Goal: Task Accomplishment & Management: Manage account settings

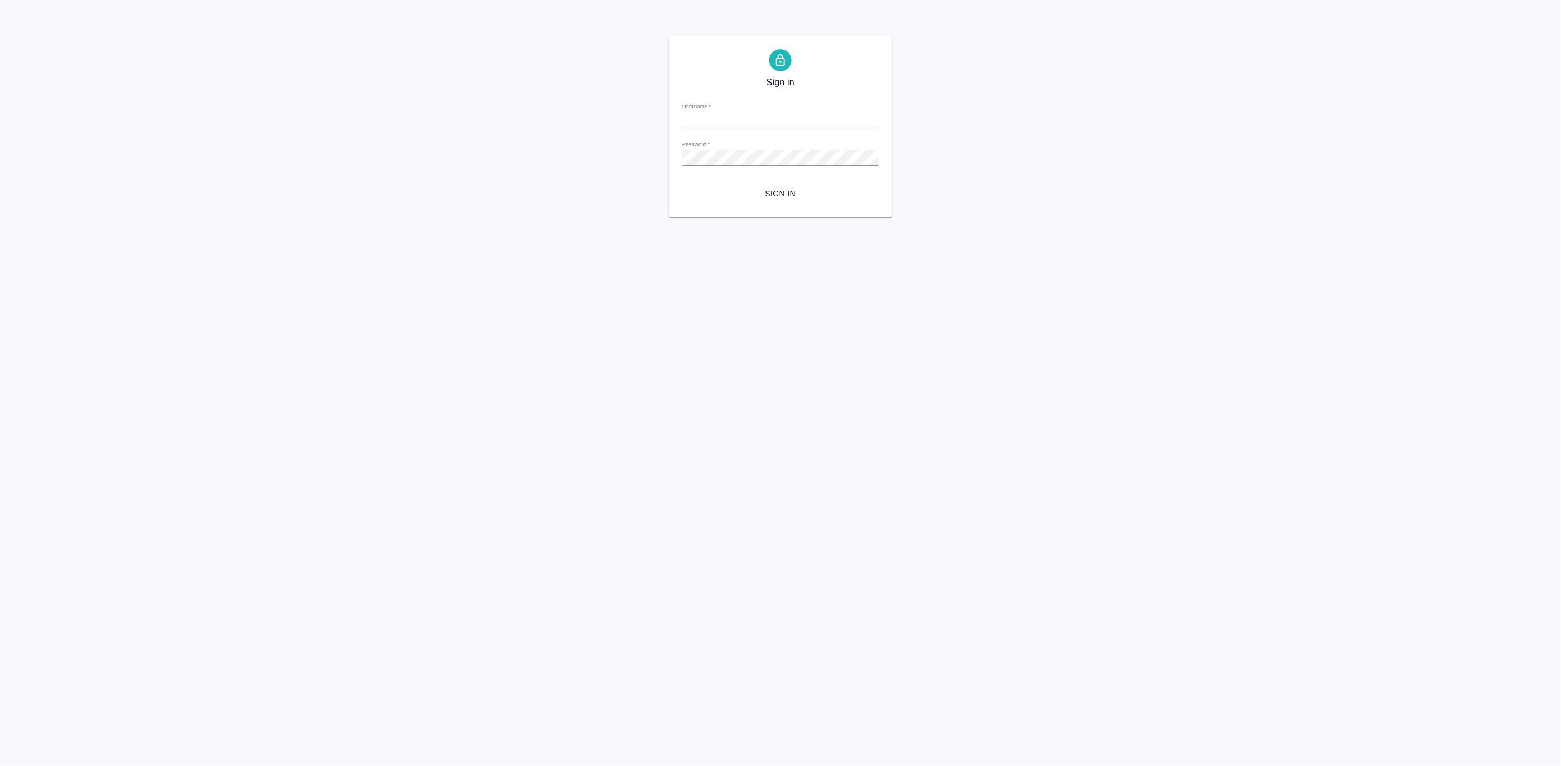
type input "[PERSON_NAME][EMAIL_ADDRESS][DOMAIN_NAME]"
click at [789, 197] on span "Sign in" at bounding box center [780, 194] width 179 height 14
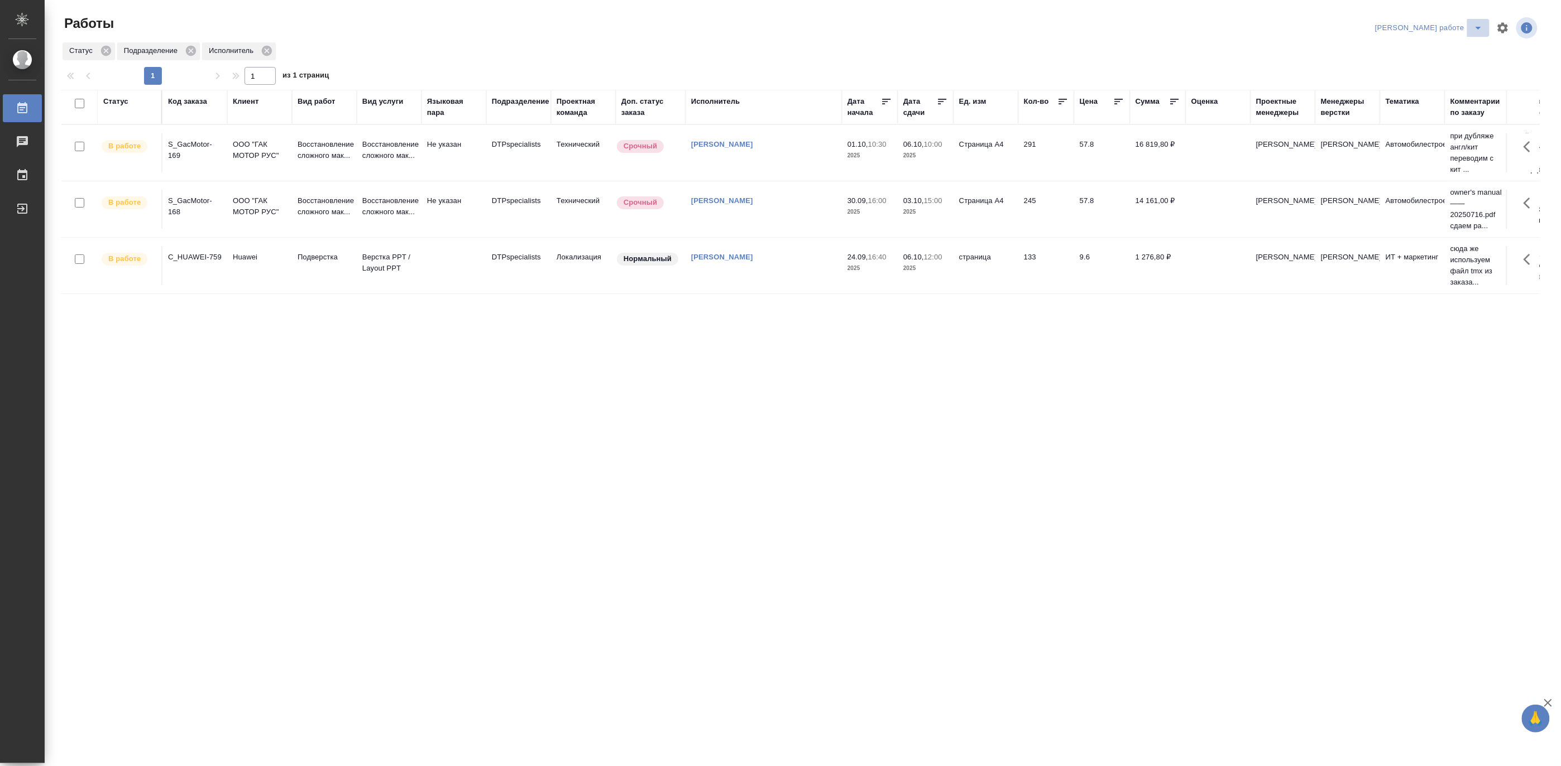
click at [1477, 25] on icon "split button" at bounding box center [1477, 27] width 13 height 13
click at [1460, 64] on li "Матвеева_назначено" at bounding box center [1438, 68] width 101 height 18
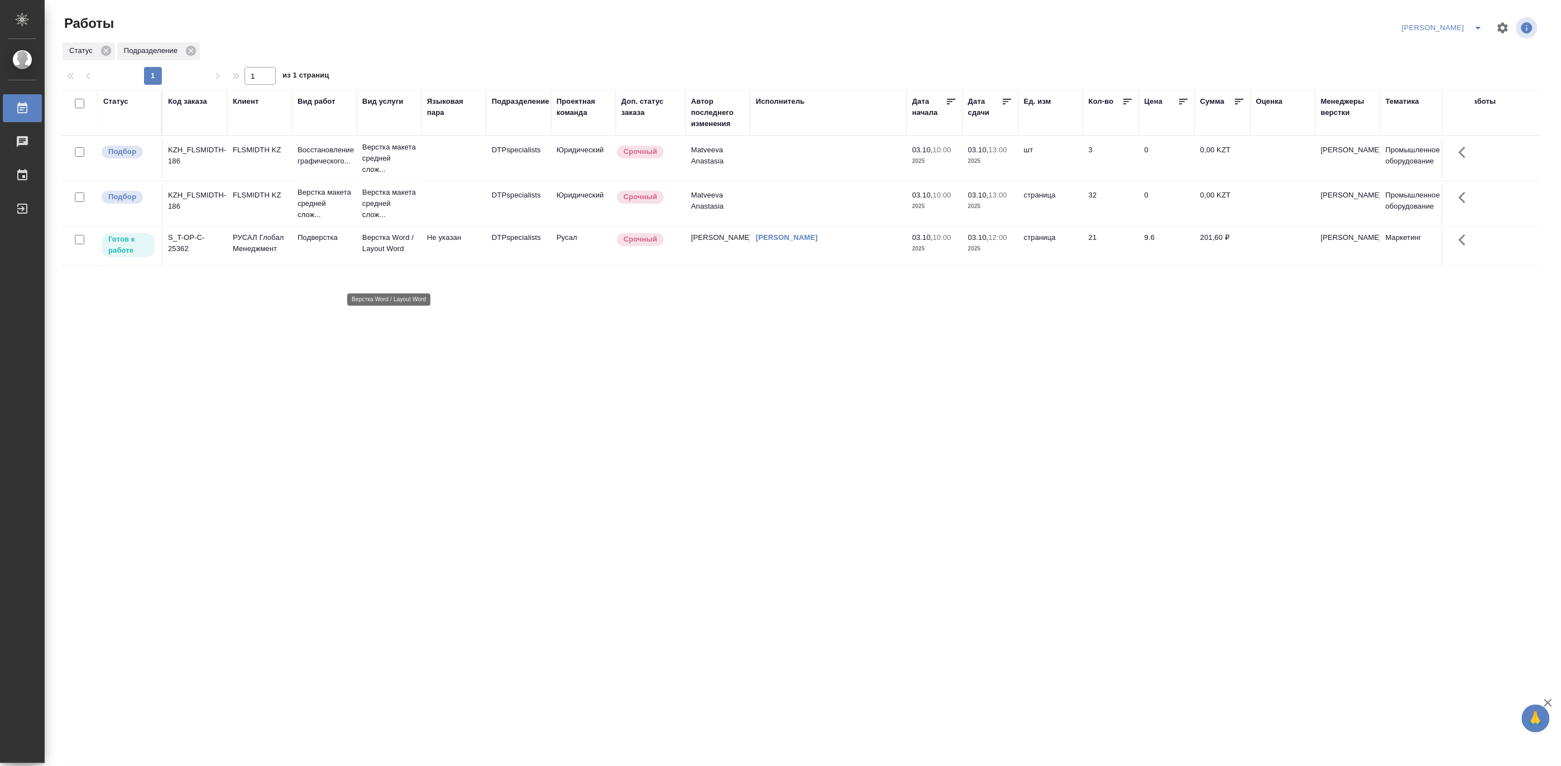
click at [397, 255] on p "Верстка Word / Layout Word" at bounding box center [389, 243] width 54 height 22
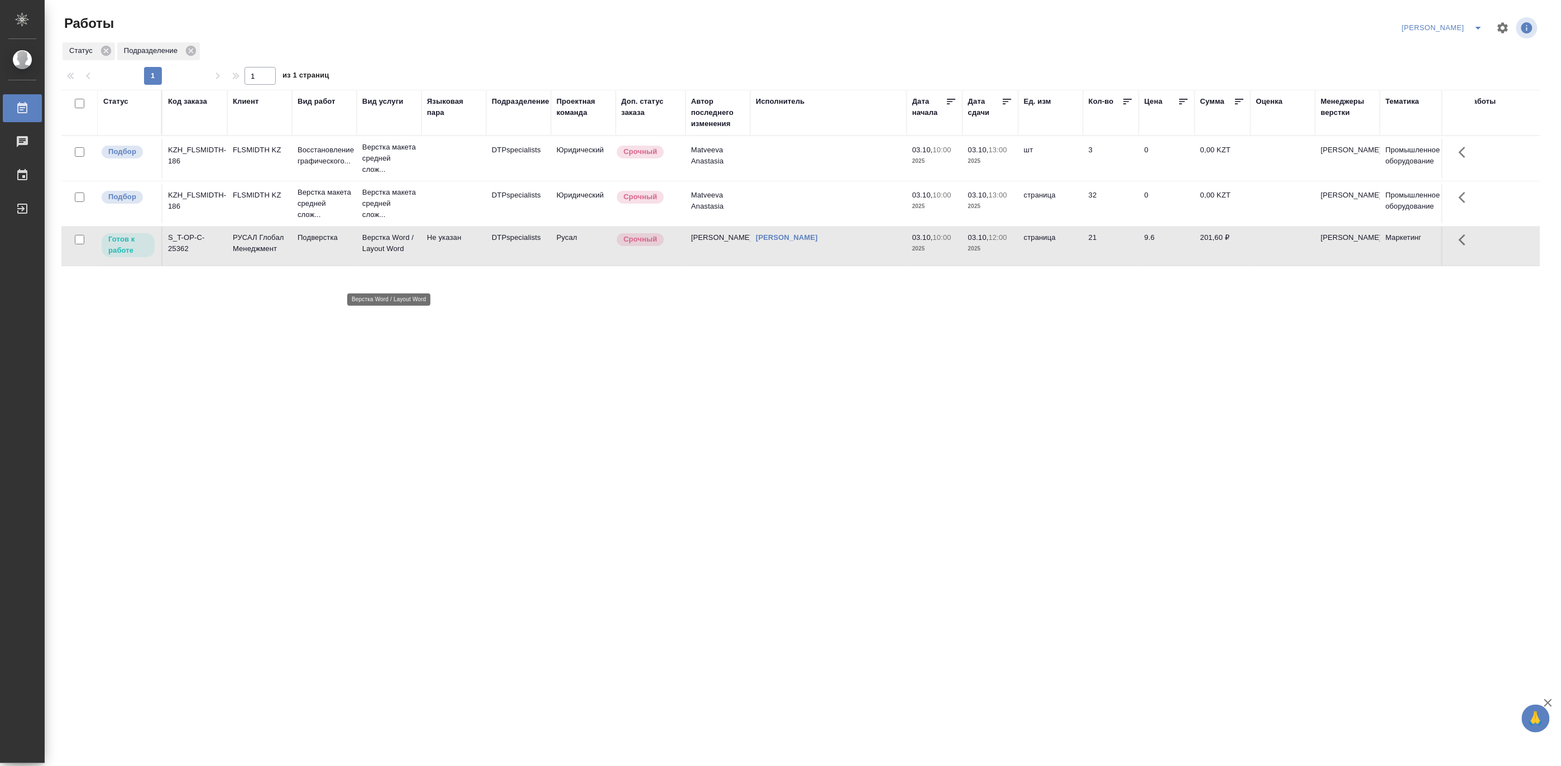
click at [397, 255] on p "Верстка Word / Layout Word" at bounding box center [389, 243] width 54 height 22
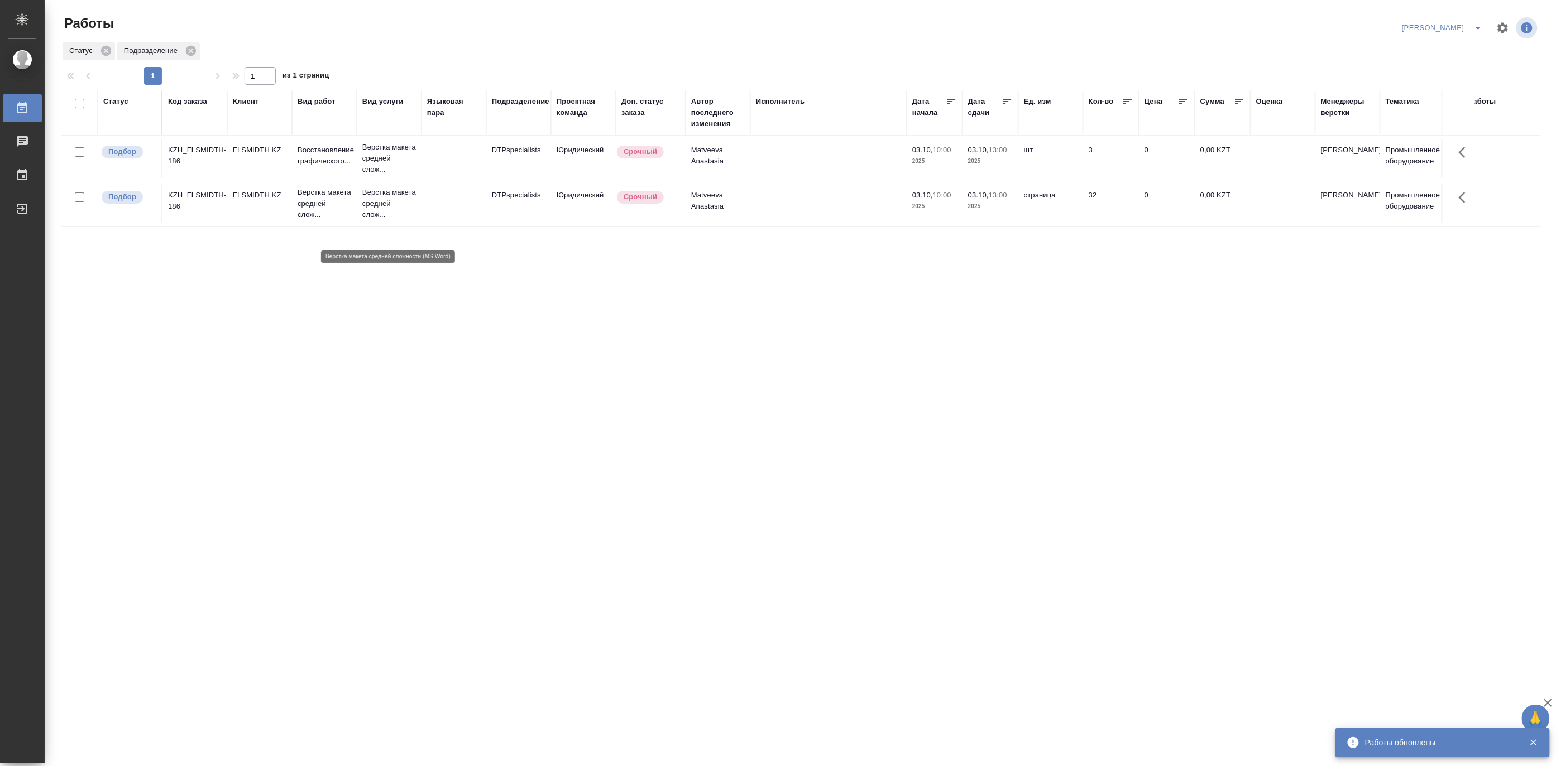
click at [377, 220] on p "Верстка макета средней слож..." at bounding box center [389, 203] width 54 height 33
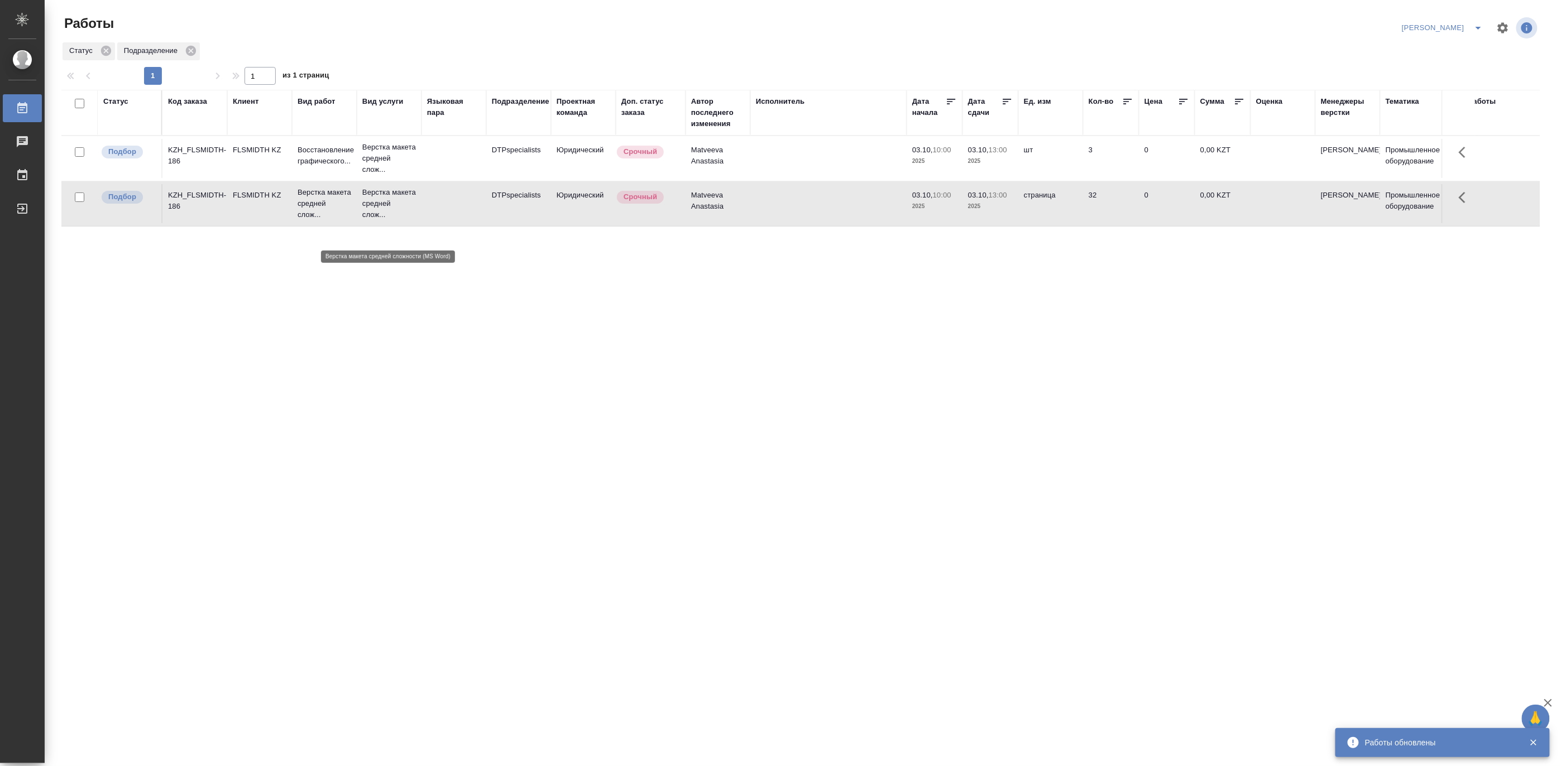
click at [377, 220] on p "Верстка макета средней слож..." at bounding box center [389, 203] width 54 height 33
click at [478, 158] on td at bounding box center [453, 158] width 65 height 39
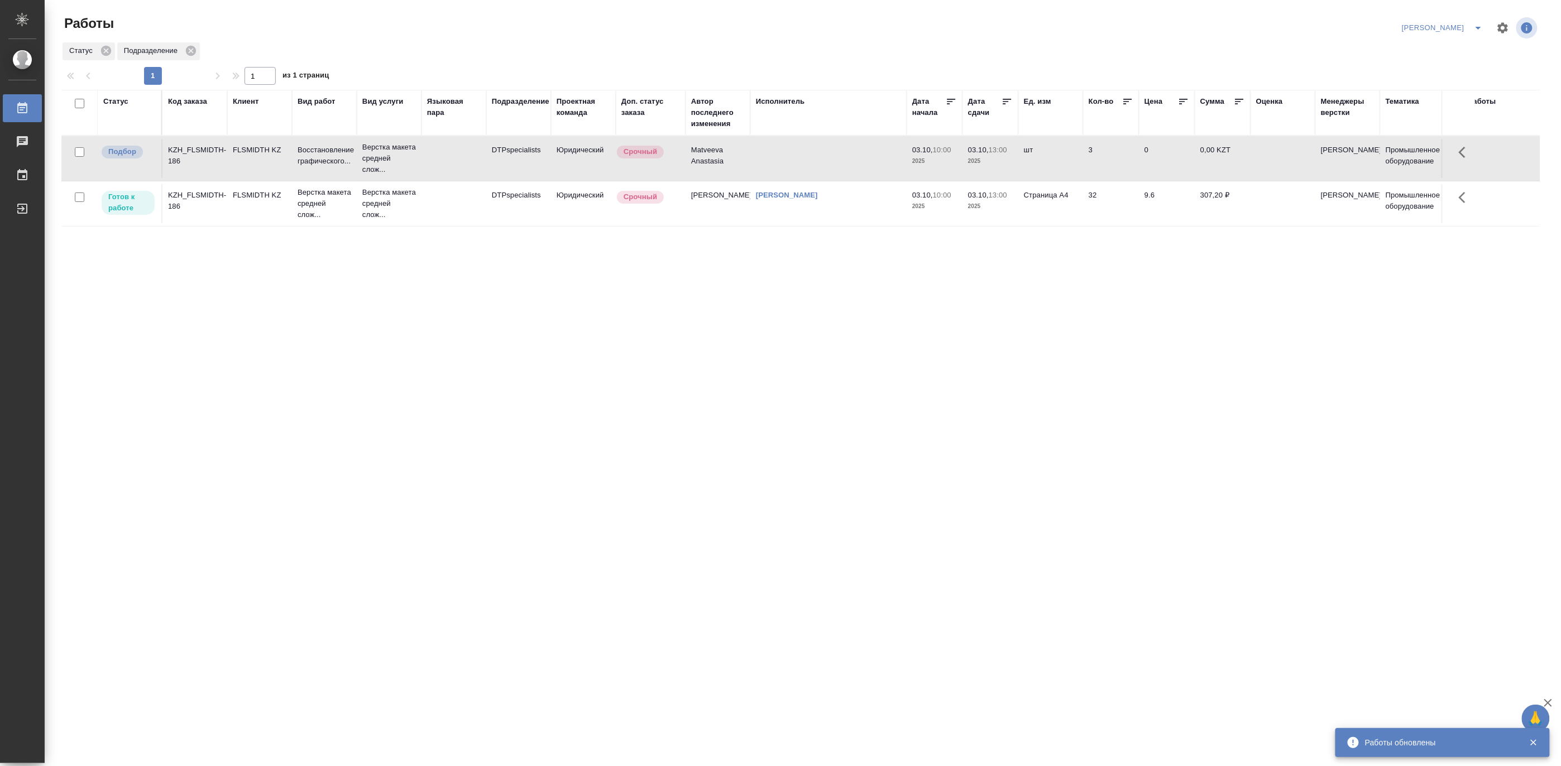
click at [478, 158] on td at bounding box center [453, 158] width 65 height 39
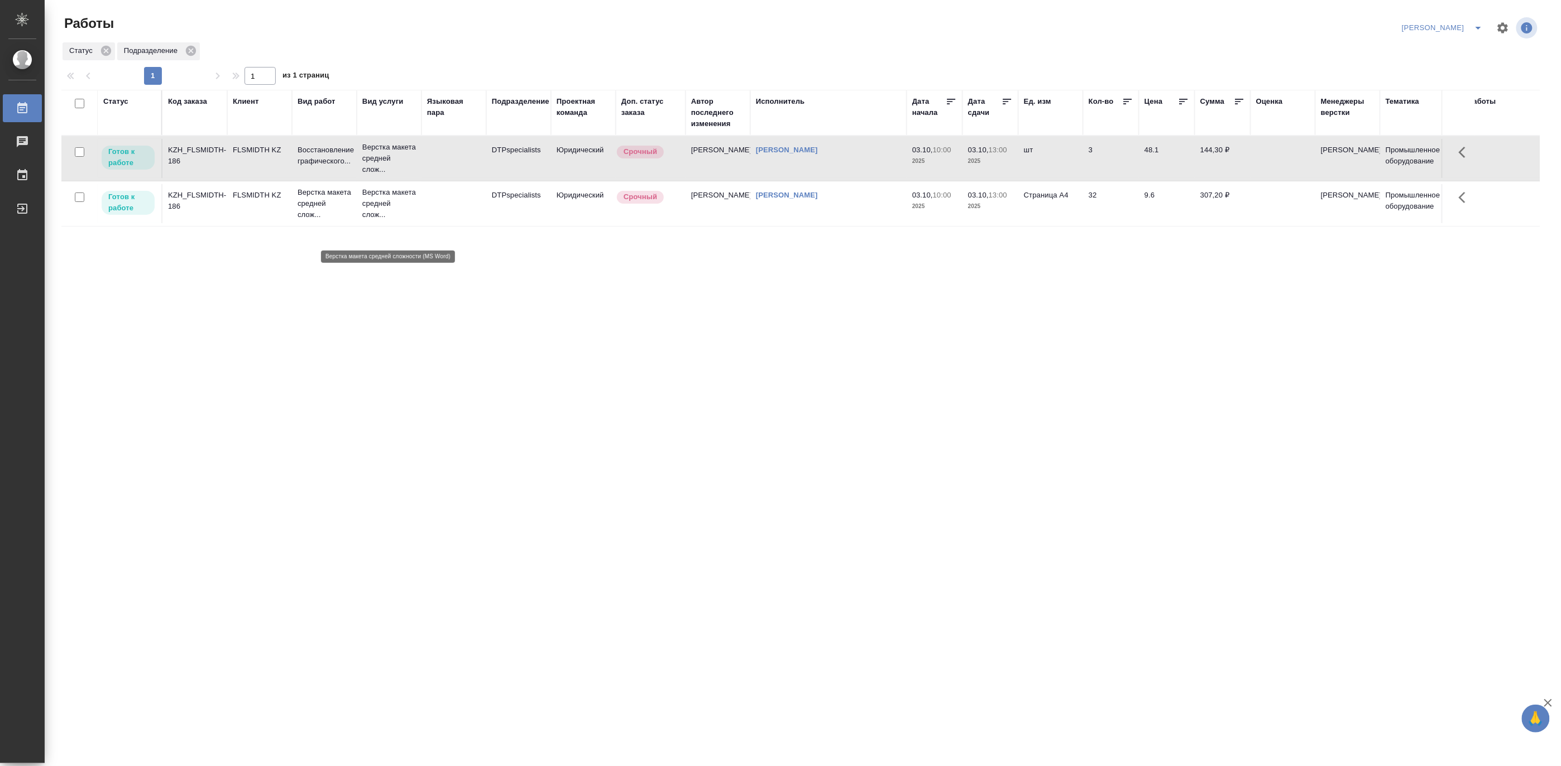
click at [383, 210] on p "Верстка макета средней слож..." at bounding box center [389, 203] width 54 height 33
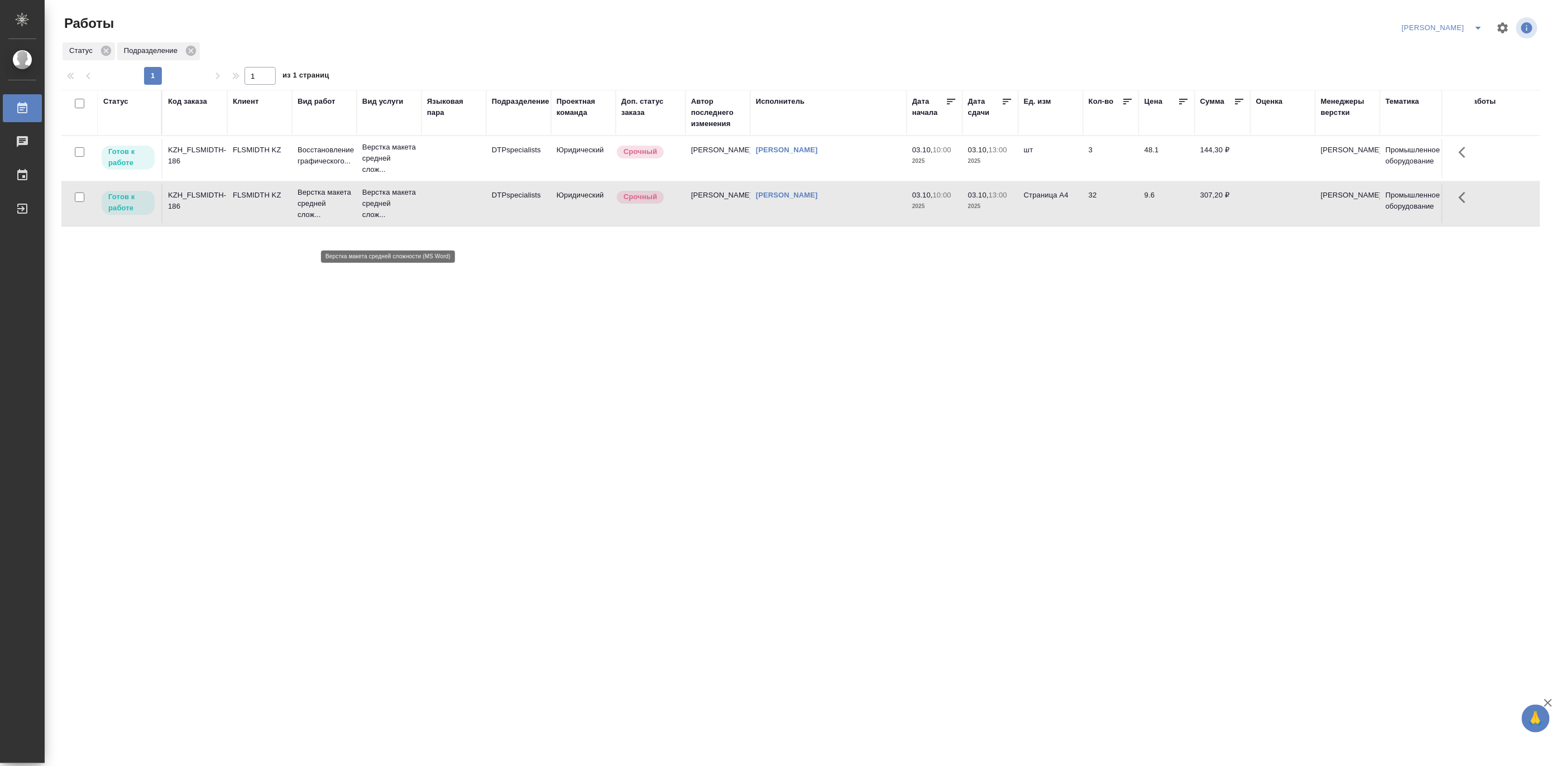
click at [383, 210] on p "Верстка макета средней слож..." at bounding box center [389, 203] width 54 height 33
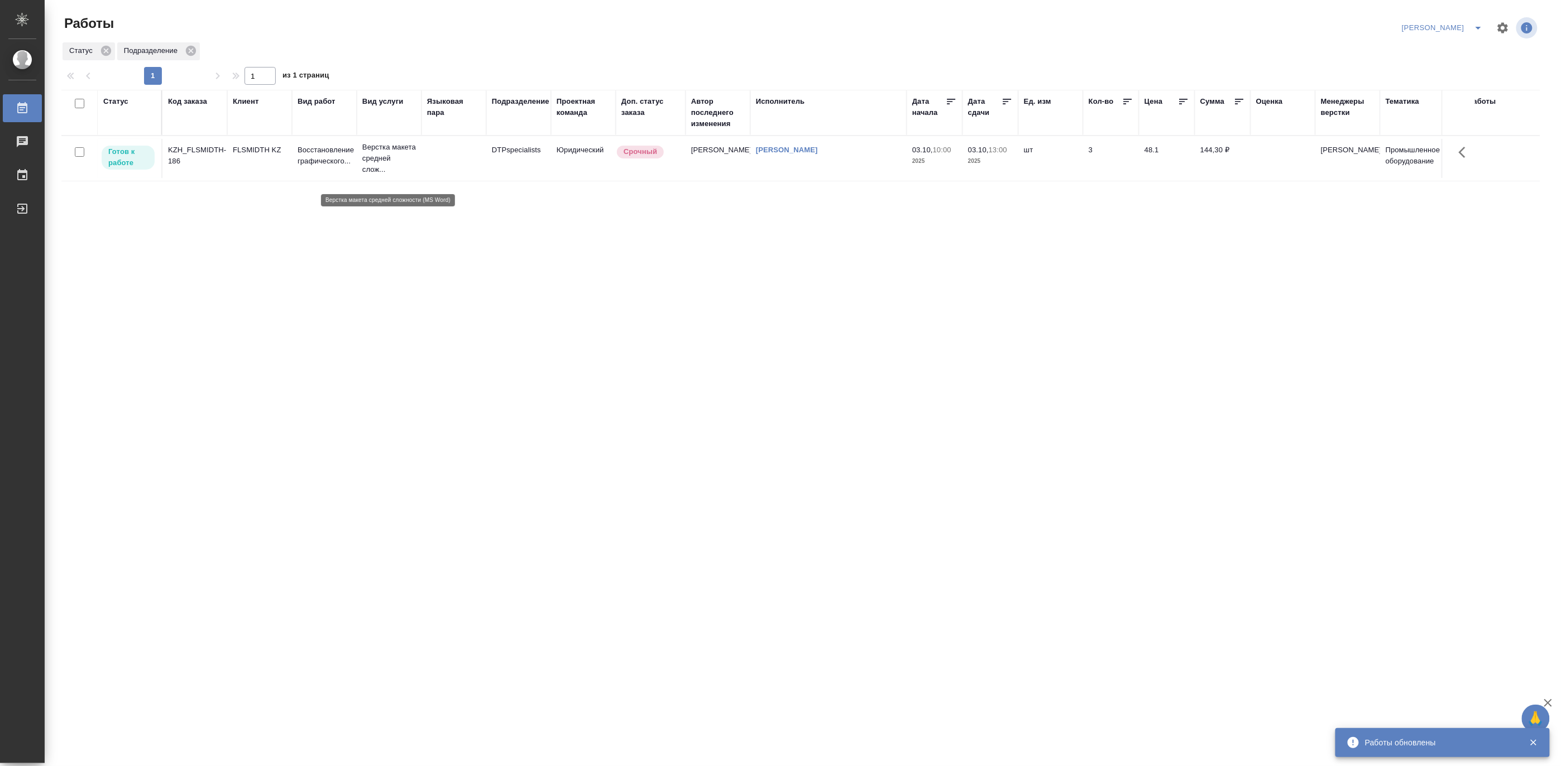
click at [367, 172] on p "Верстка макета средней слож..." at bounding box center [389, 158] width 54 height 33
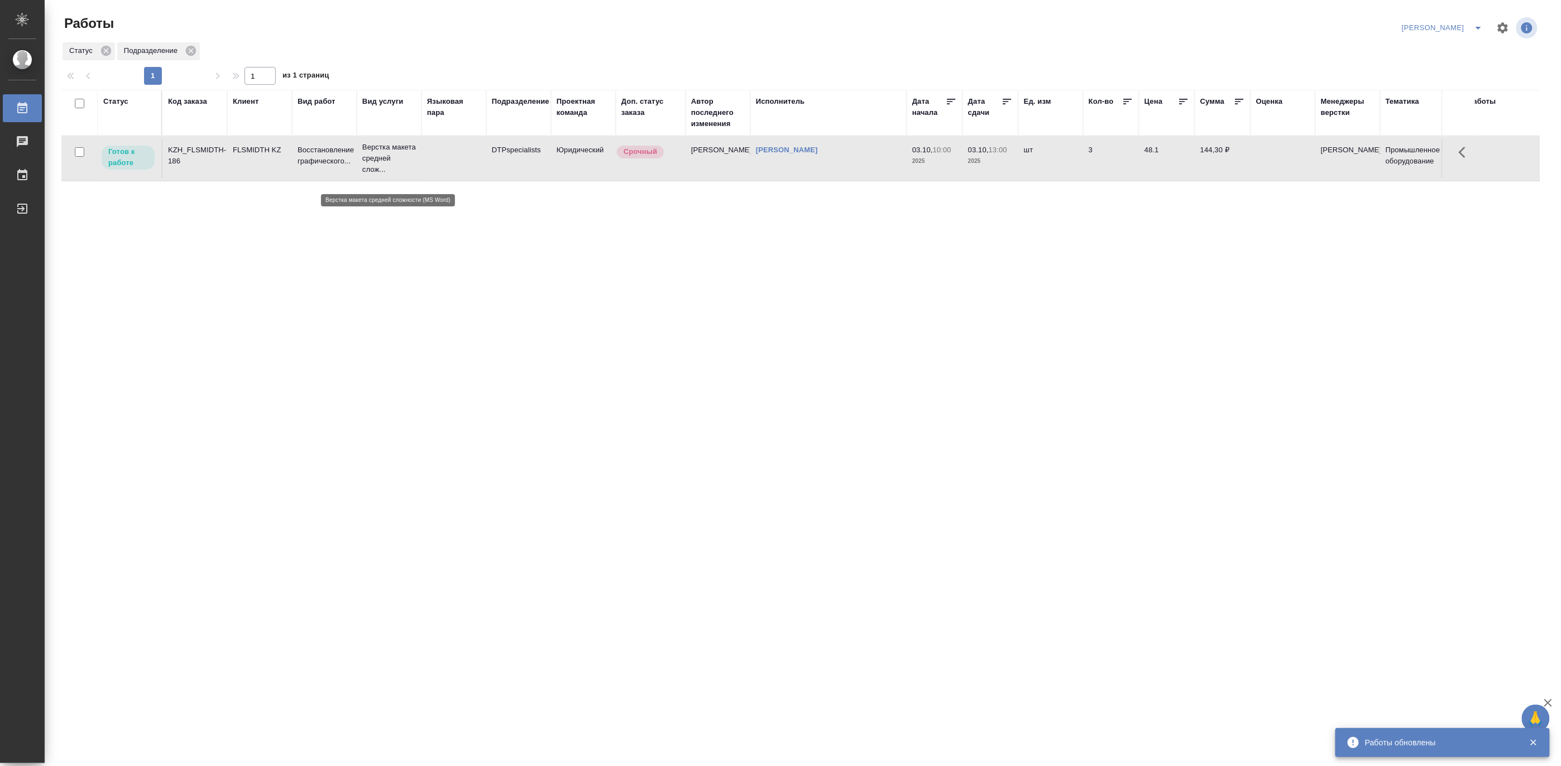
click at [367, 172] on p "Верстка макета средней слож..." at bounding box center [389, 158] width 54 height 33
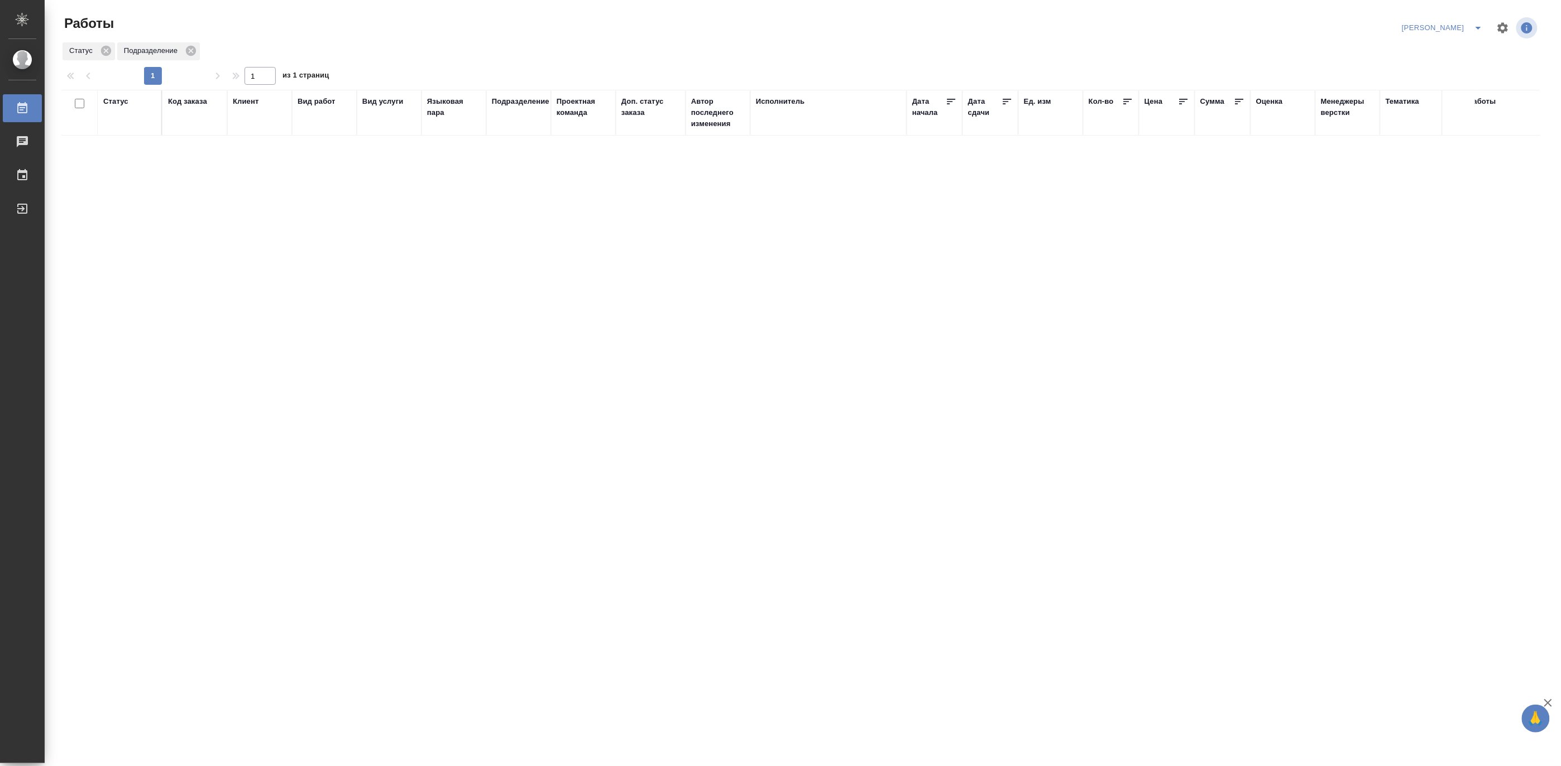
click at [1474, 21] on icon "split button" at bounding box center [1477, 27] width 13 height 13
click at [1456, 47] on li "Матвеева_В работе" at bounding box center [1436, 50] width 107 height 18
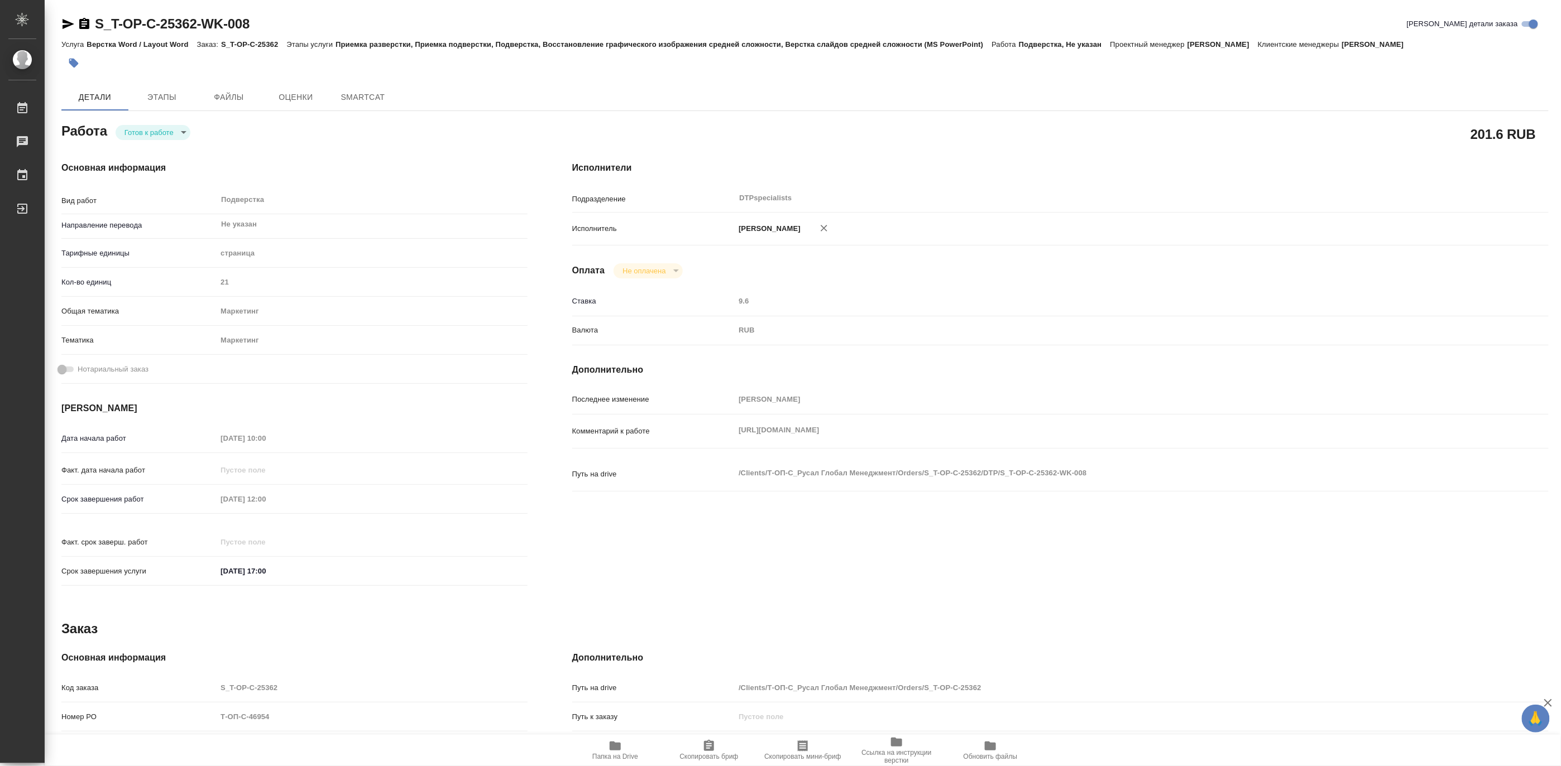
type textarea "x"
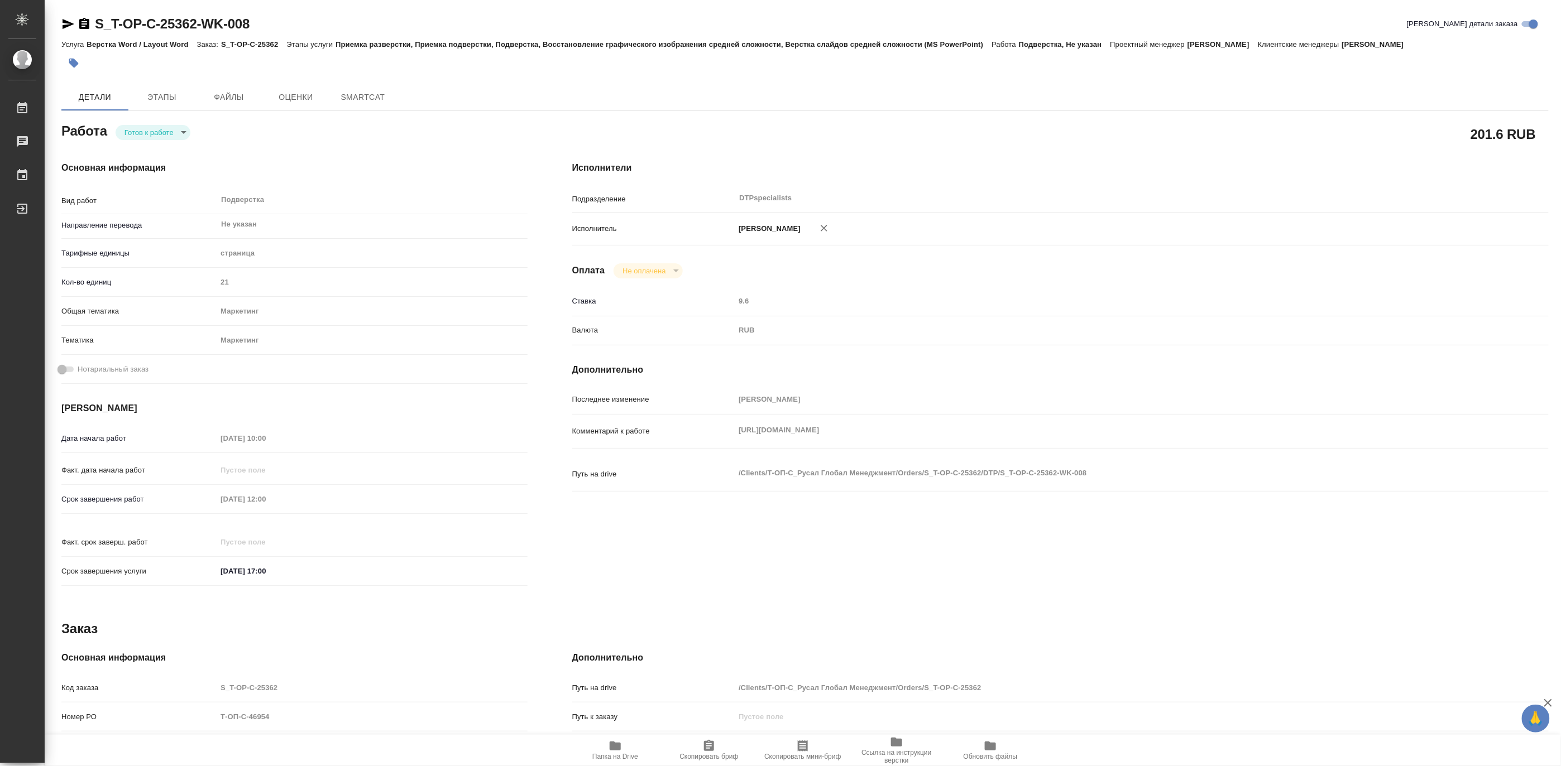
type textarea "x"
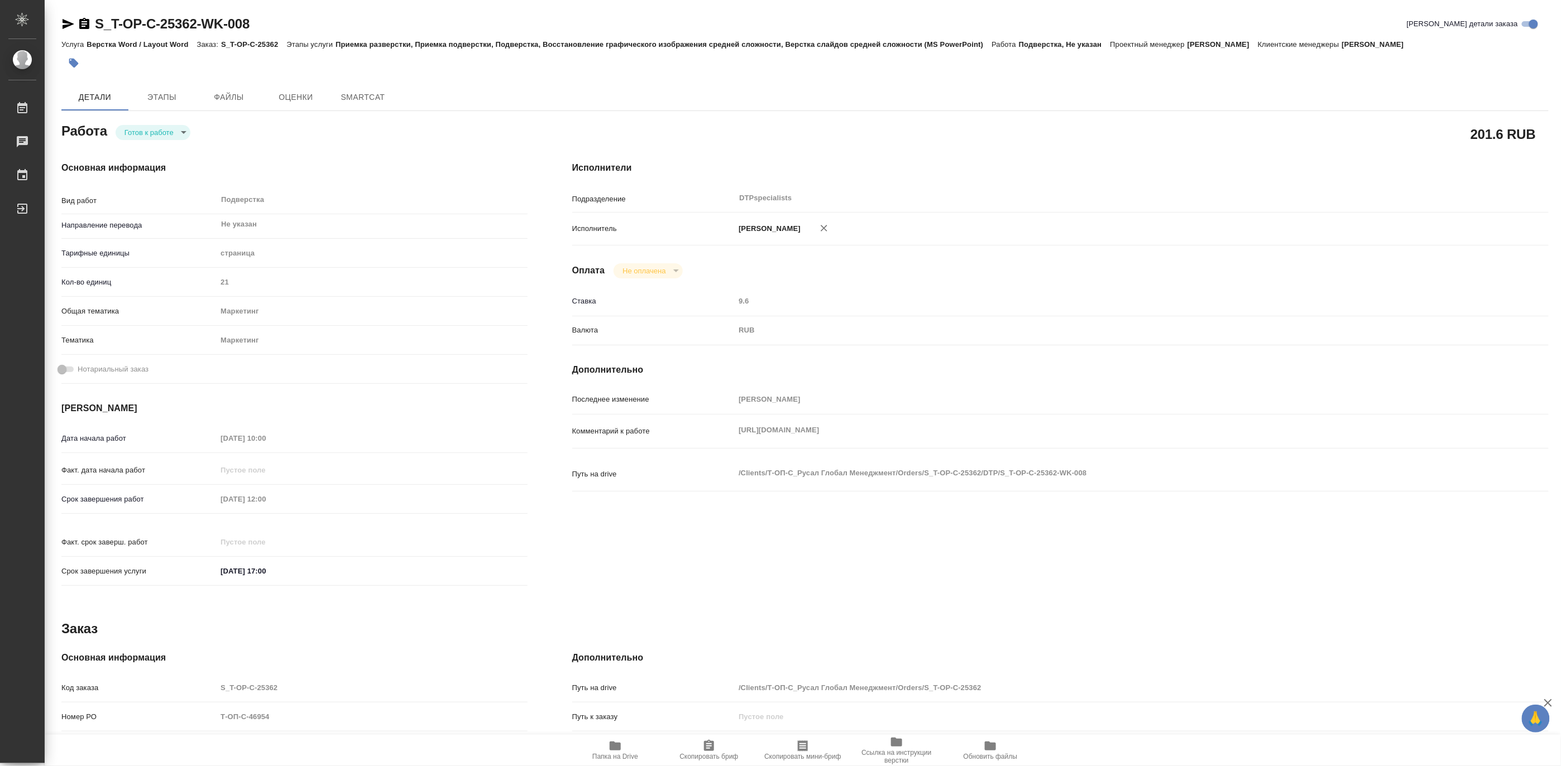
type textarea "x"
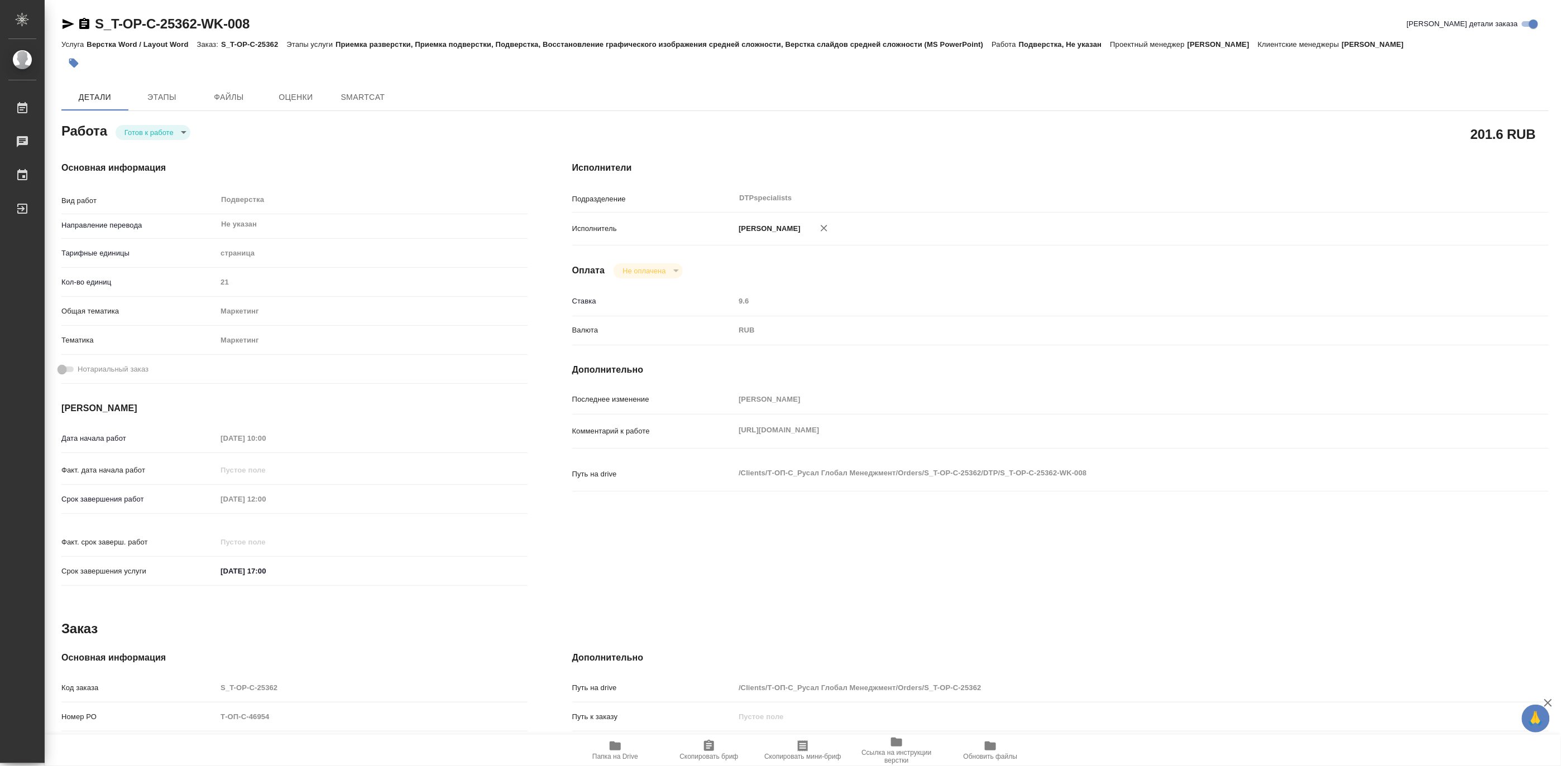
type textarea "x"
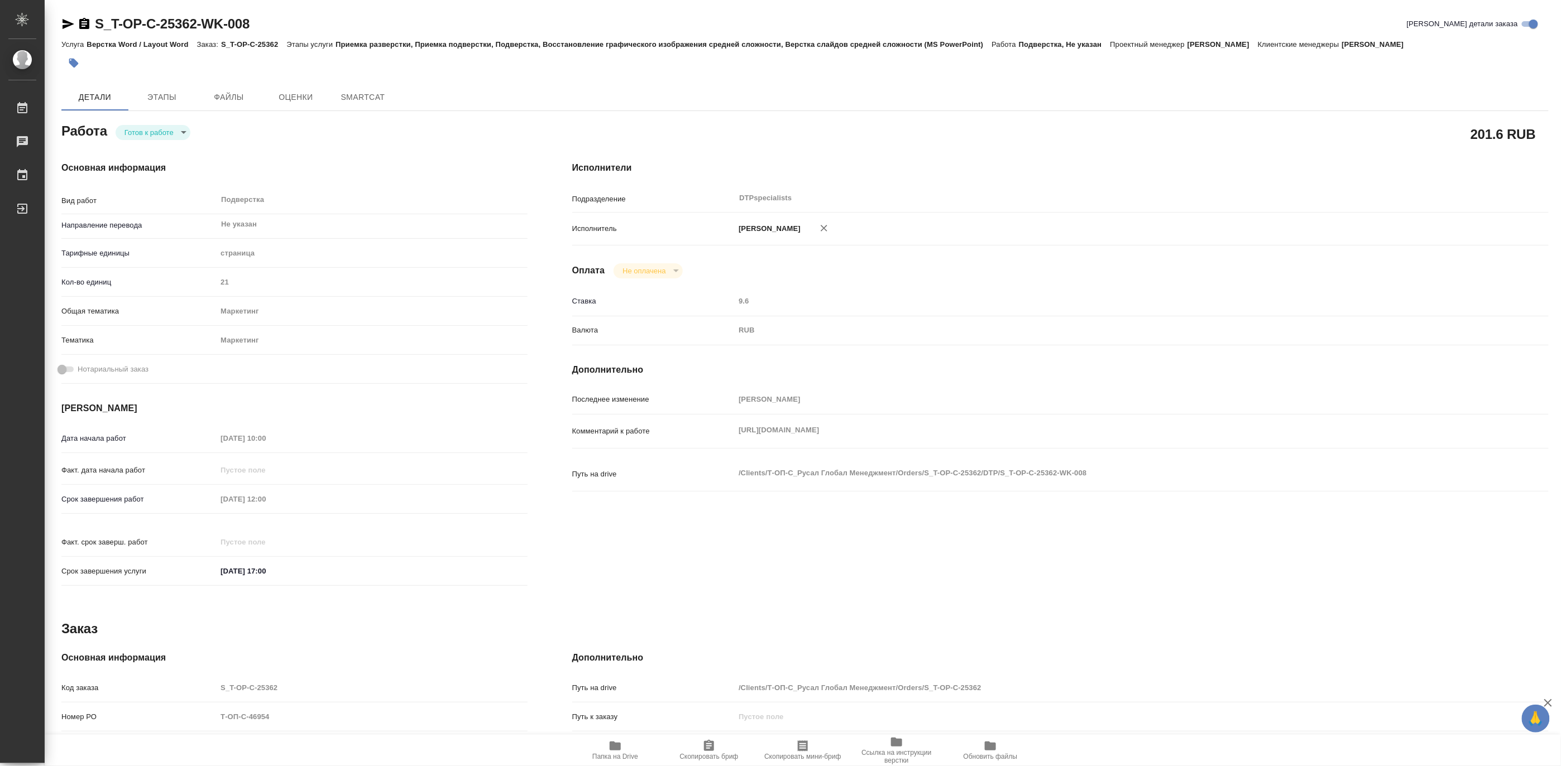
type textarea "x"
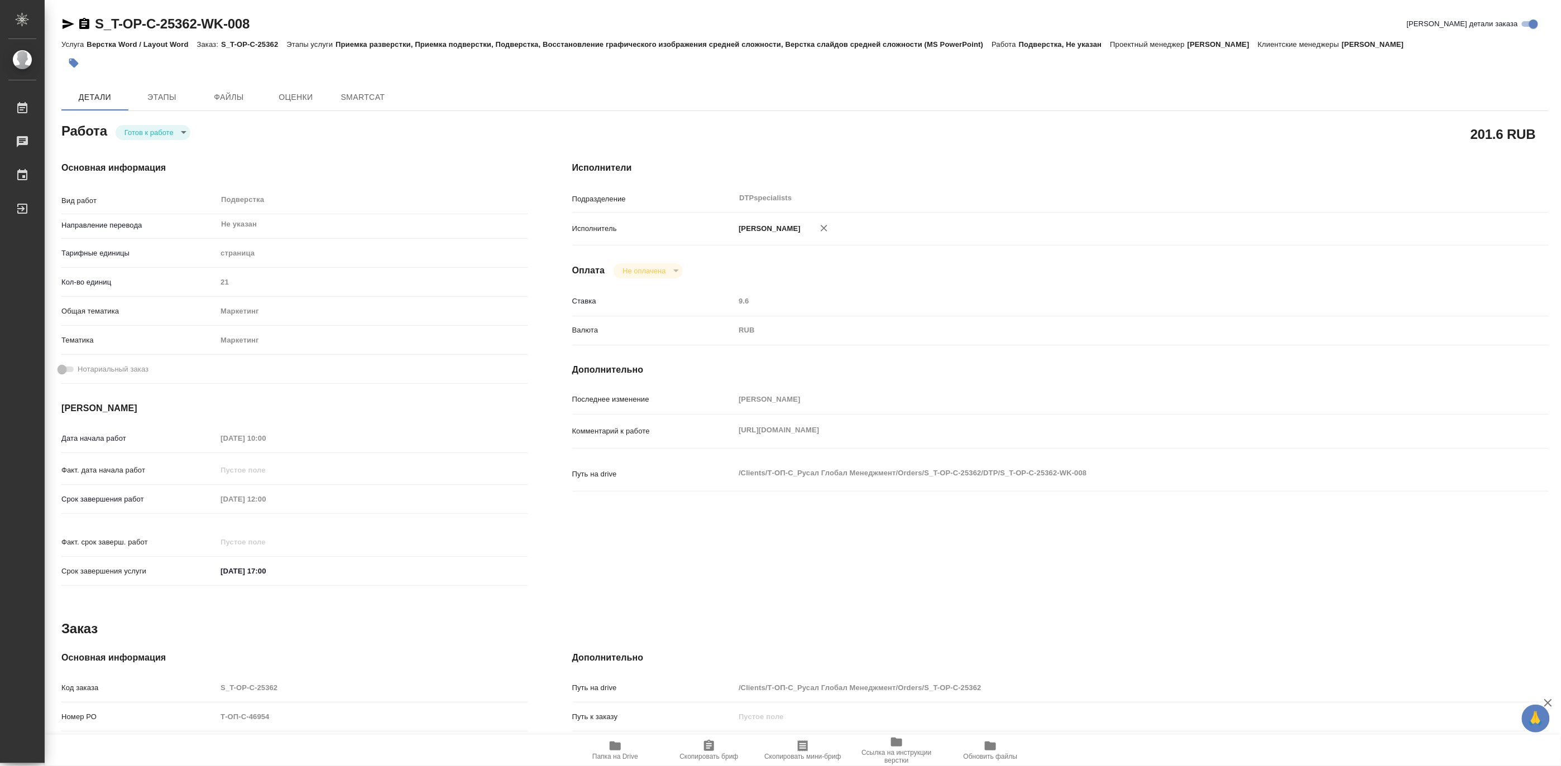
type textarea "x"
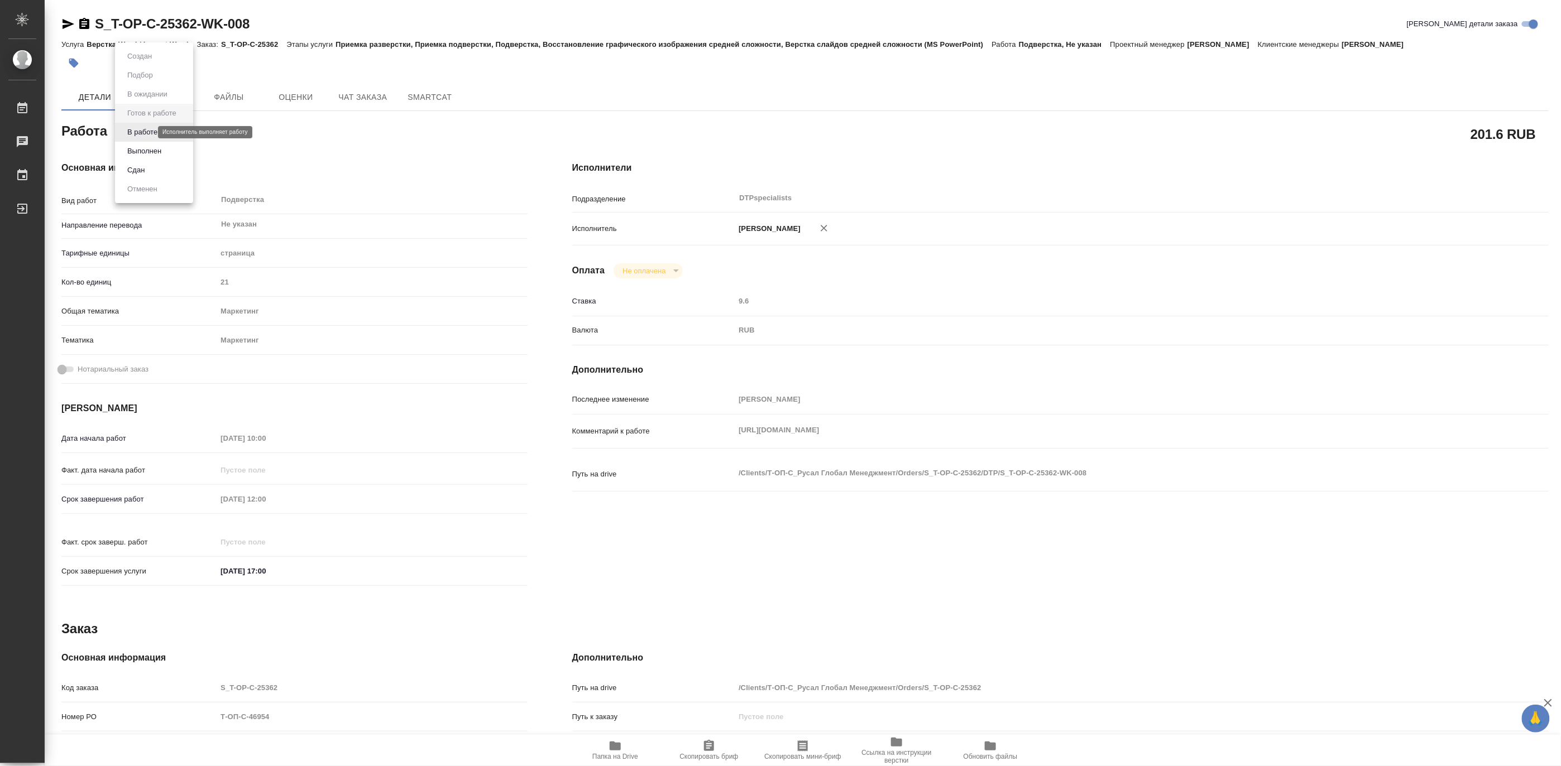
click at [135, 131] on body "🙏 .cls-1 fill:#fff; AWATERA Matveeva Maria Работы Чаты График Выйти S_T-OP-C-25…" at bounding box center [780, 383] width 1561 height 766
click at [135, 131] on button "В работе" at bounding box center [142, 132] width 37 height 12
type textarea "x"
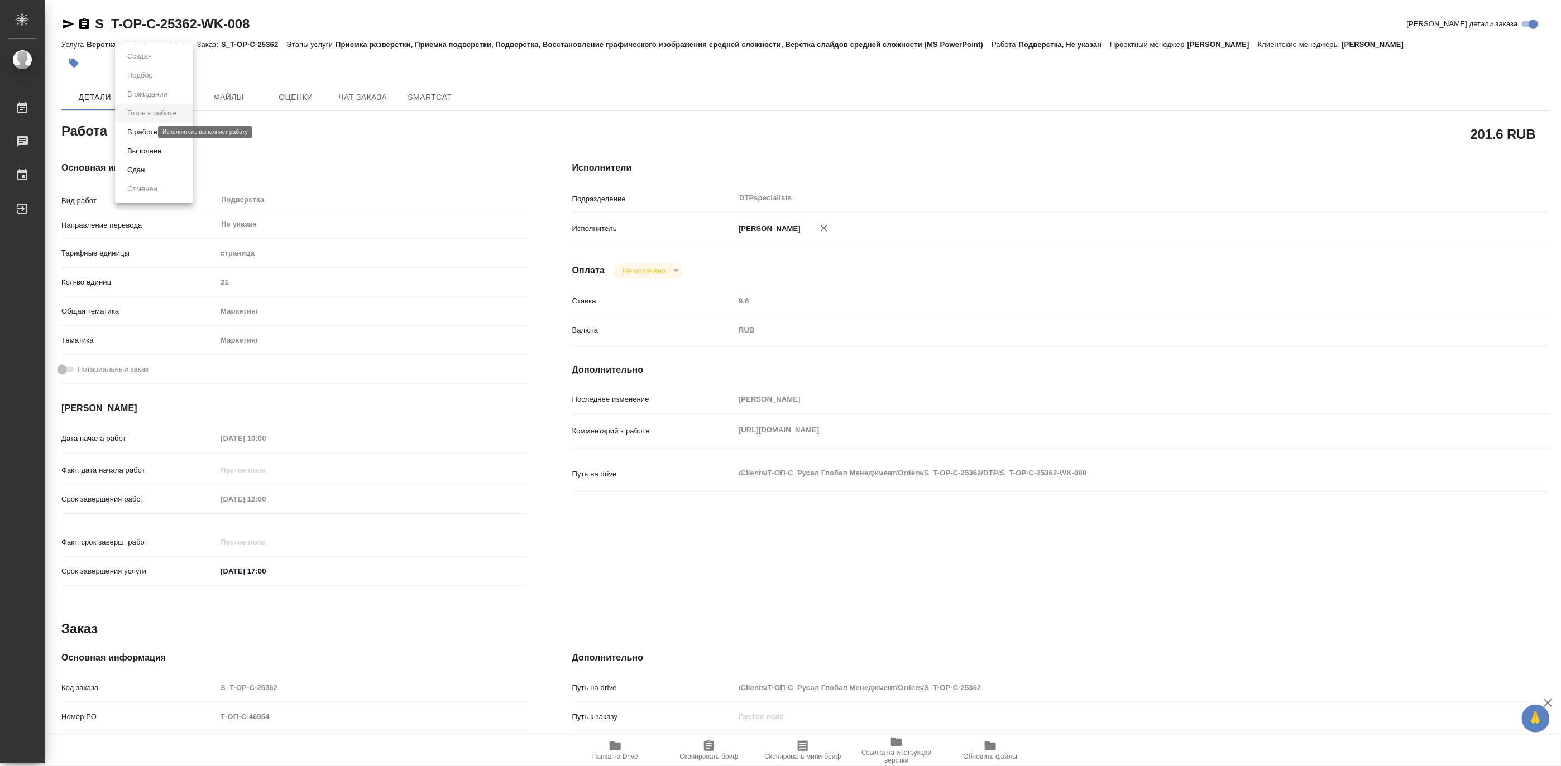
type textarea "x"
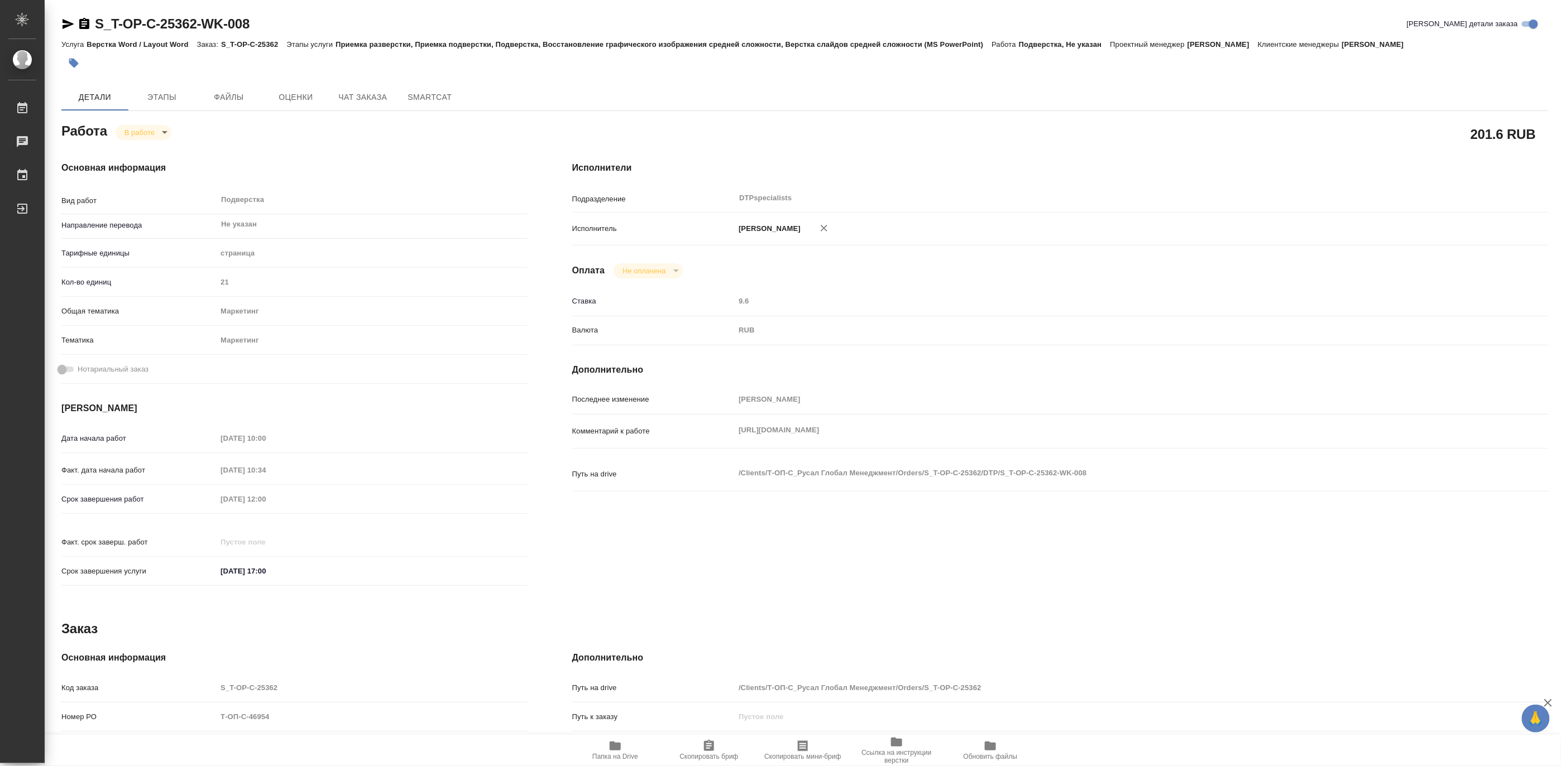
type textarea "x"
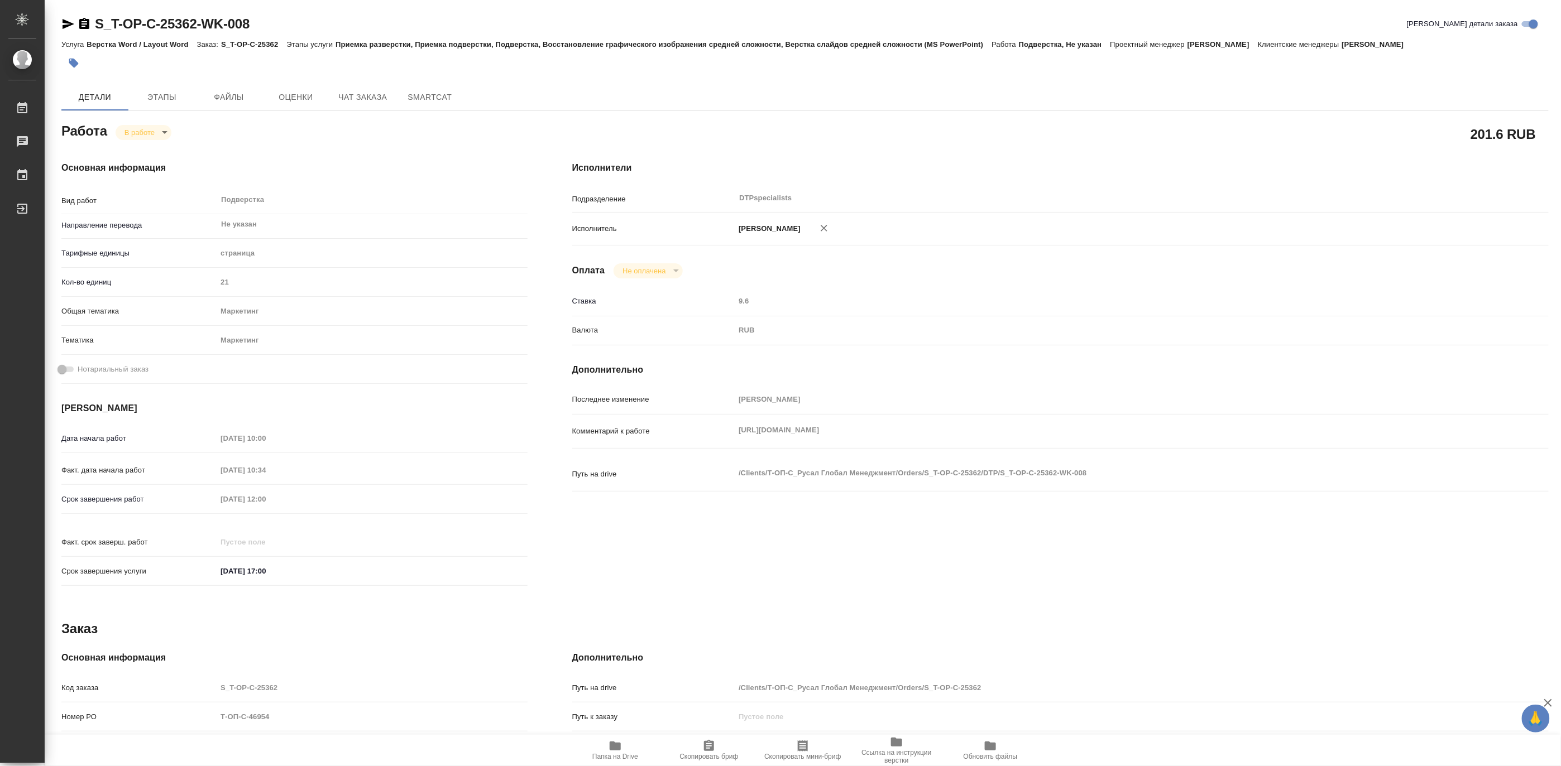
type textarea "x"
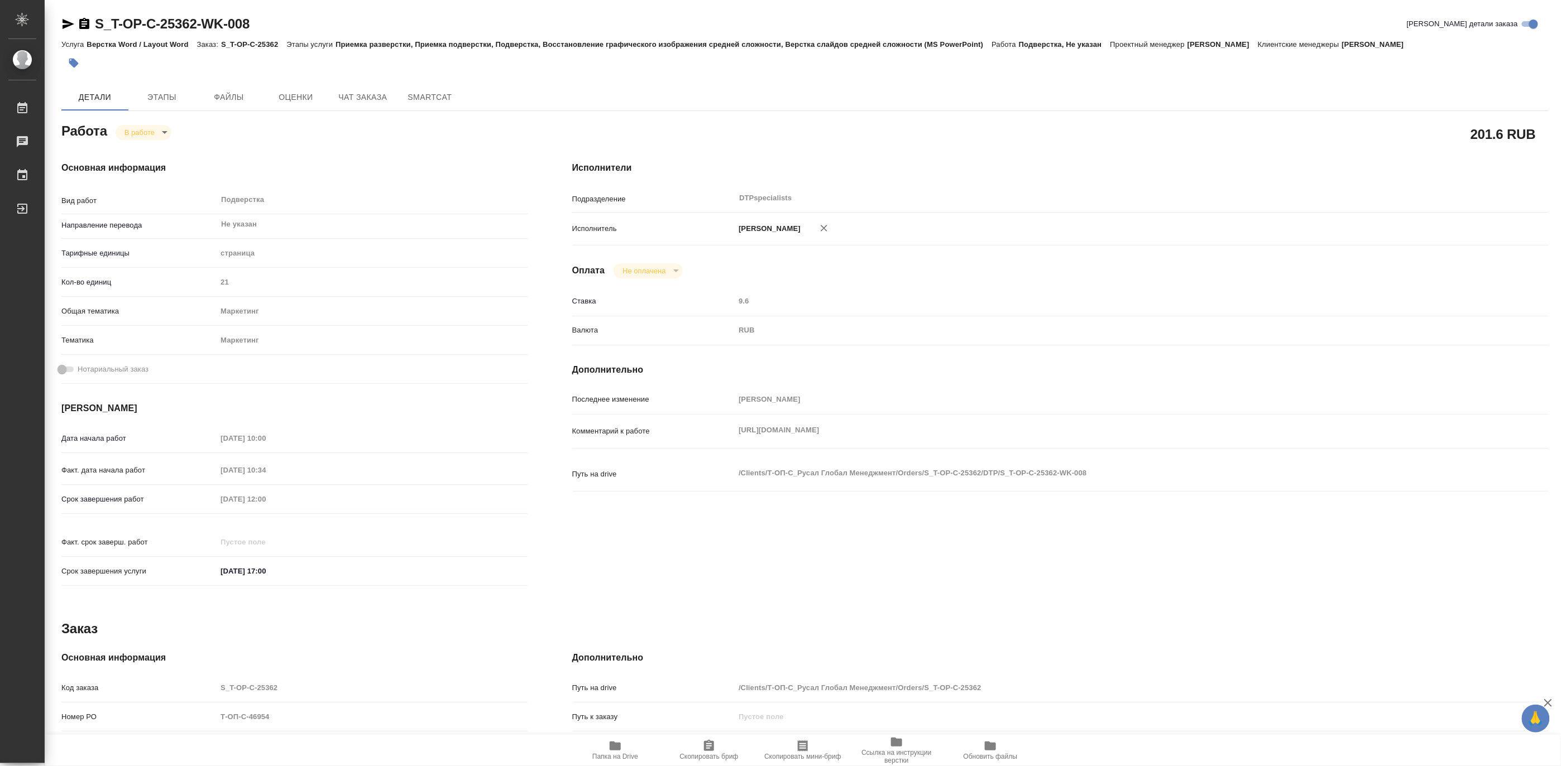
type textarea "x"
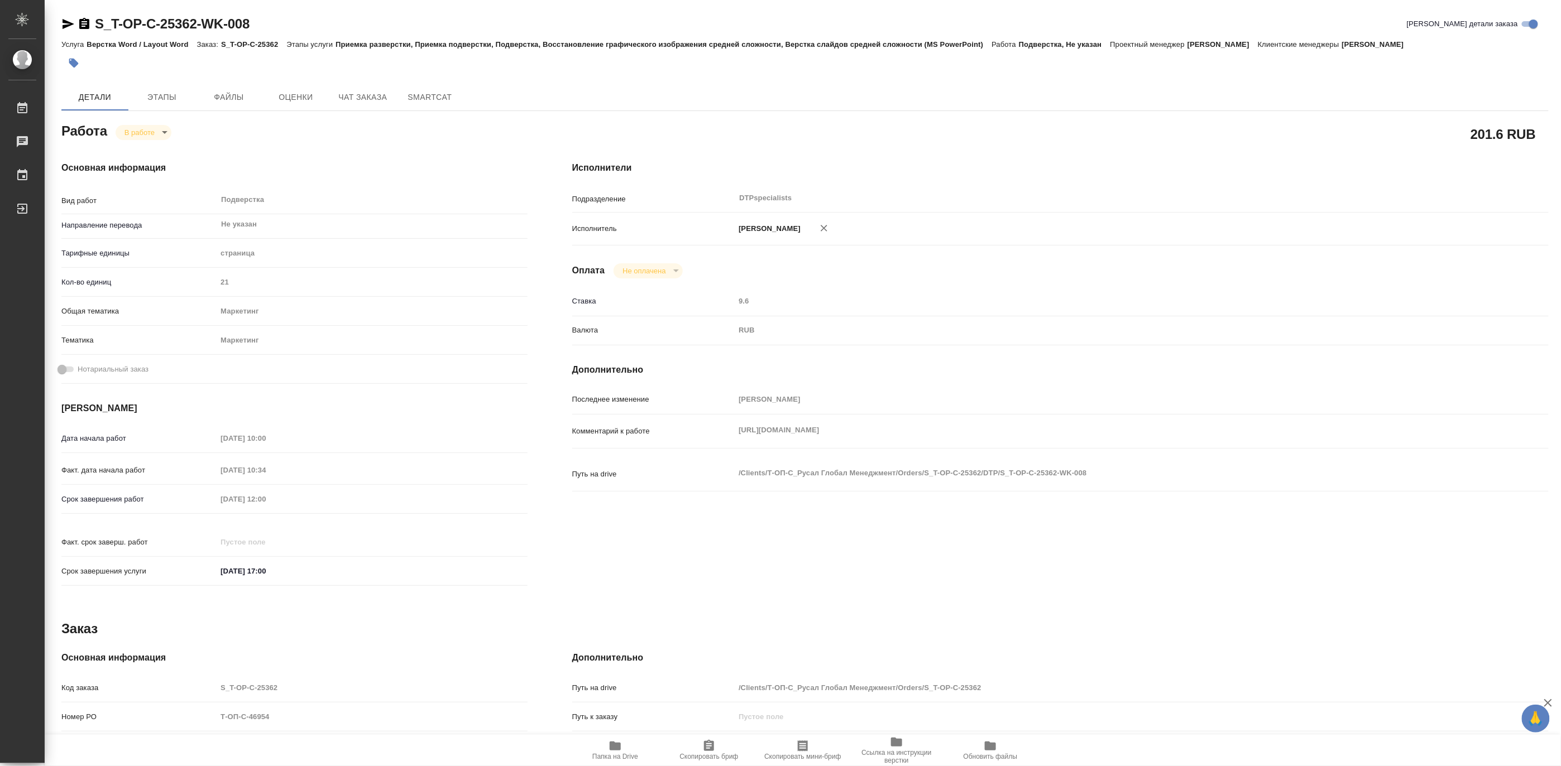
type textarea "x"
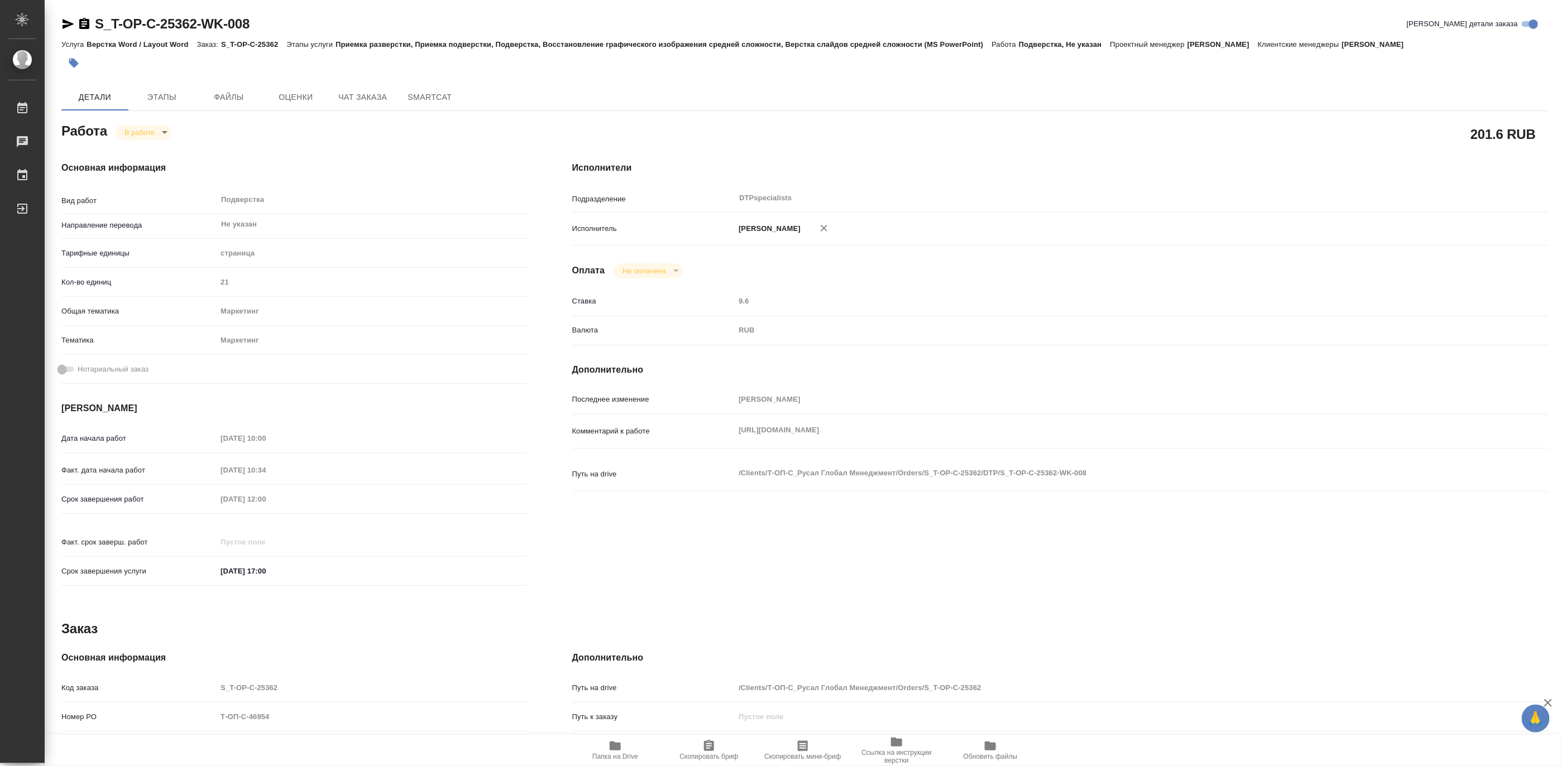
type textarea "x"
click at [621, 751] on icon "button" at bounding box center [614, 746] width 13 height 13
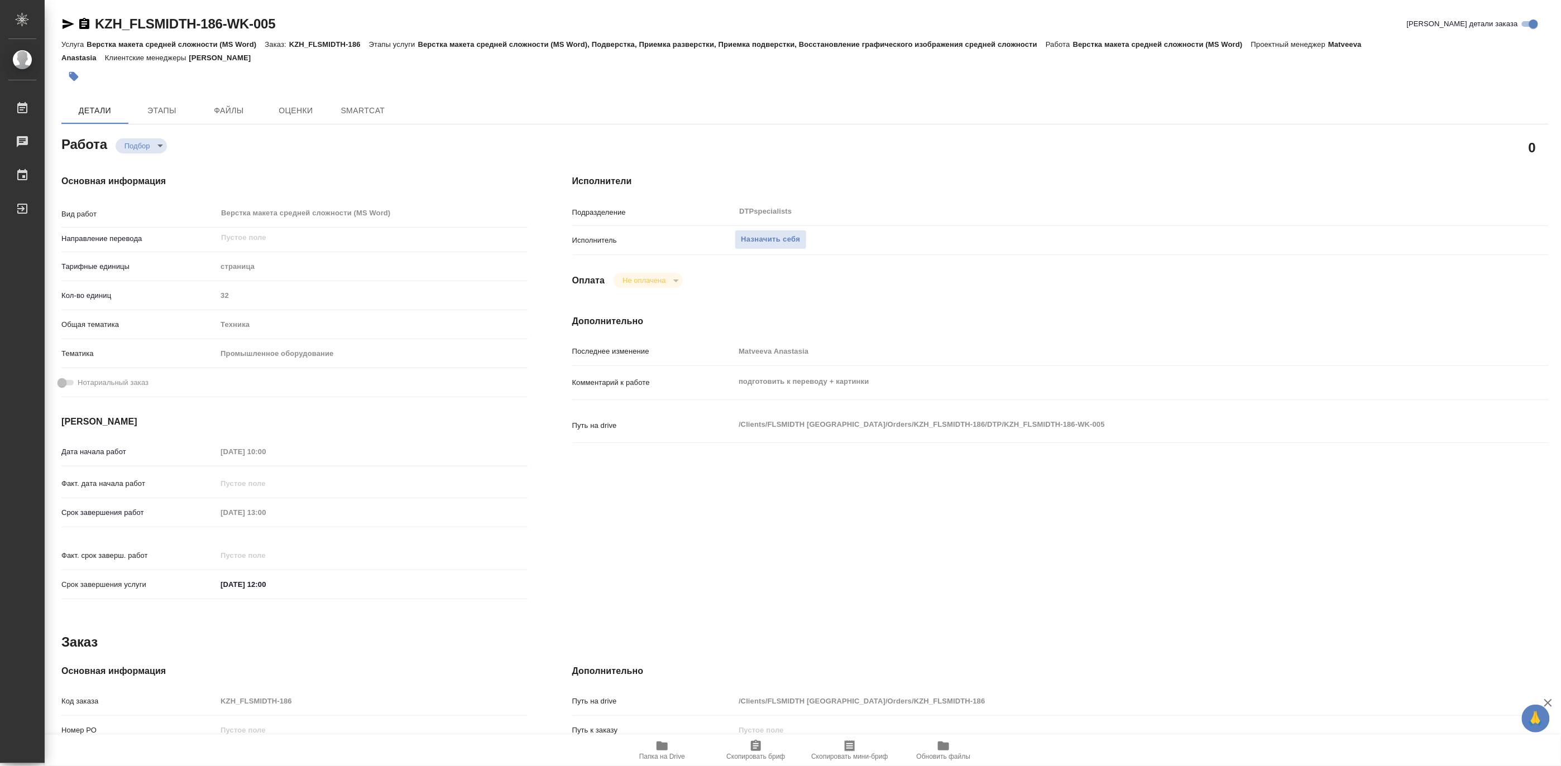
type textarea "x"
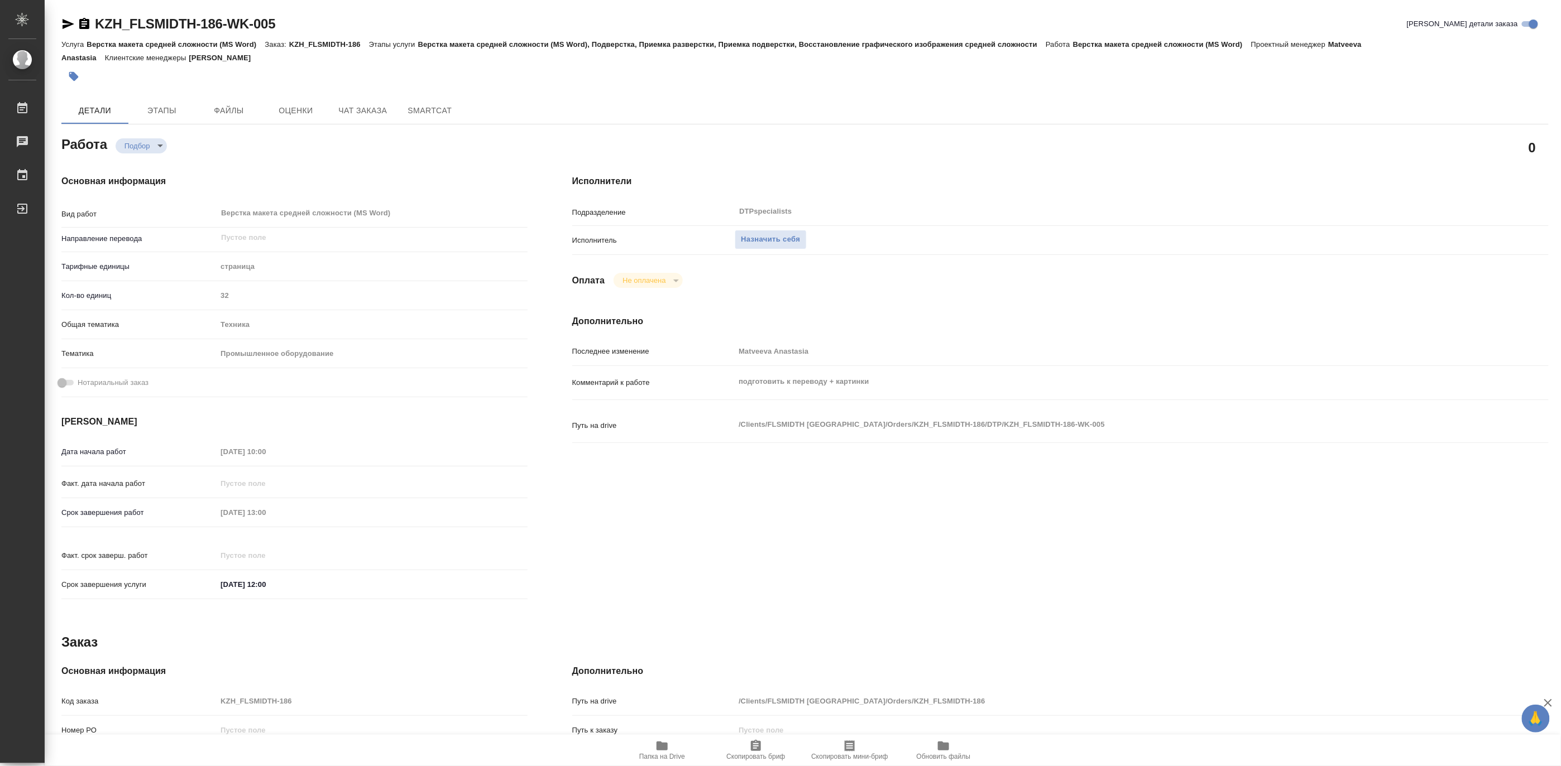
click at [650, 758] on span "Папка на Drive" at bounding box center [662, 757] width 46 height 8
type textarea "x"
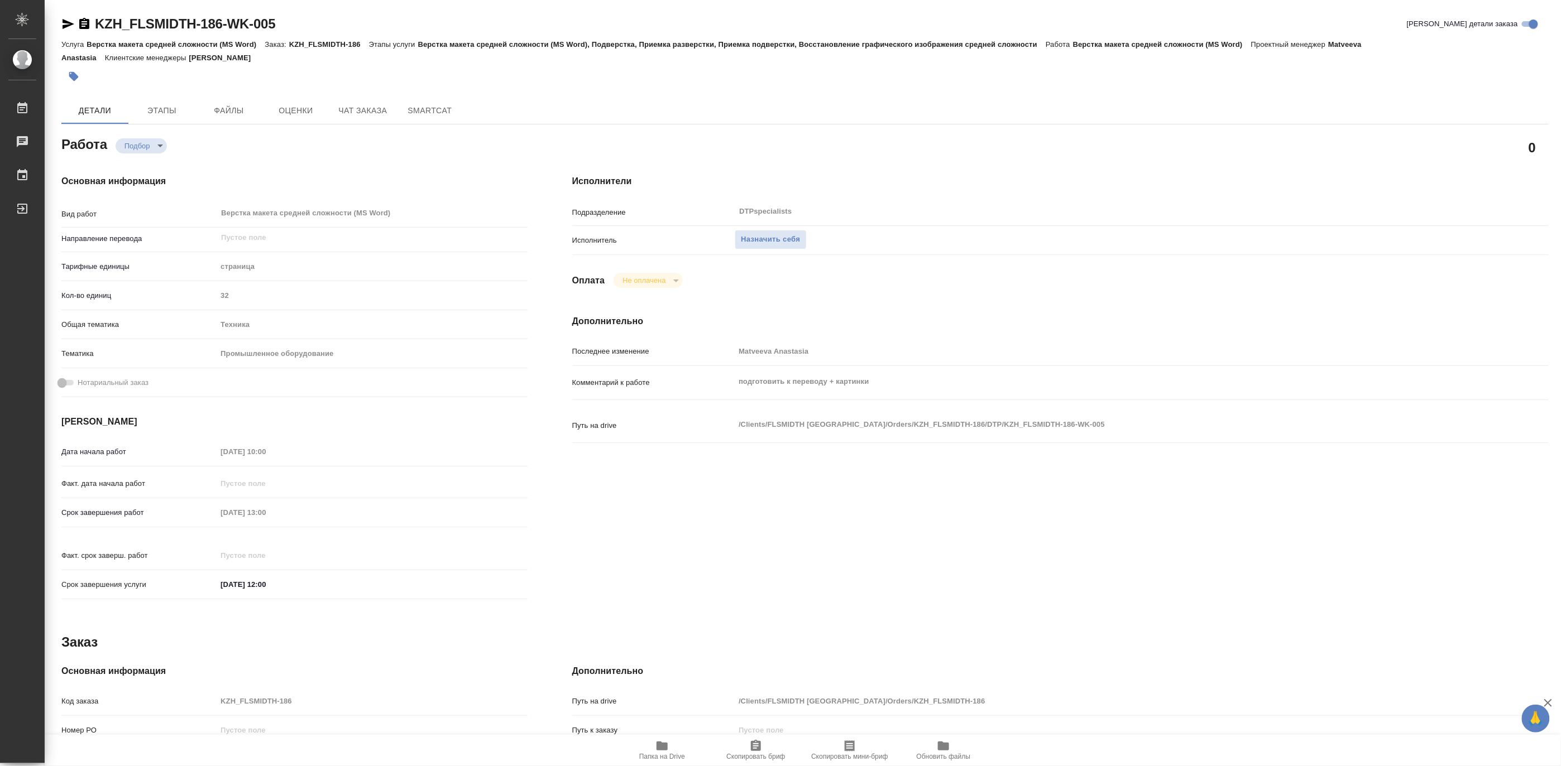
type textarea "x"
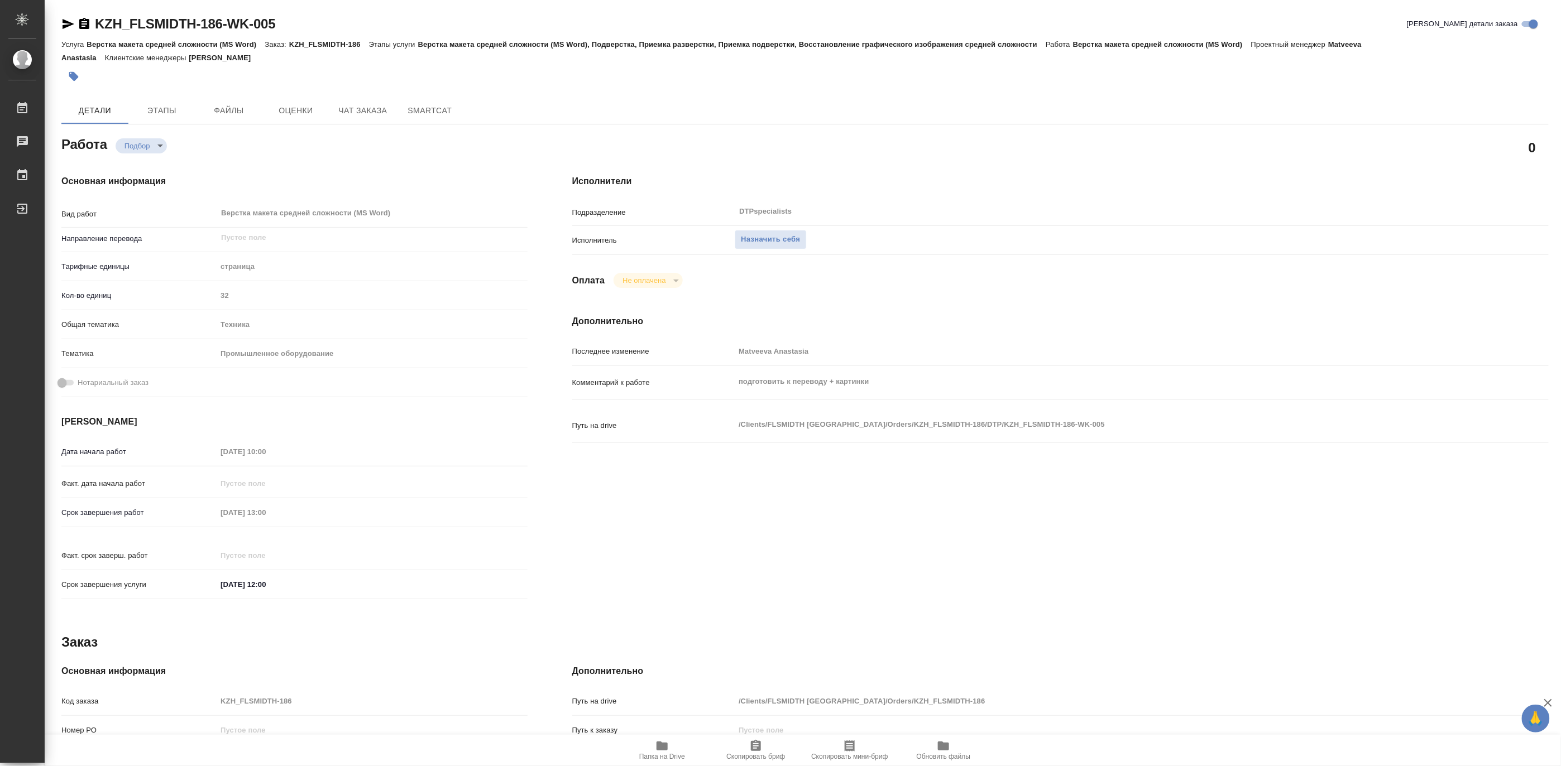
type textarea "x"
click at [790, 241] on span "Назначить себя" at bounding box center [770, 239] width 59 height 13
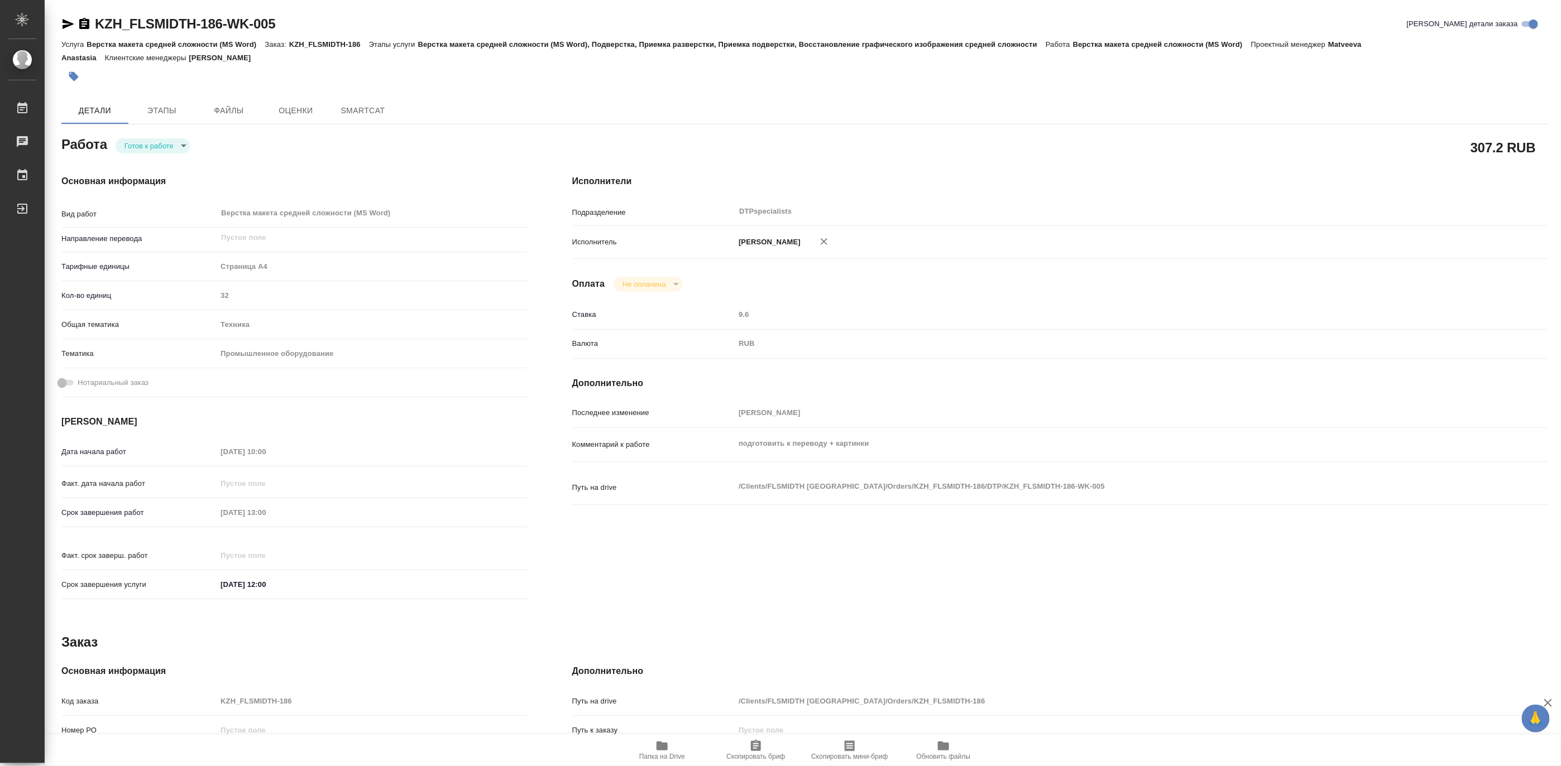
type textarea "x"
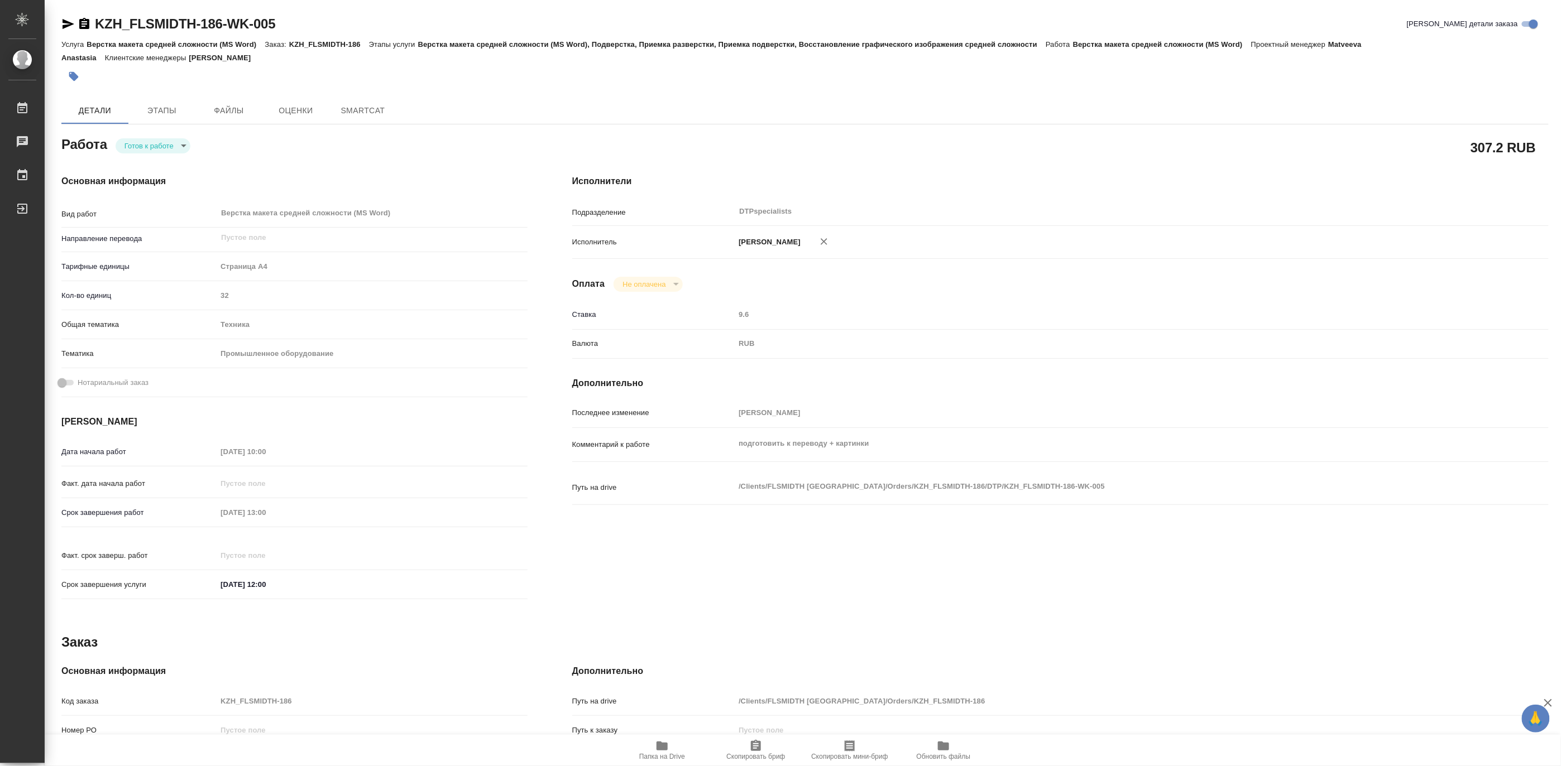
type textarea "x"
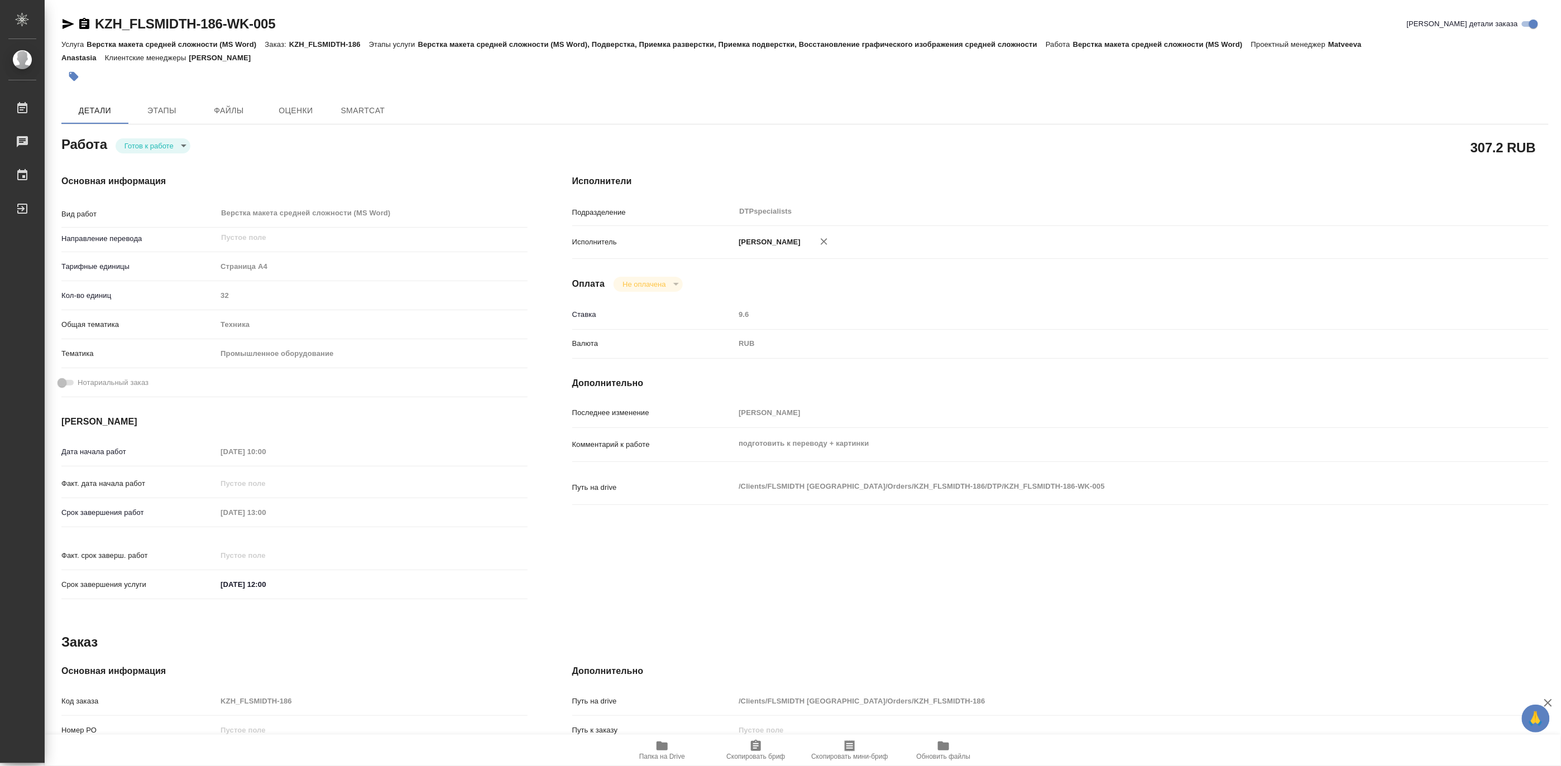
type textarea "x"
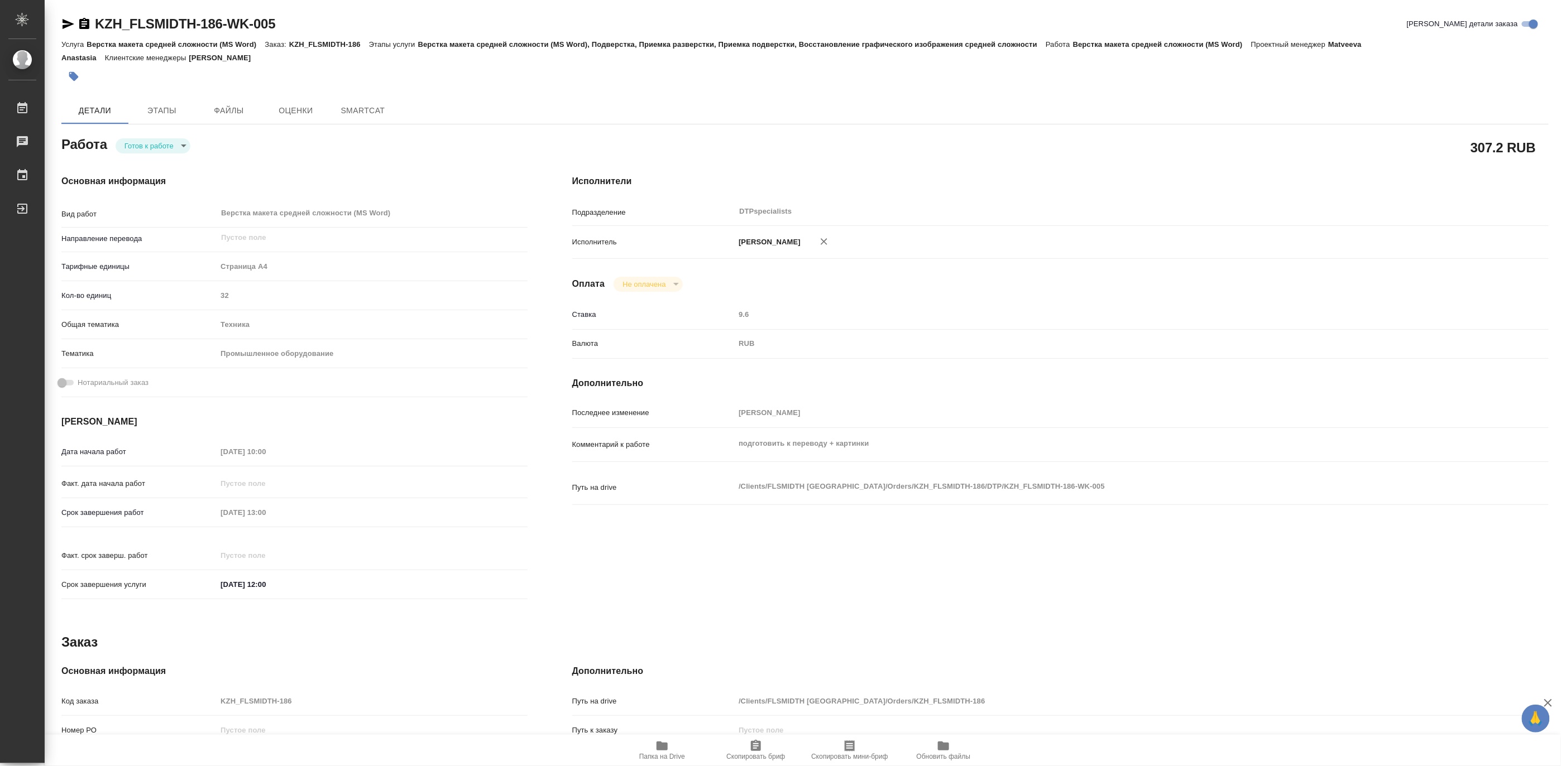
type textarea "x"
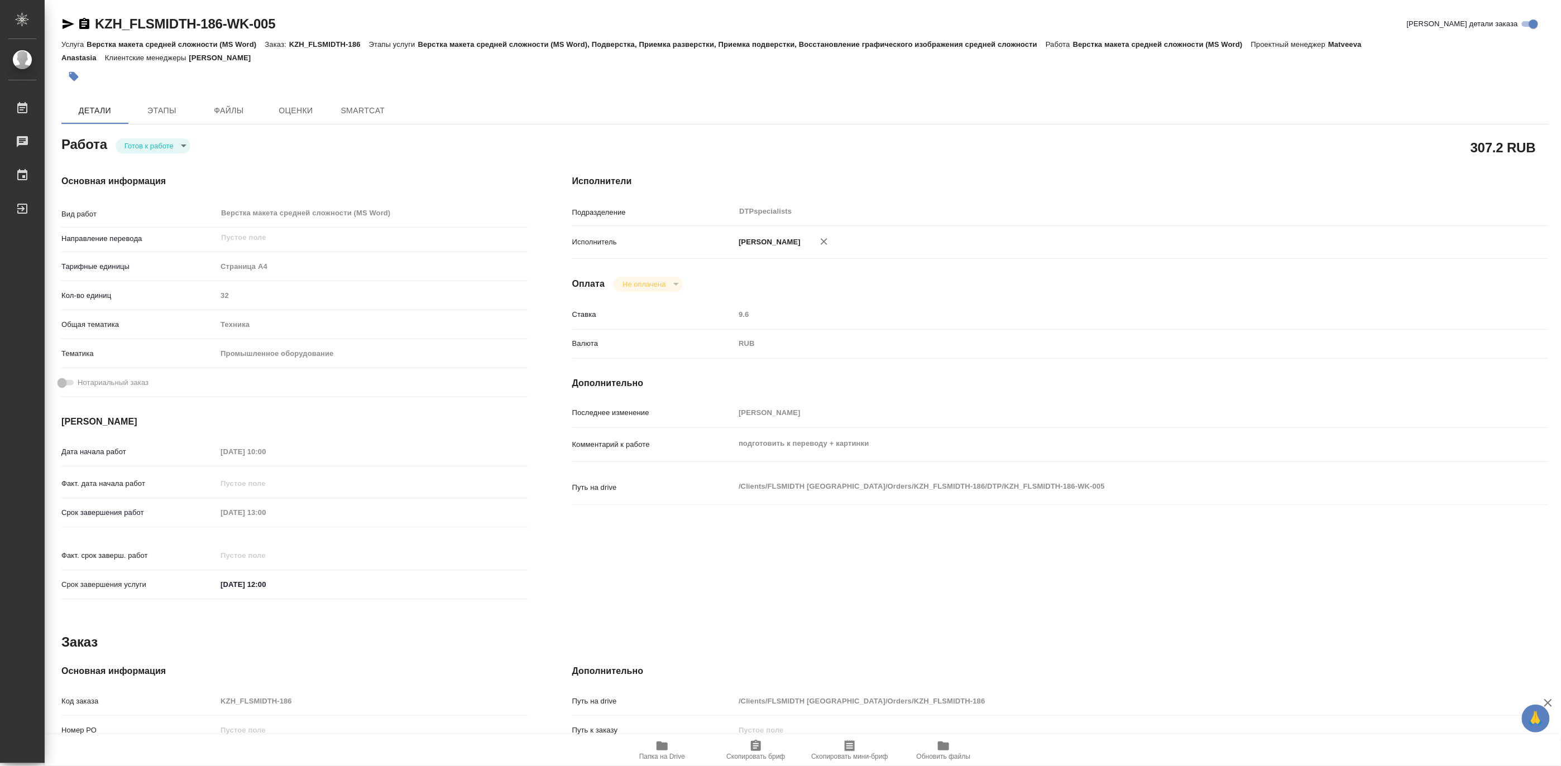
type textarea "x"
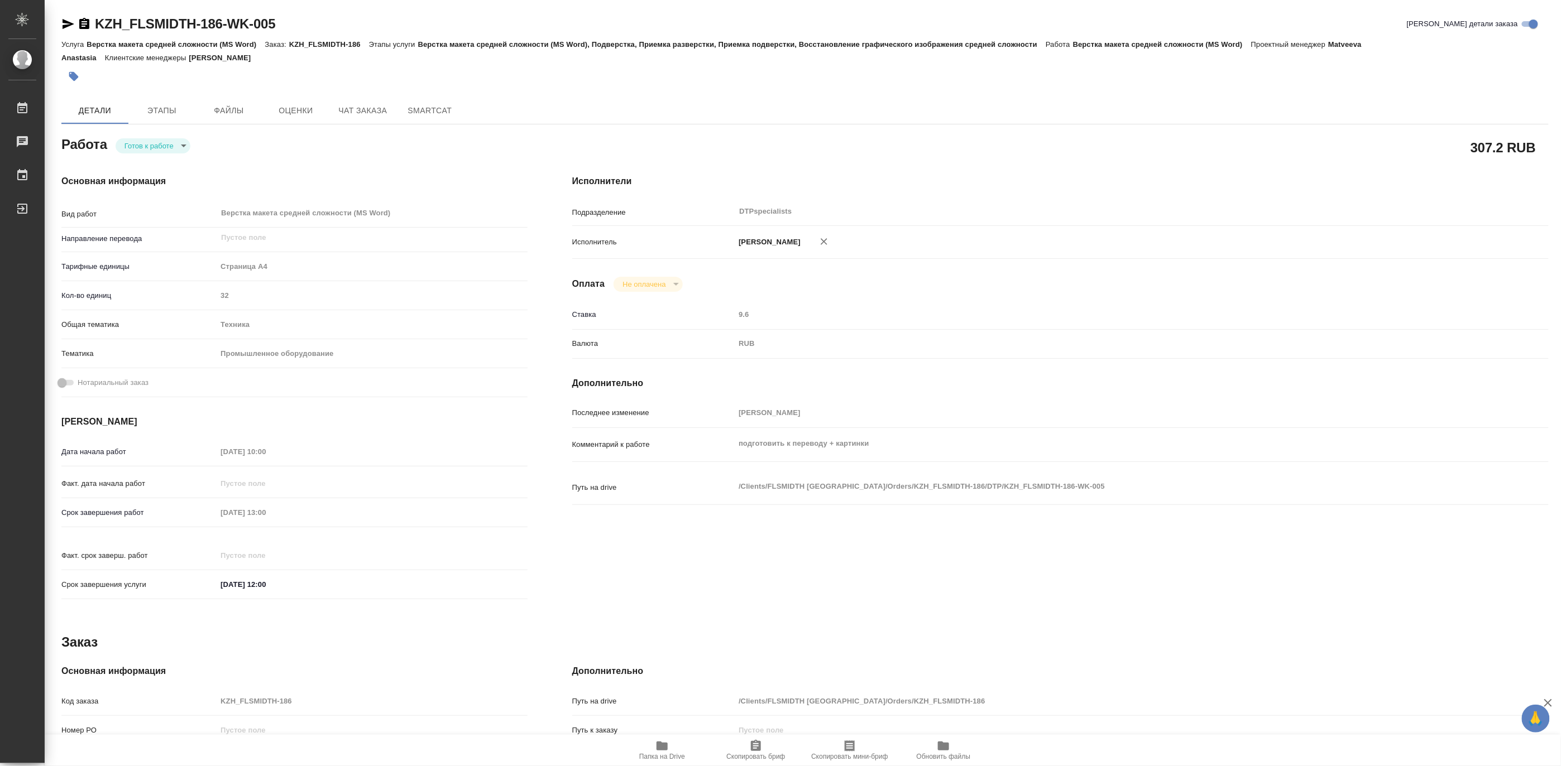
type textarea "x"
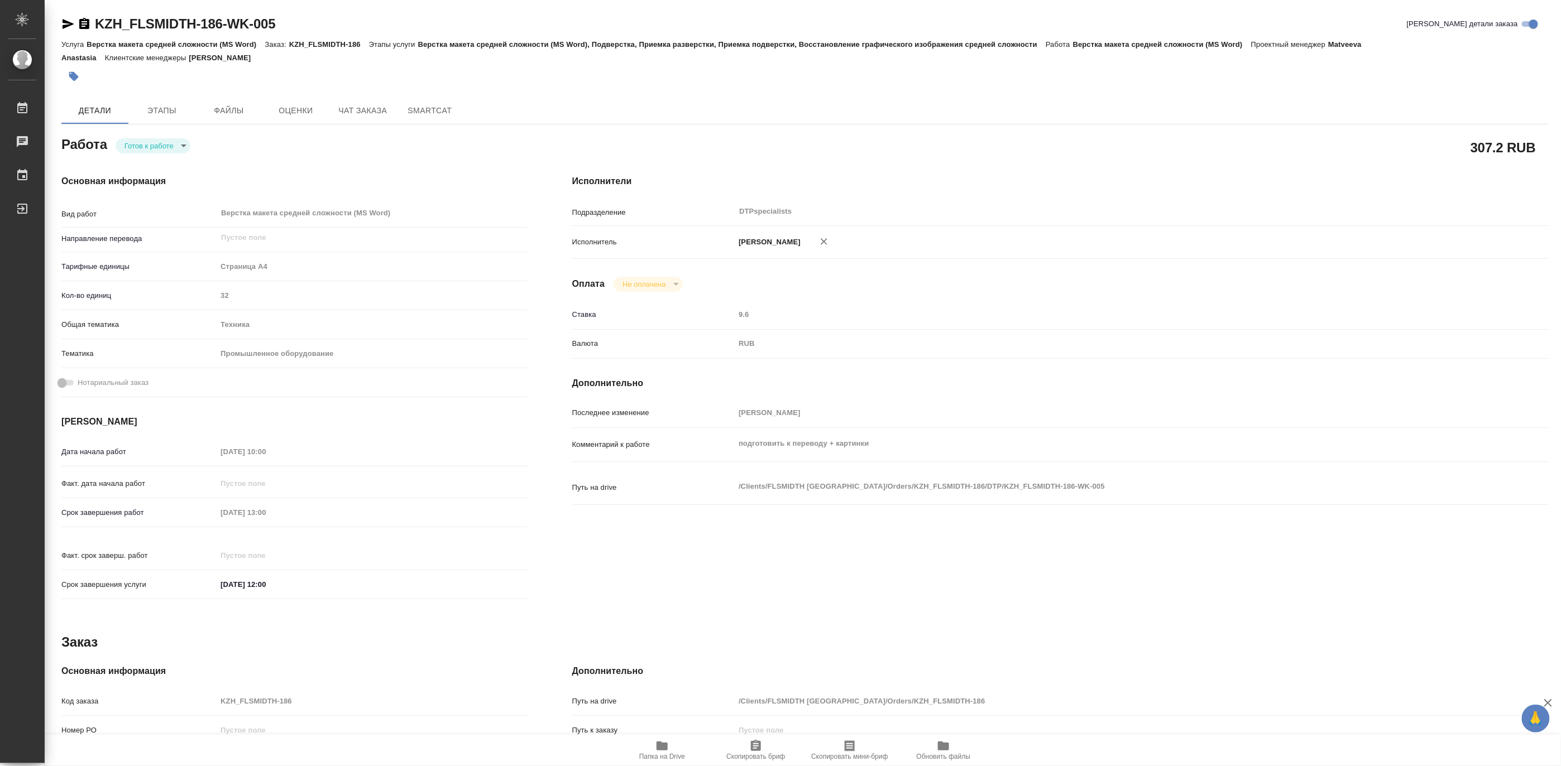
type textarea "x"
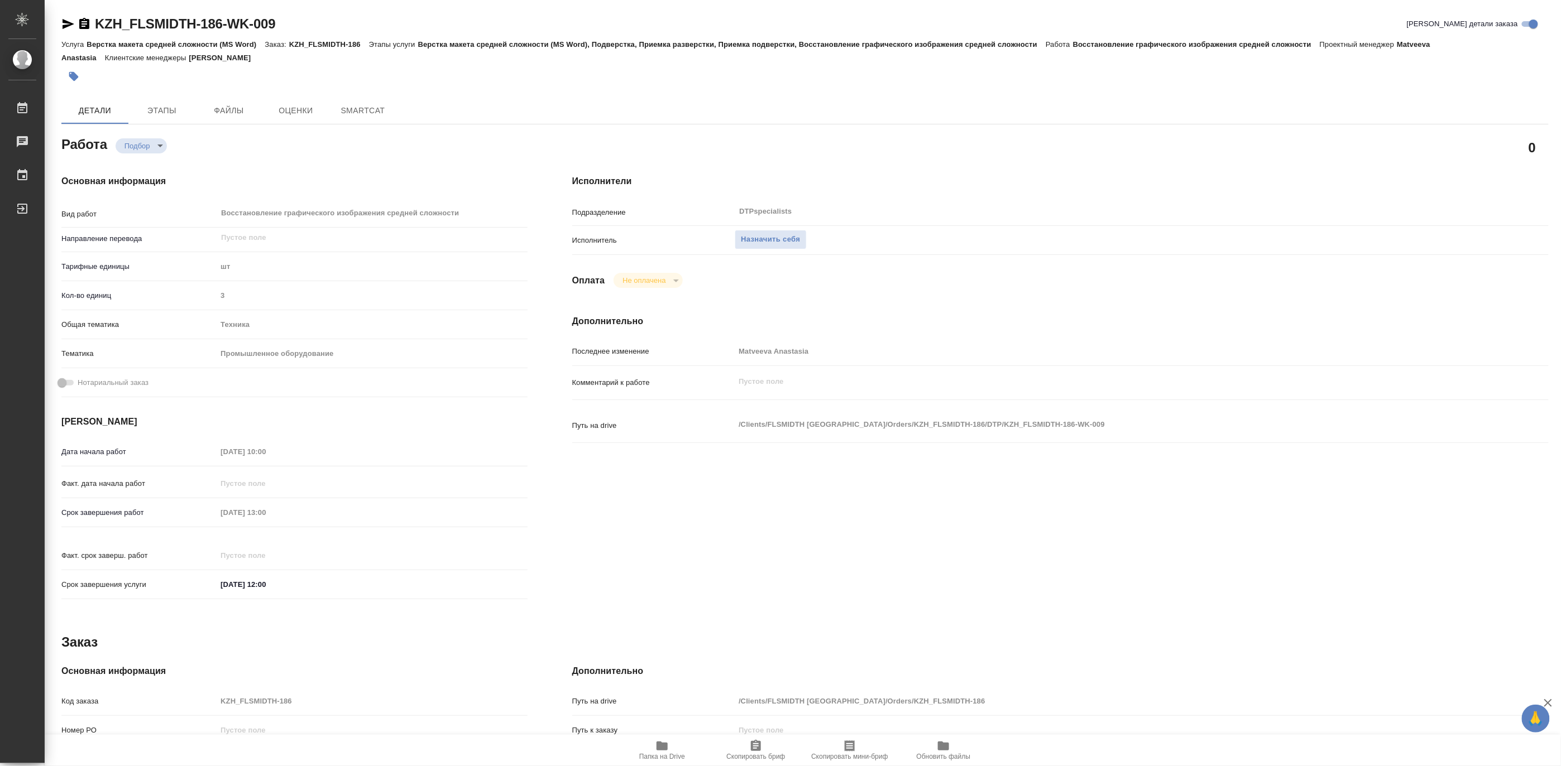
type textarea "x"
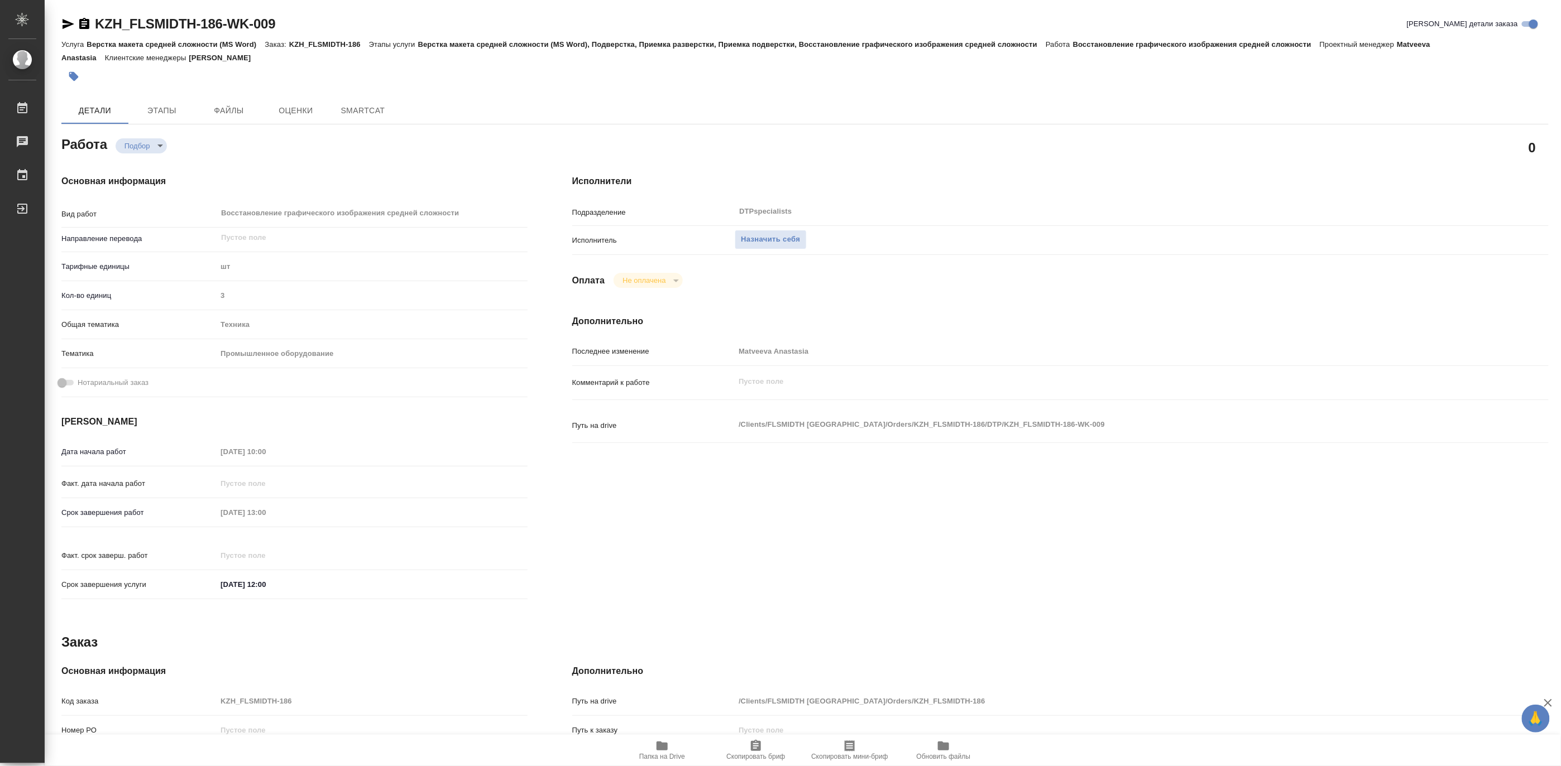
type textarea "x"
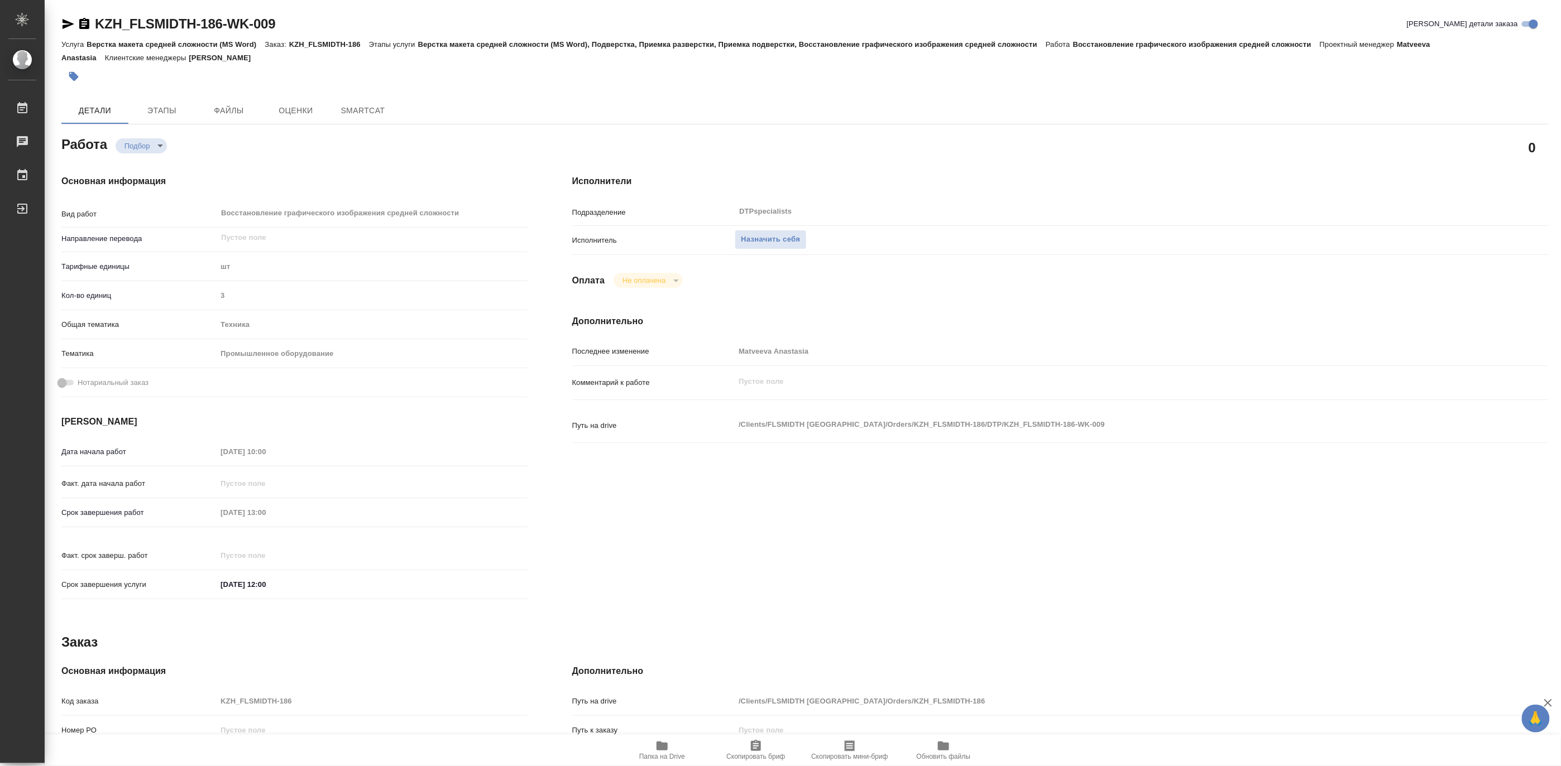
type textarea "x"
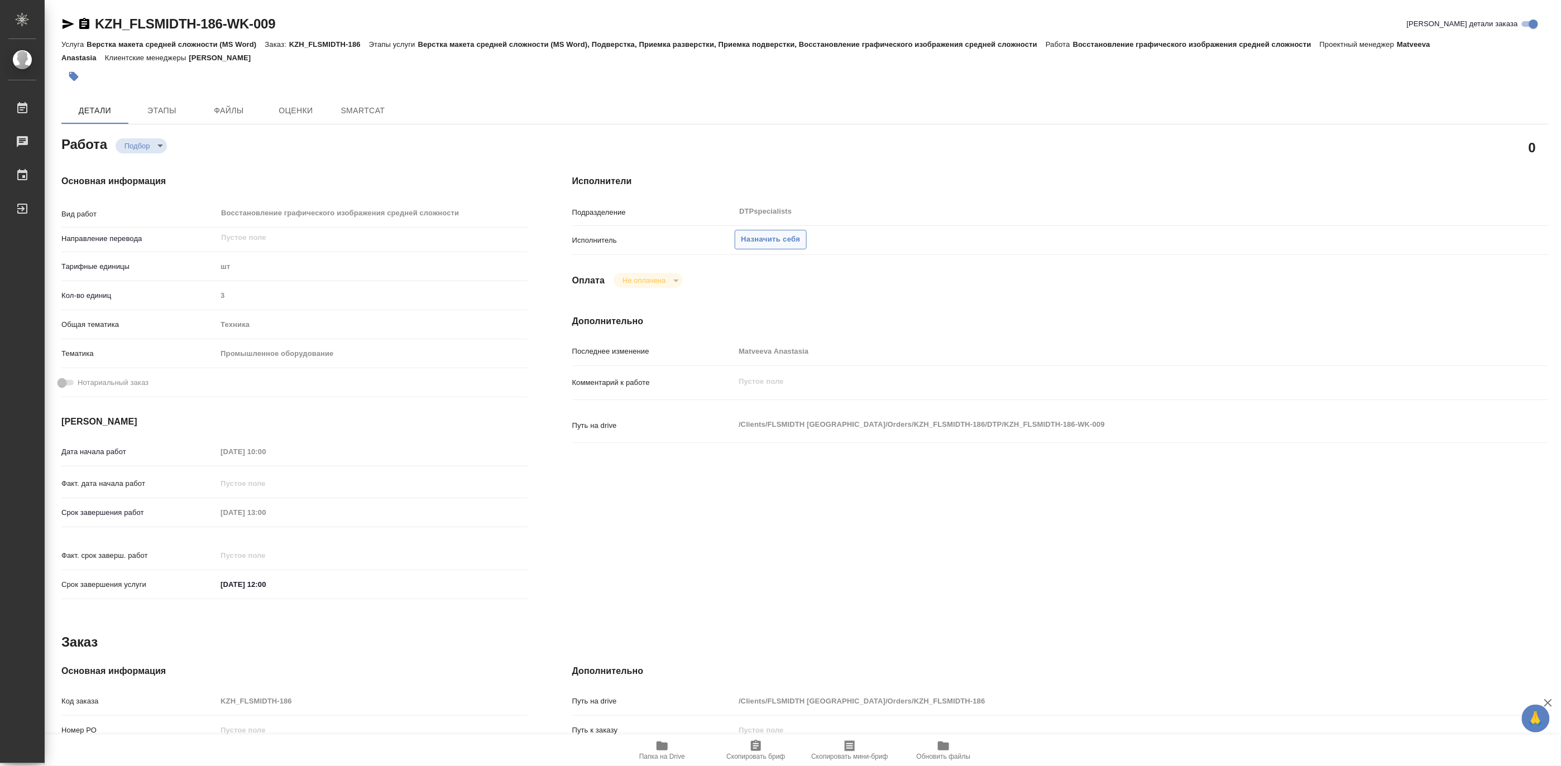
type textarea "x"
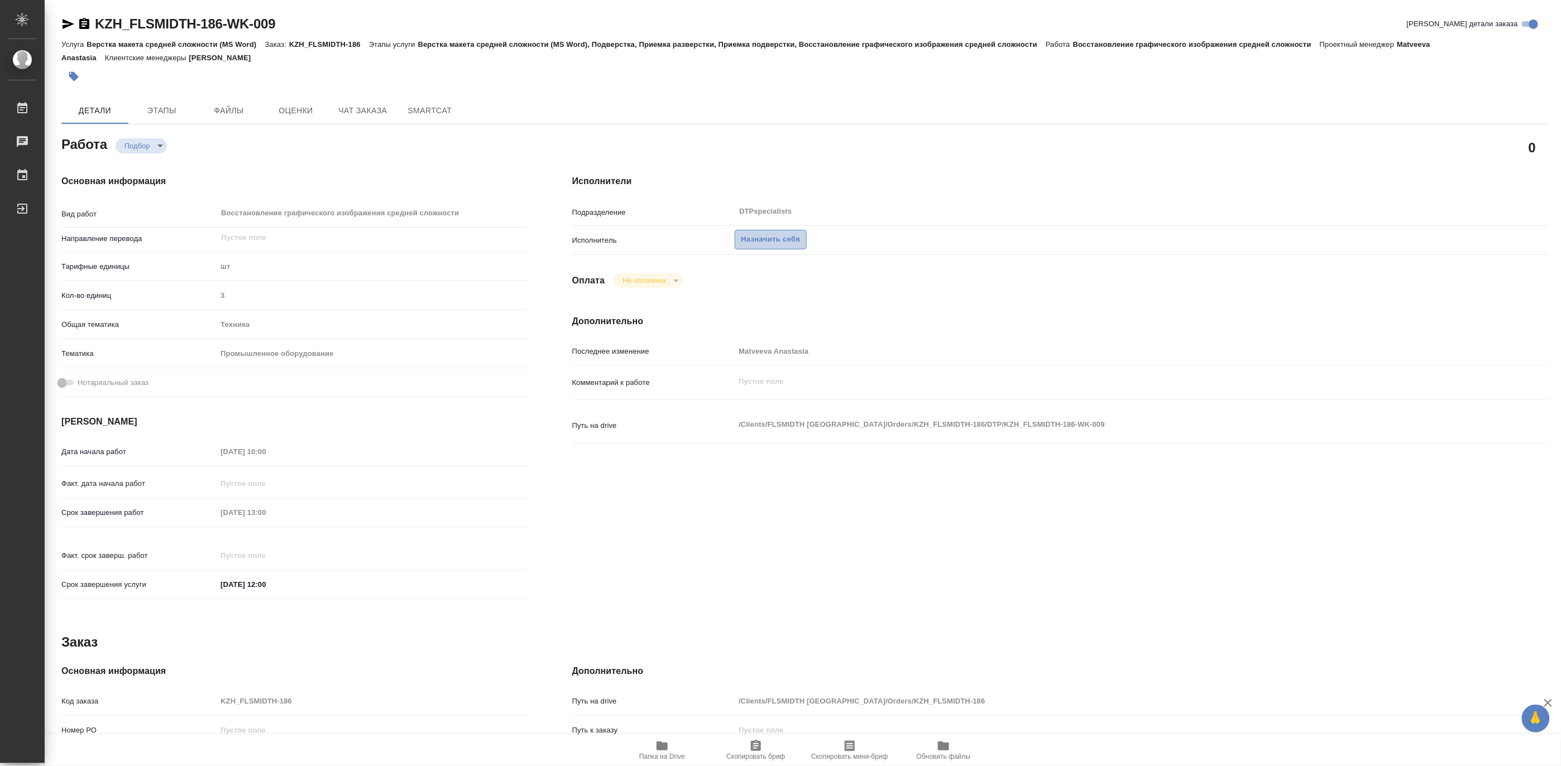
click at [771, 241] on span "Назначить себя" at bounding box center [770, 239] width 59 height 13
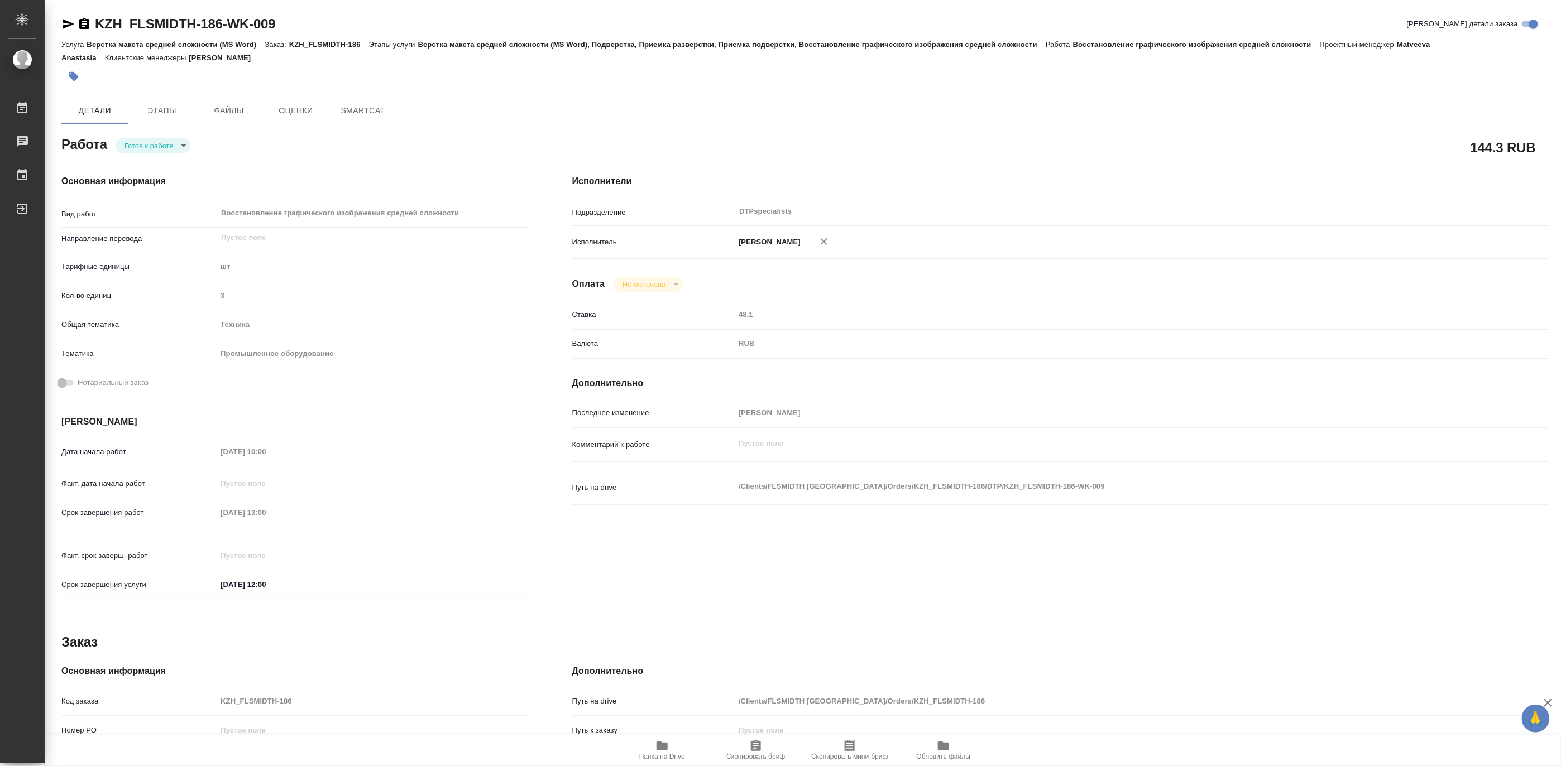
type textarea "x"
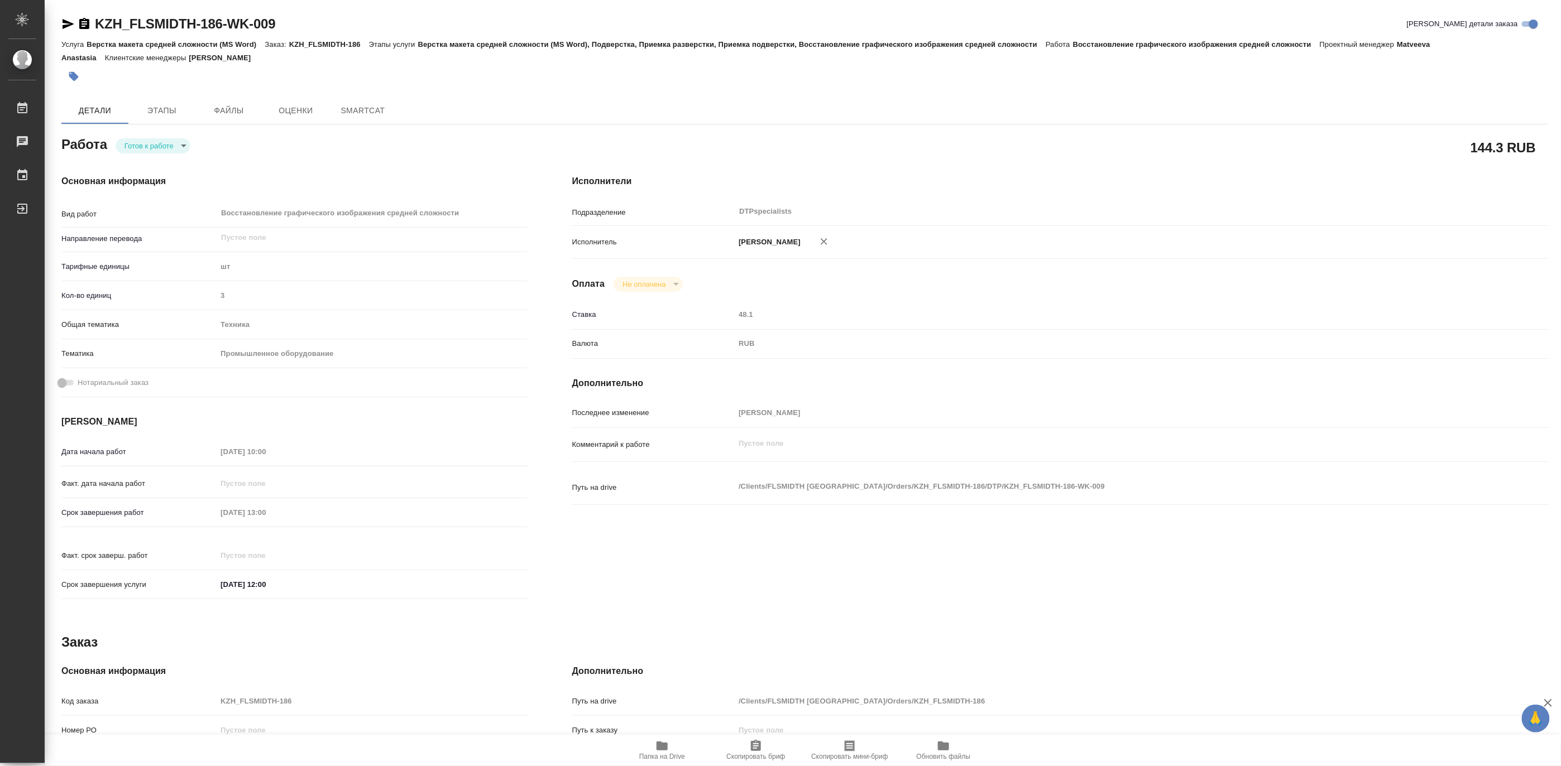
type textarea "x"
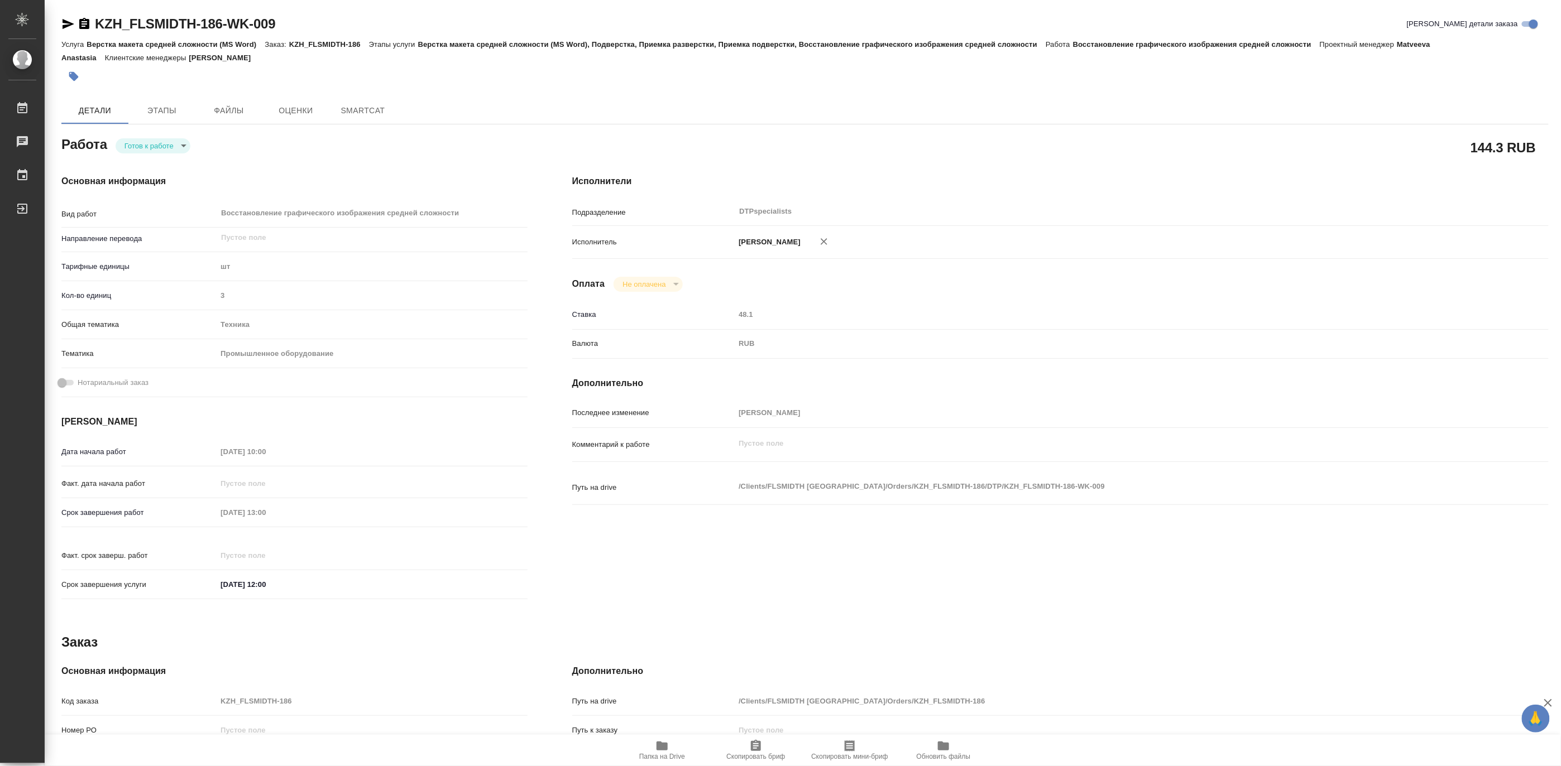
type textarea "x"
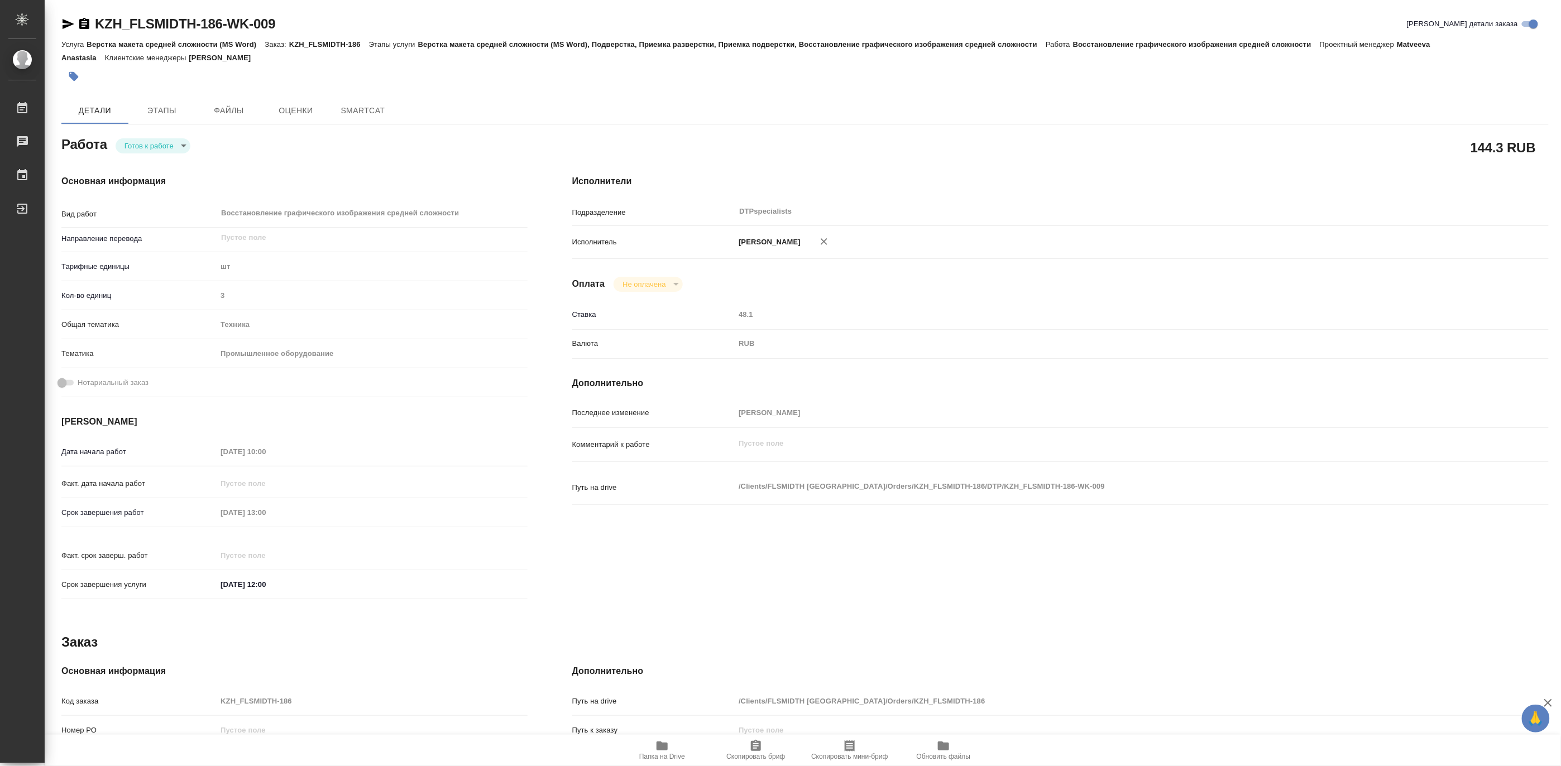
type textarea "x"
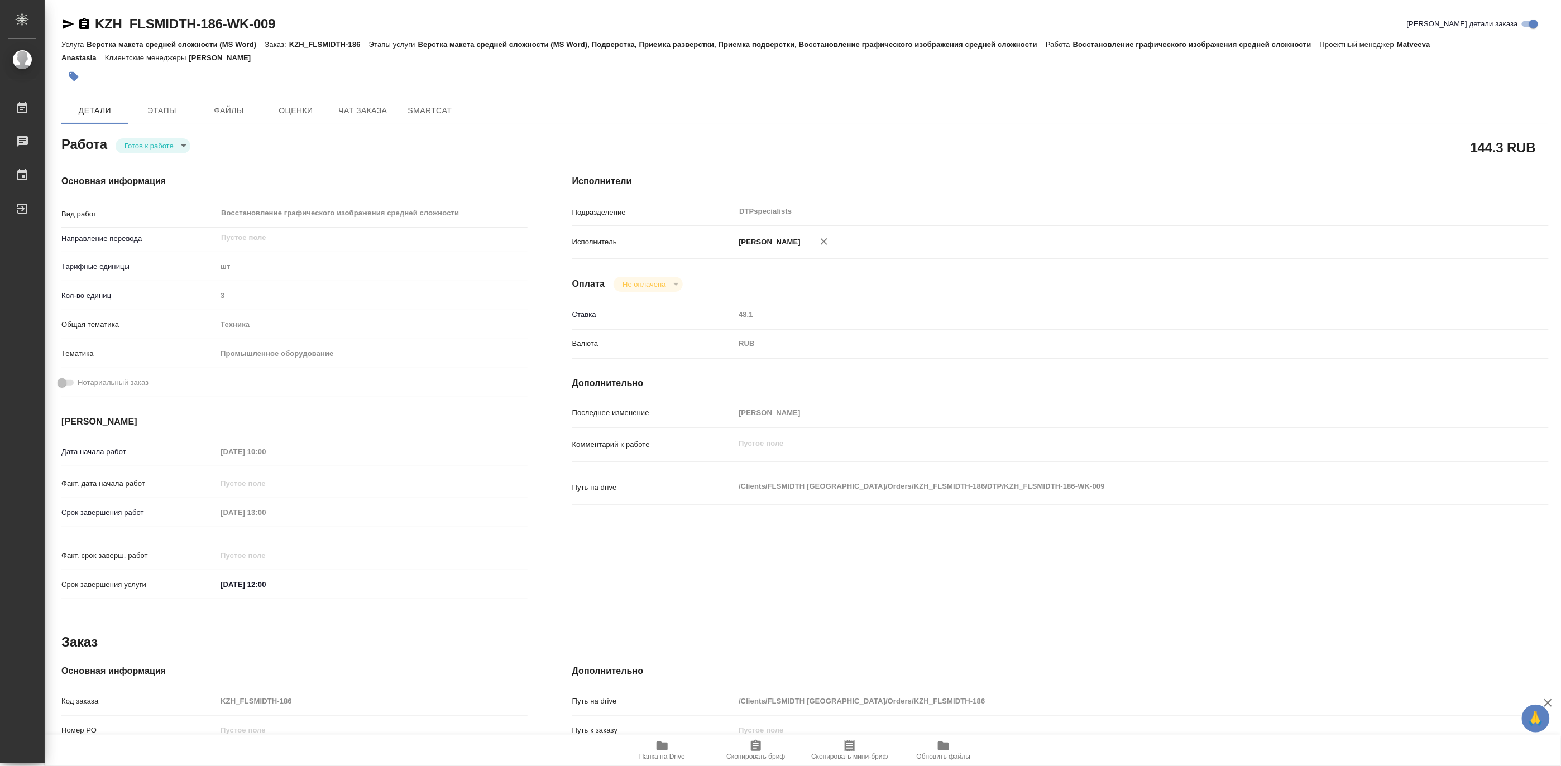
type textarea "x"
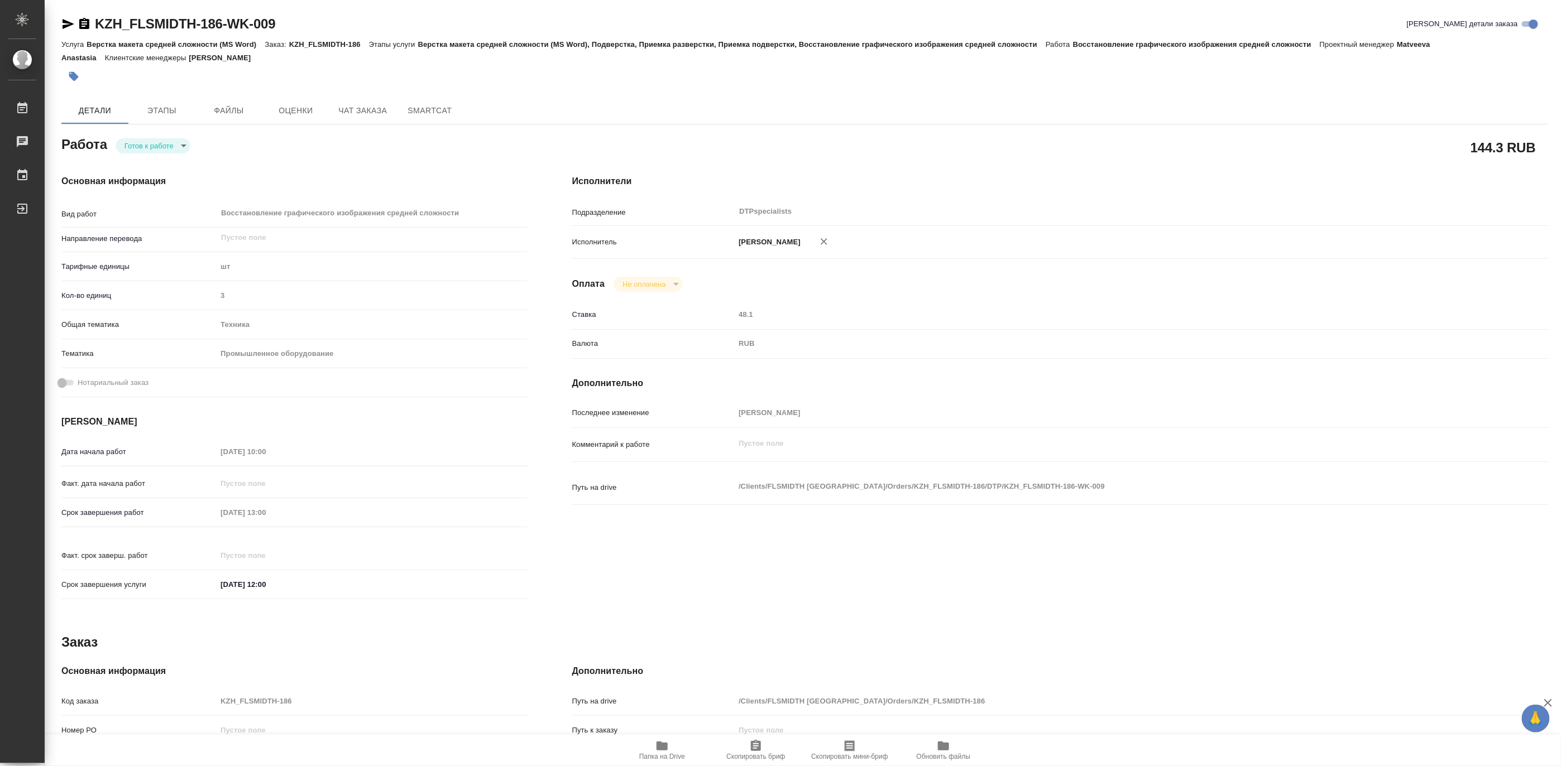
type textarea "x"
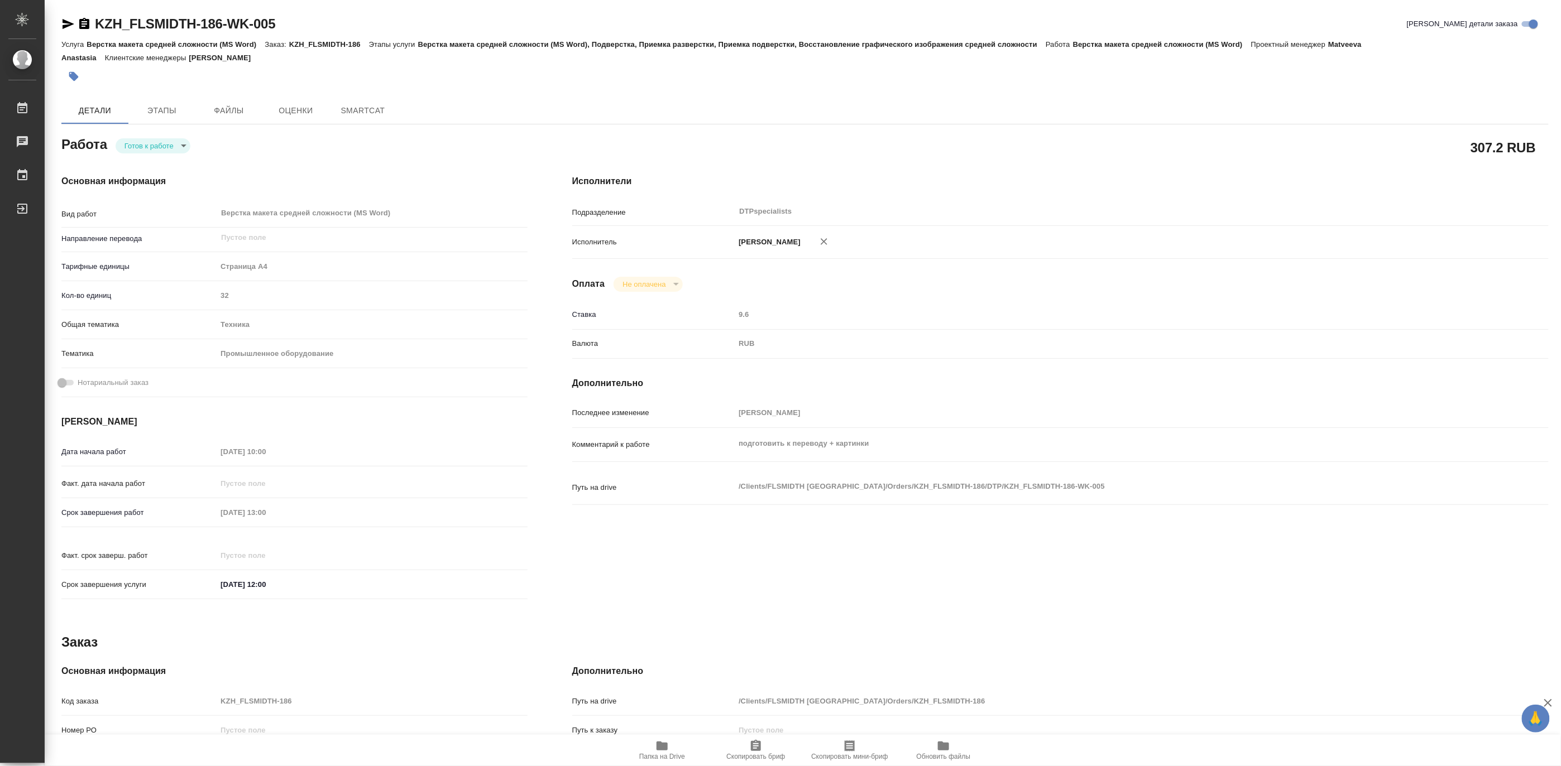
type textarea "x"
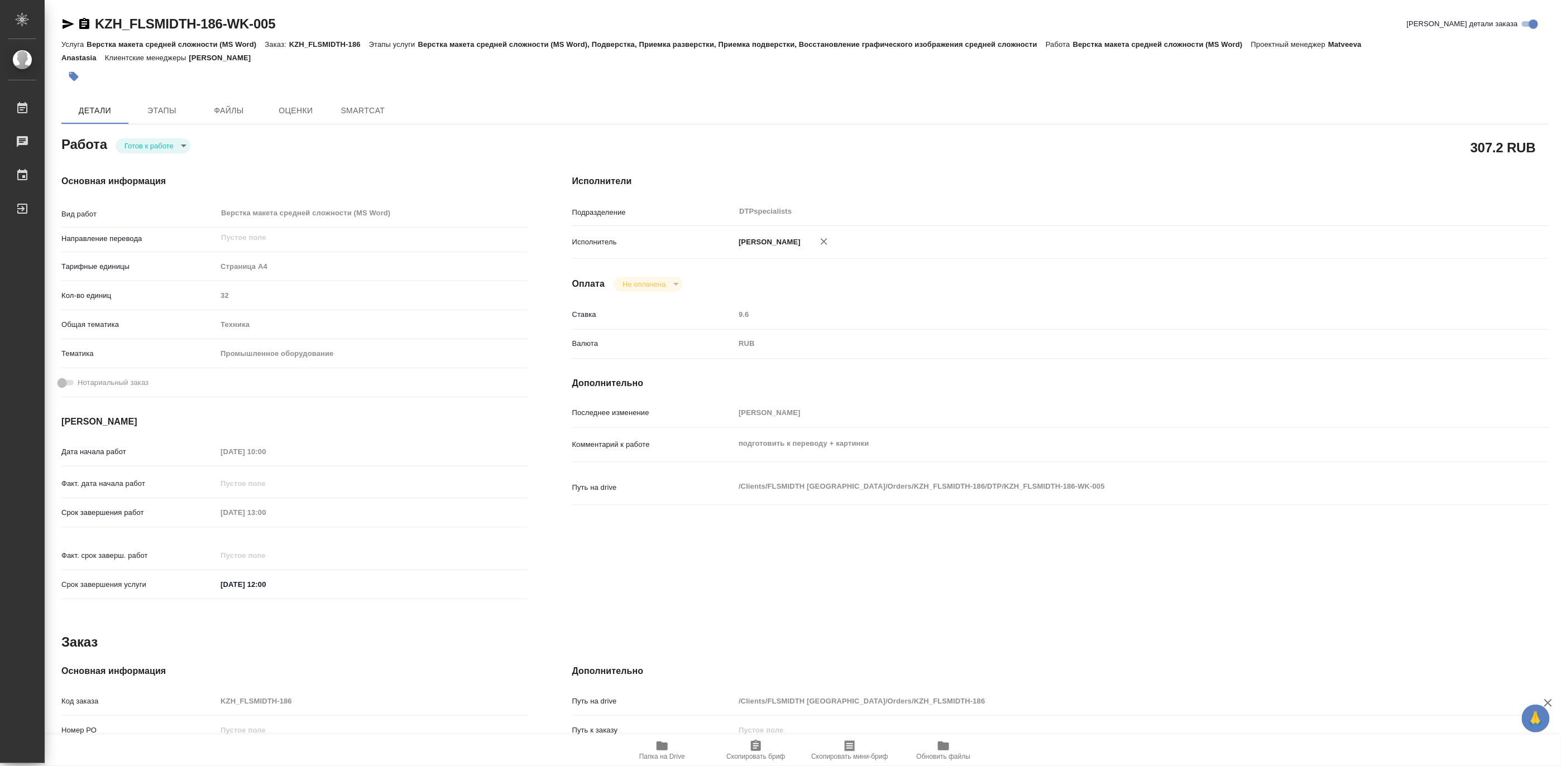
type textarea "x"
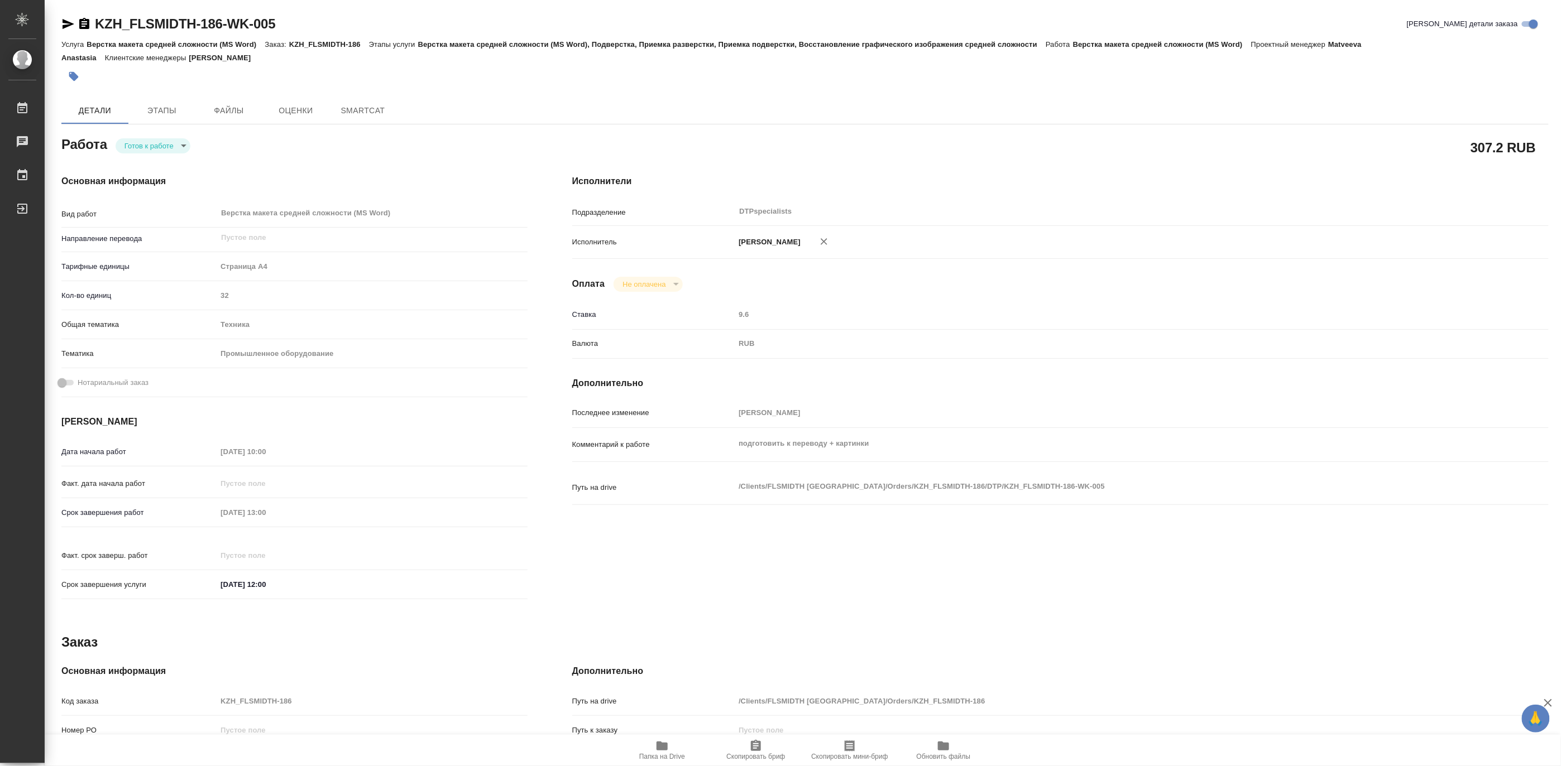
type textarea "x"
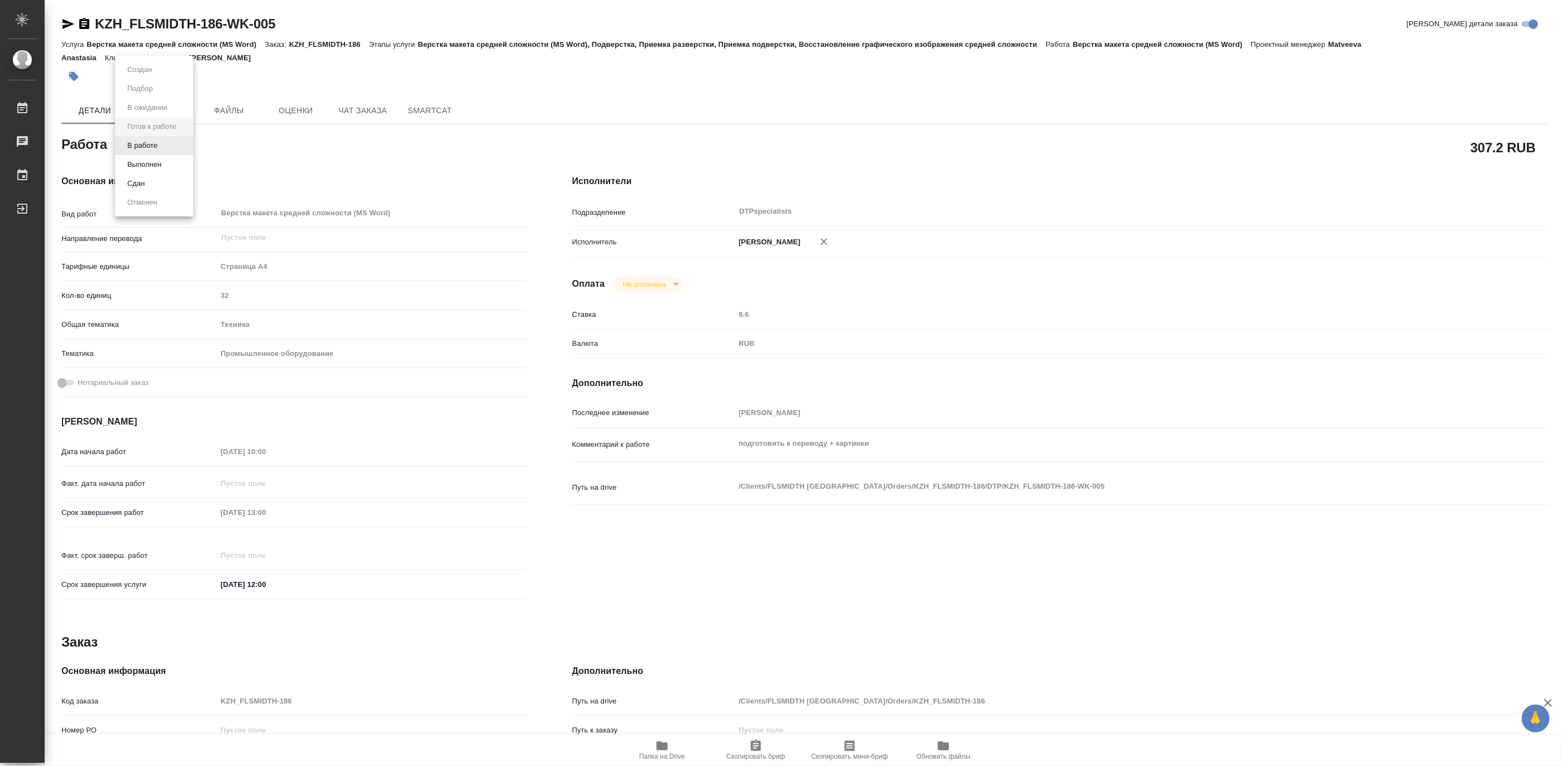
click at [151, 146] on body "🙏 .cls-1 fill:#fff; AWATERA Matveeva Maria Работы Чаты График Выйти KZH_FLSMIDT…" at bounding box center [780, 383] width 1561 height 766
click at [151, 146] on button "В работе" at bounding box center [142, 146] width 37 height 12
type textarea "x"
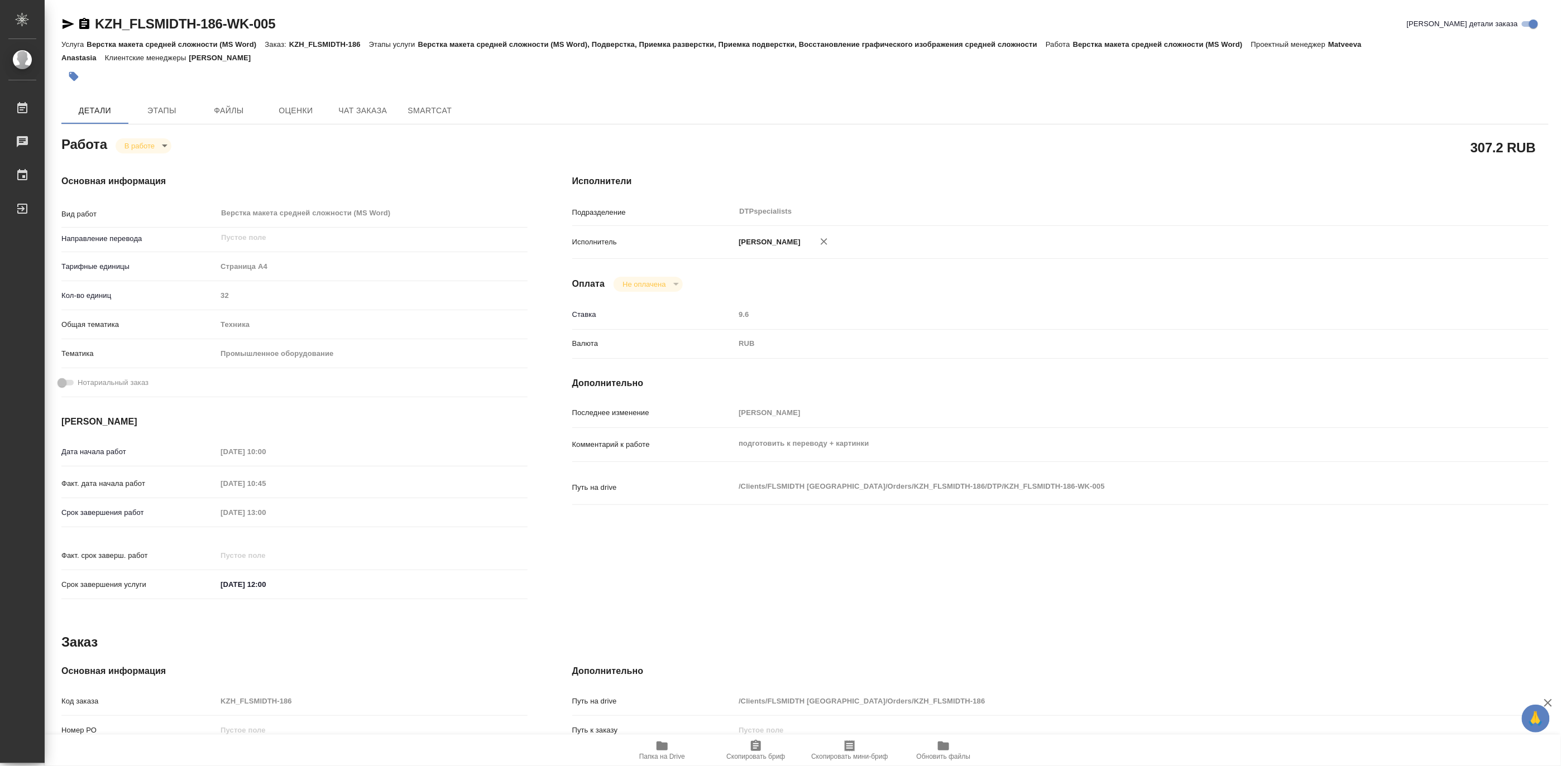
type textarea "x"
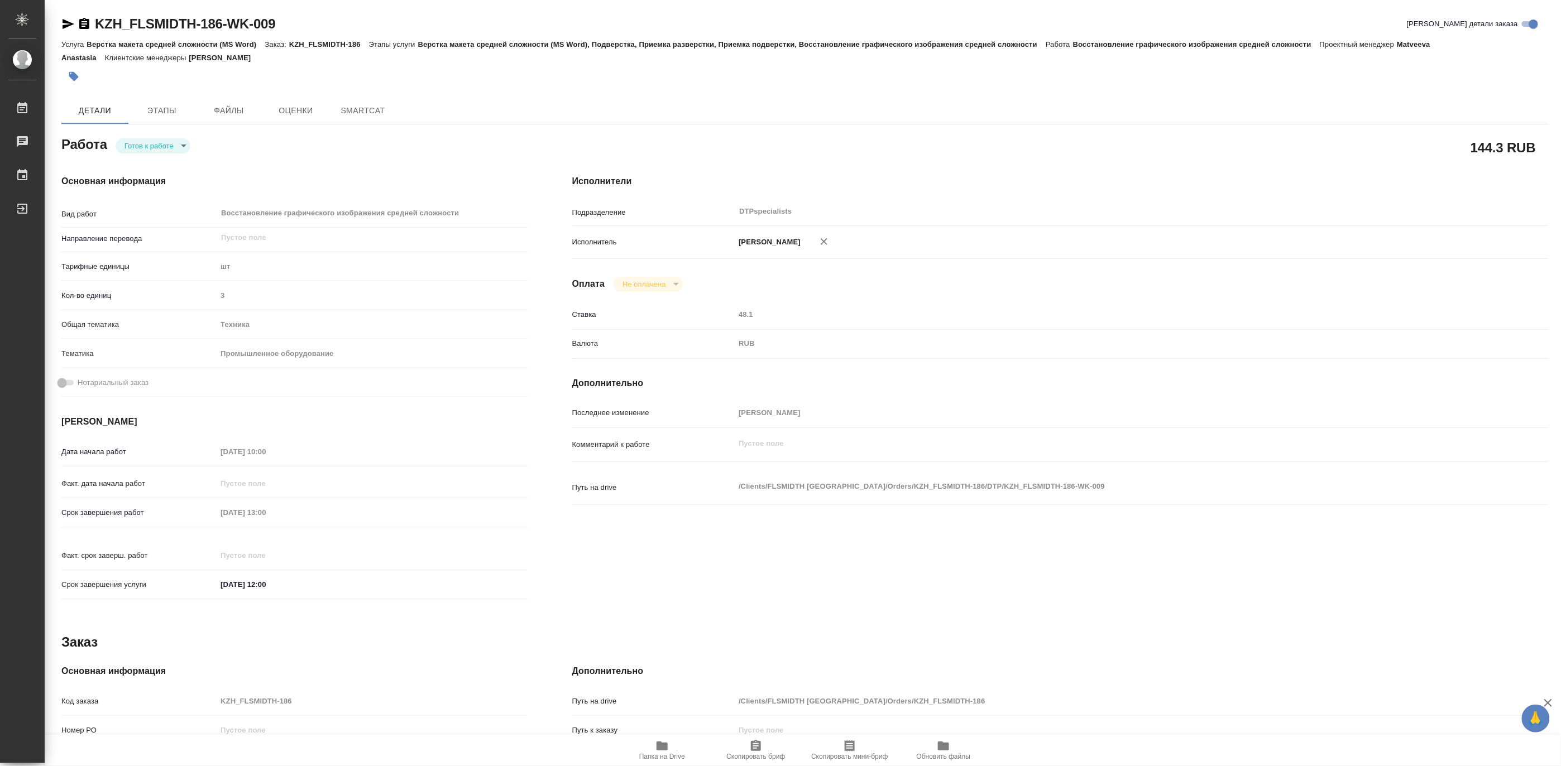
type textarea "x"
click at [138, 146] on body "🙏 .cls-1 fill:#fff; AWATERA Matveeva Maria Работы Чаты График Выйти KZH_FLSMIDT…" at bounding box center [780, 383] width 1561 height 766
click at [138, 146] on button "В работе" at bounding box center [142, 146] width 37 height 12
type textarea "x"
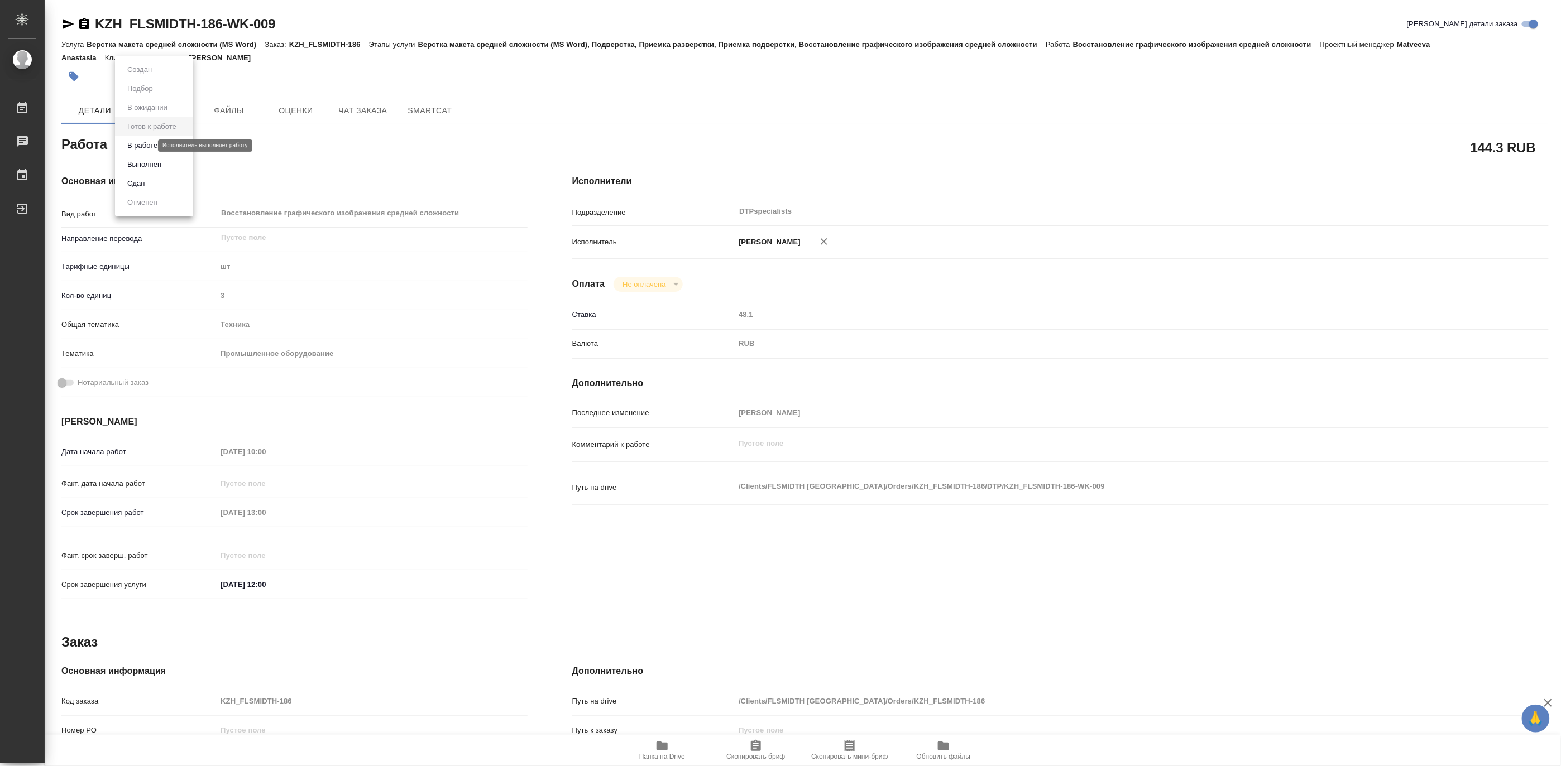
type textarea "x"
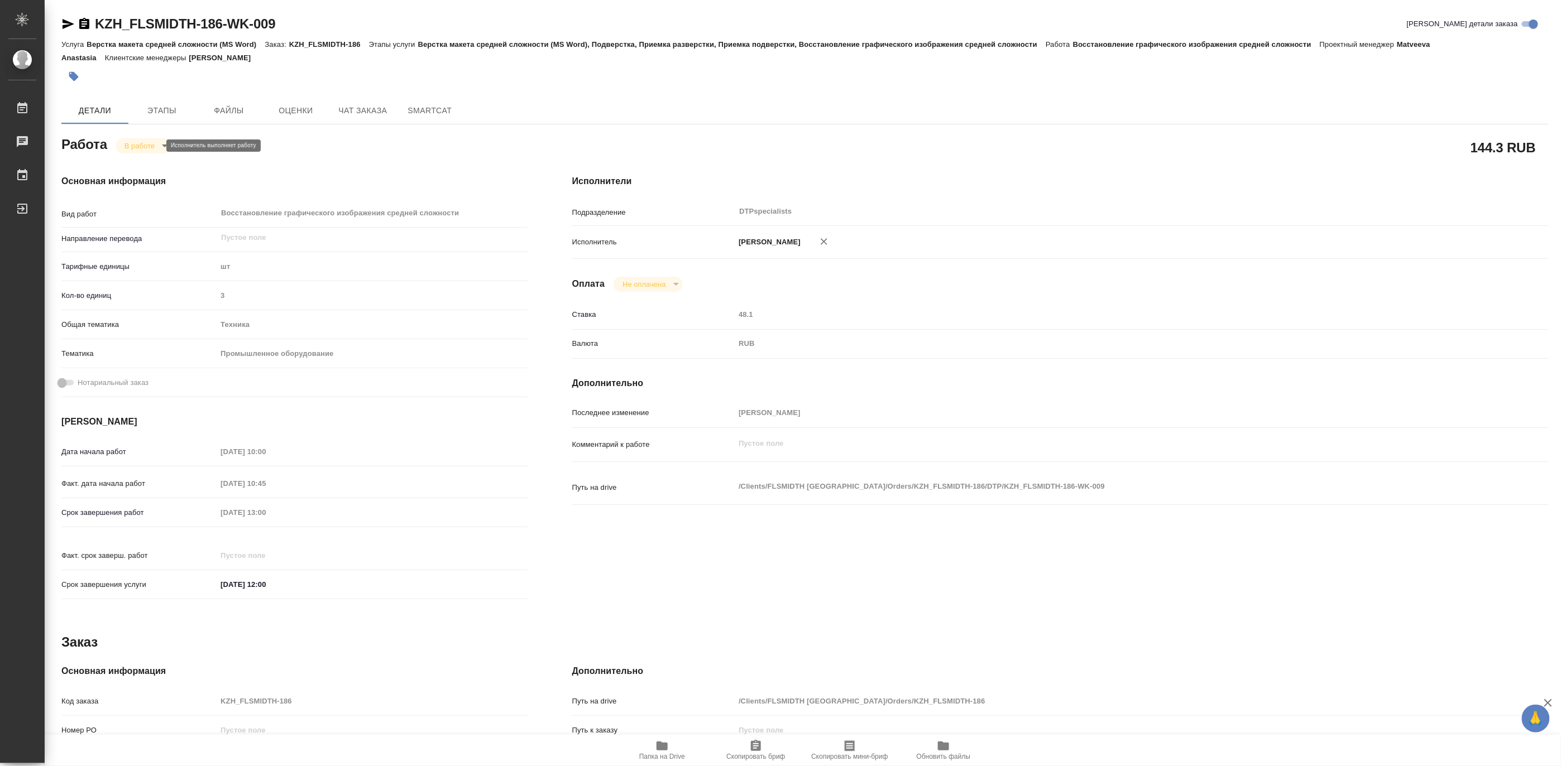
type textarea "x"
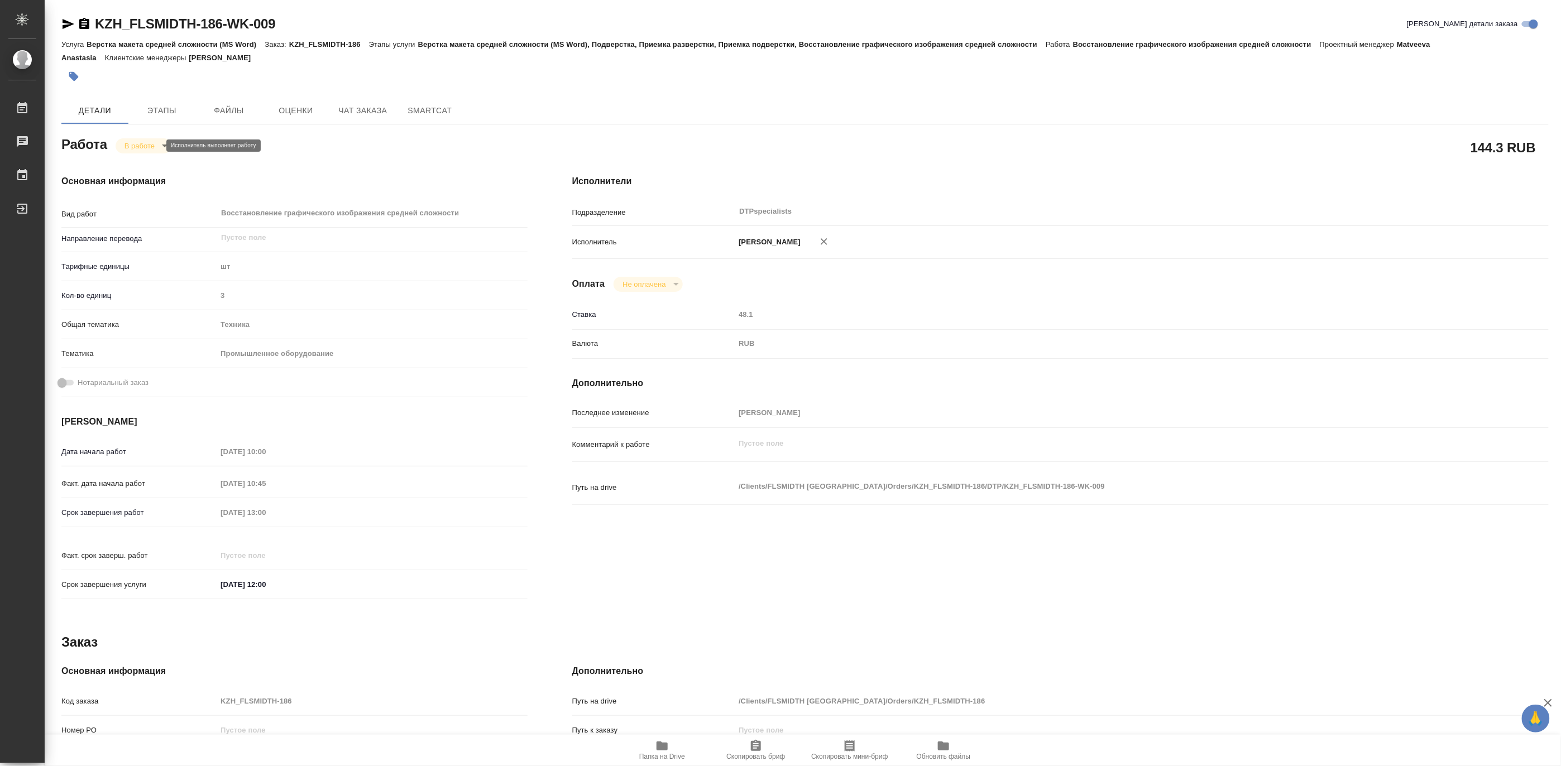
type textarea "x"
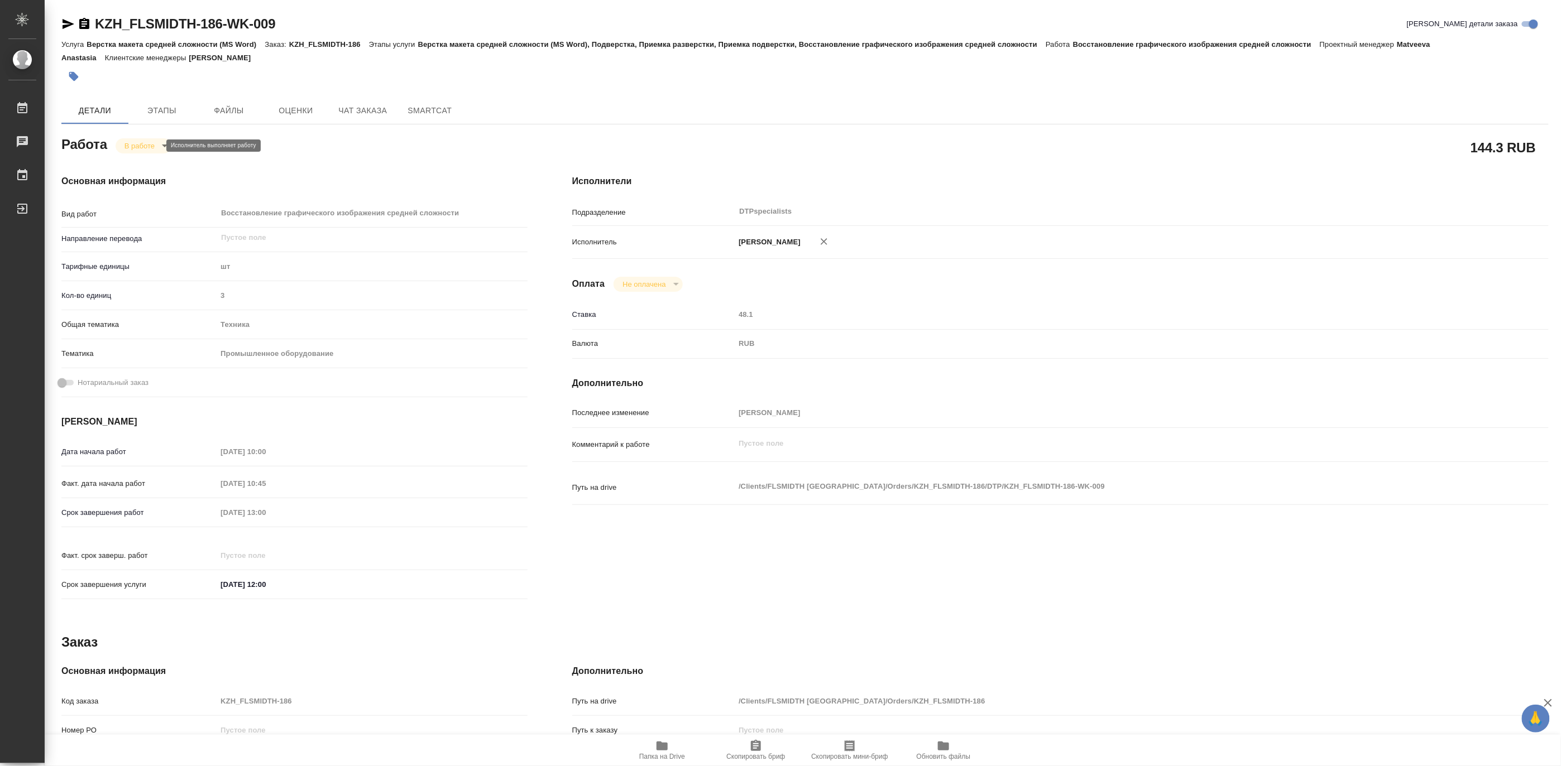
type textarea "x"
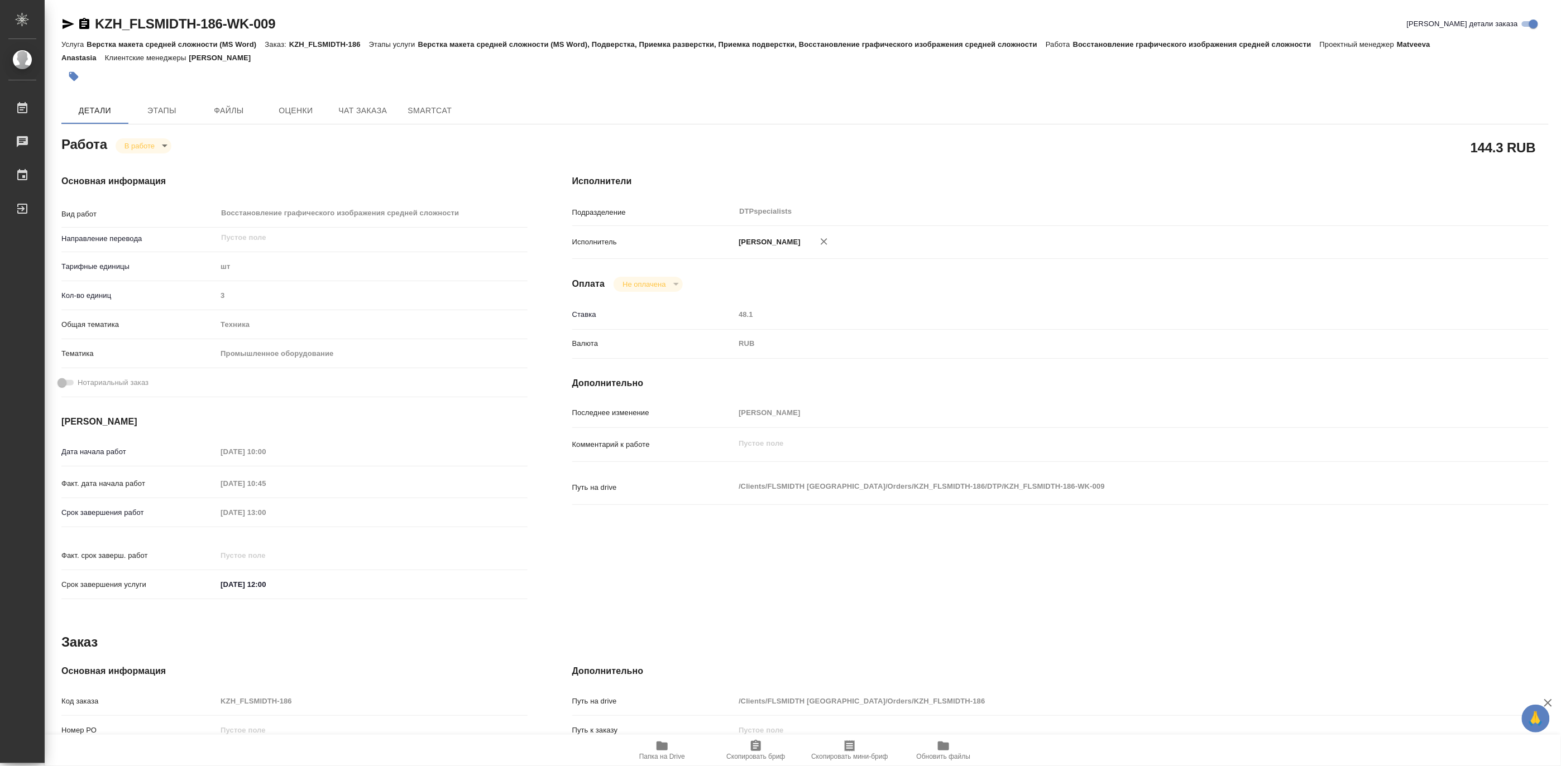
type textarea "x"
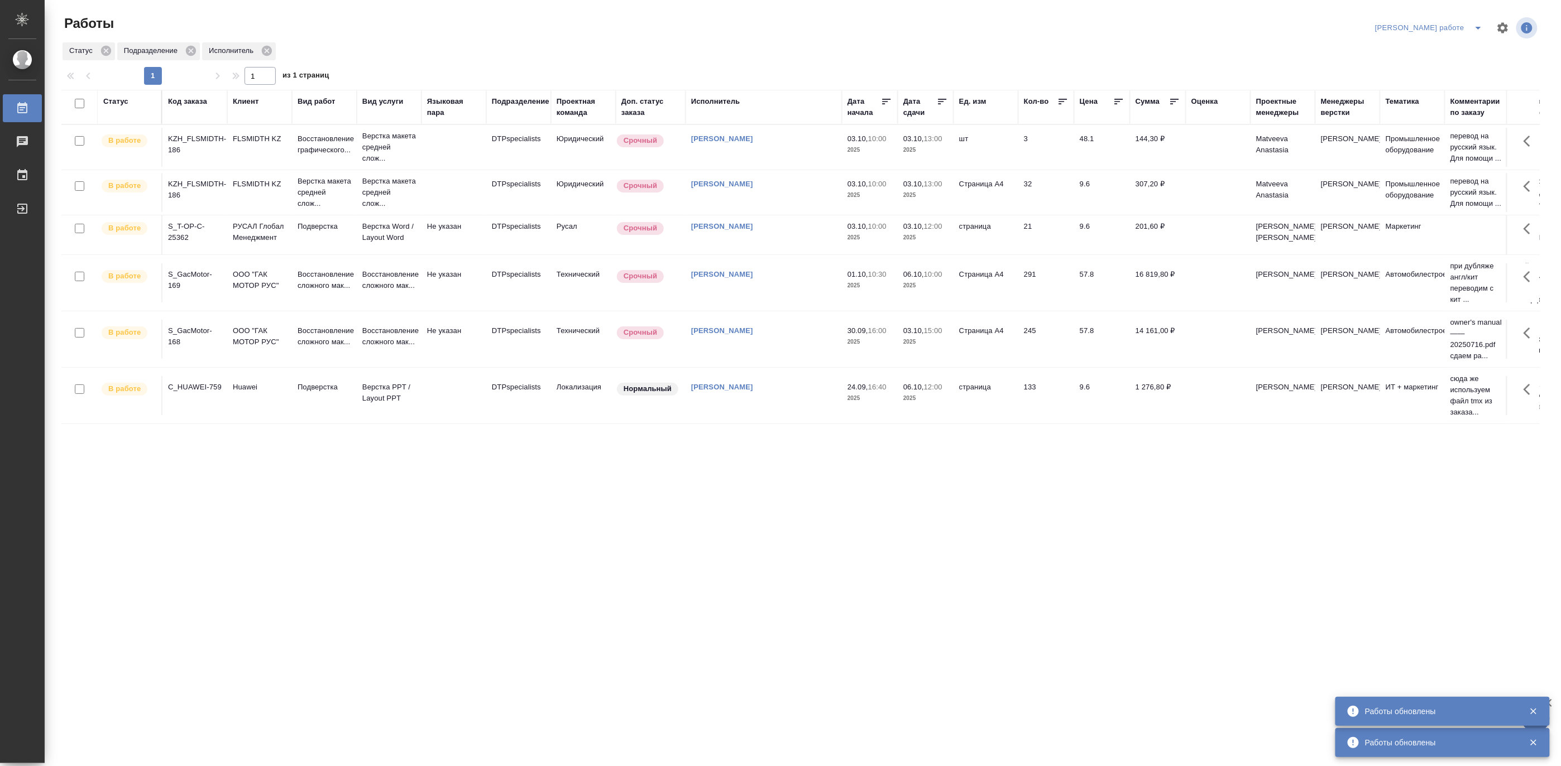
click at [1478, 21] on icon "split button" at bounding box center [1477, 27] width 13 height 13
click at [1462, 68] on li "Матвеева_назначено" at bounding box center [1438, 68] width 101 height 18
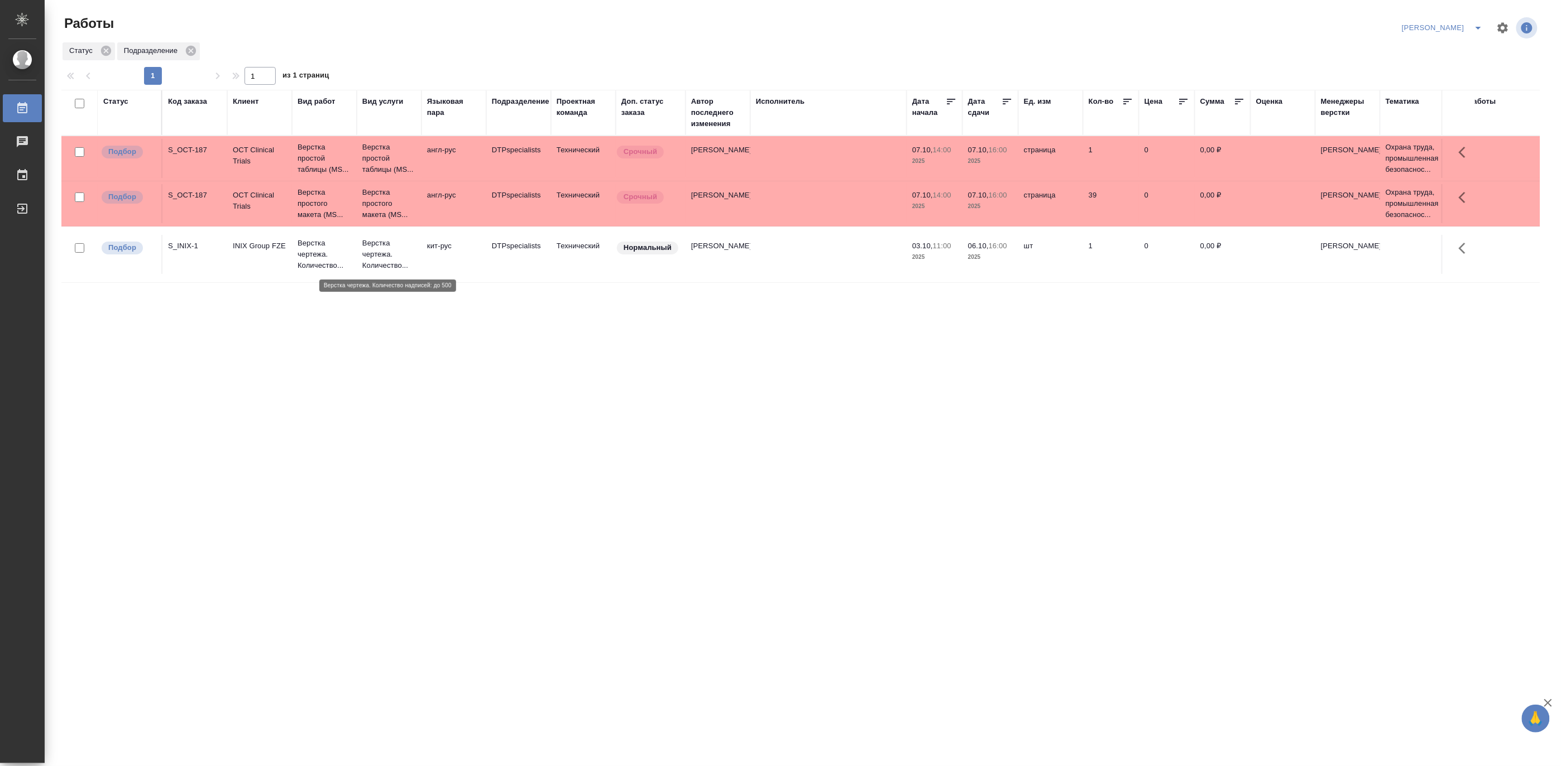
click at [384, 261] on p "Верстка чертежа. Количество..." at bounding box center [389, 254] width 54 height 33
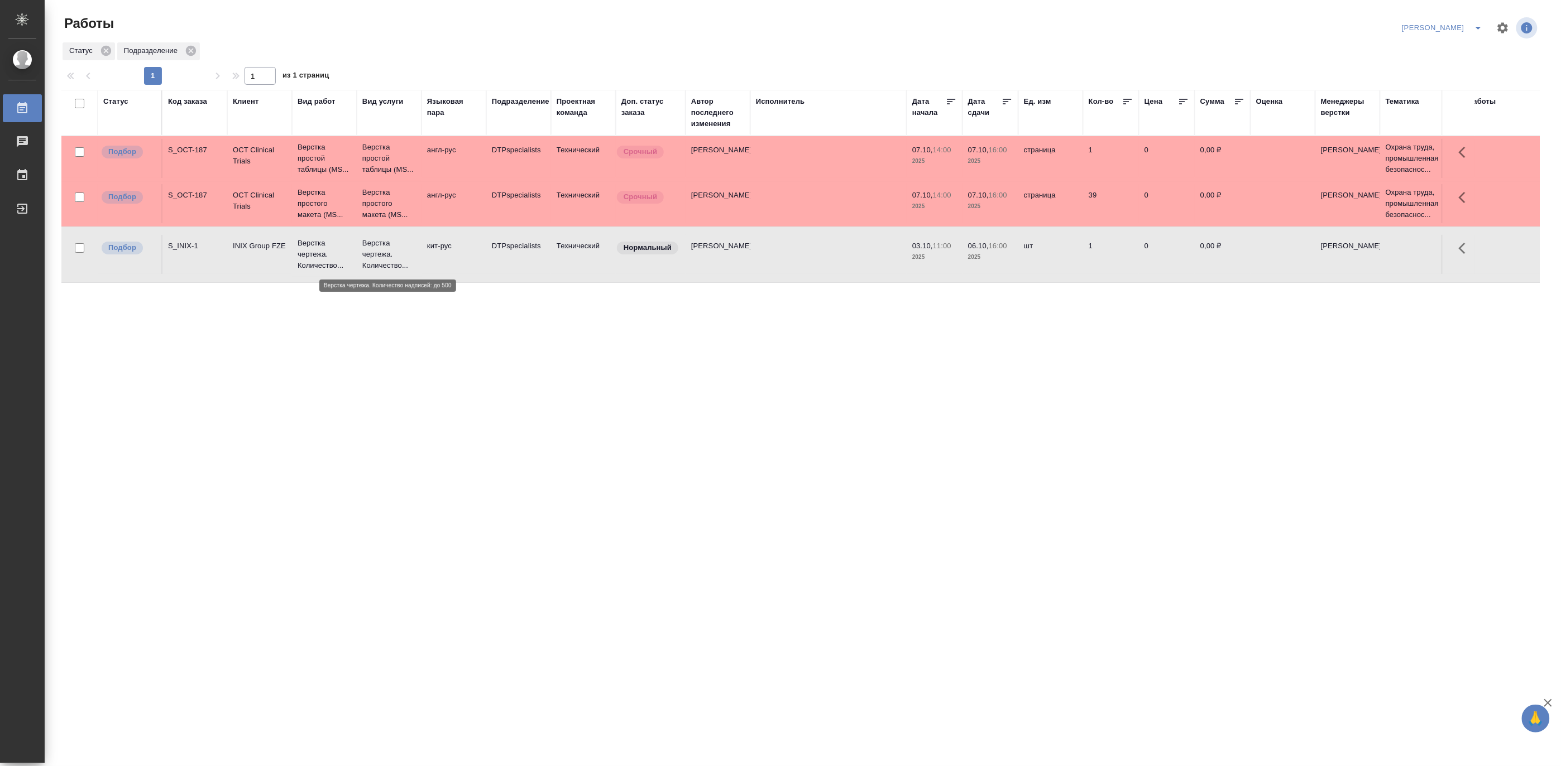
click at [384, 261] on p "Верстка чертежа. Количество..." at bounding box center [389, 254] width 54 height 33
click at [1470, 23] on span "split button" at bounding box center [1478, 27] width 17 height 13
click at [1431, 102] on li "Верстка и Дизайн" at bounding box center [1436, 104] width 107 height 18
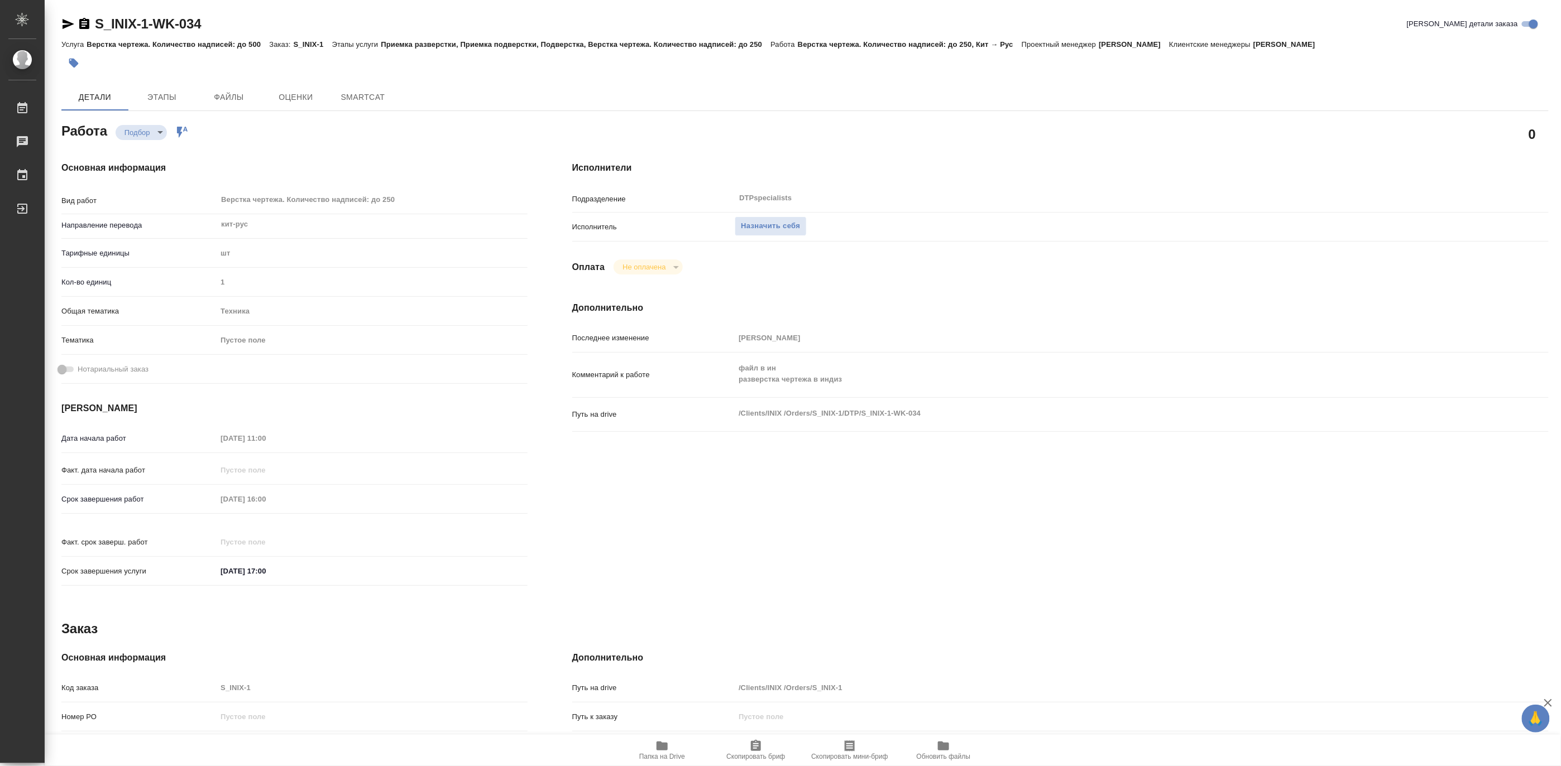
type textarea "x"
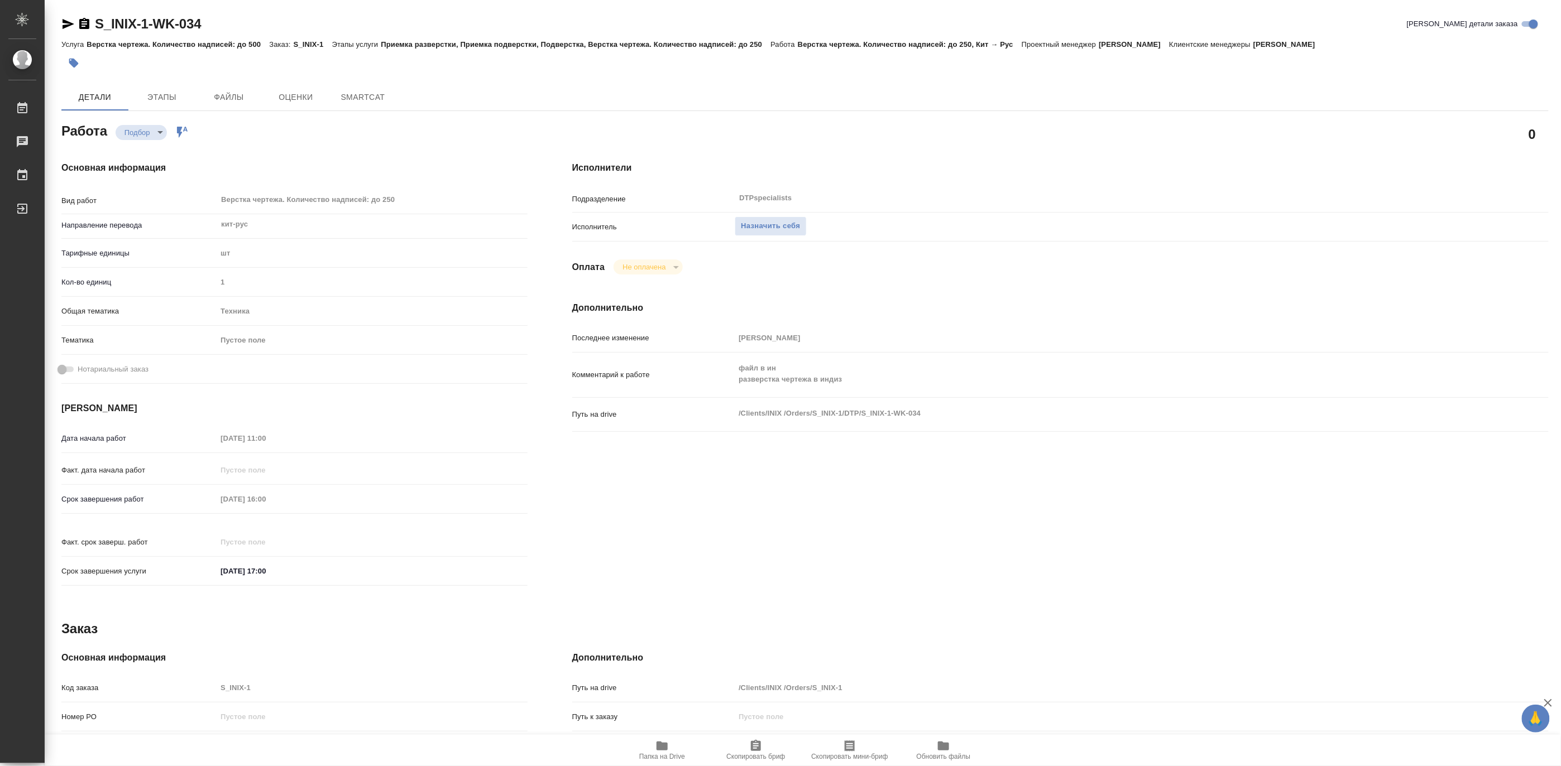
type textarea "x"
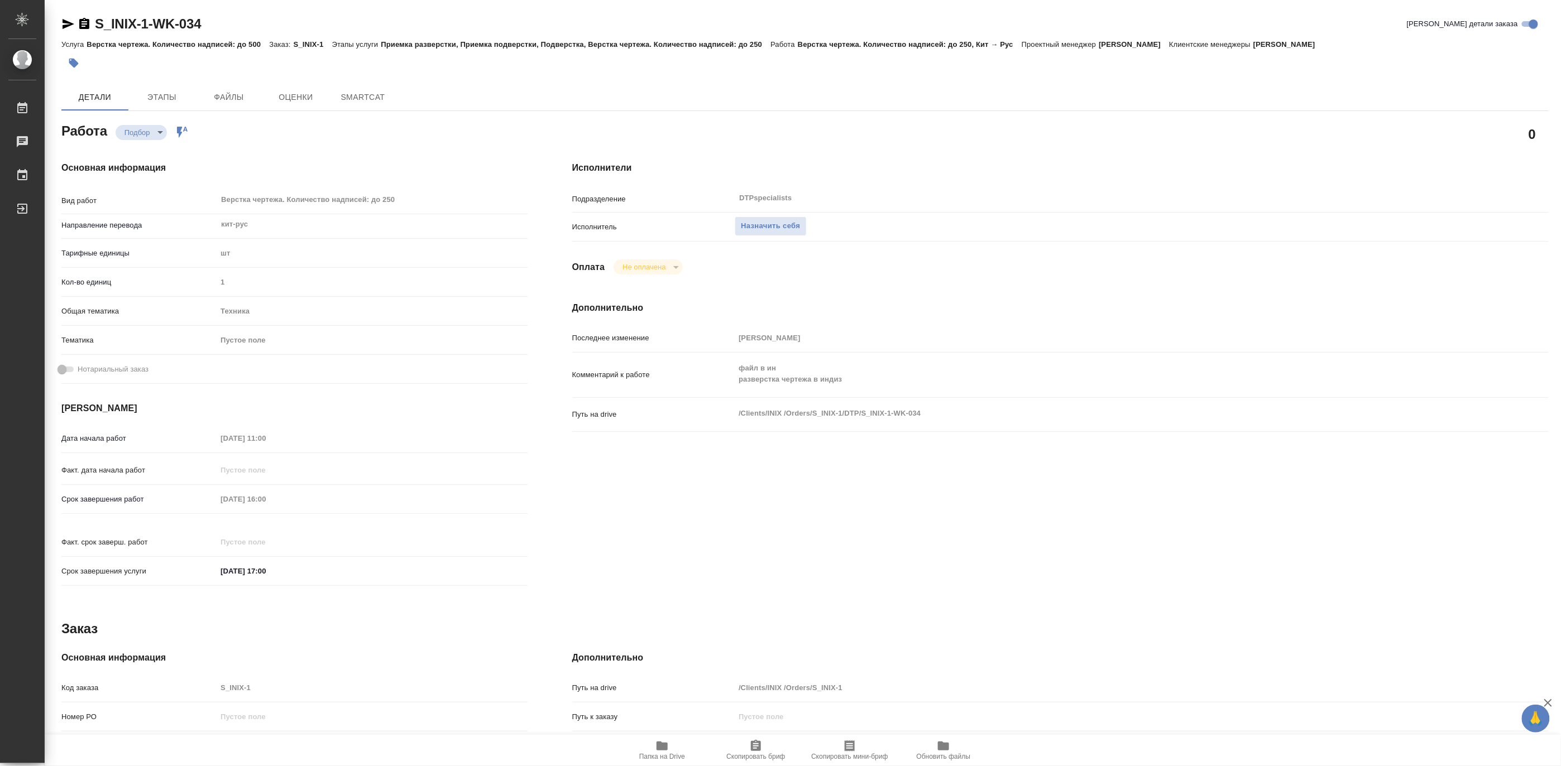
type textarea "x"
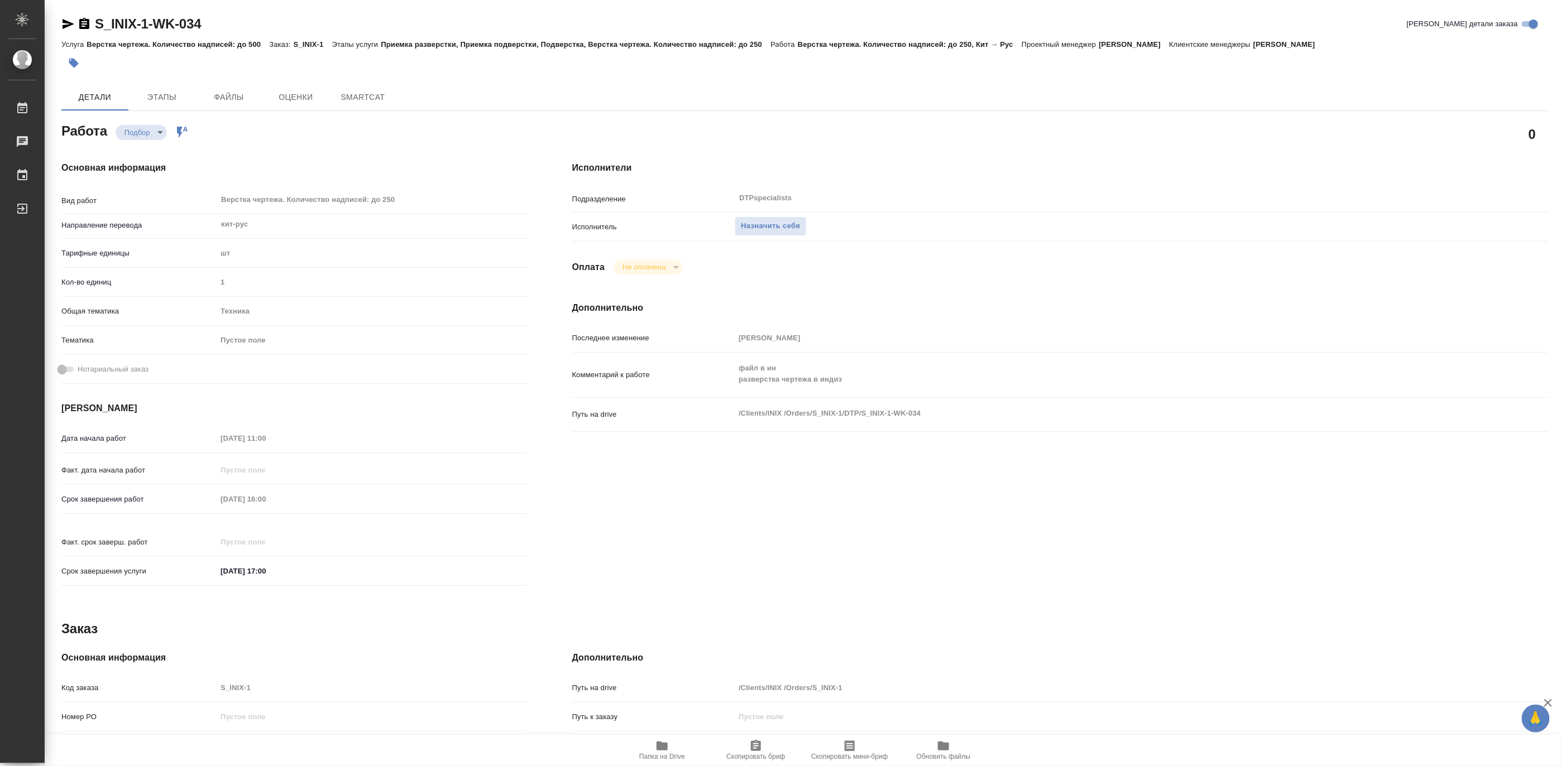
type textarea "x"
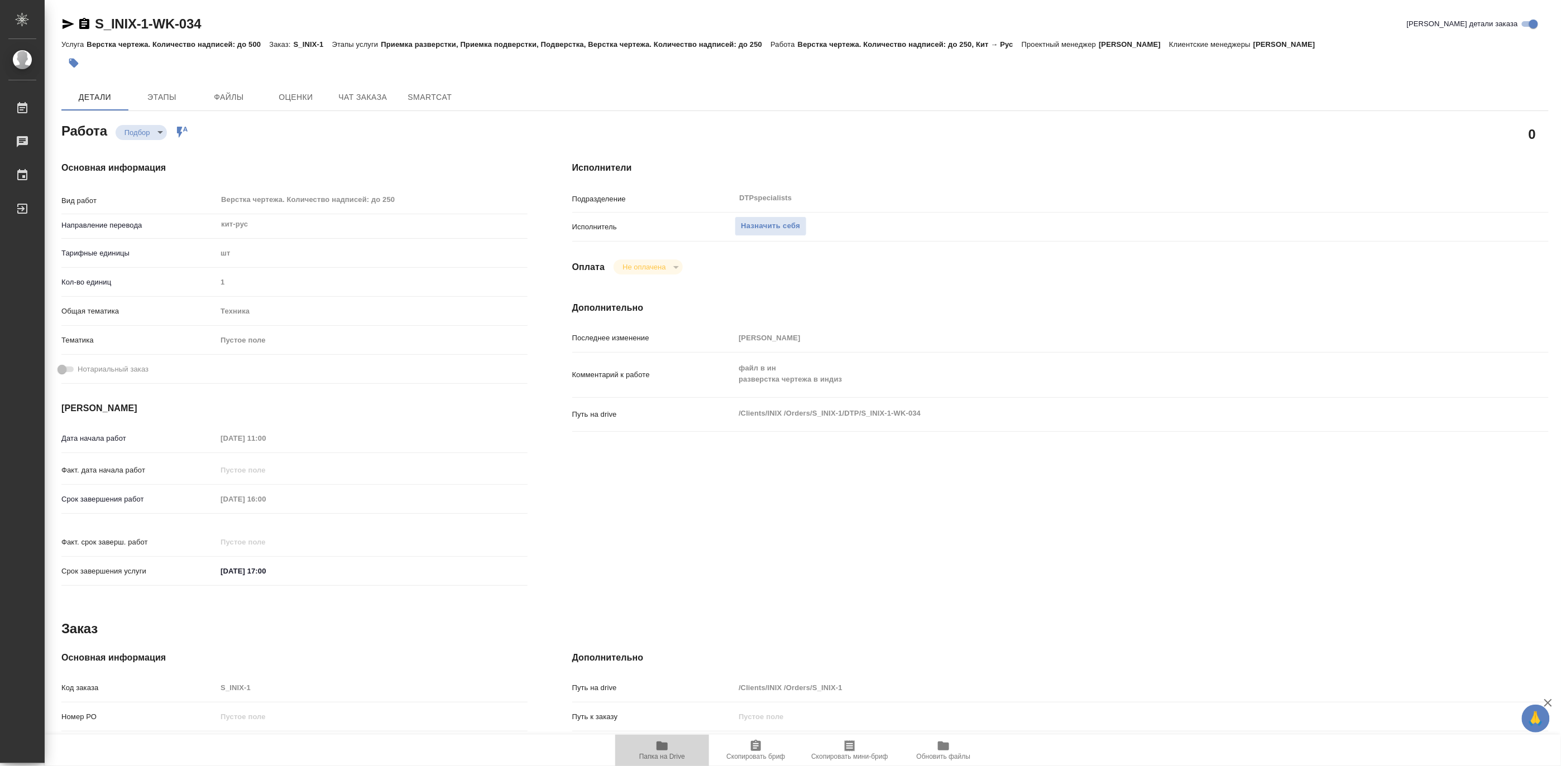
click at [657, 757] on span "Папка на Drive" at bounding box center [662, 757] width 46 height 8
type textarea "x"
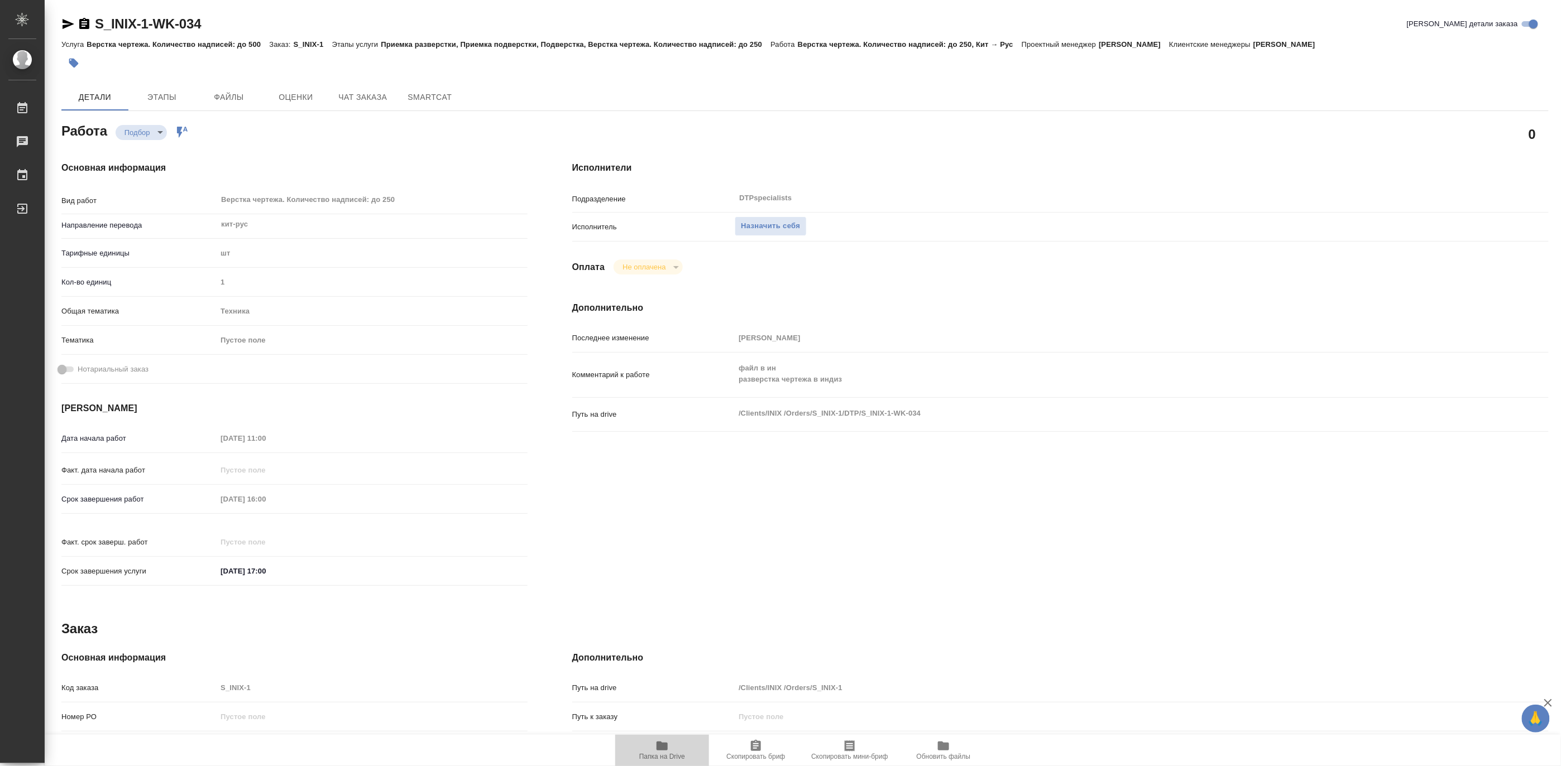
type textarea "x"
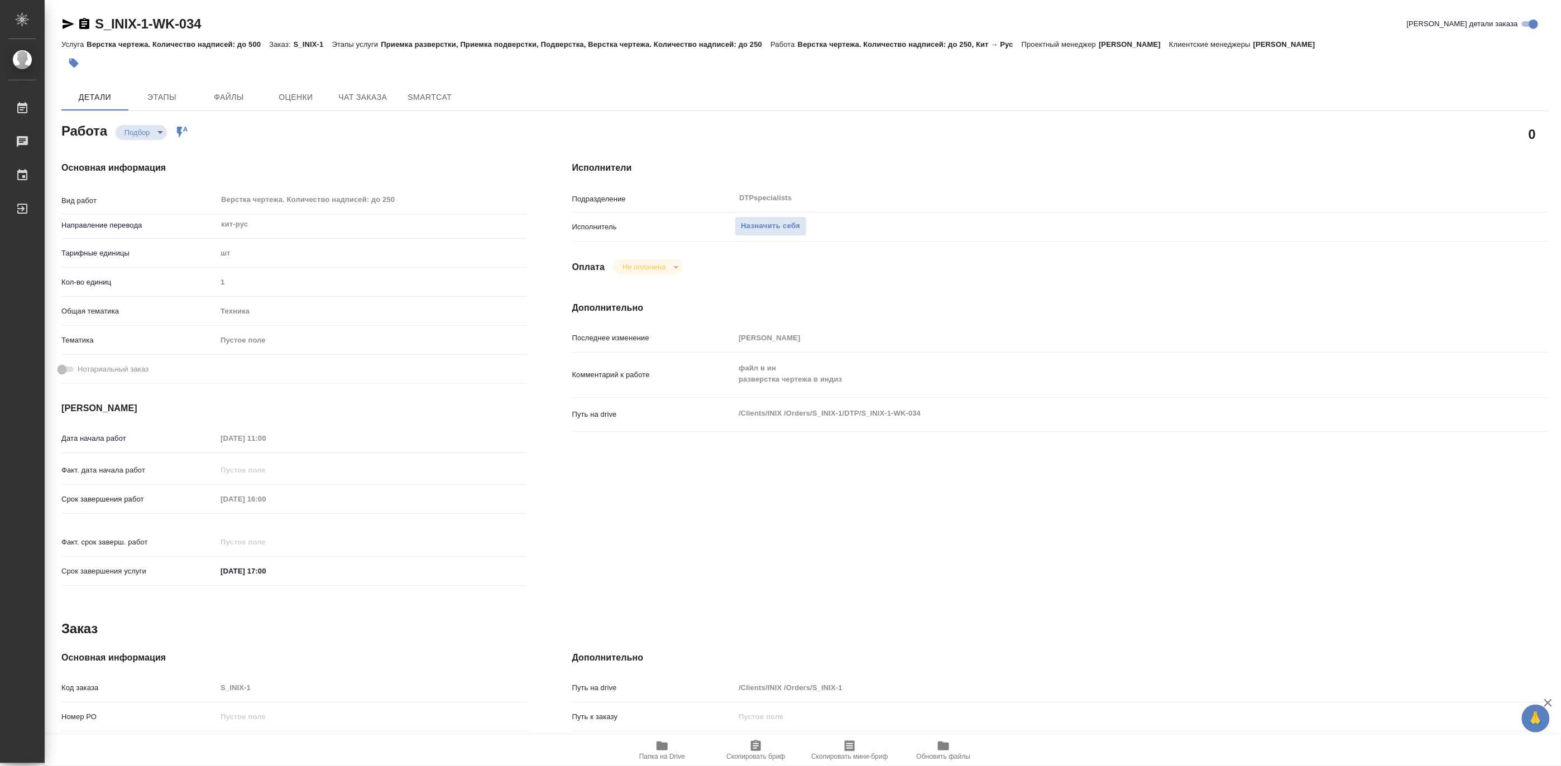
type textarea "x"
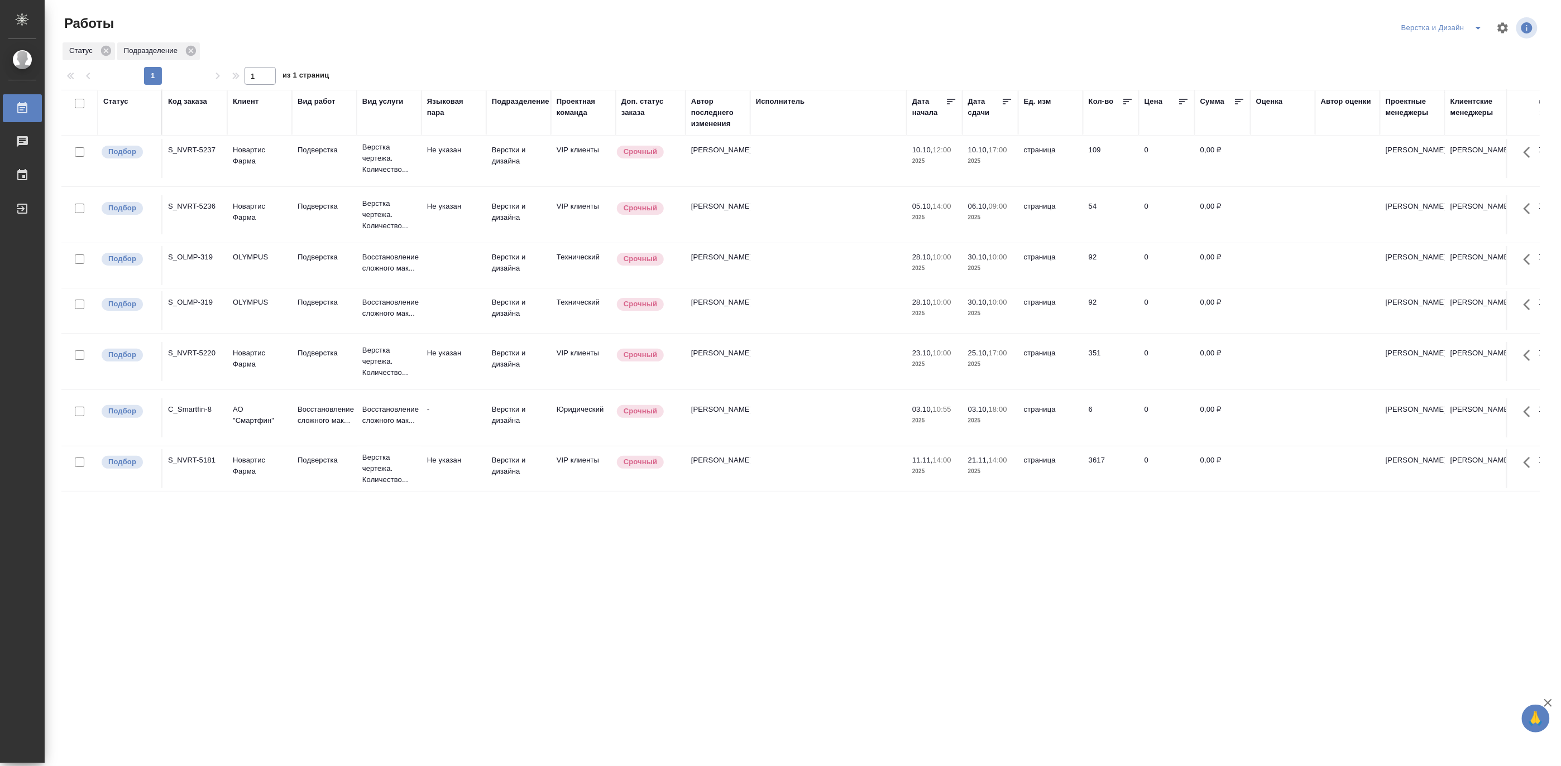
scroll to position [105, 0]
click at [1475, 21] on icon "split button" at bounding box center [1477, 27] width 13 height 13
click at [1450, 88] on li "[PERSON_NAME]" at bounding box center [1448, 86] width 107 height 18
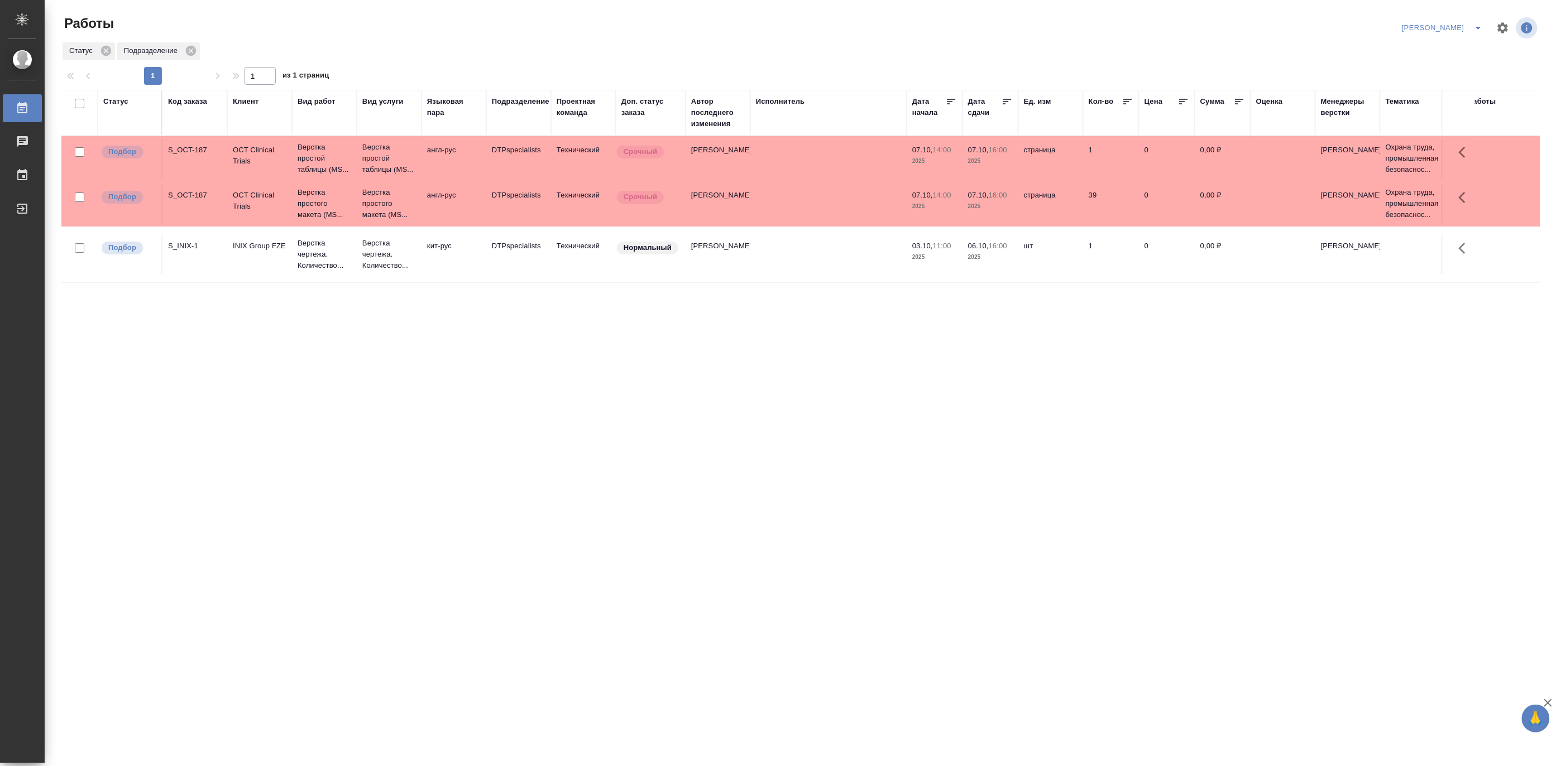
click at [1477, 22] on icon "split button" at bounding box center [1477, 27] width 13 height 13
click at [1448, 44] on li "[PERSON_NAME] работе" at bounding box center [1436, 50] width 107 height 18
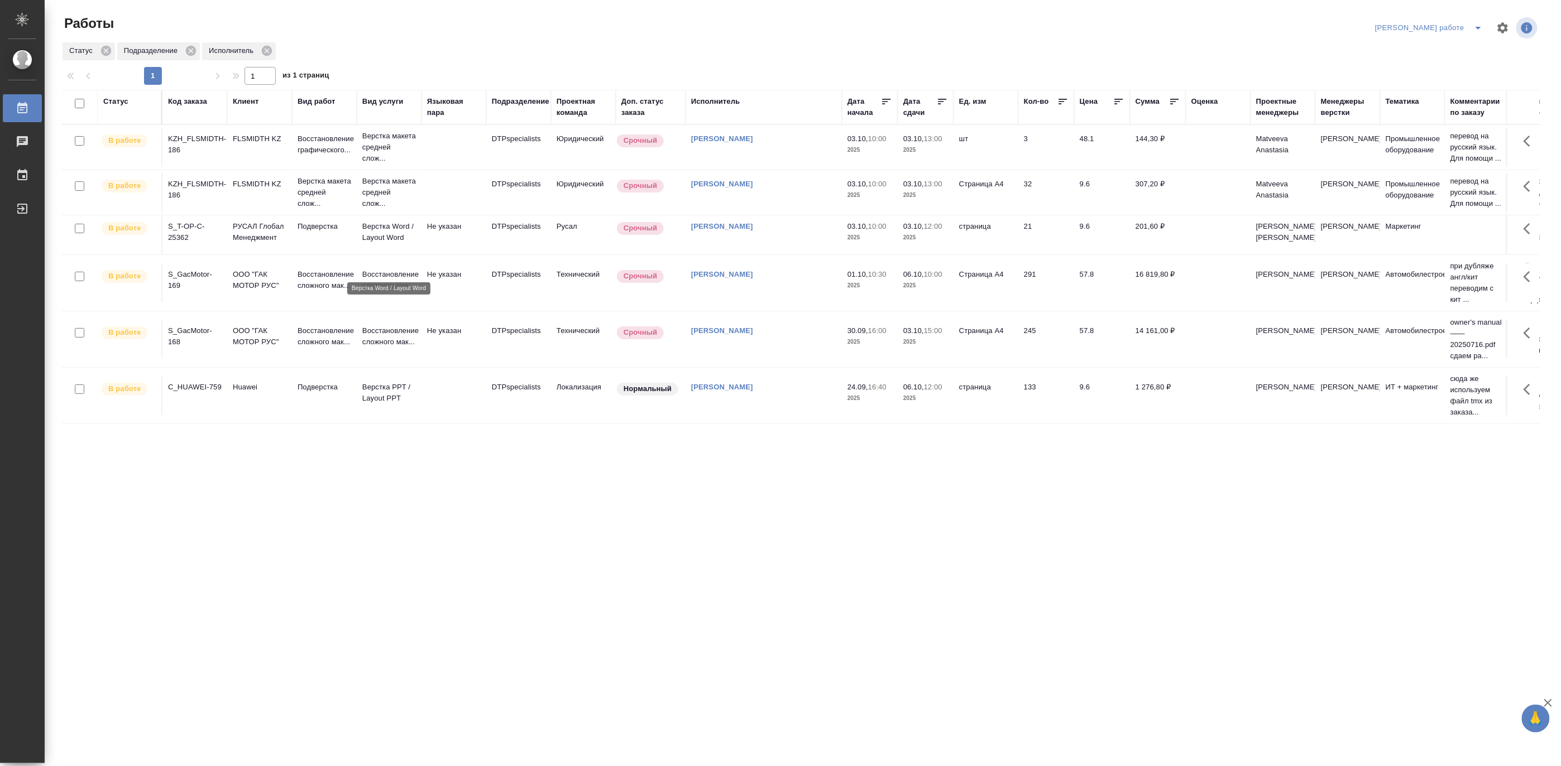
click at [377, 243] on p "Верстка Word / Layout Word" at bounding box center [389, 232] width 54 height 22
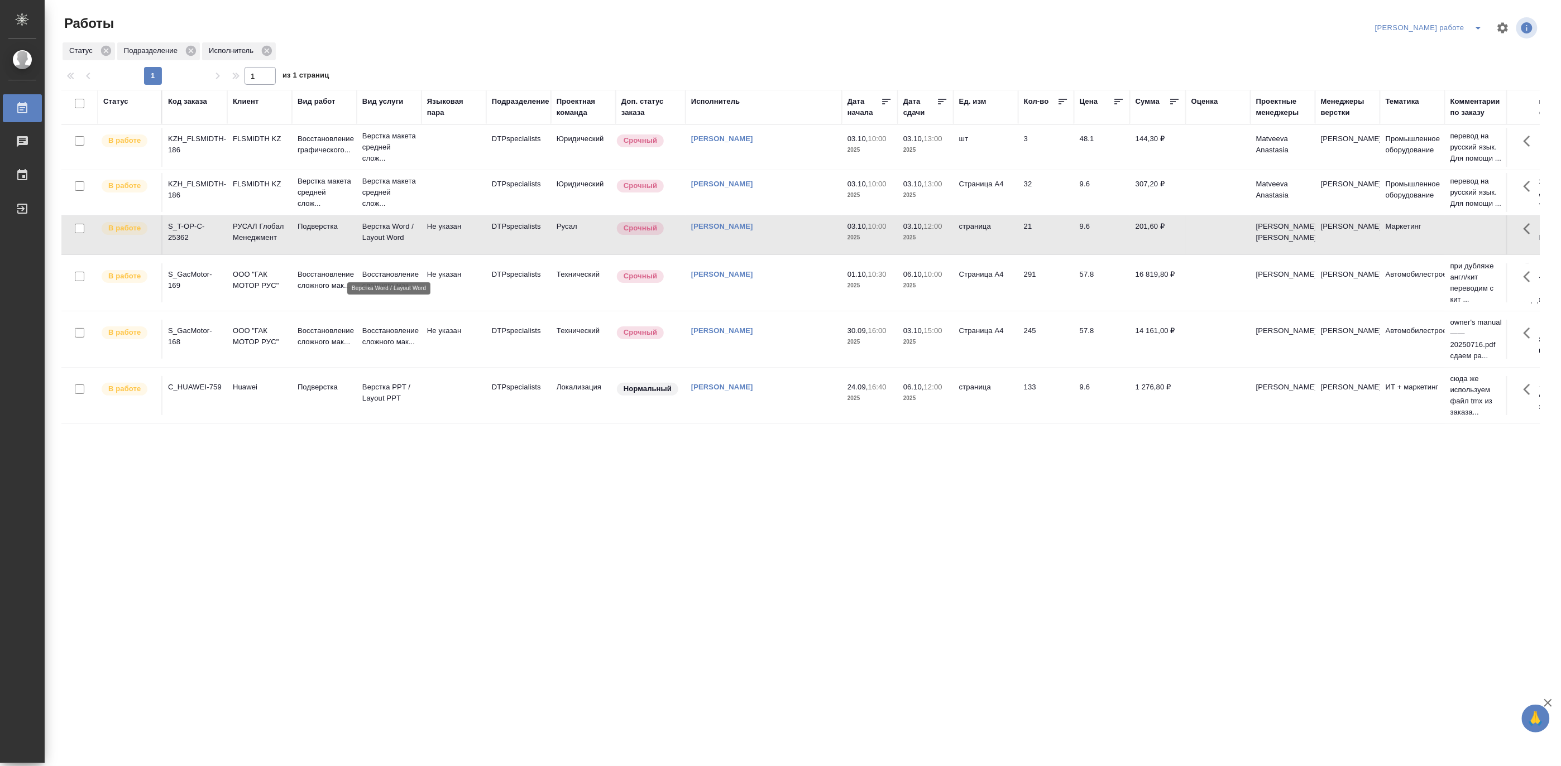
click at [377, 243] on p "Верстка Word / Layout Word" at bounding box center [389, 232] width 54 height 22
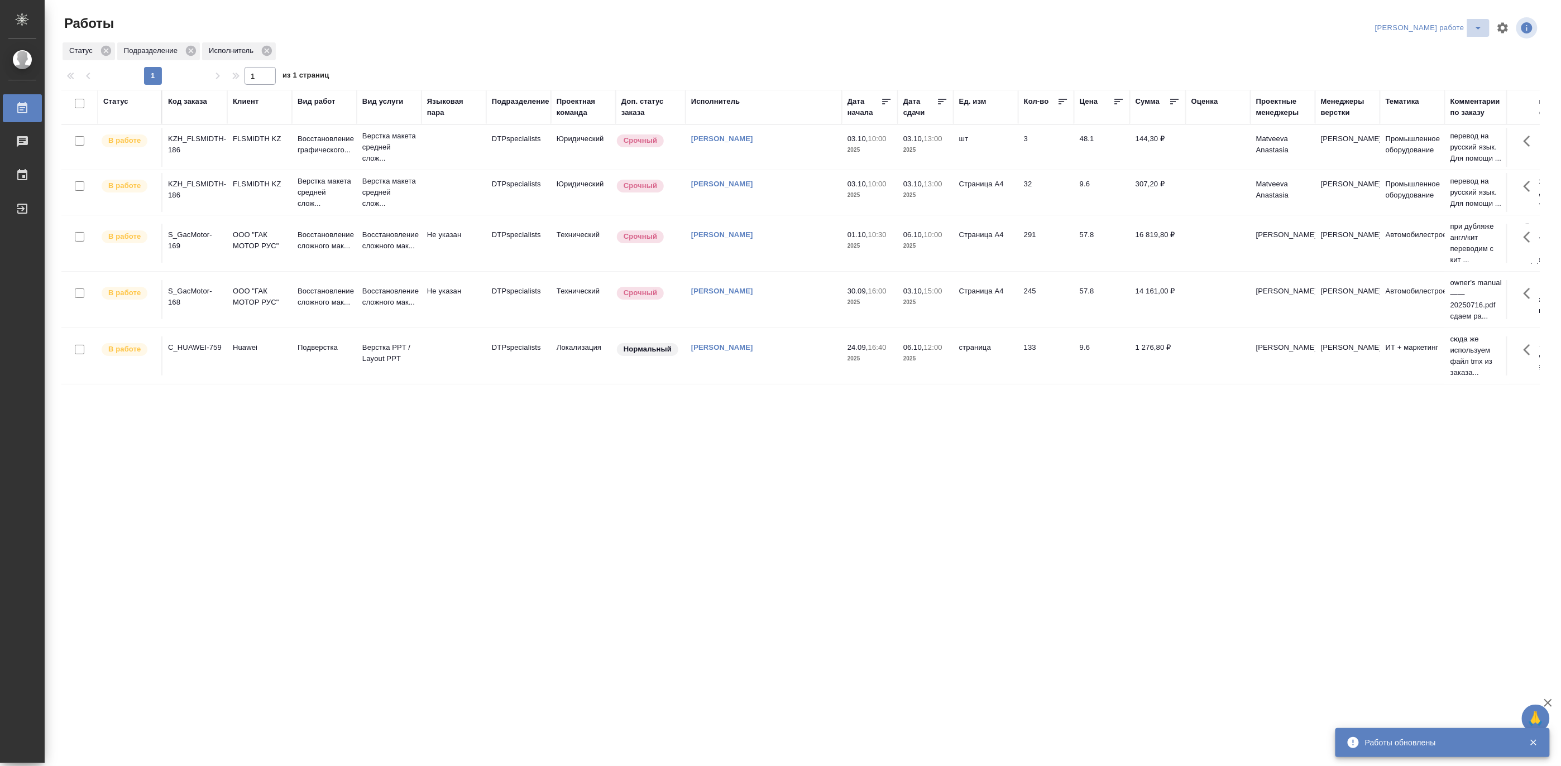
click at [1482, 23] on icon "split button" at bounding box center [1477, 27] width 13 height 13
click at [1452, 65] on li "Матвеева_назначено" at bounding box center [1438, 68] width 101 height 18
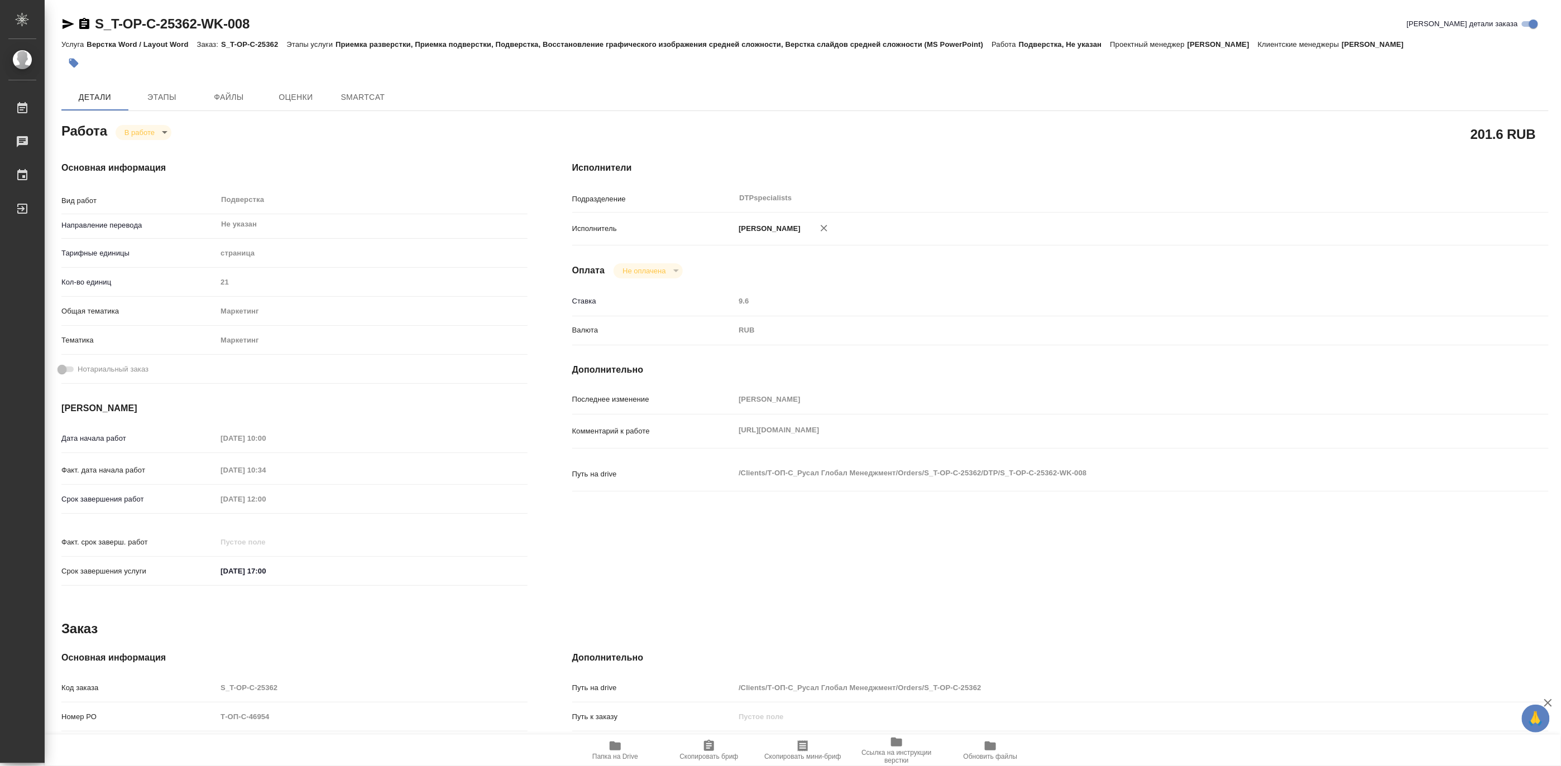
type textarea "x"
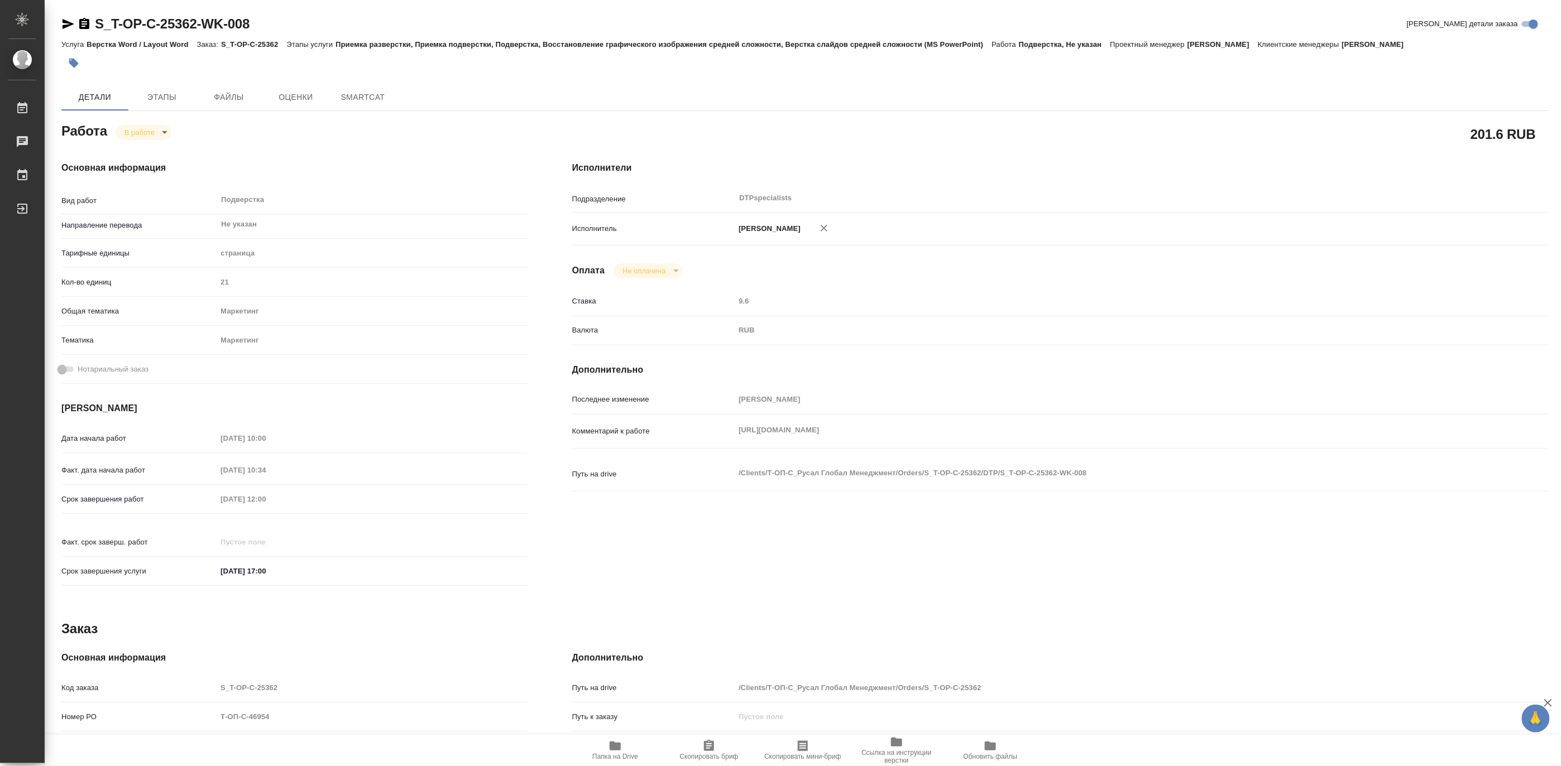
type textarea "x"
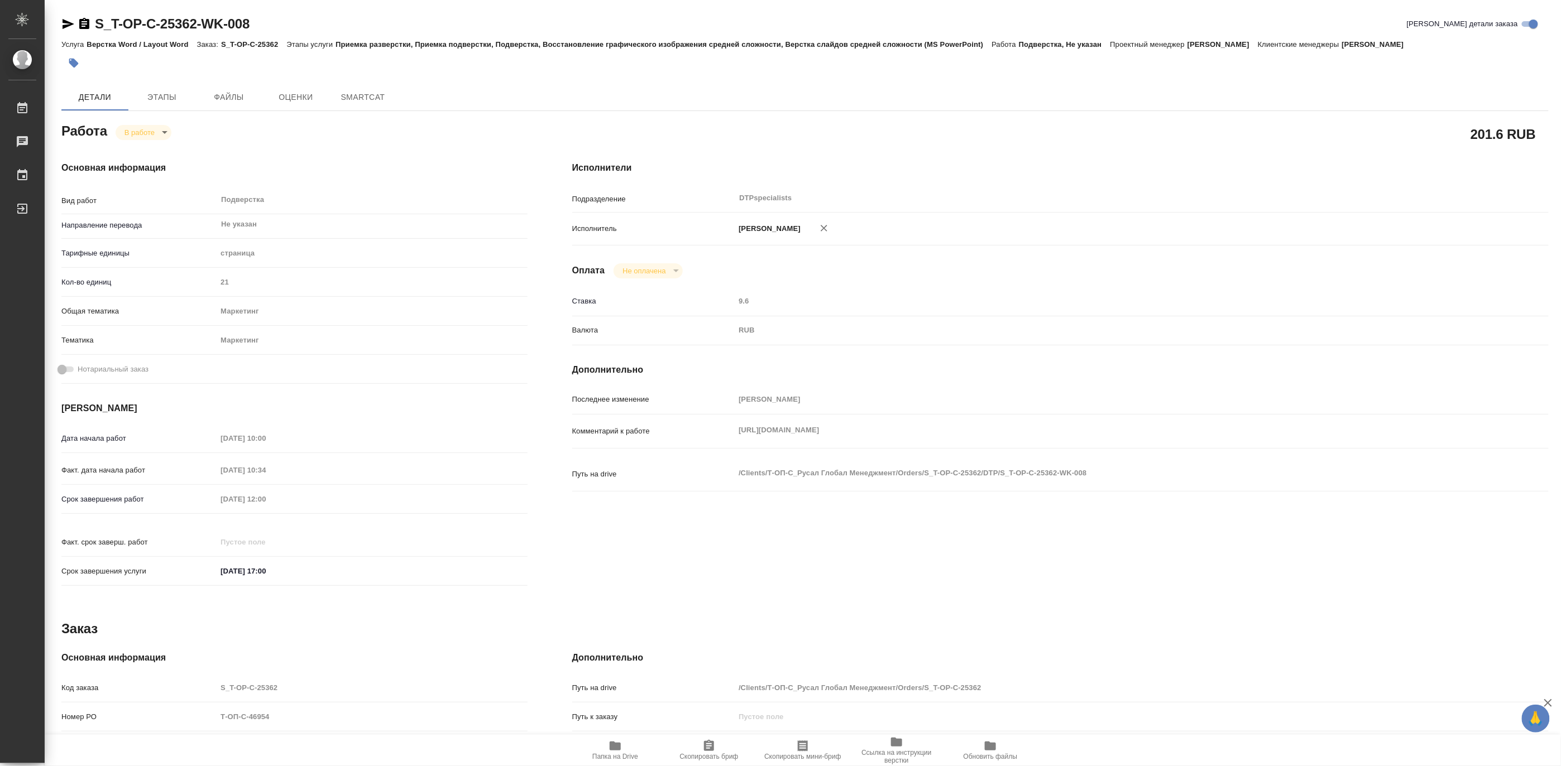
type textarea "x"
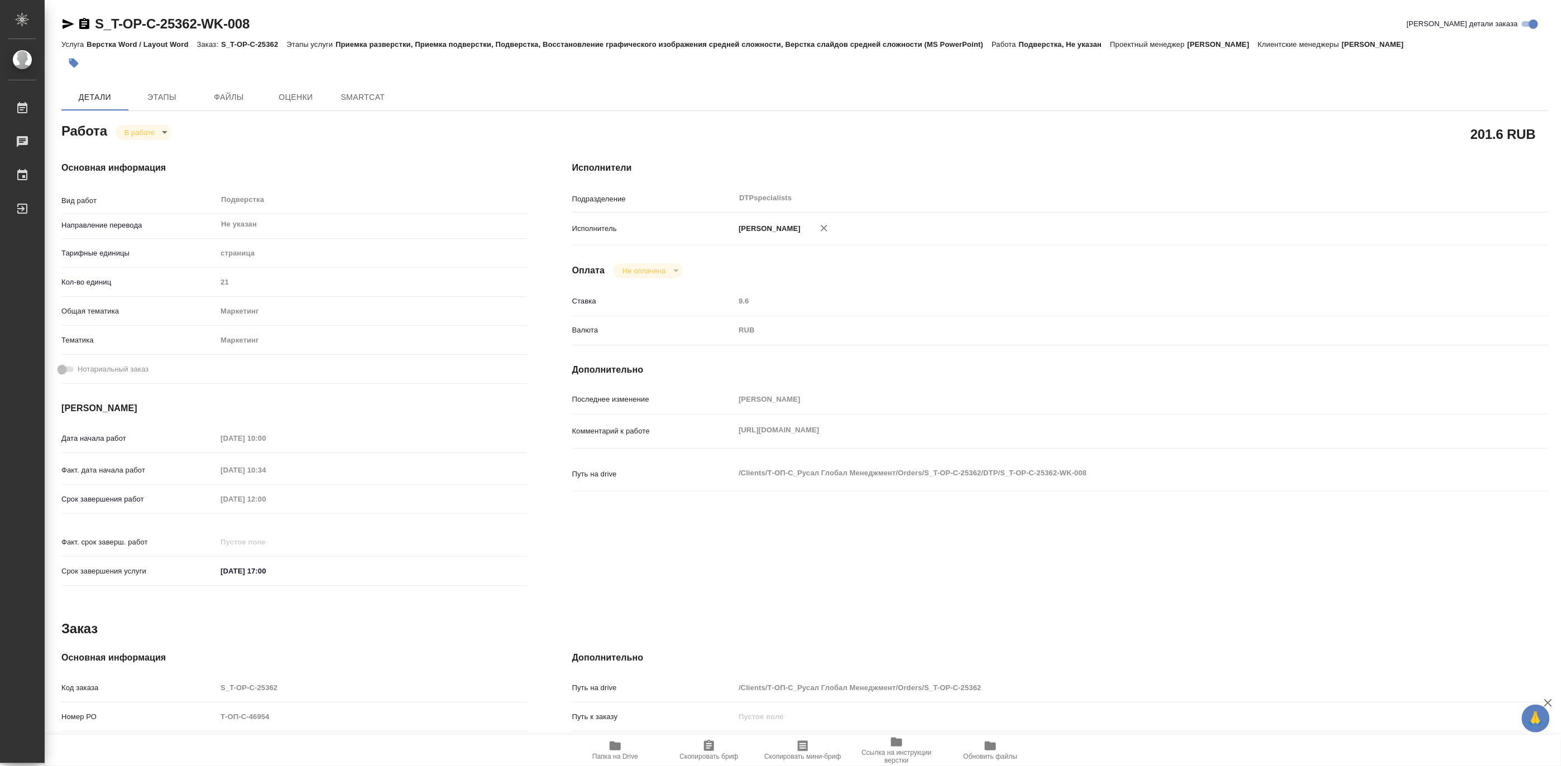
type textarea "x"
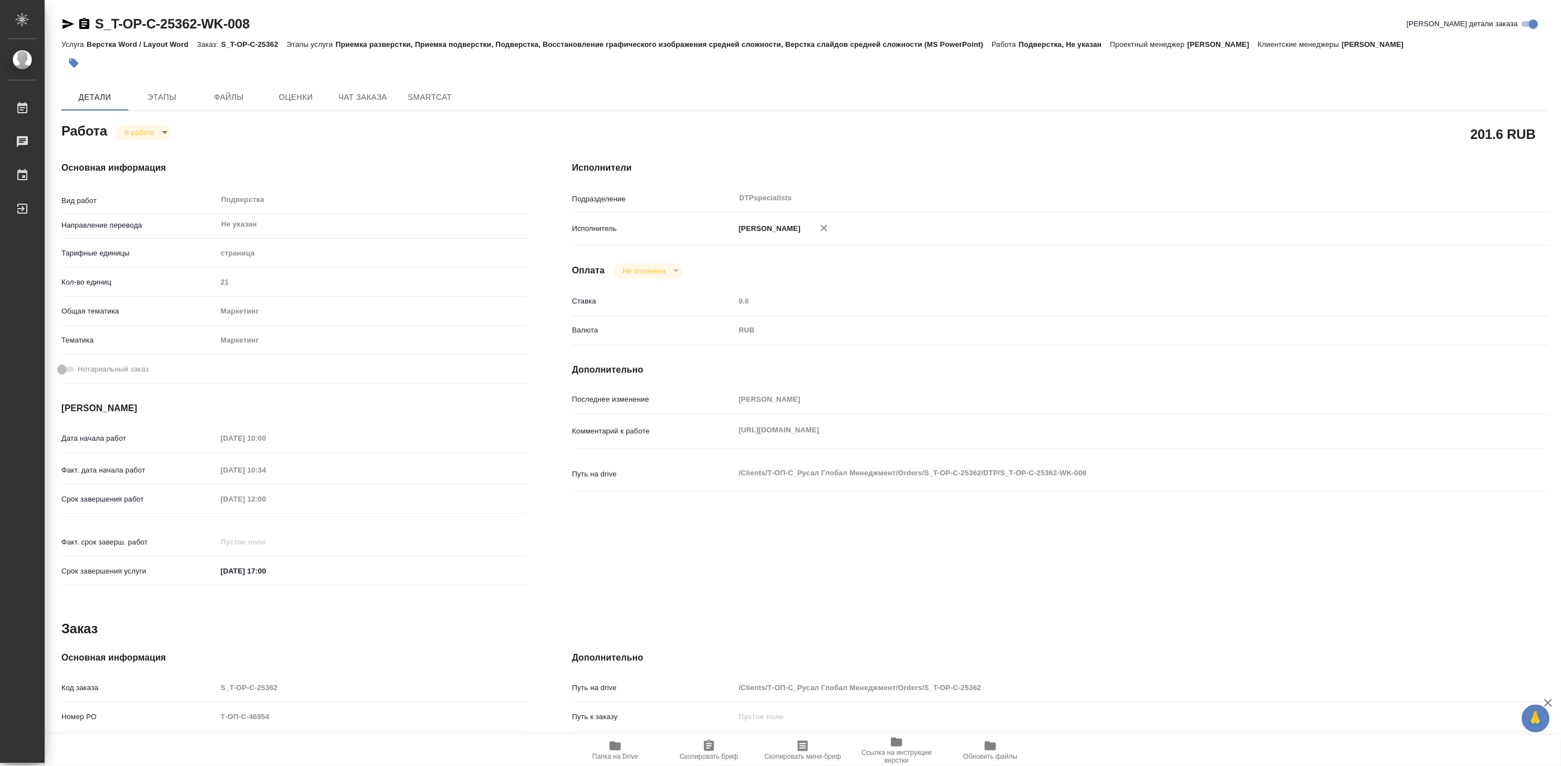
click at [620, 750] on icon "button" at bounding box center [614, 746] width 11 height 9
type textarea "x"
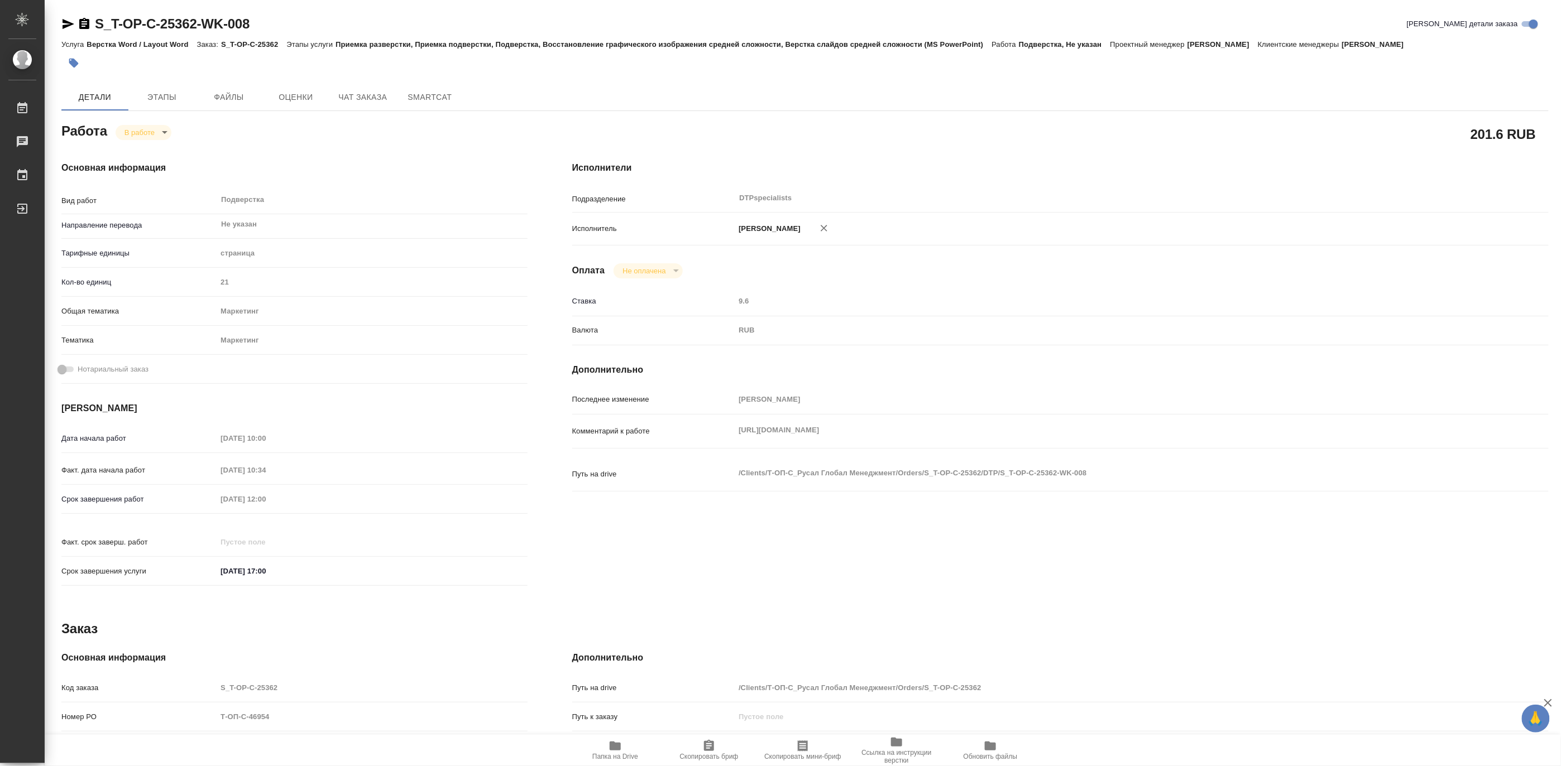
type textarea "x"
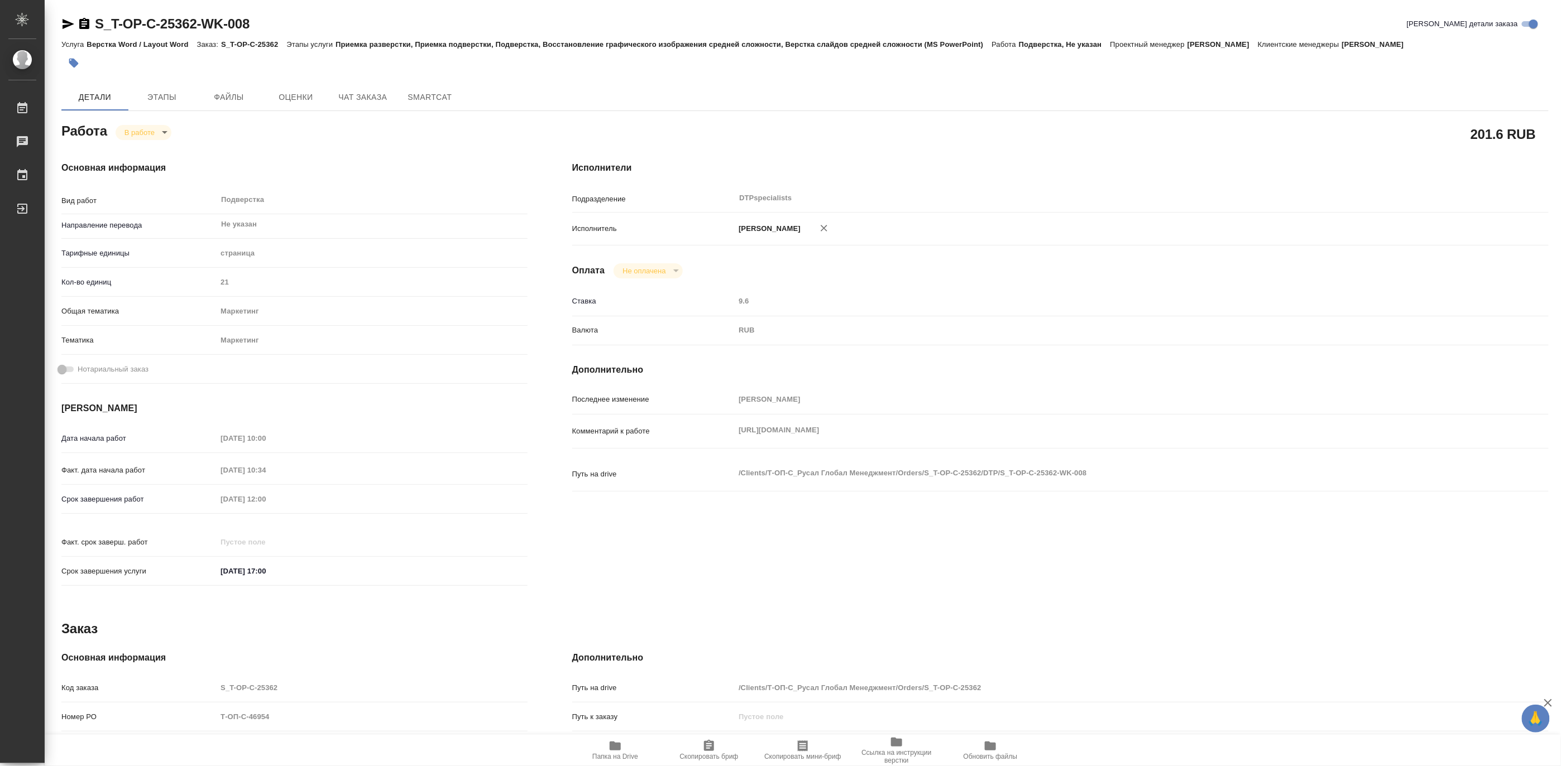
type textarea "x"
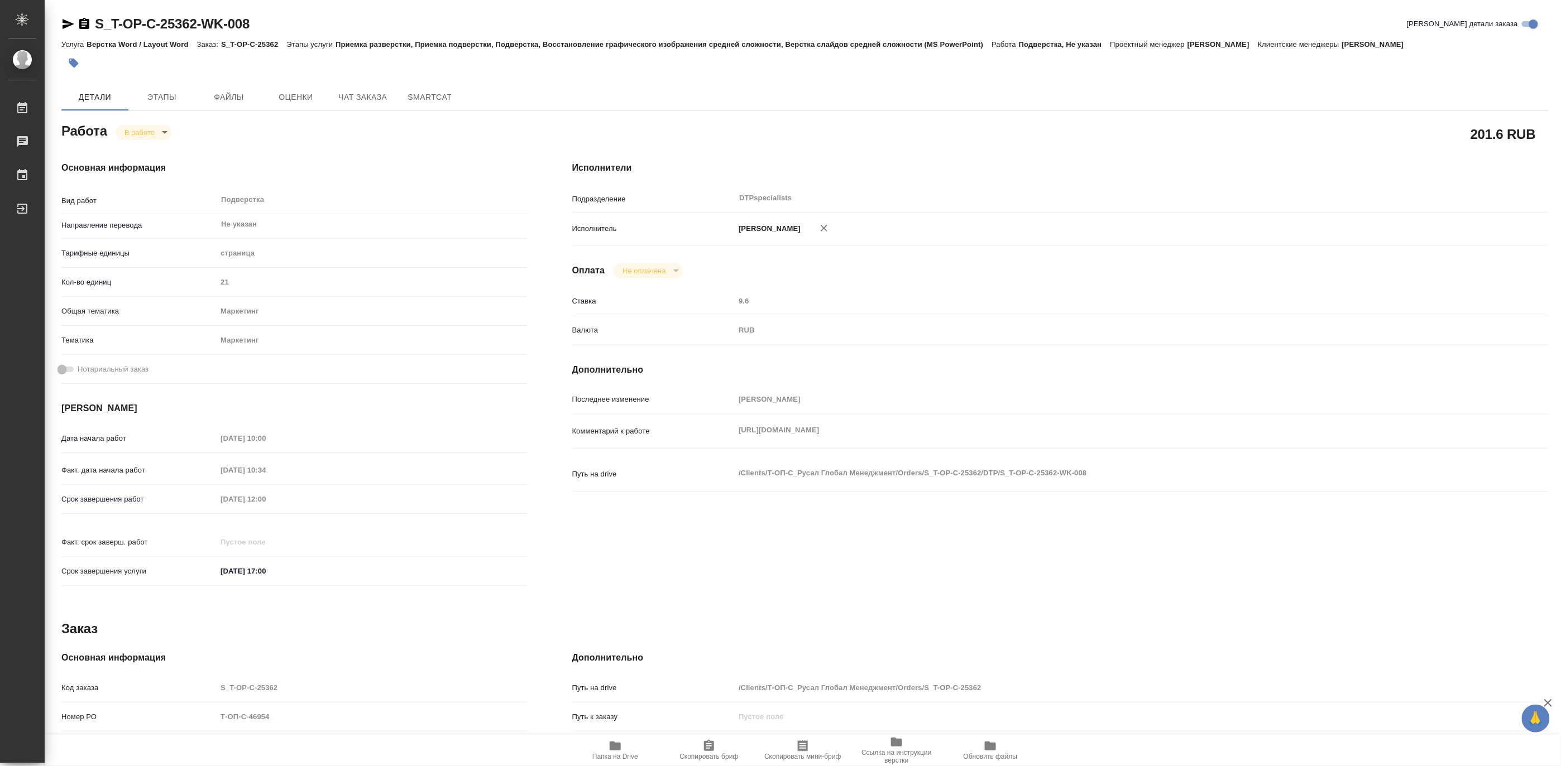
type textarea "x"
click at [125, 129] on body "🙏 .cls-1 fill:#fff; AWATERA Matveeva Maria Работы 0 Чаты График Выйти S_T-OP-C-…" at bounding box center [780, 383] width 1561 height 766
click at [129, 152] on button "Выполнен" at bounding box center [144, 151] width 41 height 12
type textarea "x"
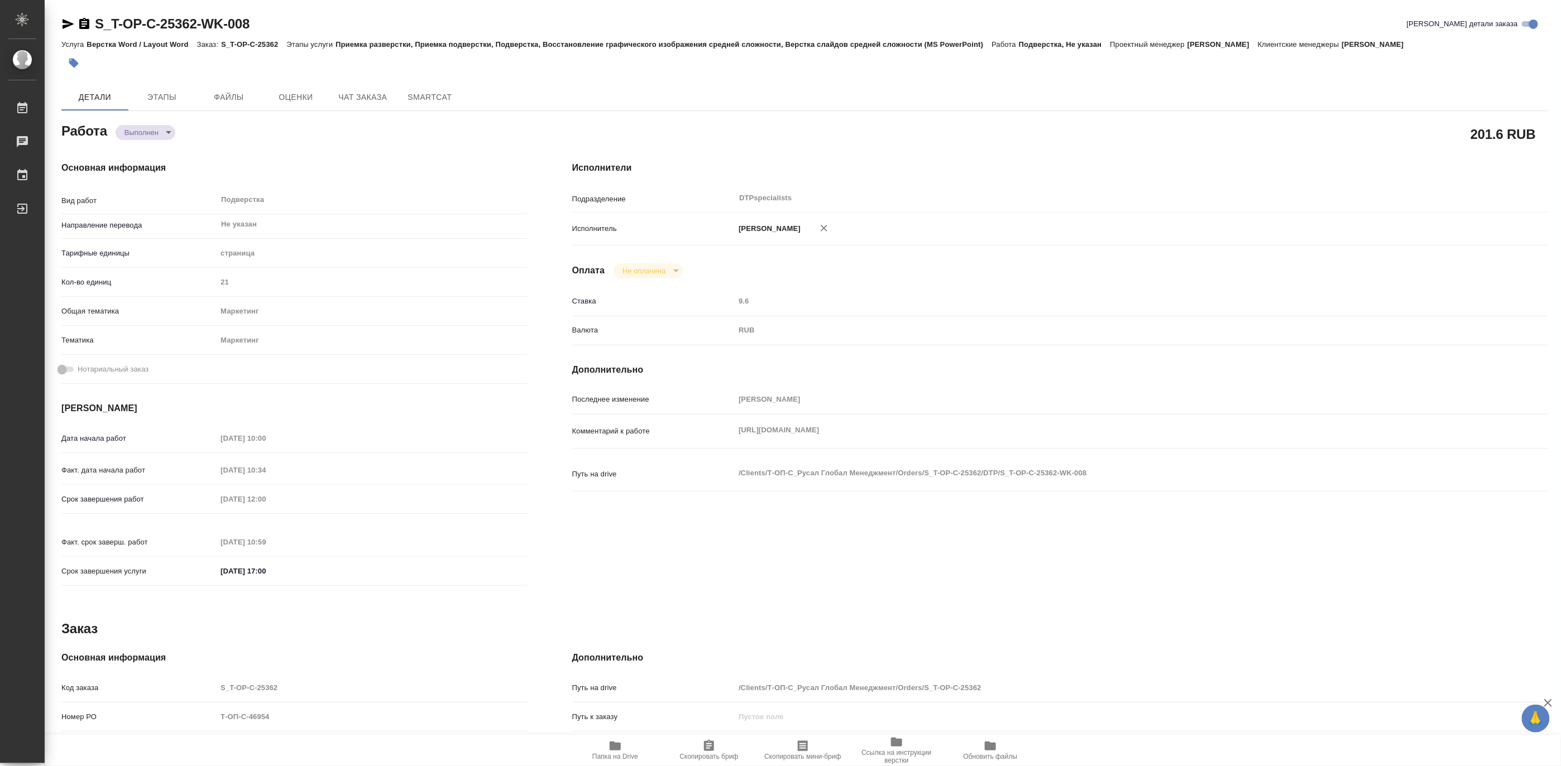
type textarea "x"
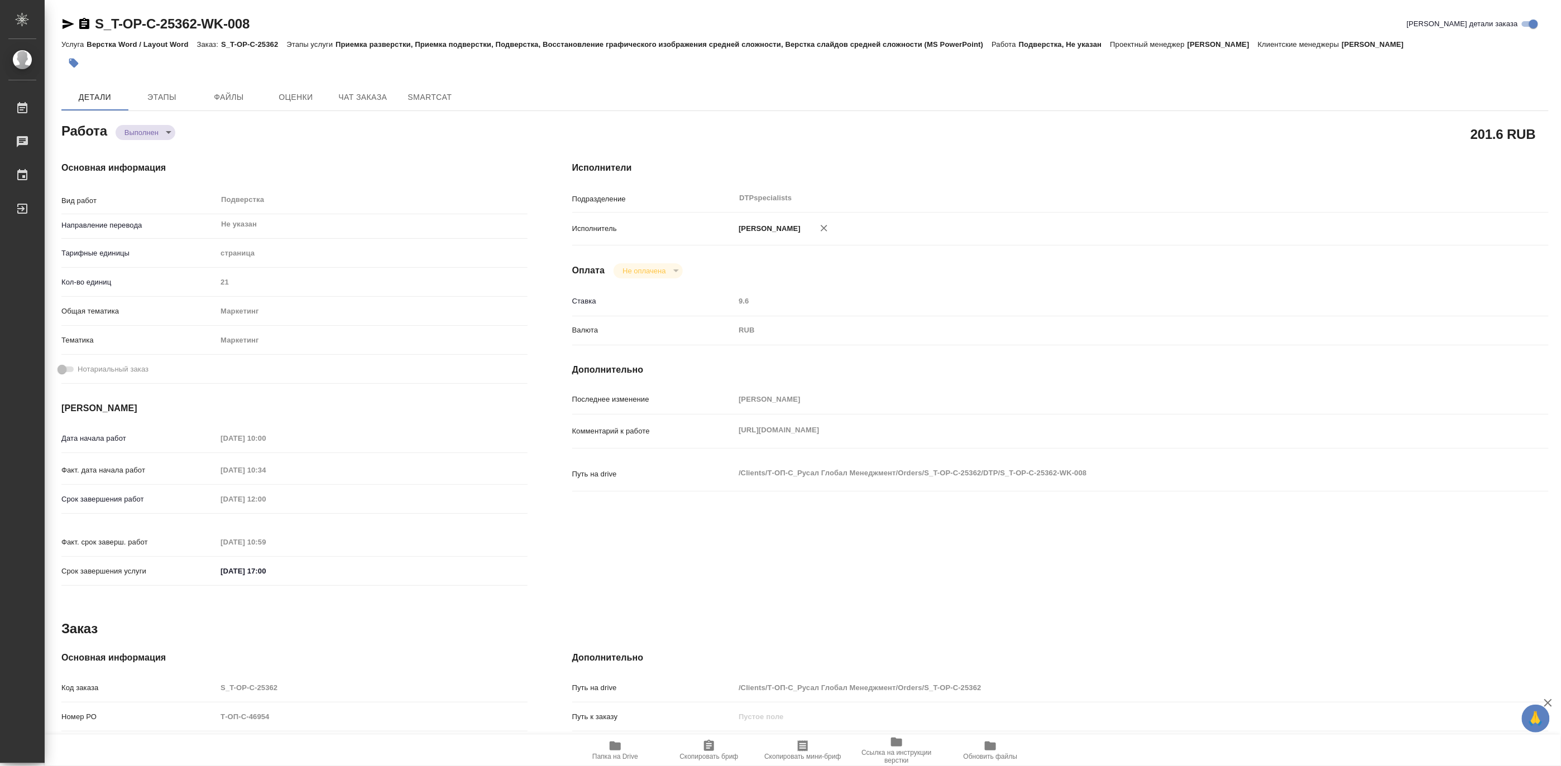
type textarea "x"
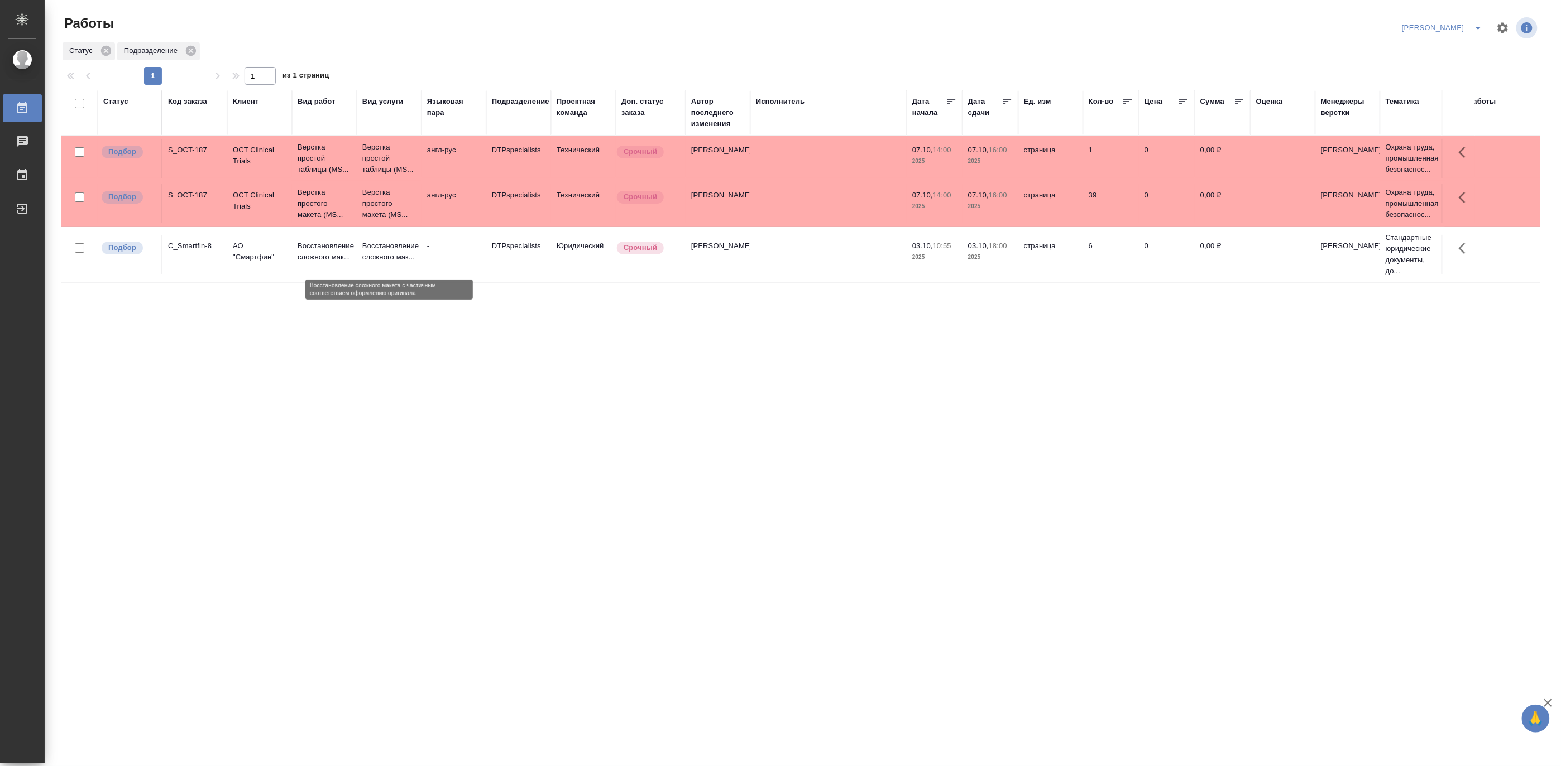
click at [402, 255] on p "Восстановление сложного мак..." at bounding box center [389, 252] width 54 height 22
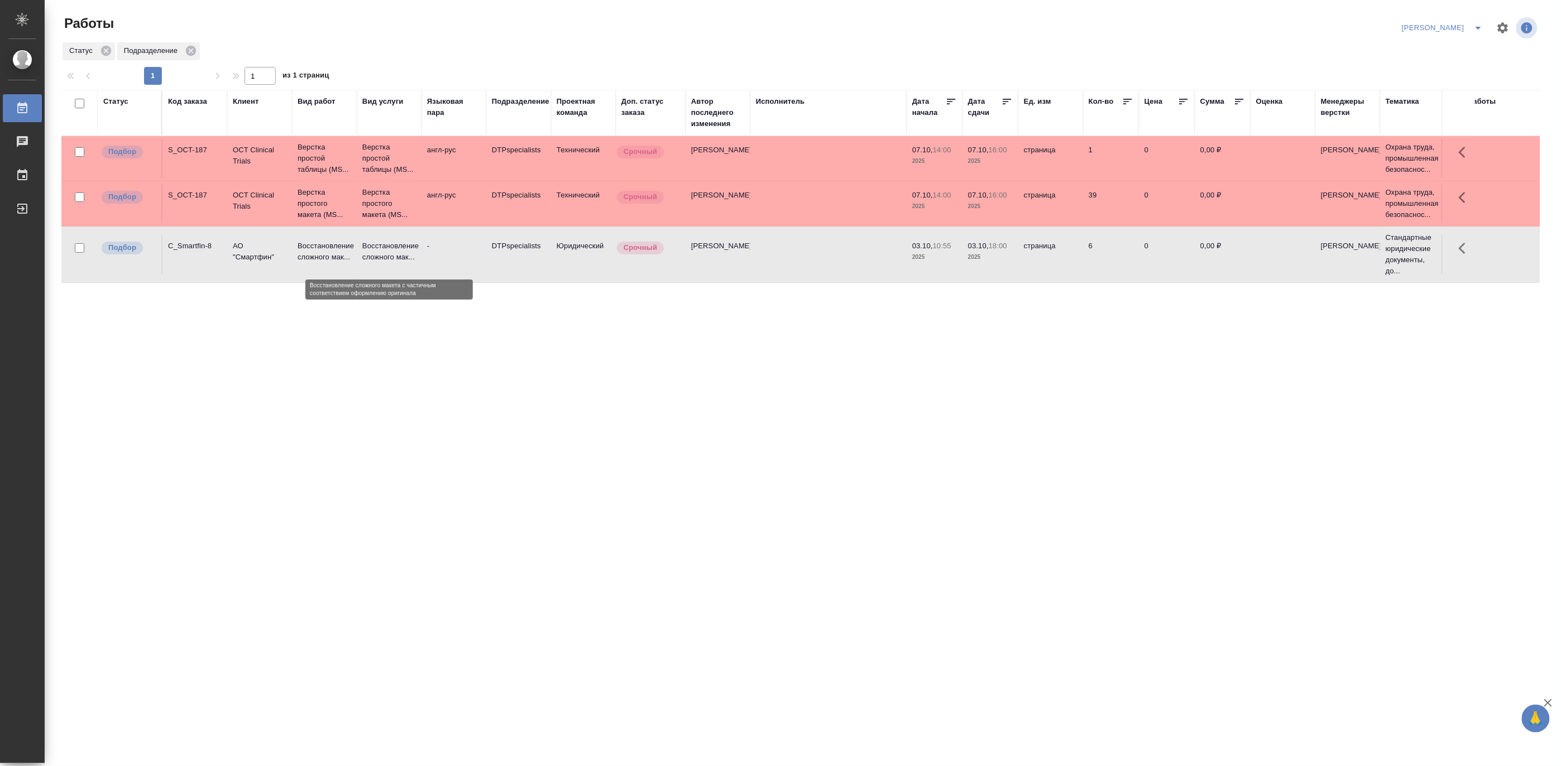
click at [402, 255] on p "Восстановление сложного мак..." at bounding box center [389, 252] width 54 height 22
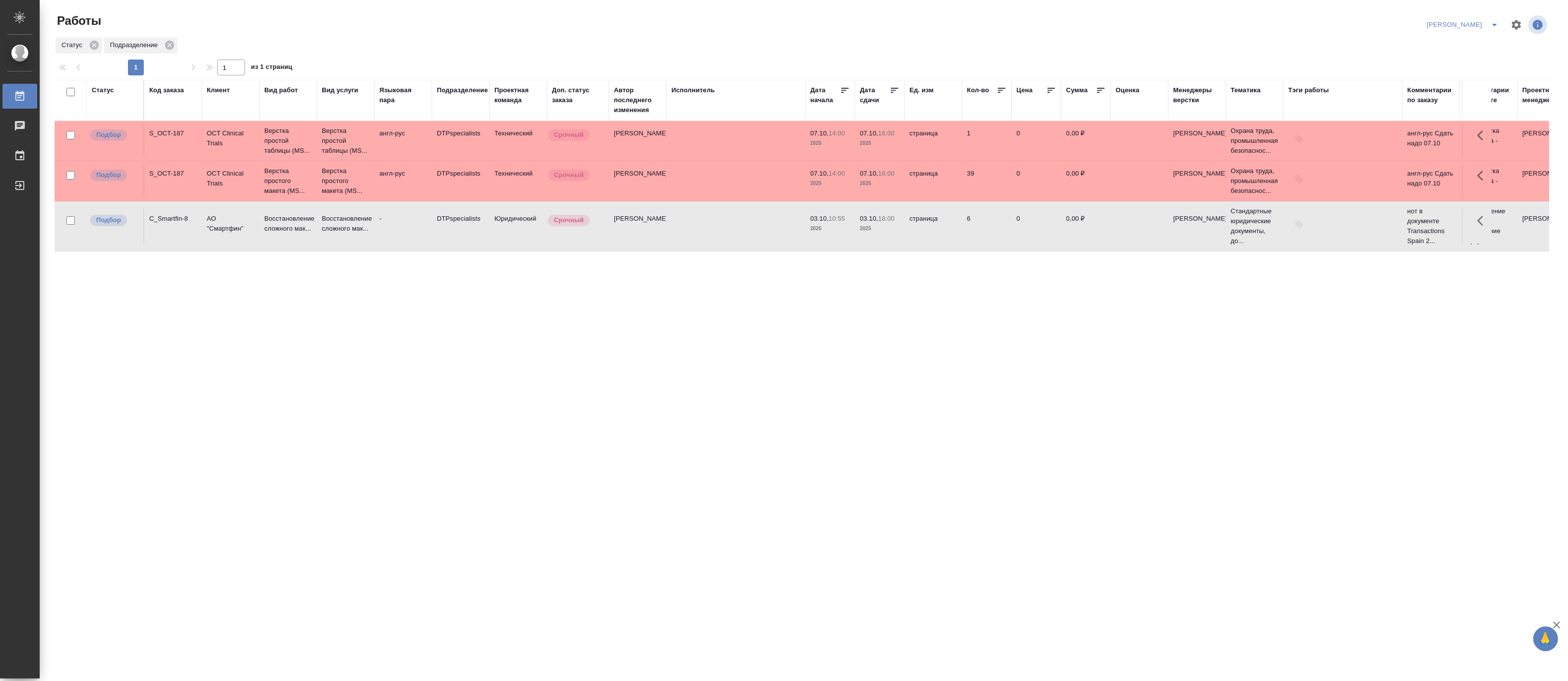
click at [657, 235] on td "[PERSON_NAME]" at bounding box center [637, 226] width 58 height 35
click at [437, 230] on td "DTPspecialists" at bounding box center [460, 226] width 58 height 35
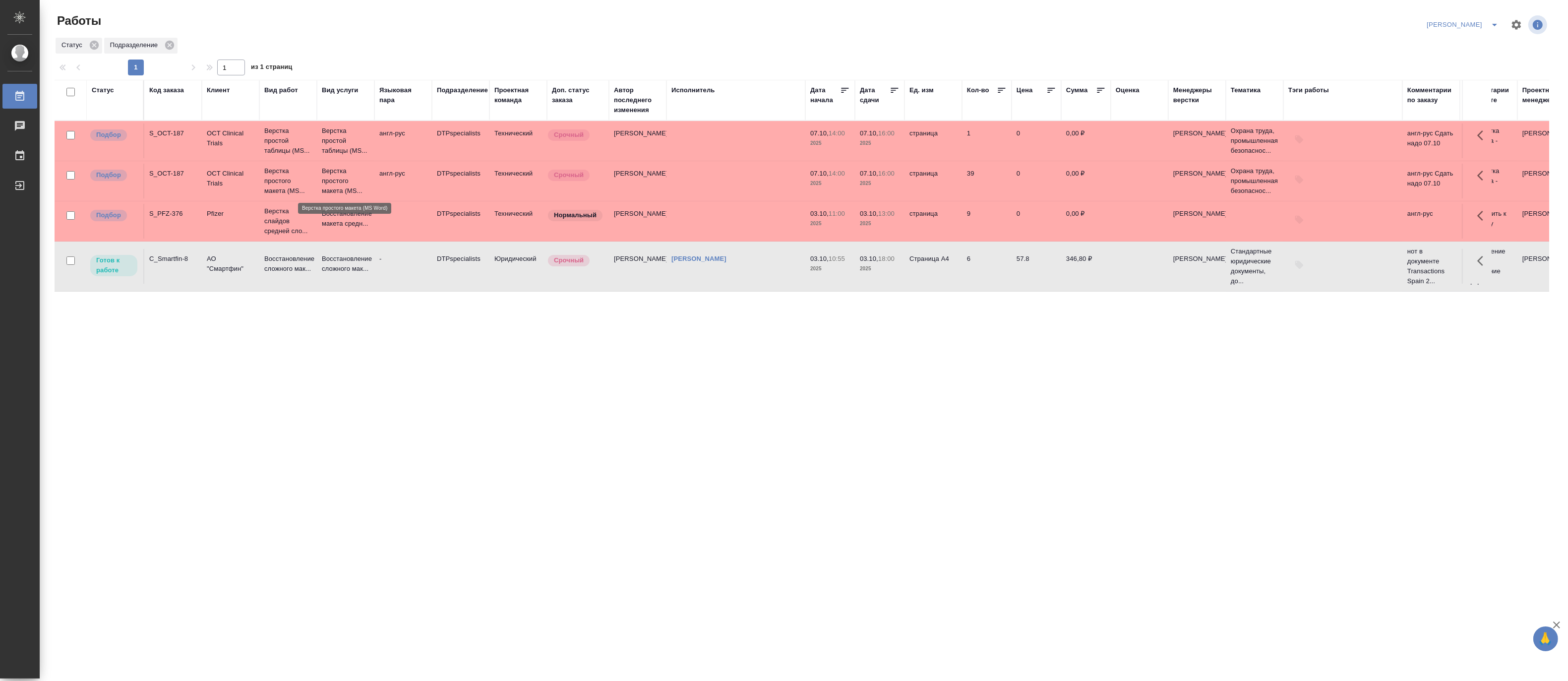
click at [336, 176] on p "Верстка простого макета (MS..." at bounding box center [346, 180] width 48 height 29
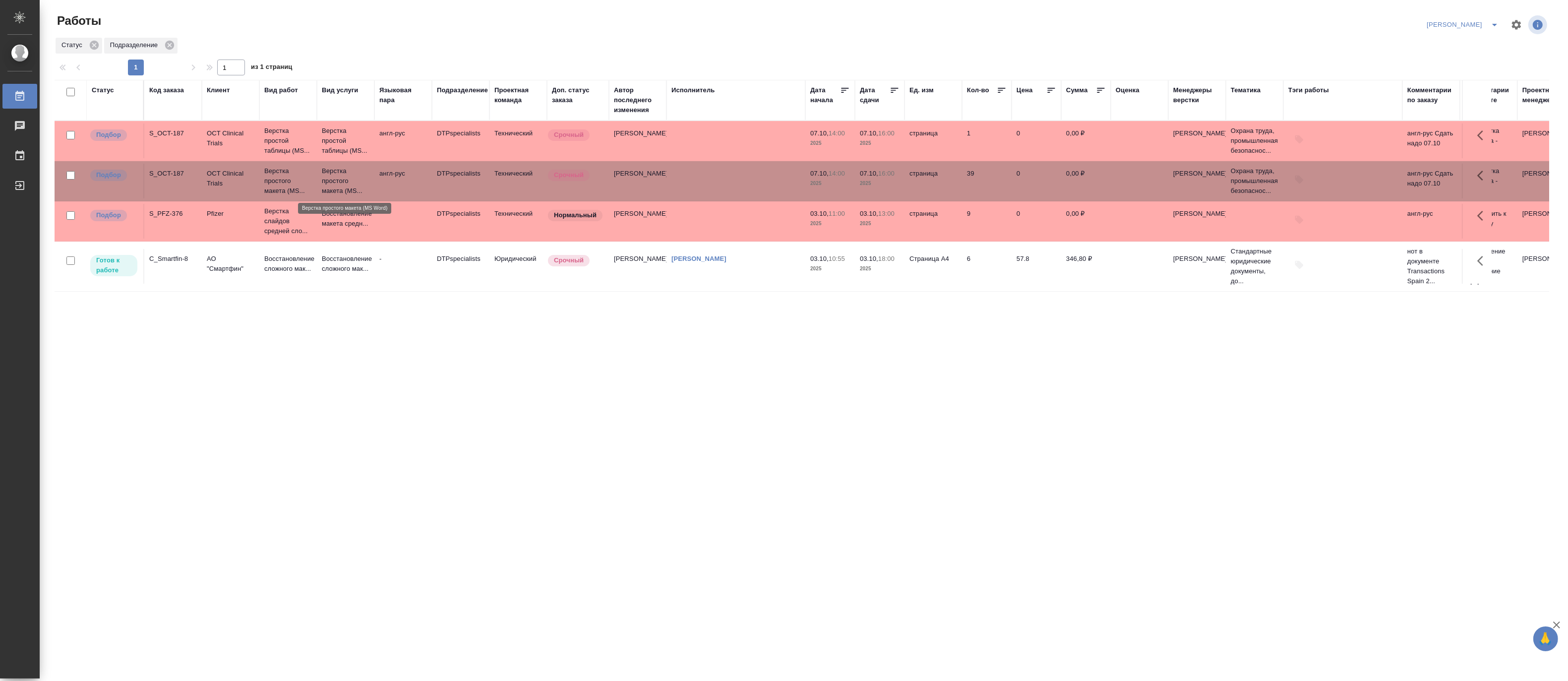
click at [336, 176] on p "Верстка простого макета (MS..." at bounding box center [346, 180] width 48 height 29
click at [477, 216] on td "DTPspecialists" at bounding box center [460, 220] width 58 height 35
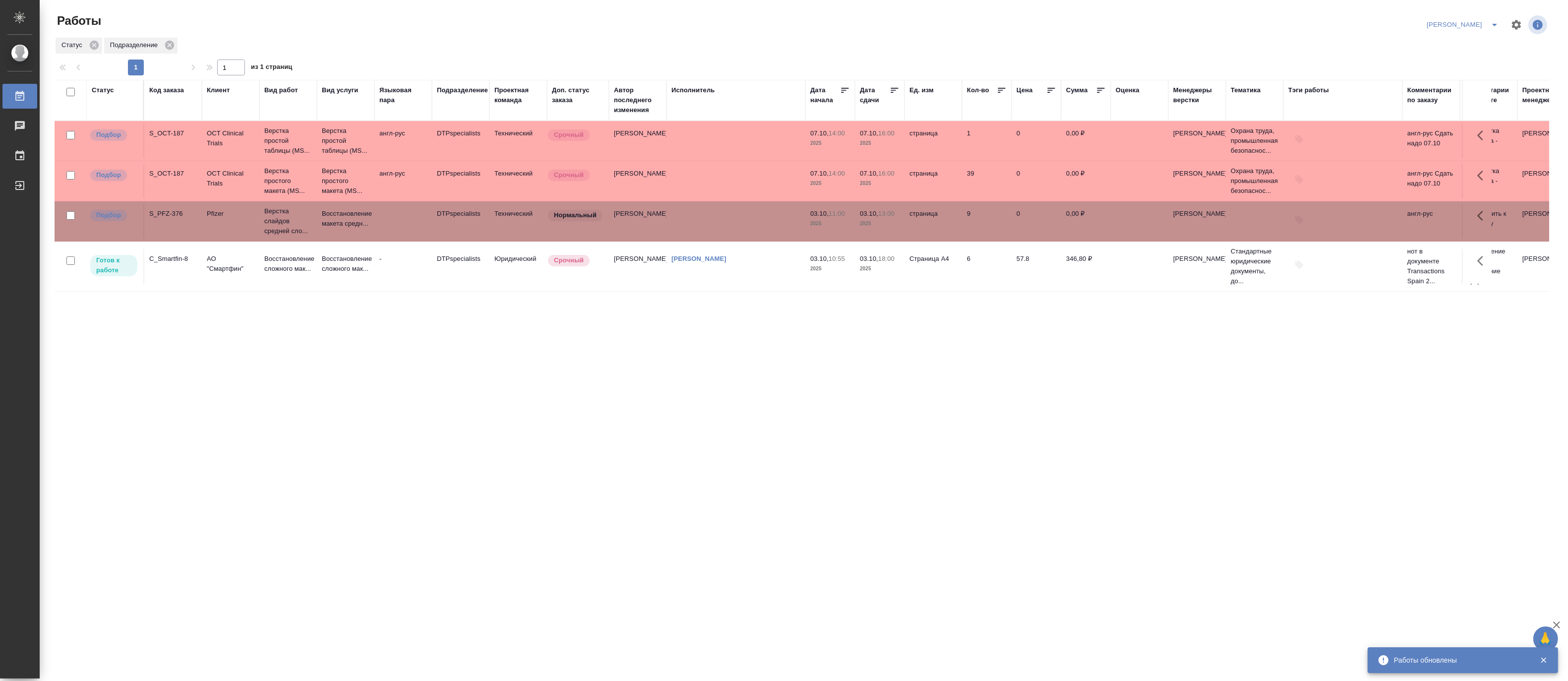
click at [477, 216] on td "DTPspecialists" at bounding box center [460, 220] width 58 height 35
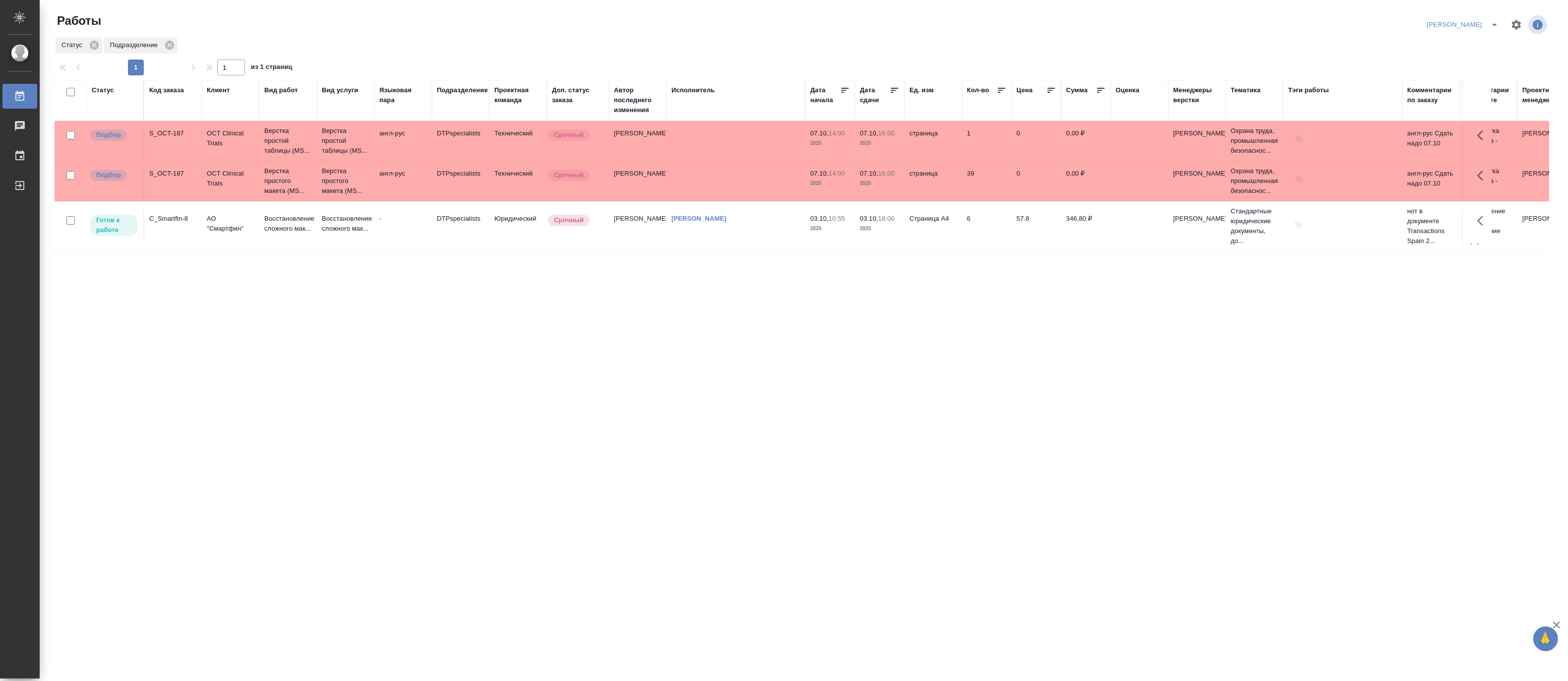
click at [437, 236] on td "DTPspecialists" at bounding box center [460, 226] width 58 height 35
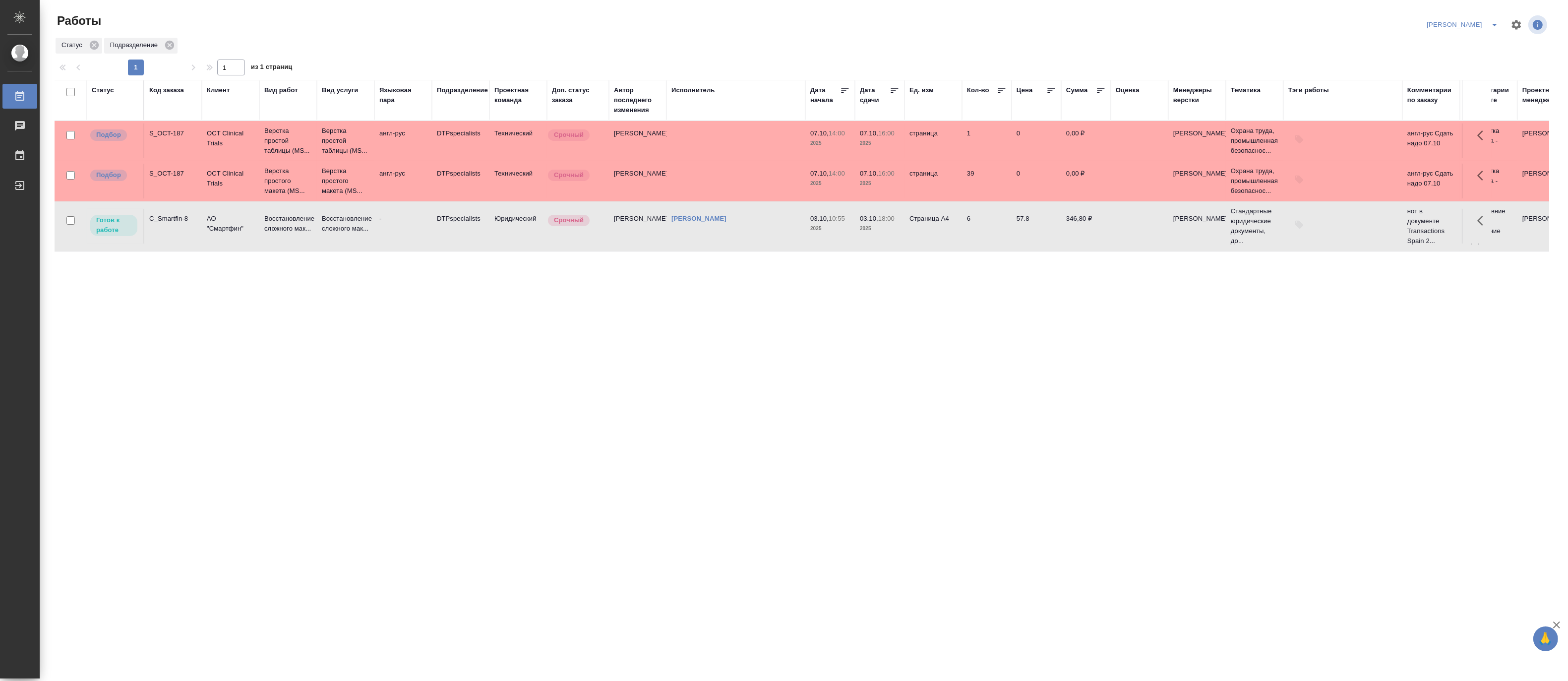
click at [437, 236] on td "DTPspecialists" at bounding box center [460, 226] width 58 height 35
click at [1386, 19] on span "split button" at bounding box center [1494, 24] width 15 height 12
click at [1386, 44] on li "[PERSON_NAME] работе" at bounding box center [1456, 44] width 95 height 16
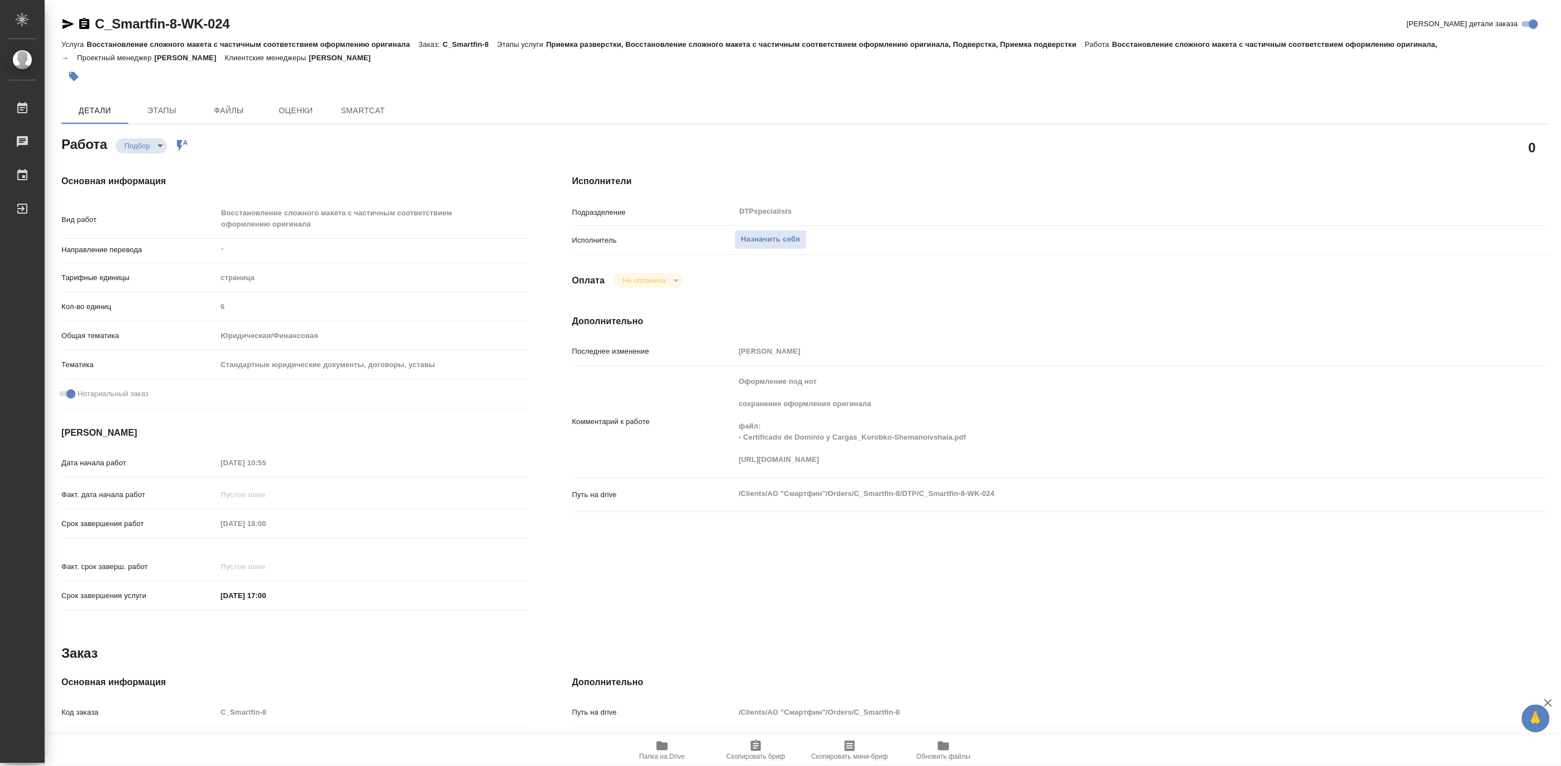
type textarea "x"
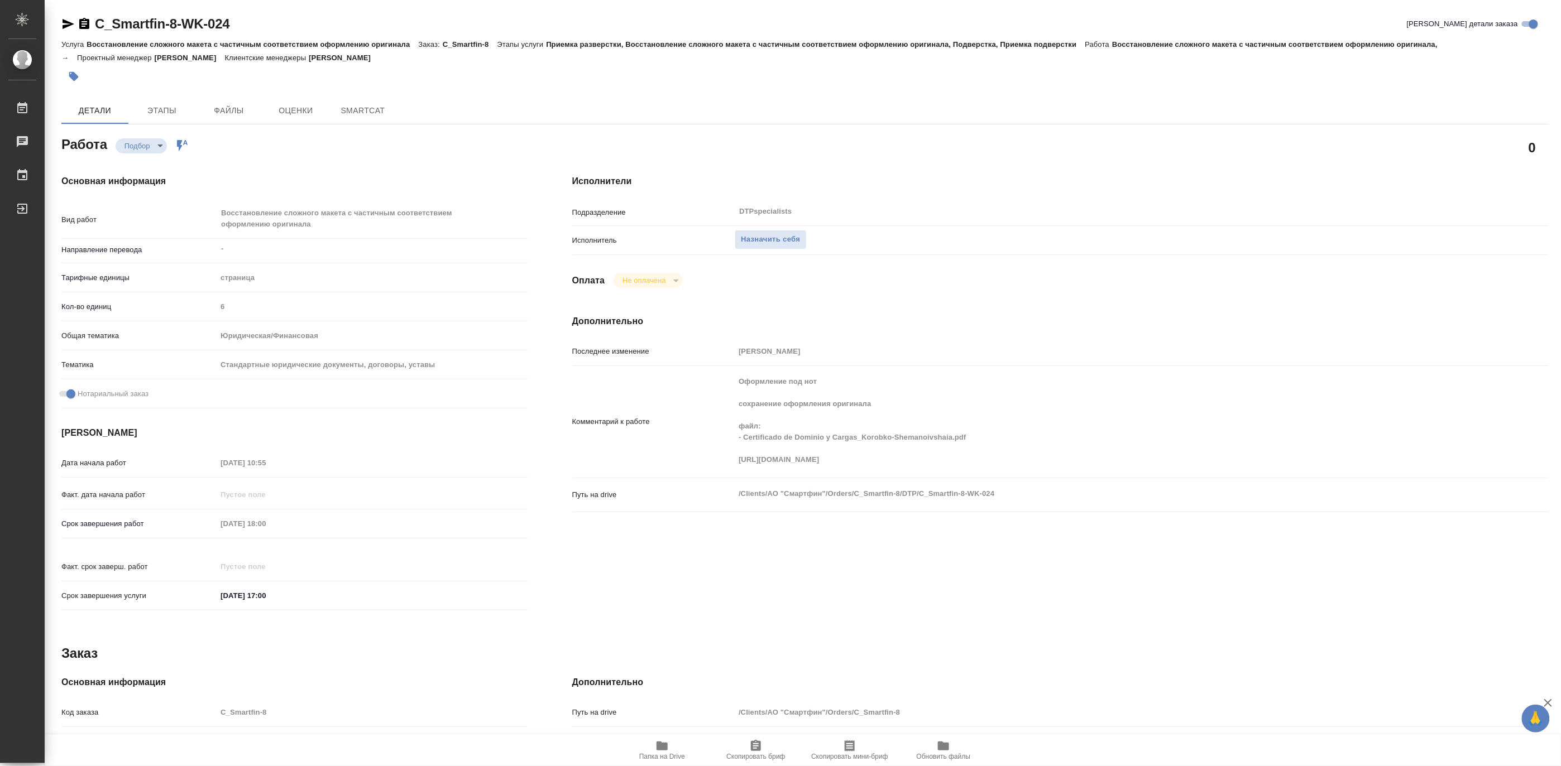
type textarea "x"
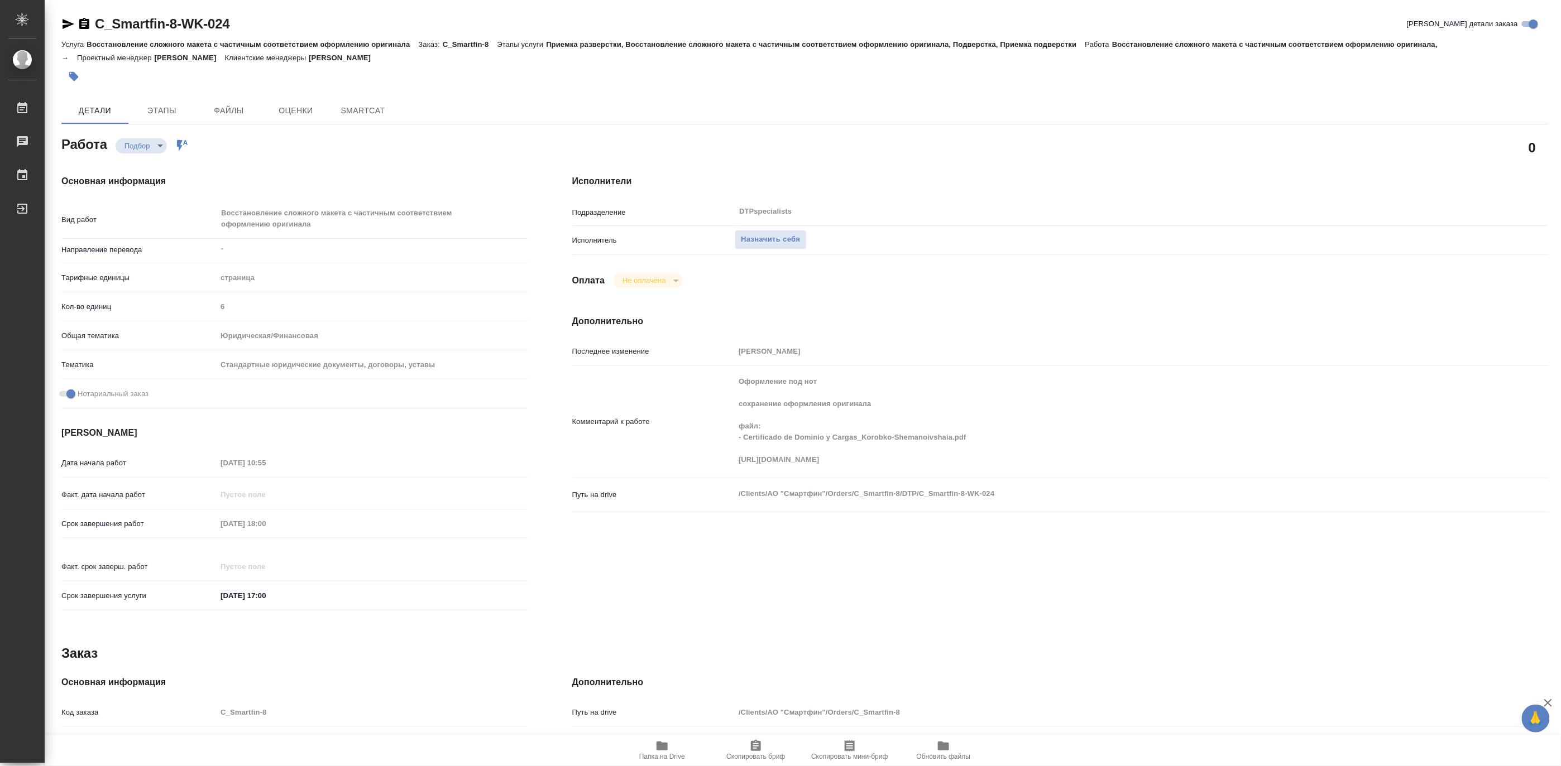
type textarea "x"
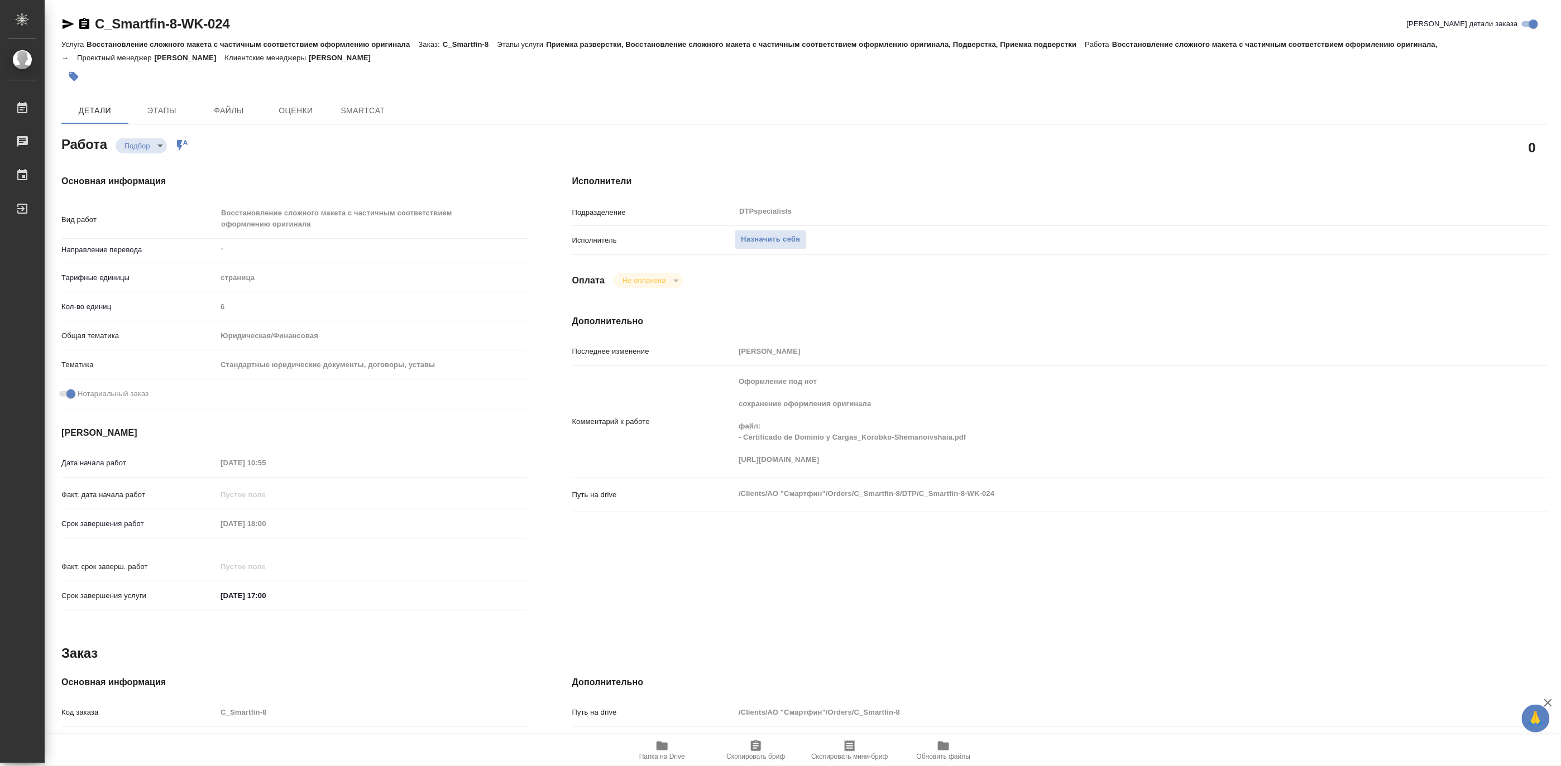
type textarea "x"
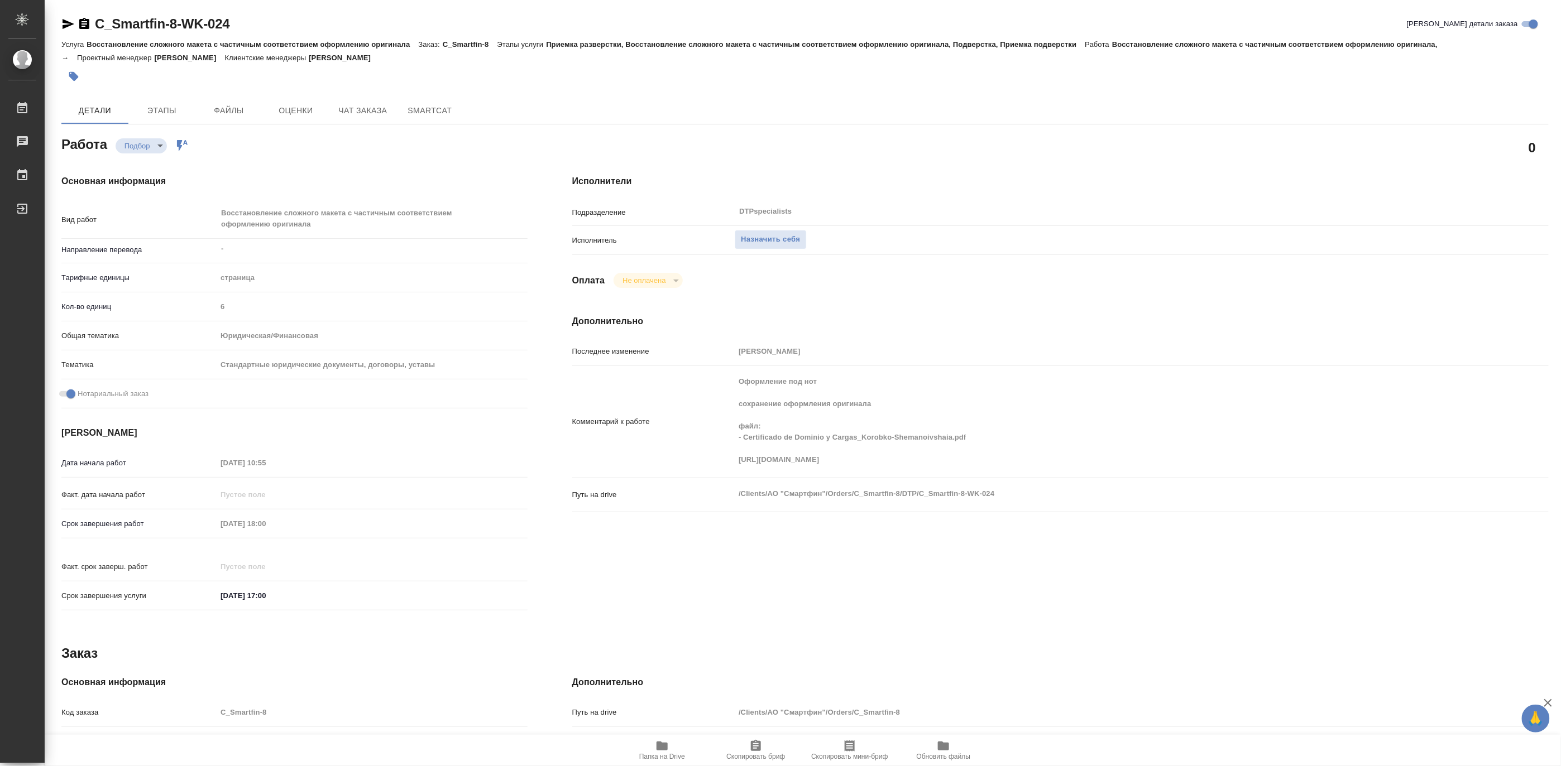
type textarea "x"
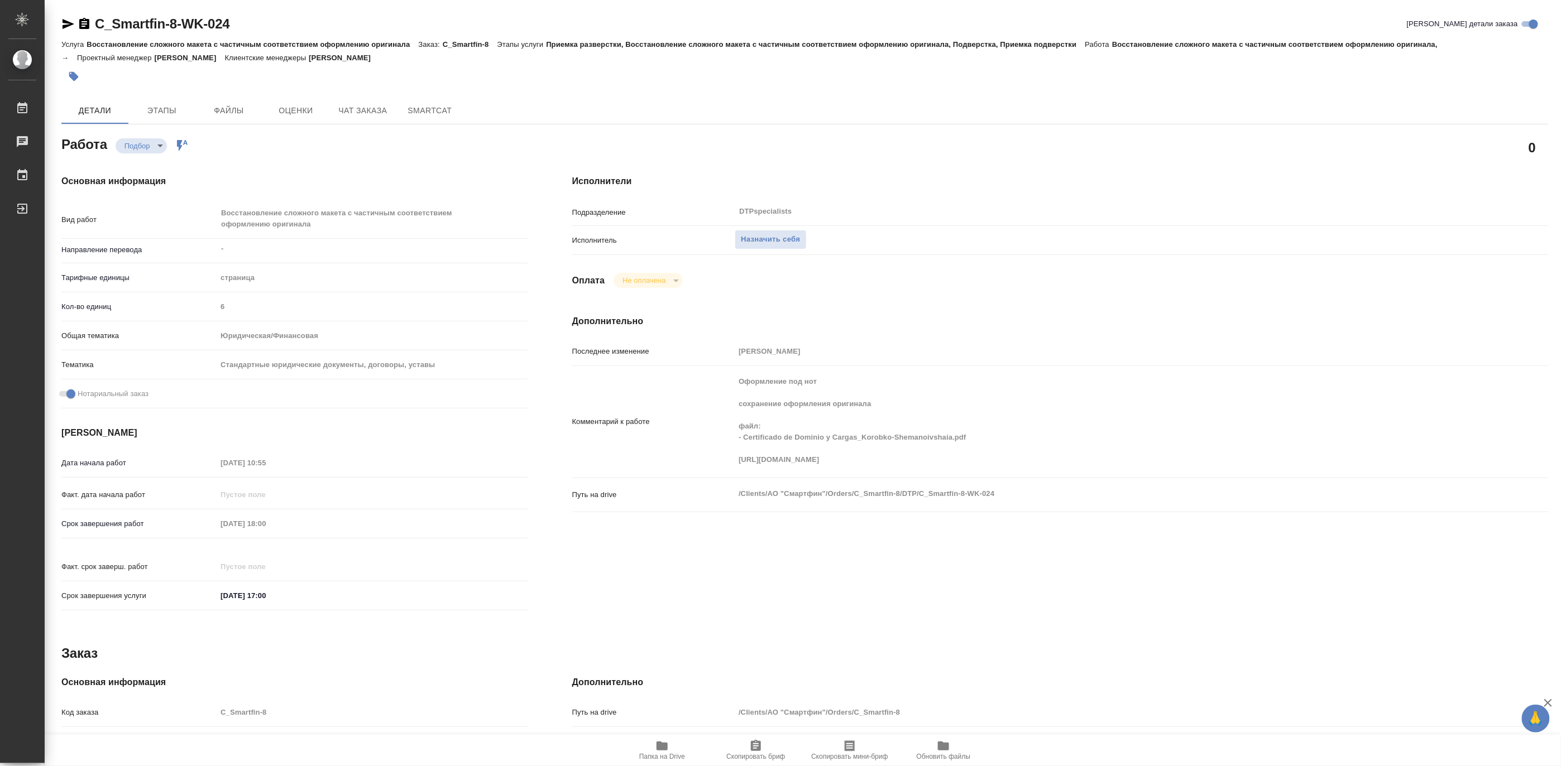
type textarea "x"
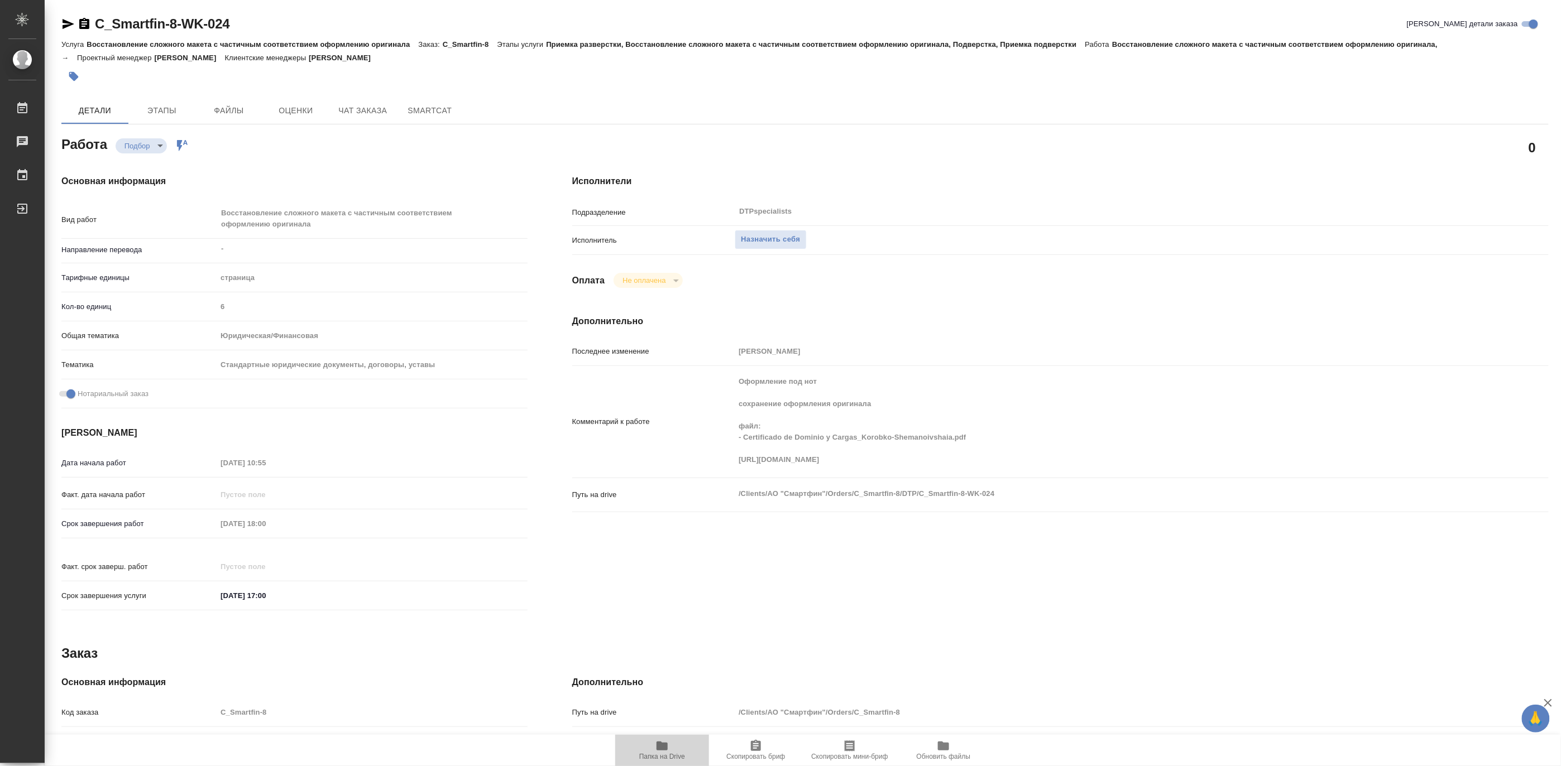
click at [661, 762] on button "Папка на Drive" at bounding box center [662, 750] width 94 height 31
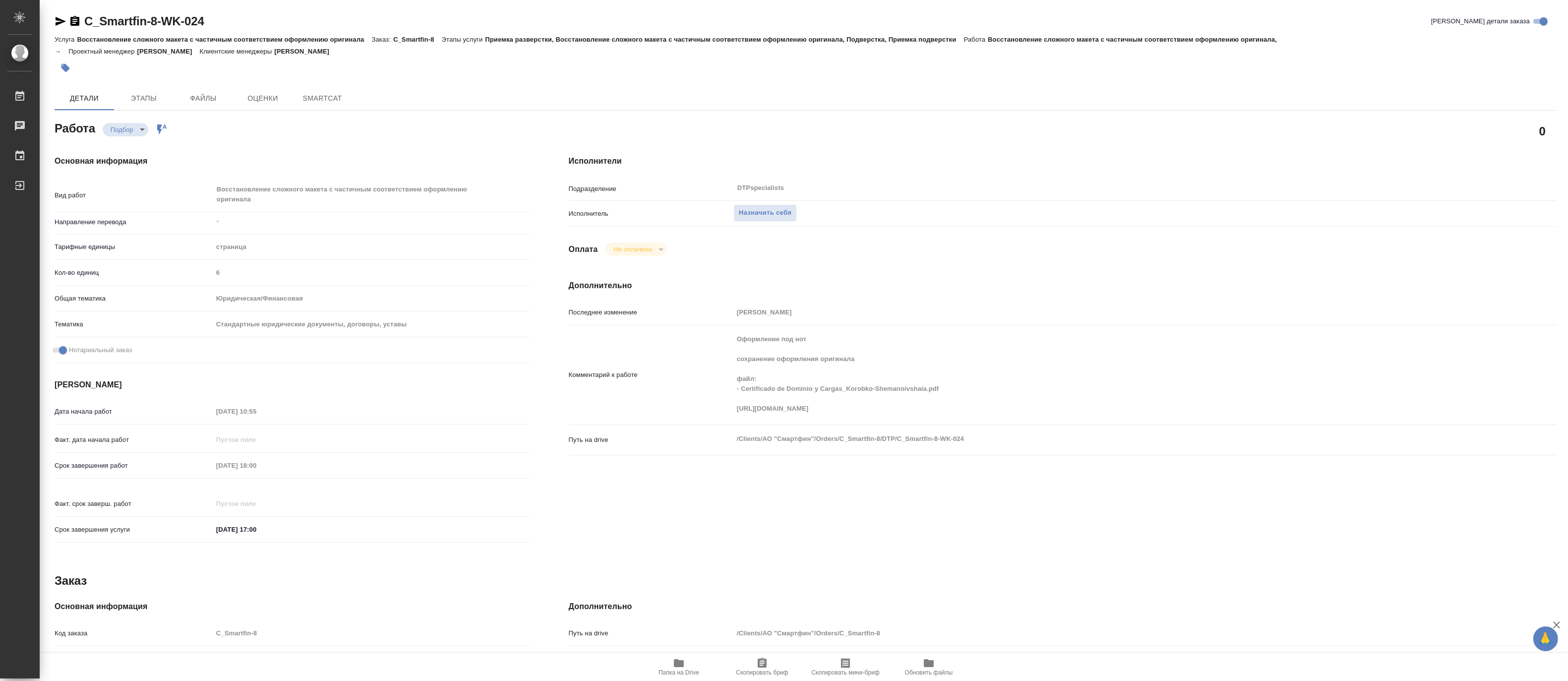
type textarea "x"
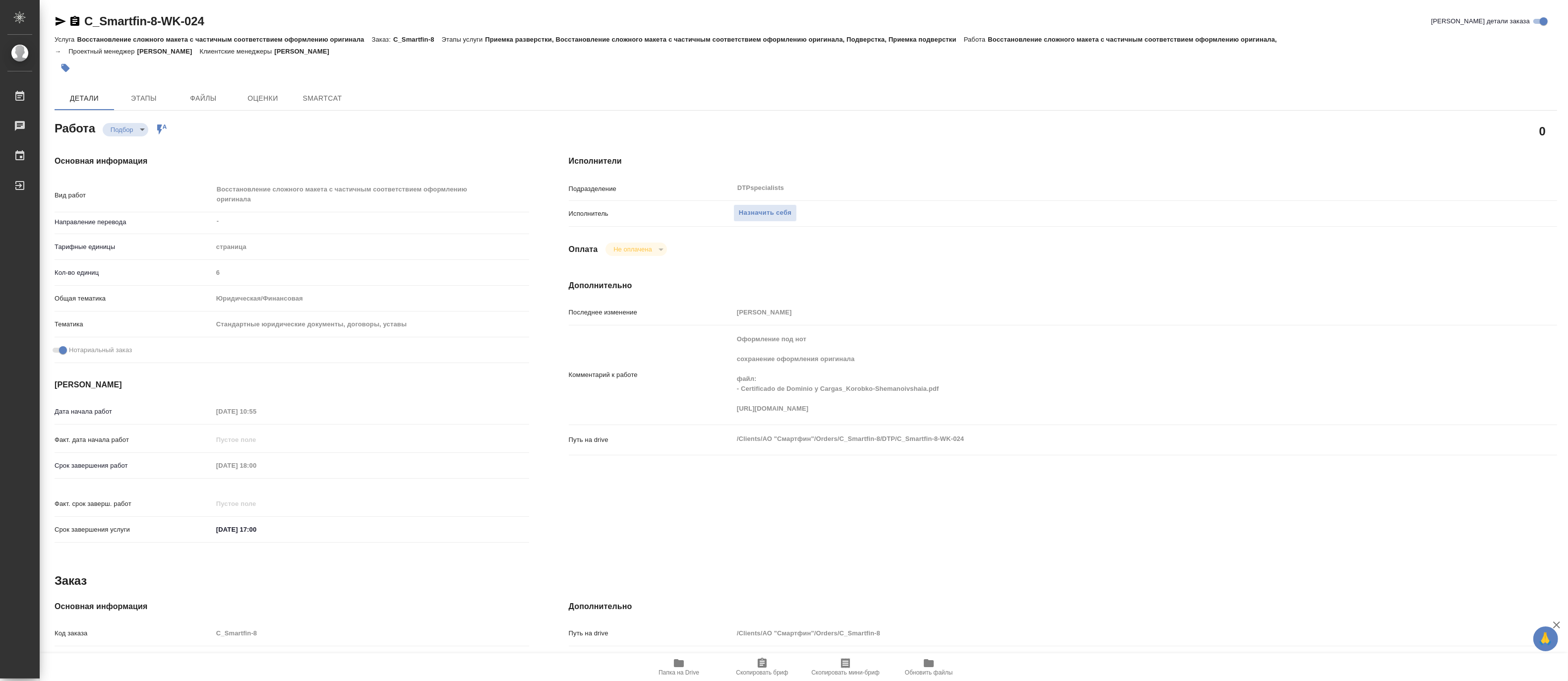
type textarea "x"
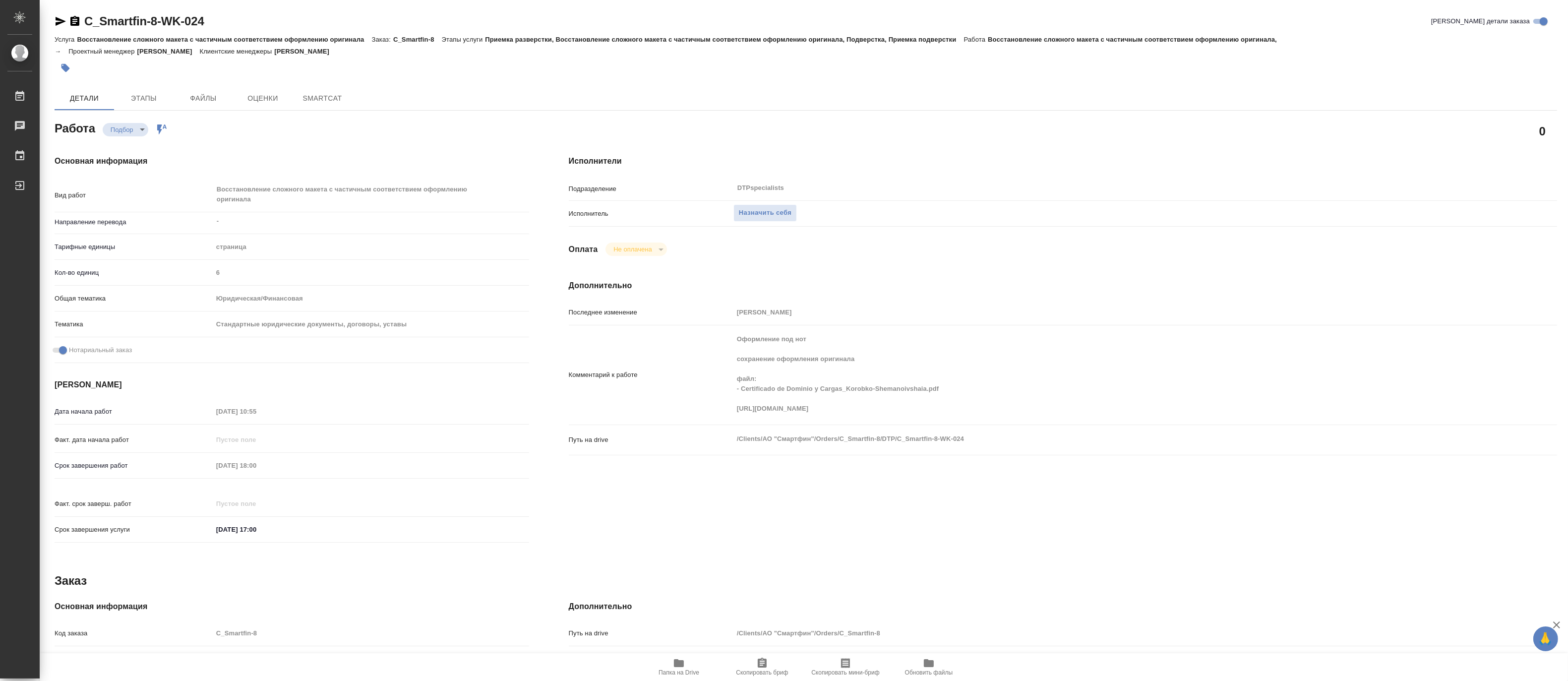
type textarea "x"
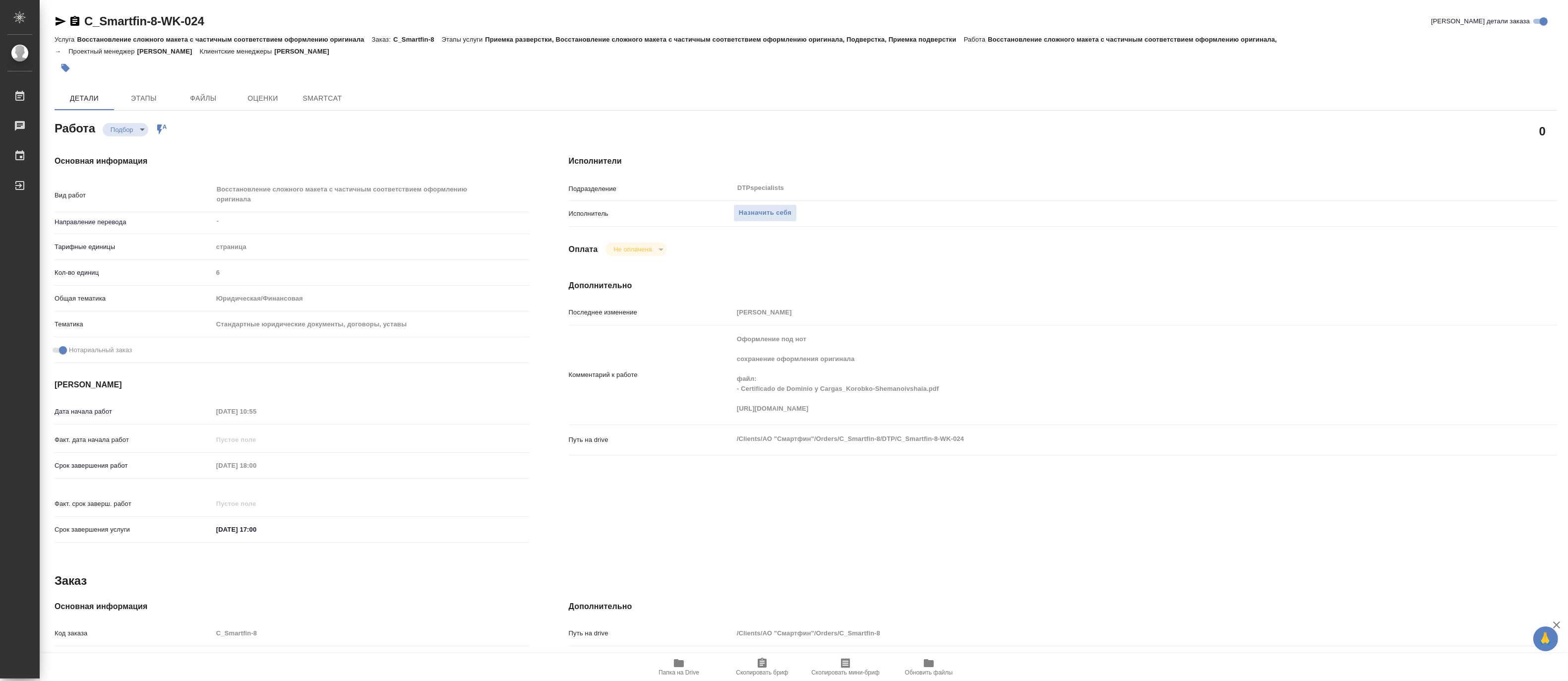
type textarea "x"
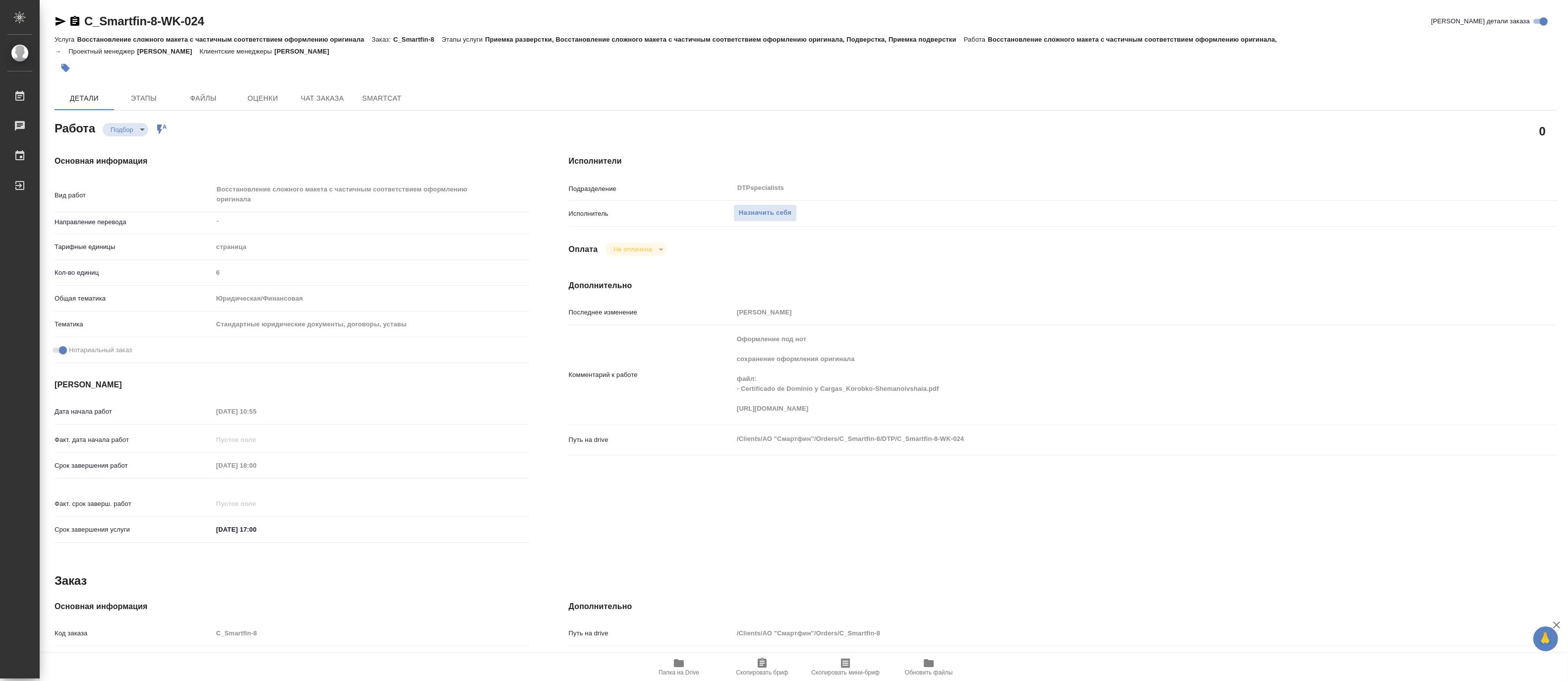
type textarea "x"
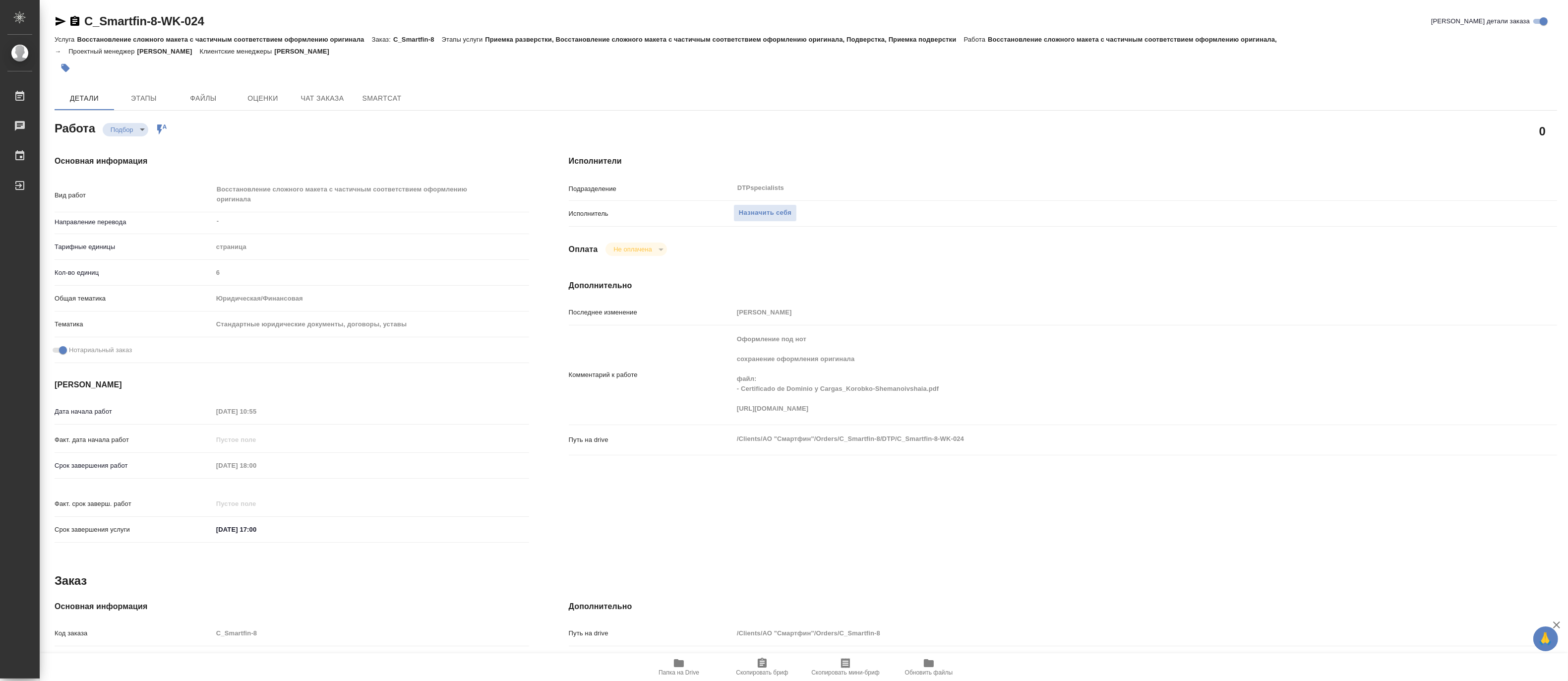
type textarea "x"
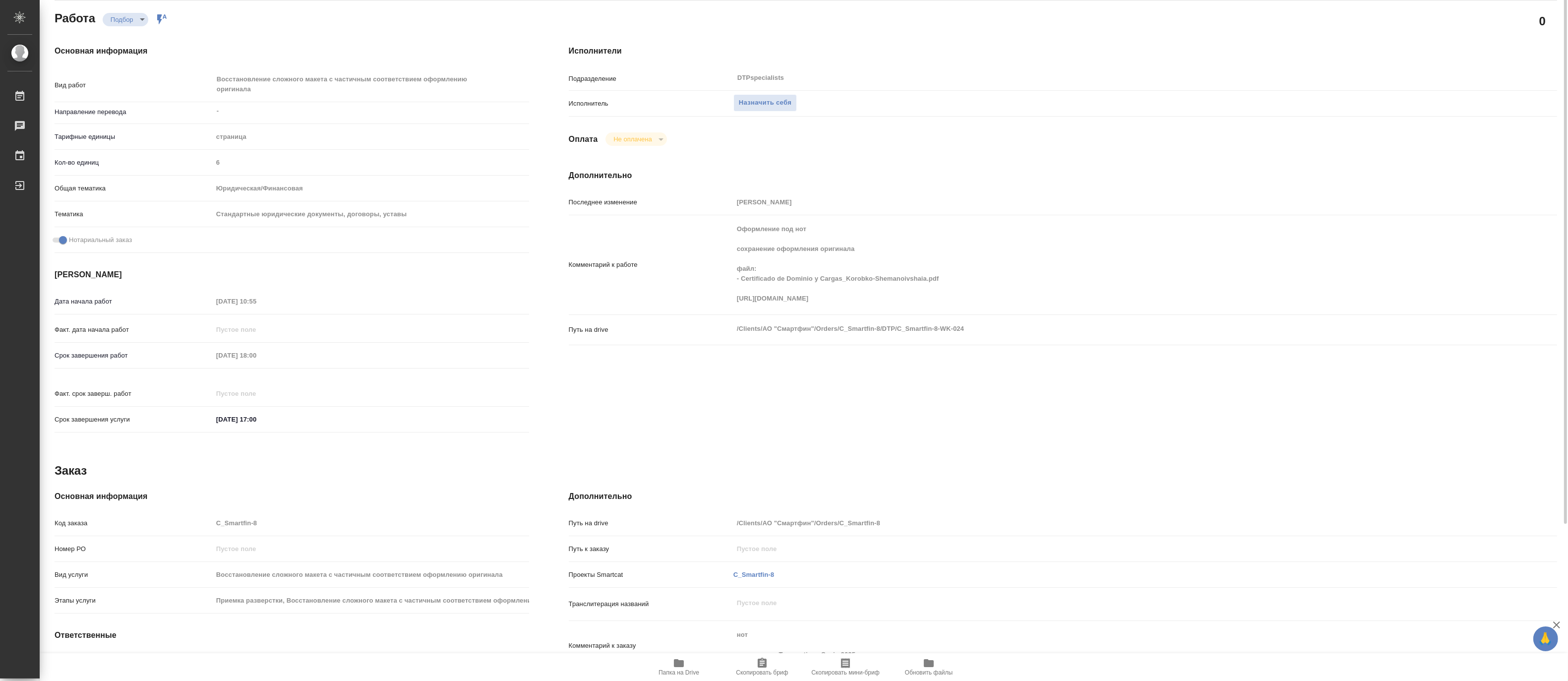
scroll to position [185, 0]
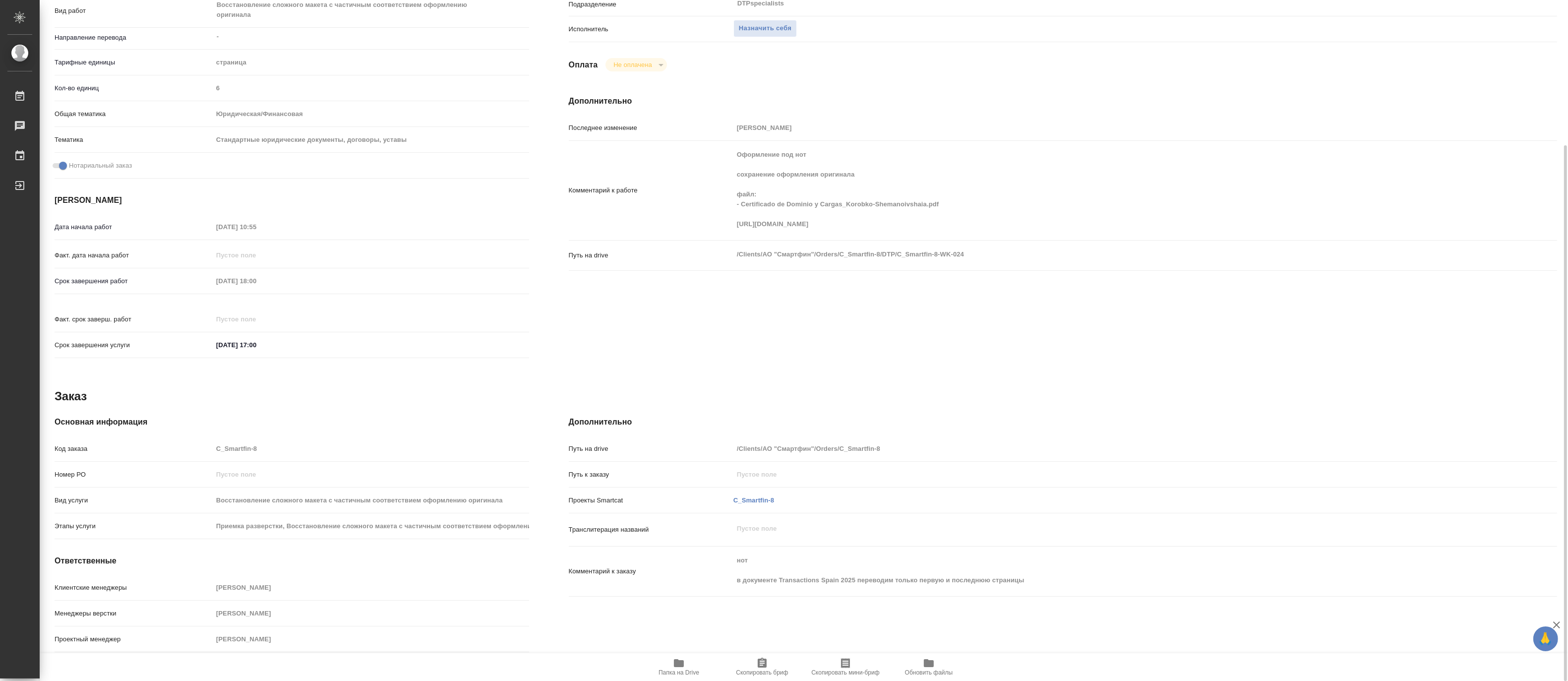
type textarea "x"
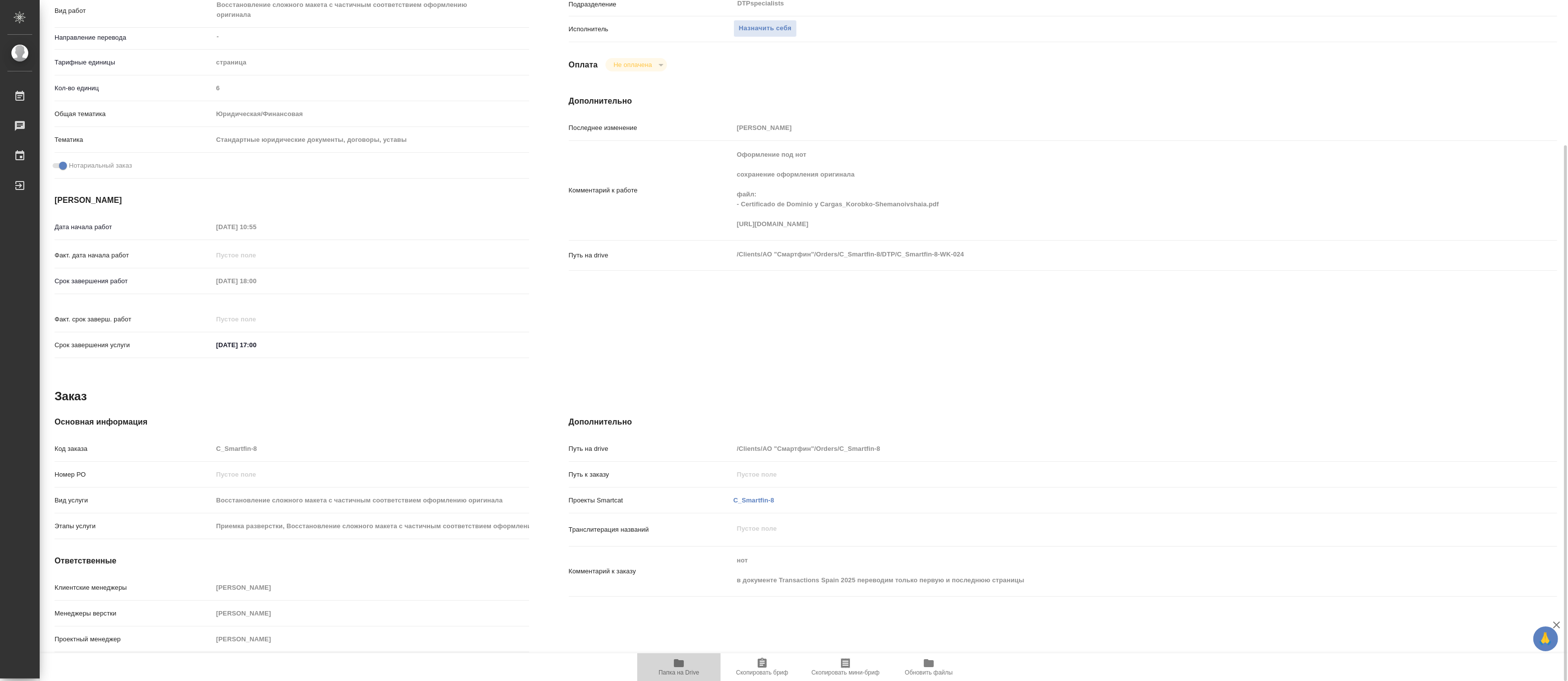
click at [681, 669] on span "Папка на Drive" at bounding box center [679, 673] width 41 height 7
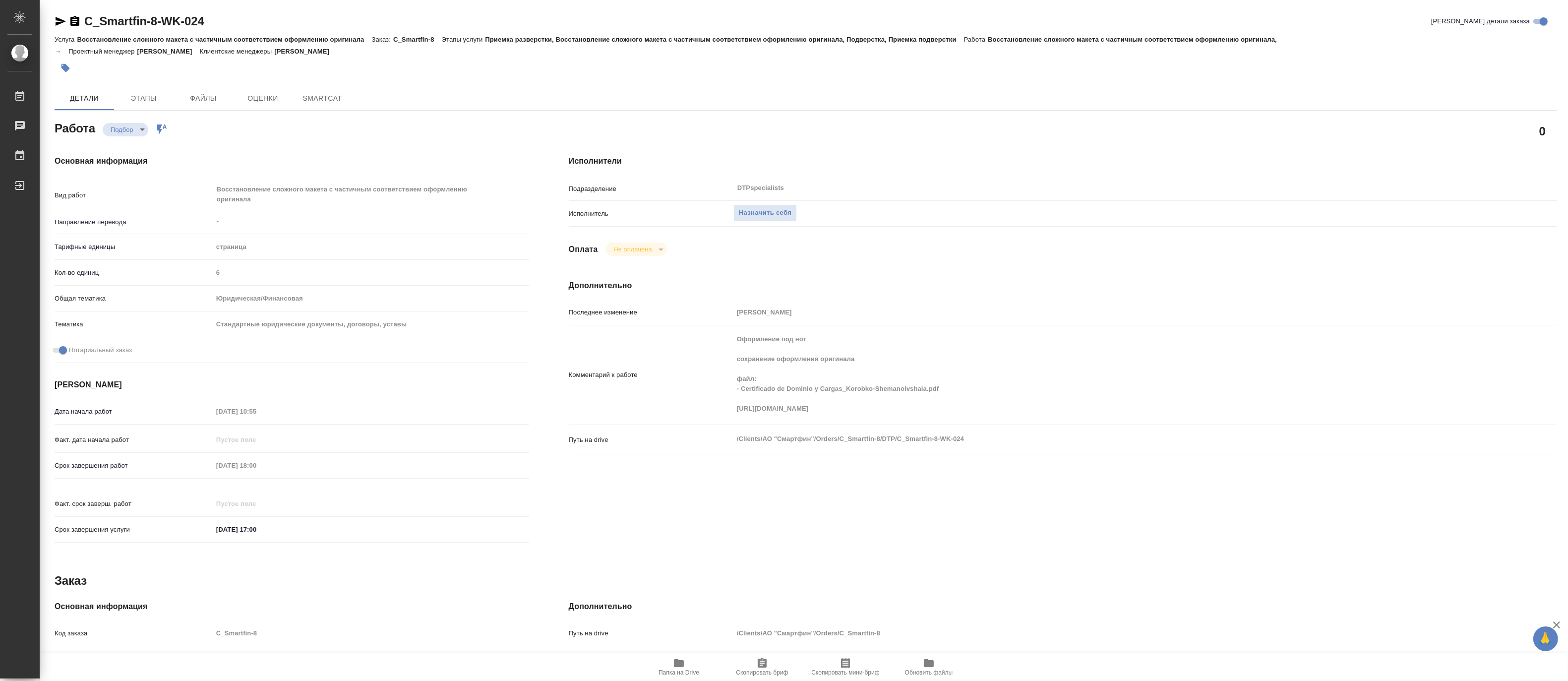
type textarea "x"
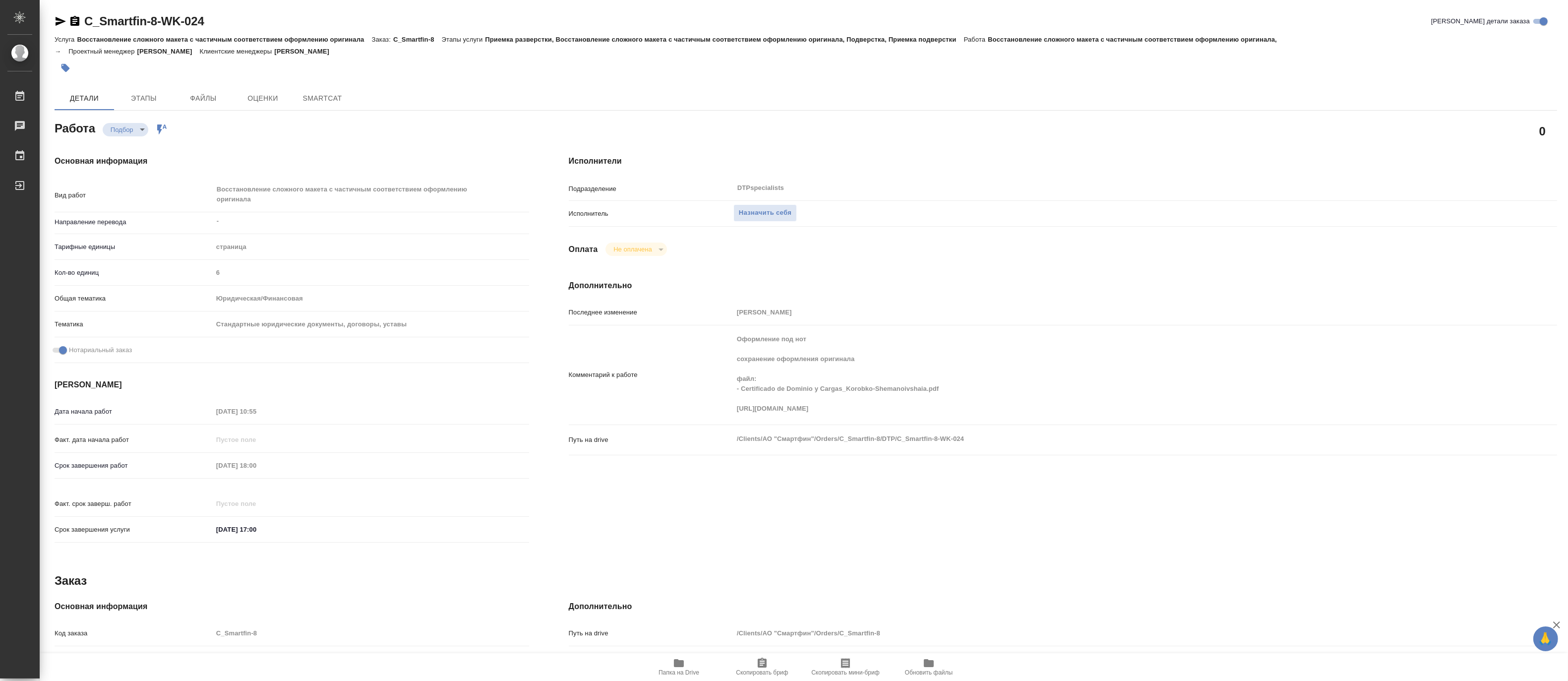
type textarea "x"
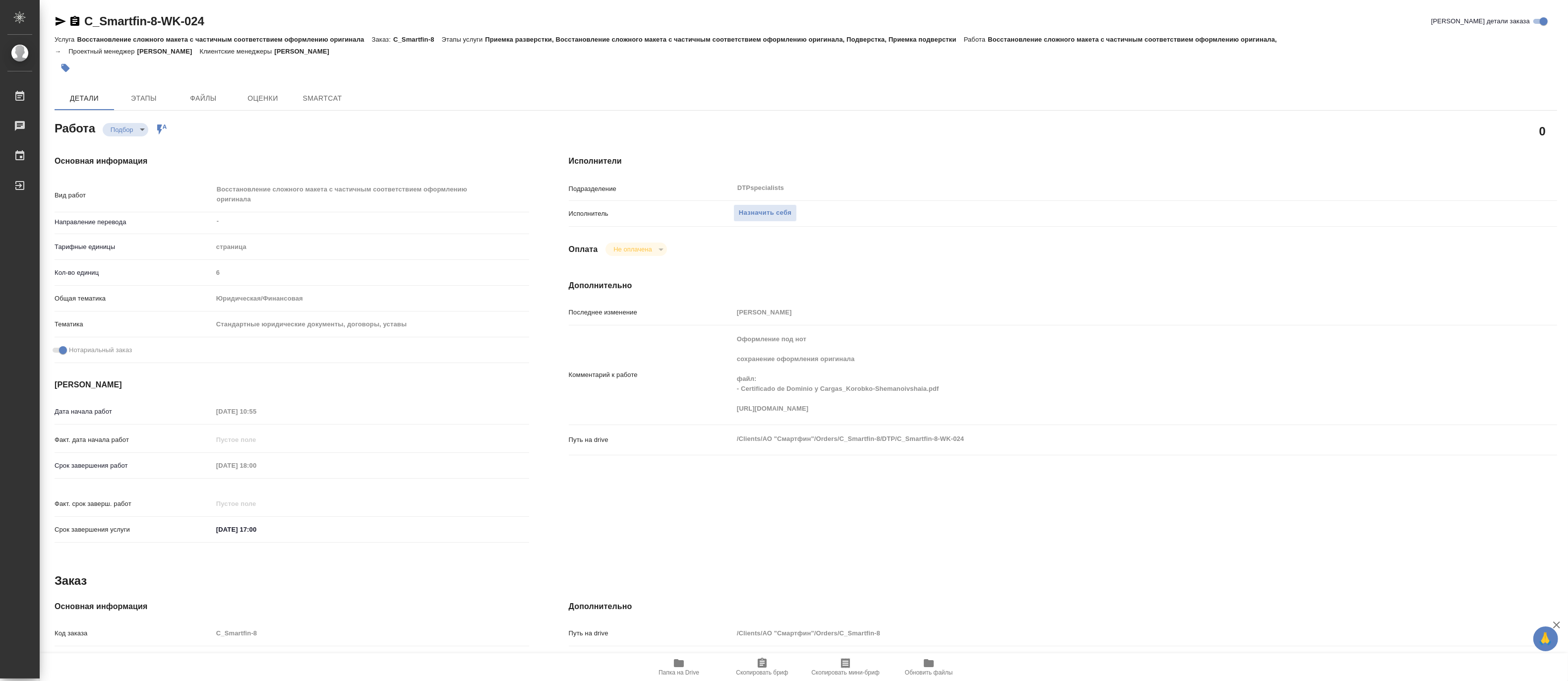
type textarea "x"
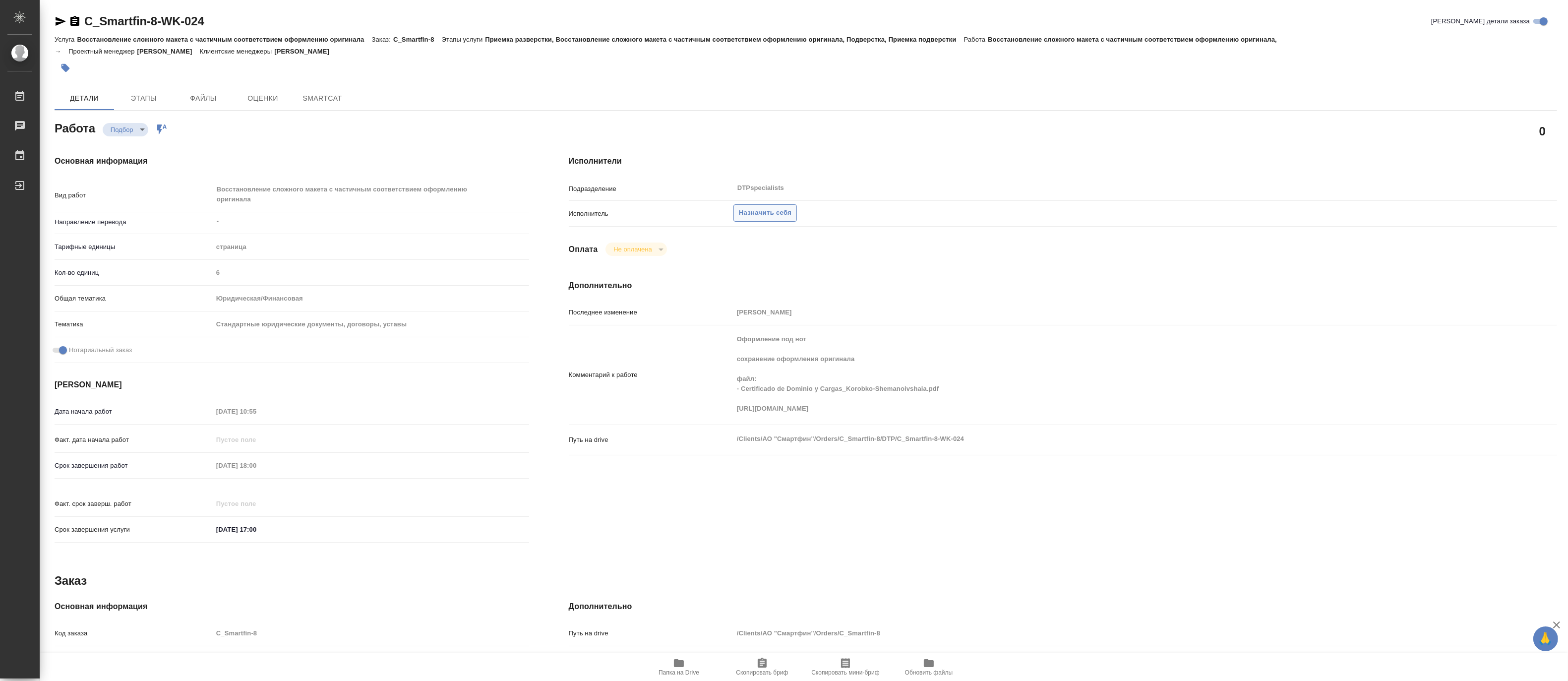
type textarea "x"
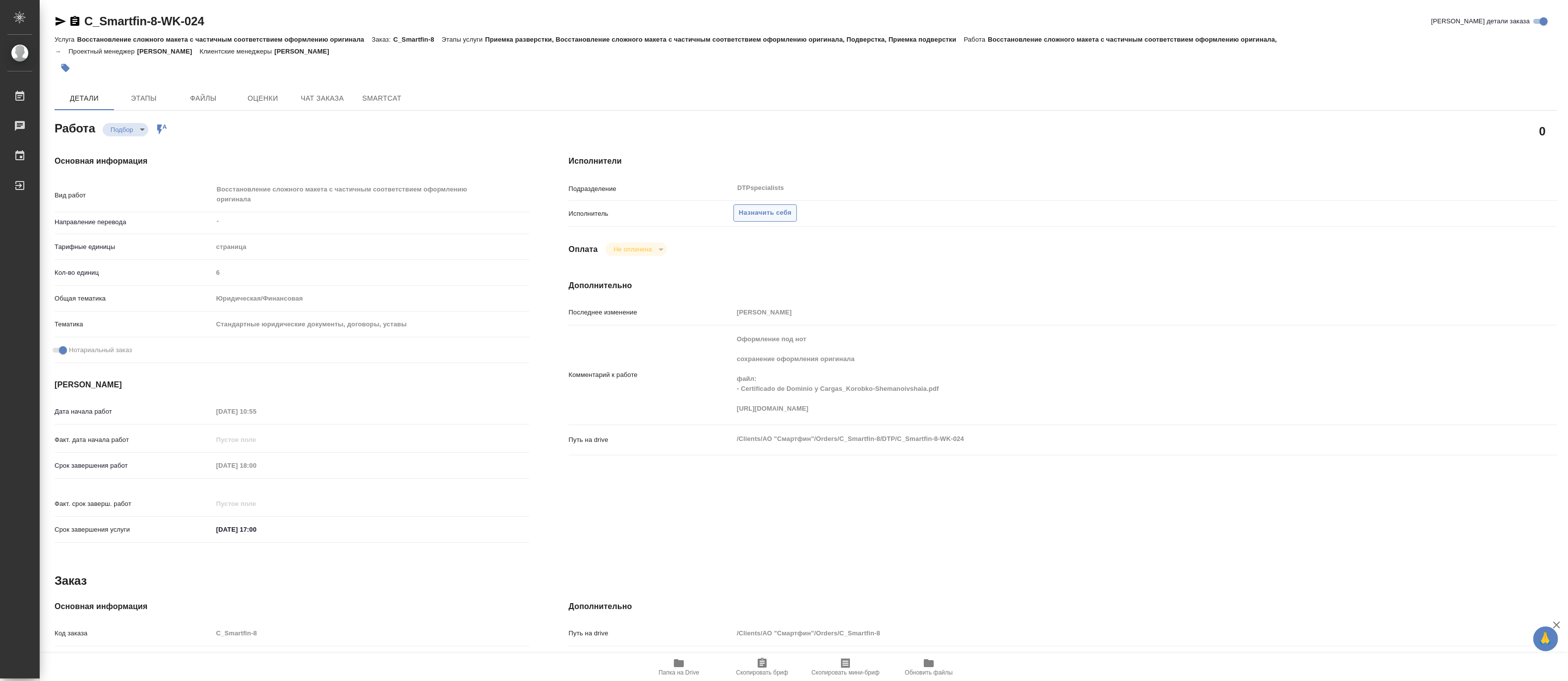
click at [753, 210] on span "Назначить себя" at bounding box center [765, 212] width 52 height 12
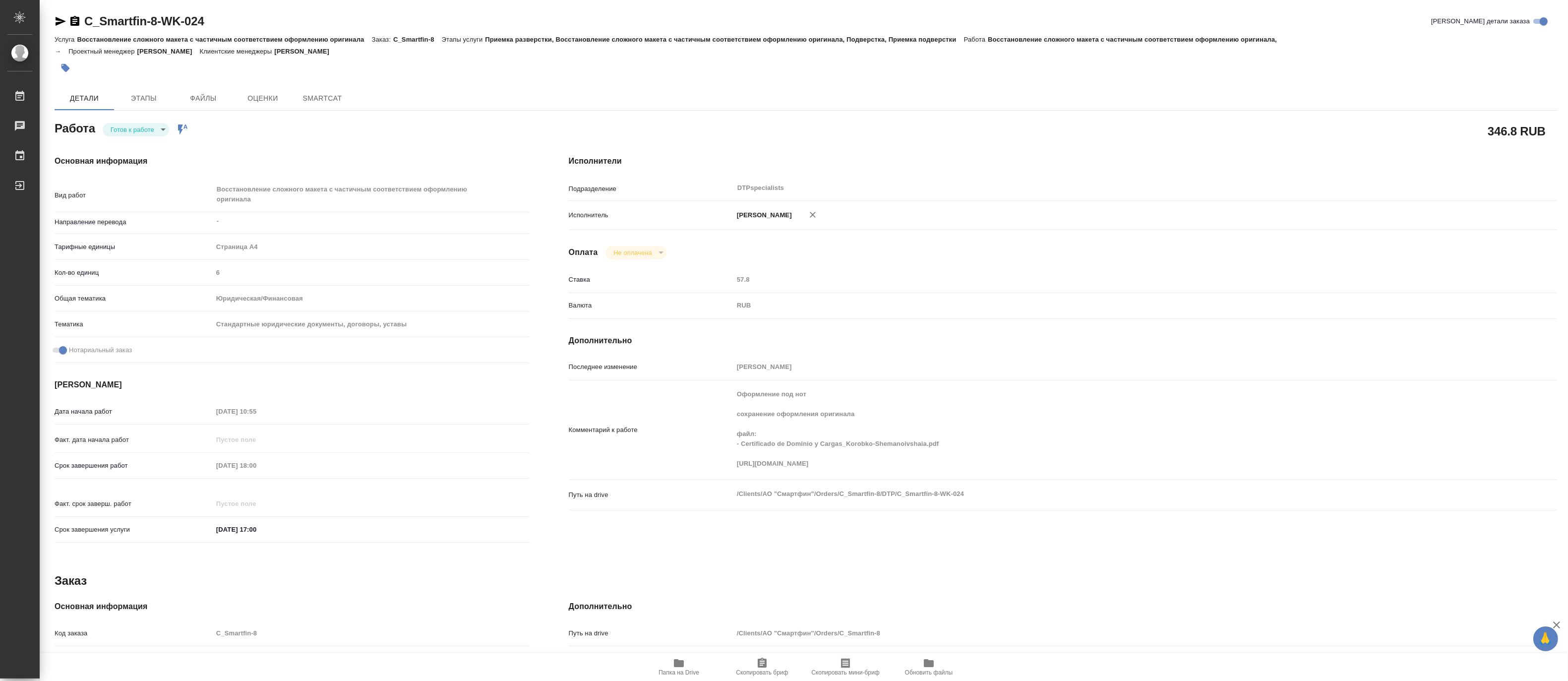
type textarea "x"
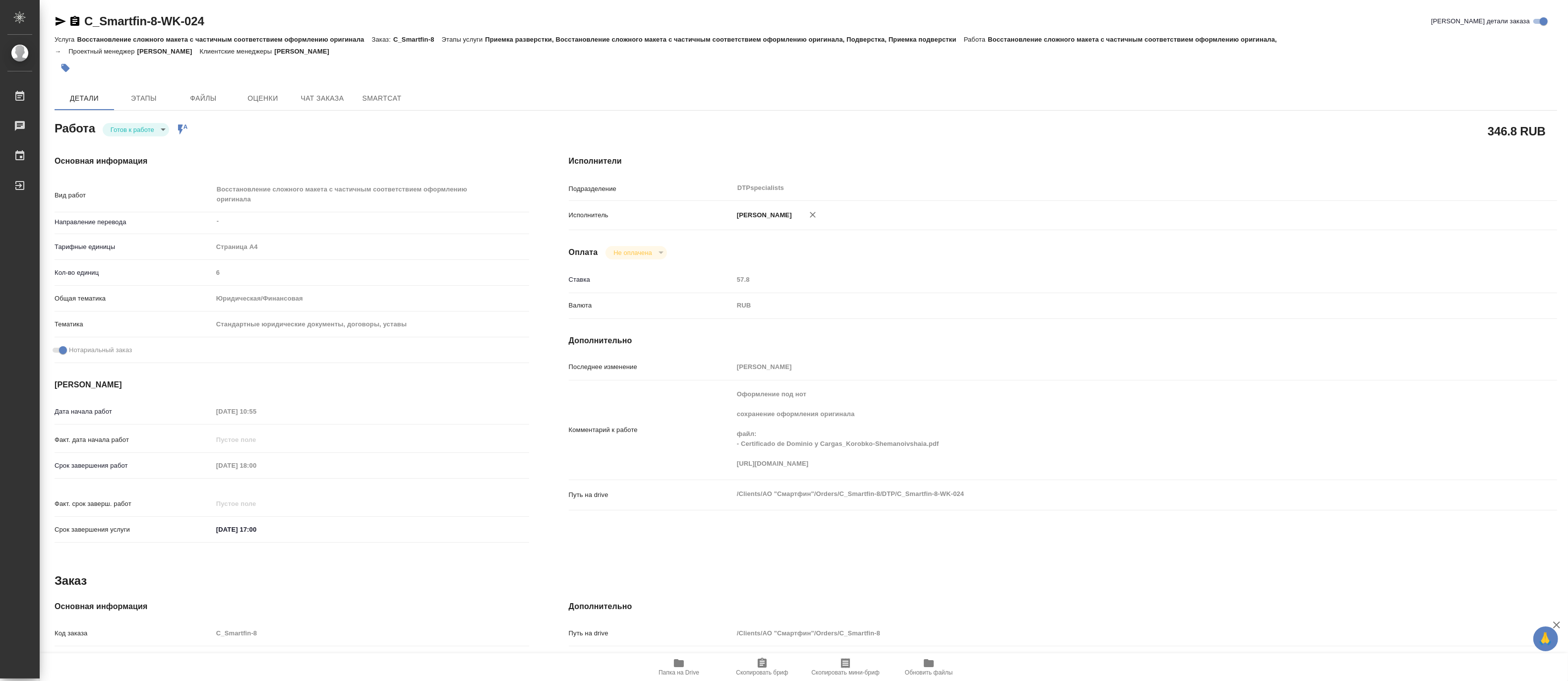
type textarea "x"
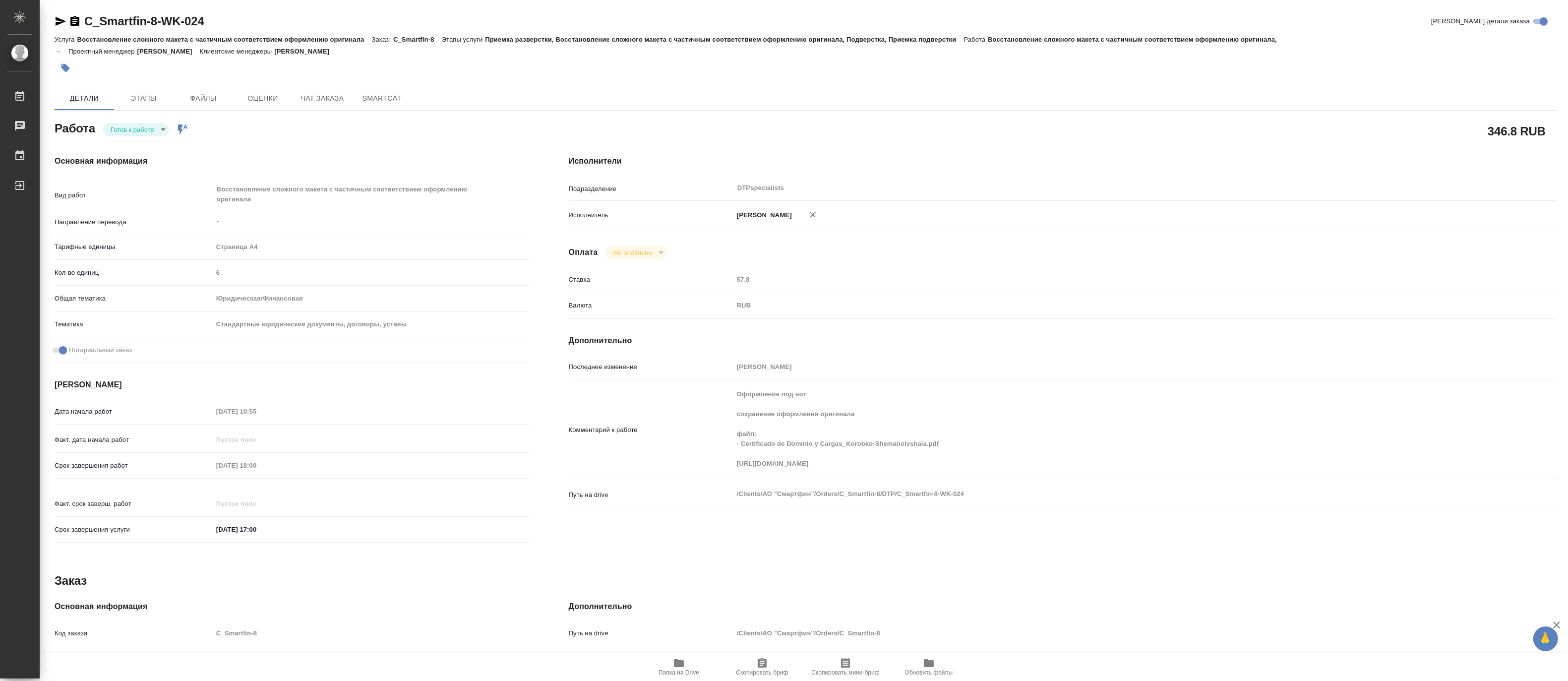
type textarea "x"
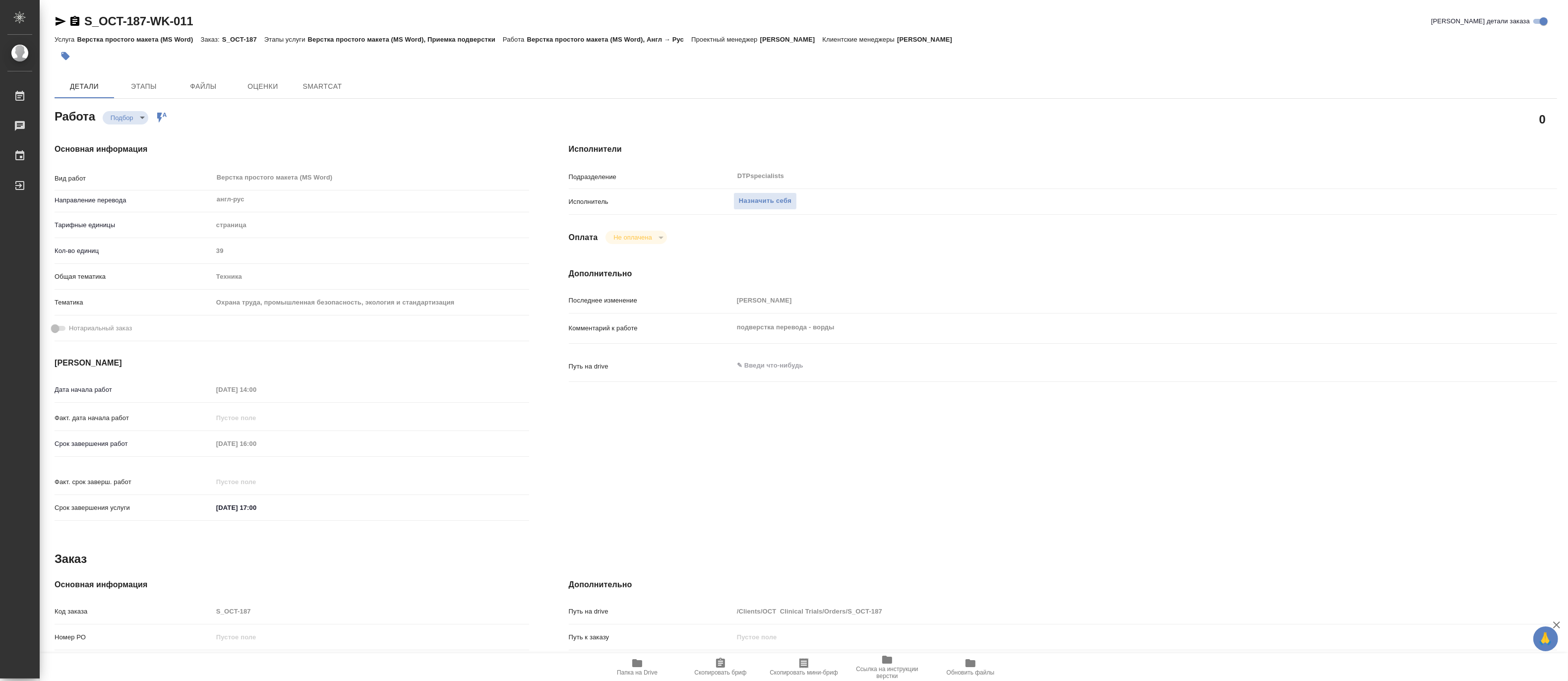
type textarea "x"
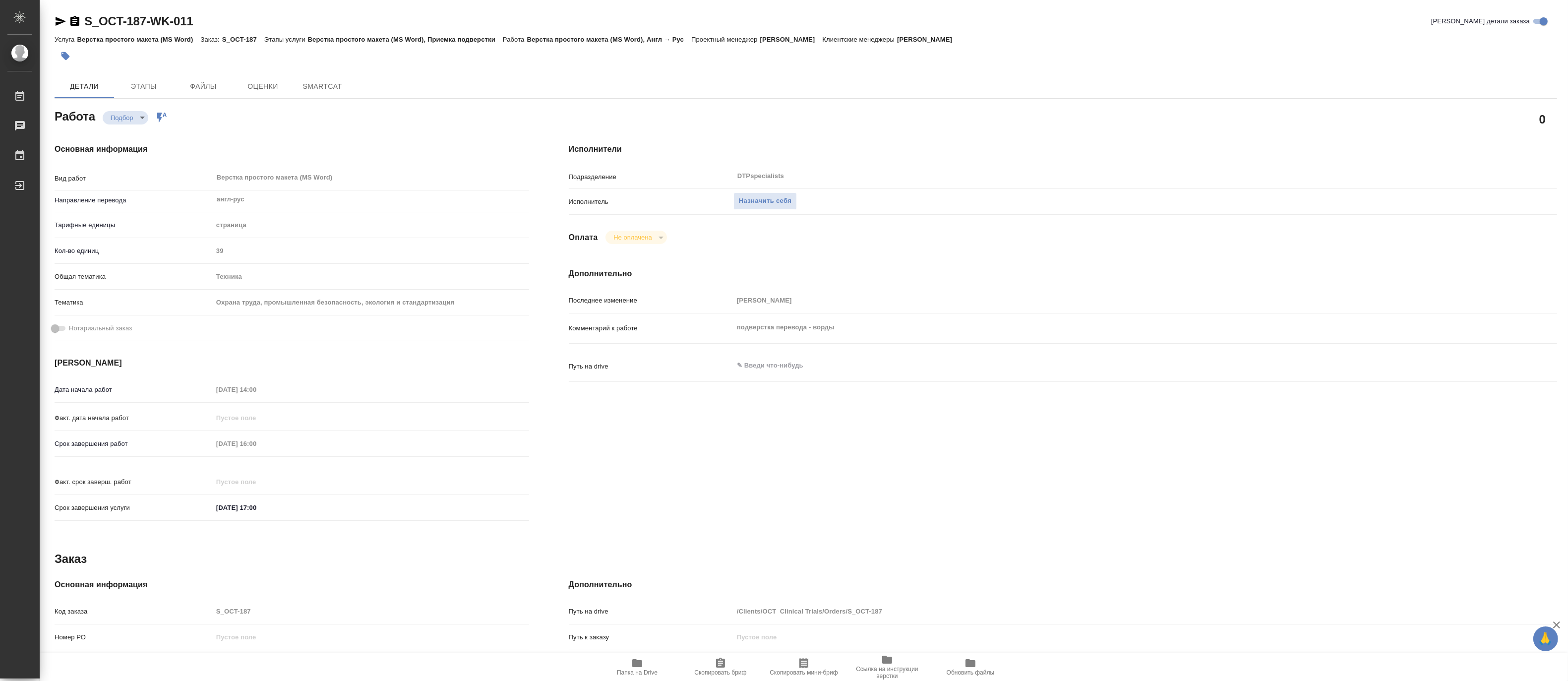
type textarea "x"
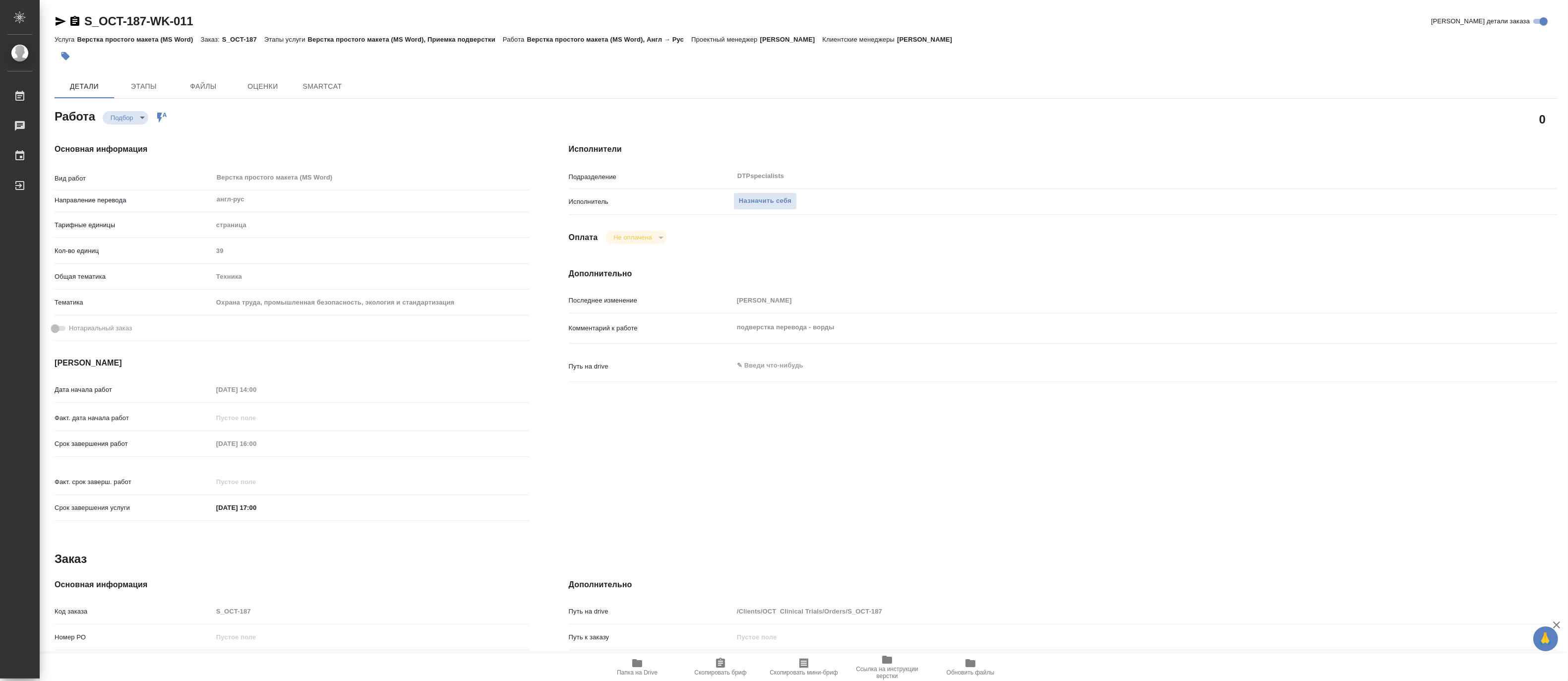
type textarea "x"
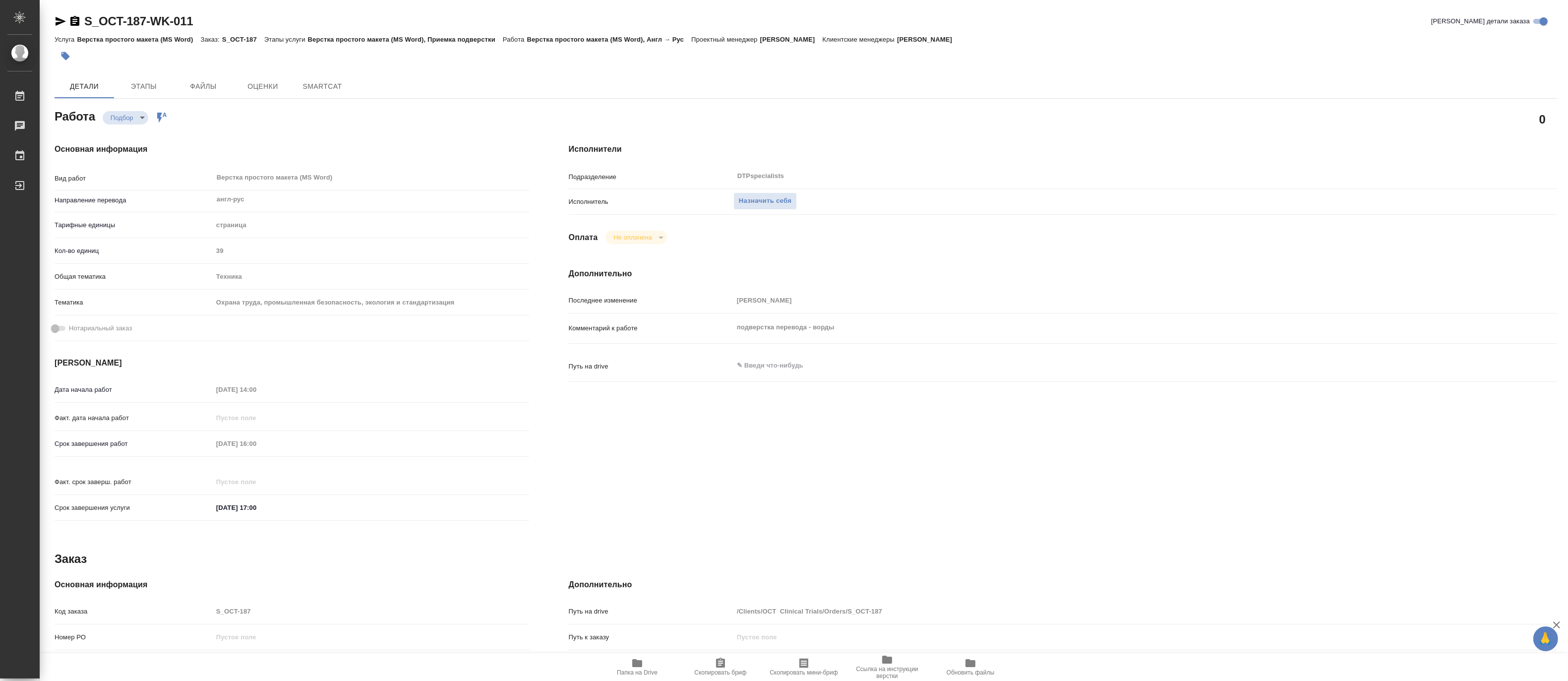
type textarea "x"
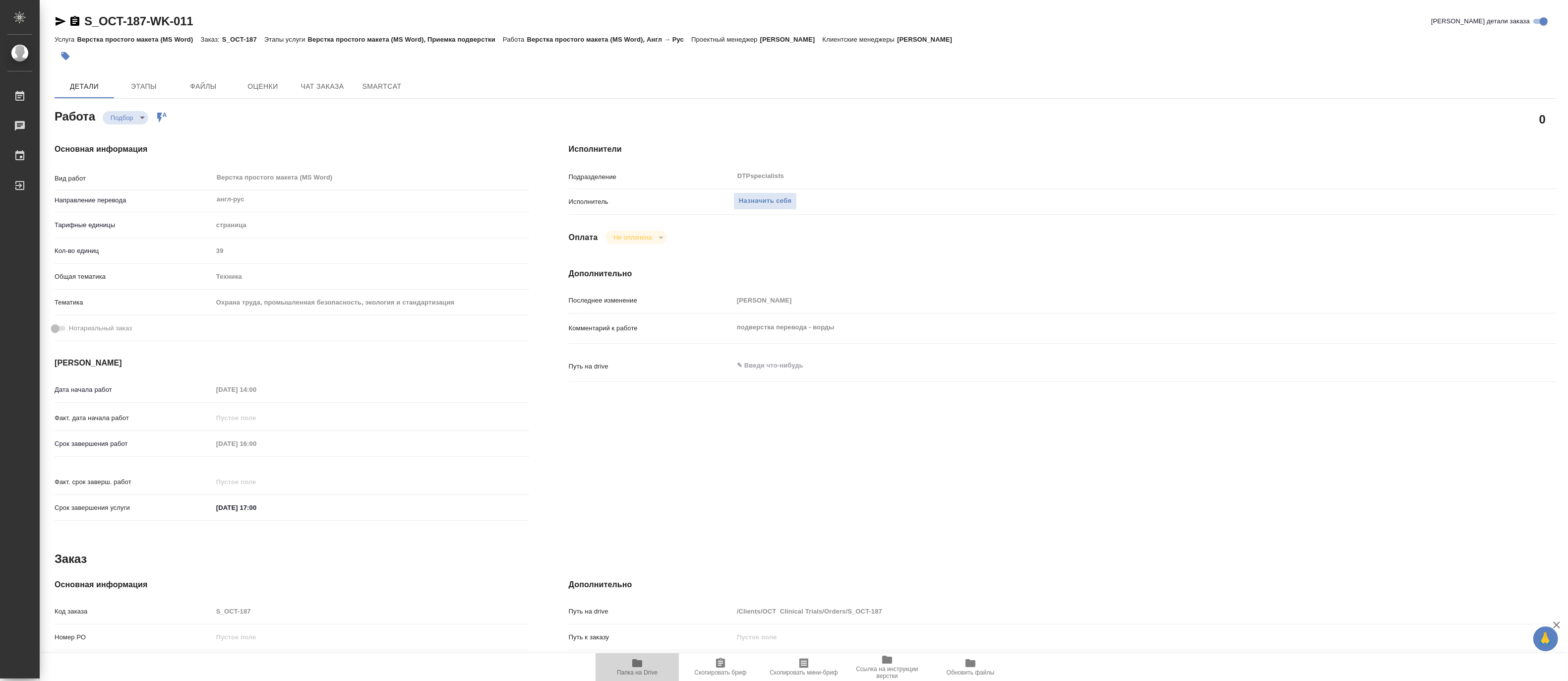
click at [645, 664] on span "Папка на Drive" at bounding box center [637, 667] width 71 height 19
type textarea "x"
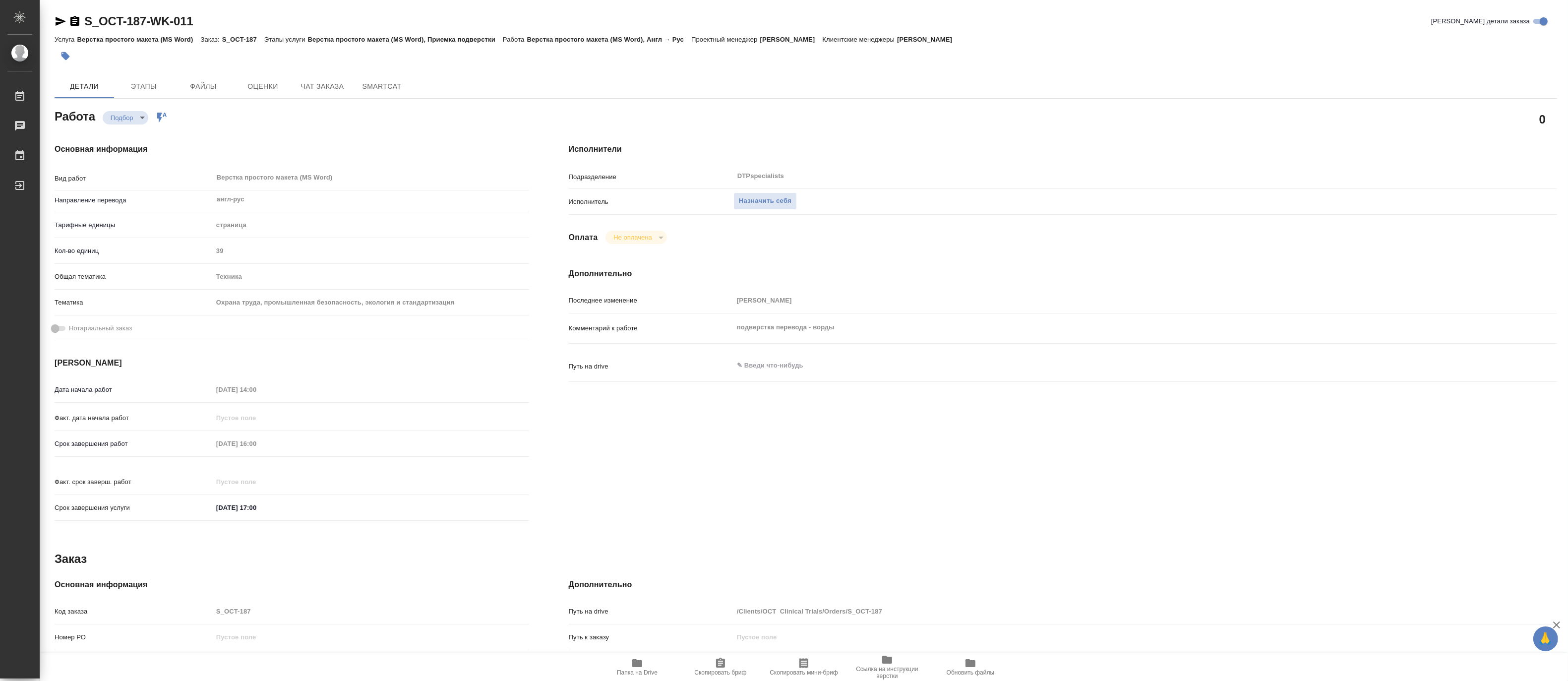
type textarea "x"
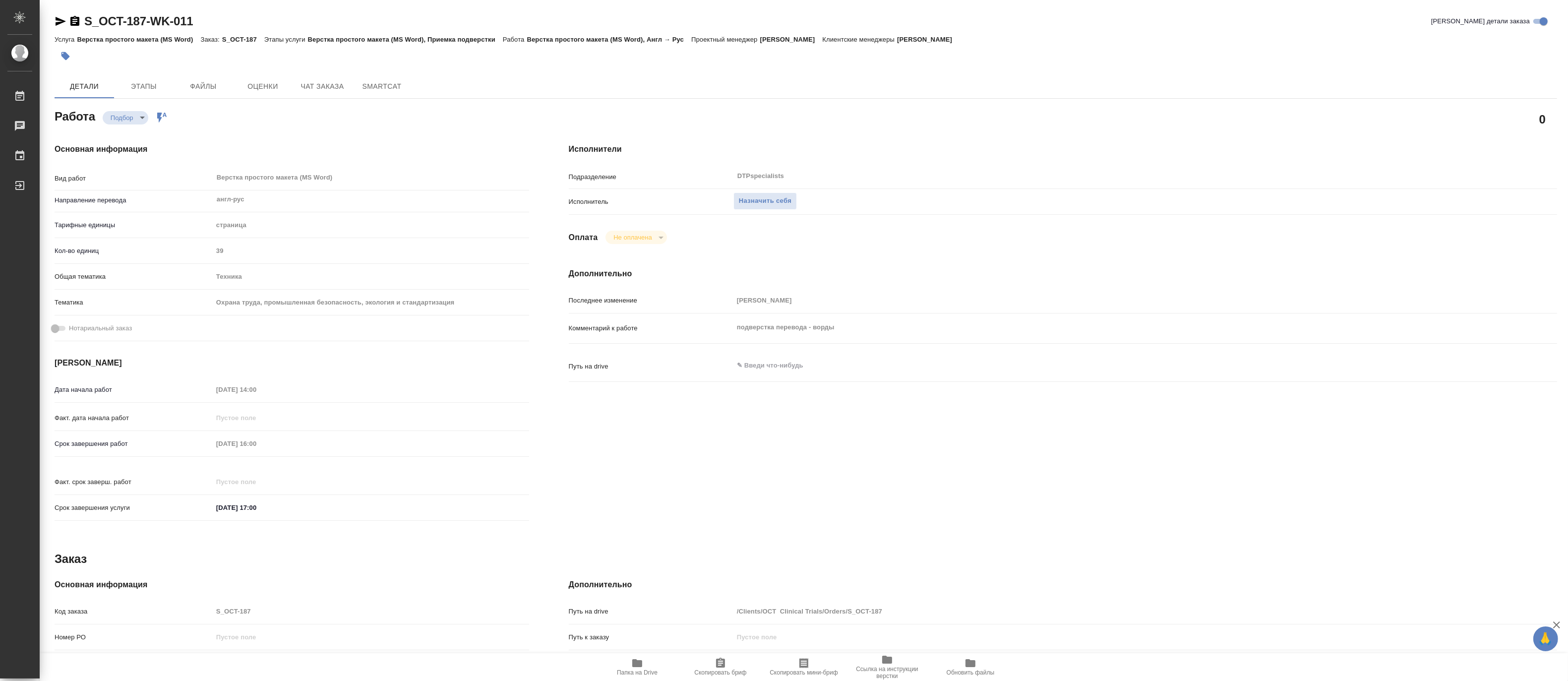
type textarea "x"
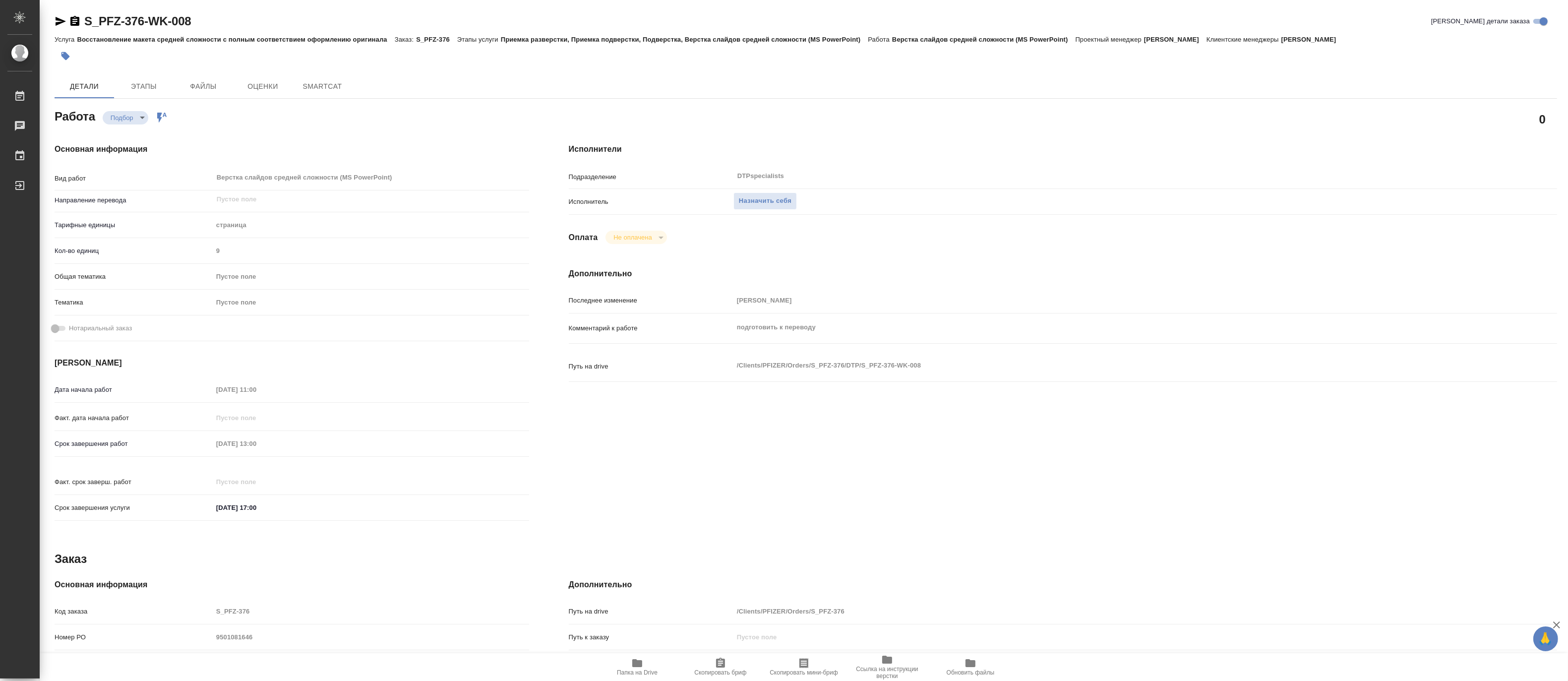
type textarea "x"
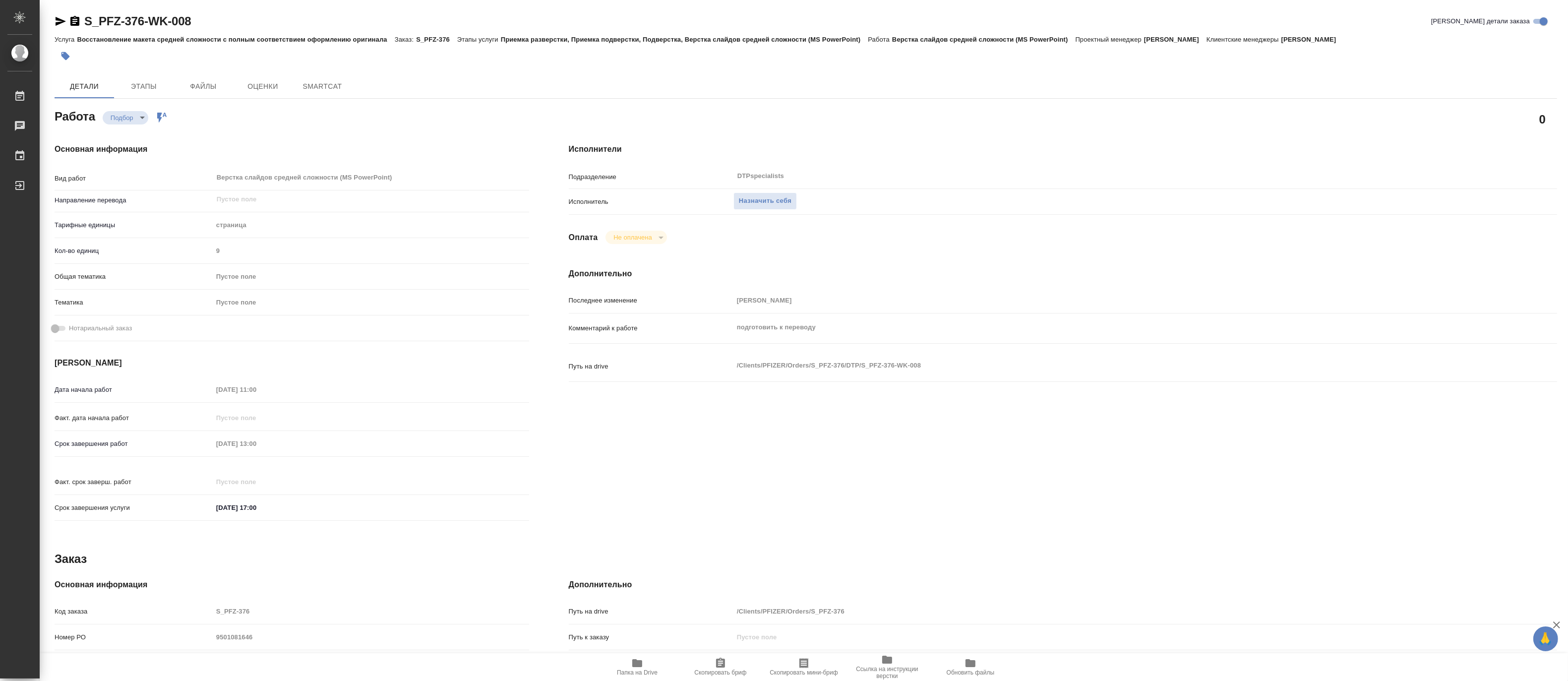
type textarea "x"
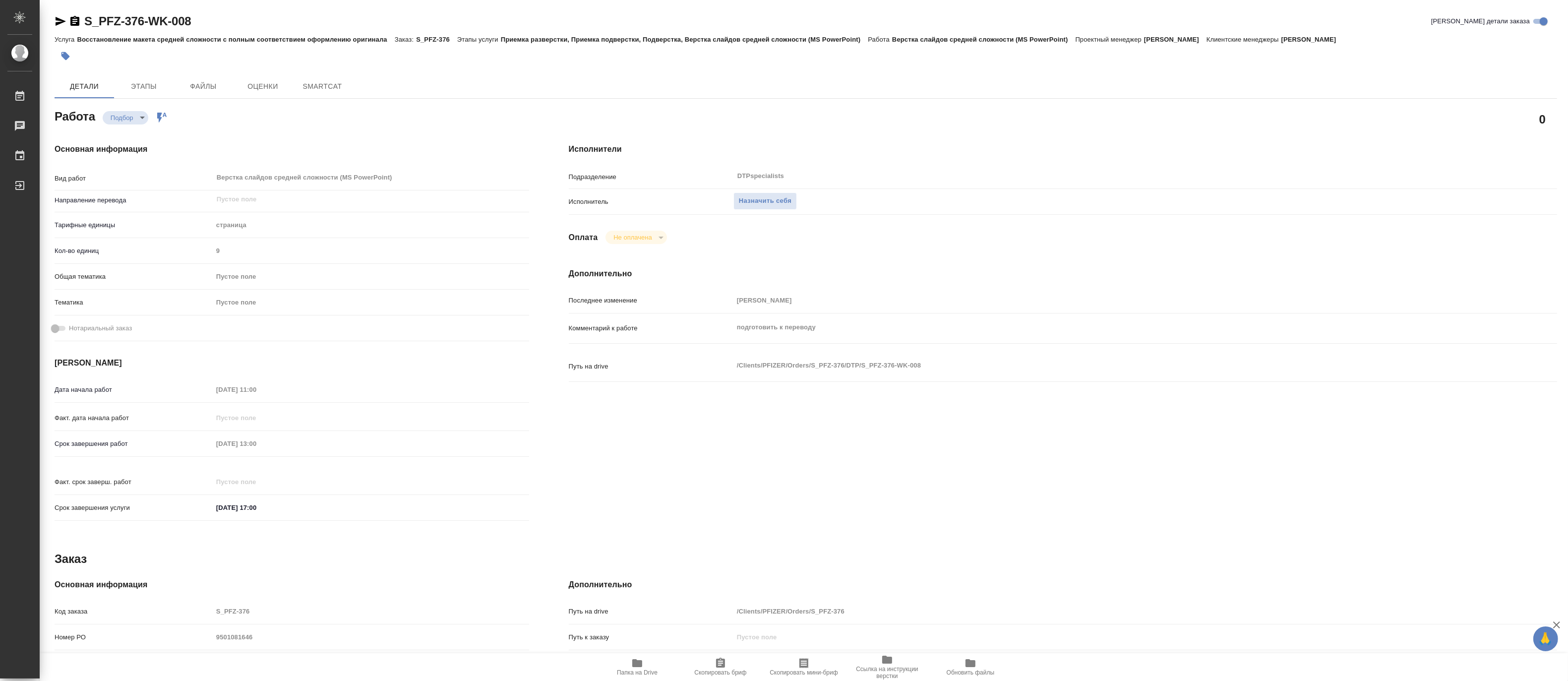
type textarea "x"
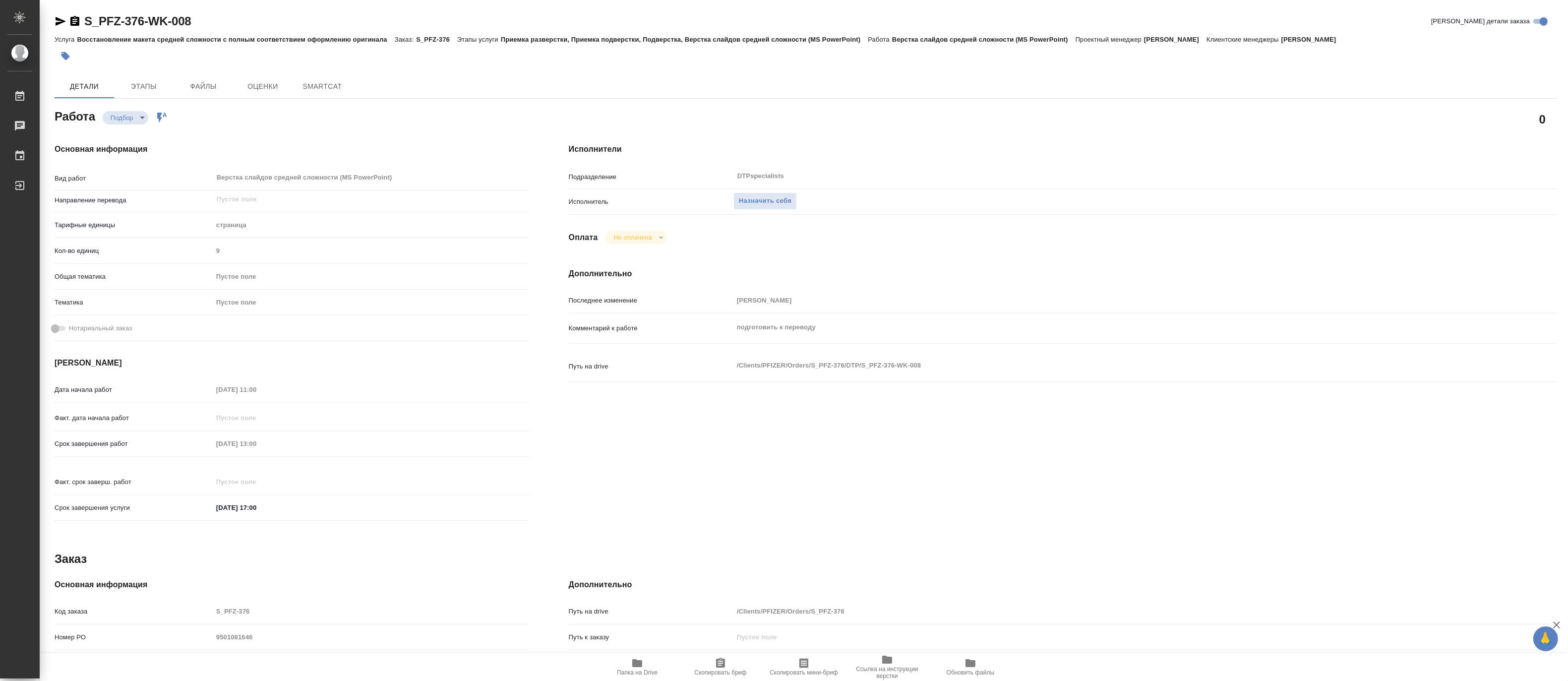
type textarea "x"
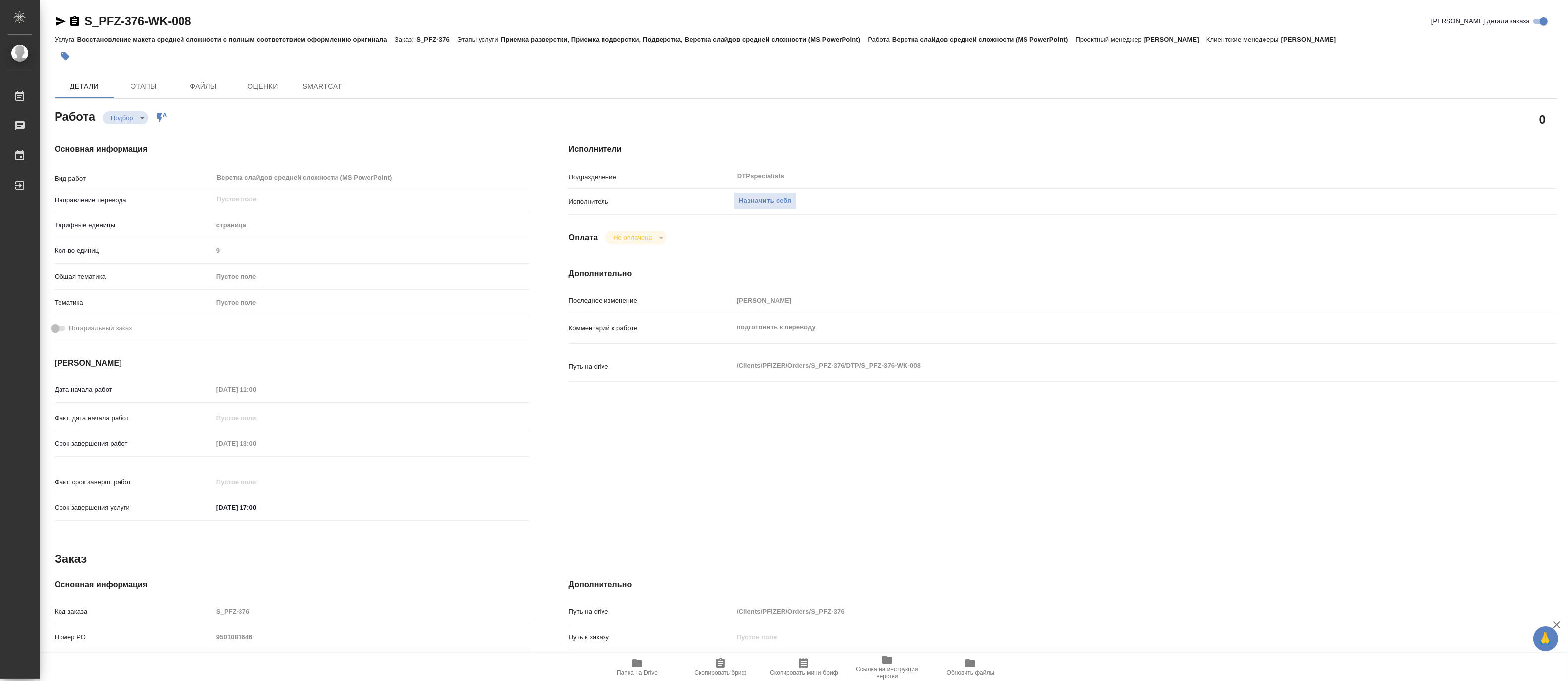
type textarea "x"
click at [642, 661] on icon "button" at bounding box center [637, 663] width 12 height 12
type textarea "x"
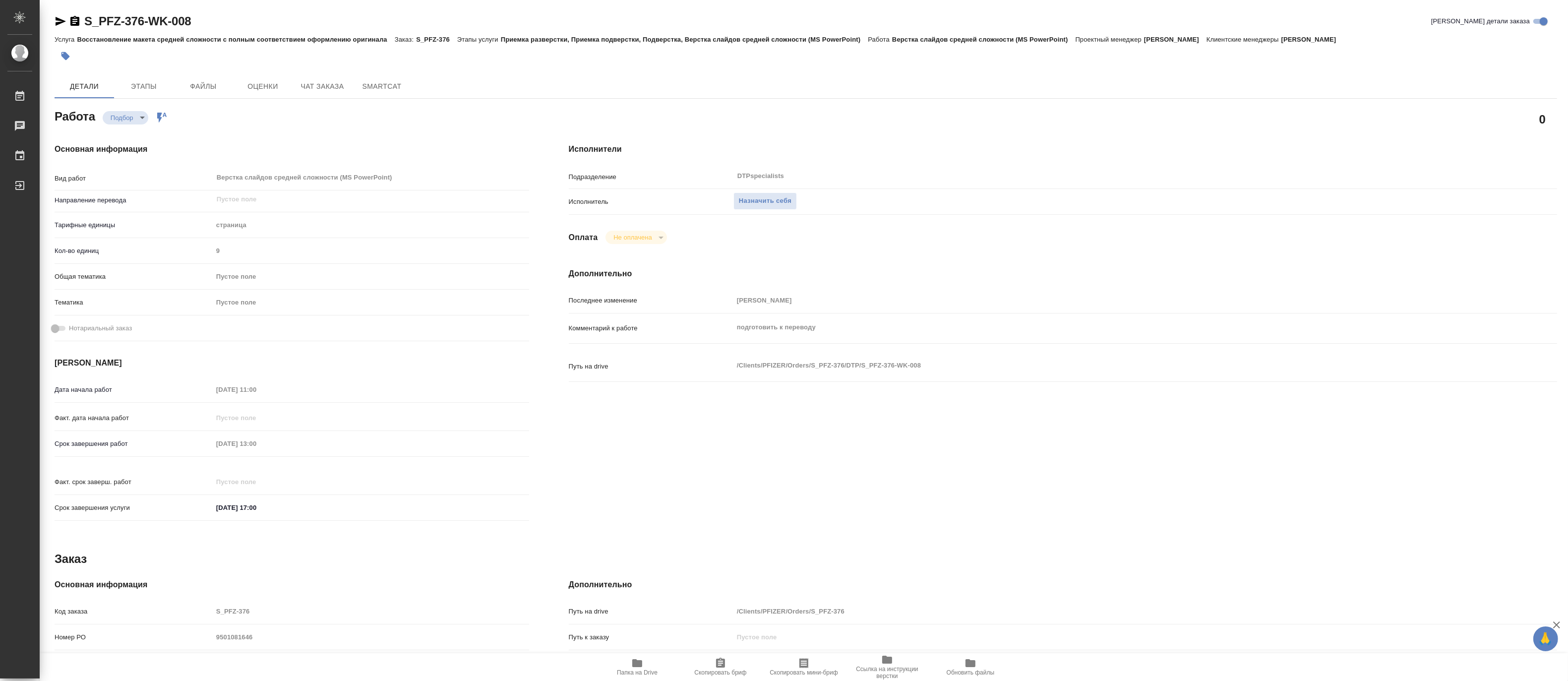
type textarea "x"
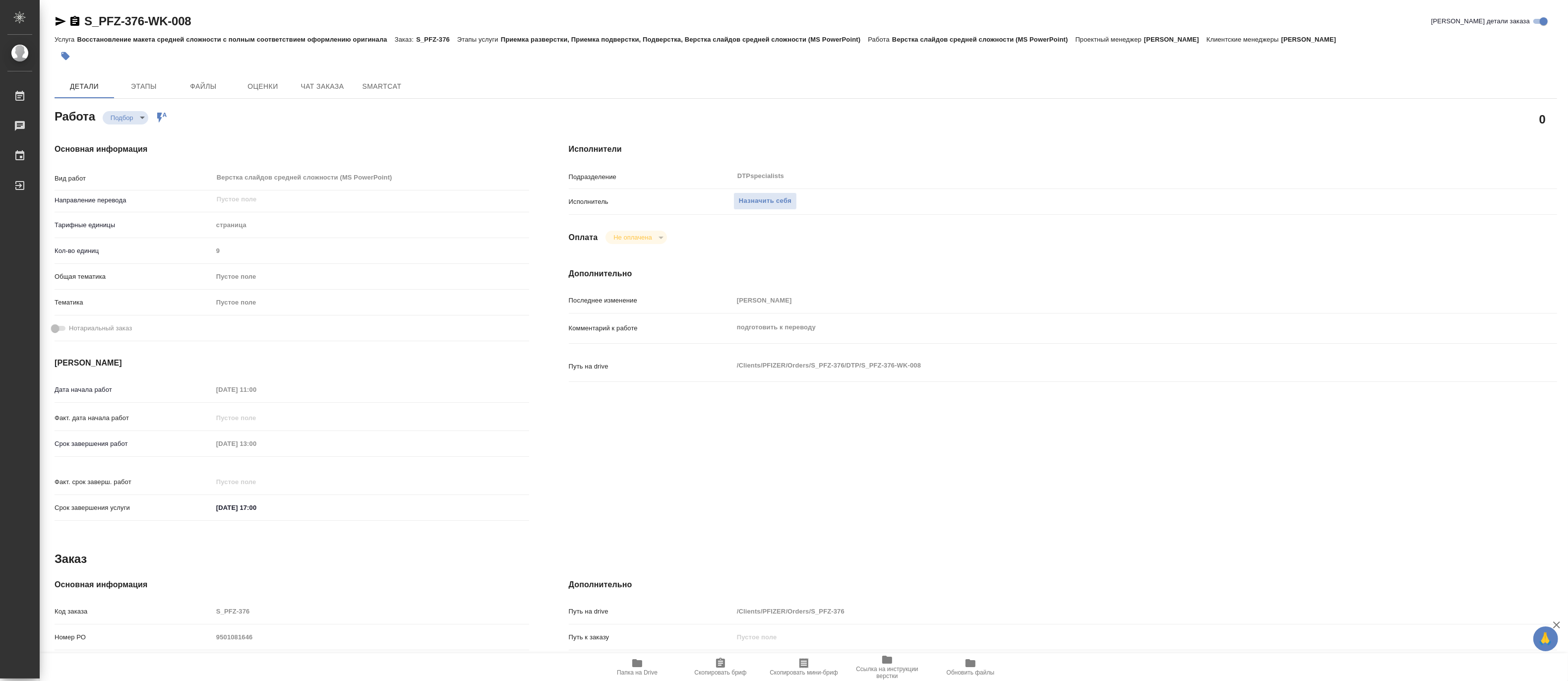
type textarea "x"
click at [761, 196] on span "Назначить себя" at bounding box center [765, 201] width 52 height 12
type textarea "x"
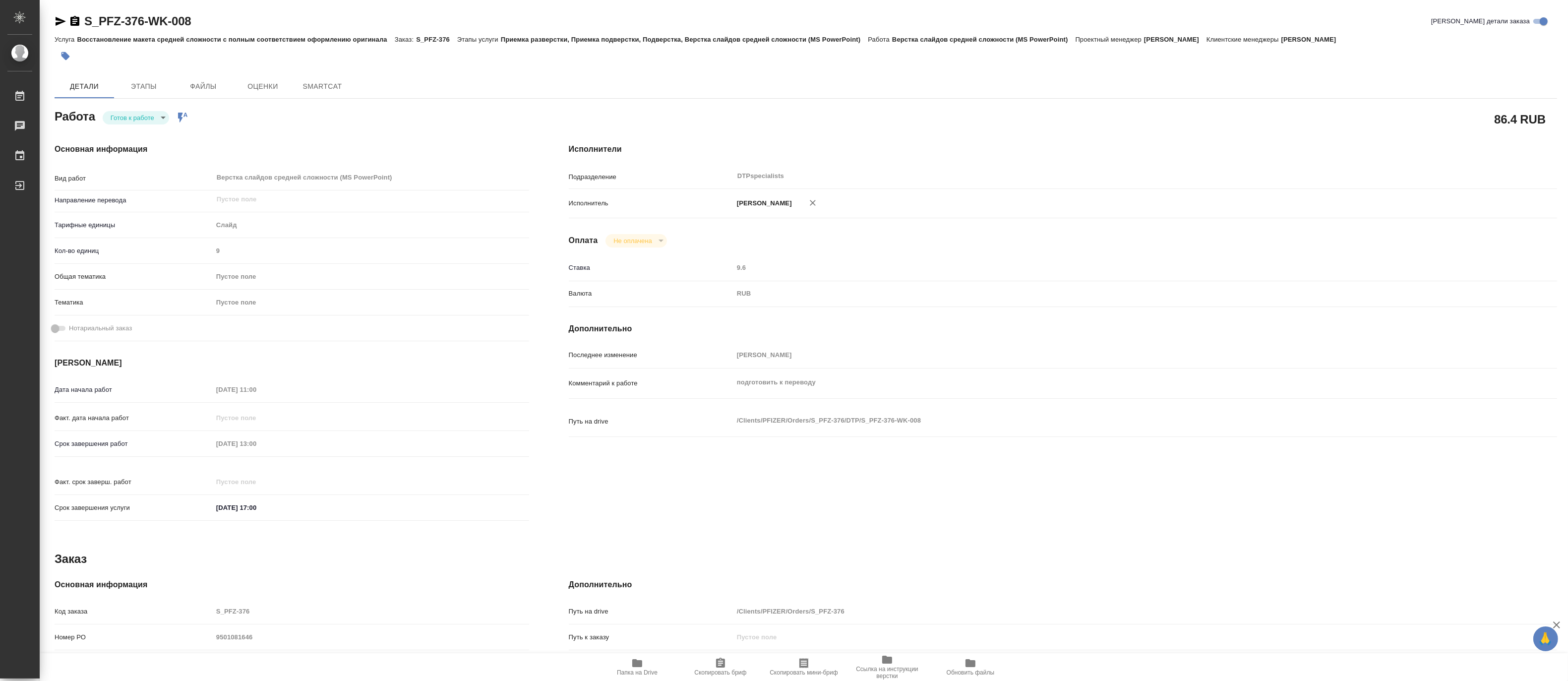
type textarea "x"
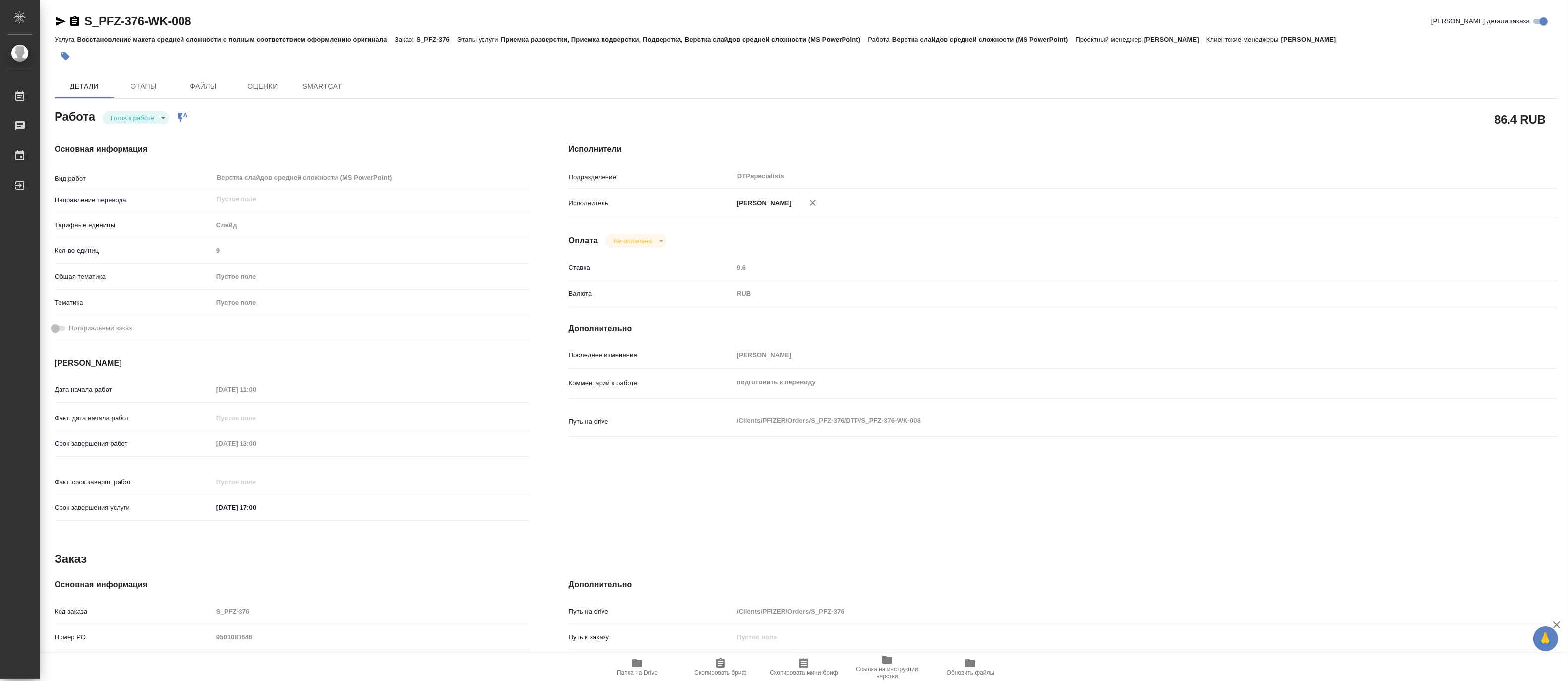
type textarea "x"
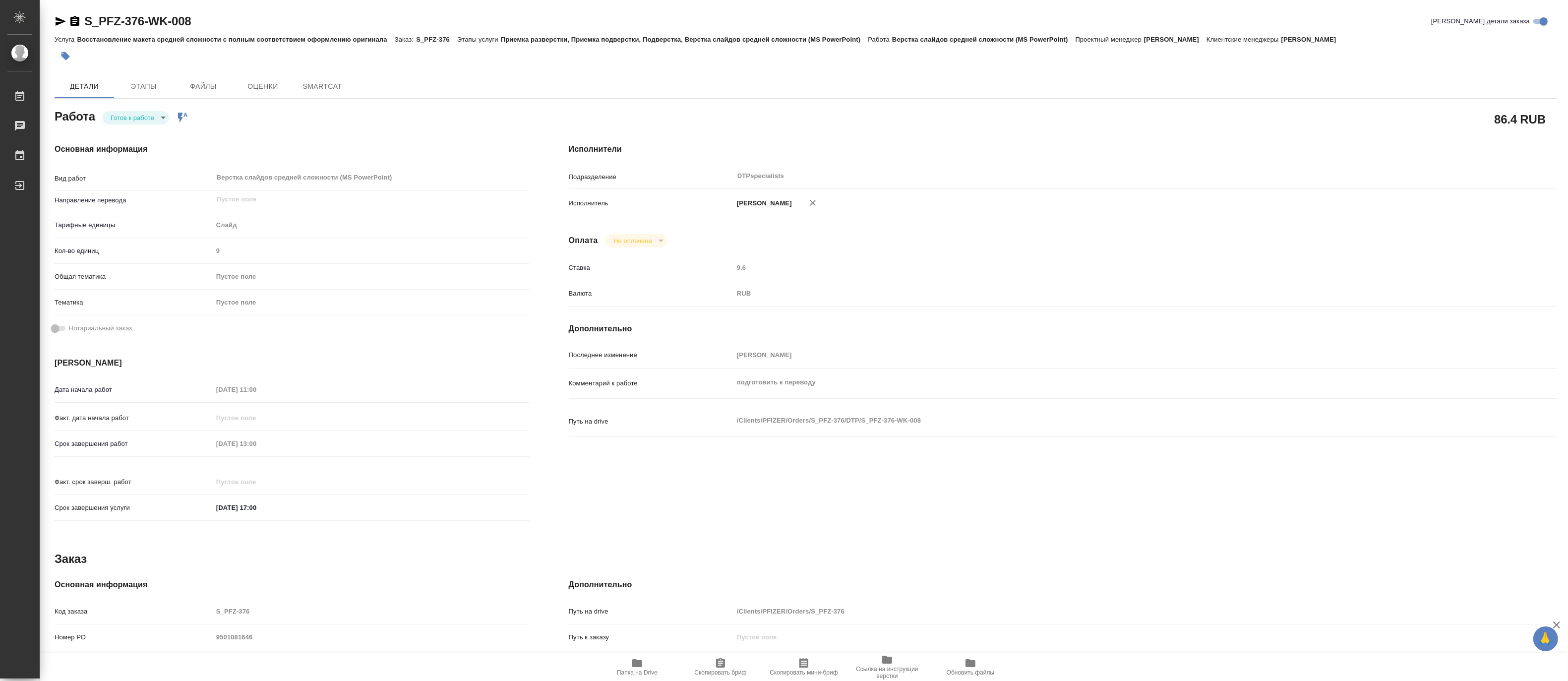
type textarea "x"
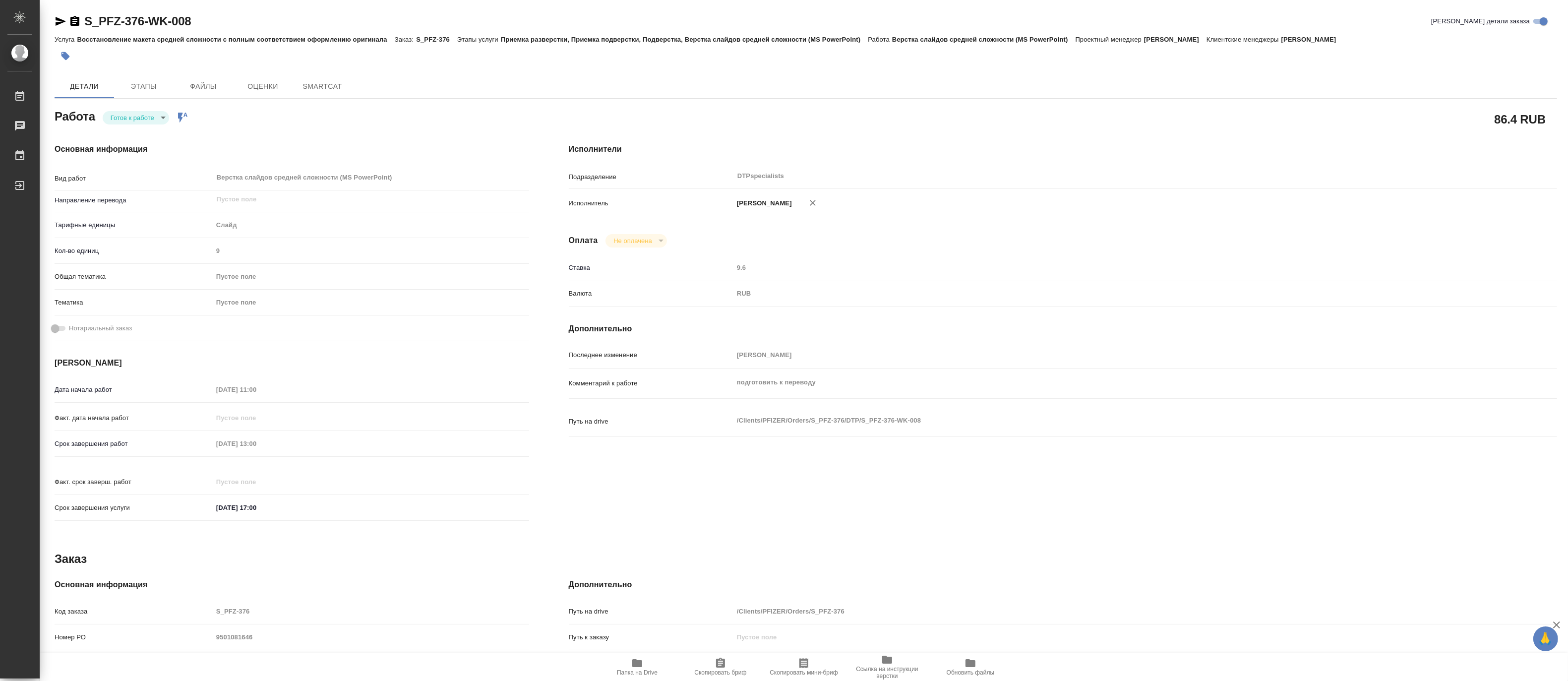
type textarea "x"
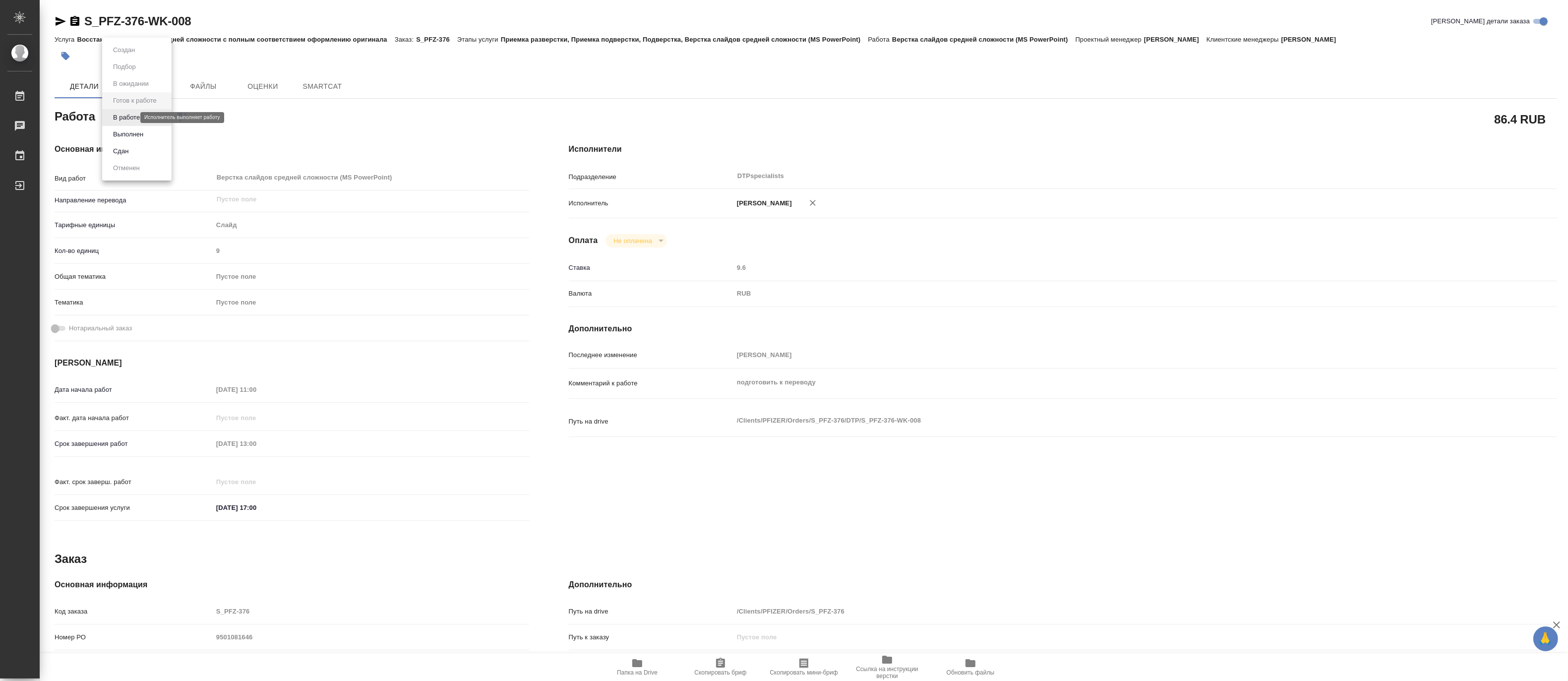
type textarea "x"
click at [114, 116] on body "🙏 .cls-1 fill:#fff; AWATERA Matveeva Maria Работы Чаты График Выйти S_PFZ-376-W…" at bounding box center [784, 340] width 1568 height 681
click at [114, 116] on button "В работе" at bounding box center [126, 117] width 33 height 11
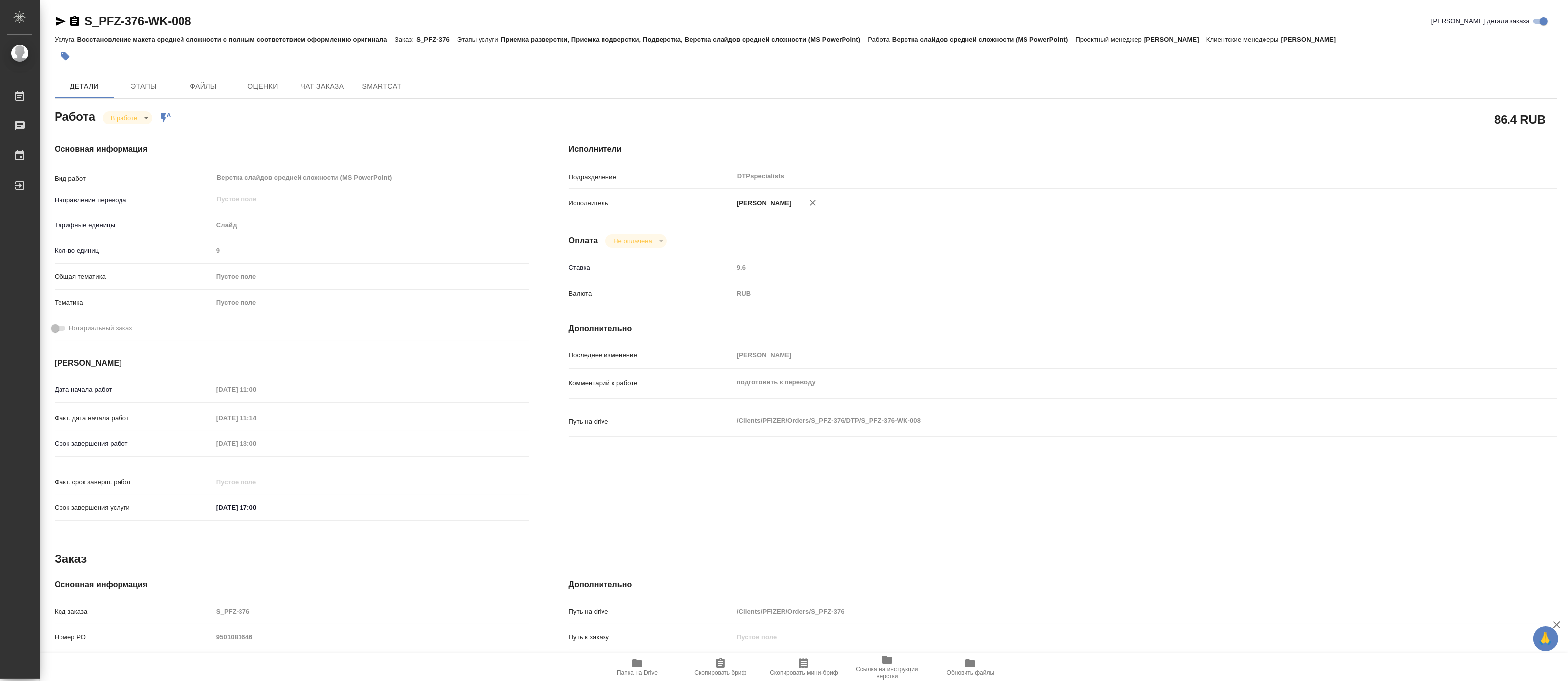
type textarea "x"
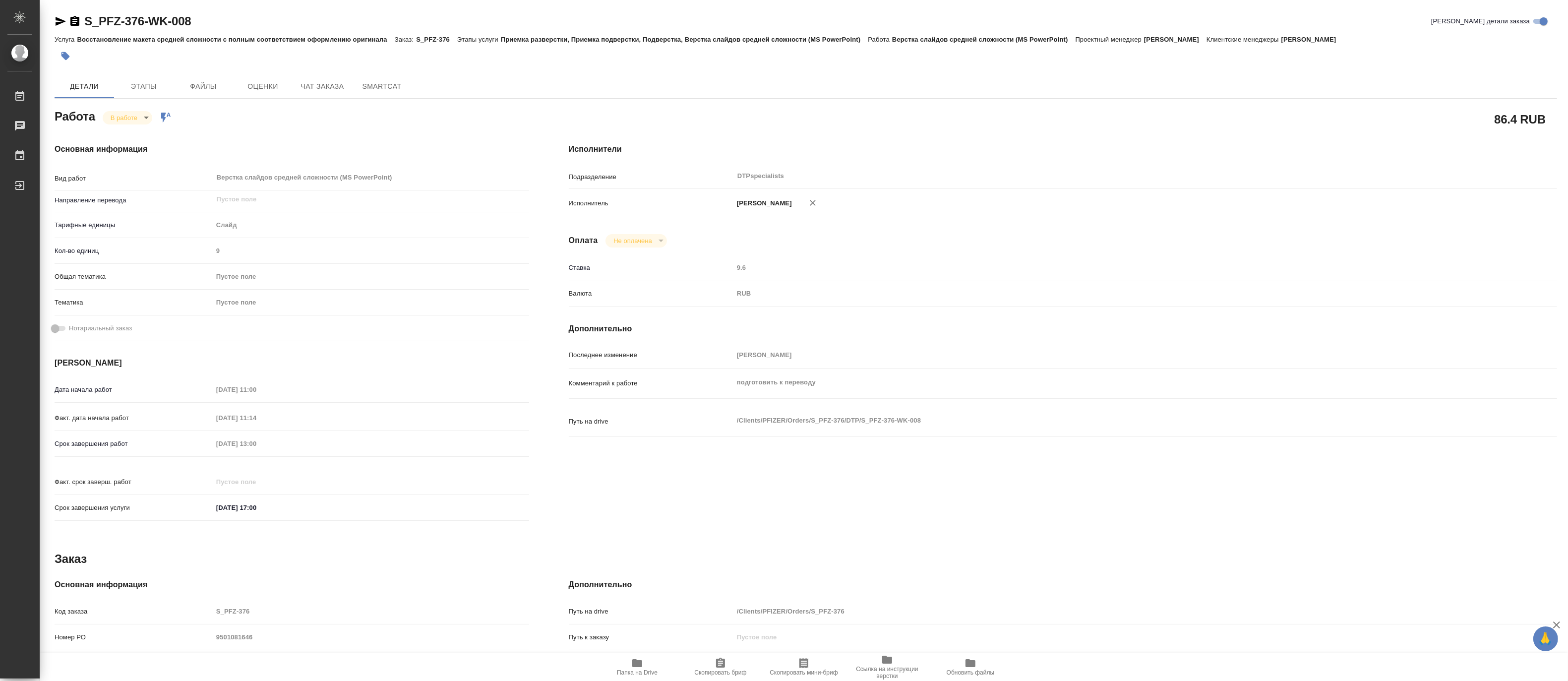
type textarea "x"
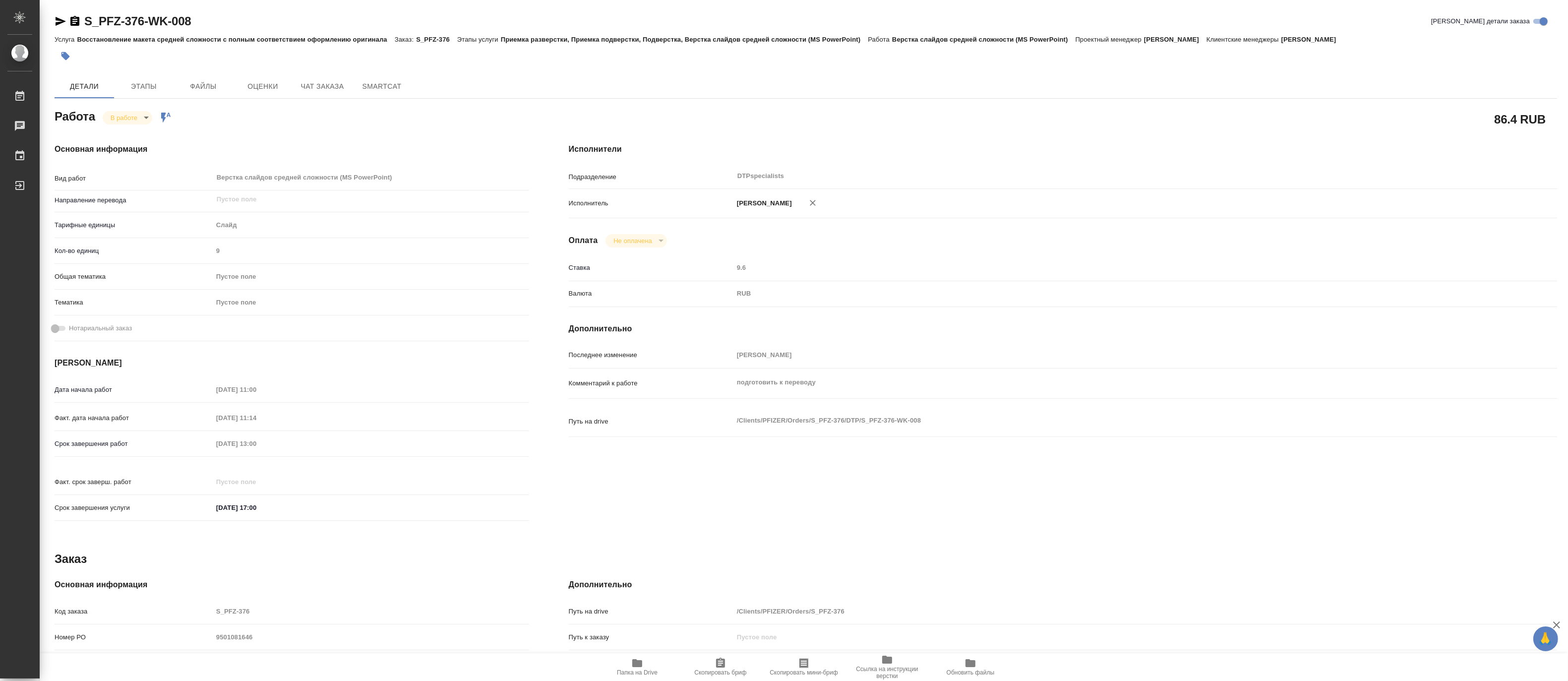
type textarea "x"
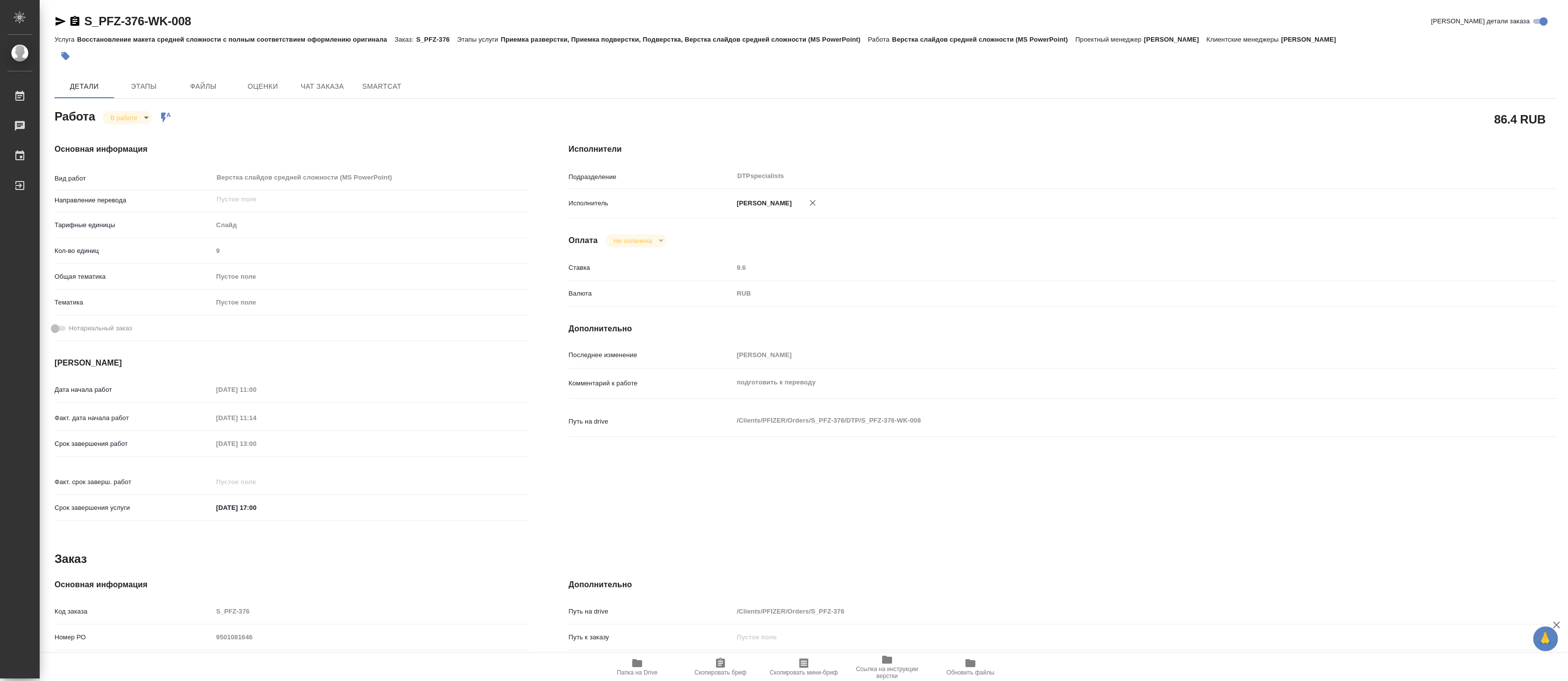
type textarea "x"
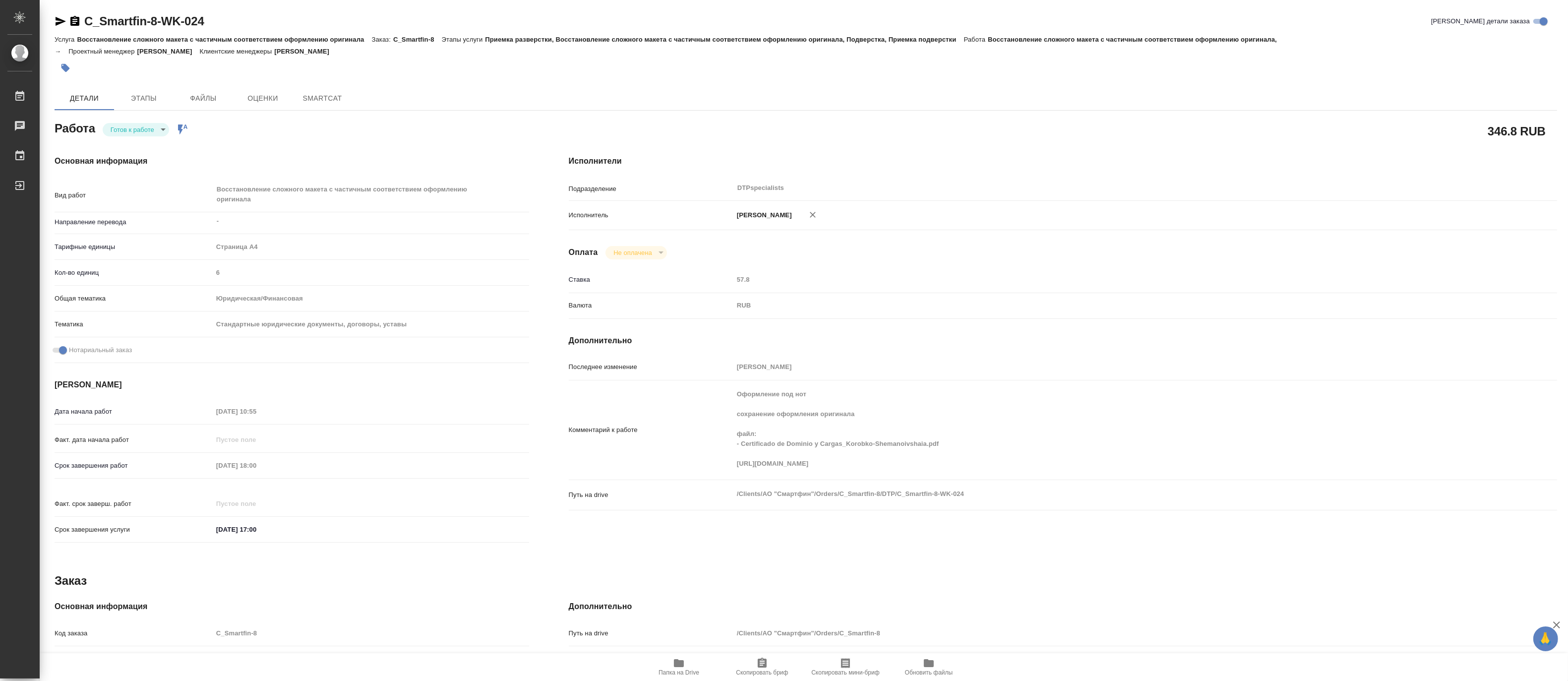
type textarea "x"
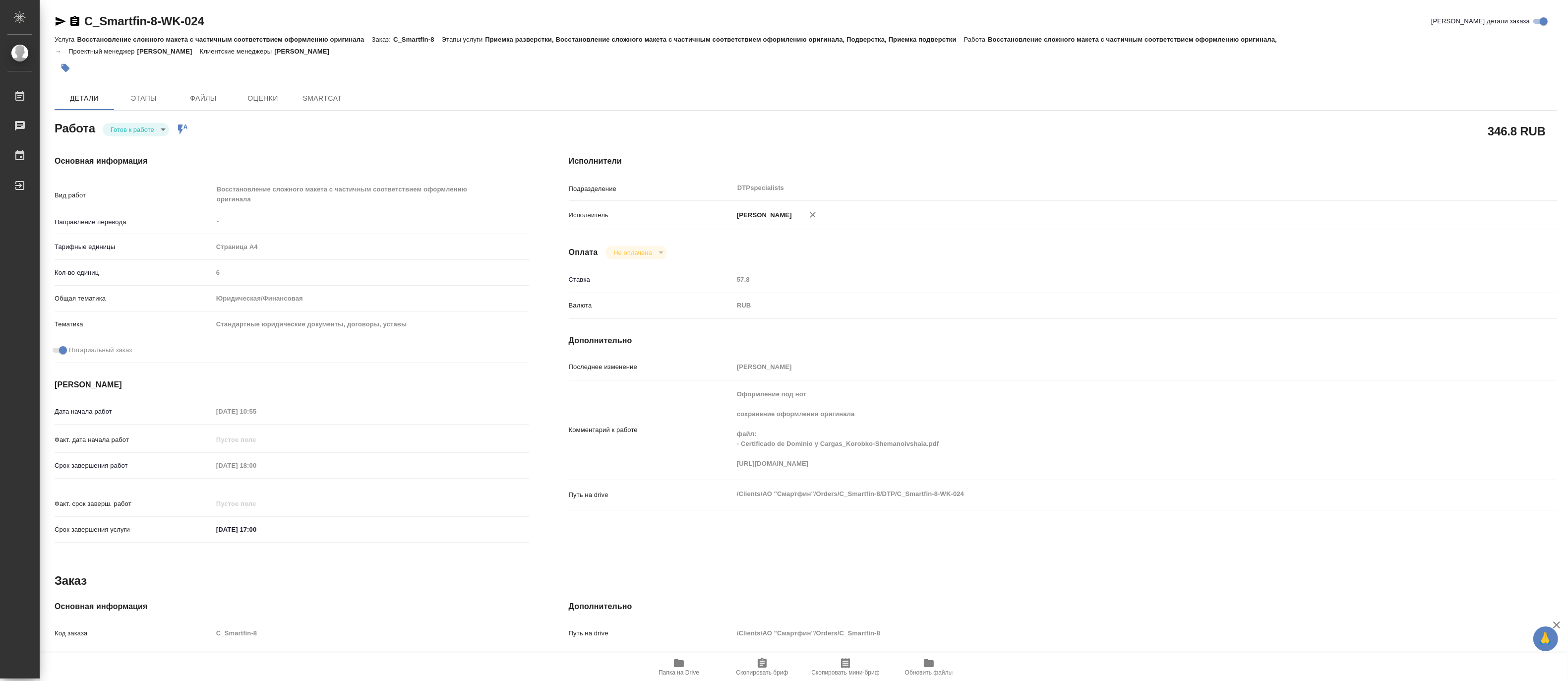
type textarea "x"
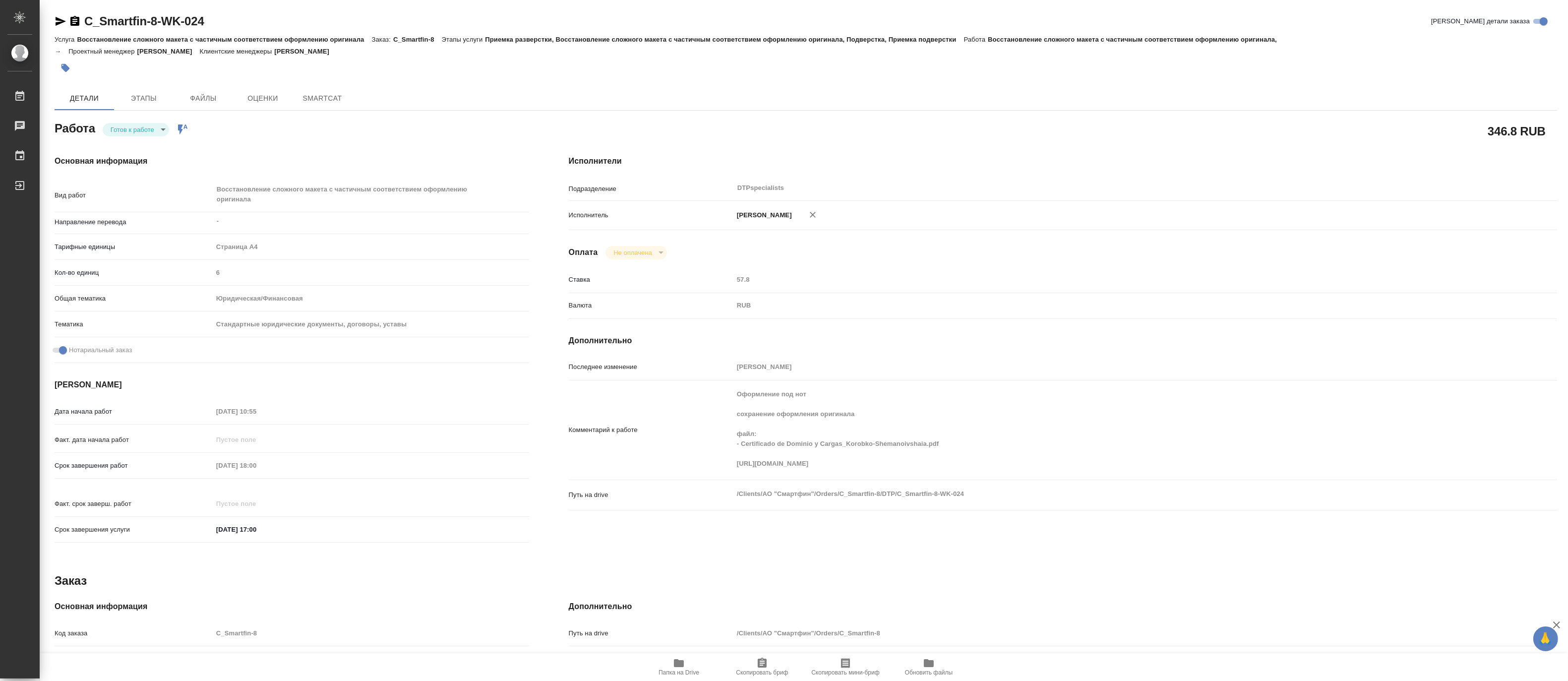
type textarea "x"
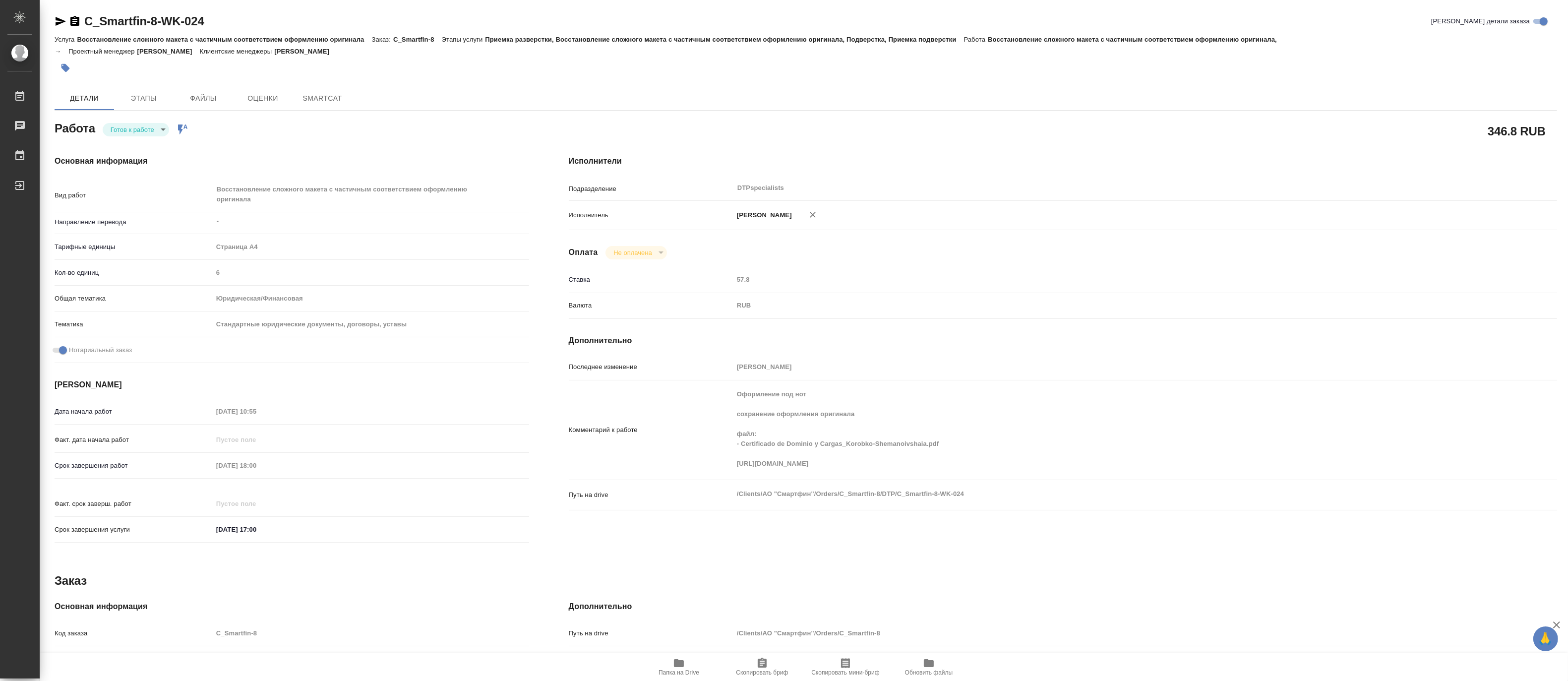
type textarea "x"
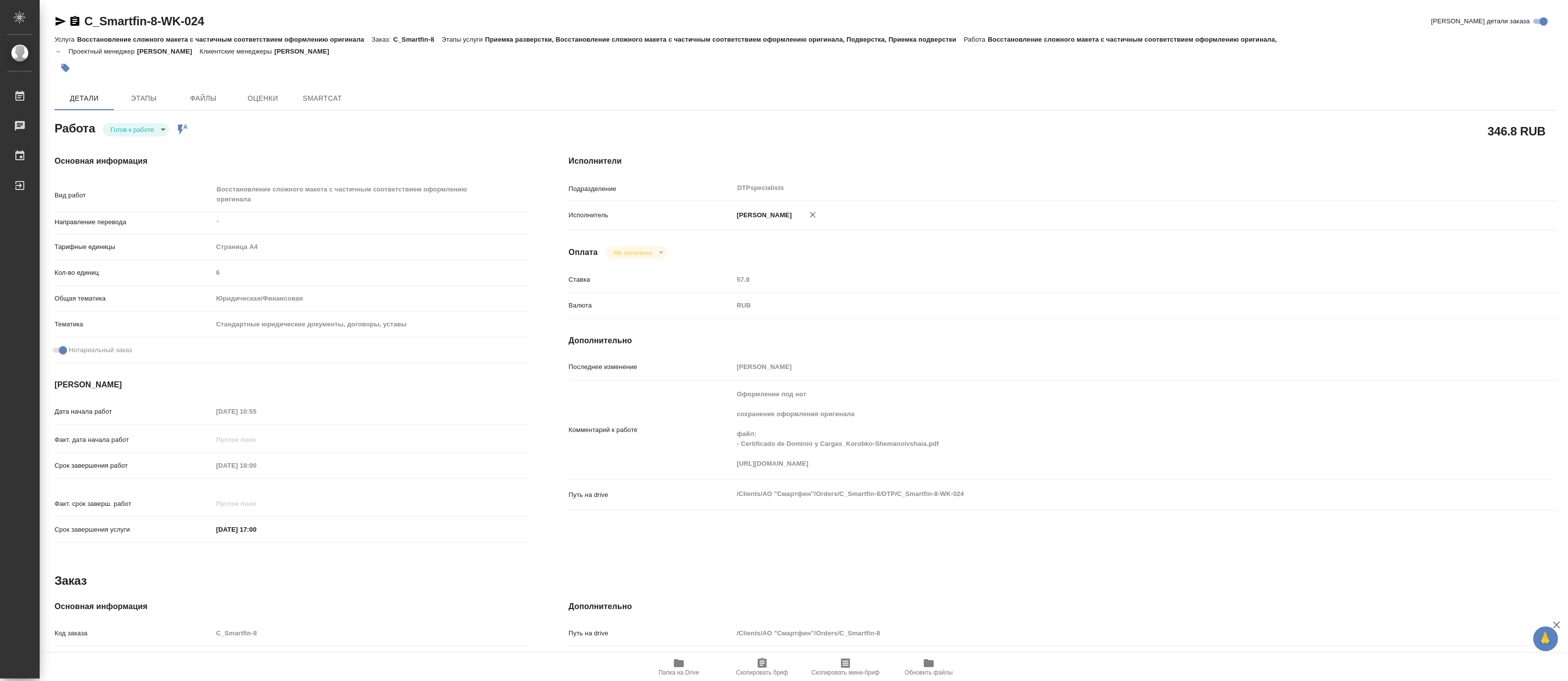
click at [125, 131] on body "🙏 .cls-1 fill:#fff; AWATERA Matveeva Maria Работы Чаты График Выйти C_Smartfin-…" at bounding box center [784, 340] width 1568 height 681
type textarea "x"
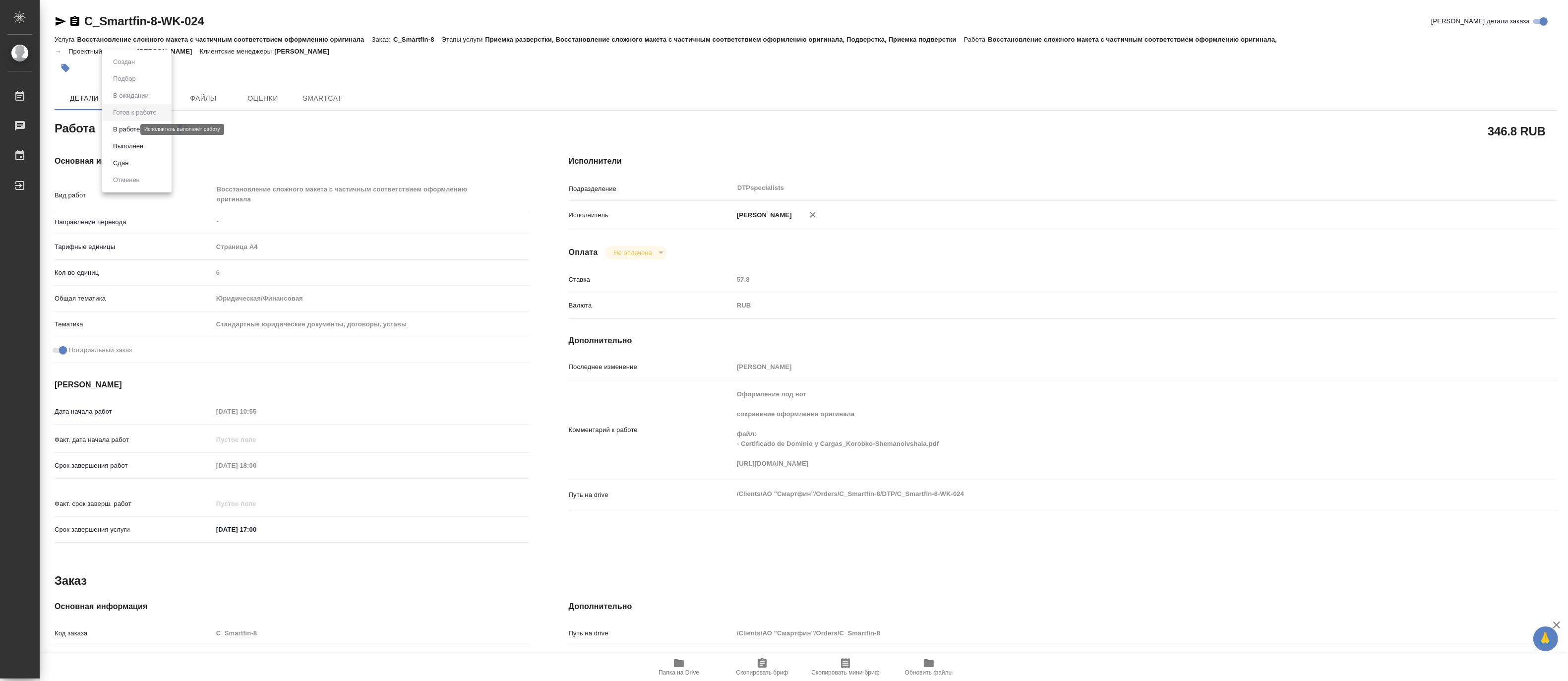
type textarea "x"
click at [117, 130] on button "В работе" at bounding box center [126, 130] width 33 height 11
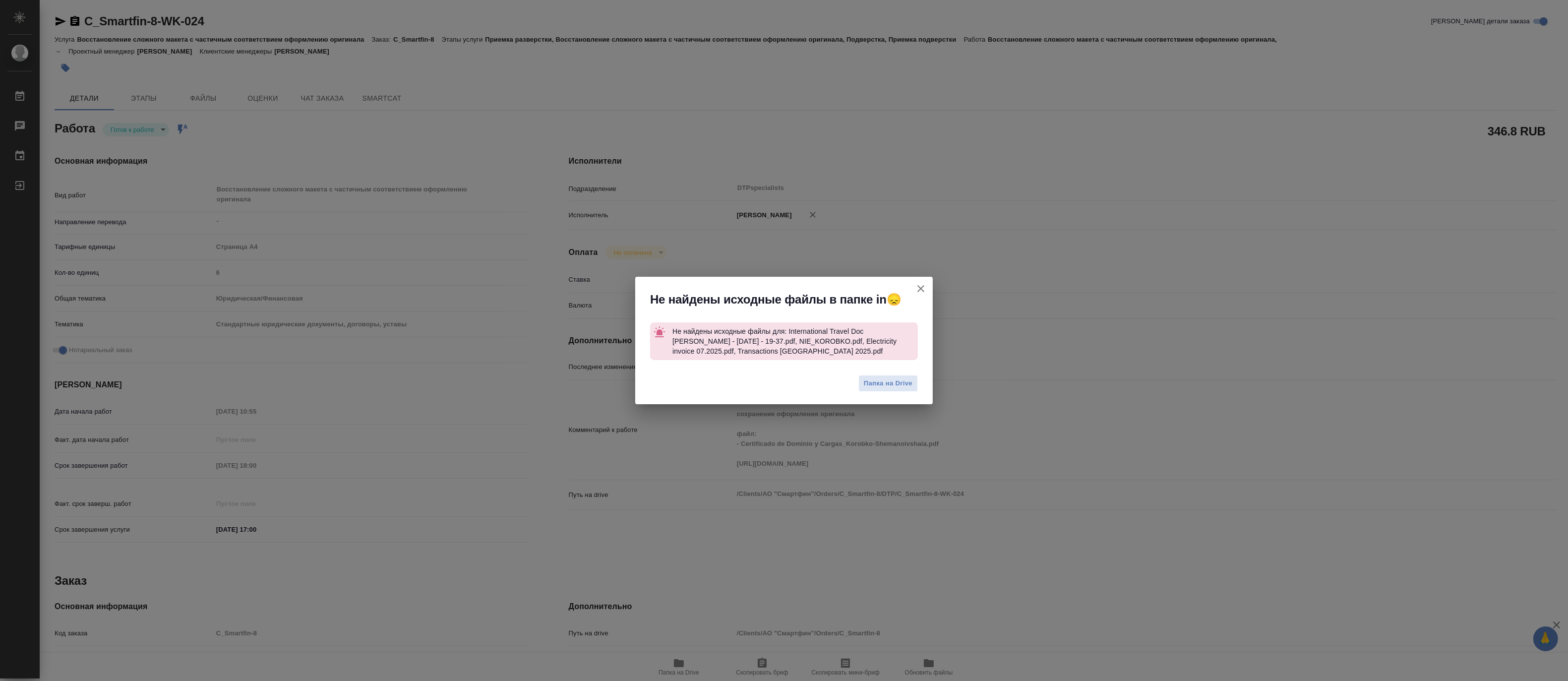
type textarea "x"
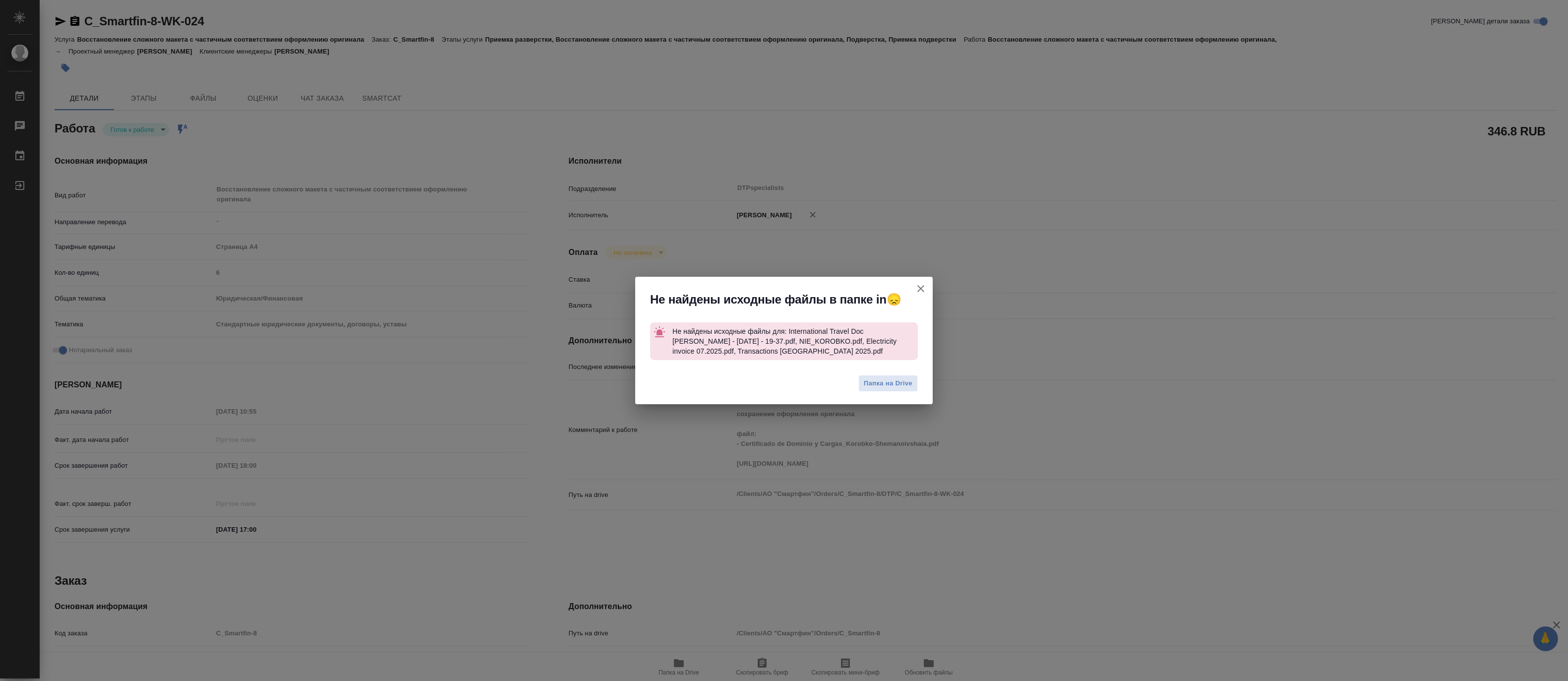
type textarea "x"
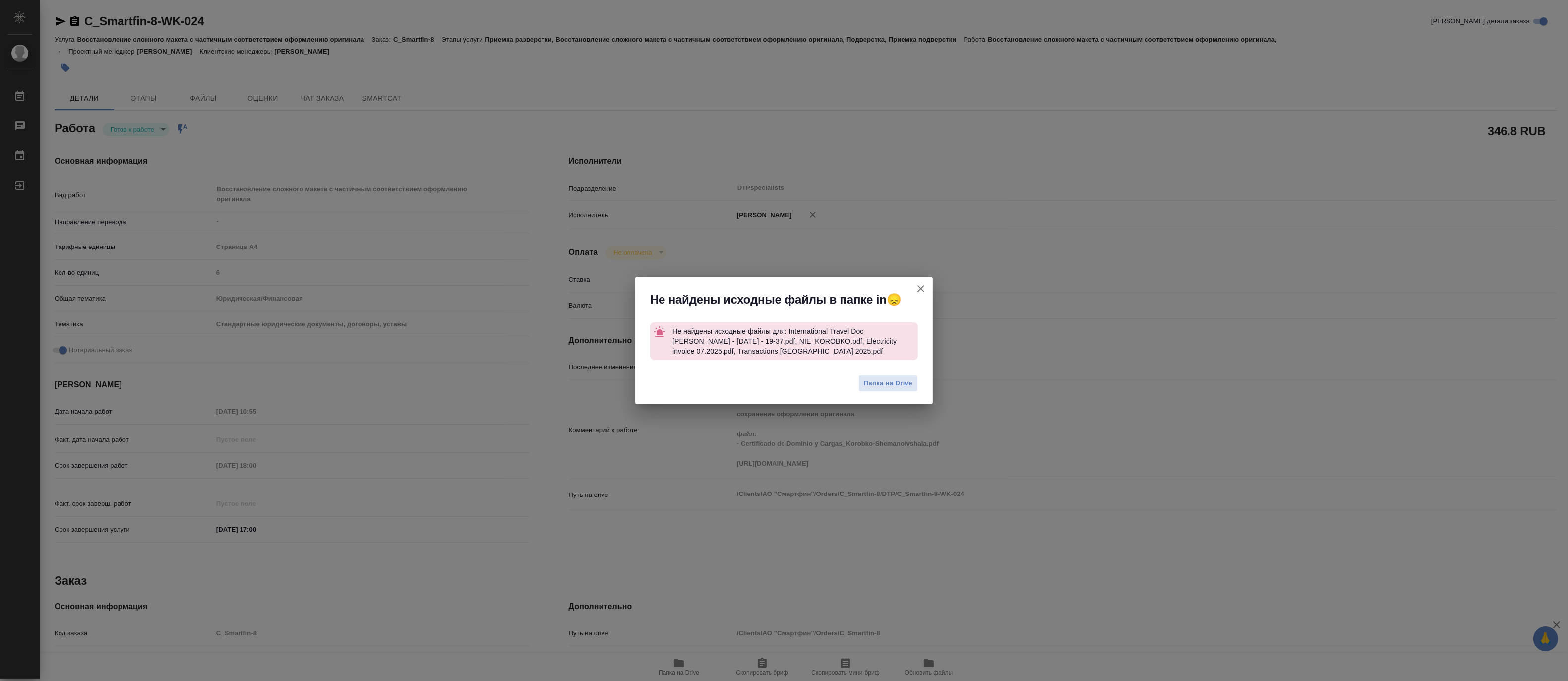
type textarea "x"
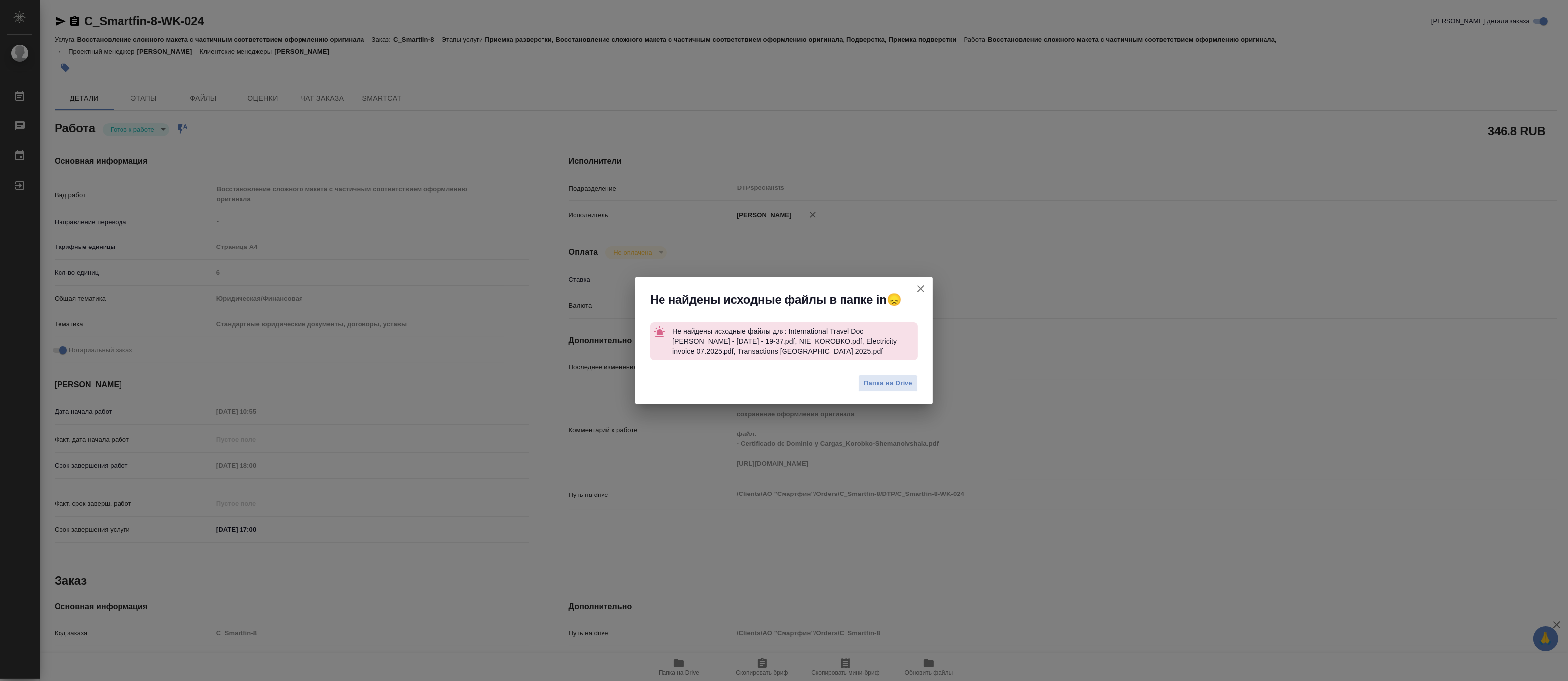
type textarea "x"
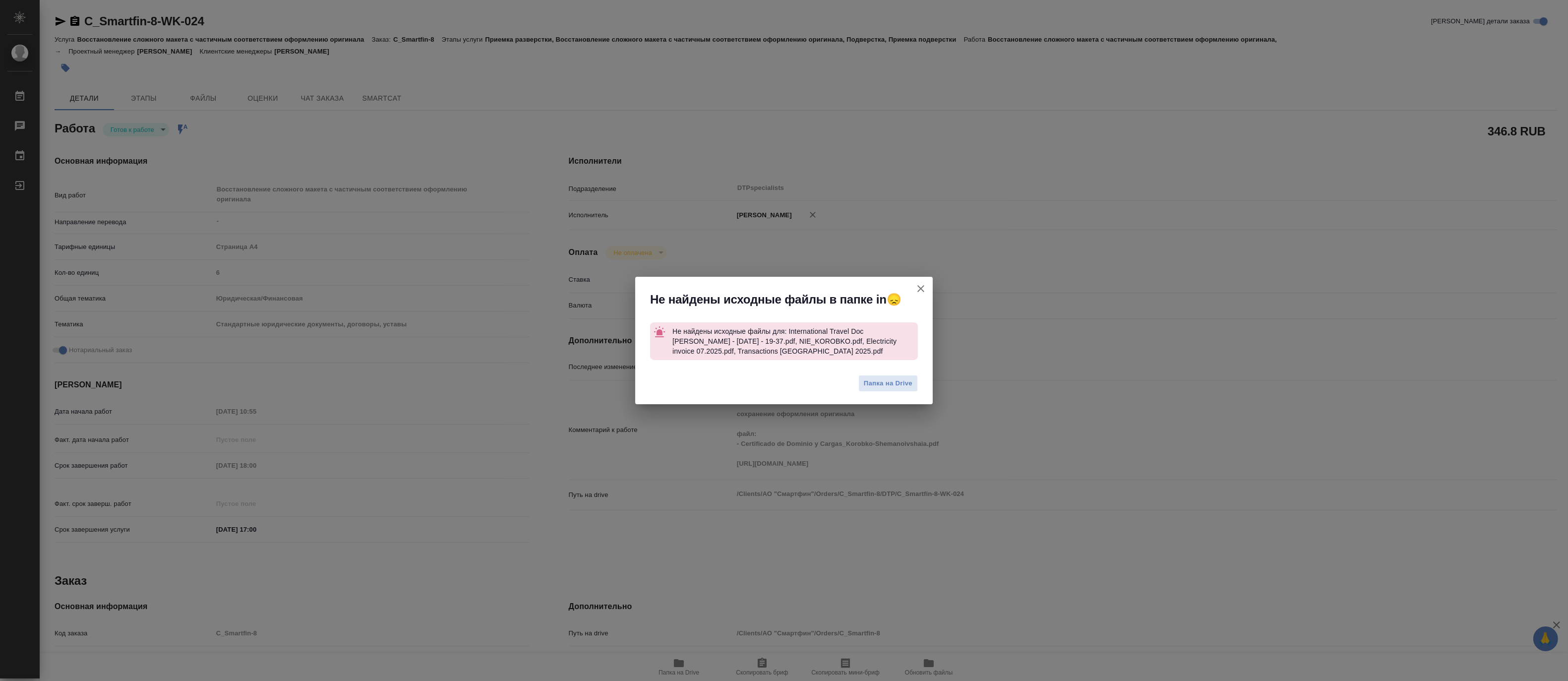
type textarea "x"
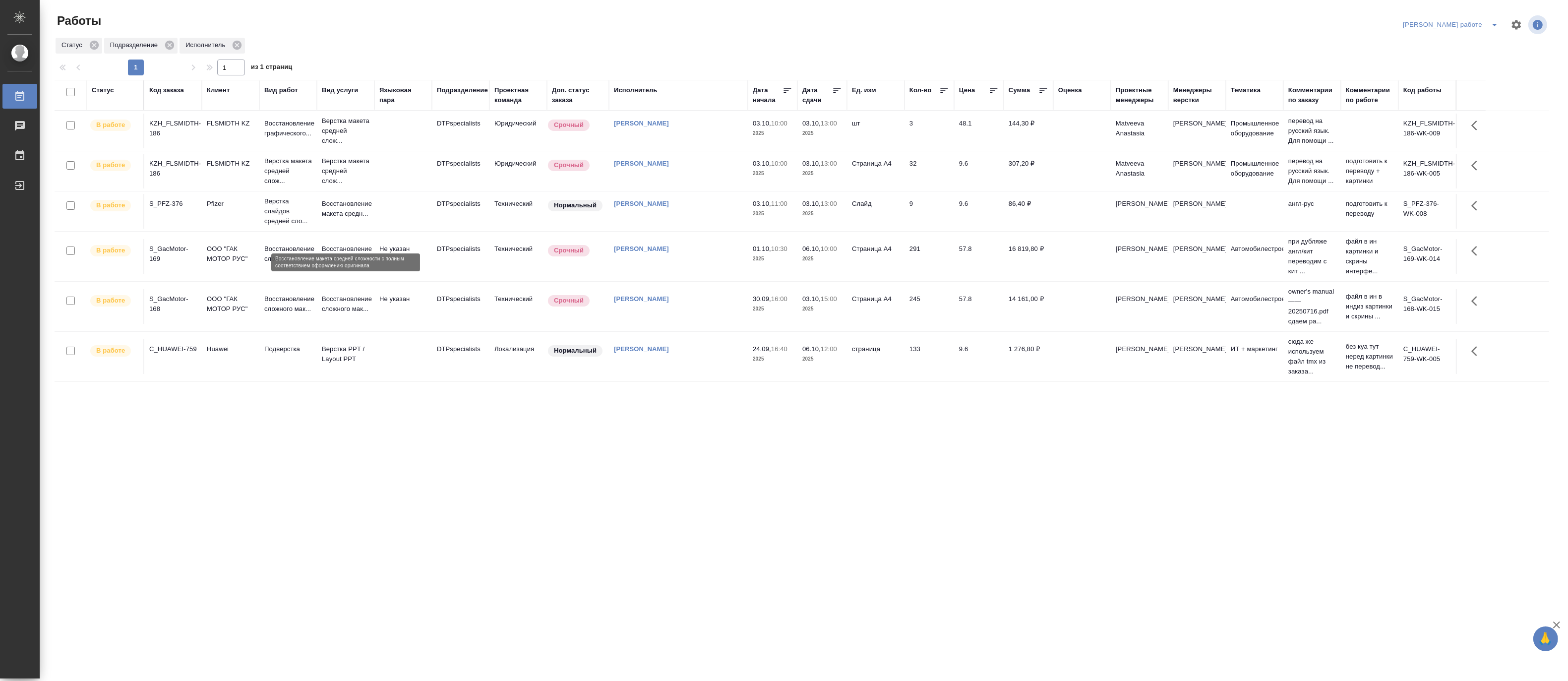
click at [338, 219] on p "Восстановление макета средн..." at bounding box center [346, 209] width 48 height 20
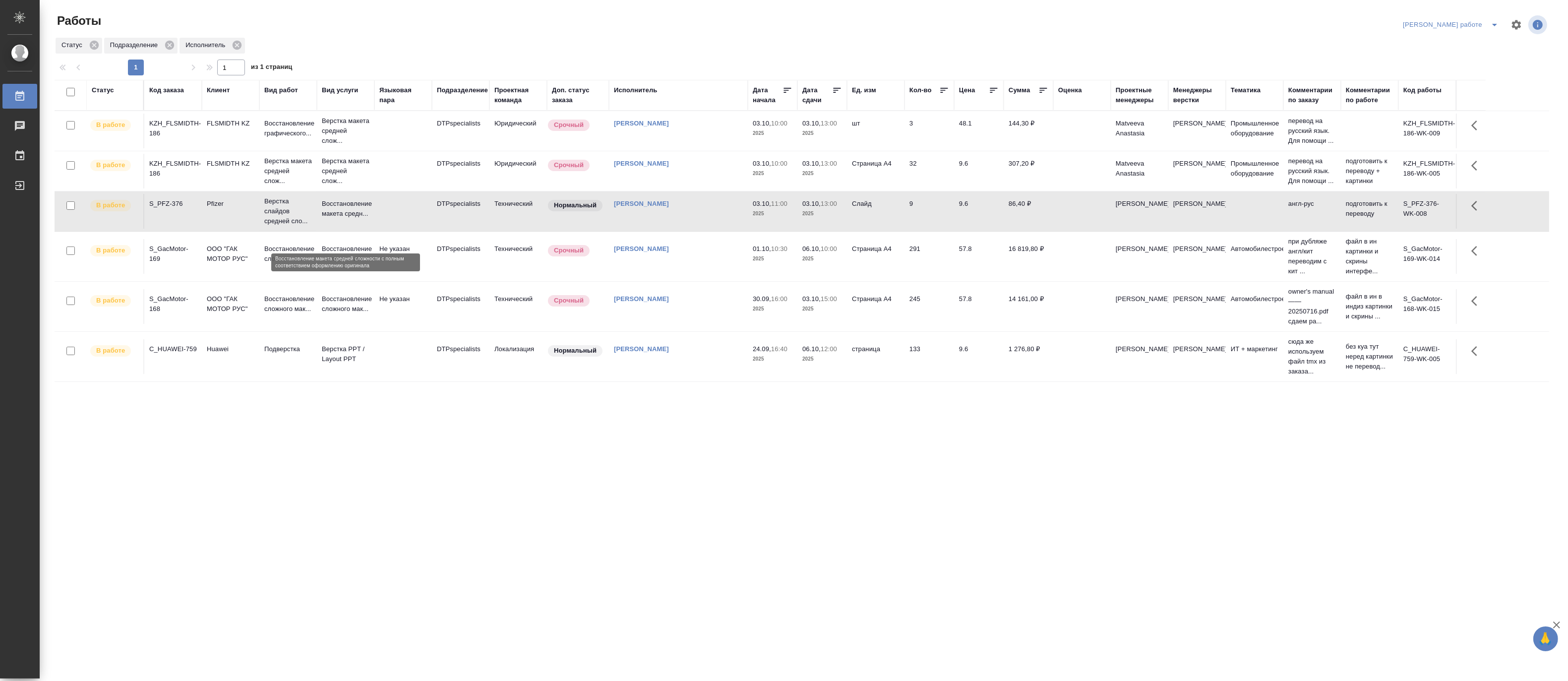
click at [338, 219] on p "Восстановление макета средн..." at bounding box center [346, 209] width 48 height 20
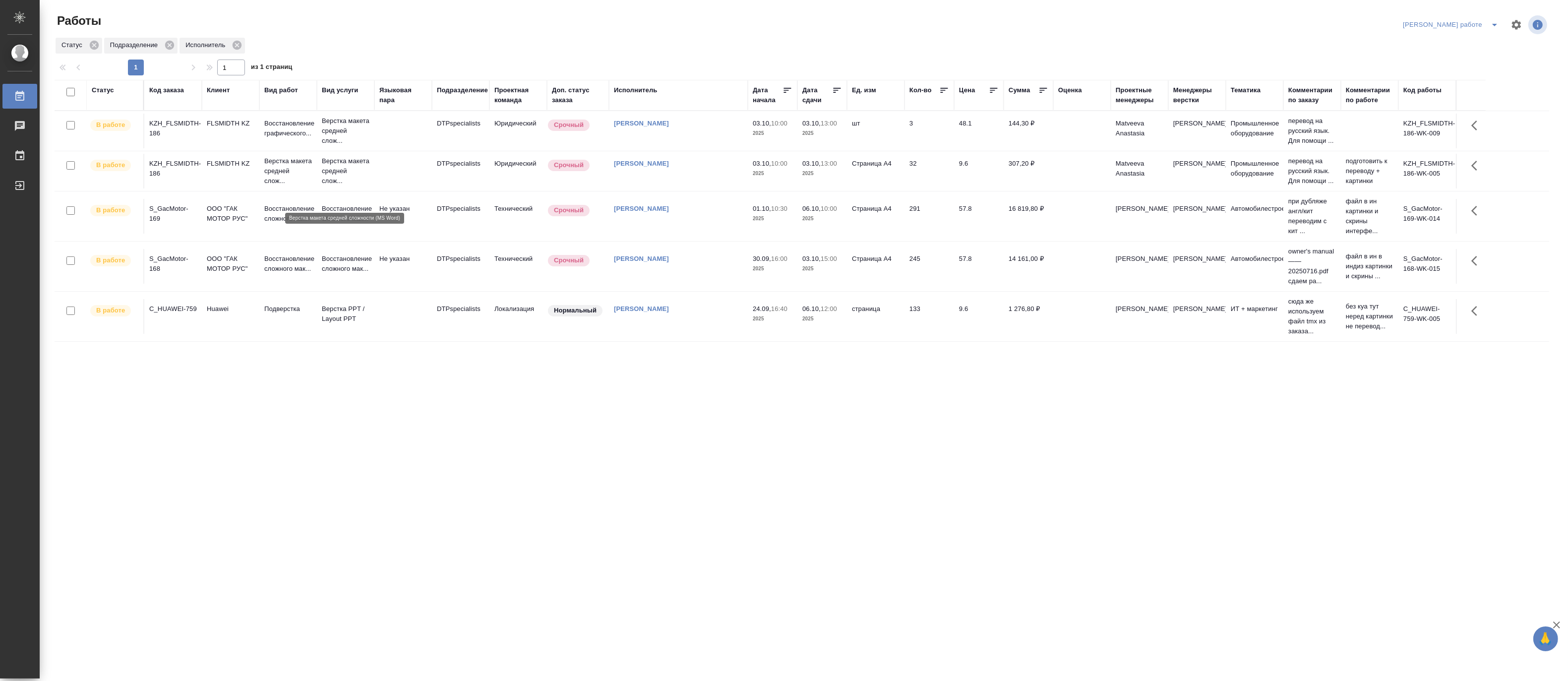
click at [336, 185] on p "Верстка макета средней слож..." at bounding box center [346, 171] width 48 height 29
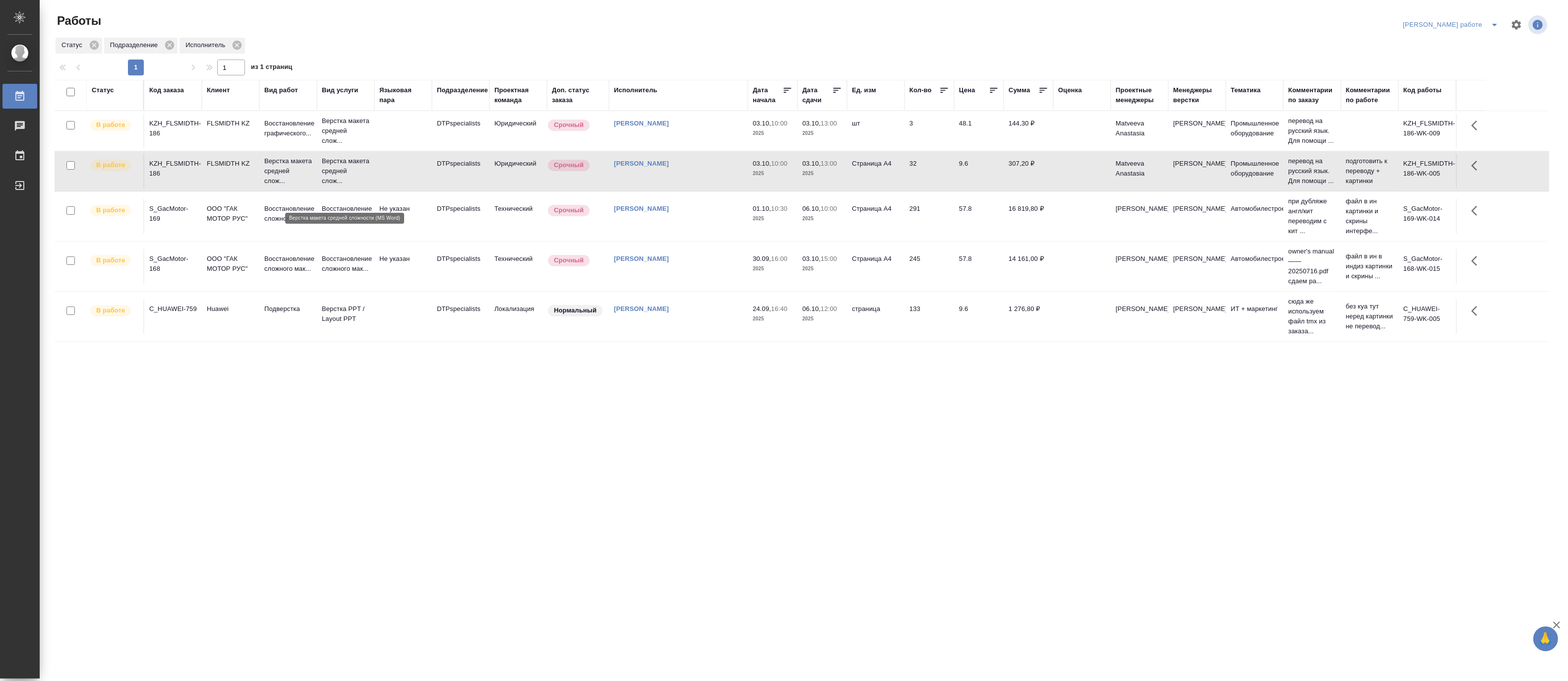
click at [336, 185] on p "Верстка макета средней слож..." at bounding box center [346, 171] width 48 height 29
click at [332, 177] on p "Верстка макета средней слож..." at bounding box center [346, 171] width 48 height 29
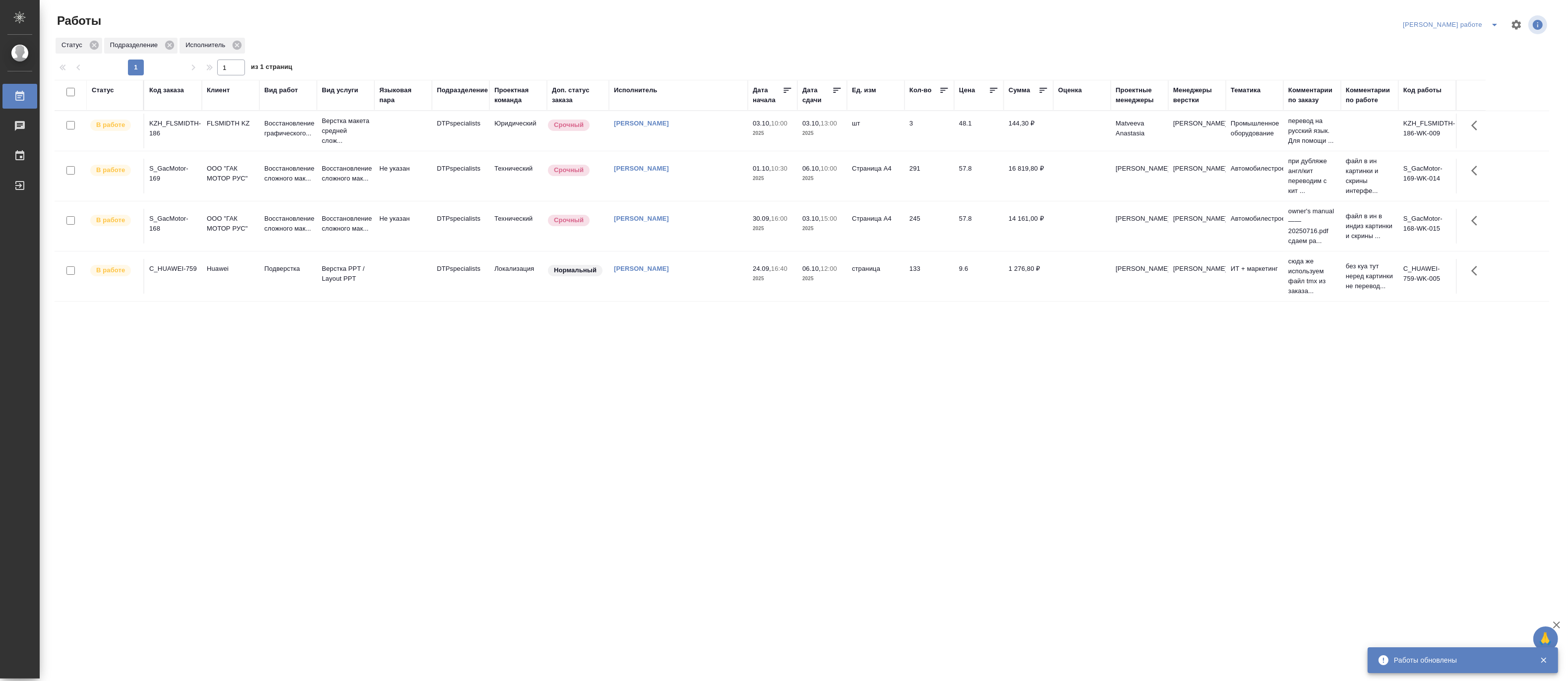
click at [316, 135] on td "Восстановление графического..." at bounding box center [288, 131] width 58 height 35
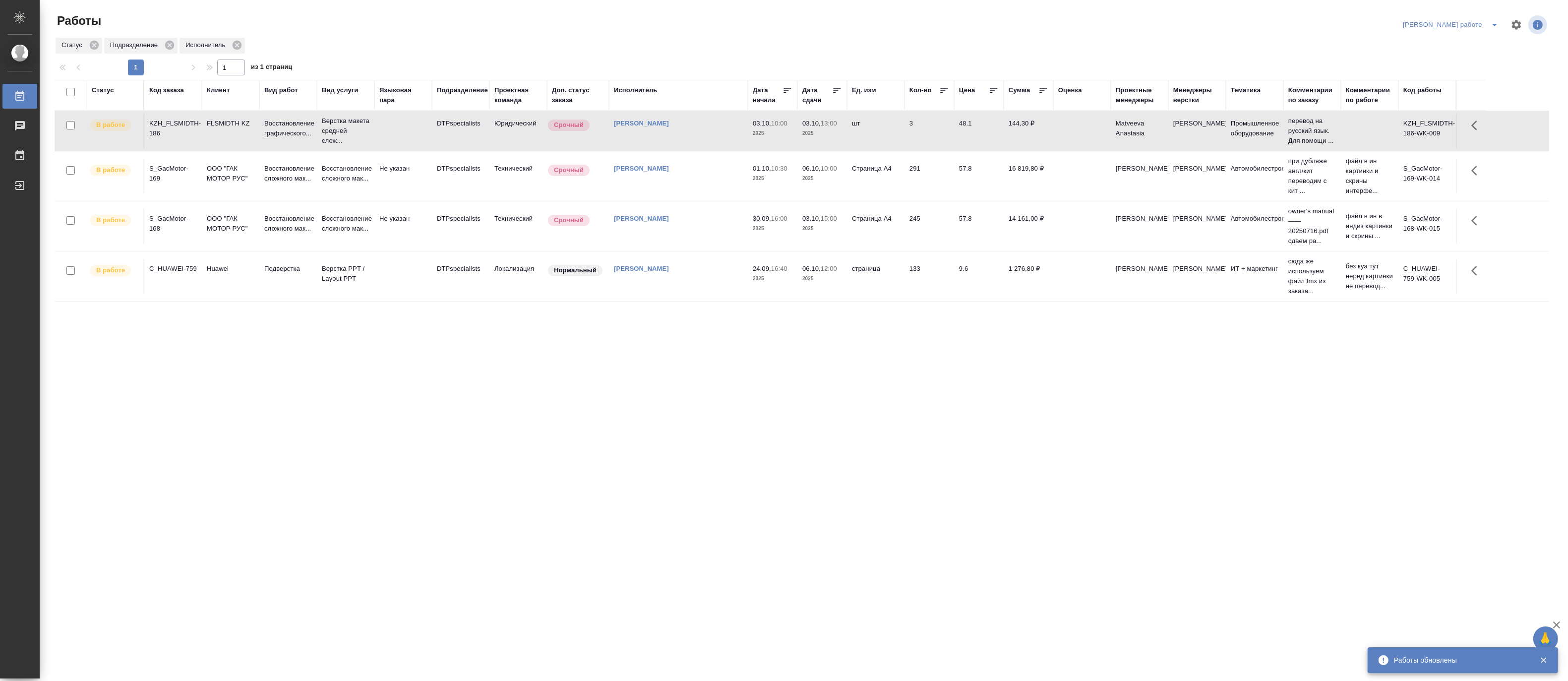
click at [316, 135] on td "Восстановление графического..." at bounding box center [288, 131] width 58 height 35
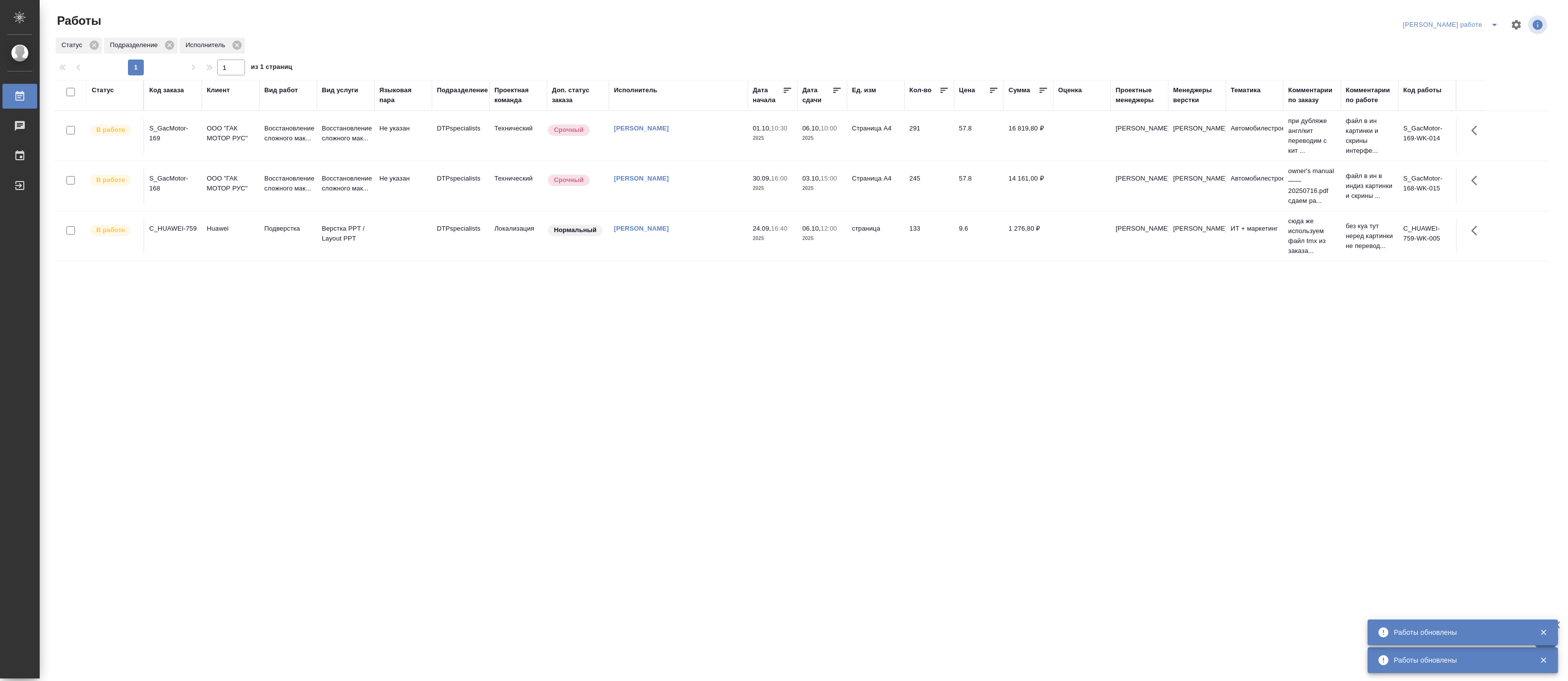
click at [1494, 16] on div "[PERSON_NAME] работе" at bounding box center [1474, 25] width 148 height 24
click at [1496, 25] on icon "split button" at bounding box center [1494, 24] width 12 height 12
click at [1461, 57] on li "[PERSON_NAME]" at bounding box center [1459, 60] width 90 height 16
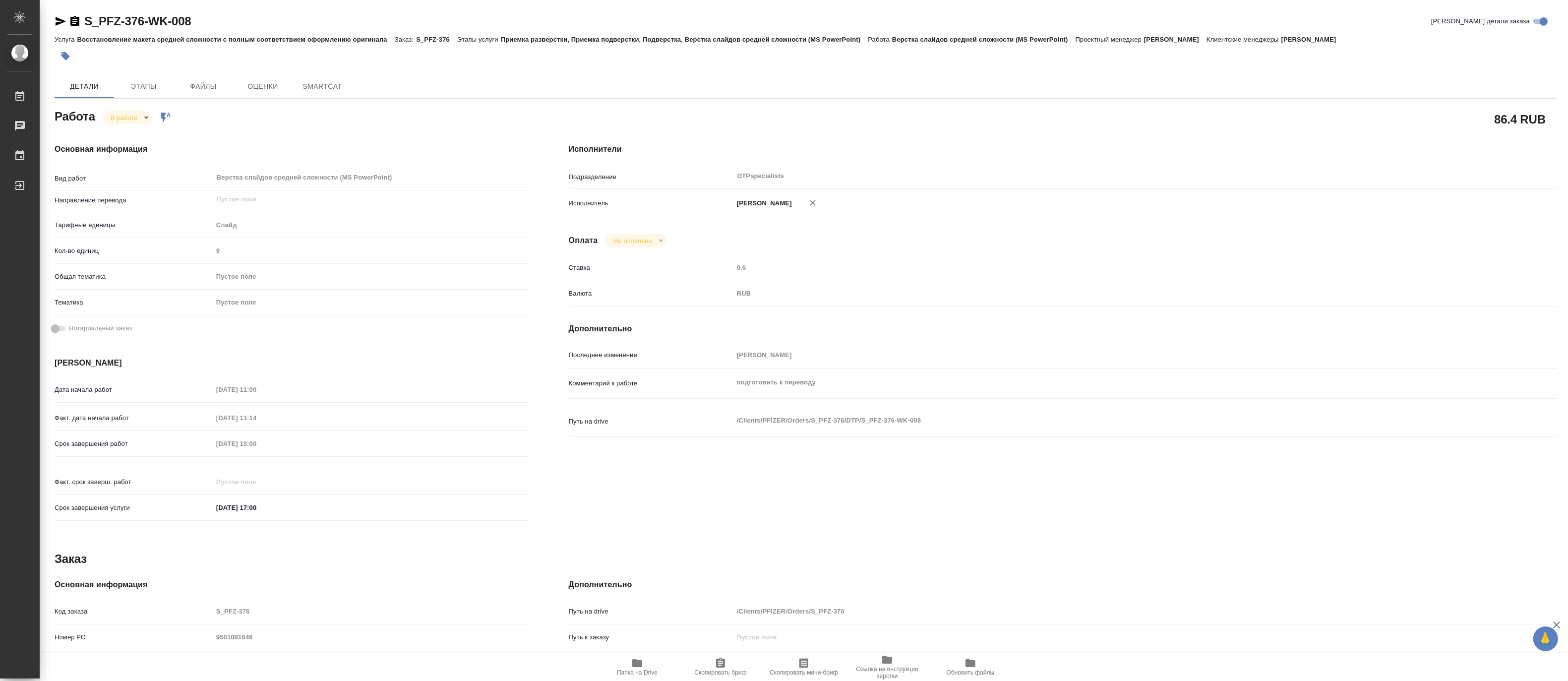
type textarea "x"
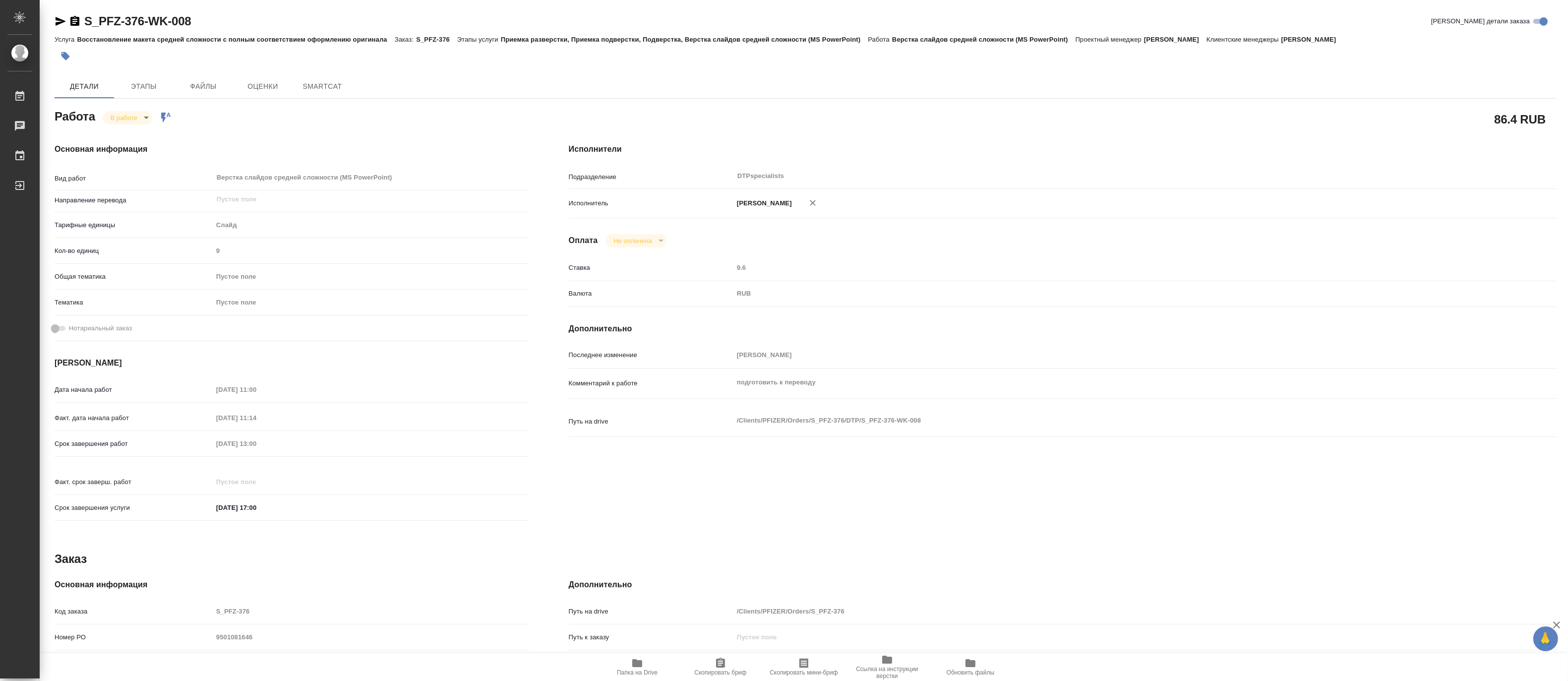
type textarea "x"
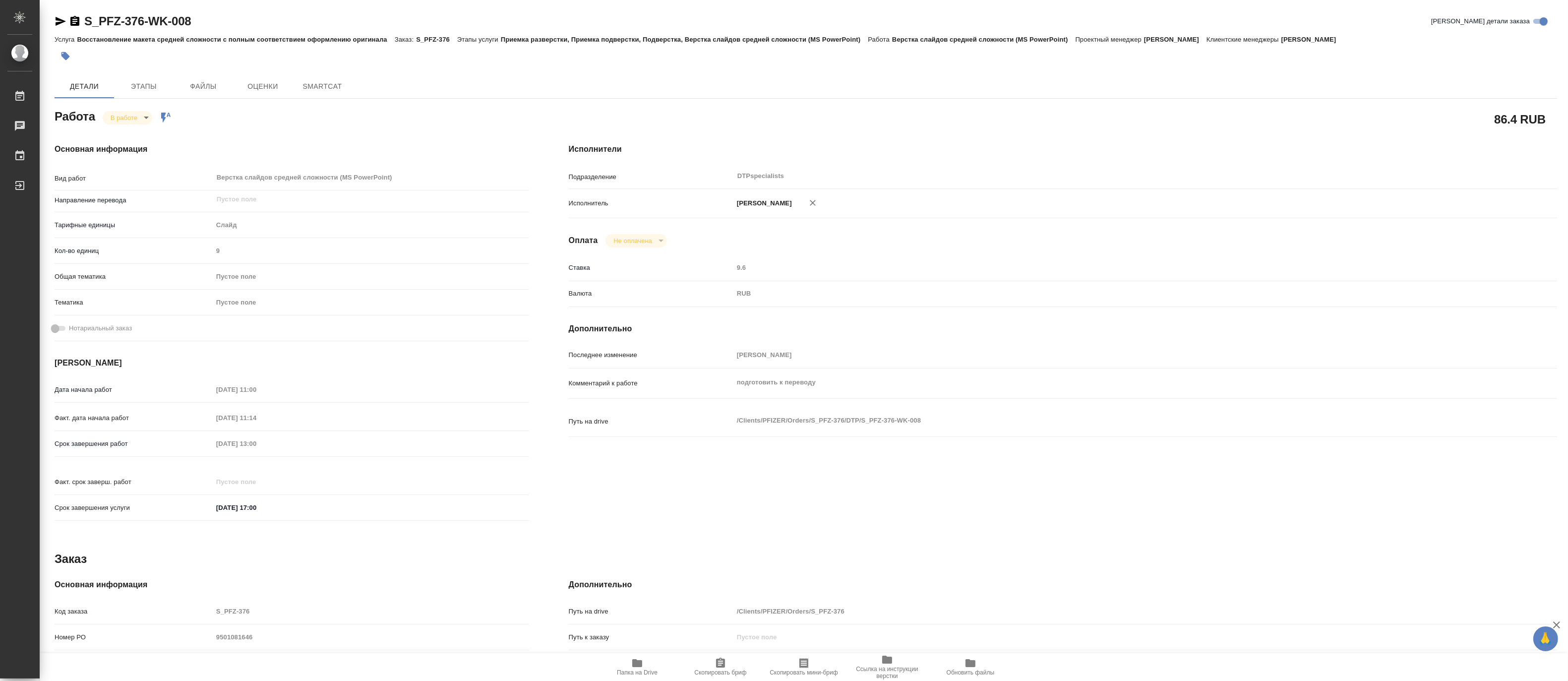
click at [627, 671] on span "Папка на Drive" at bounding box center [637, 673] width 41 height 7
type textarea "x"
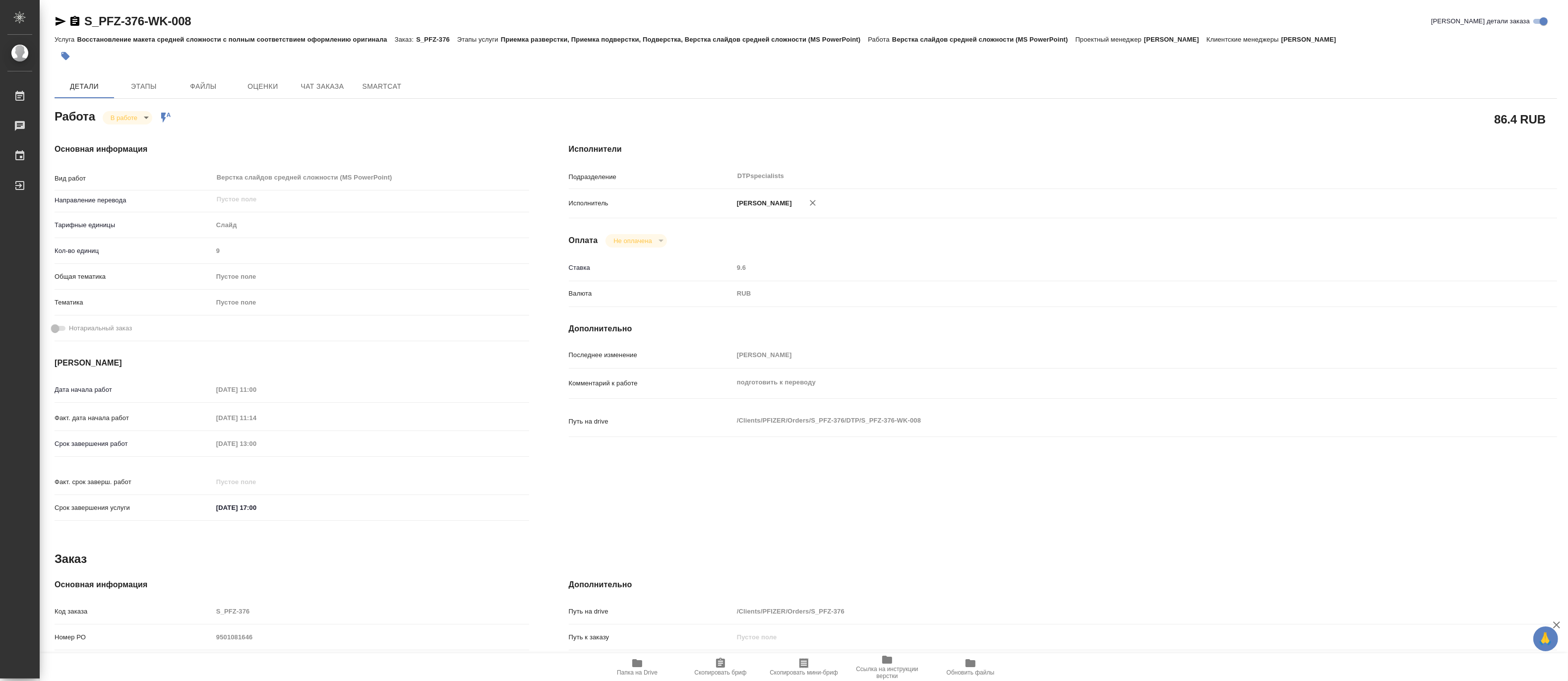
type textarea "x"
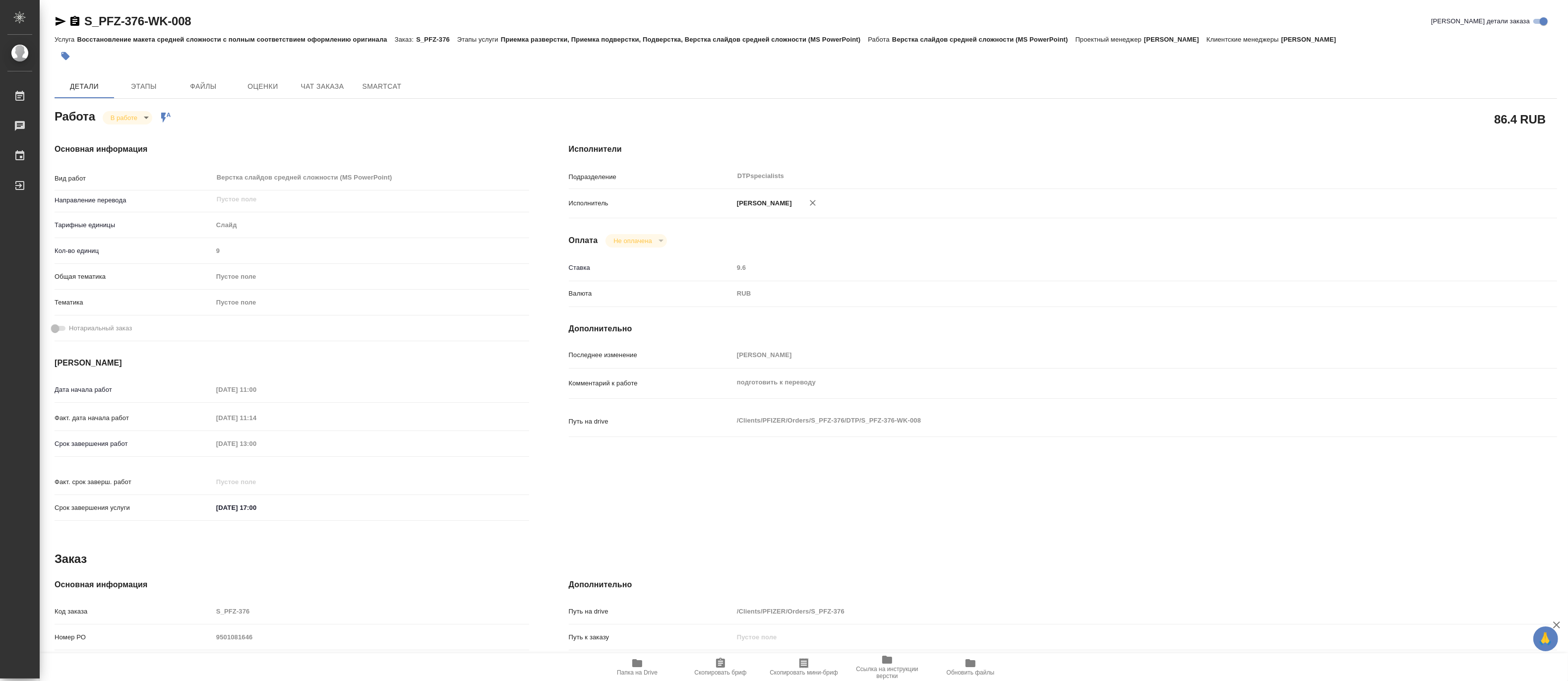
type textarea "x"
drag, startPoint x: 203, startPoint y: 22, endPoint x: 76, endPoint y: 8, distance: 127.8
click at [76, 8] on div "S_PFZ-376-WK-008 [PERSON_NAME] детали заказа Услуга Восстановление макета средн…" at bounding box center [805, 422] width 1513 height 845
copy link "S_PFZ-376-WK-008"
click at [124, 118] on body "🙏 .cls-1 fill:#fff; AWATERA [PERSON_NAME] 0 Чаты График Выйти S_PFZ-376-WK-008 …" at bounding box center [784, 340] width 1568 height 681
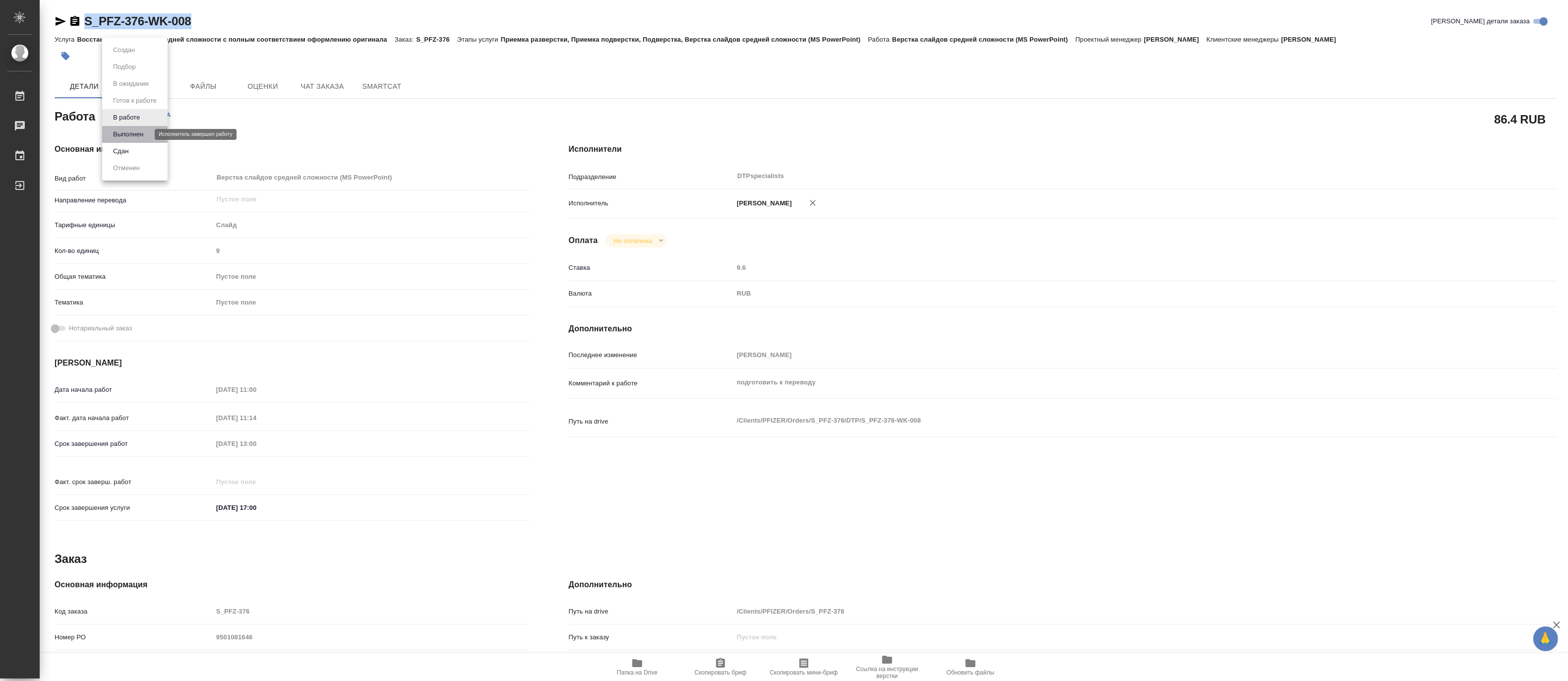
click at [120, 134] on button "Выполнен" at bounding box center [128, 134] width 36 height 11
type textarea "x"
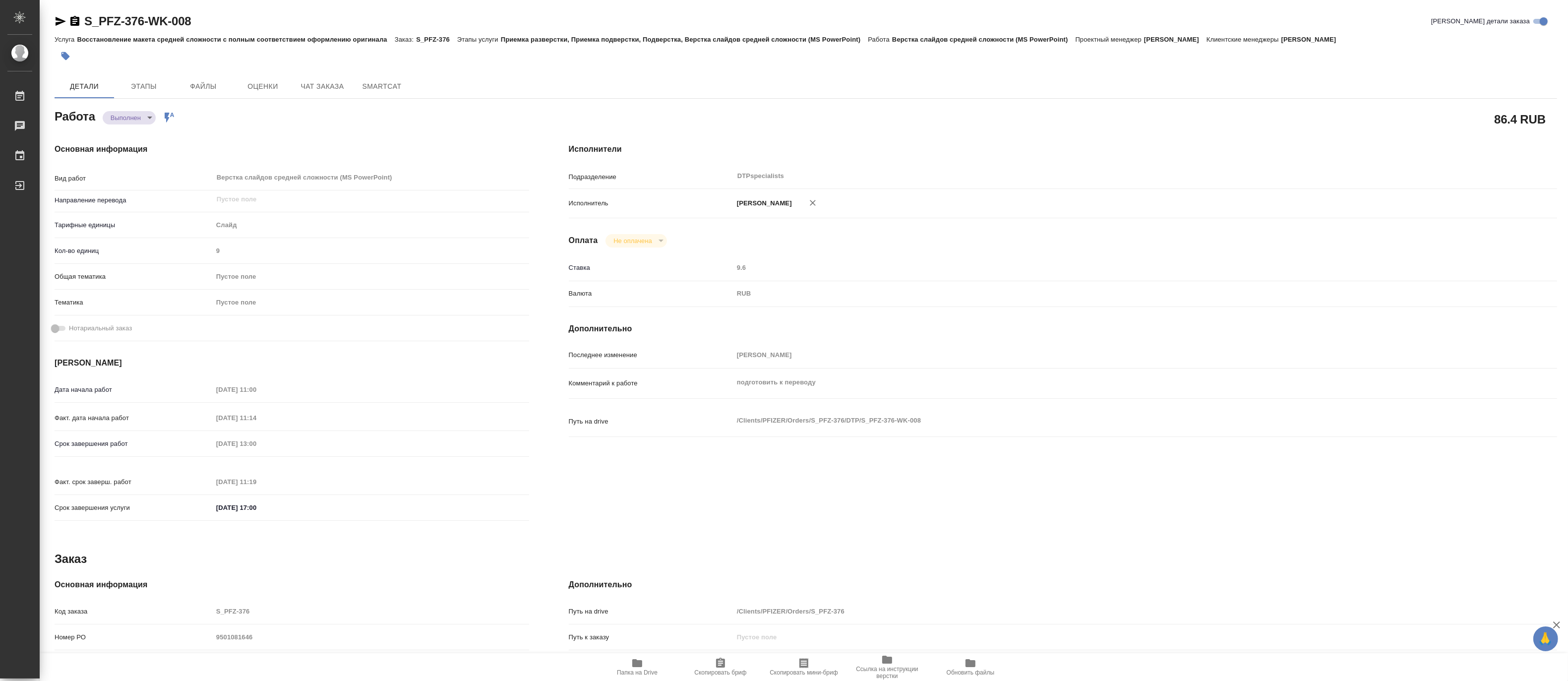
type textarea "x"
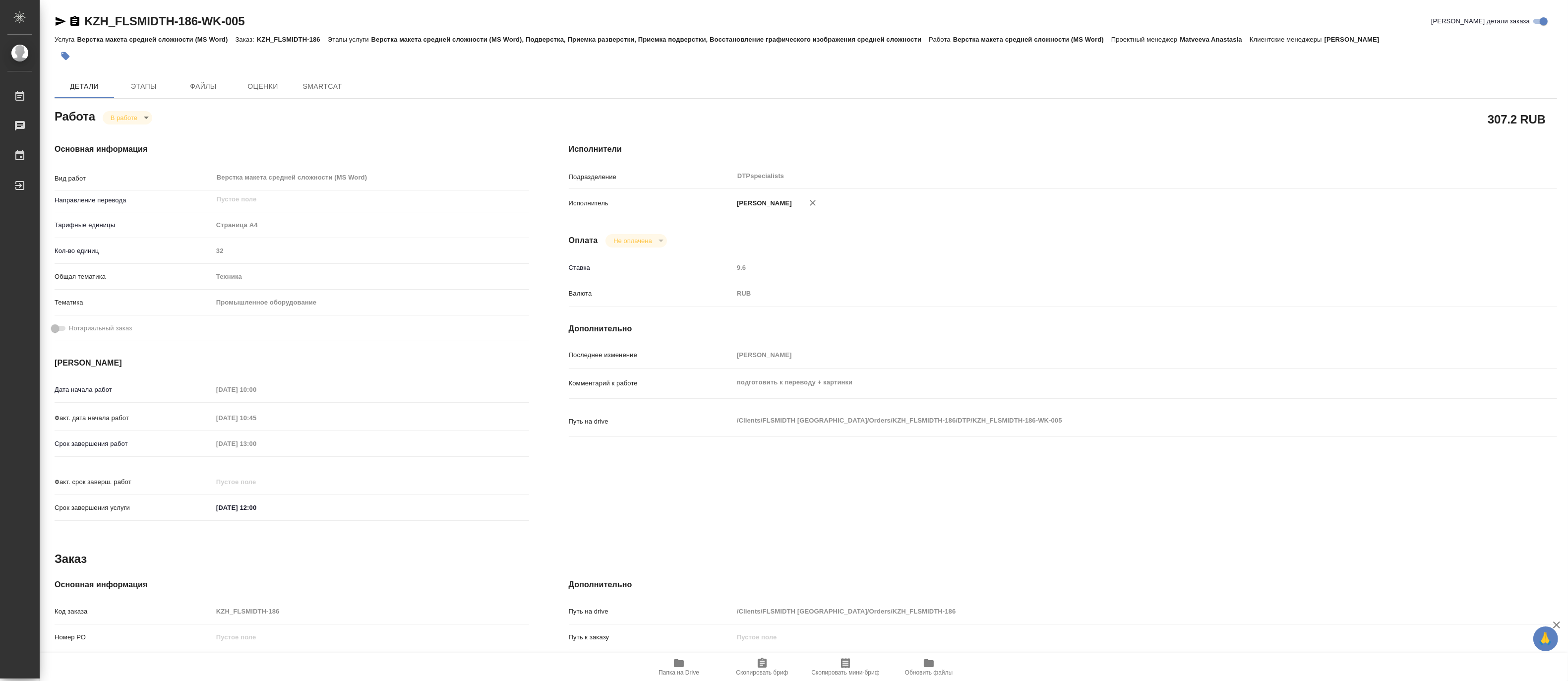
type textarea "x"
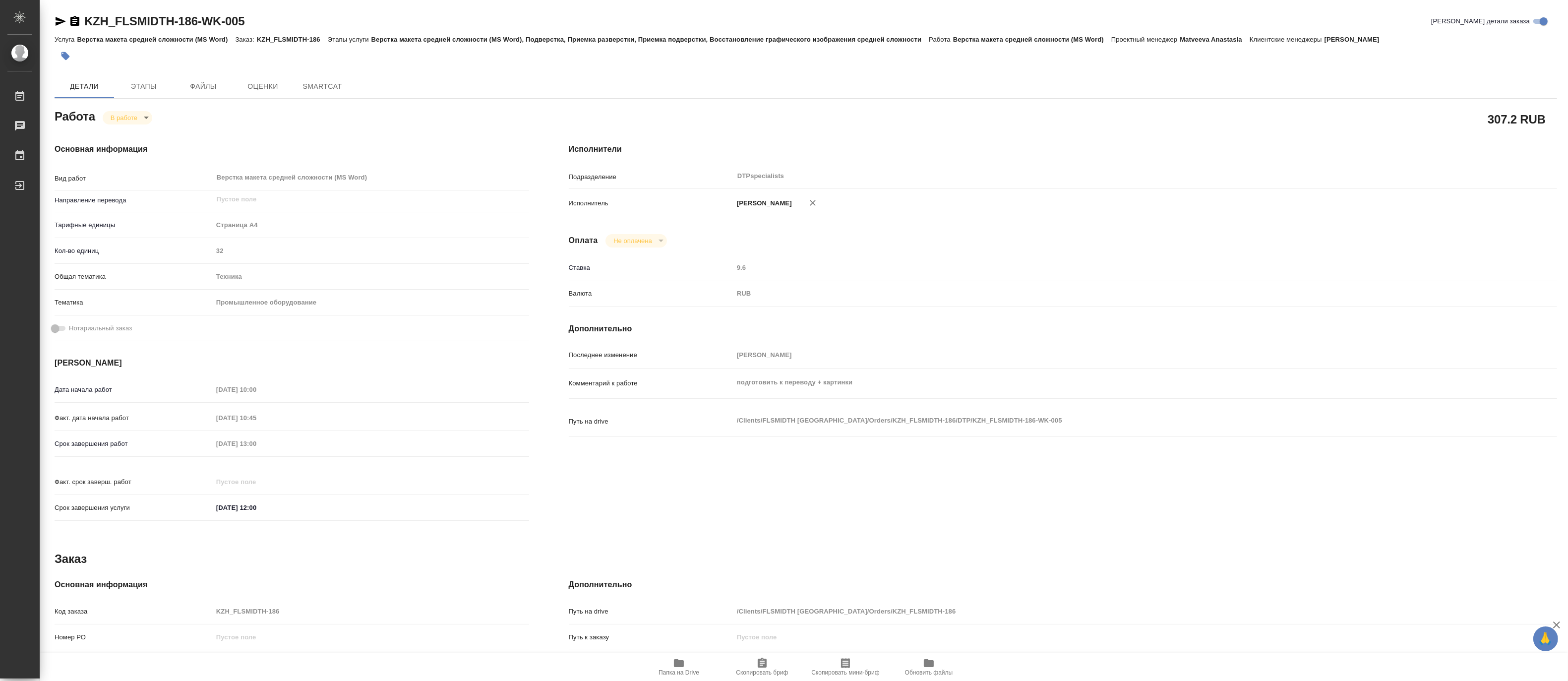
type textarea "x"
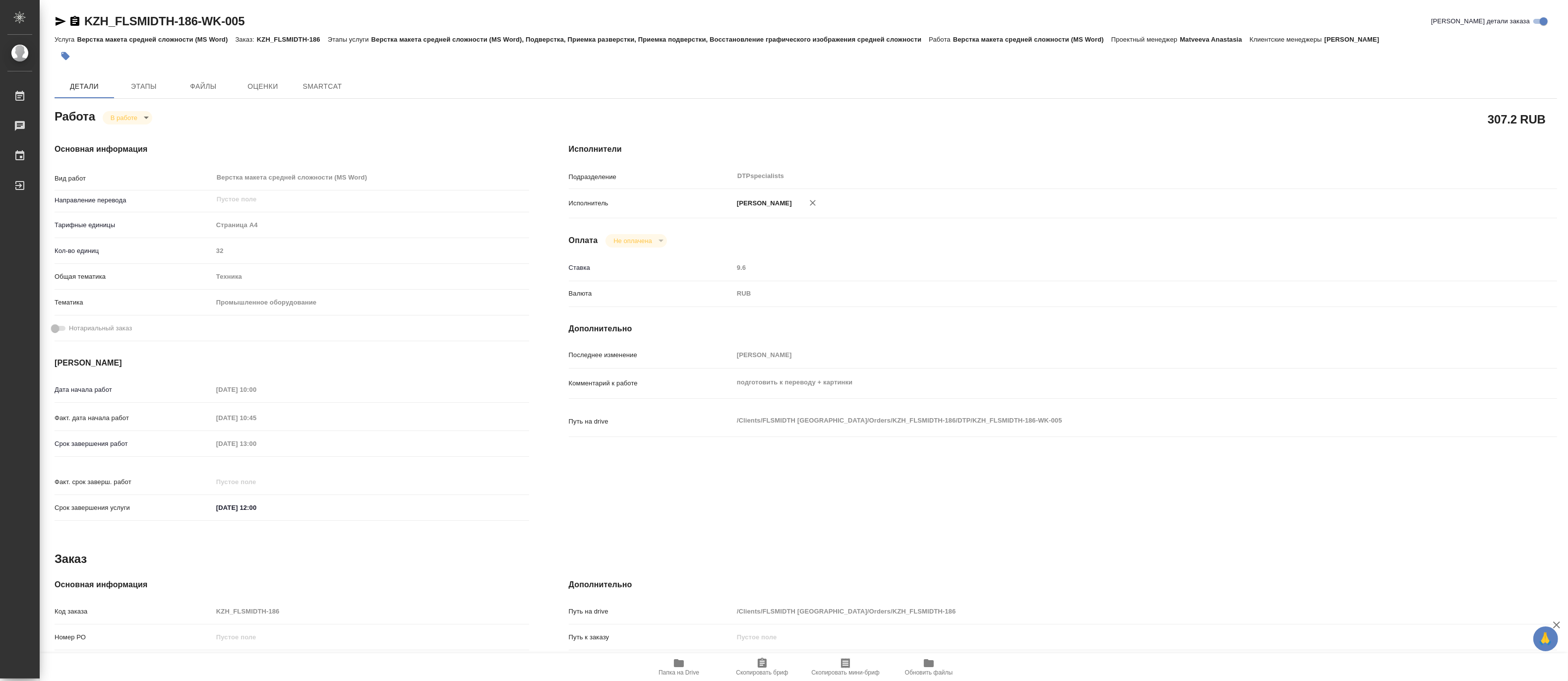
type textarea "x"
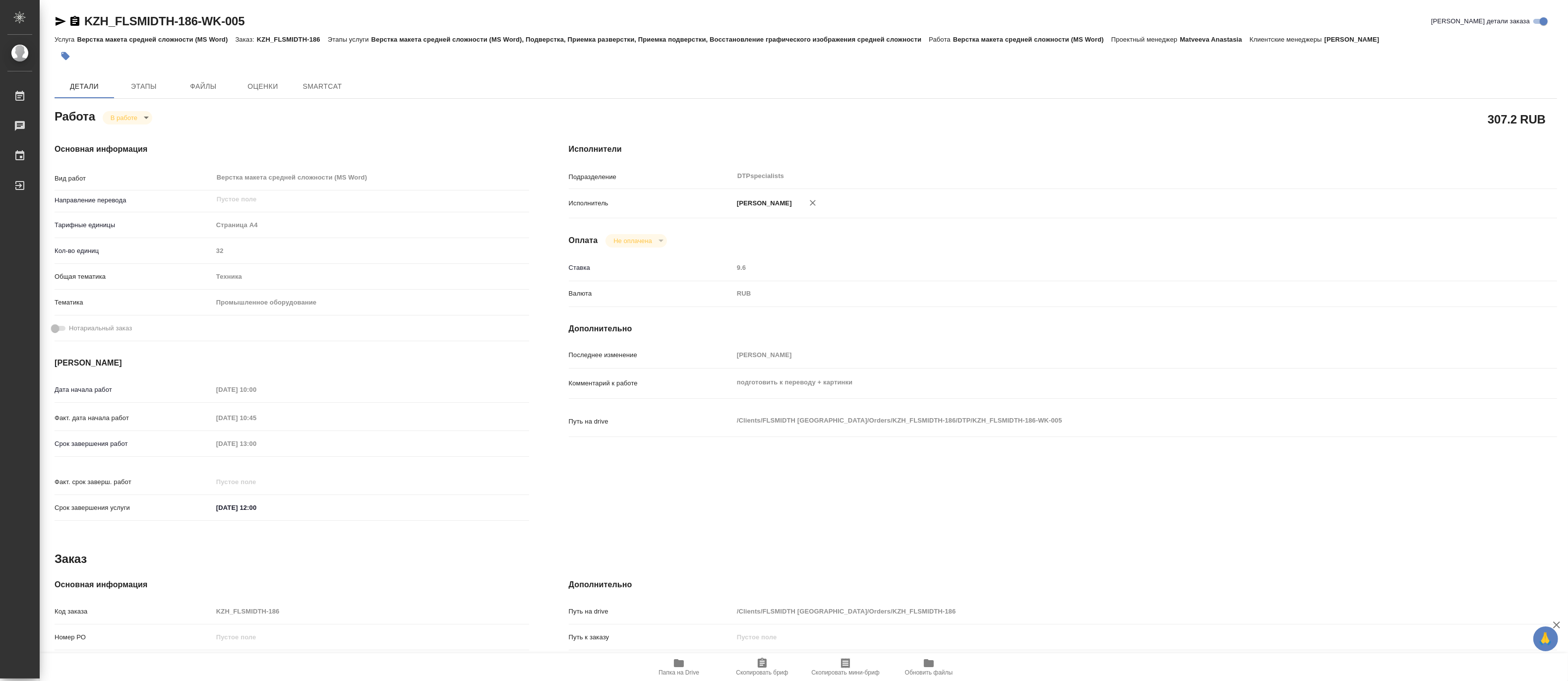
type textarea "x"
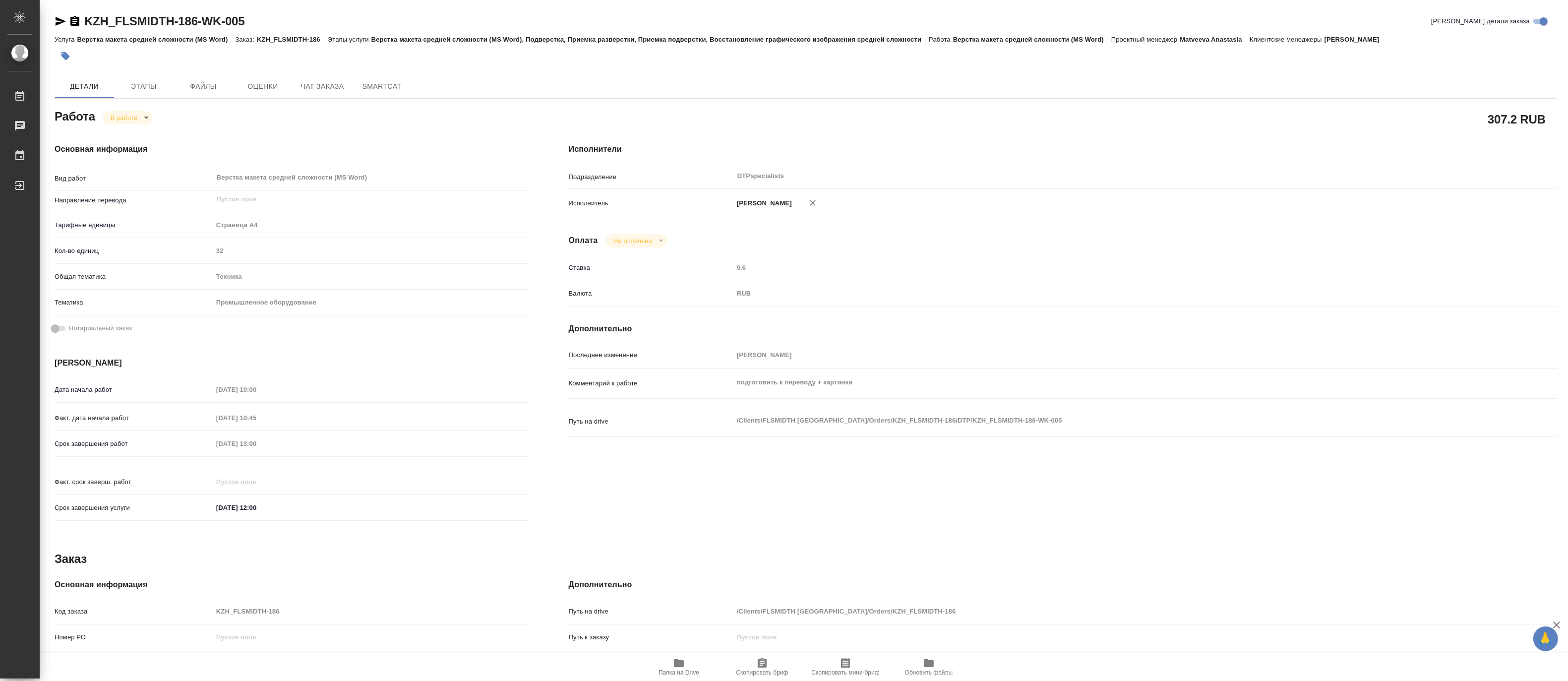
type textarea "x"
drag, startPoint x: 281, startPoint y: 22, endPoint x: 87, endPoint y: 12, distance: 194.3
click at [87, 12] on div "KZH_FLSMIDTH-186-WK-005 Кратко детали заказа Услуга Верстка макета средней слож…" at bounding box center [805, 422] width 1513 height 845
type textarea "x"
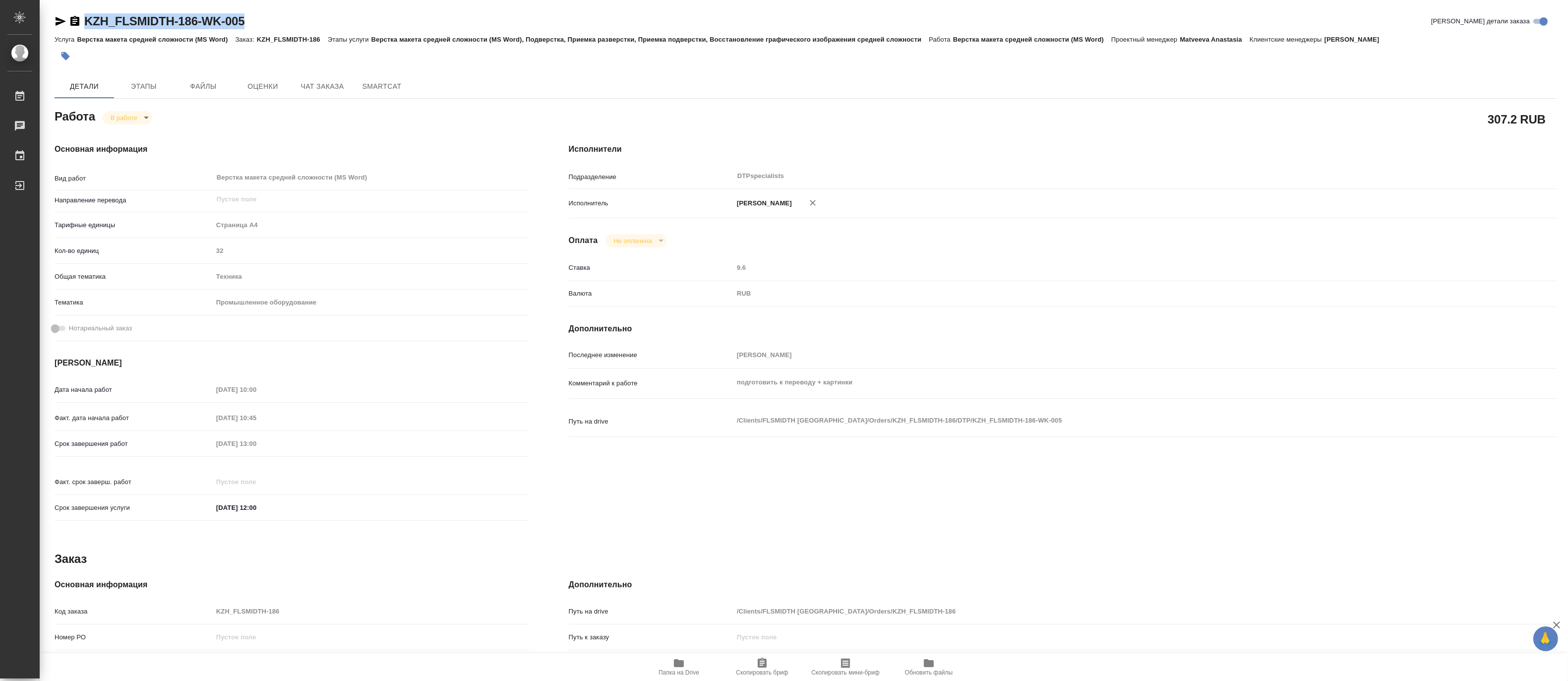
type textarea "x"
copy link "KZH_FLSMIDTH-186-WK-005"
click at [57, 20] on icon "button" at bounding box center [61, 21] width 11 height 9
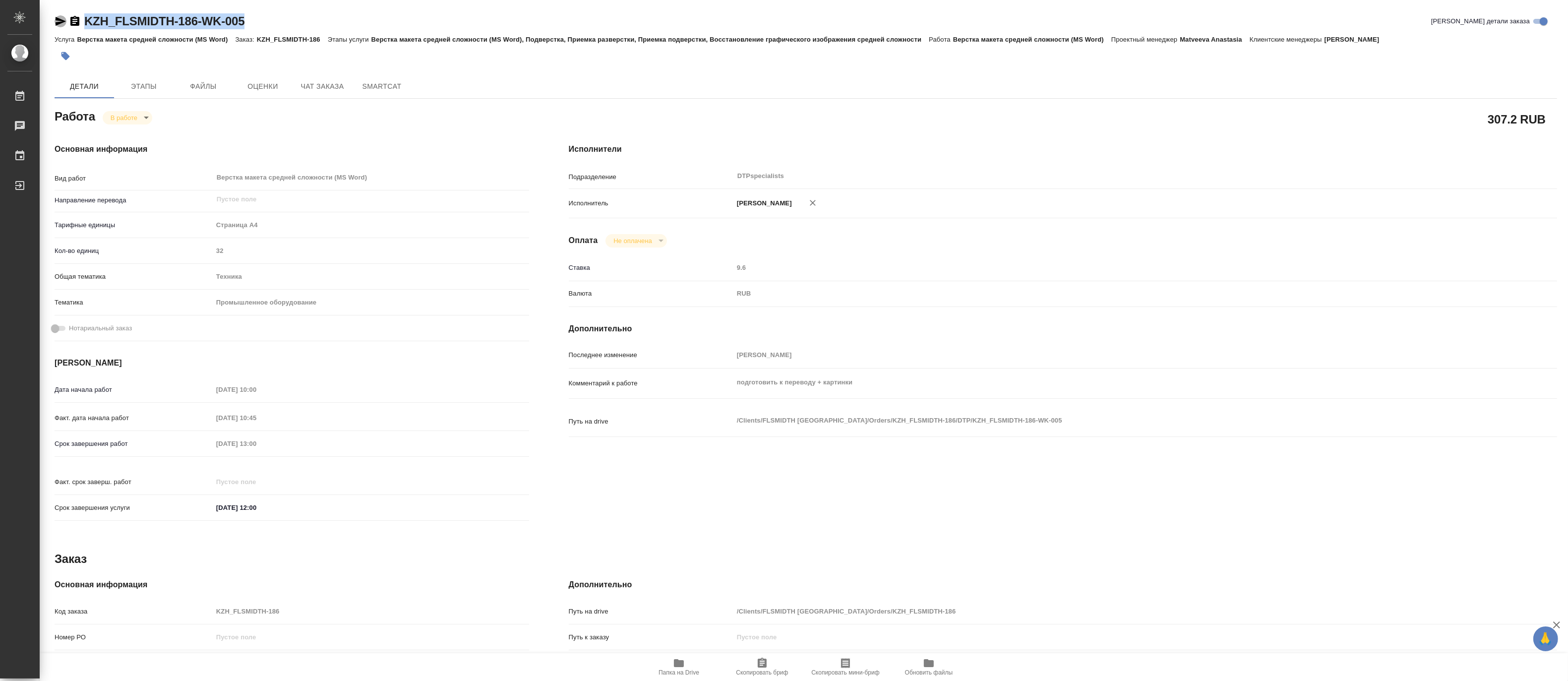
copy link "KZH_FLSMIDTH-186-WK-005"
type textarea "x"
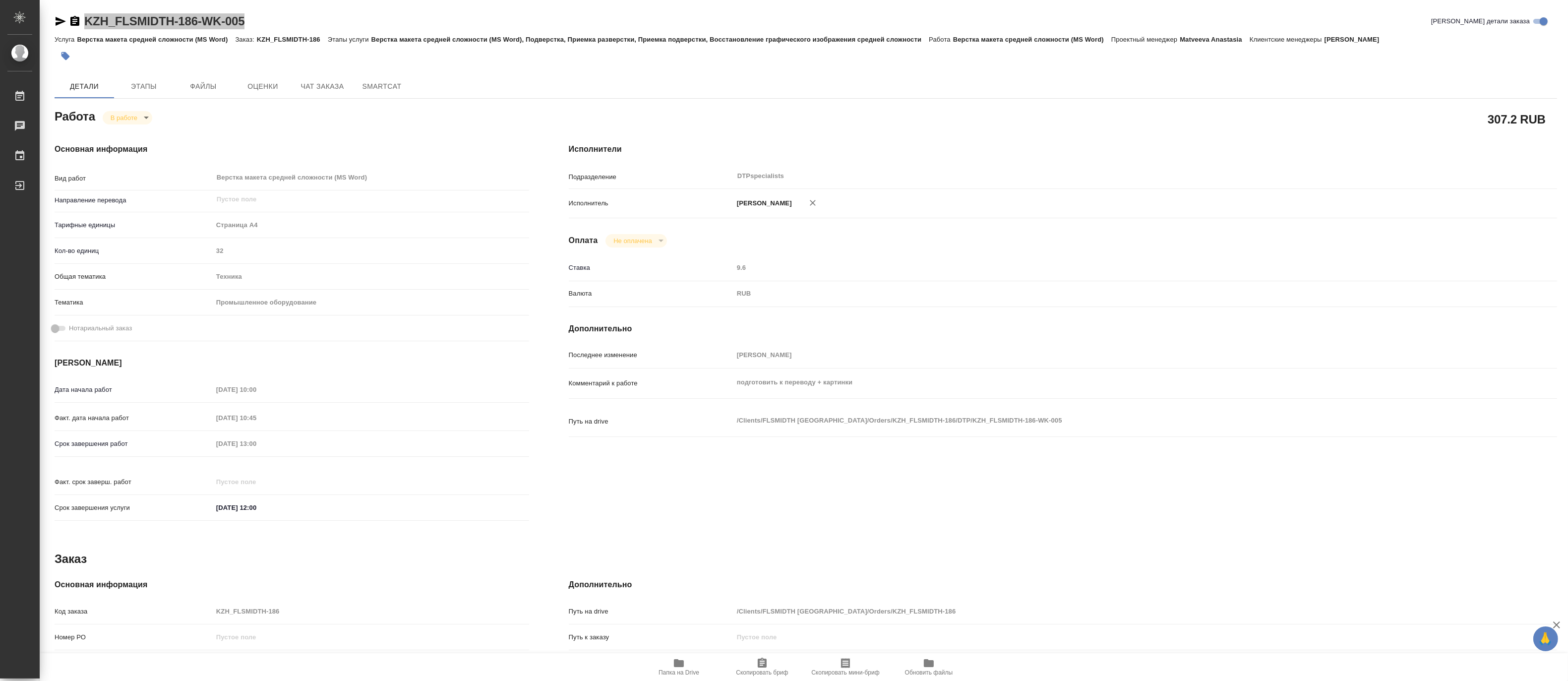
type textarea "x"
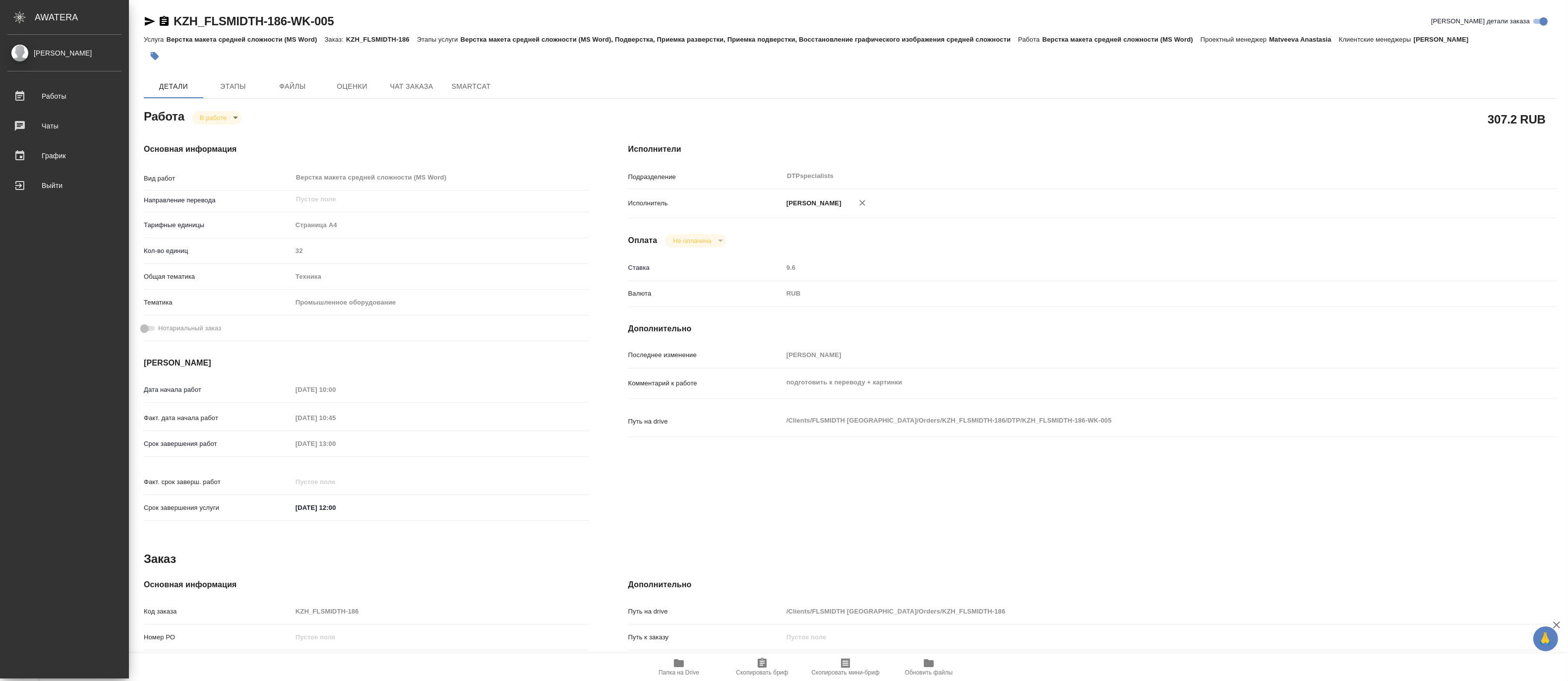
type textarea "x"
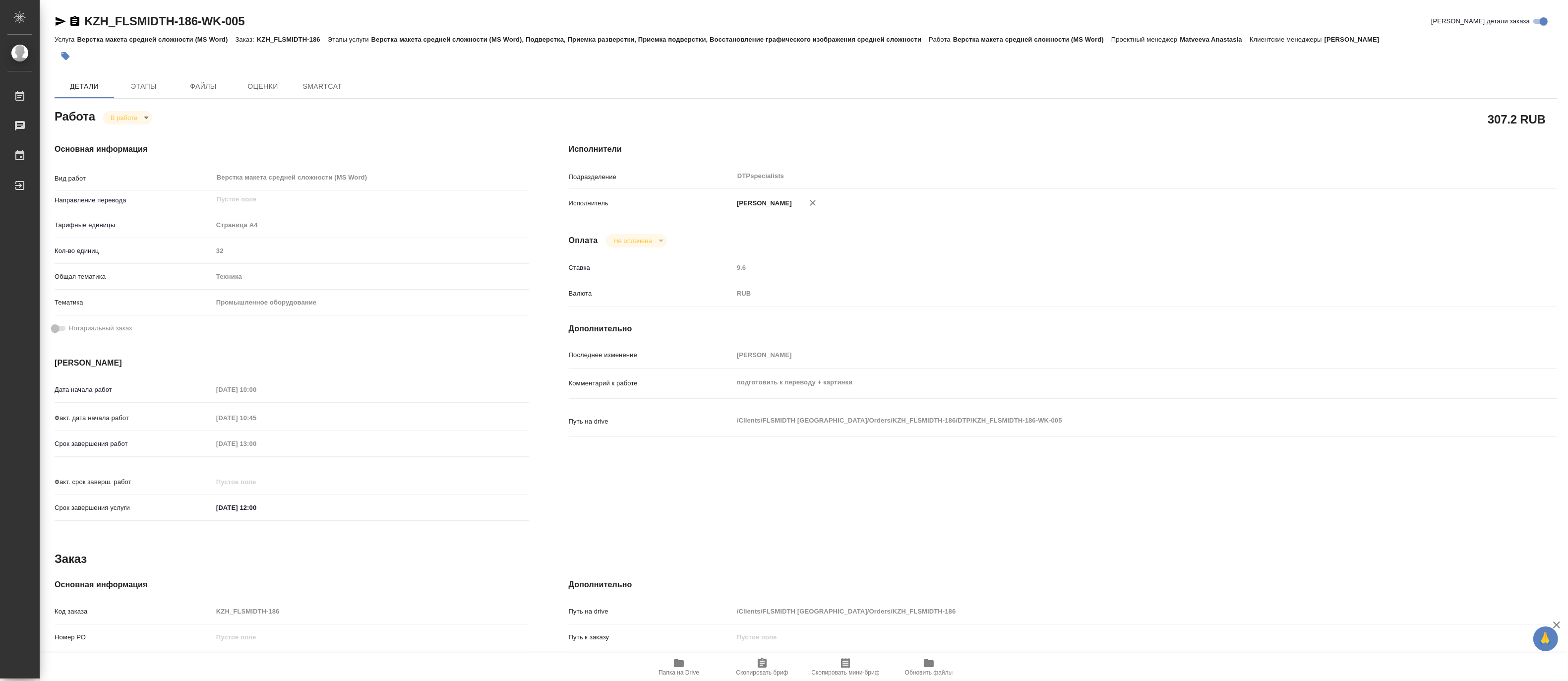
type textarea "x"
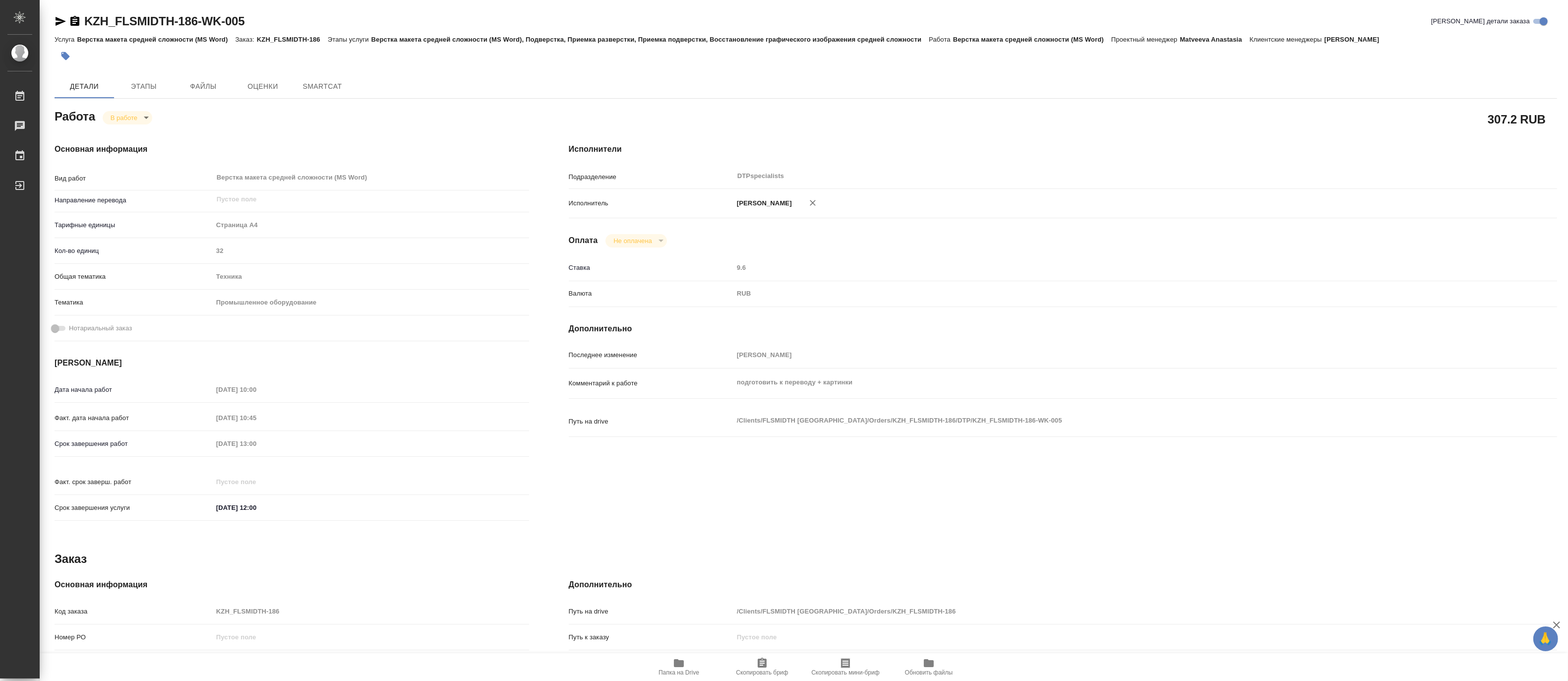
type textarea "x"
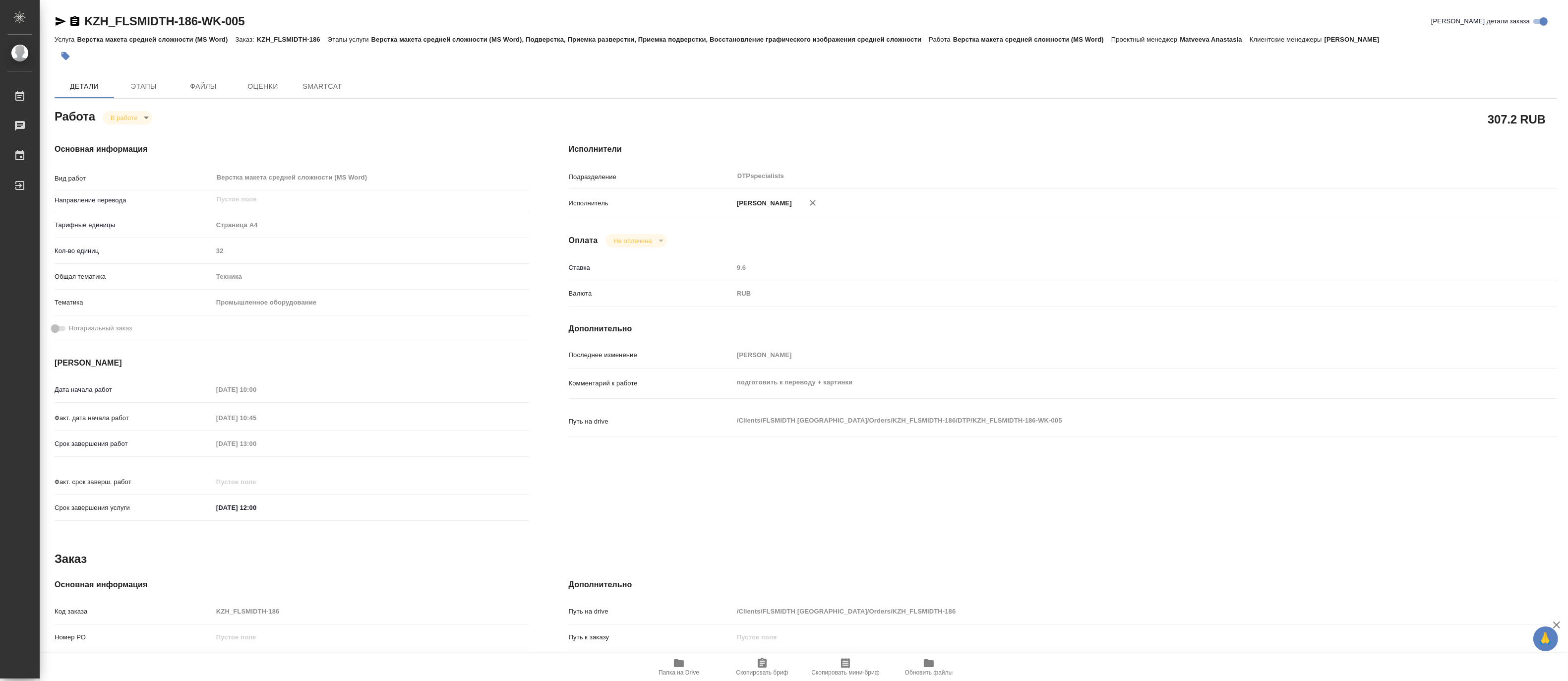
type textarea "x"
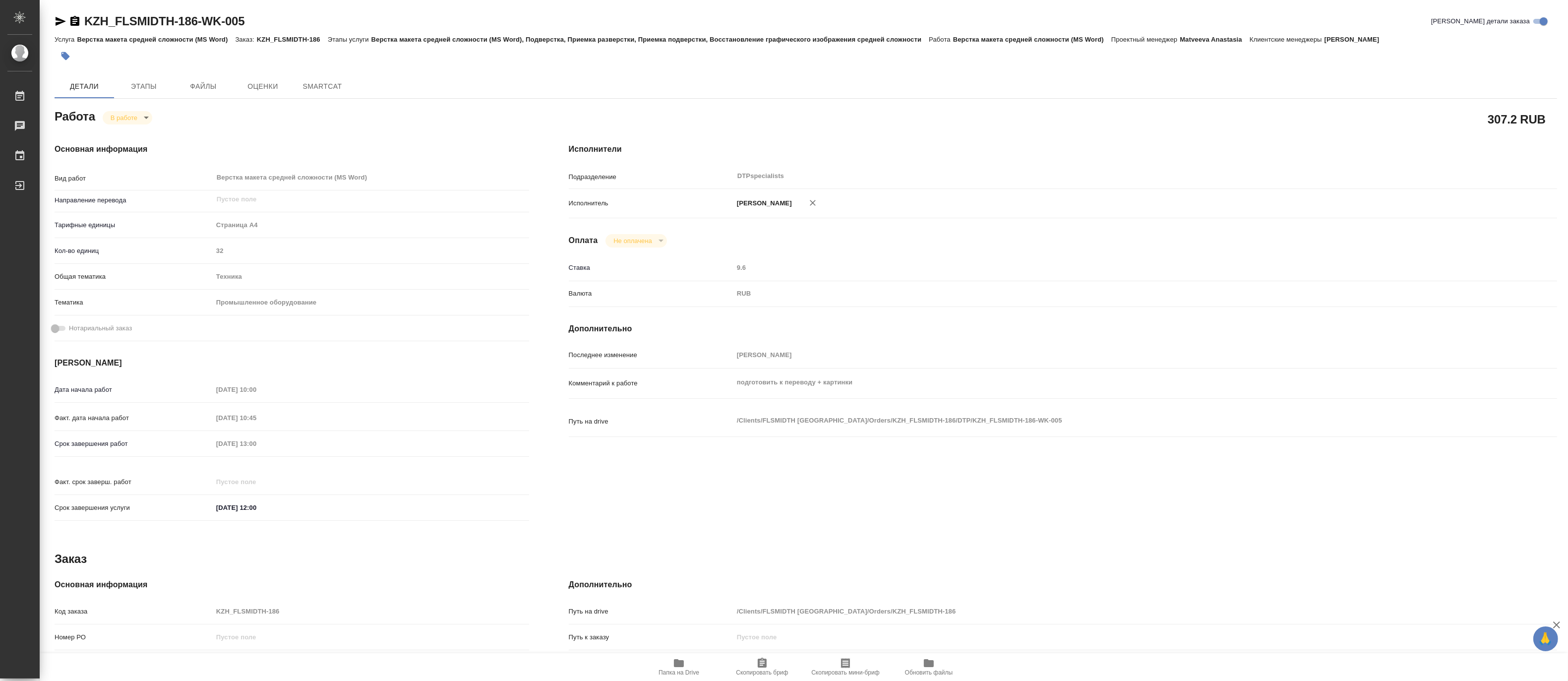
type textarea "x"
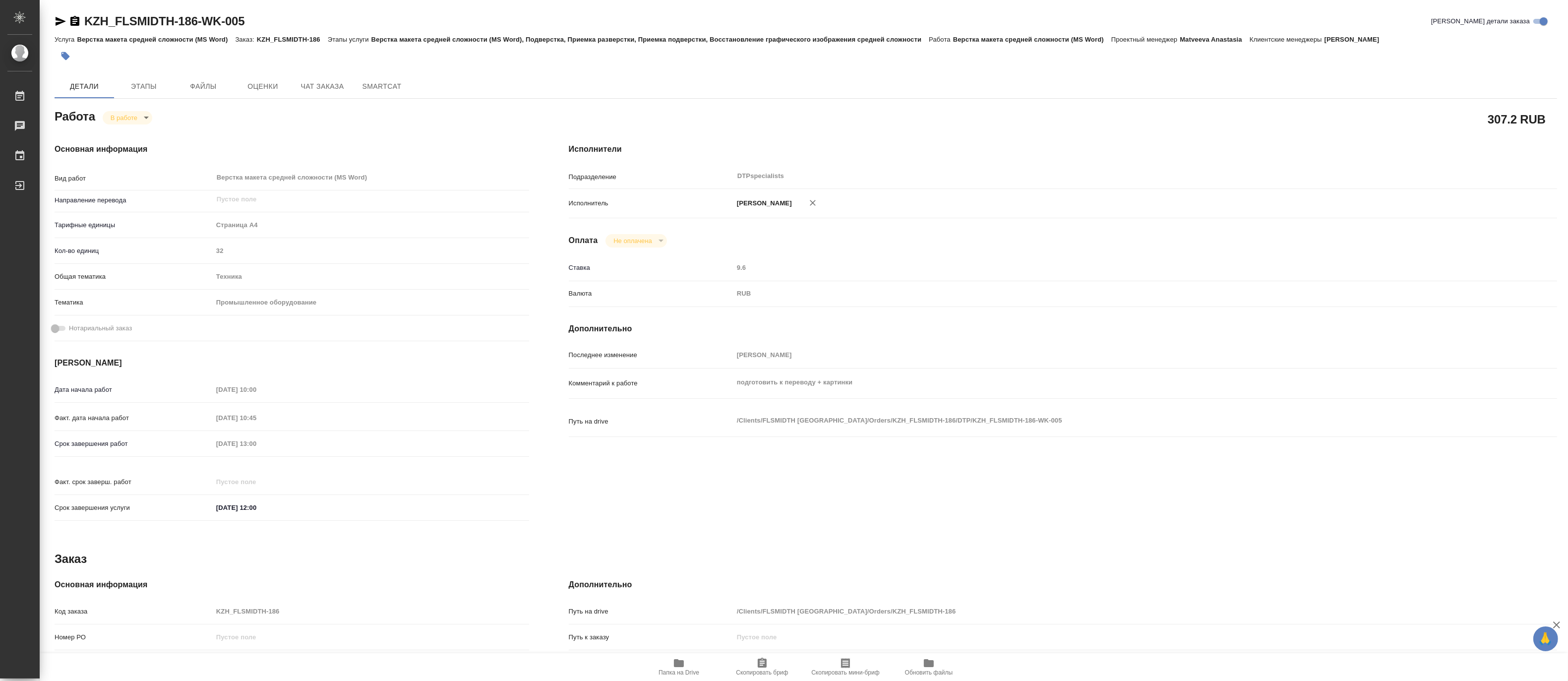
type textarea "x"
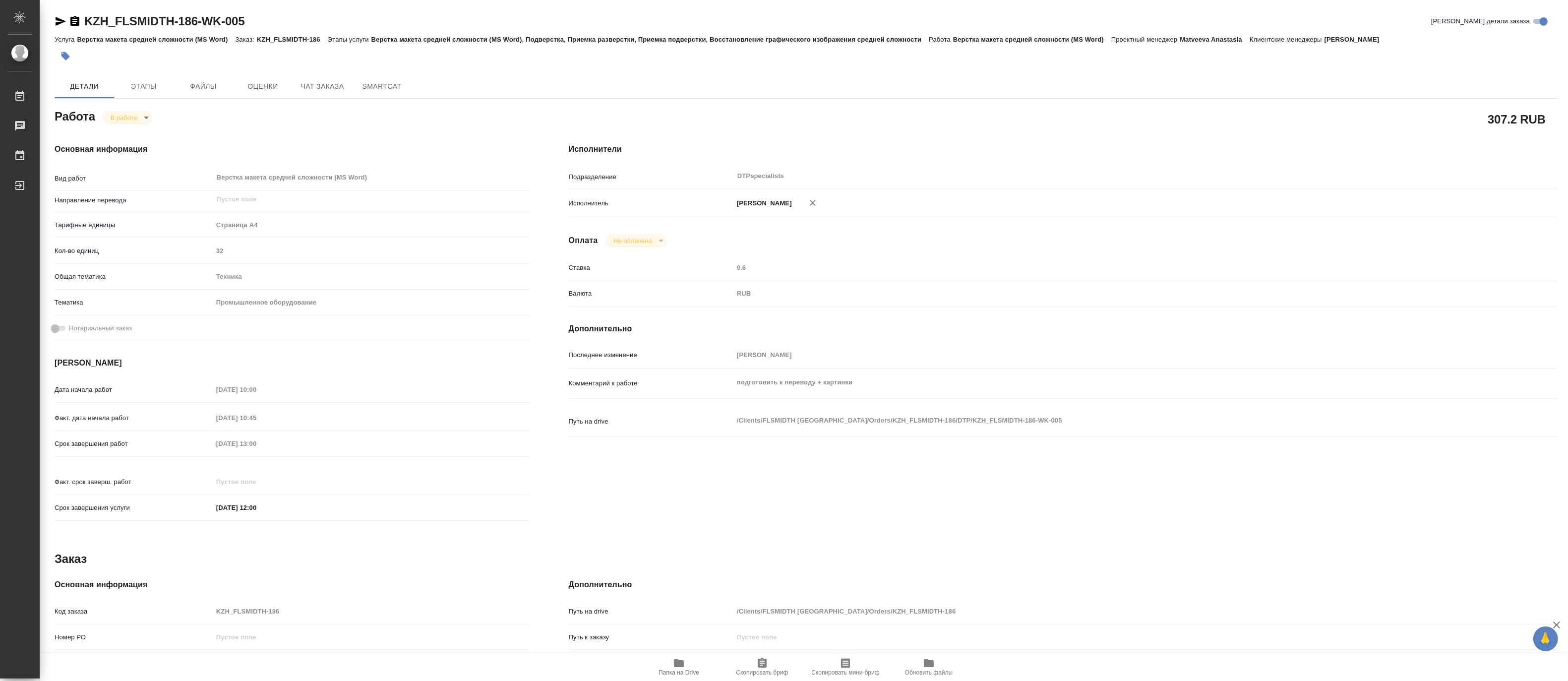
click at [682, 666] on icon "button" at bounding box center [679, 663] width 10 height 8
type textarea "x"
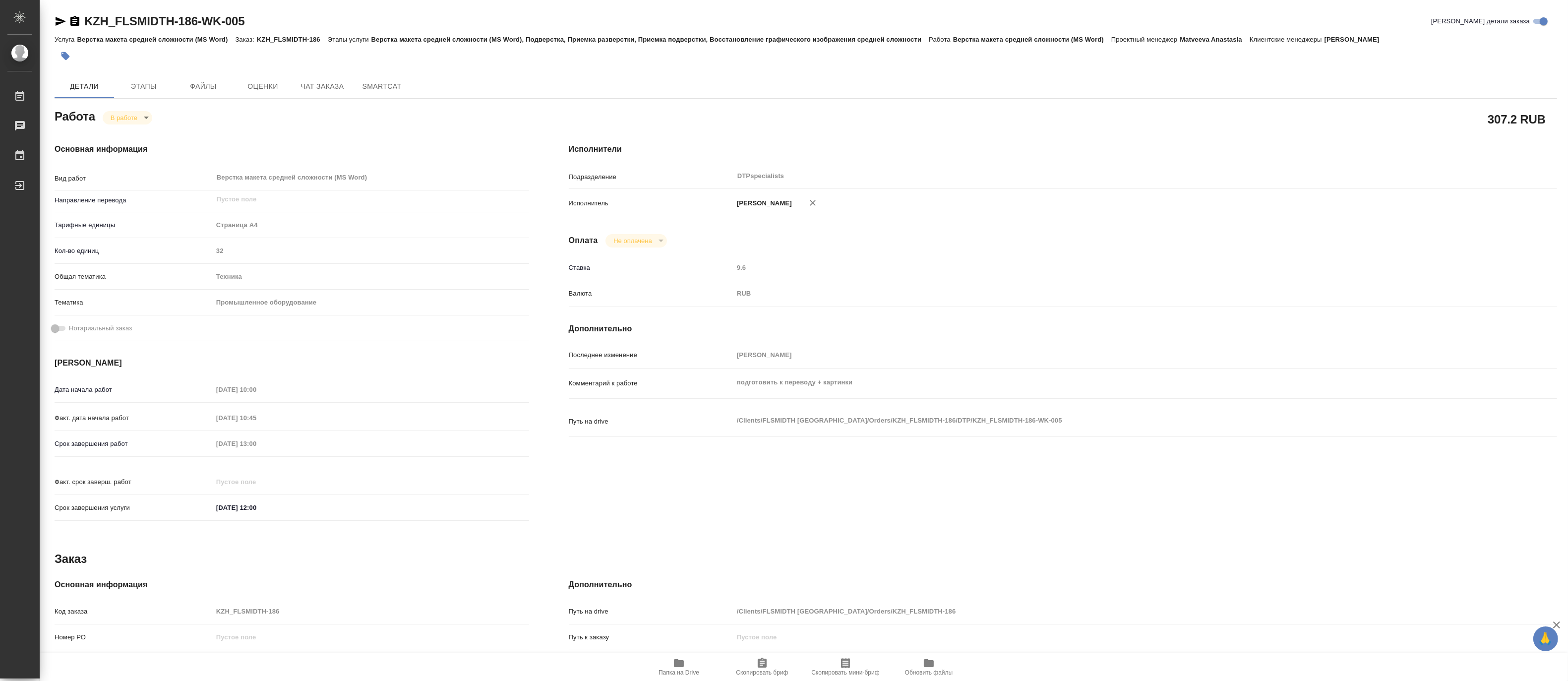
type textarea "x"
click at [114, 116] on body "🙏 .cls-1 fill:#fff; AWATERA Matveeva Maria Работы 0 Чаты График Выйти KZH_FLSMI…" at bounding box center [784, 340] width 1568 height 681
click at [115, 127] on li "Выполнен" at bounding box center [135, 134] width 66 height 17
type textarea "x"
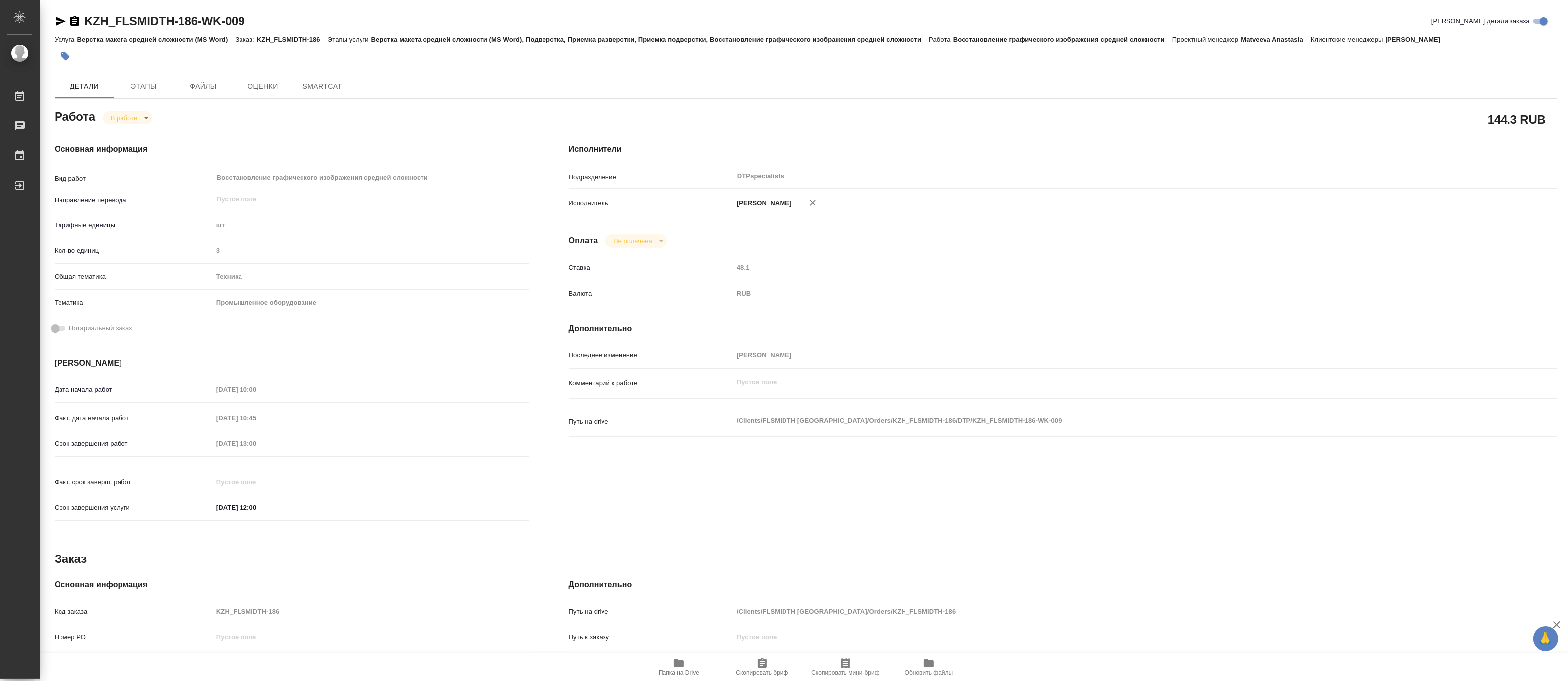
type textarea "x"
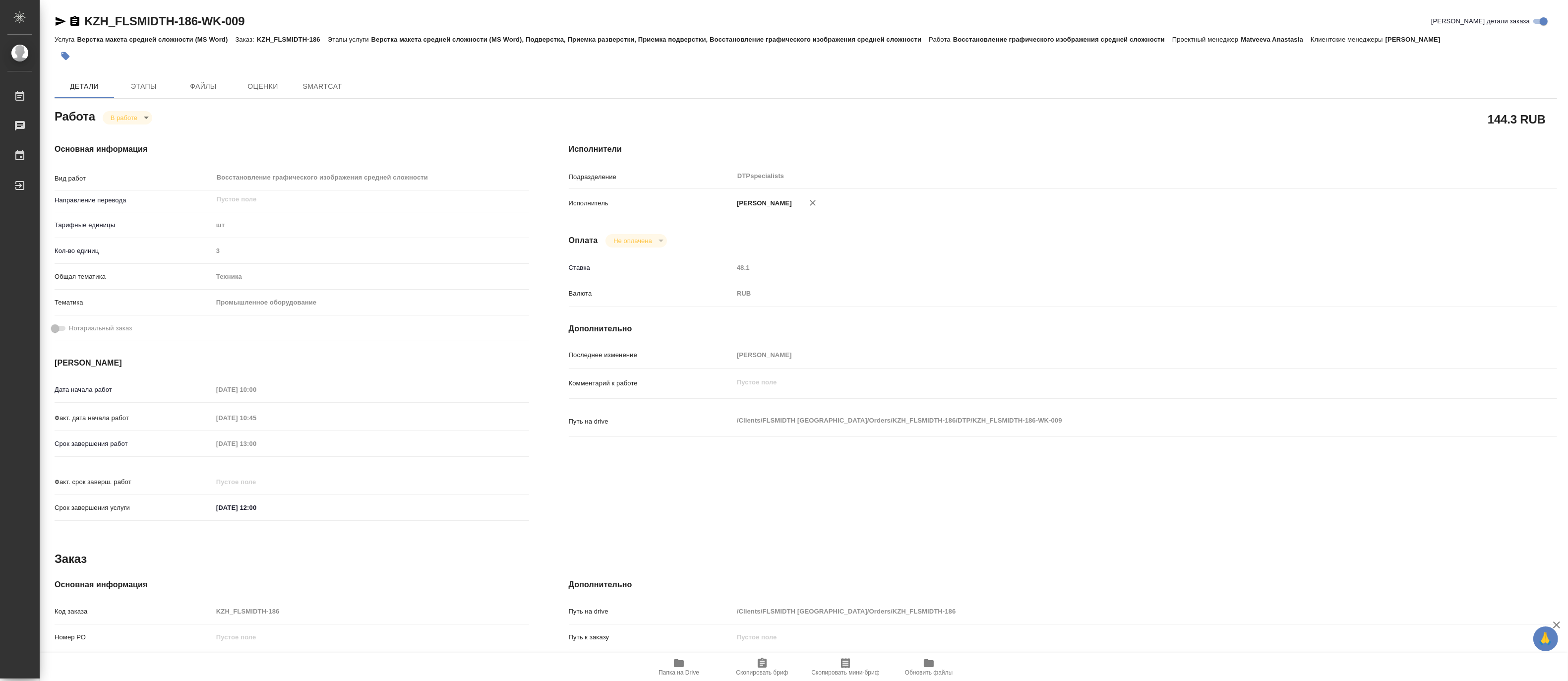
type textarea "x"
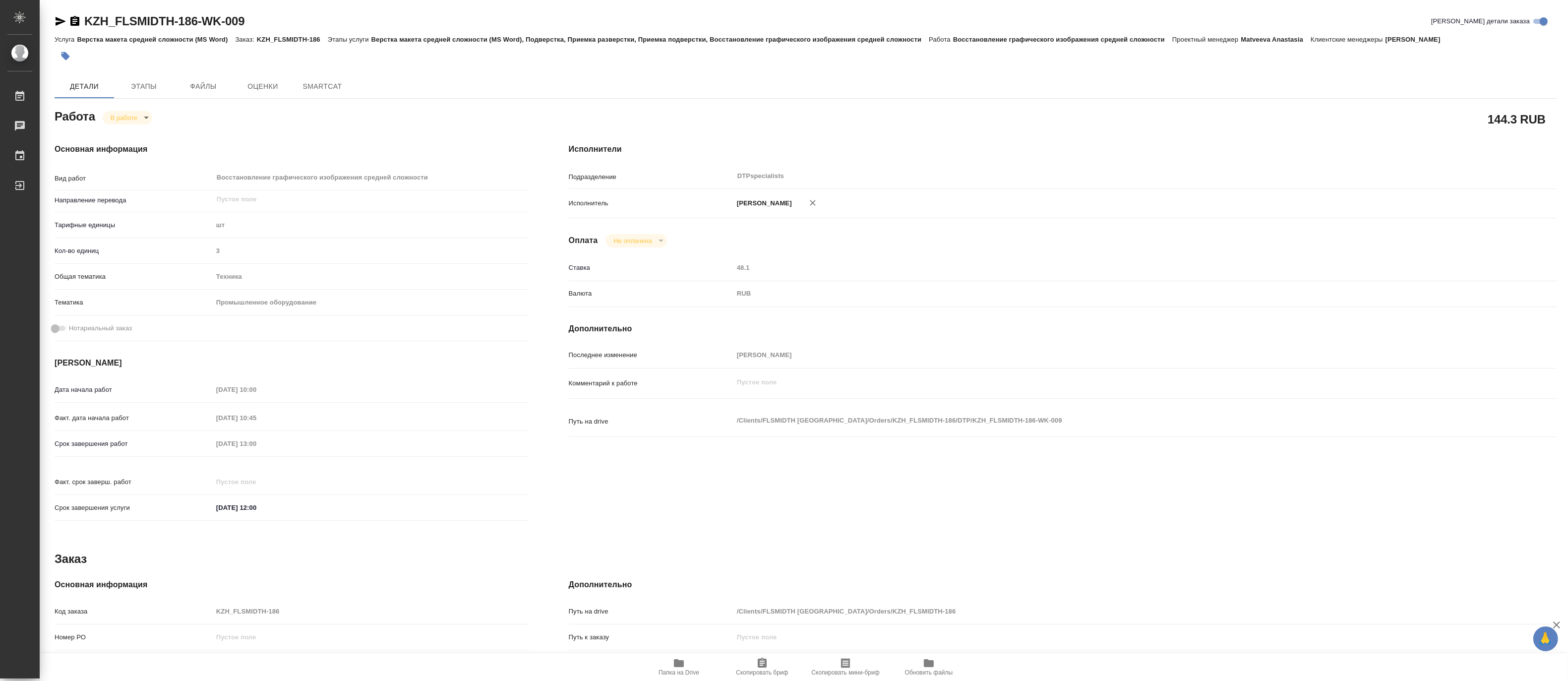
type textarea "x"
click at [116, 115] on body "🙏 .cls-1 fill:#fff; AWATERA Matveeva Maria Работы Чаты График Выйти KZH_FLSMIDT…" at bounding box center [784, 340] width 1568 height 681
click at [115, 130] on button "Выполнен" at bounding box center [128, 134] width 36 height 11
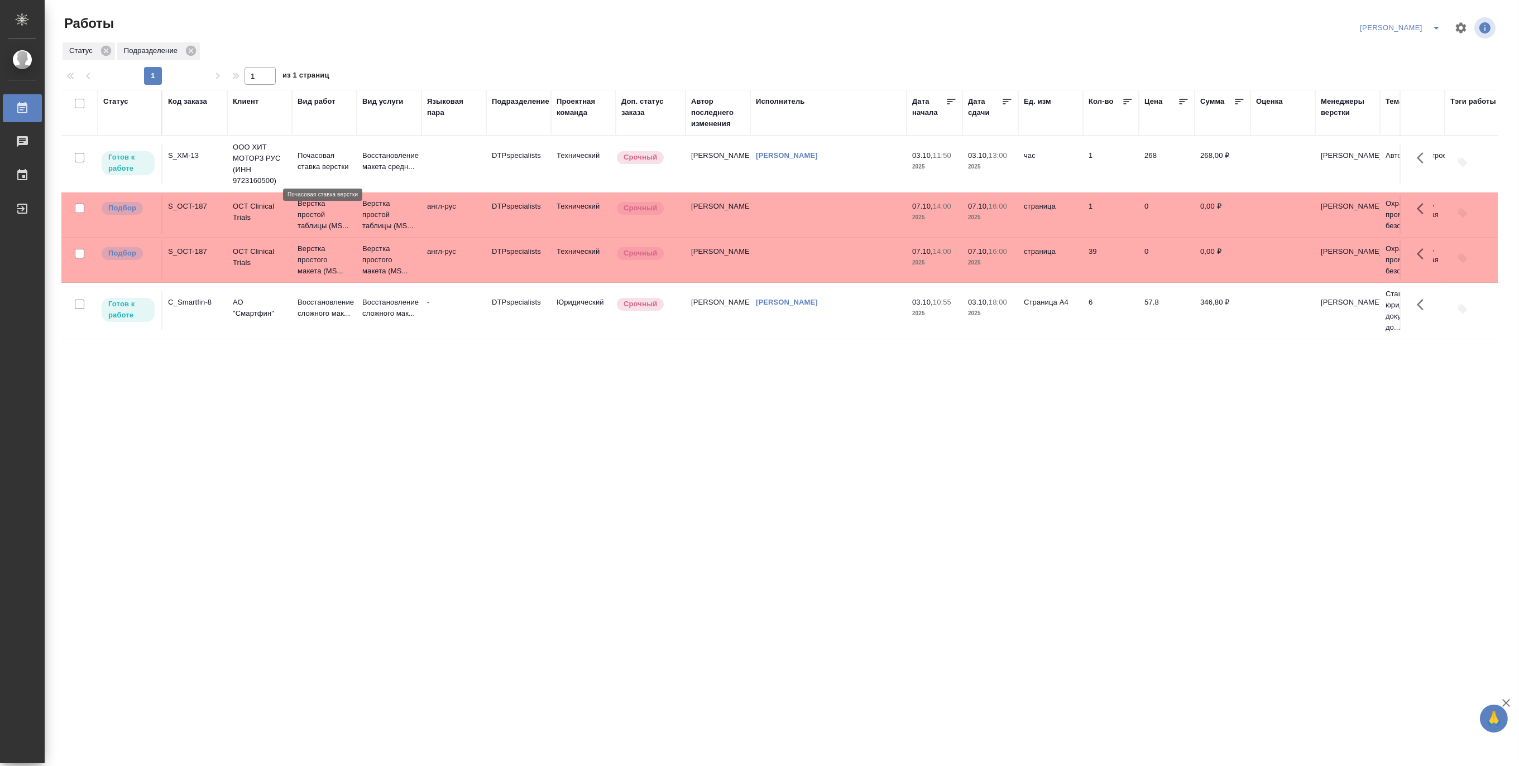
click at [323, 166] on p "Почасовая ставка верстки" at bounding box center [324, 161] width 54 height 22
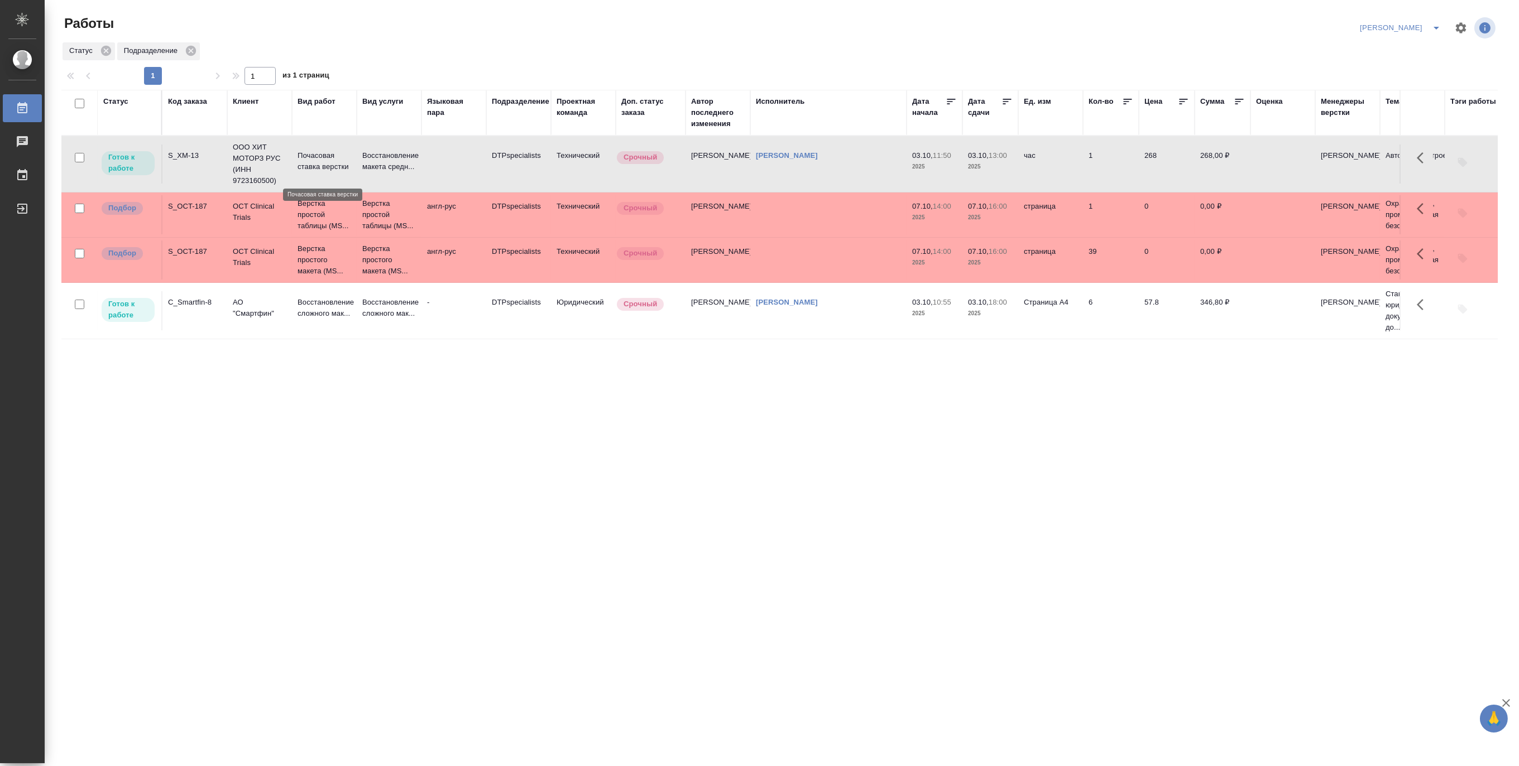
click at [323, 166] on p "Почасовая ставка верстки" at bounding box center [324, 161] width 54 height 22
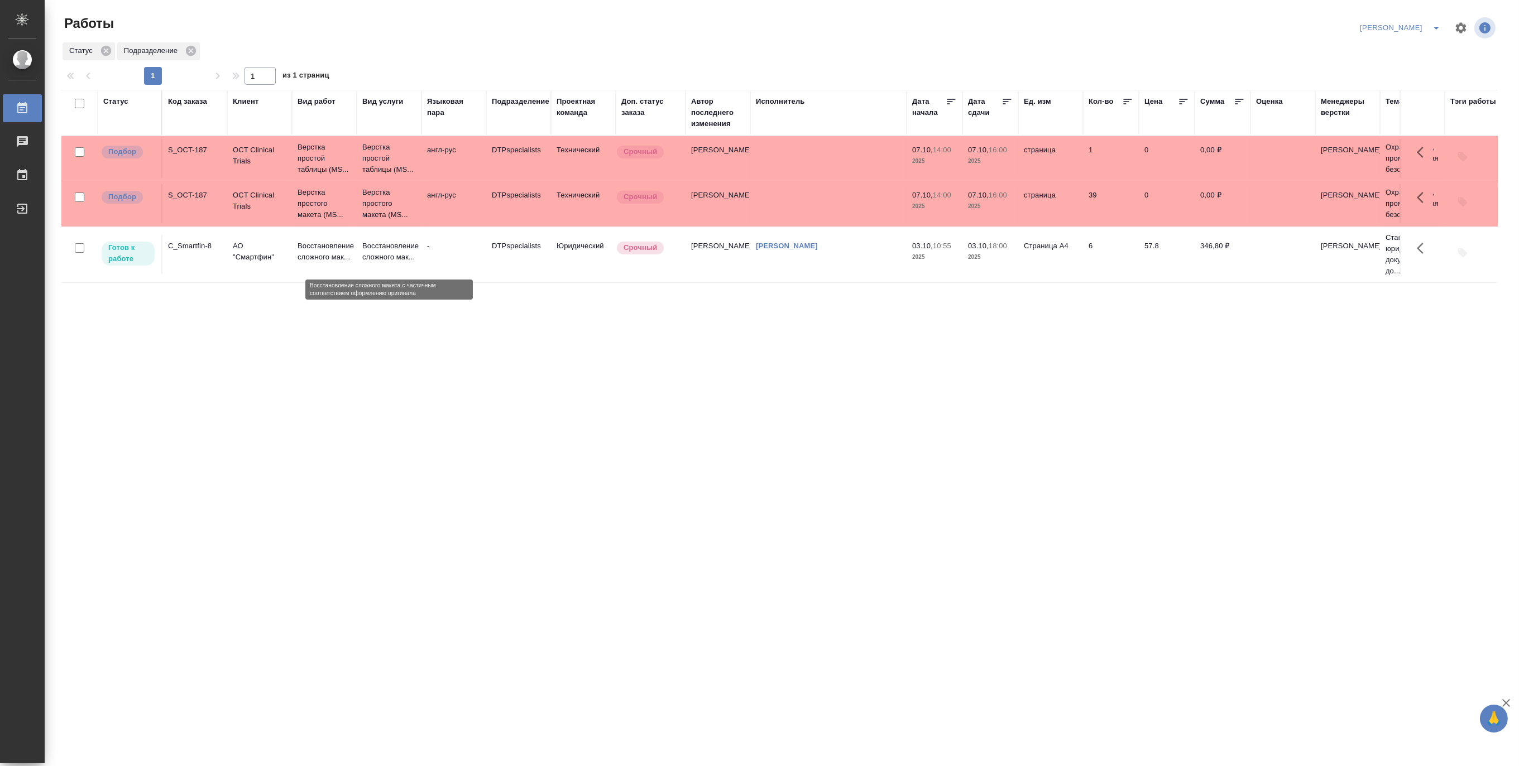
click at [385, 254] on p "Восстановление сложного мак..." at bounding box center [389, 252] width 54 height 22
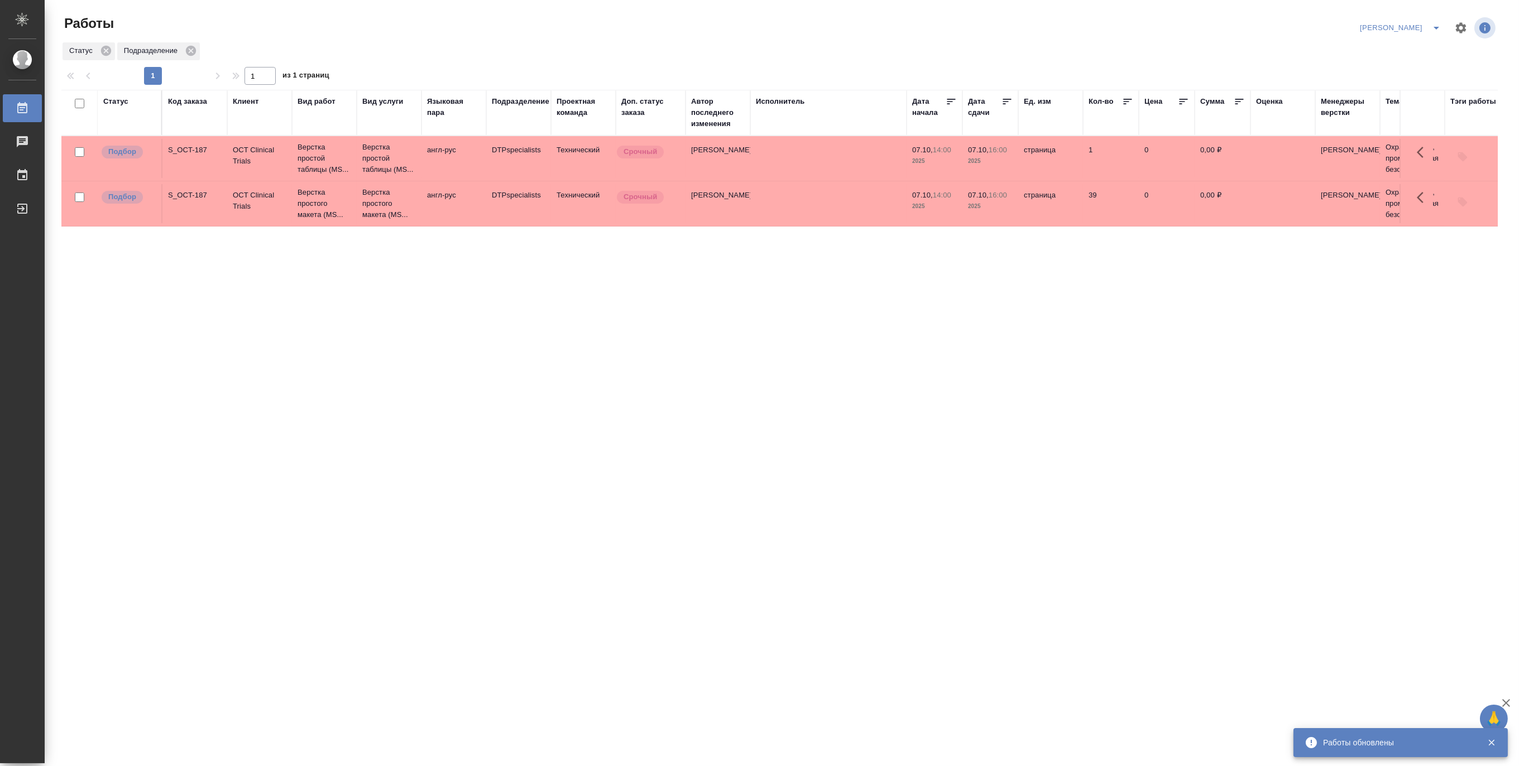
click at [1433, 23] on icon "split button" at bounding box center [1435, 27] width 13 height 13
click at [1393, 50] on li "[PERSON_NAME] работе" at bounding box center [1393, 50] width 107 height 18
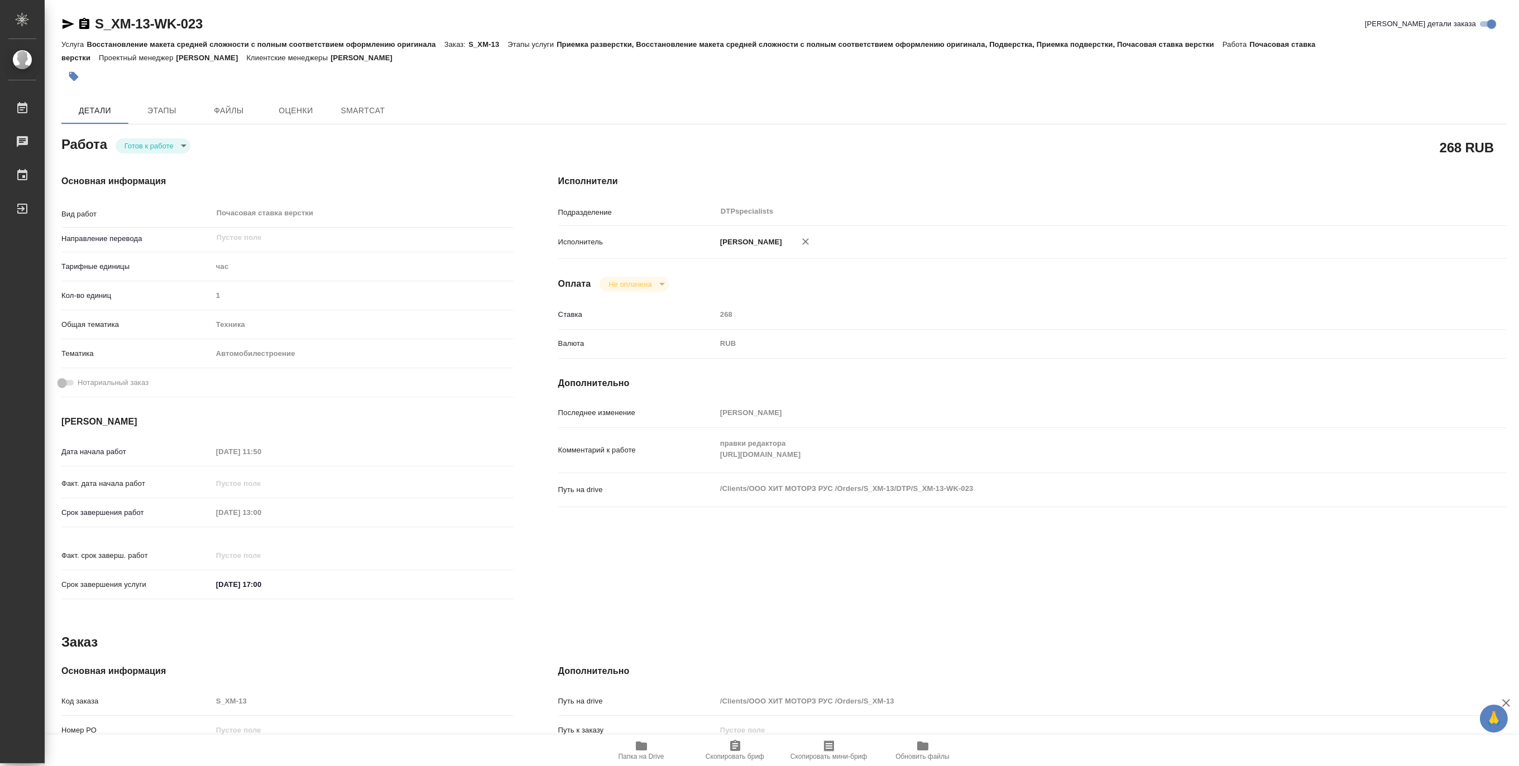
type textarea "x"
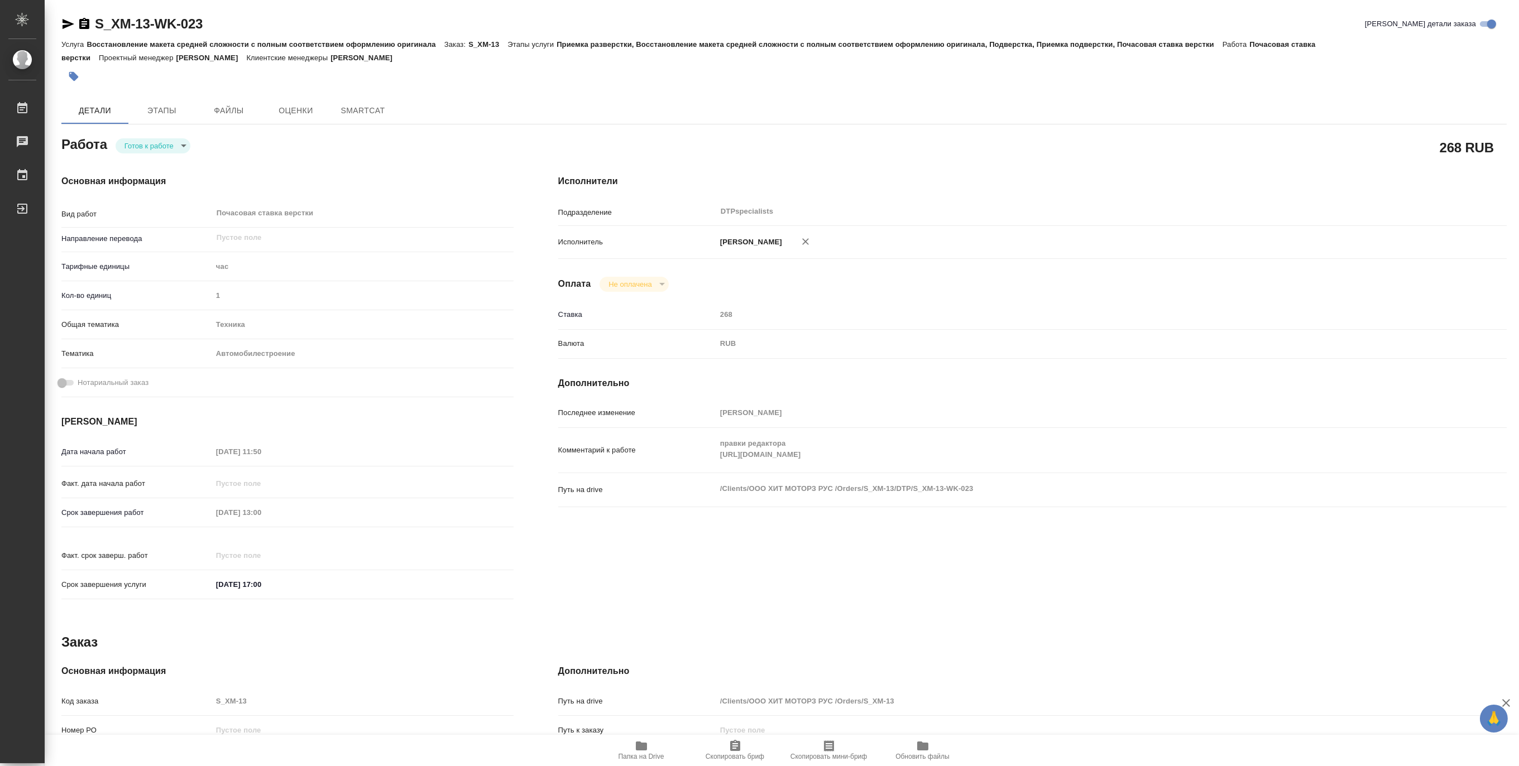
type textarea "x"
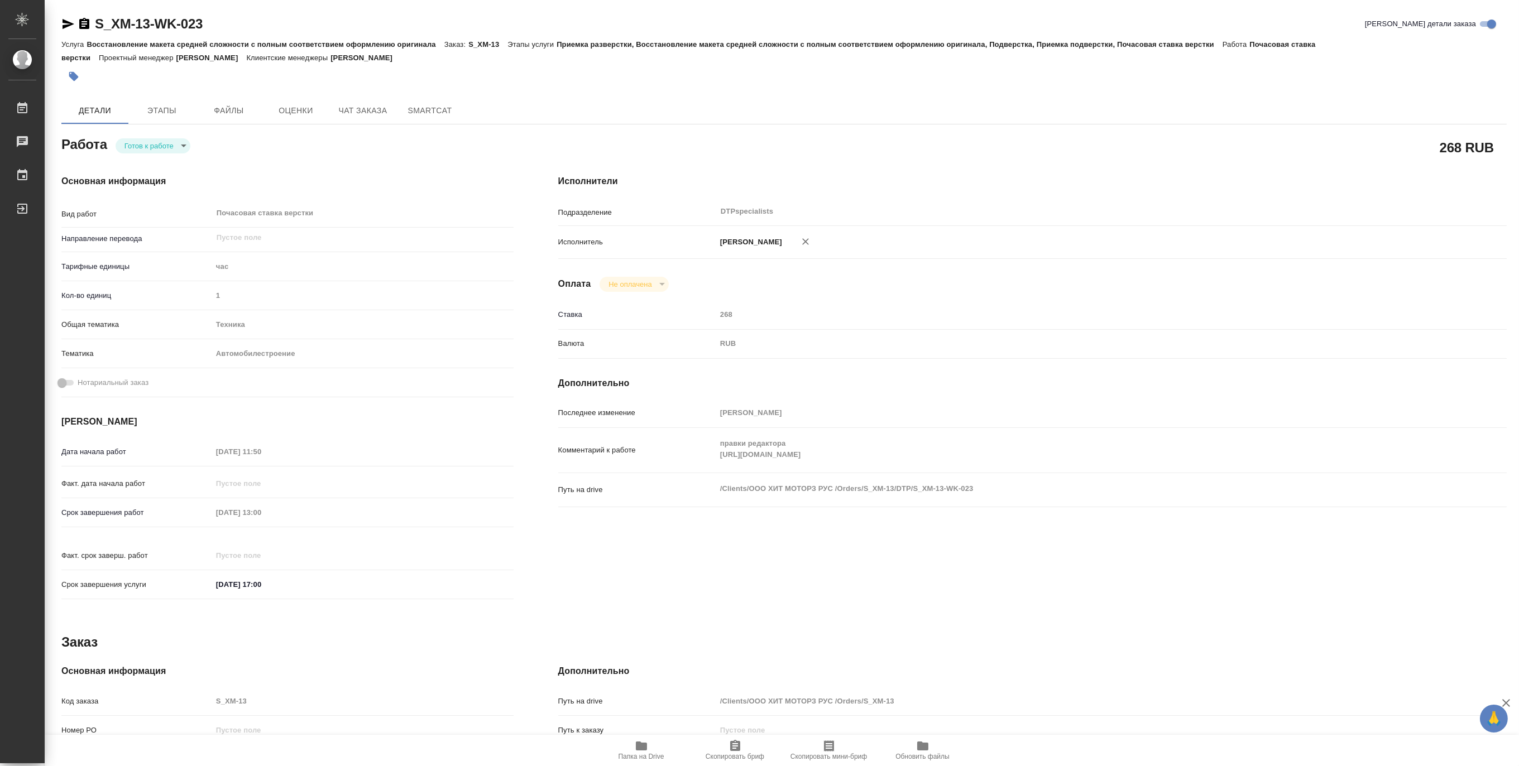
type textarea "x"
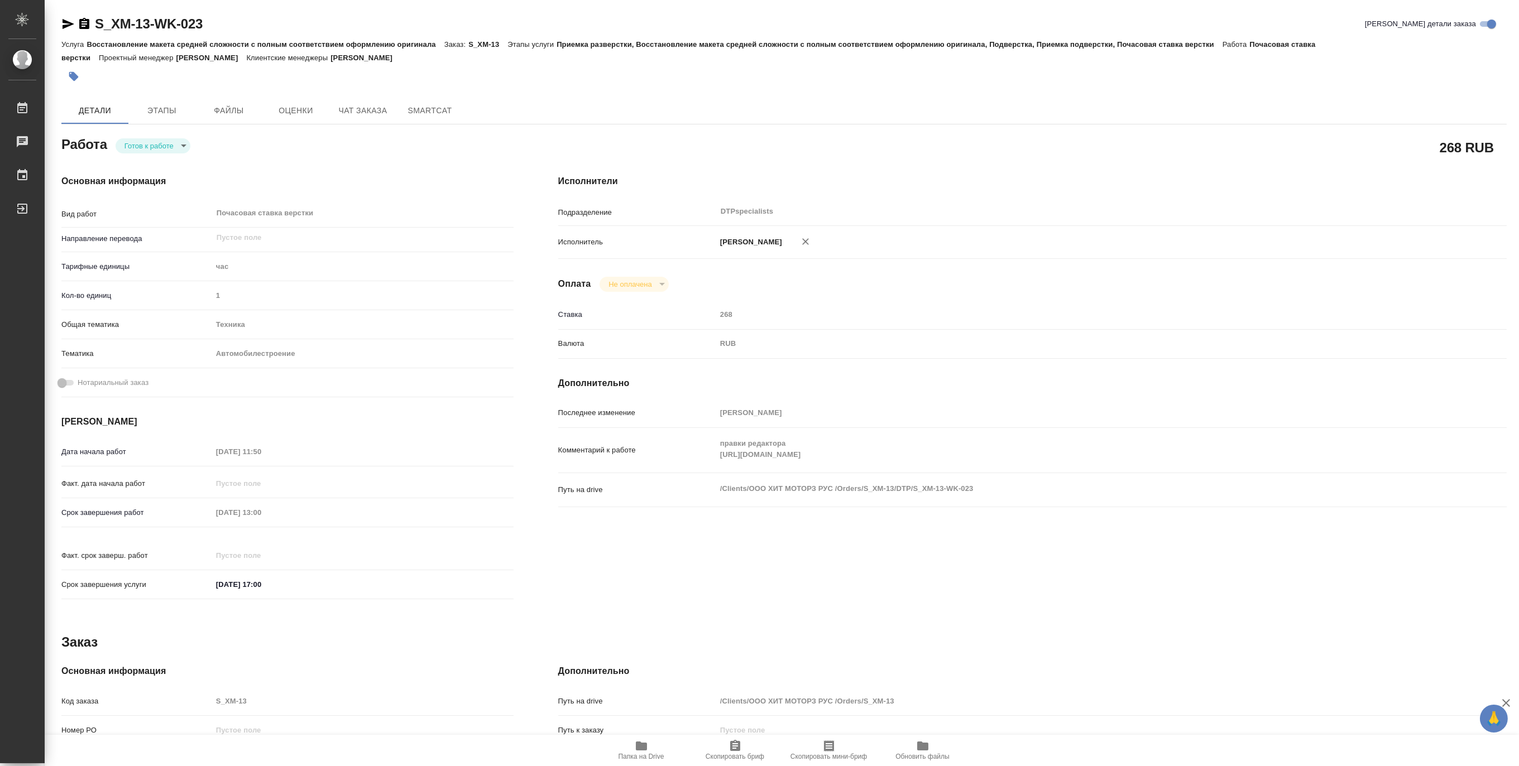
type textarea "x"
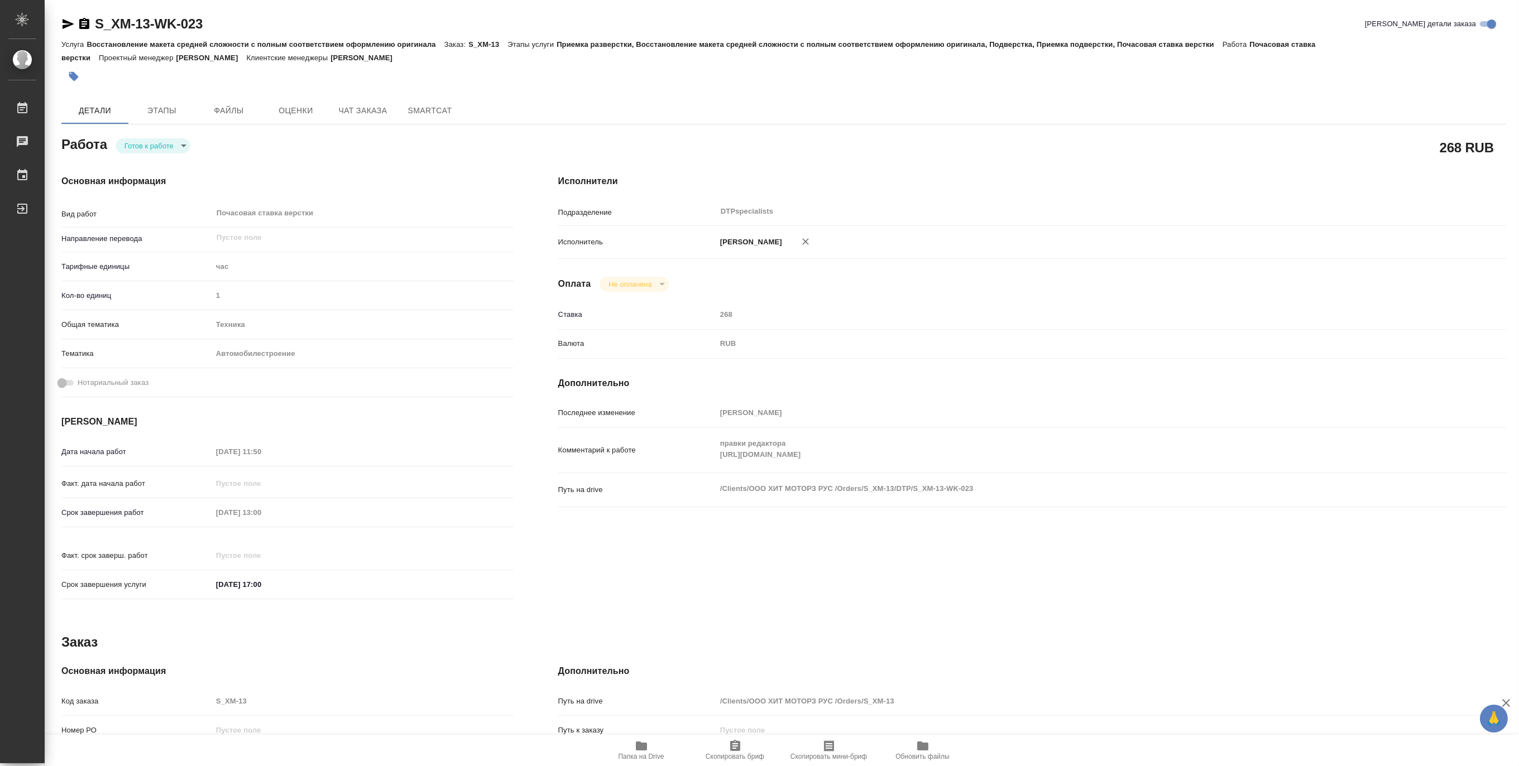
click at [135, 145] on body "🙏 .cls-1 fill:#fff; AWATERA [PERSON_NAME] Работы Чаты График Выйти S_XM-13-WK-0…" at bounding box center [759, 383] width 1519 height 766
click at [131, 145] on button "В работе" at bounding box center [142, 146] width 37 height 12
type textarea "x"
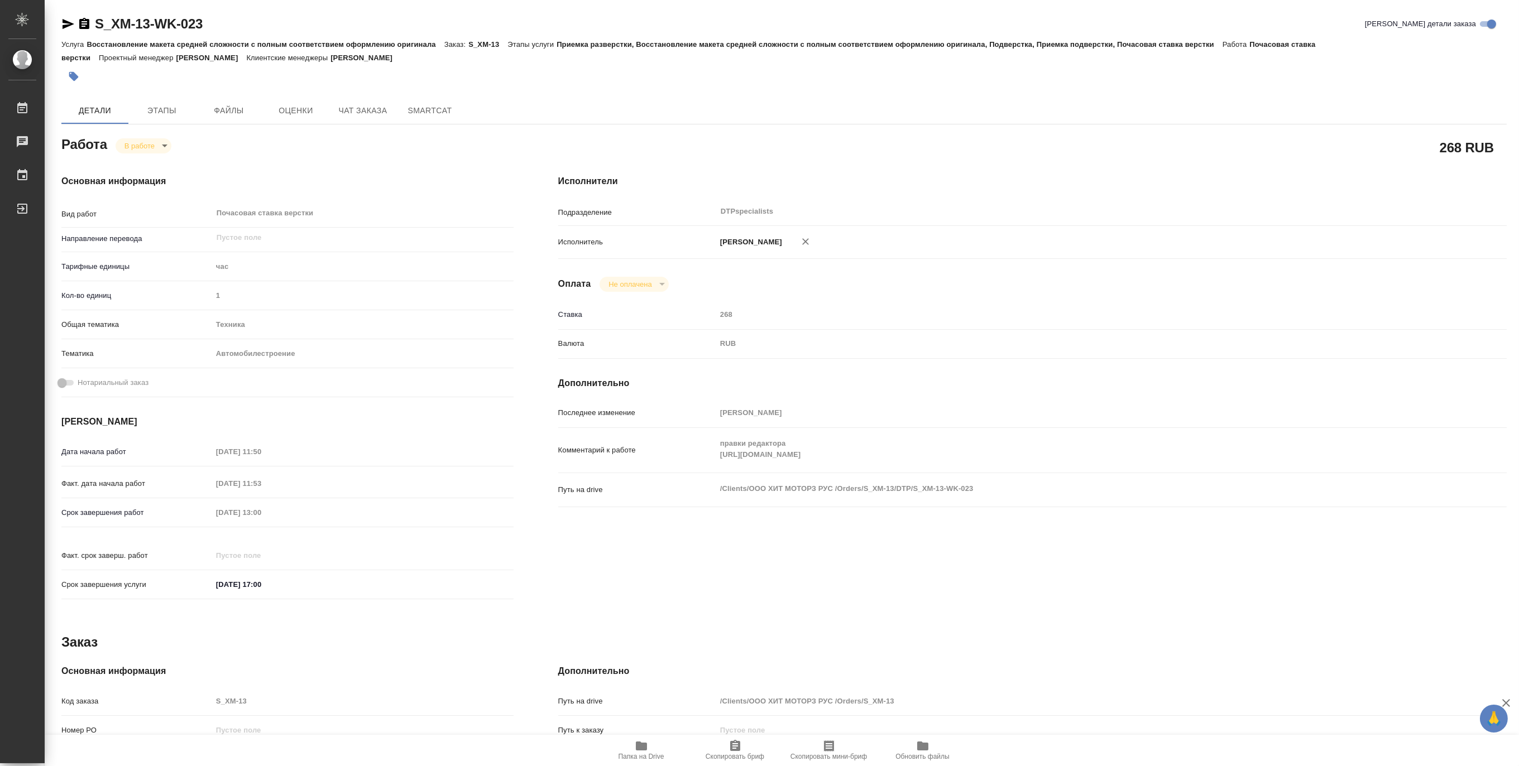
type textarea "x"
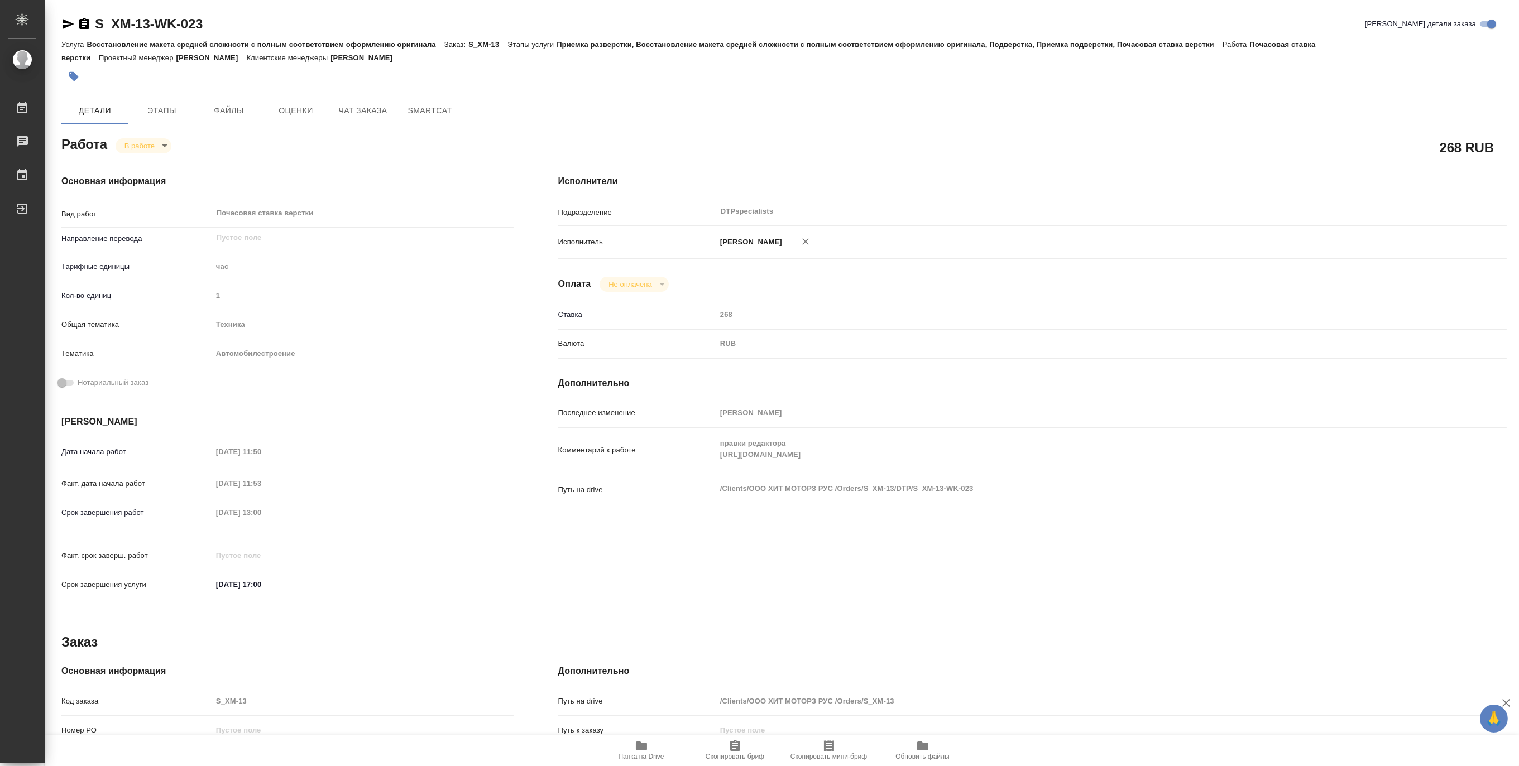
type textarea "x"
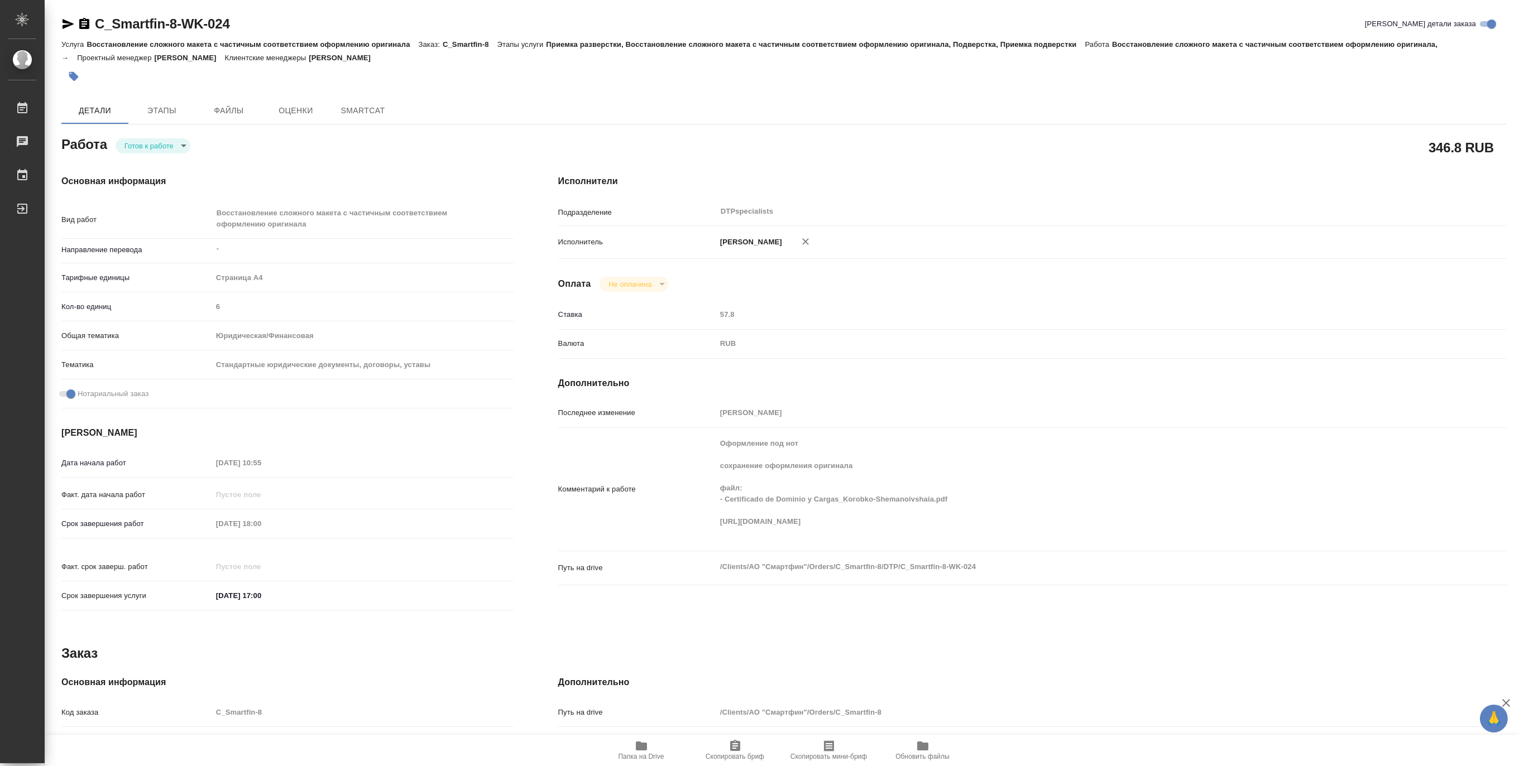
type textarea "x"
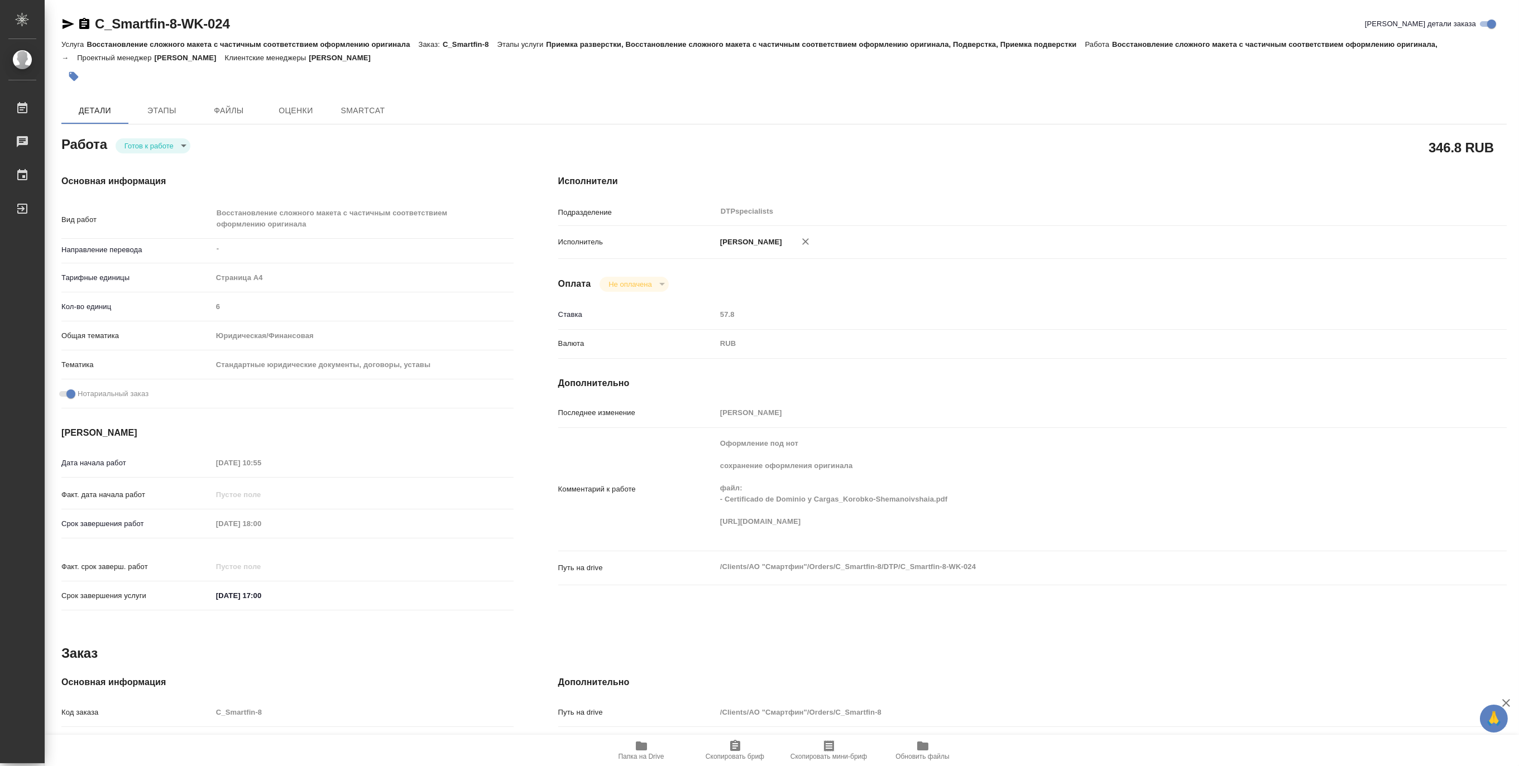
type textarea "x"
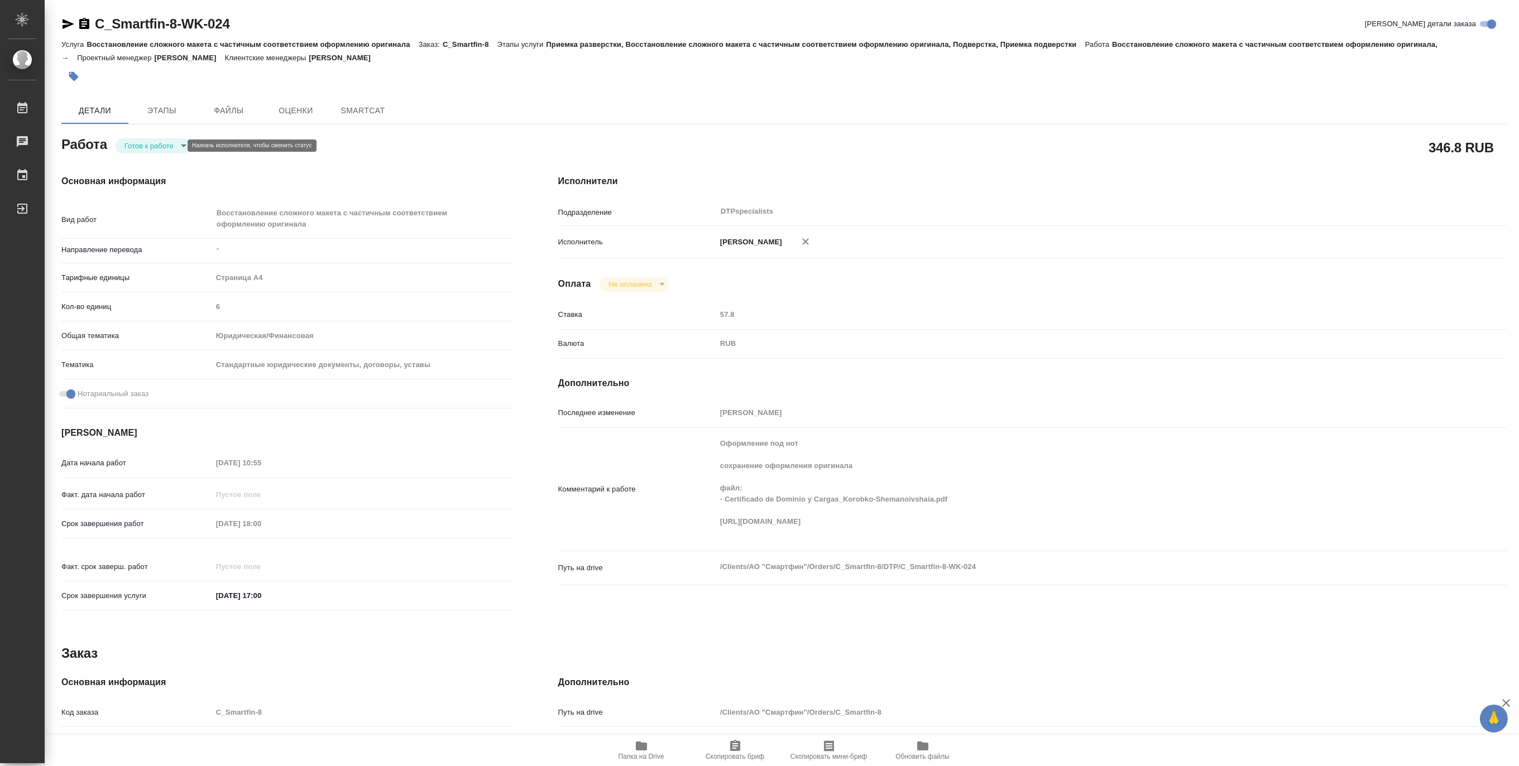
click at [132, 143] on body "🙏 .cls-1 fill:#fff; AWATERA Matveeva Maria Работы Чаты График Выйти C_Smartfin-…" at bounding box center [759, 383] width 1519 height 766
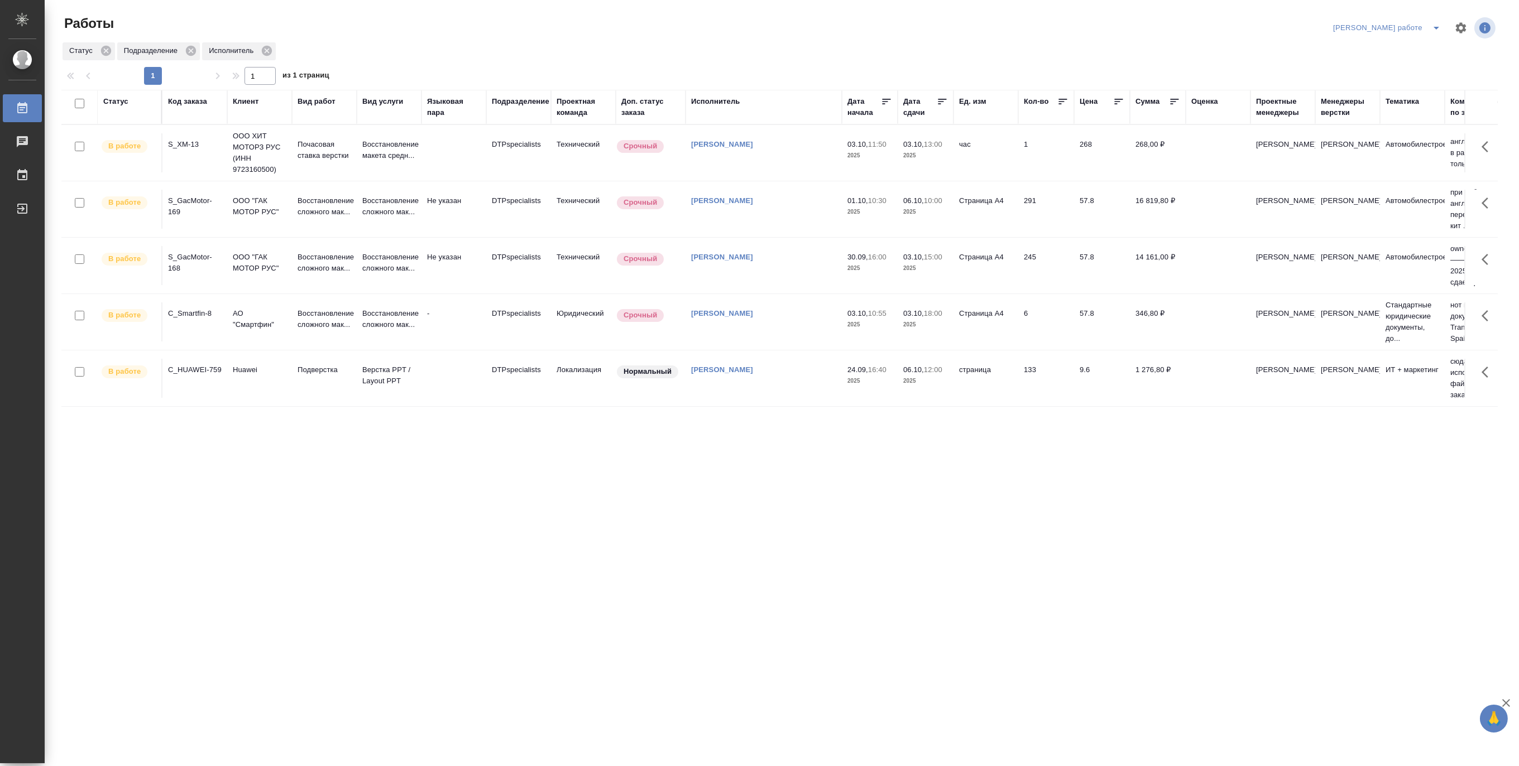
click at [356, 203] on td "Восстановление сложного мак..." at bounding box center [324, 209] width 65 height 39
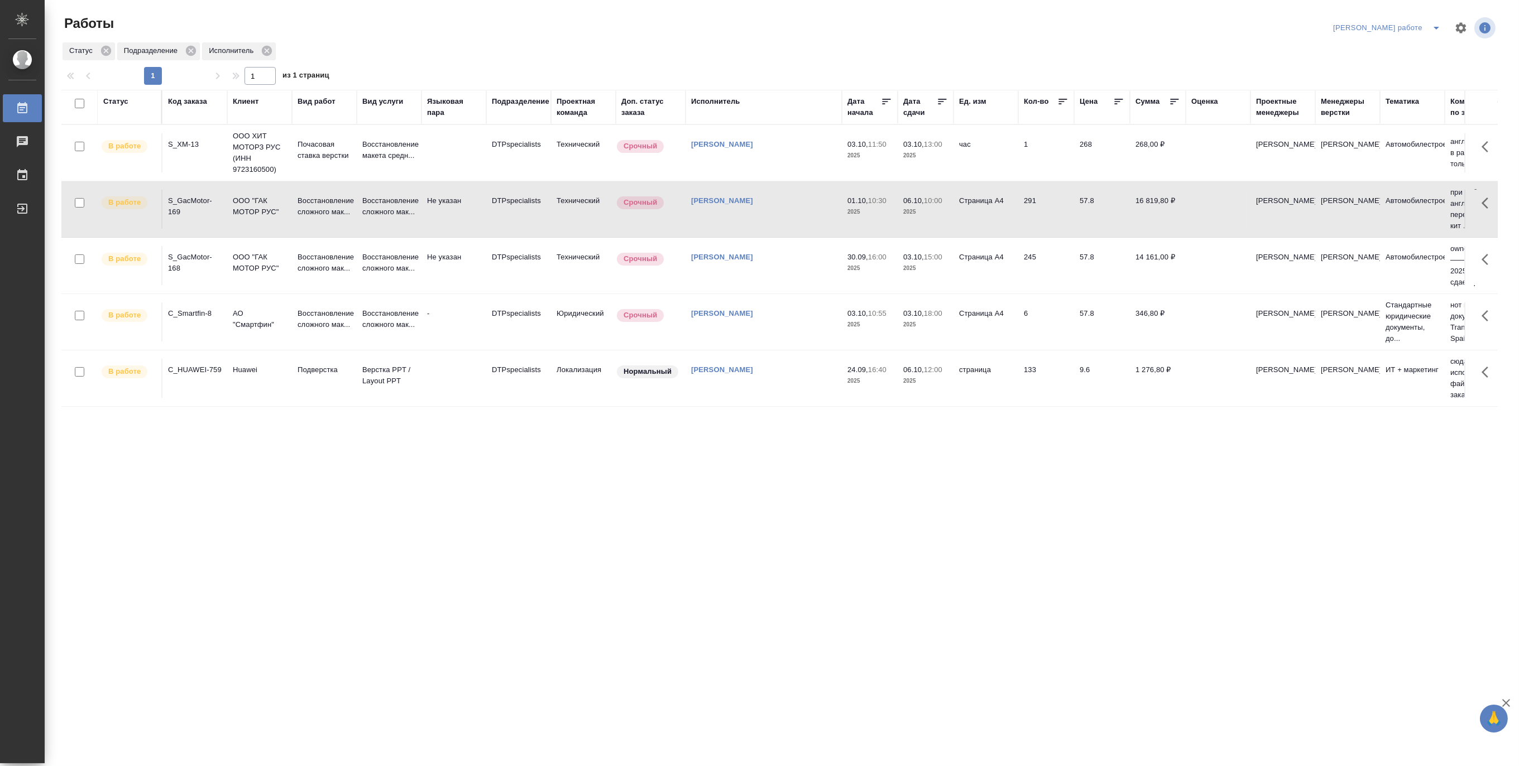
click at [356, 203] on td "Восстановление сложного мак..." at bounding box center [324, 209] width 65 height 39
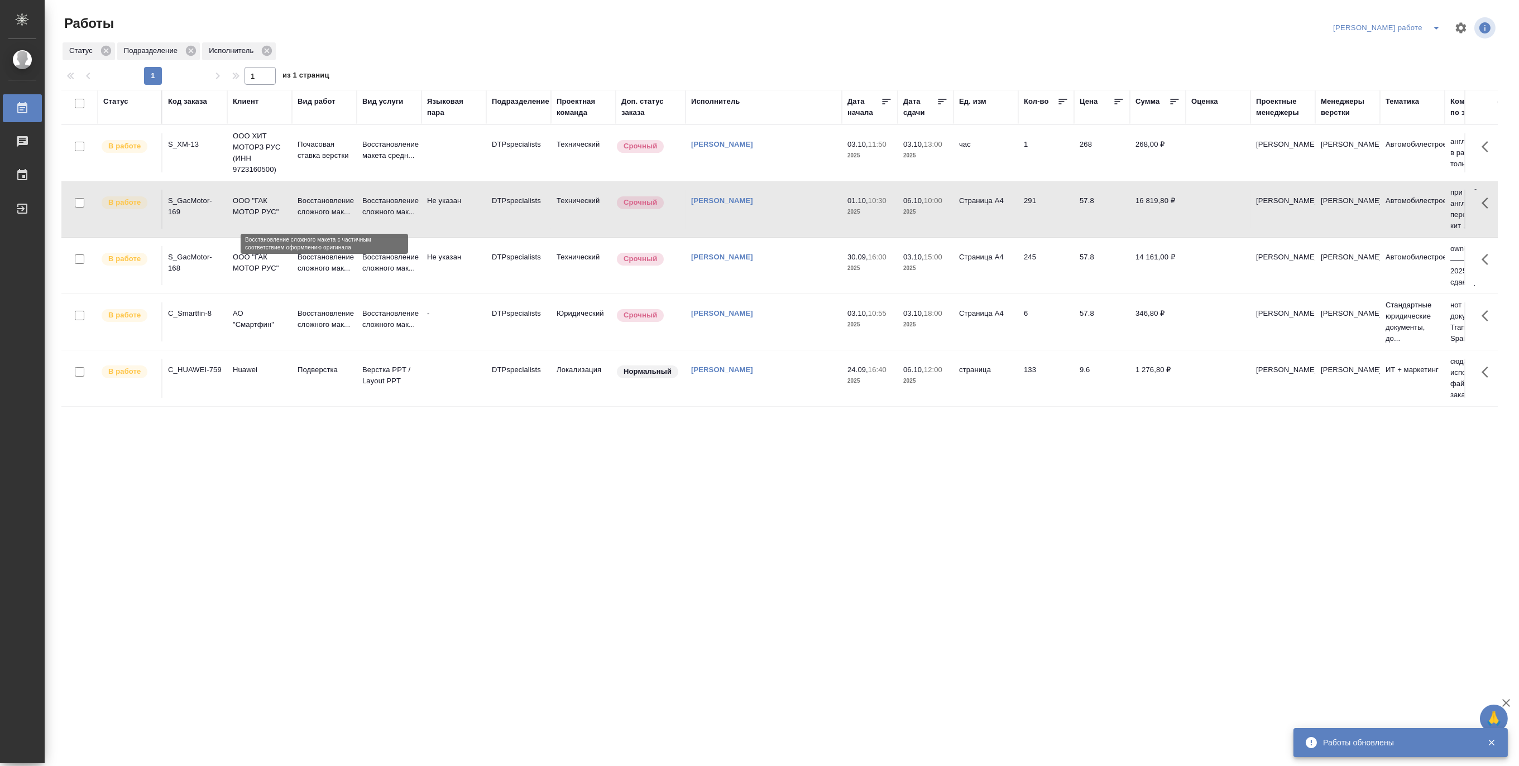
click at [310, 204] on p "Восстановление сложного мак..." at bounding box center [324, 206] width 54 height 22
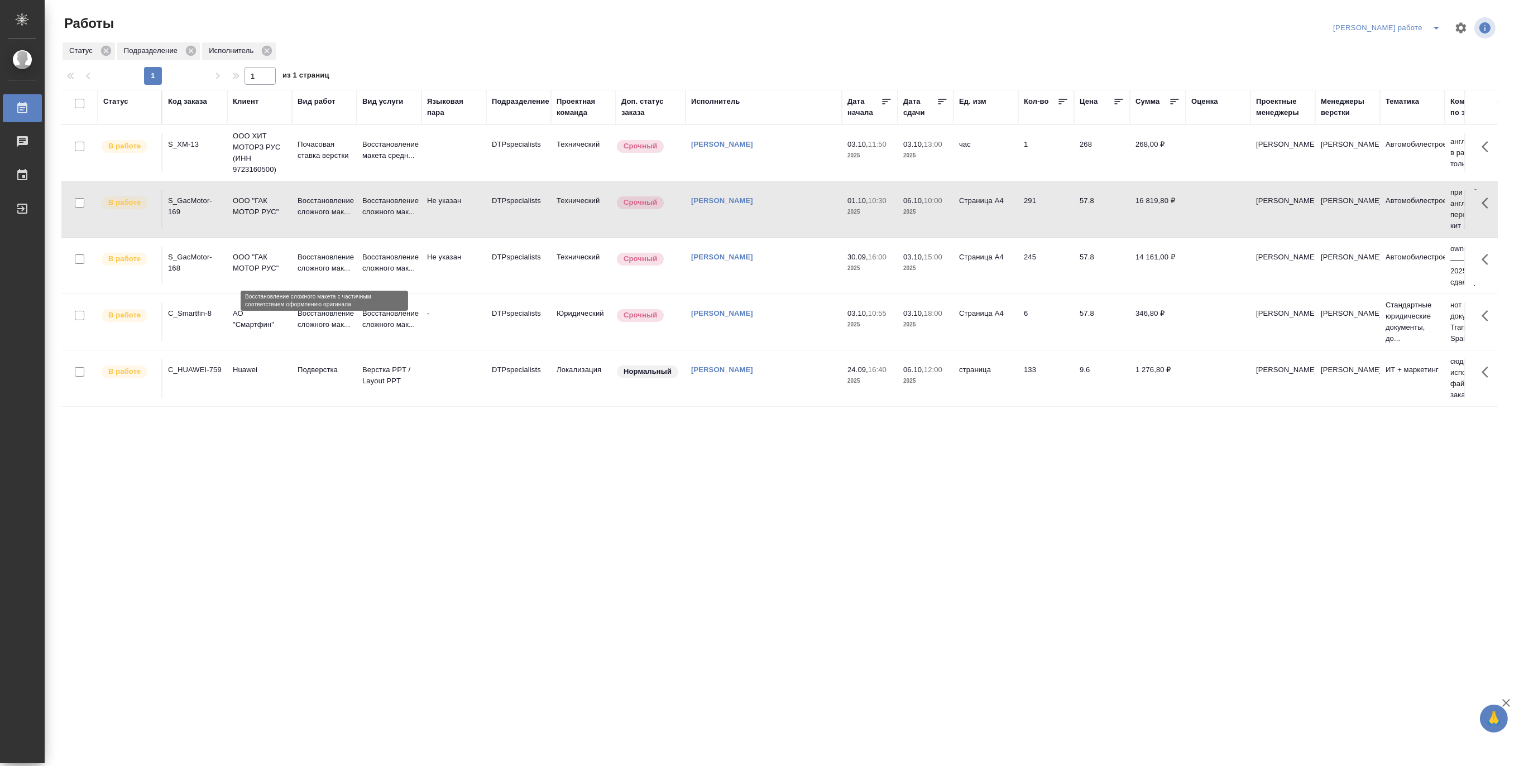
click at [316, 265] on p "Восстановление сложного мак..." at bounding box center [324, 263] width 54 height 22
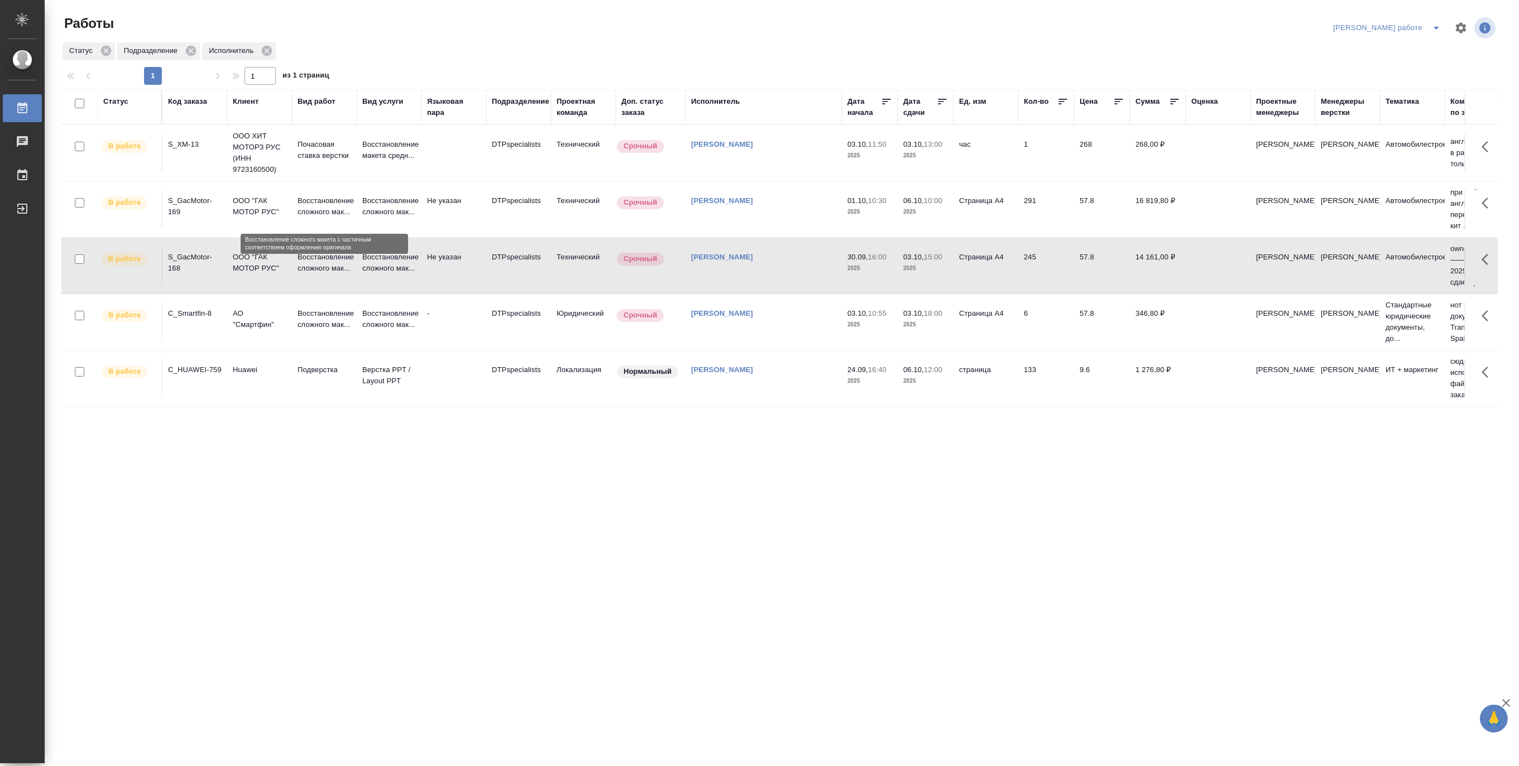
click at [320, 205] on p "Восстановление сложного мак..." at bounding box center [324, 206] width 54 height 22
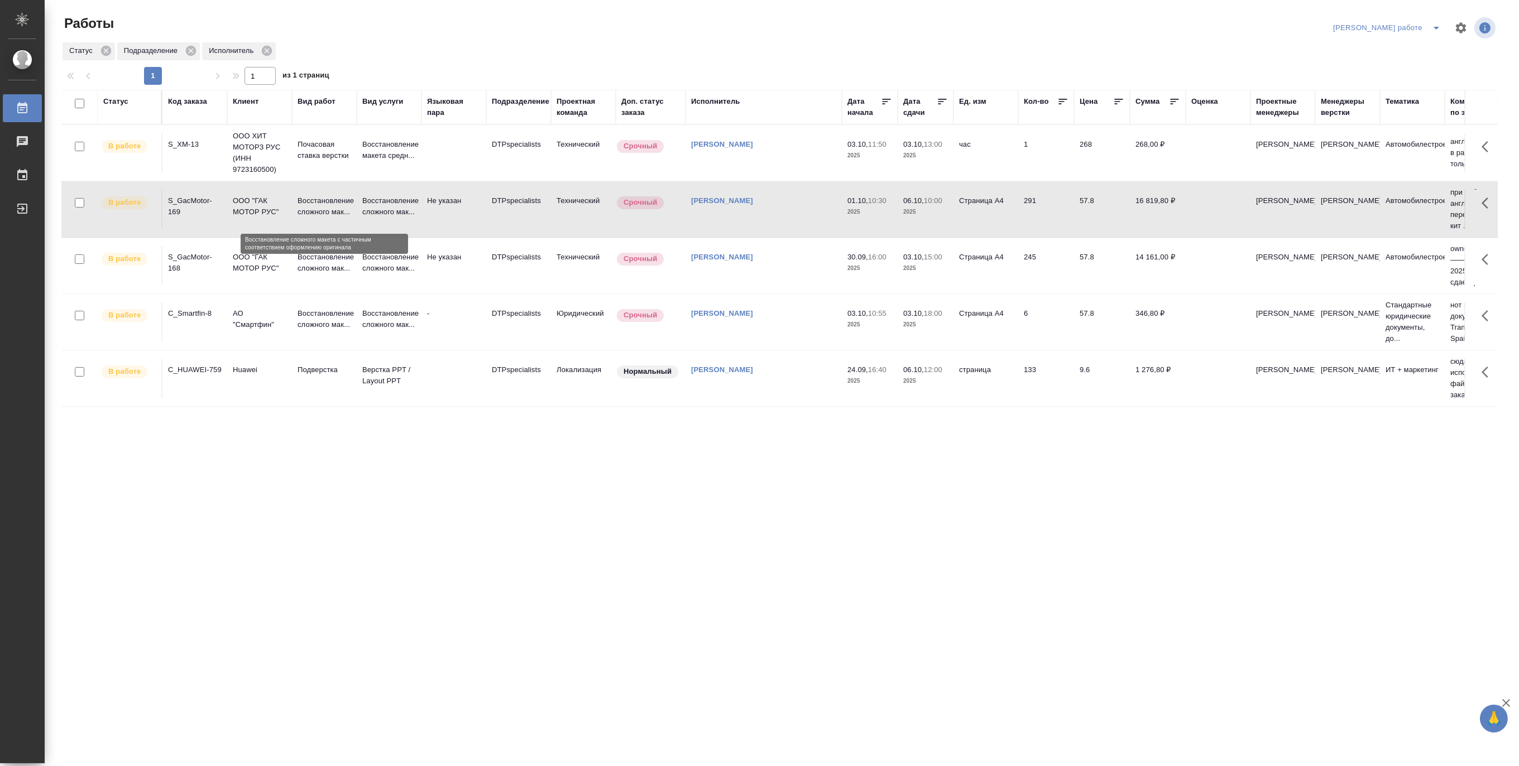
click at [320, 205] on p "Восстановление сложного мак..." at bounding box center [324, 206] width 54 height 22
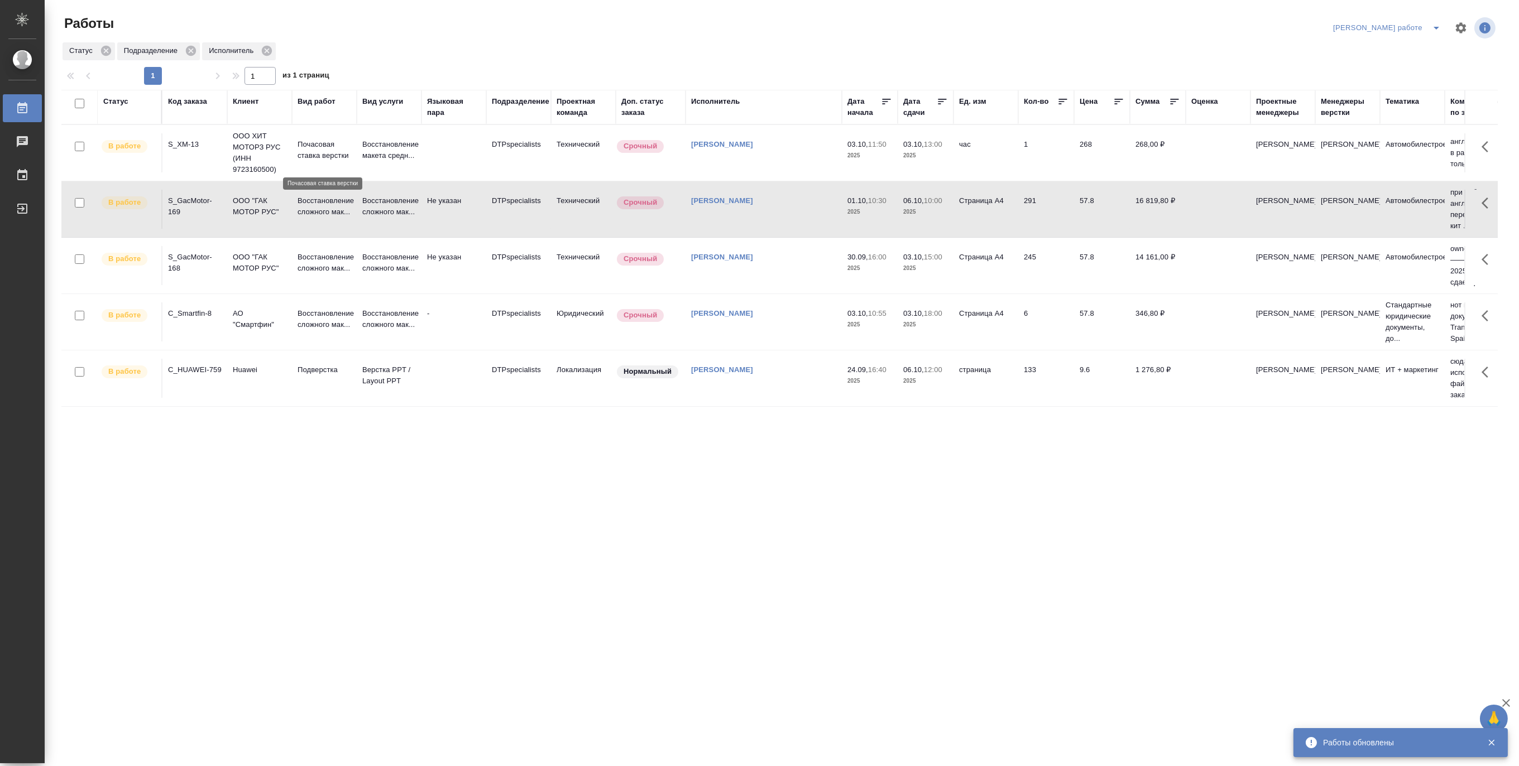
click at [308, 149] on p "Почасовая ставка верстки" at bounding box center [324, 150] width 54 height 22
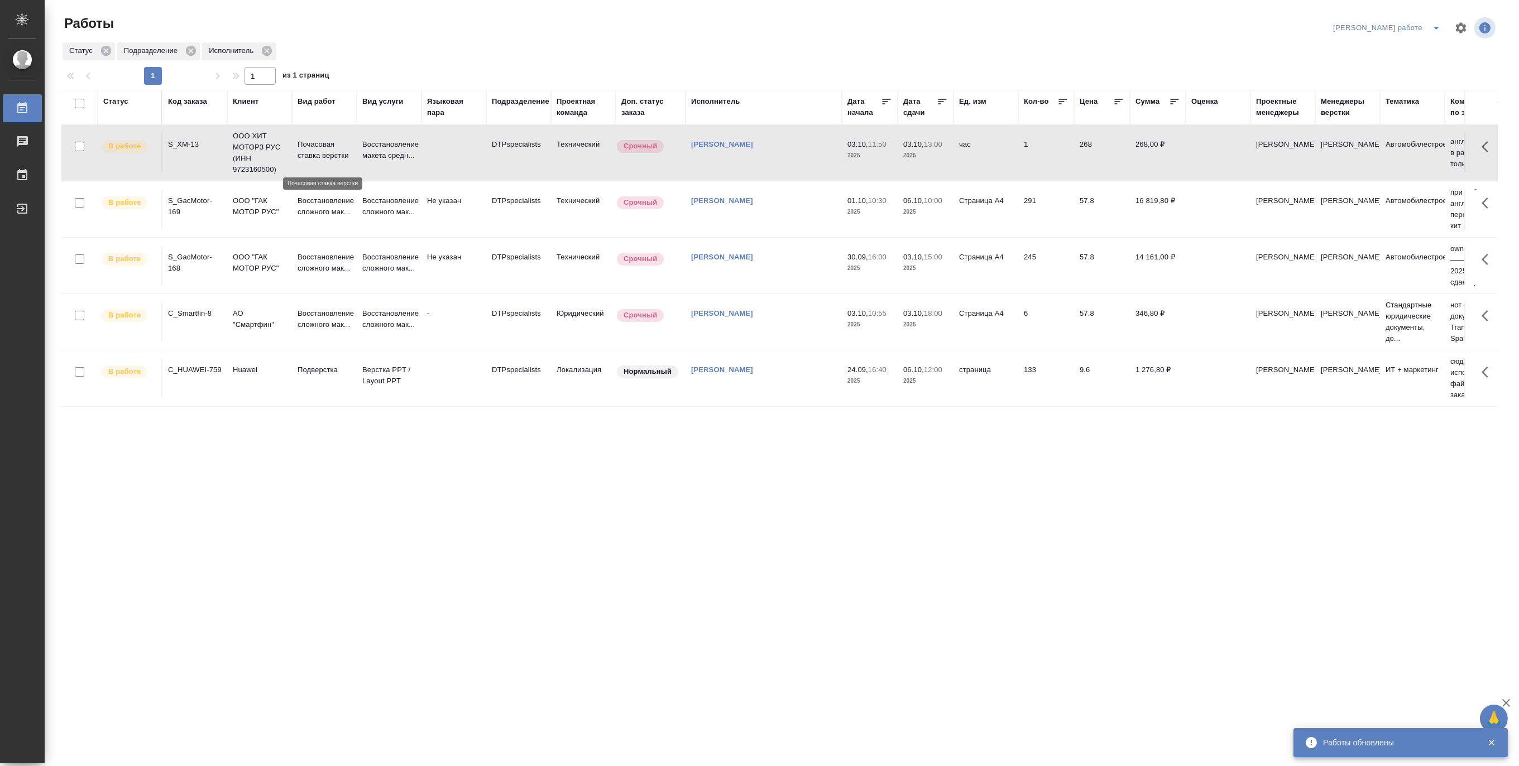
click at [308, 149] on p "Почасовая ставка верстки" at bounding box center [324, 150] width 54 height 22
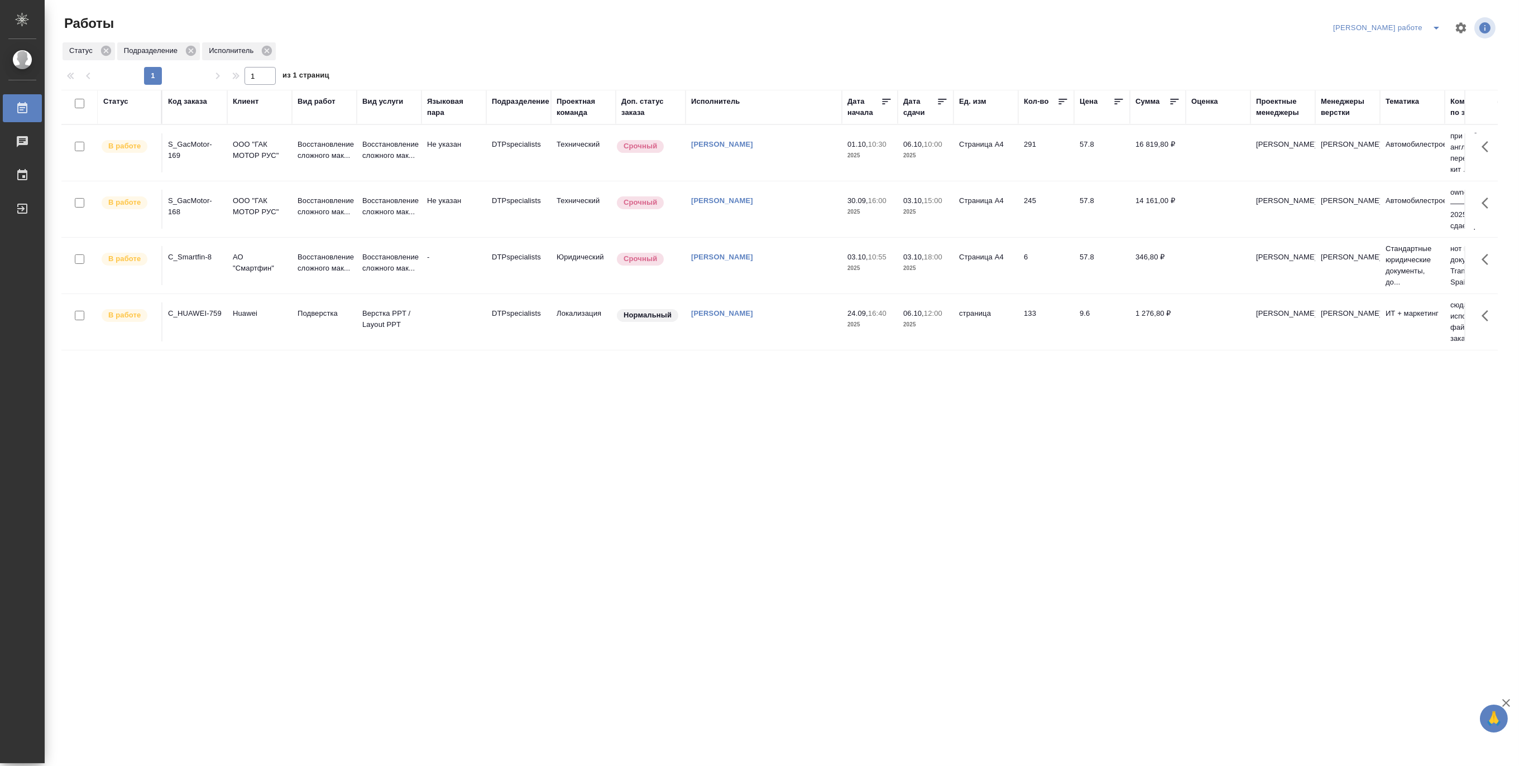
click at [1432, 21] on icon "split button" at bounding box center [1435, 27] width 13 height 13
click at [1409, 63] on li "Матвеева_назначено" at bounding box center [1396, 68] width 101 height 18
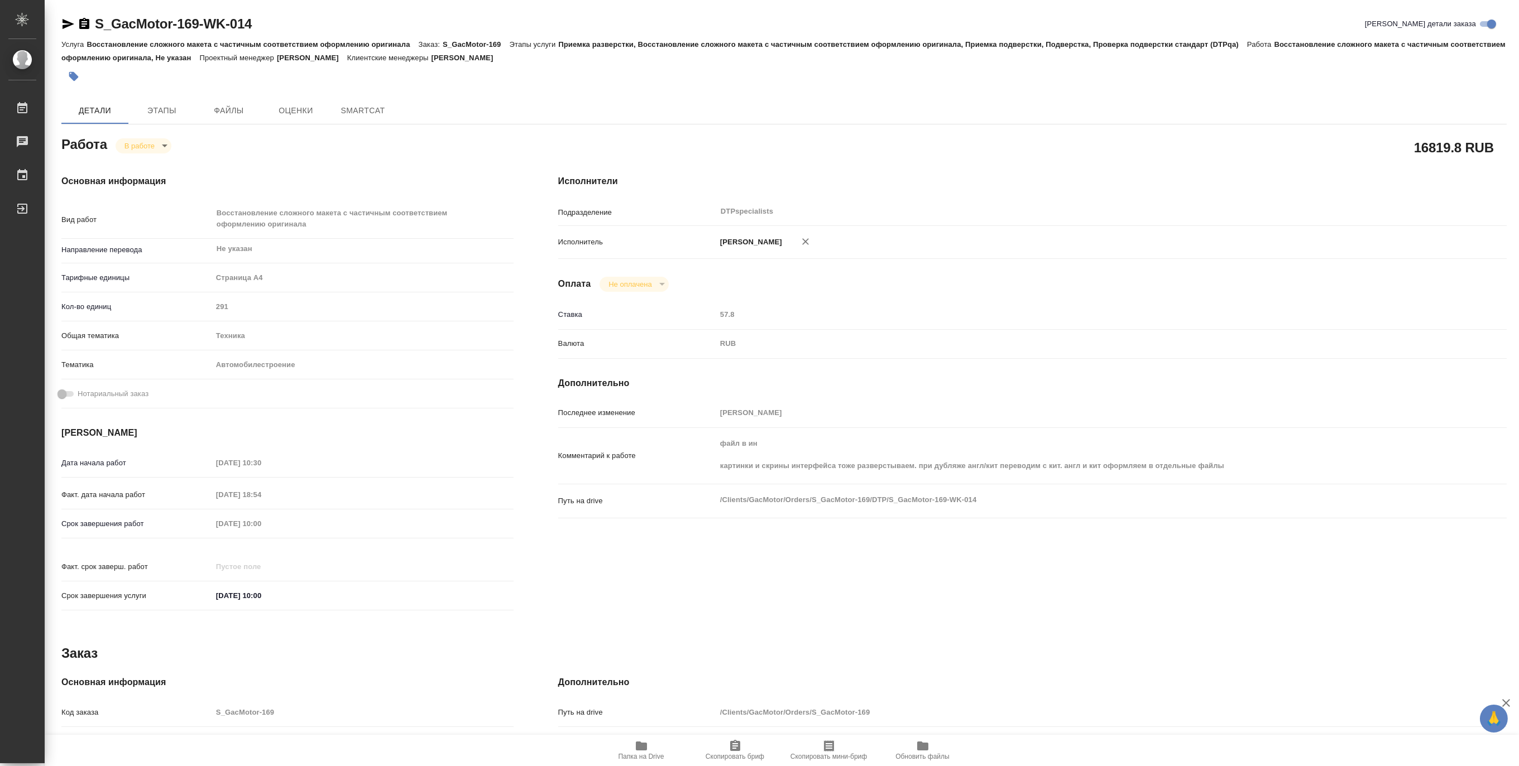
type textarea "x"
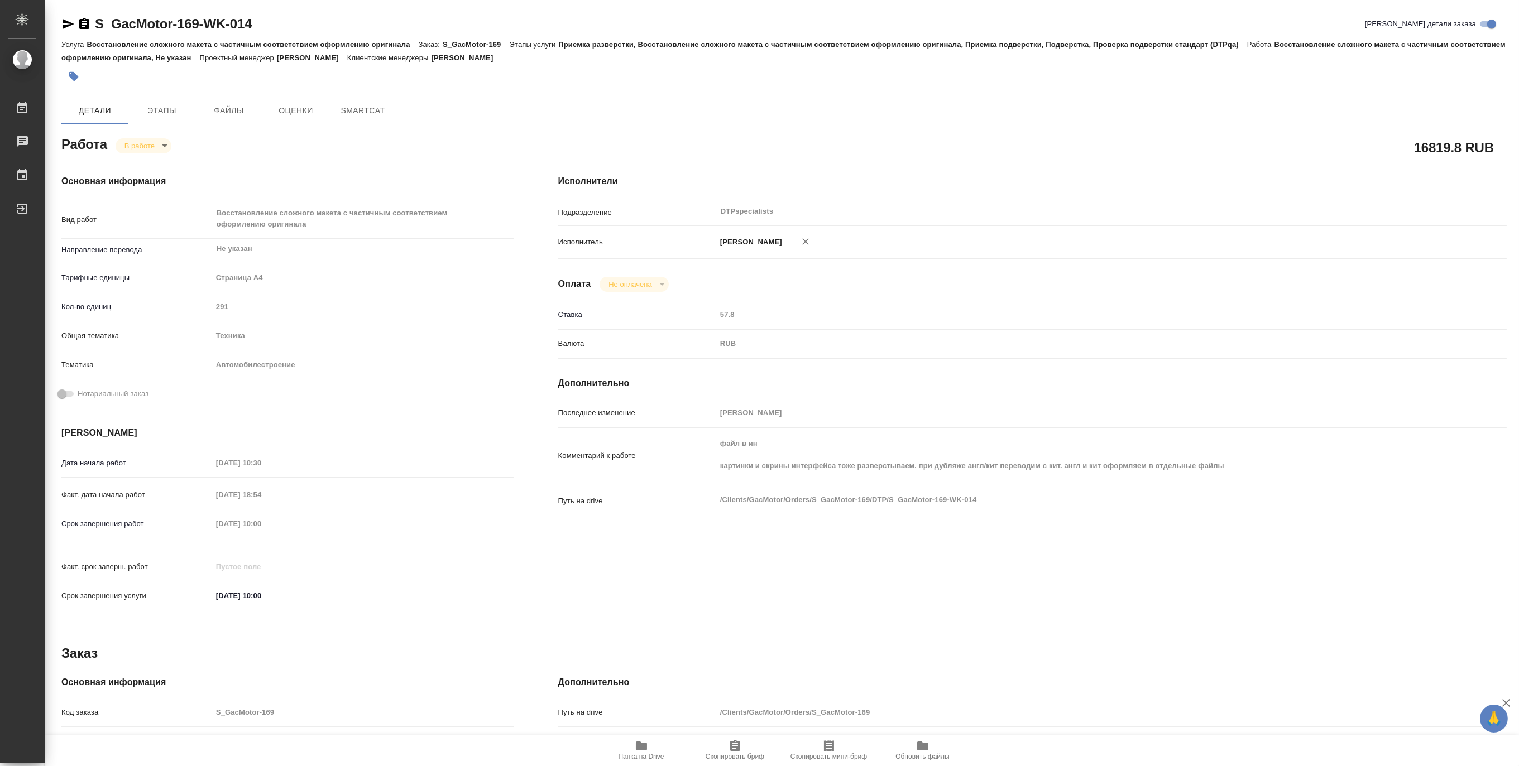
type textarea "x"
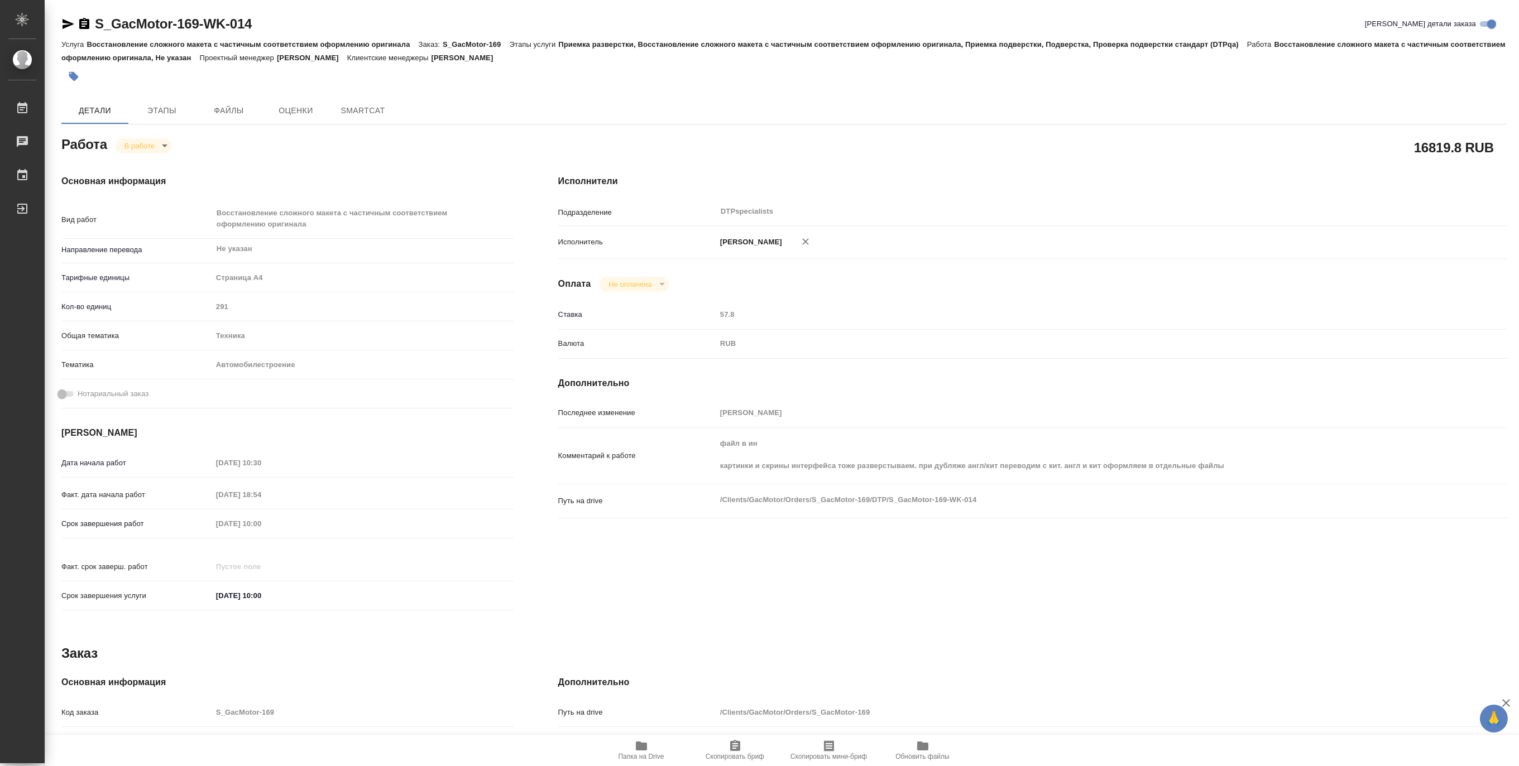
type textarea "x"
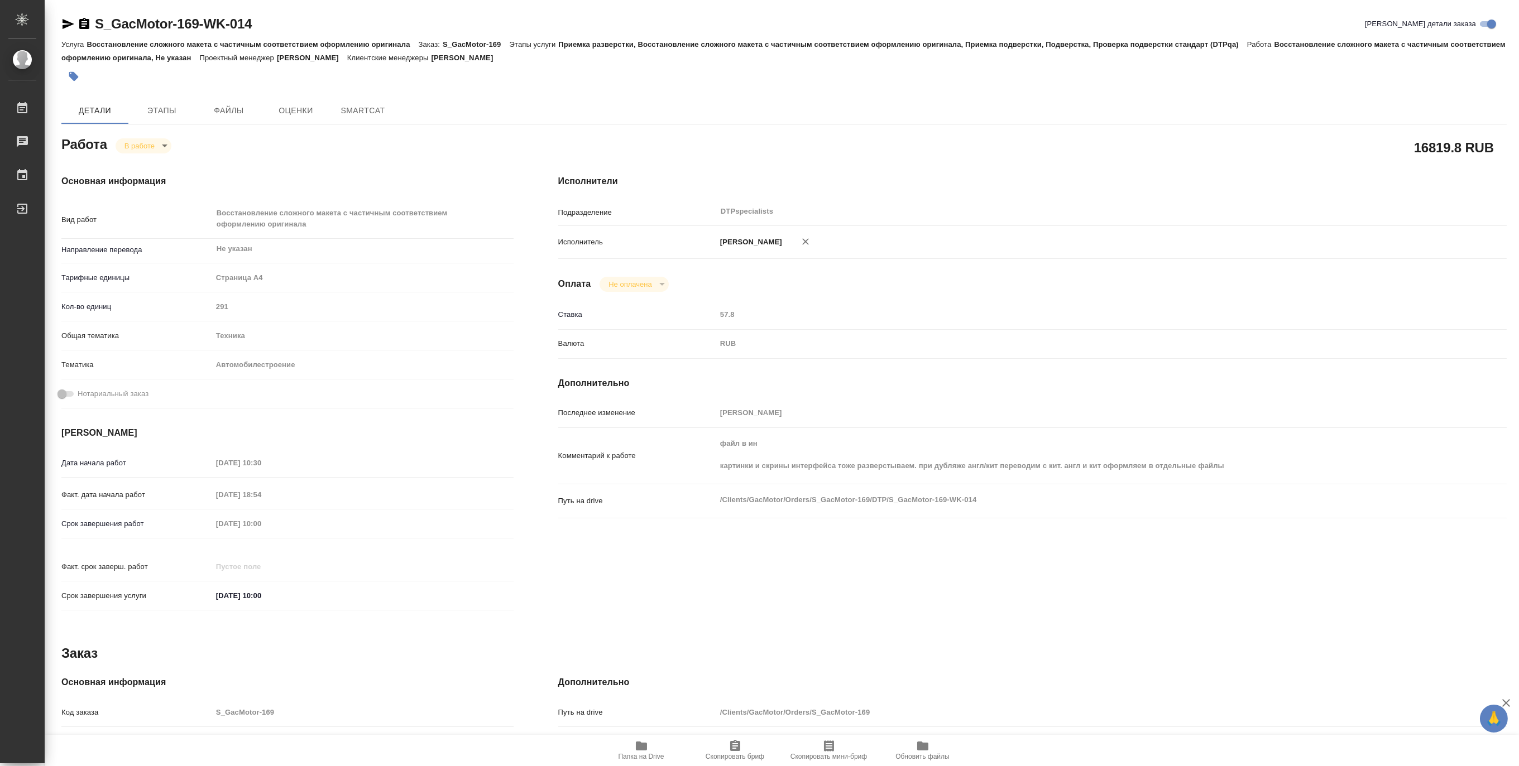
type textarea "x"
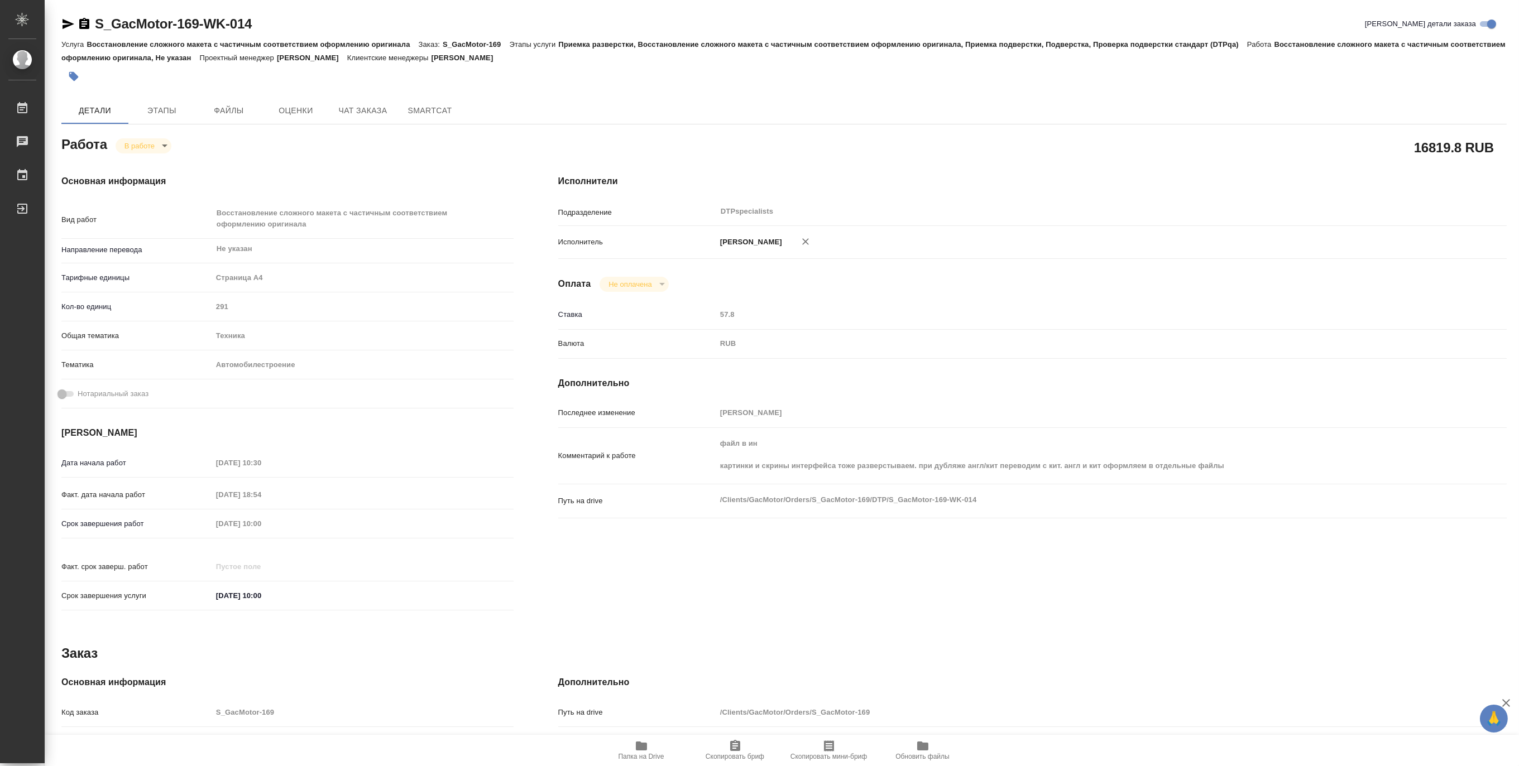
click at [654, 750] on span "Папка на Drive" at bounding box center [641, 750] width 80 height 21
type textarea "x"
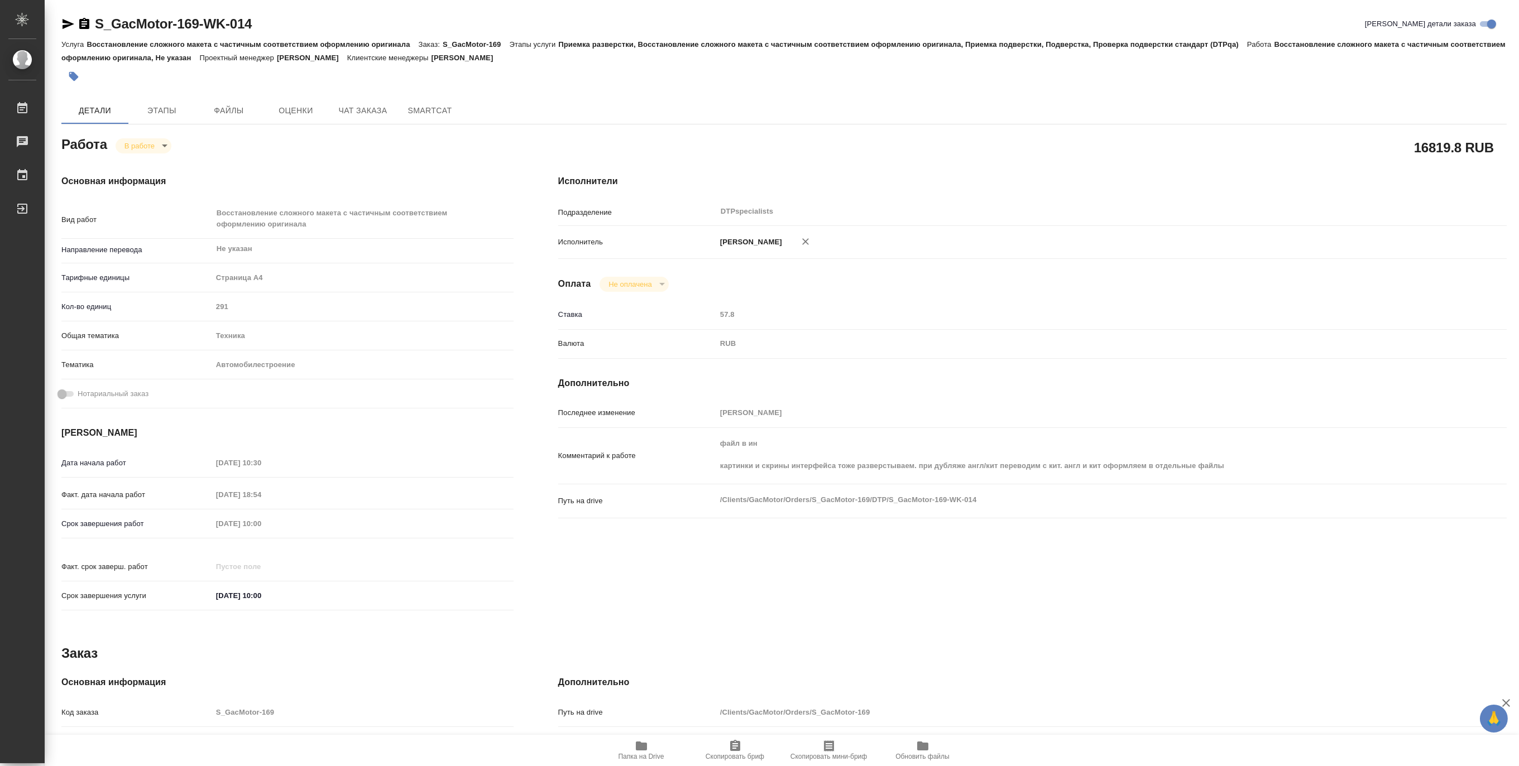
type textarea "x"
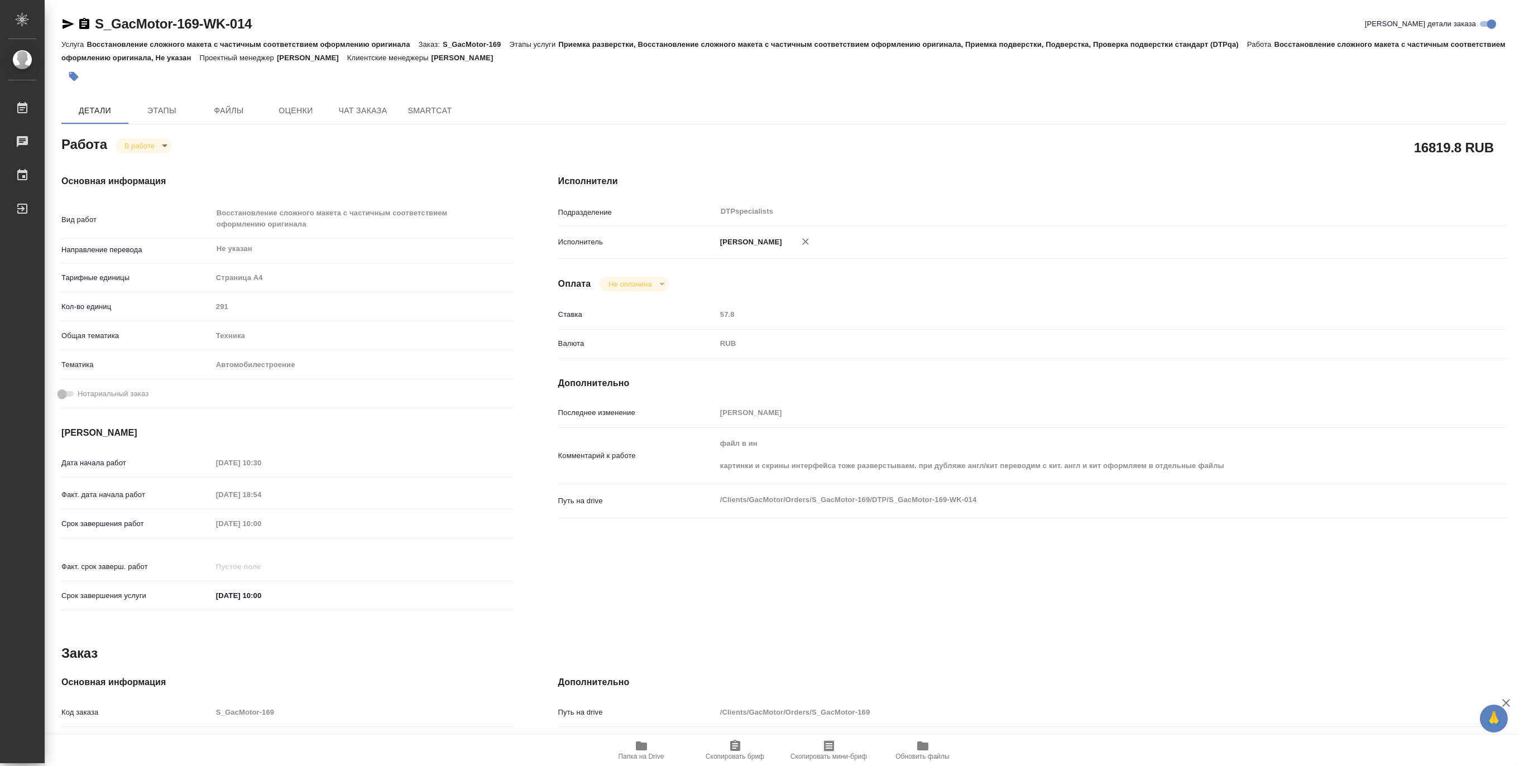
type textarea "x"
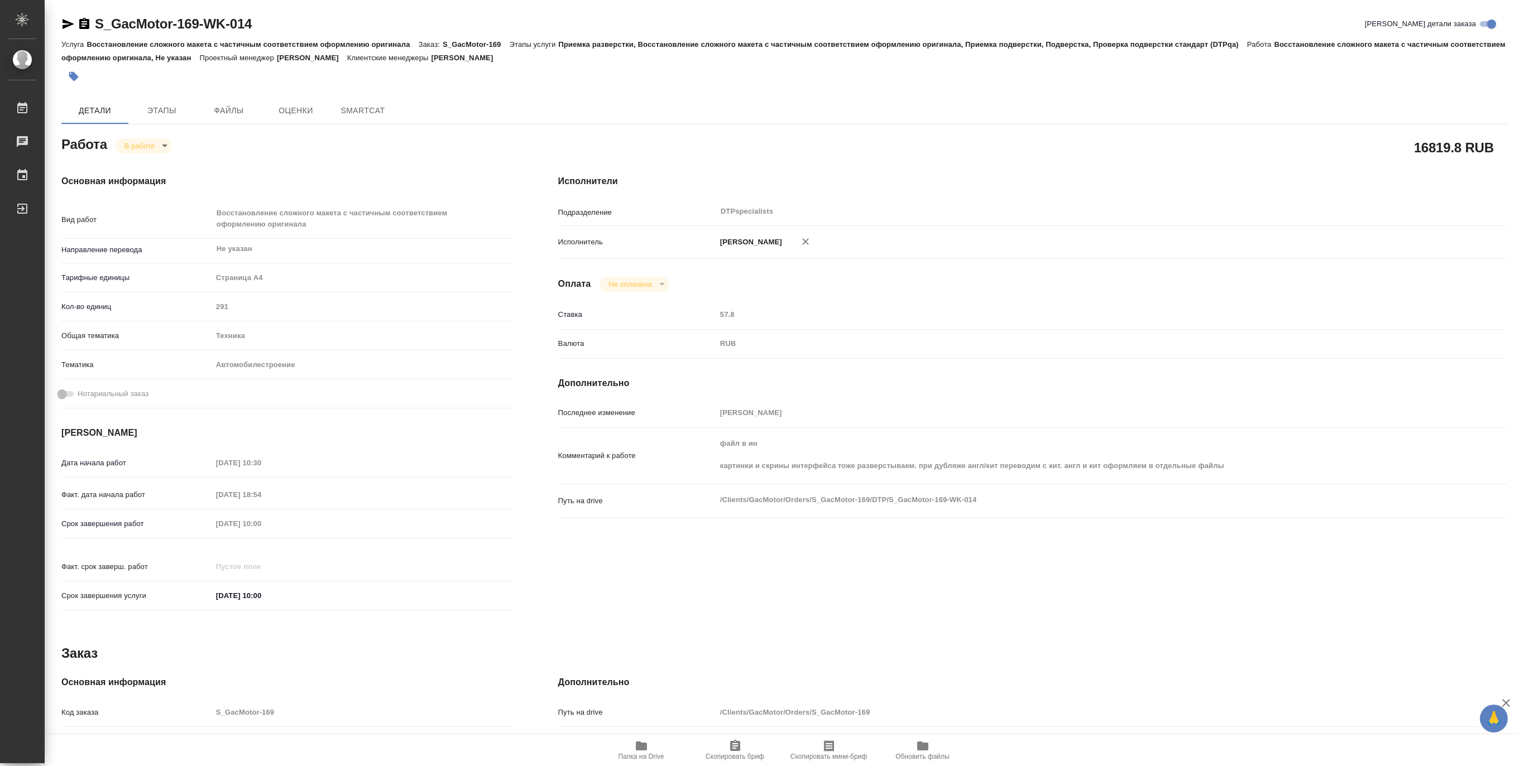
type textarea "x"
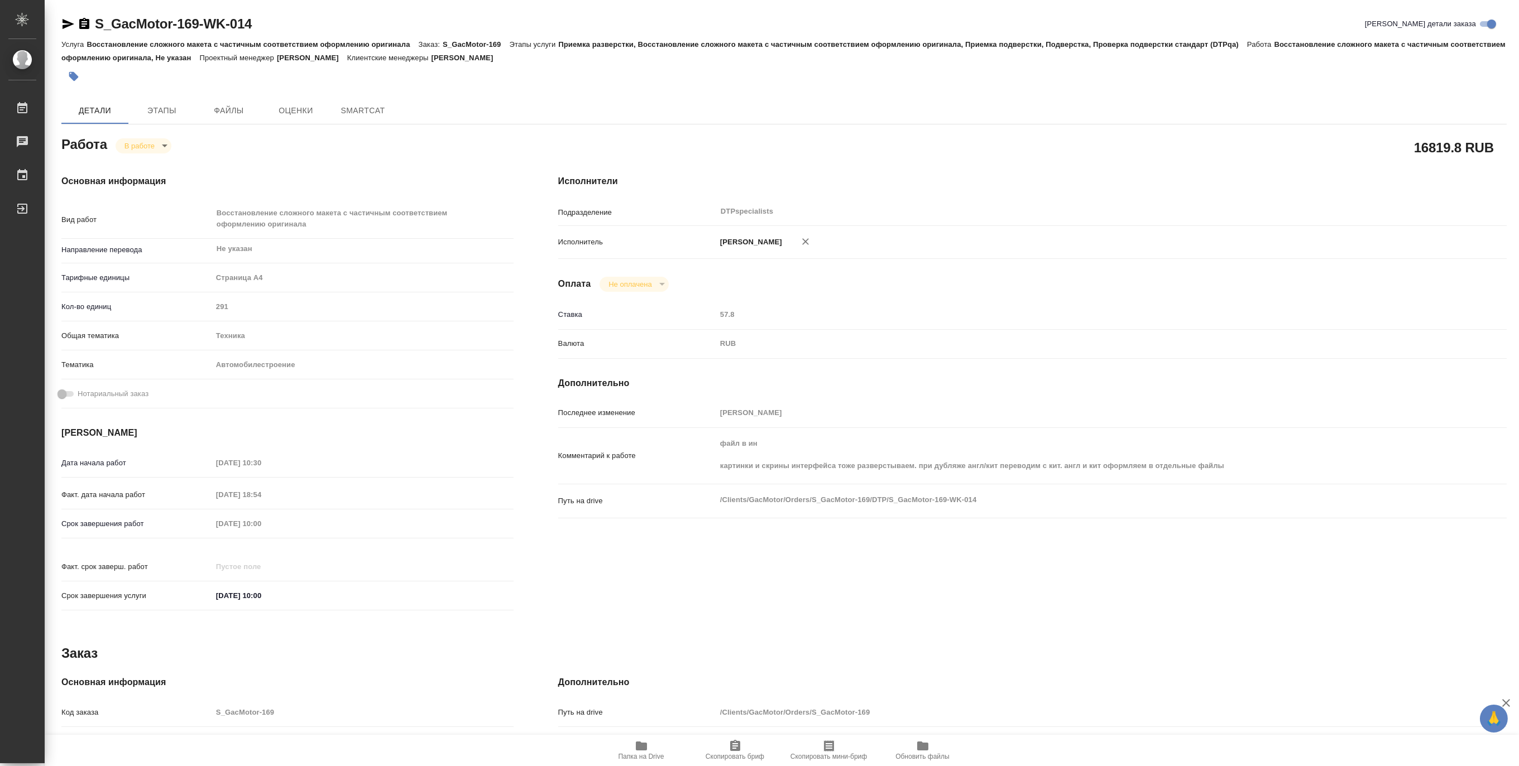
type textarea "x"
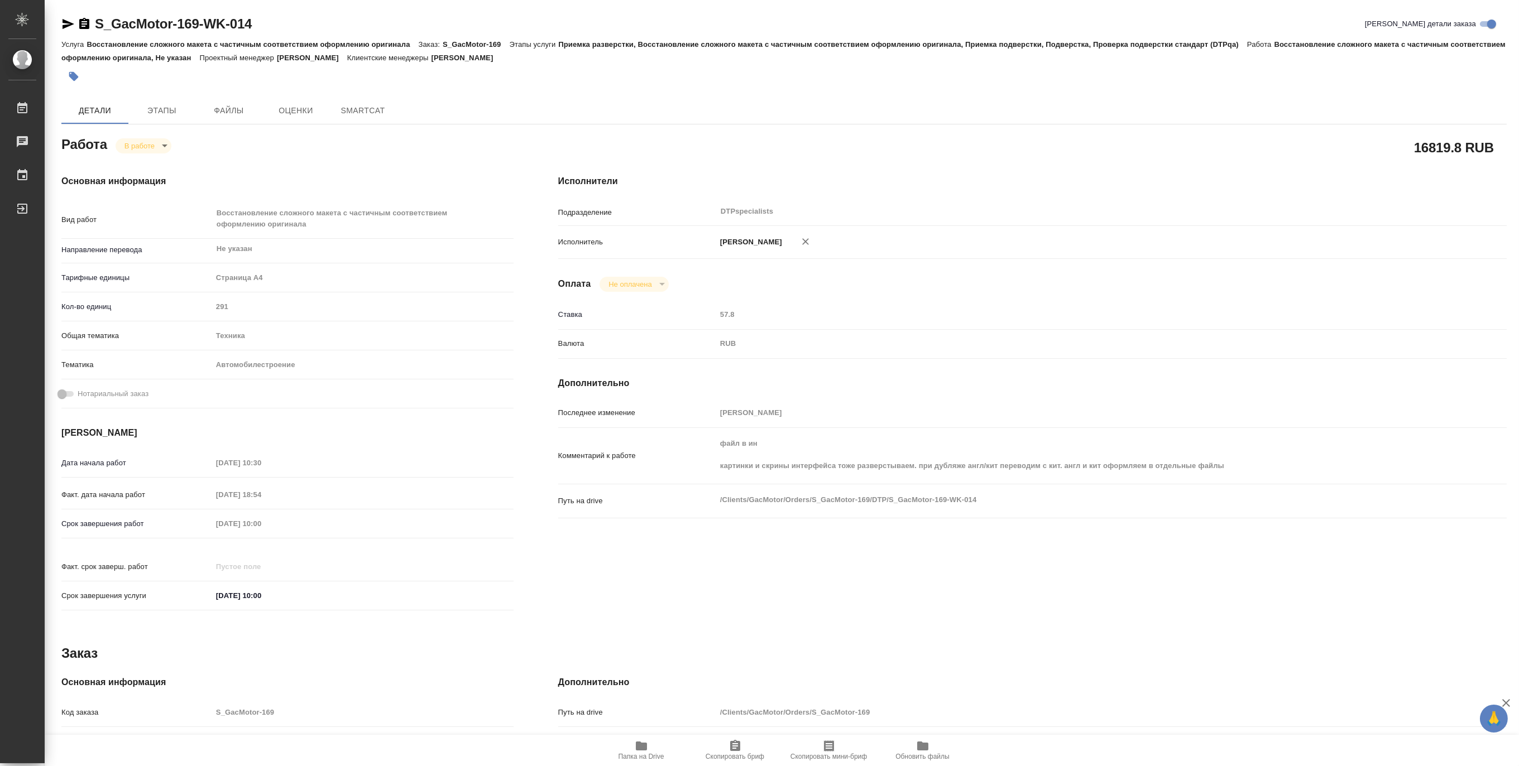
type textarea "x"
click at [160, 111] on span "Этапы" at bounding box center [162, 111] width 54 height 14
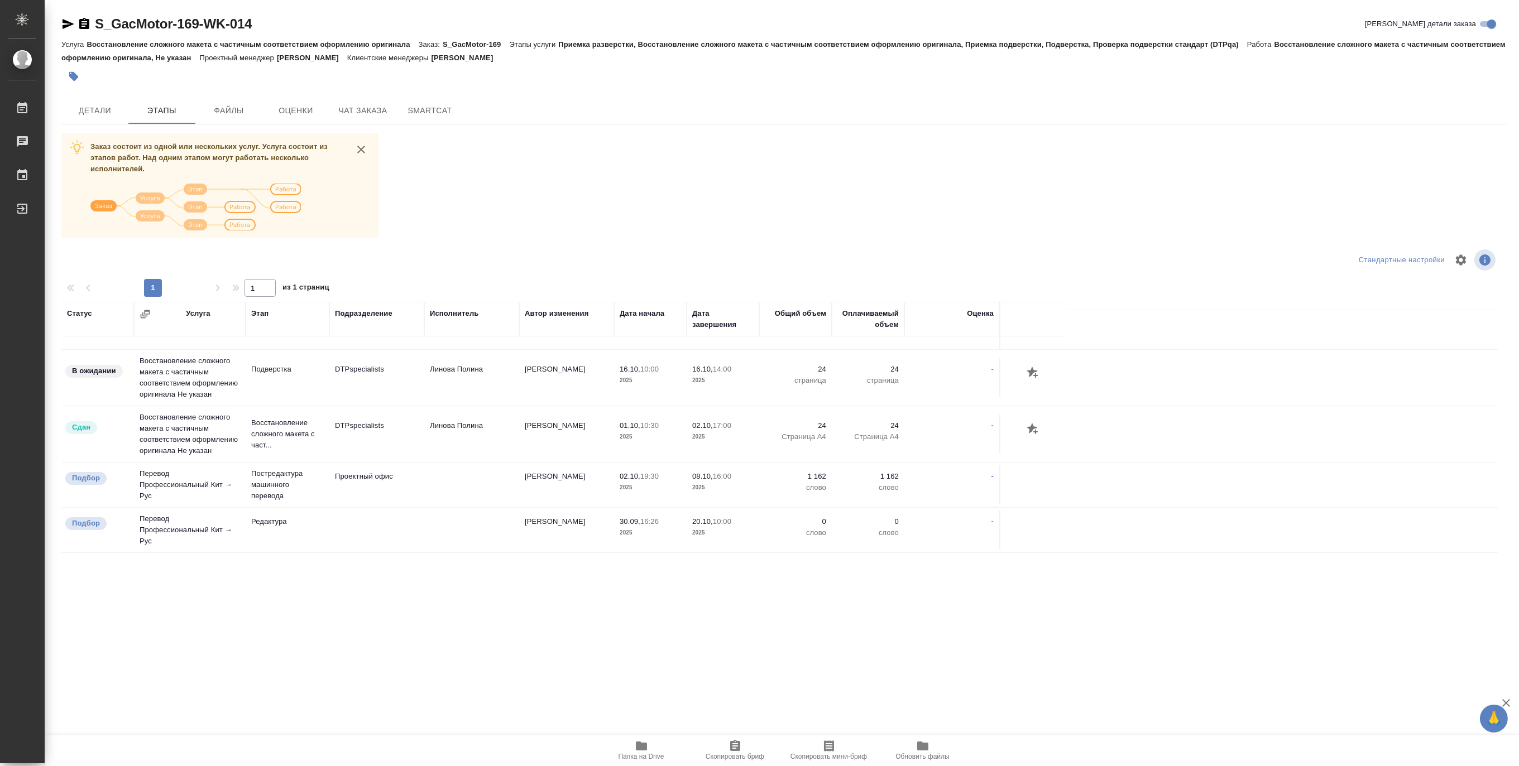
scroll to position [558, 0]
click at [377, 111] on span "Чат заказа" at bounding box center [363, 111] width 54 height 14
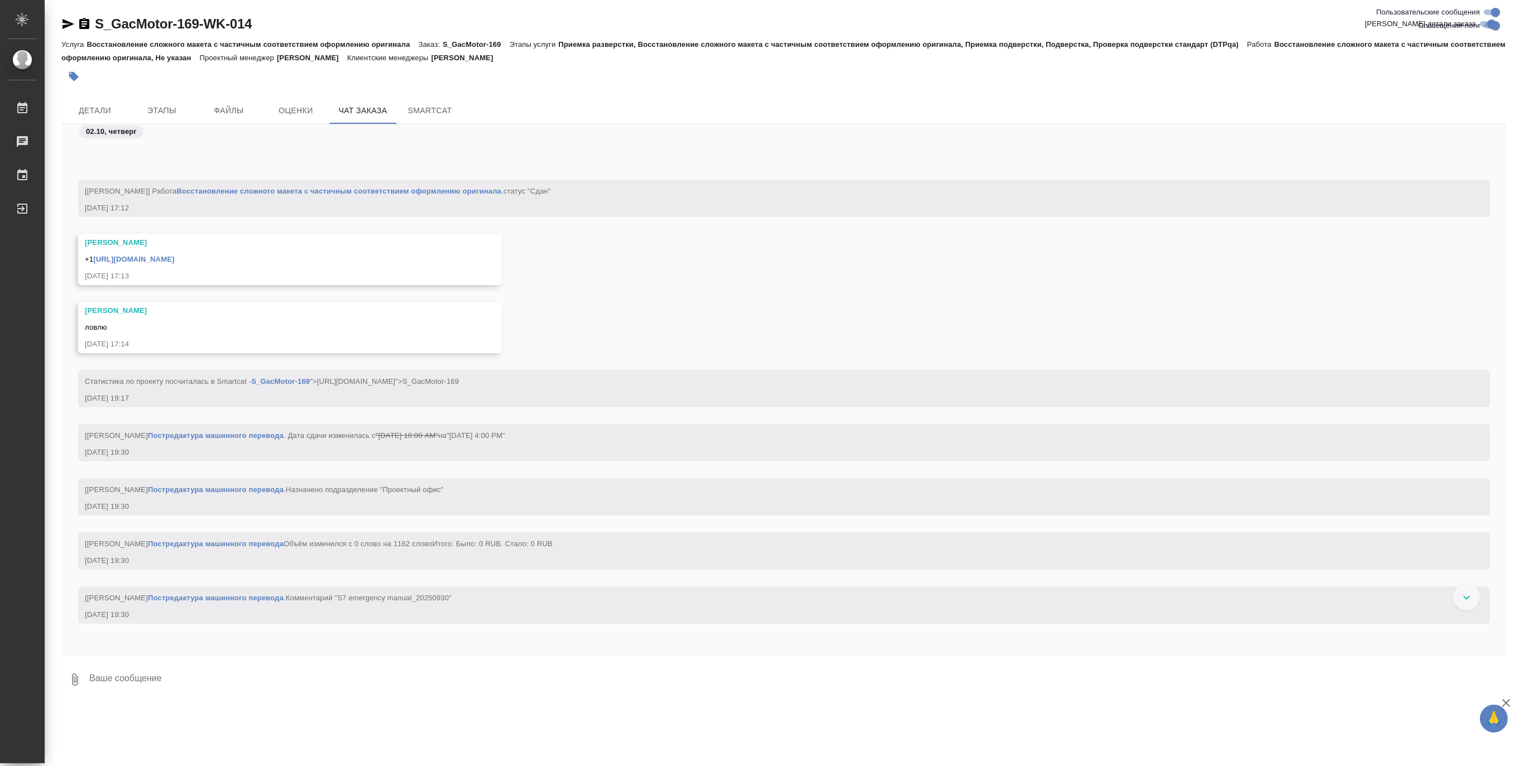
scroll to position [17664, 0]
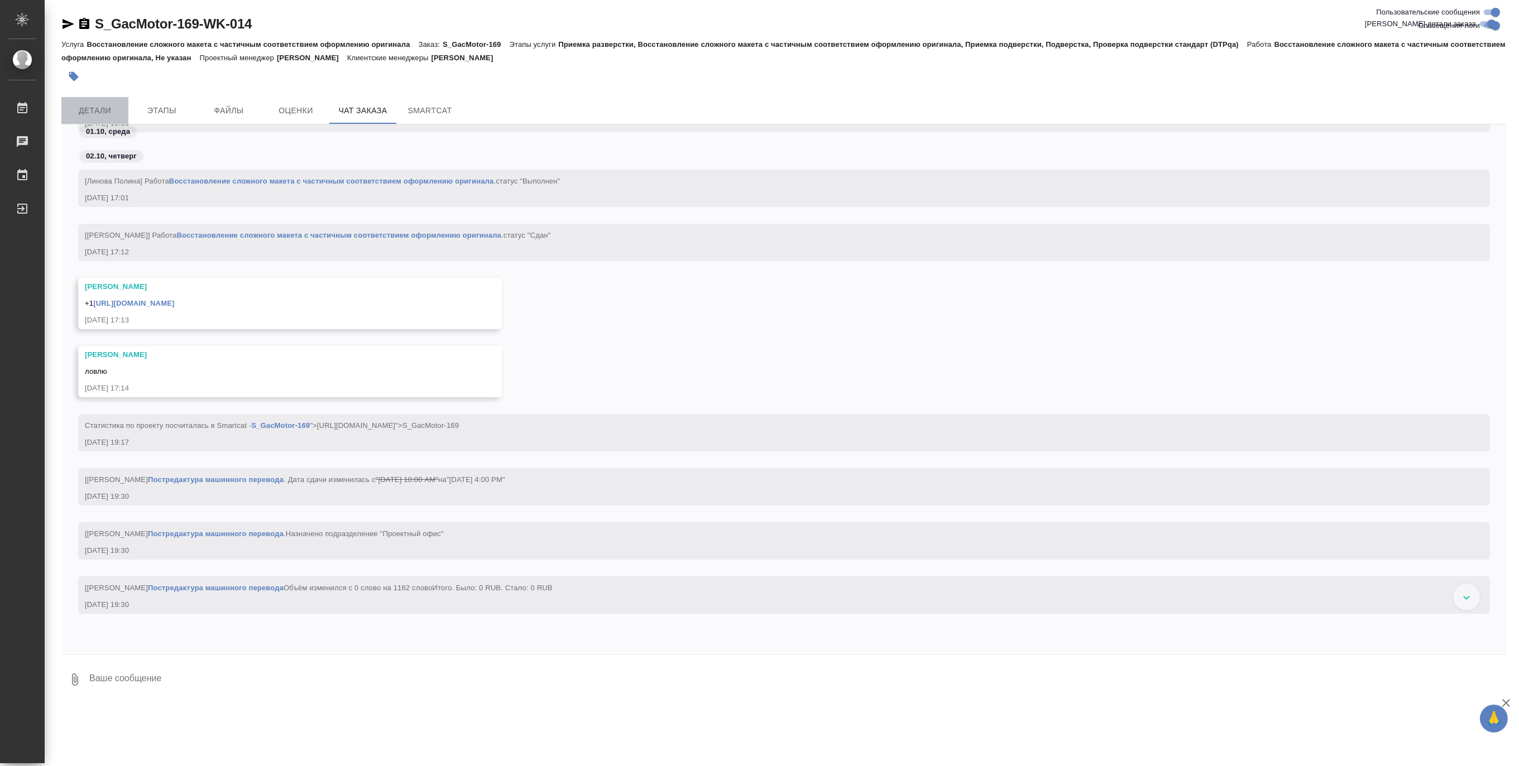
click at [107, 109] on span "Детали" at bounding box center [95, 111] width 54 height 14
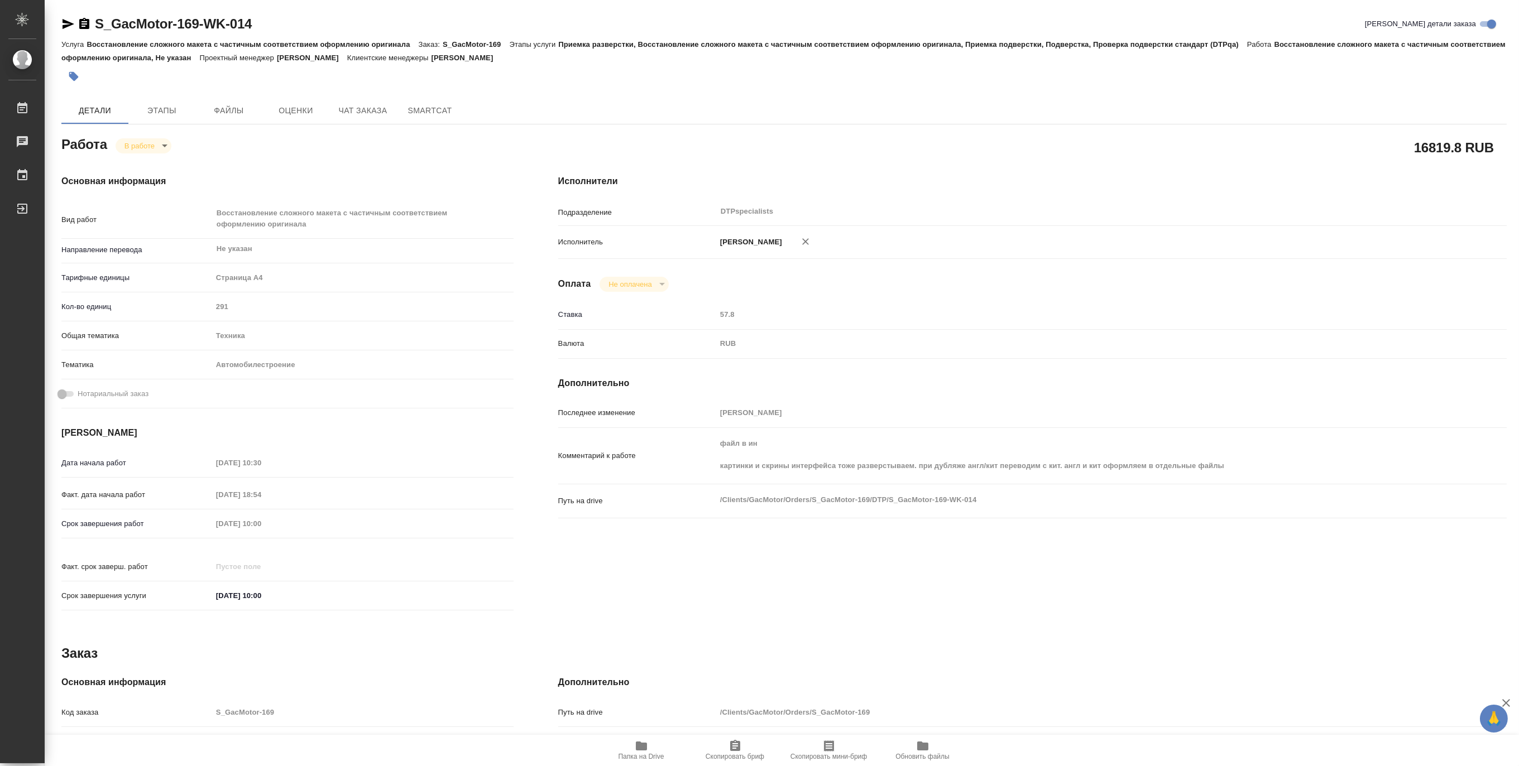
type textarea "x"
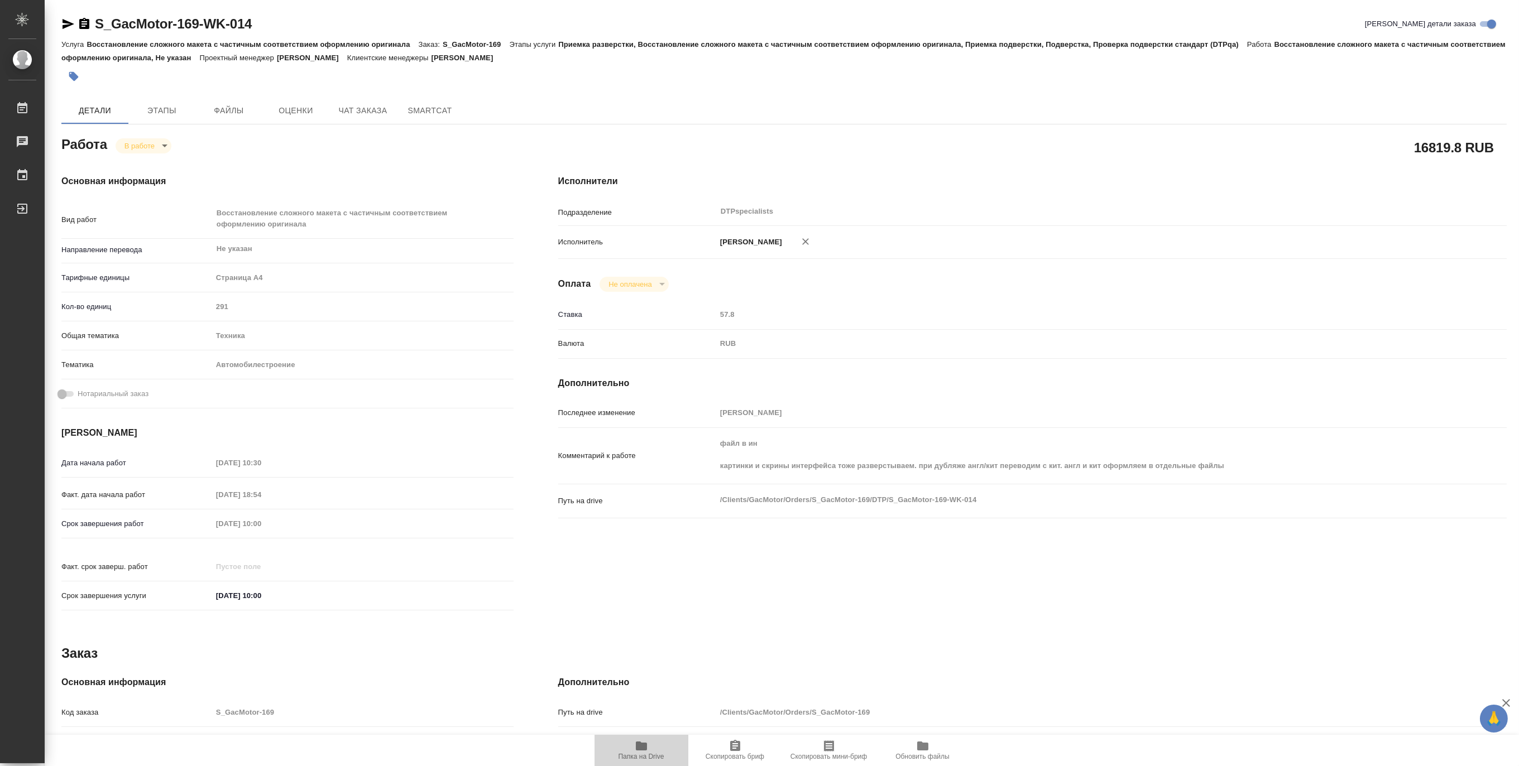
click at [623, 749] on span "Папка на Drive" at bounding box center [641, 750] width 80 height 21
type textarea "x"
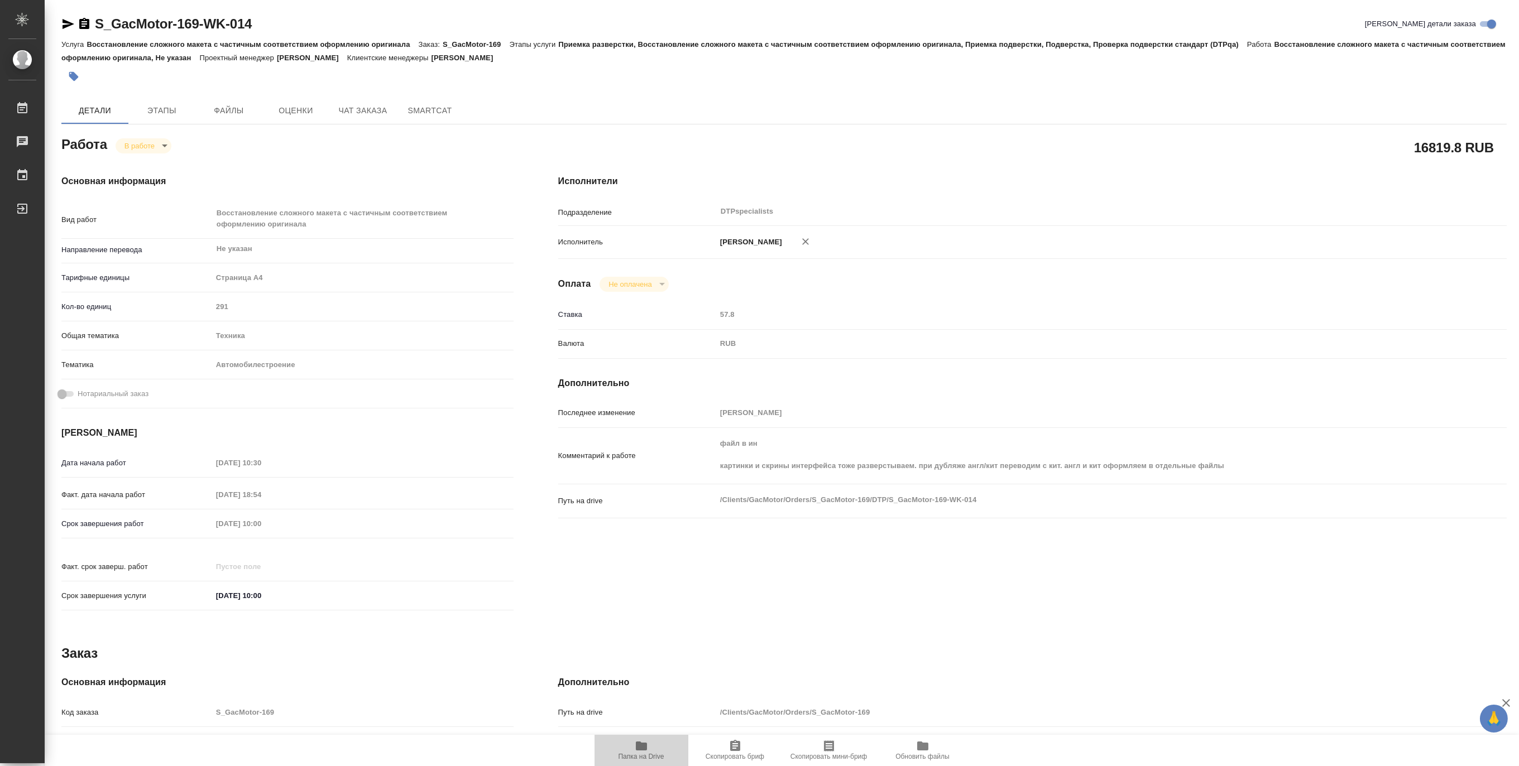
type textarea "x"
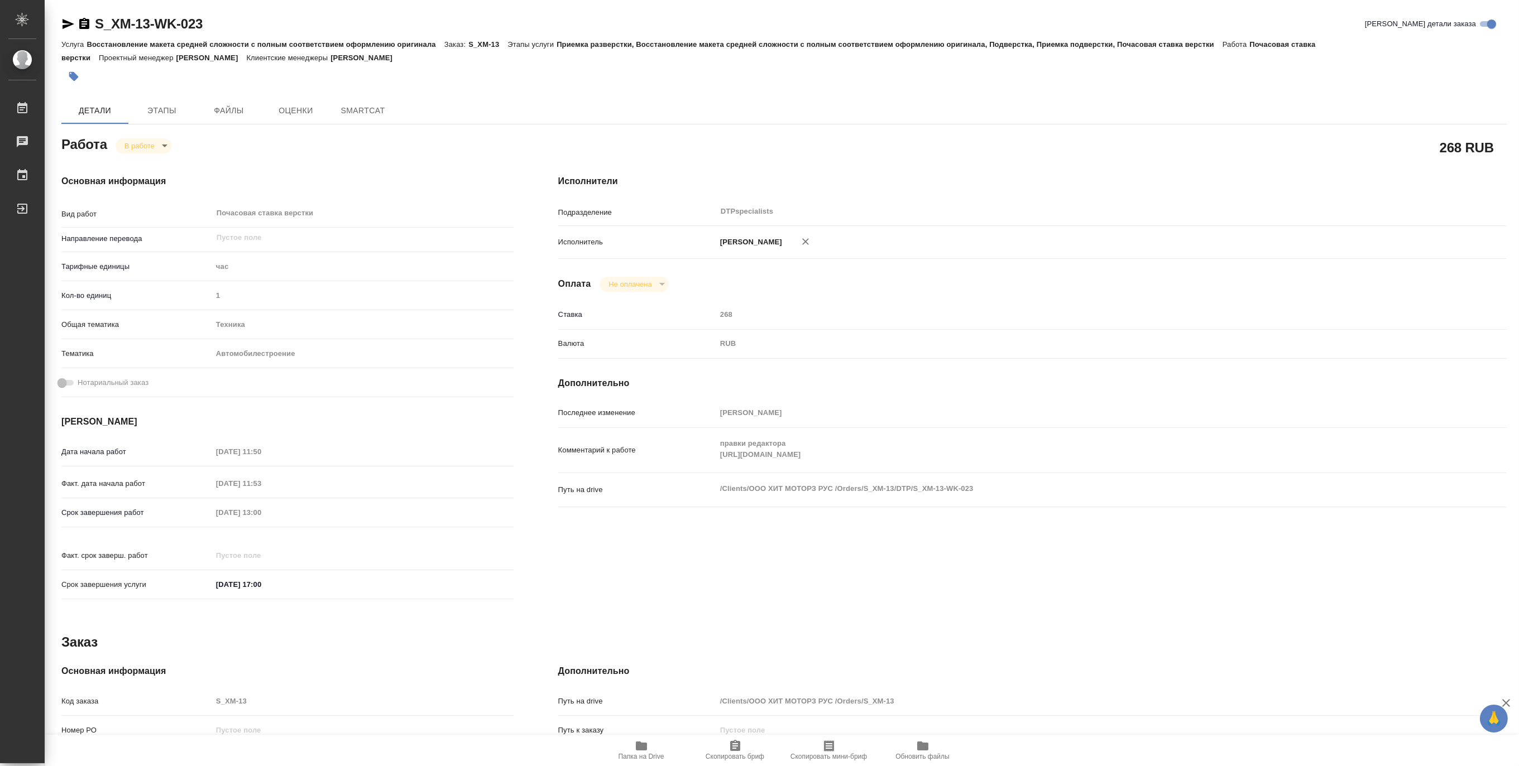
type textarea "x"
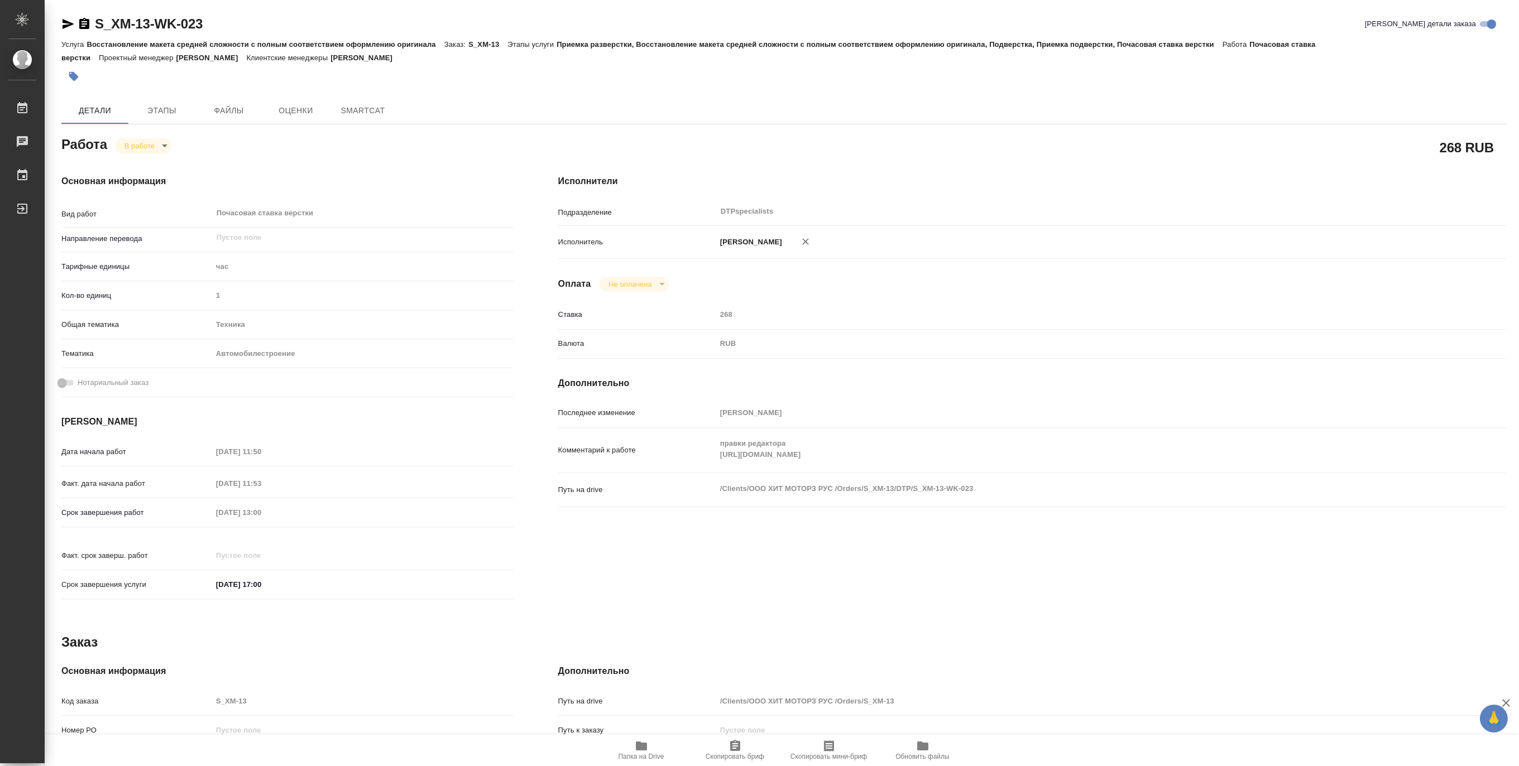
type textarea "x"
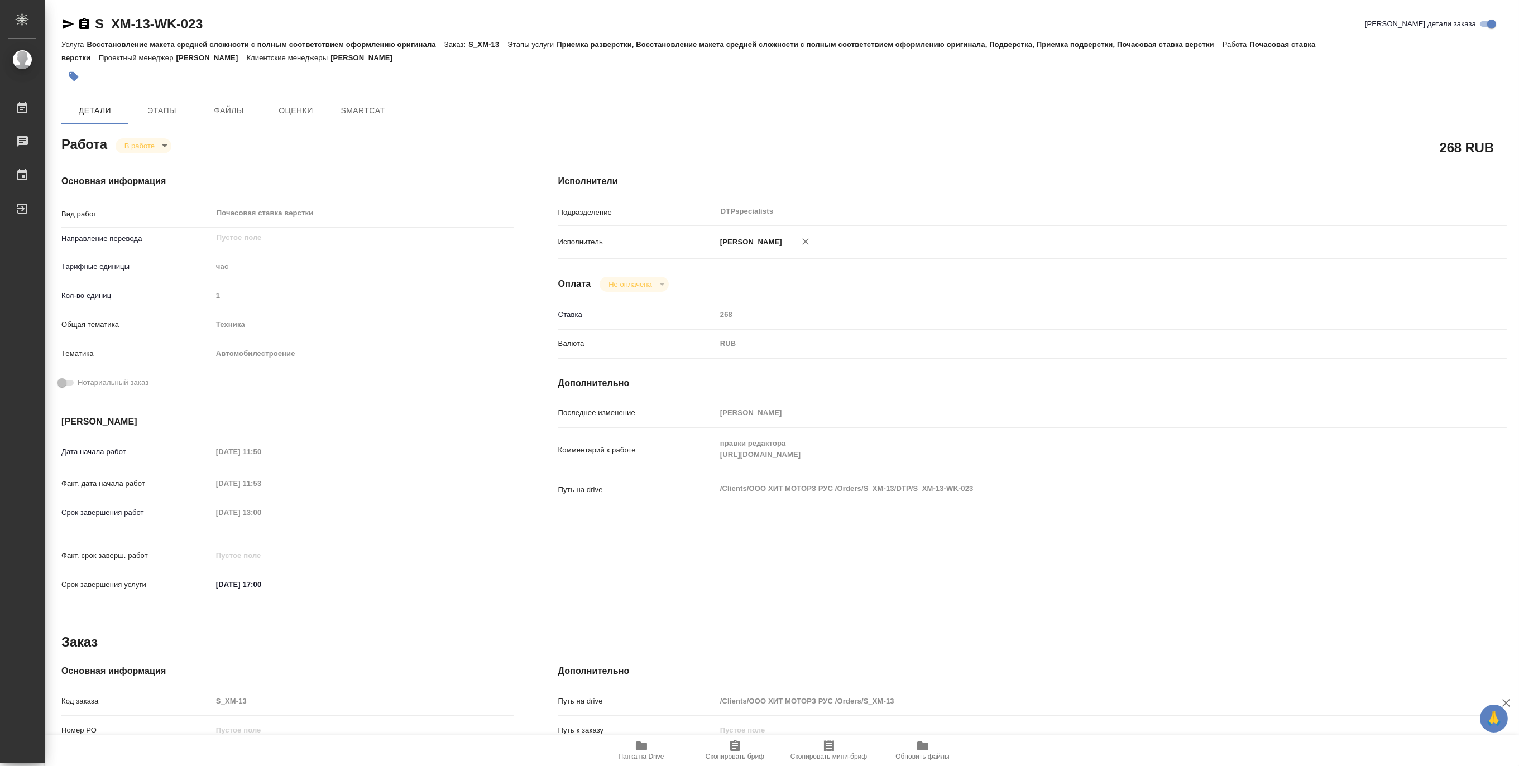
type textarea "x"
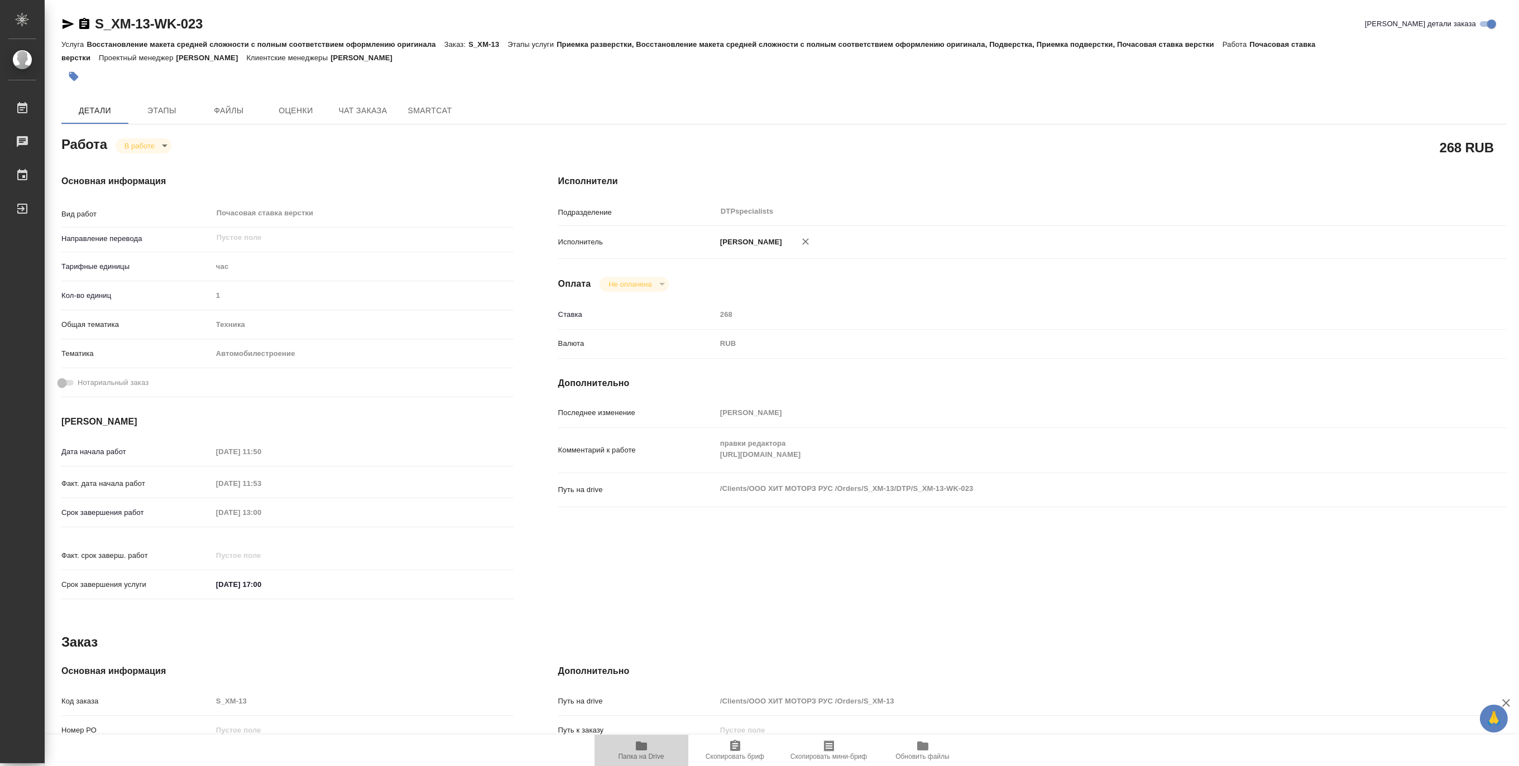
click at [637, 745] on icon "button" at bounding box center [641, 746] width 11 height 9
type textarea "x"
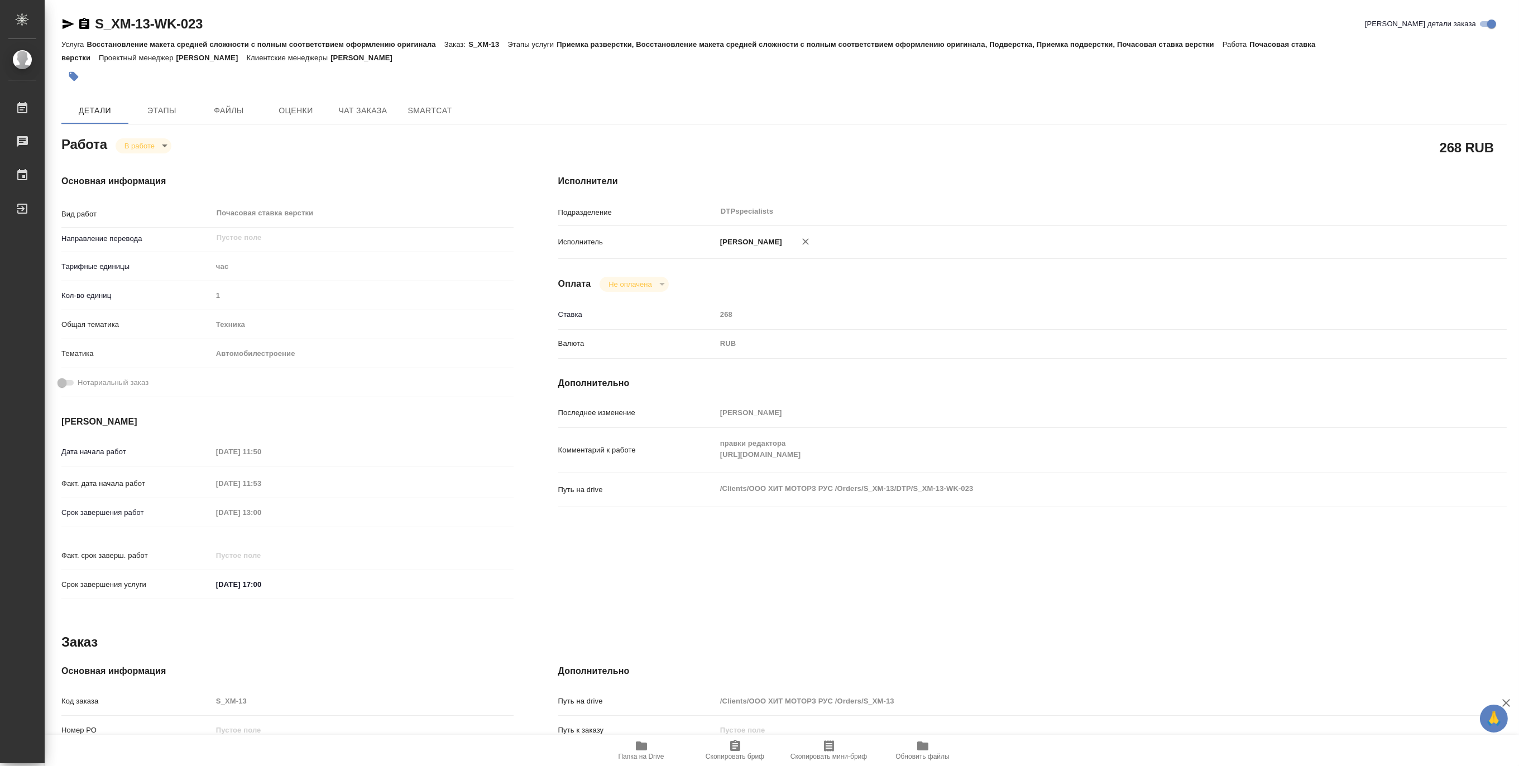
type textarea "x"
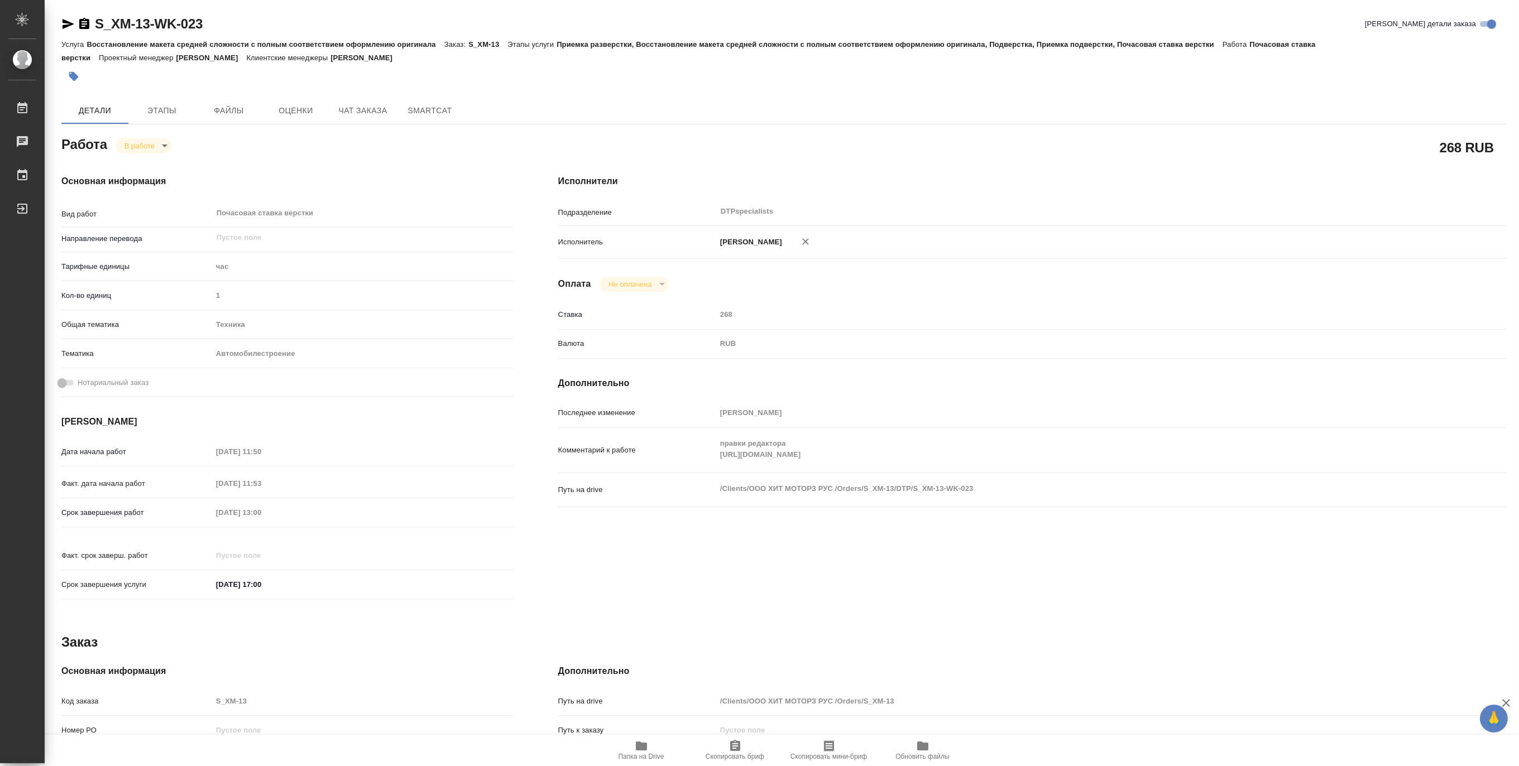
type textarea "x"
click at [126, 149] on body "🙏 .cls-1 fill:#fff; AWATERA [PERSON_NAME] 0 Чаты График Выйти S_XM-13-WK-023 Кр…" at bounding box center [759, 383] width 1519 height 766
click at [126, 162] on button "Выполнен" at bounding box center [144, 165] width 41 height 12
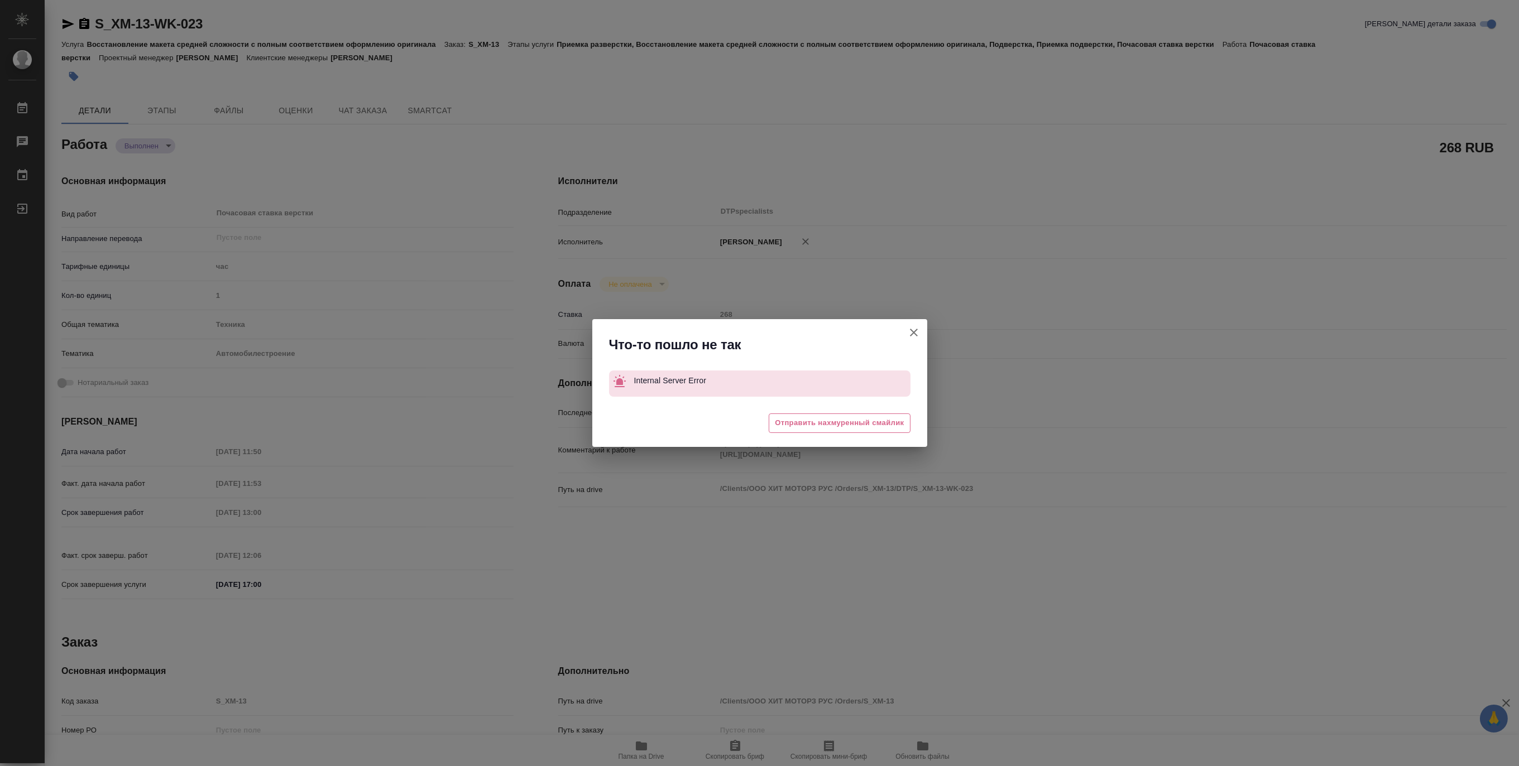
type textarea "x"
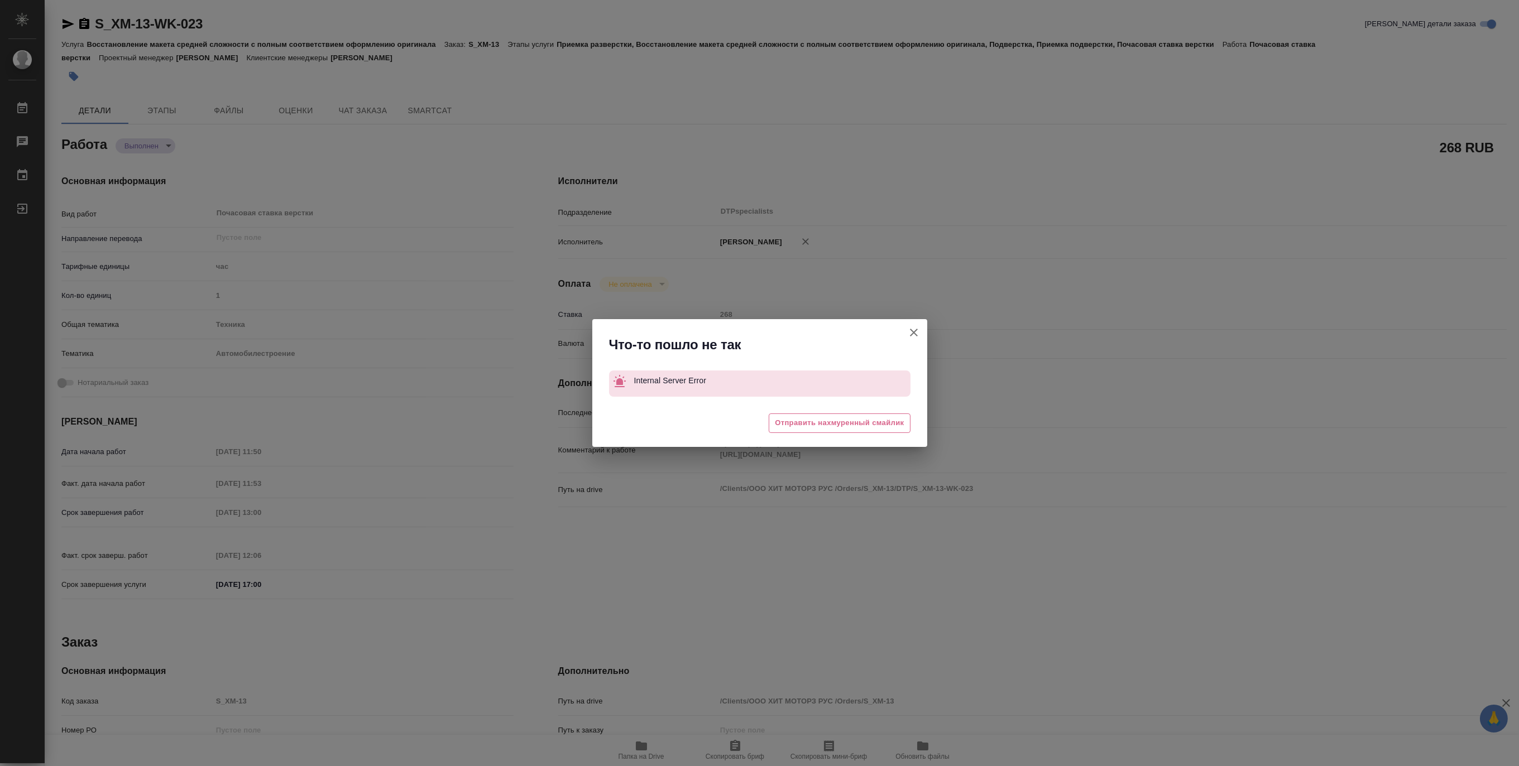
type textarea "x"
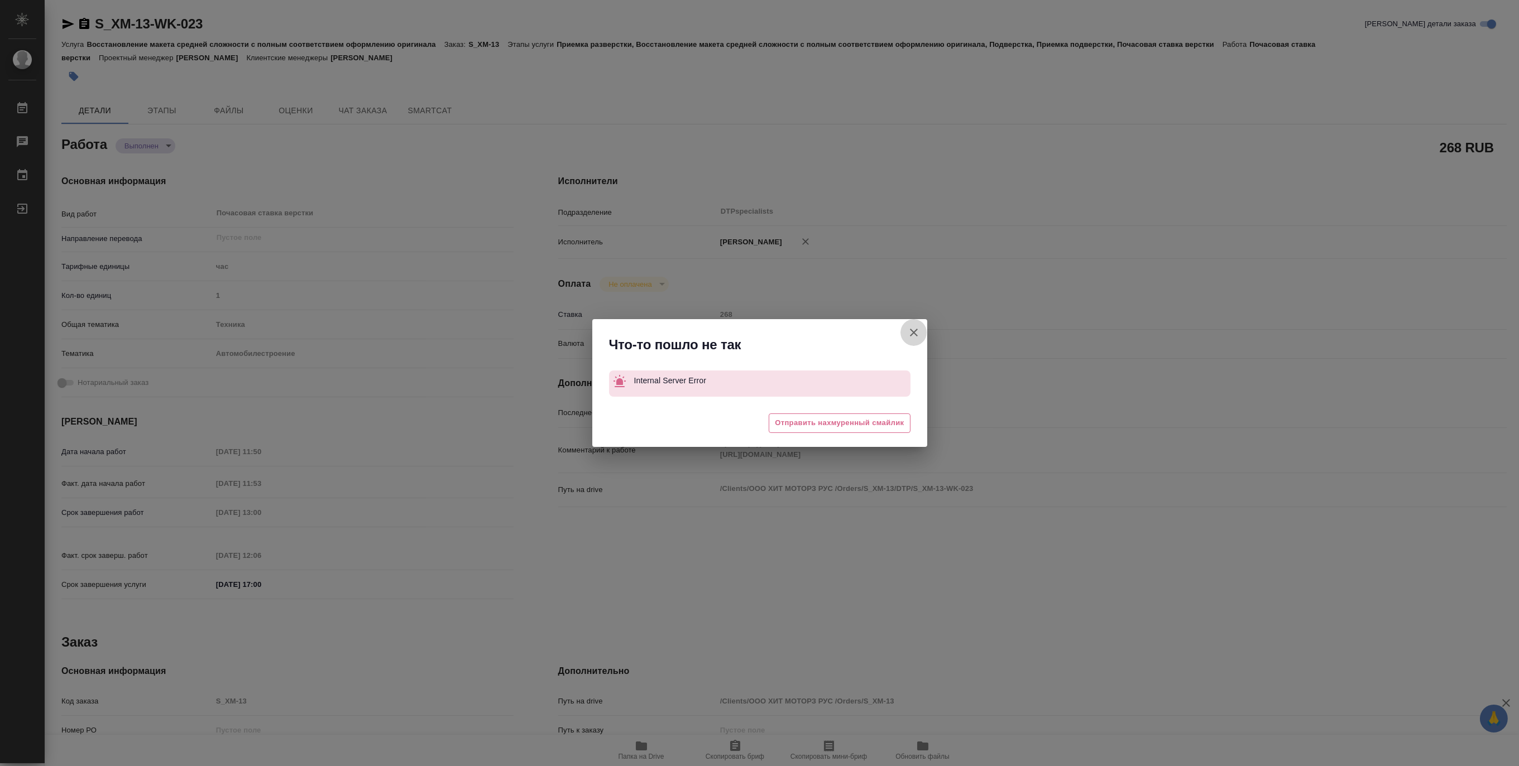
click at [922, 335] on button "[PERSON_NAME] детали заказа" at bounding box center [913, 332] width 27 height 27
type textarea "x"
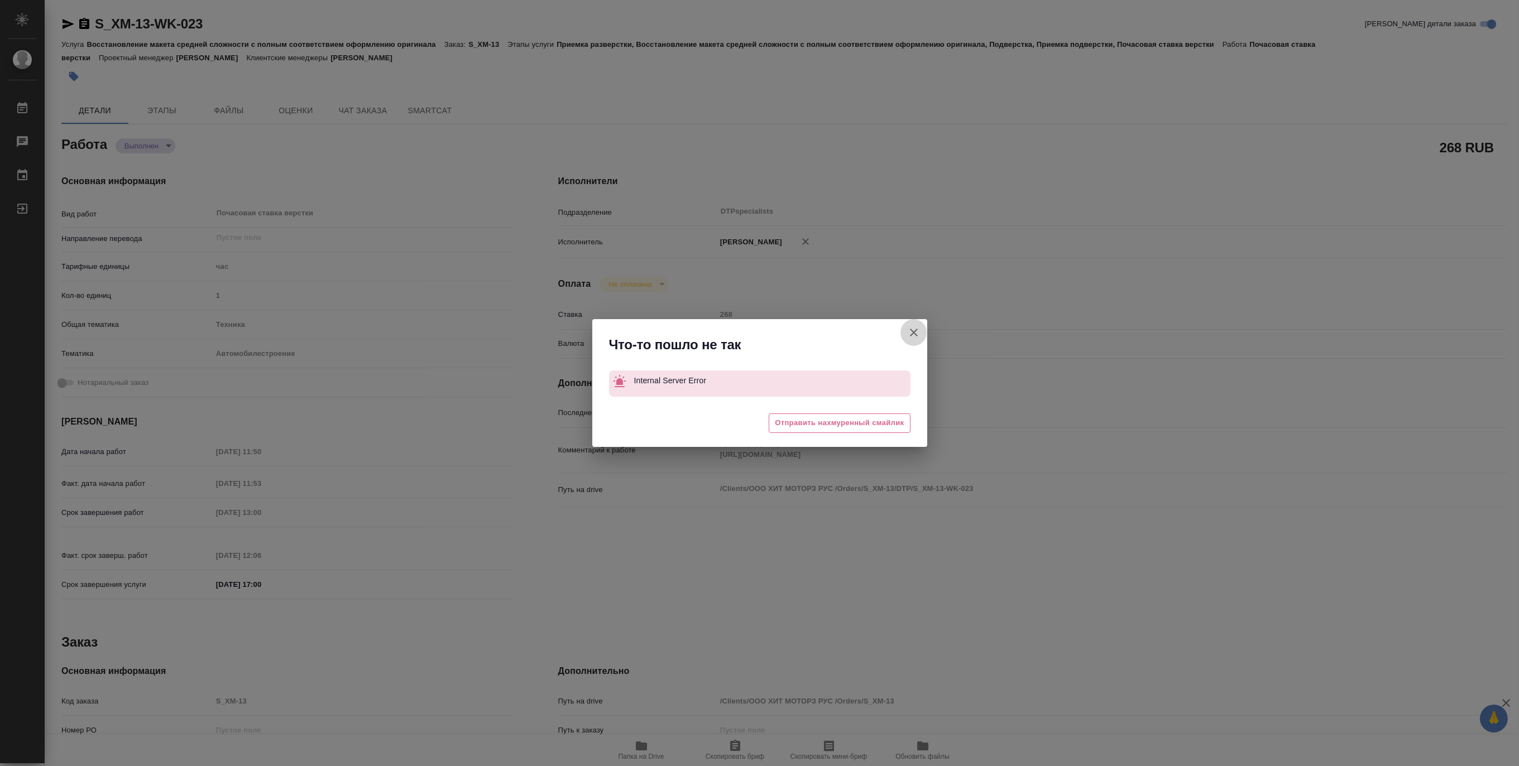
type textarea "x"
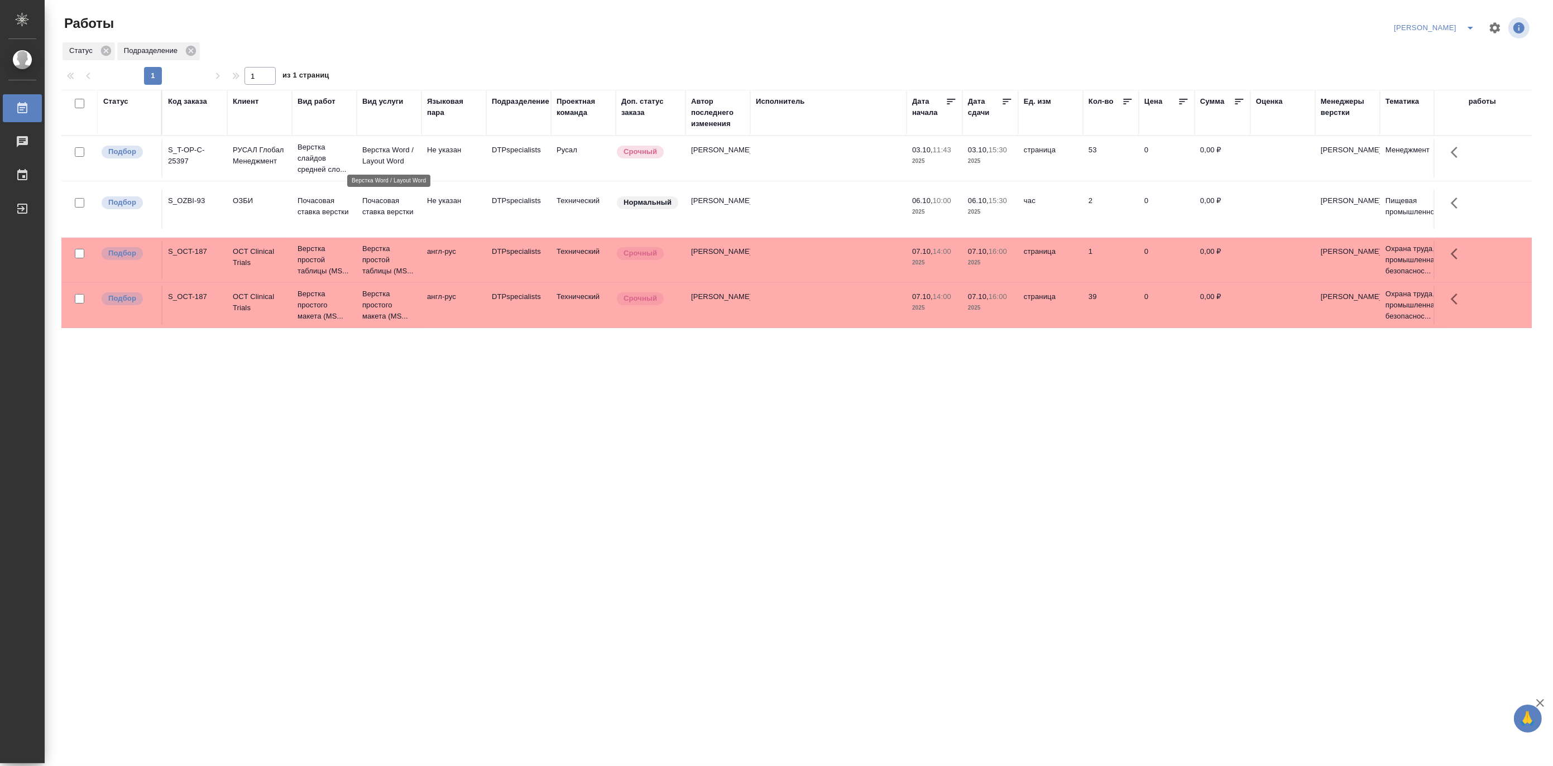
click at [381, 162] on p "Верстка Word / Layout Word" at bounding box center [389, 156] width 54 height 22
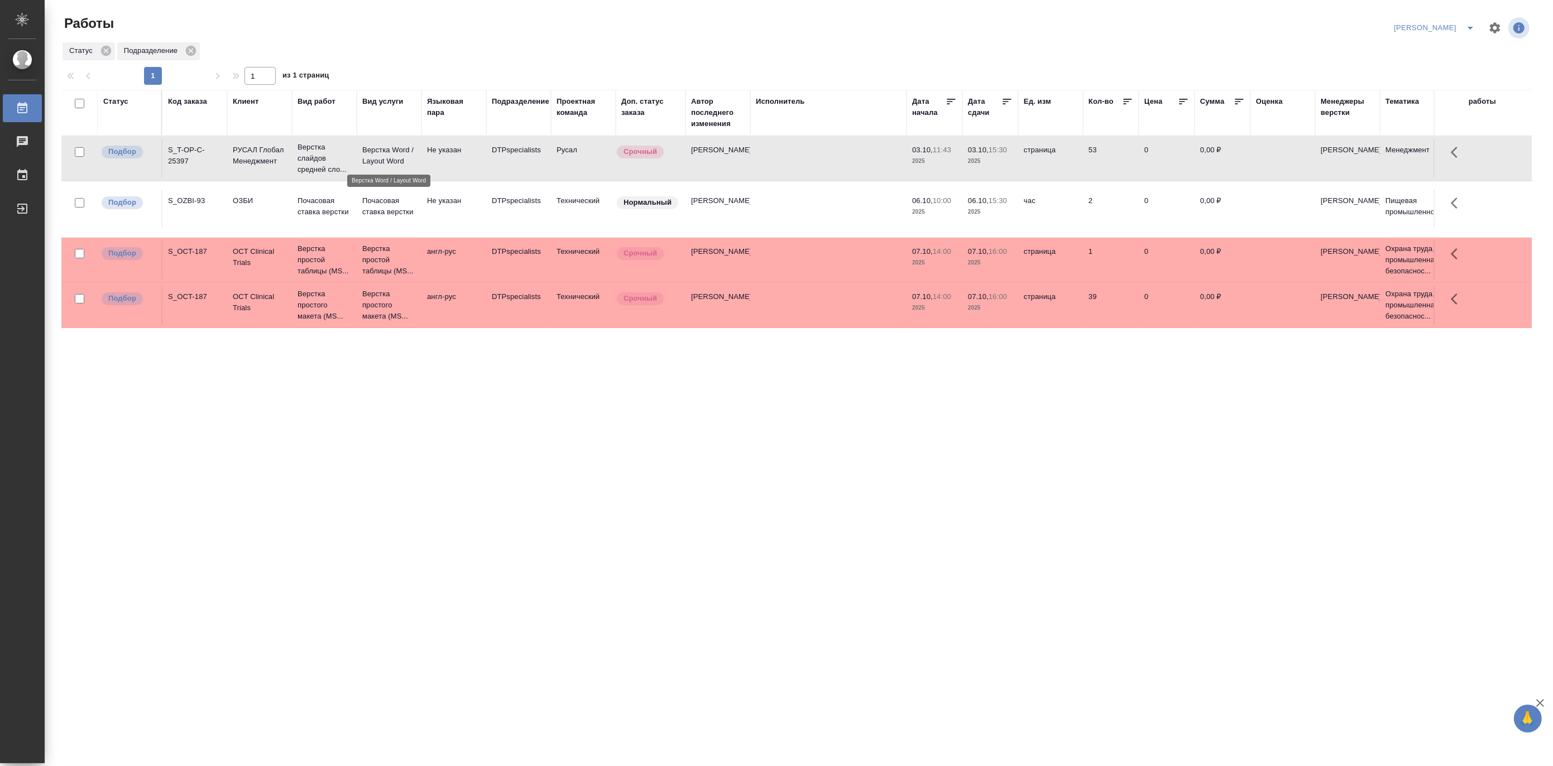
click at [381, 162] on p "Верстка Word / Layout Word" at bounding box center [389, 156] width 54 height 22
click at [397, 205] on p "Почасовая ставка верстки" at bounding box center [389, 206] width 54 height 22
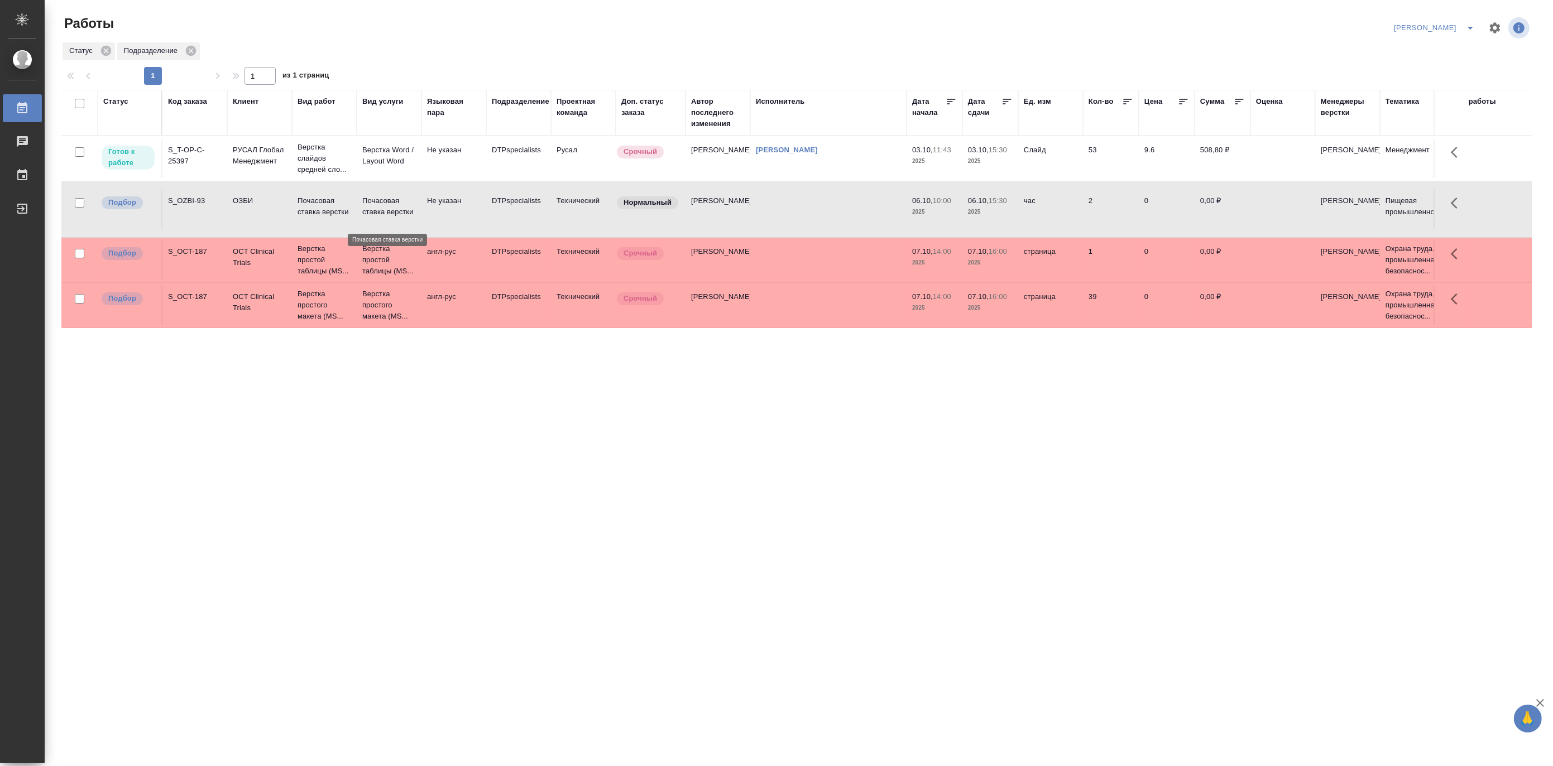
click at [397, 205] on p "Почасовая ставка верстки" at bounding box center [389, 206] width 54 height 22
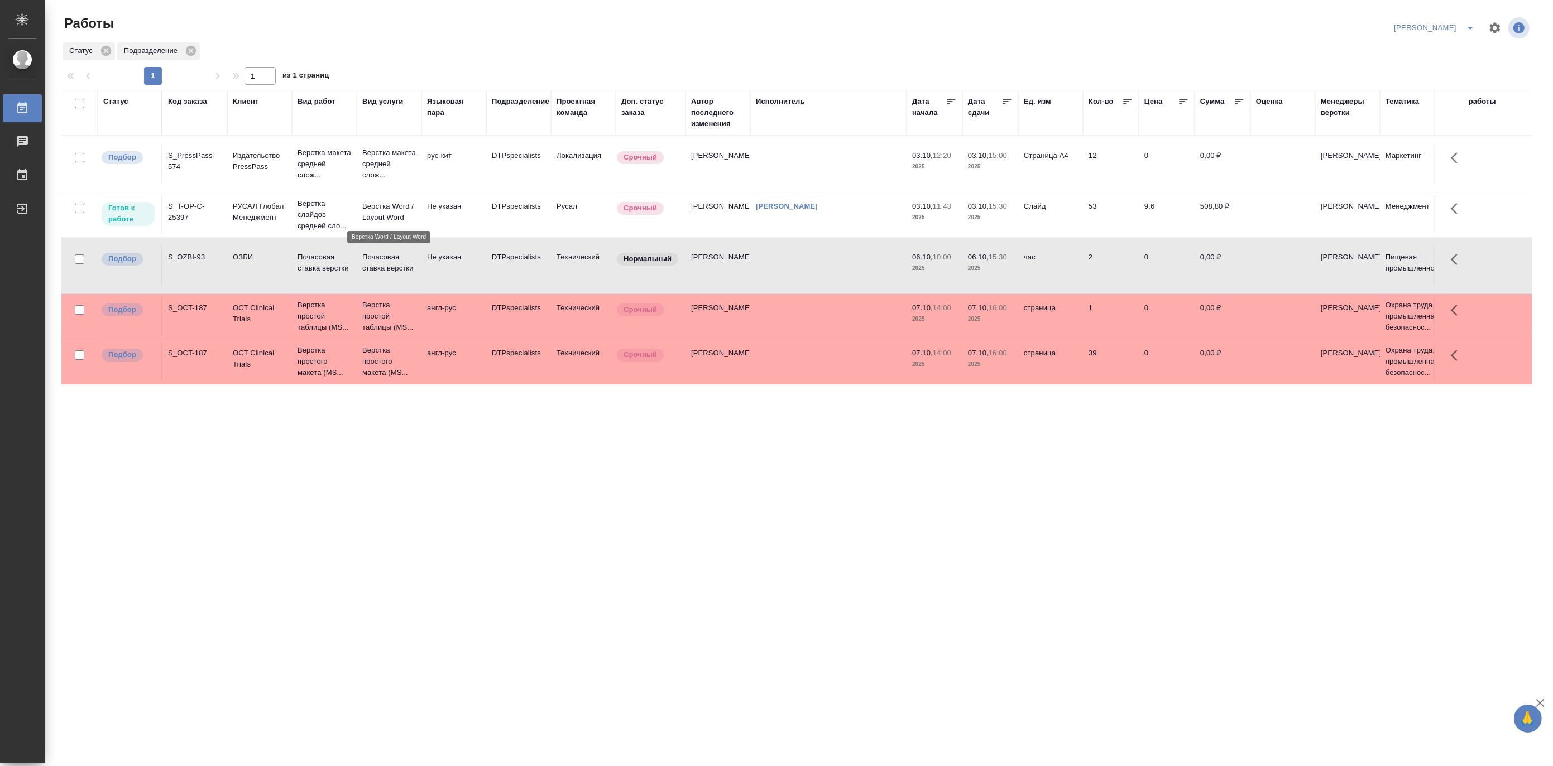
click at [388, 204] on p "Верстка Word / Layout Word" at bounding box center [389, 212] width 54 height 22
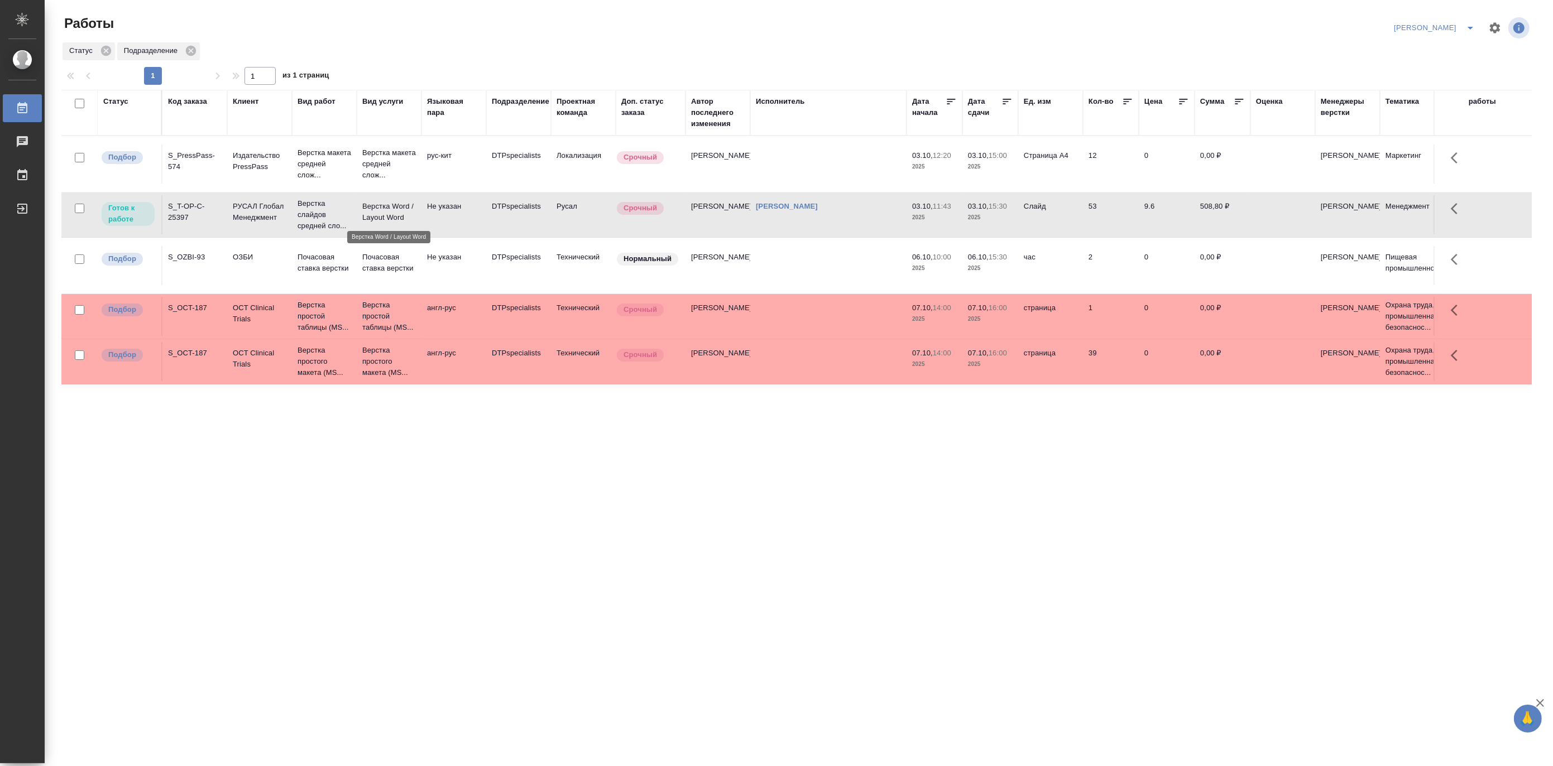
click at [388, 204] on p "Верстка Word / Layout Word" at bounding box center [389, 212] width 54 height 22
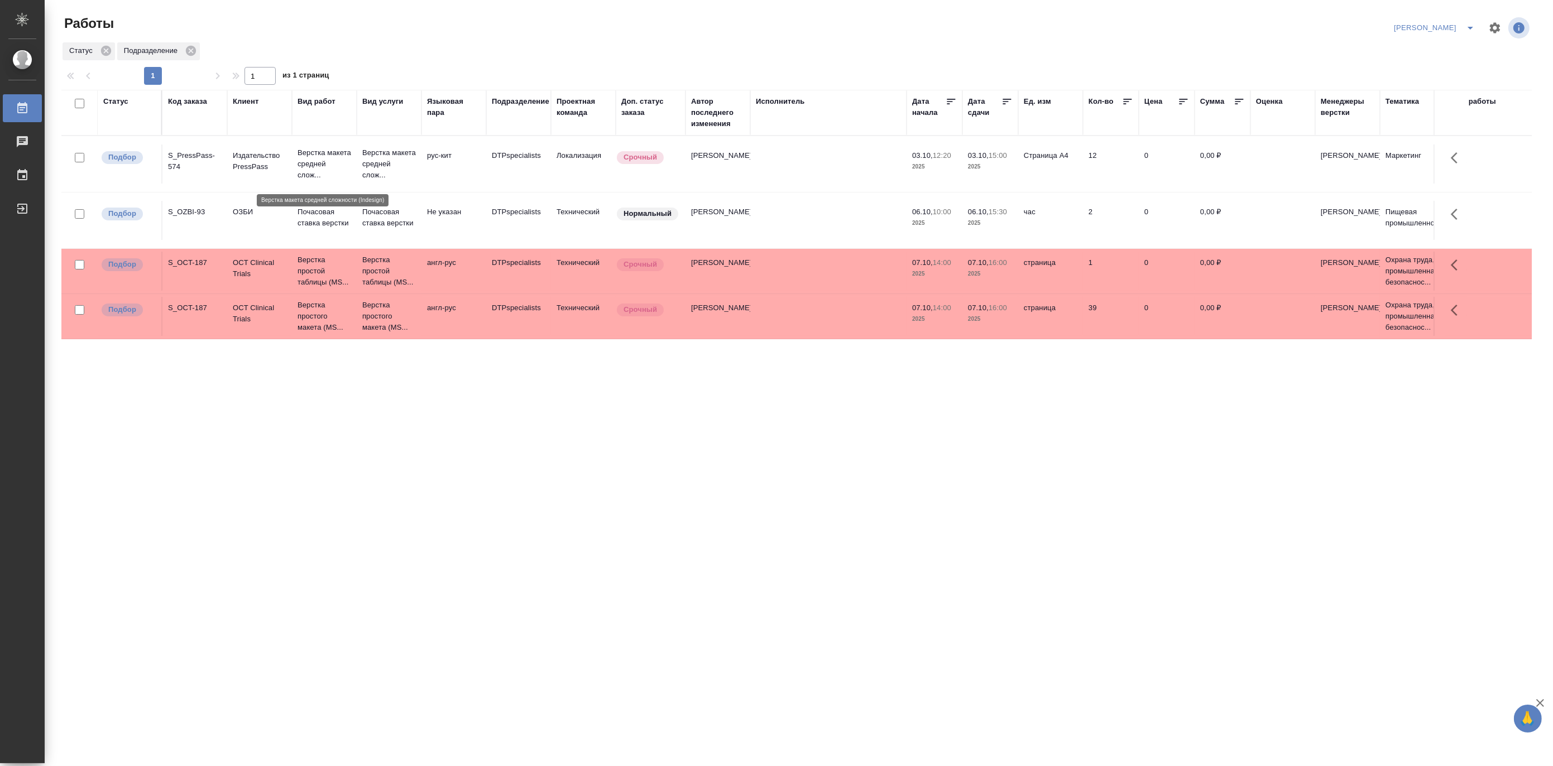
click at [331, 159] on p "Верстка макета средней слож..." at bounding box center [324, 163] width 54 height 33
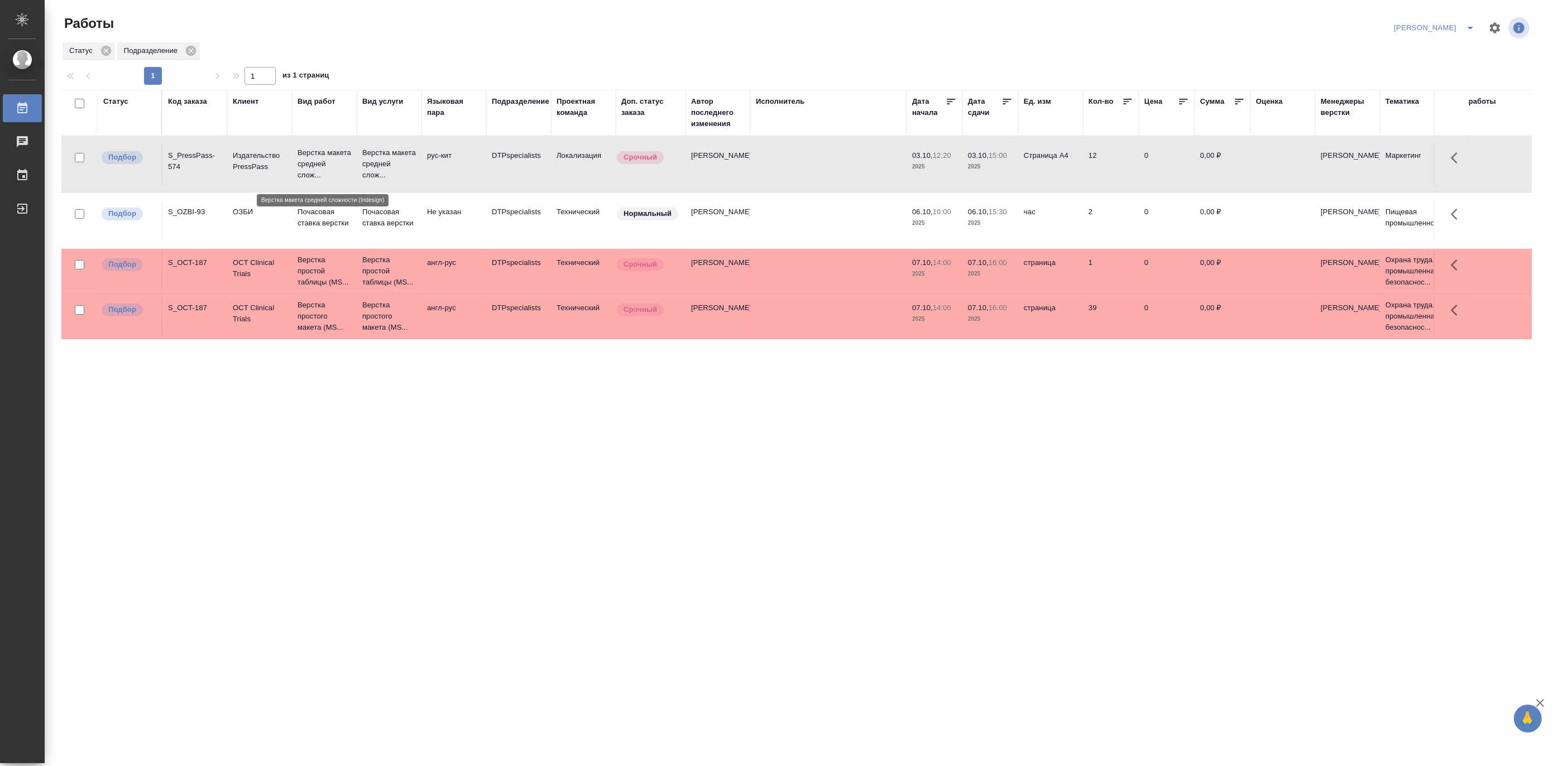
click at [331, 159] on p "Верстка макета средней слож..." at bounding box center [324, 163] width 54 height 33
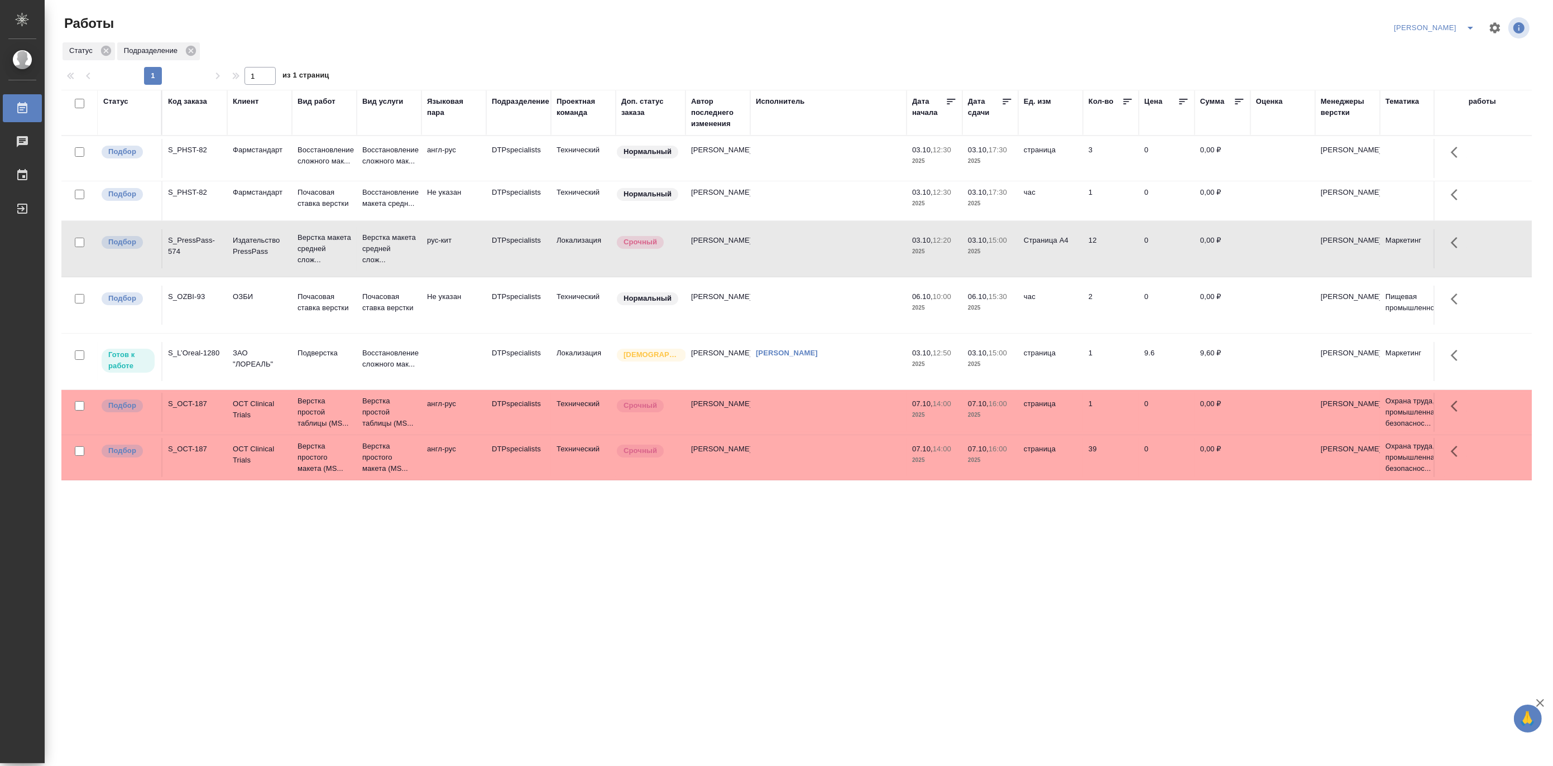
scroll to position [4, 0]
click at [308, 150] on p "Восстановление сложного мак..." at bounding box center [324, 156] width 54 height 22
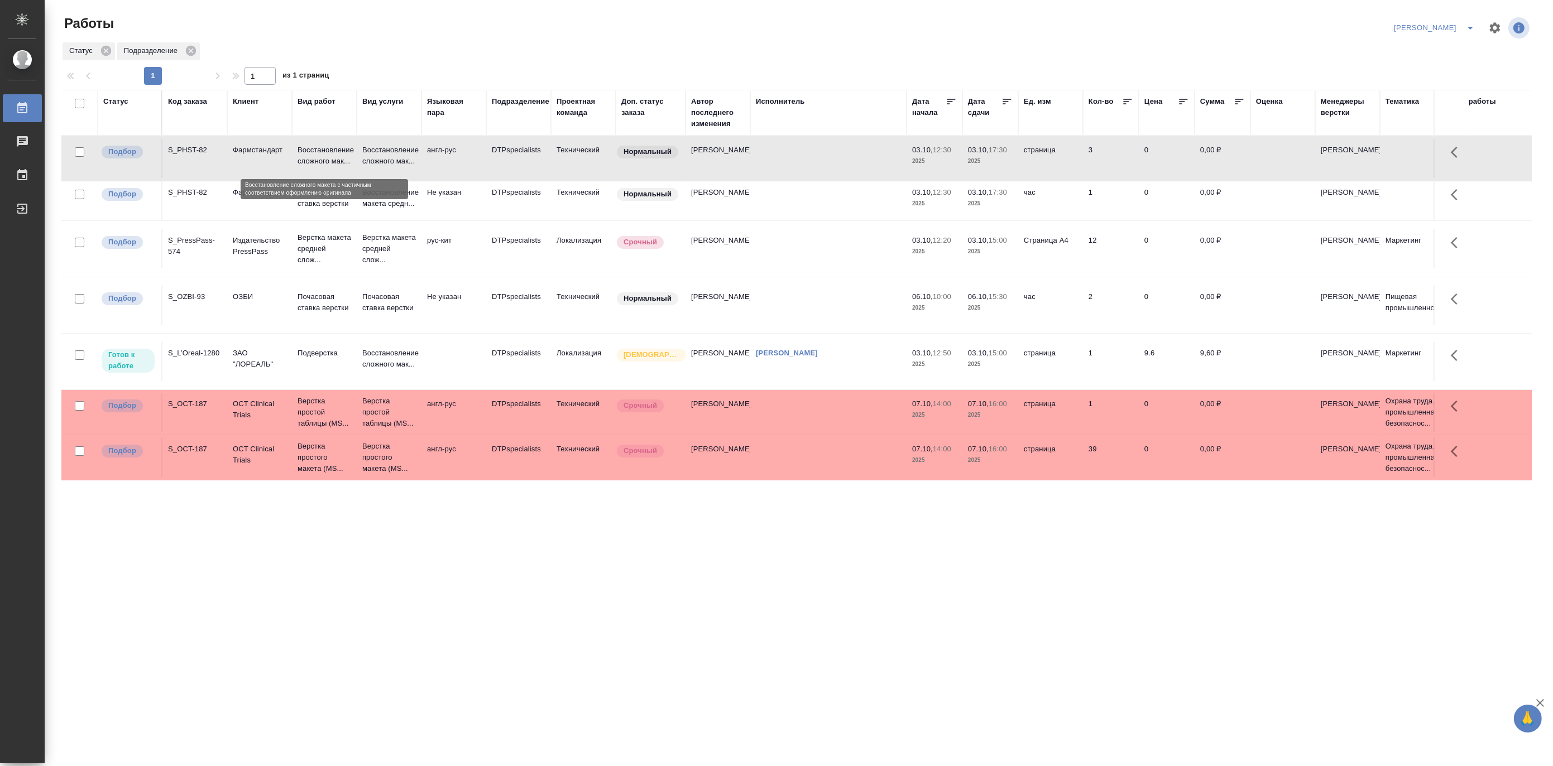
click at [308, 150] on p "Восстановление сложного мак..." at bounding box center [324, 156] width 54 height 22
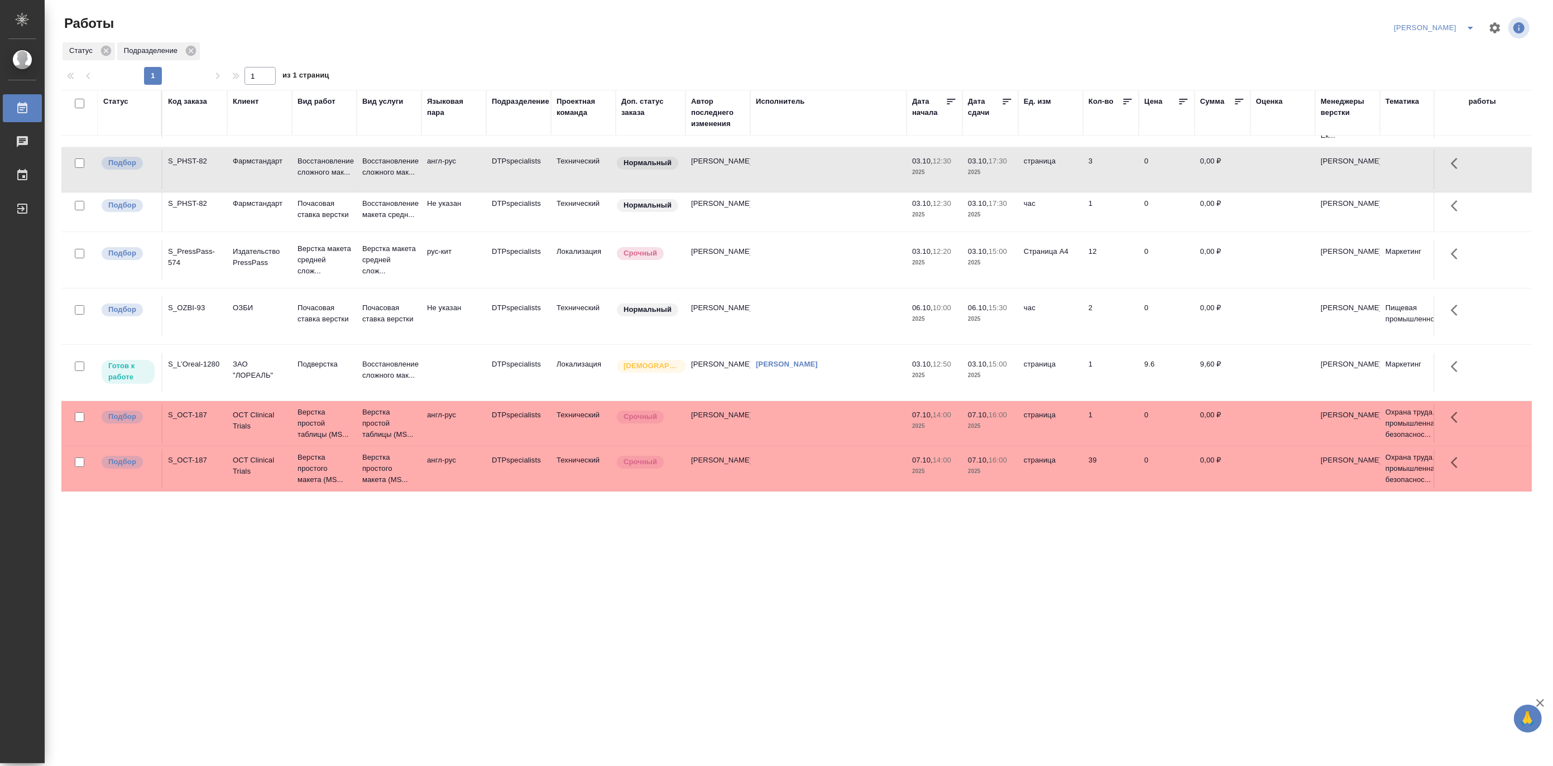
scroll to position [71, 0]
click at [412, 365] on p "Восстановление сложного мак..." at bounding box center [389, 370] width 54 height 22
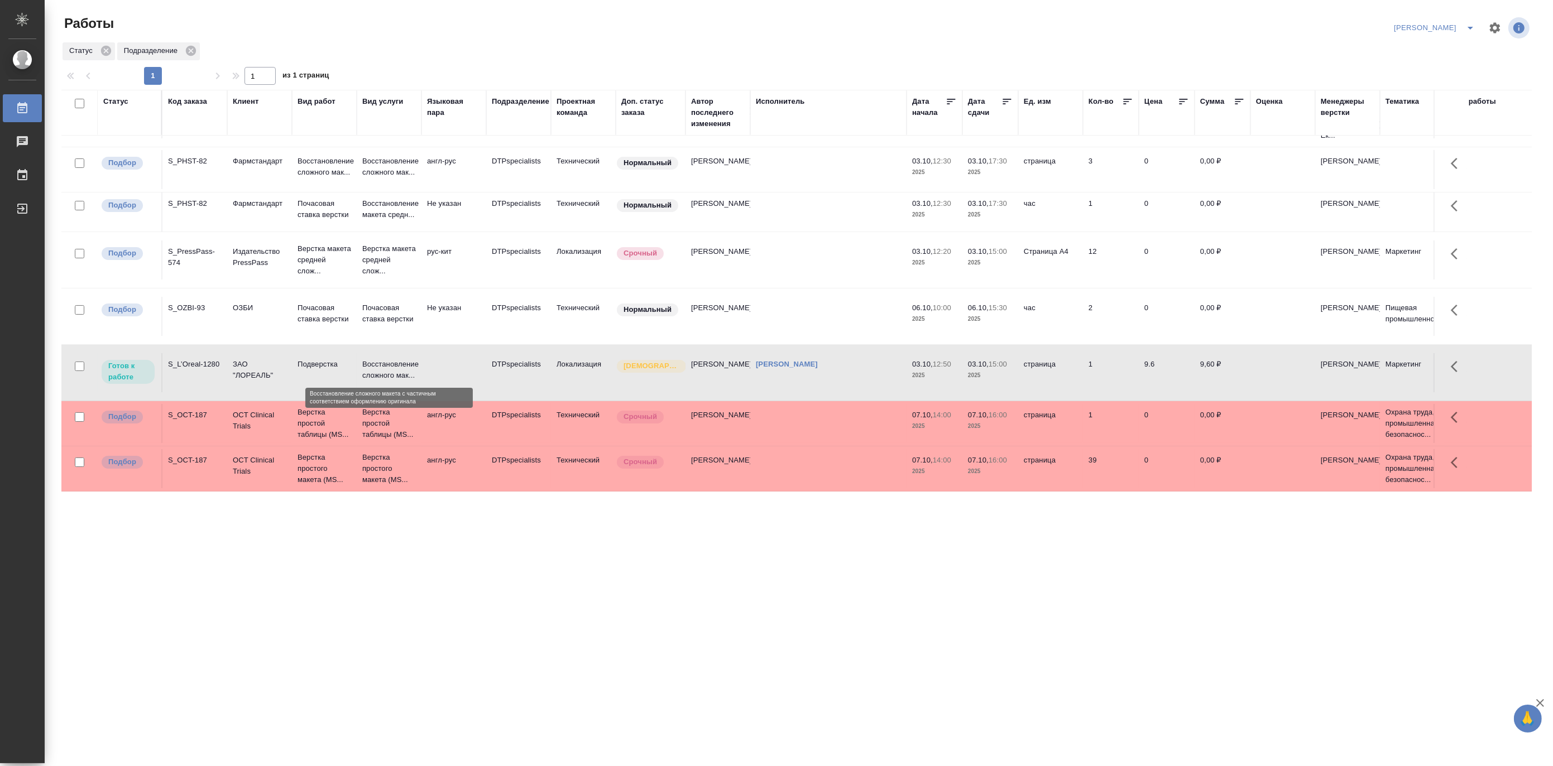
click at [412, 365] on p "Восстановление сложного мак..." at bounding box center [389, 370] width 54 height 22
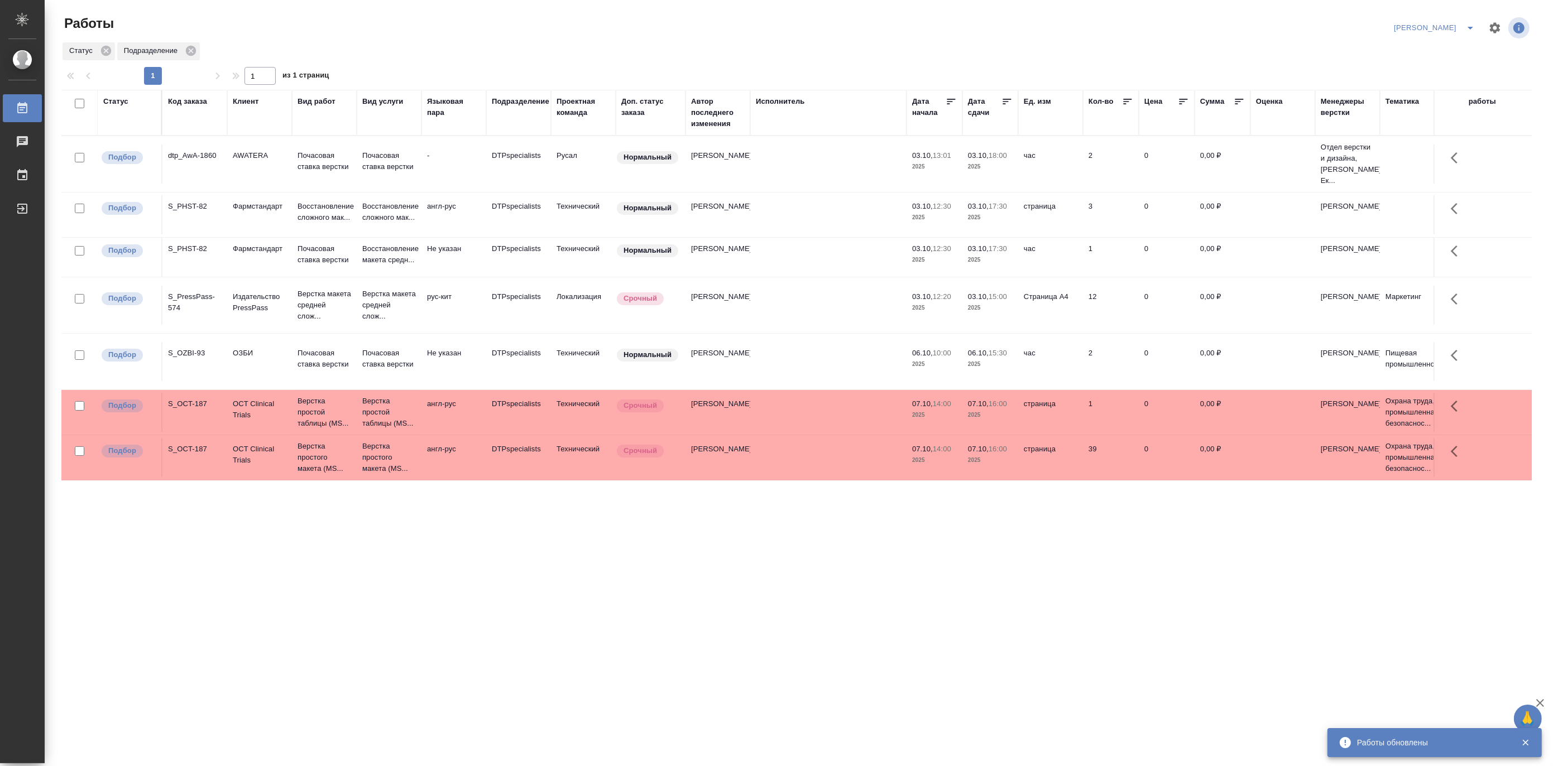
scroll to position [0, 0]
click at [293, 157] on td "Почасовая ставка верстки" at bounding box center [324, 164] width 65 height 39
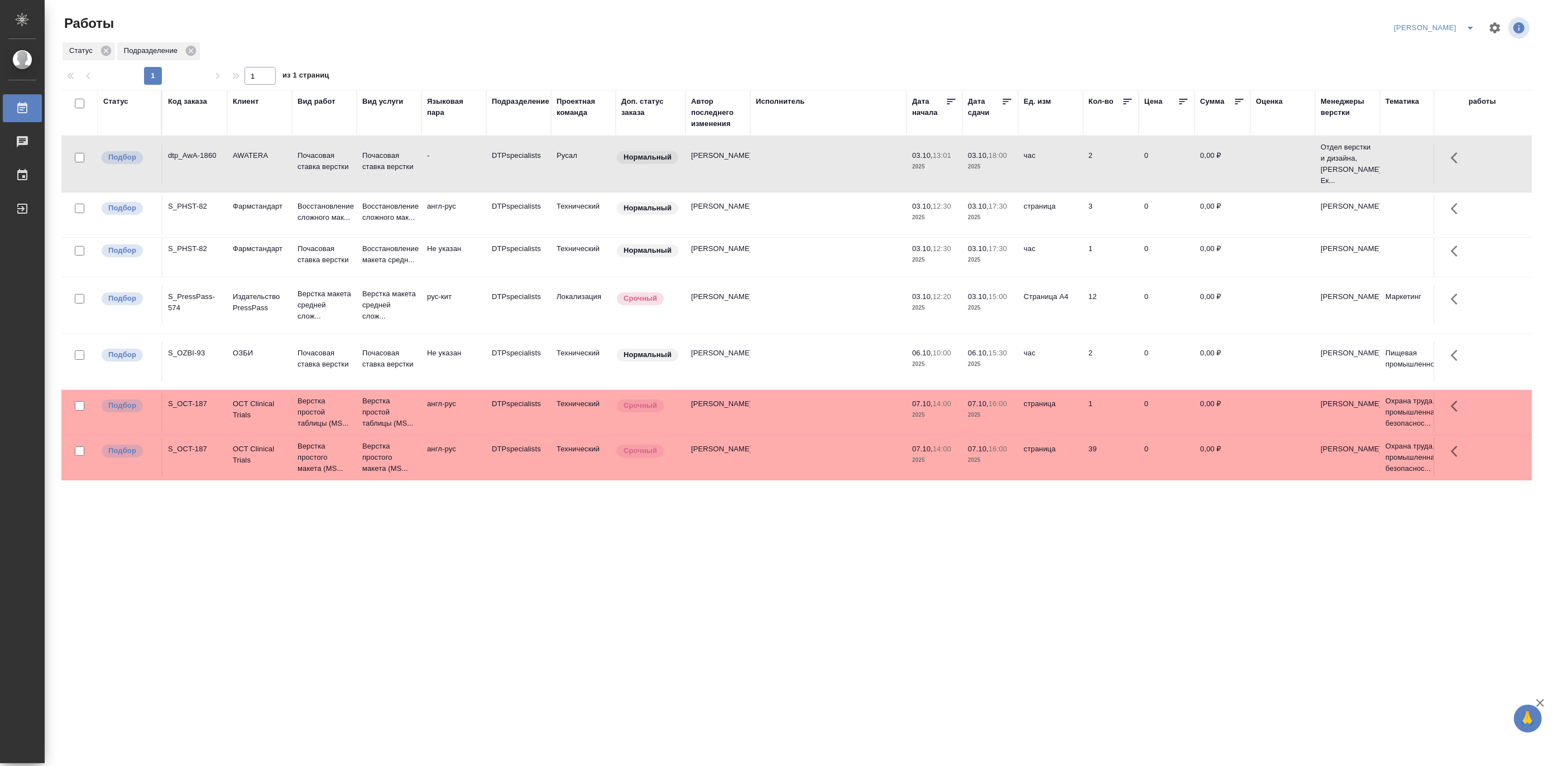
click at [293, 157] on td "Почасовая ставка верстки" at bounding box center [324, 164] width 65 height 39
click at [1470, 20] on button "split button" at bounding box center [1470, 28] width 22 height 18
click at [1432, 52] on li "Матвеева_В работе" at bounding box center [1427, 50] width 107 height 18
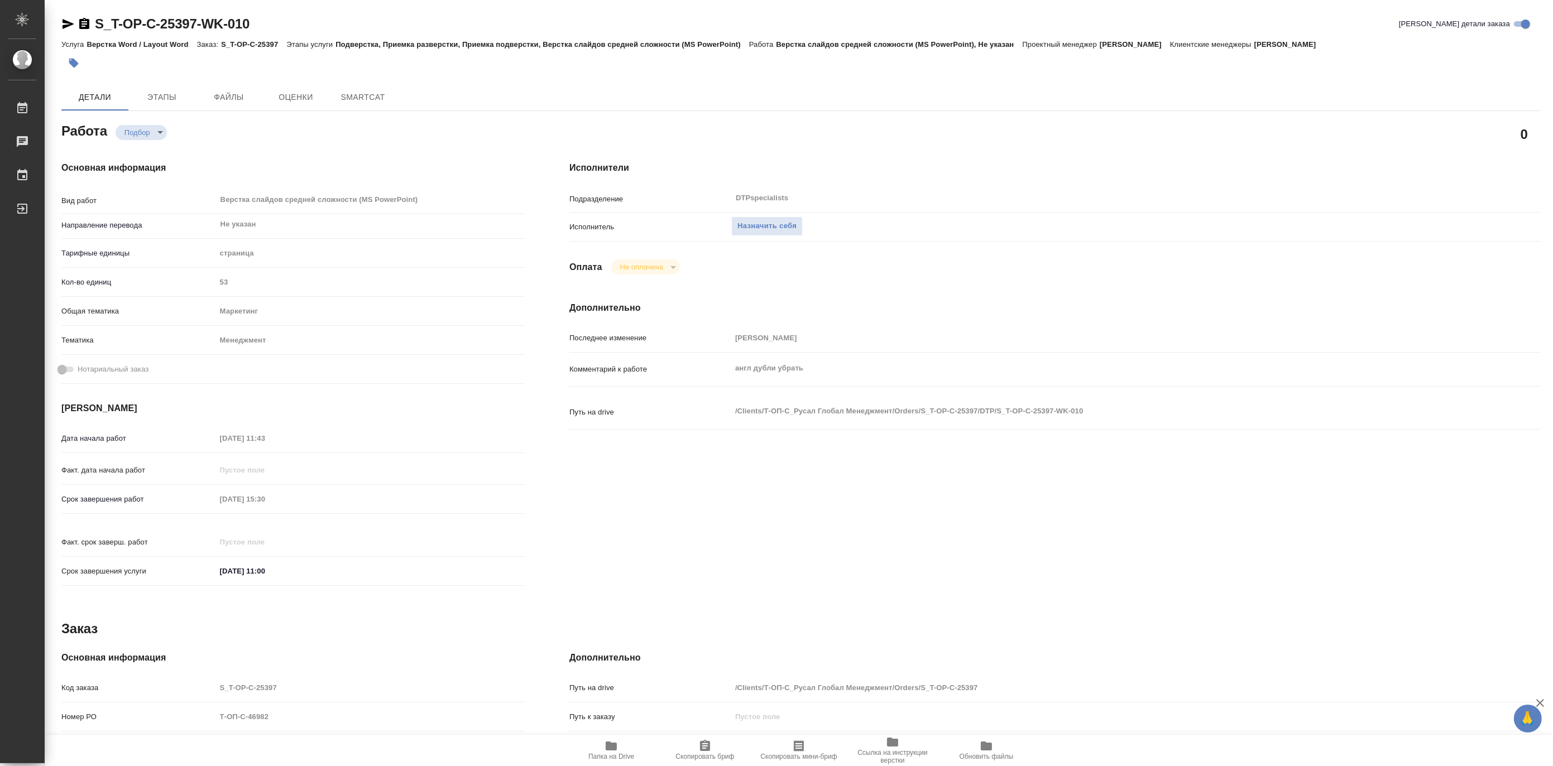
type textarea "x"
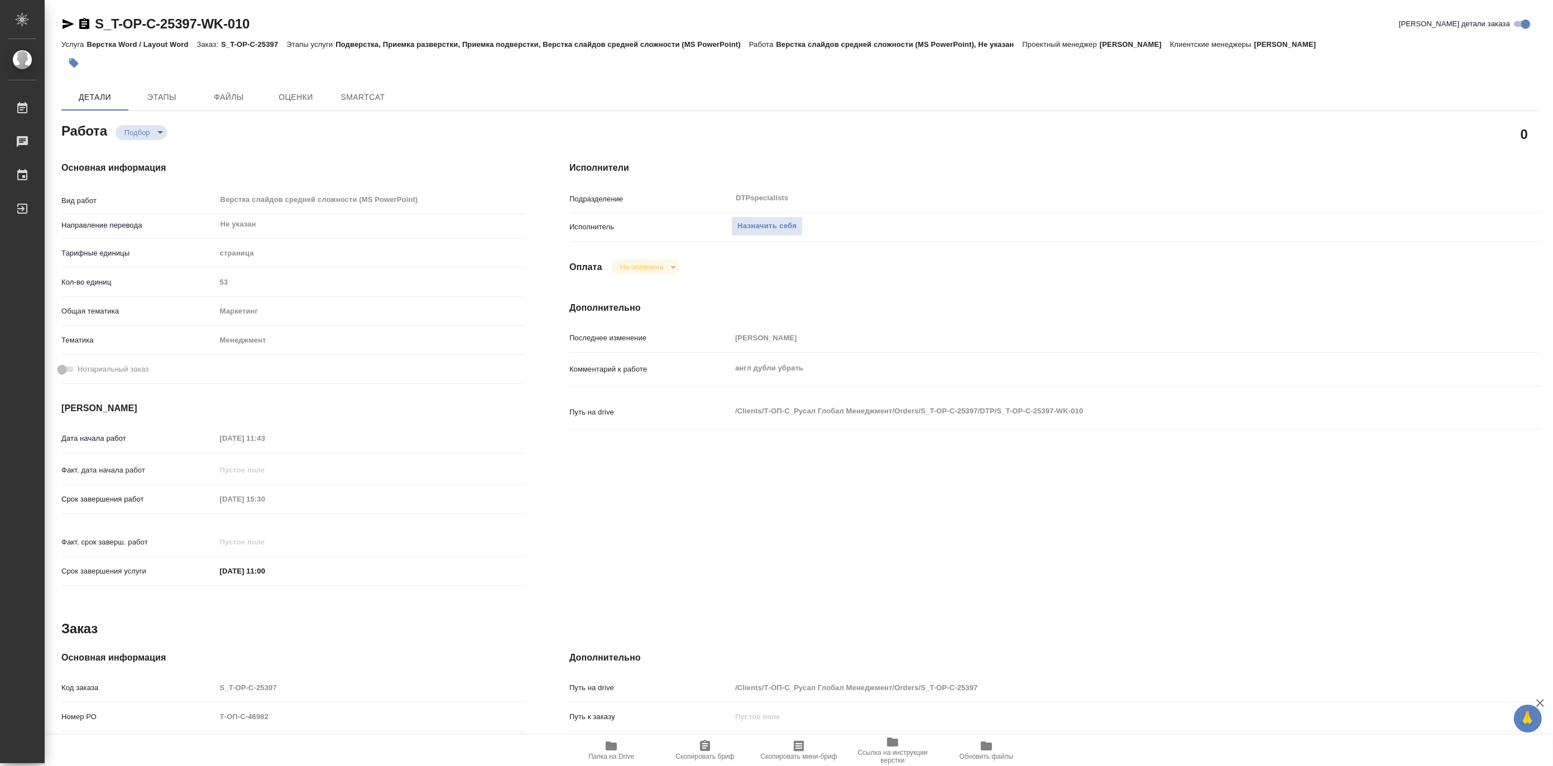
type textarea "x"
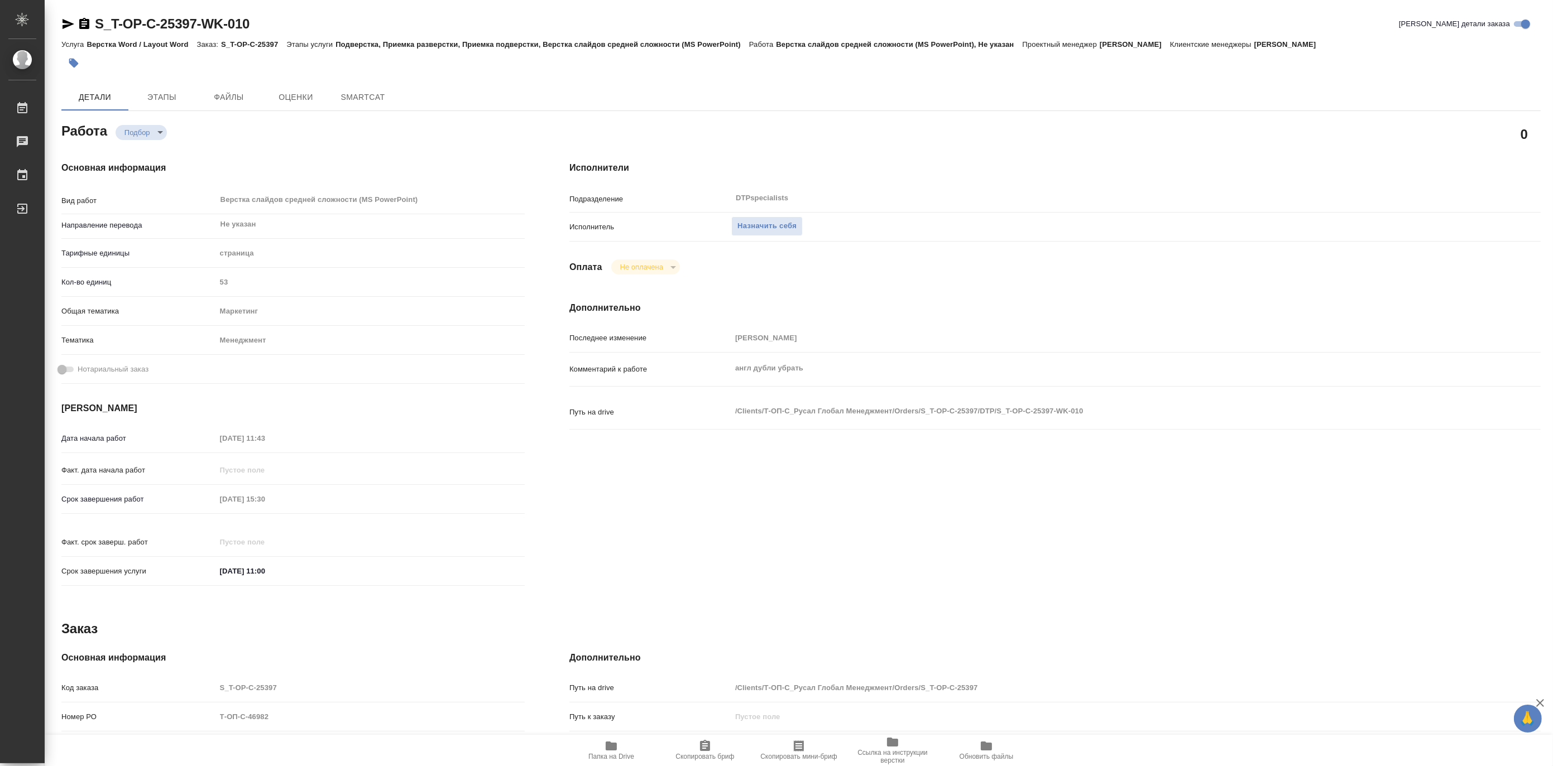
type textarea "x"
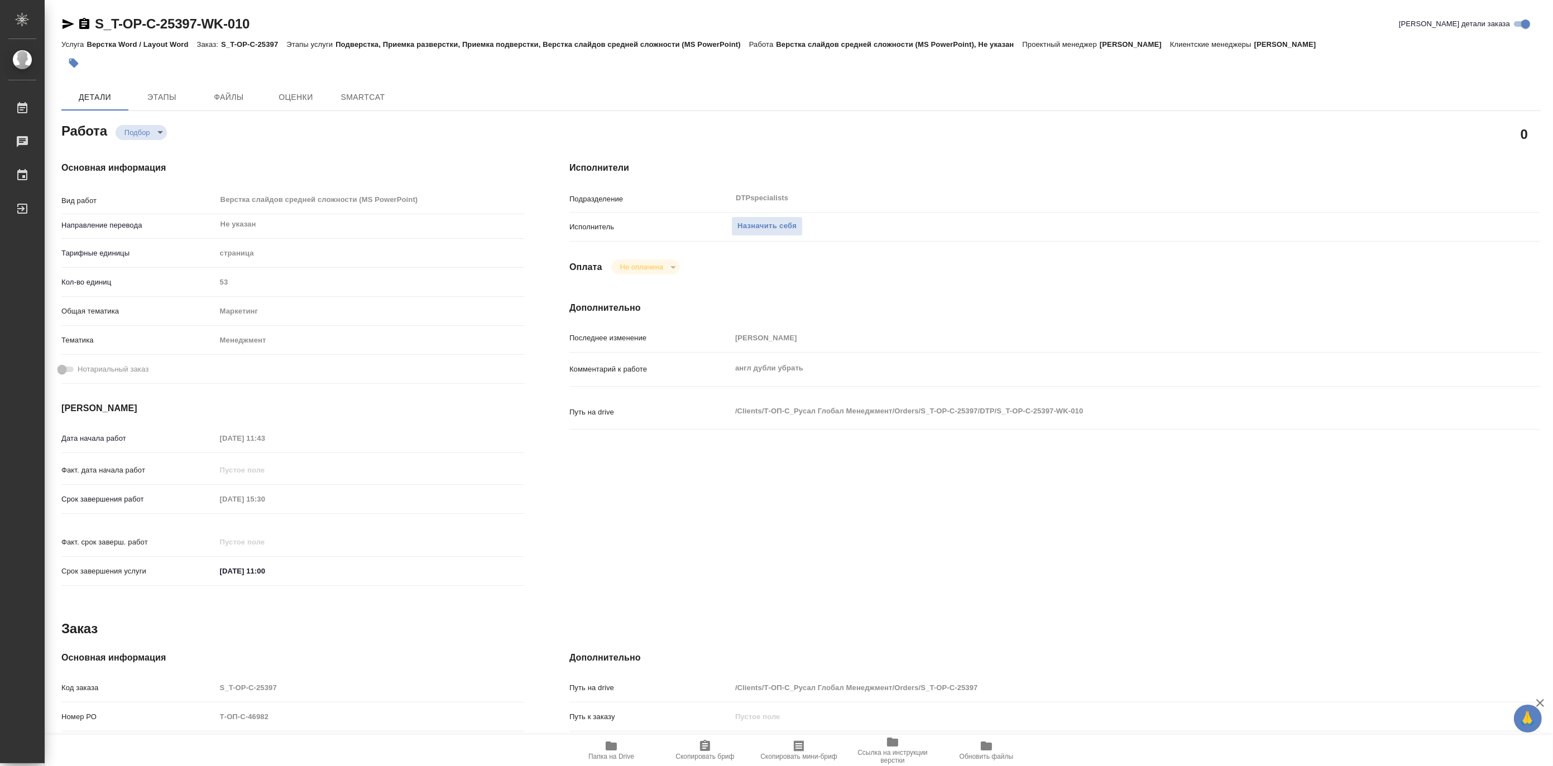
type textarea "x"
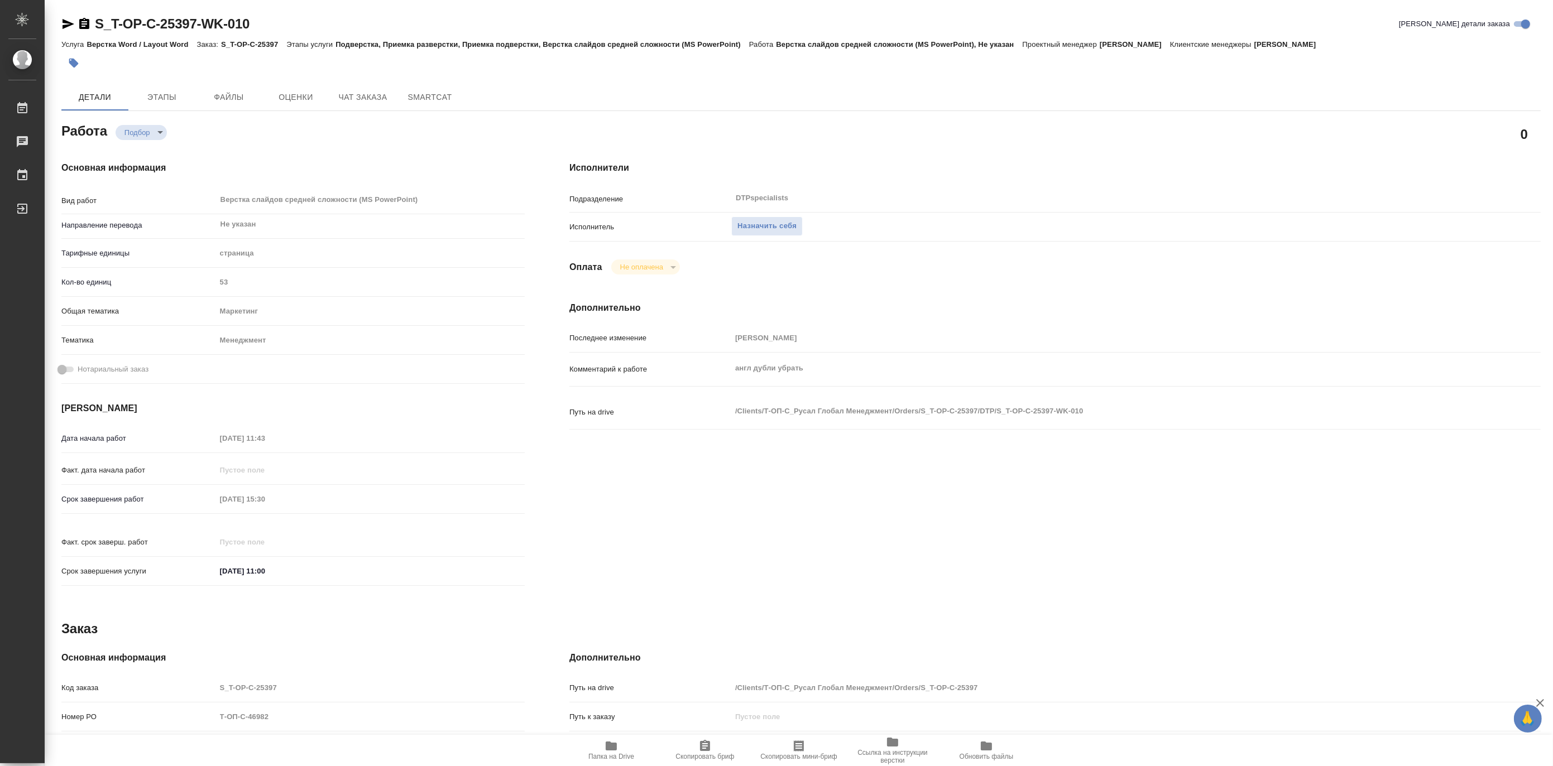
type textarea "x"
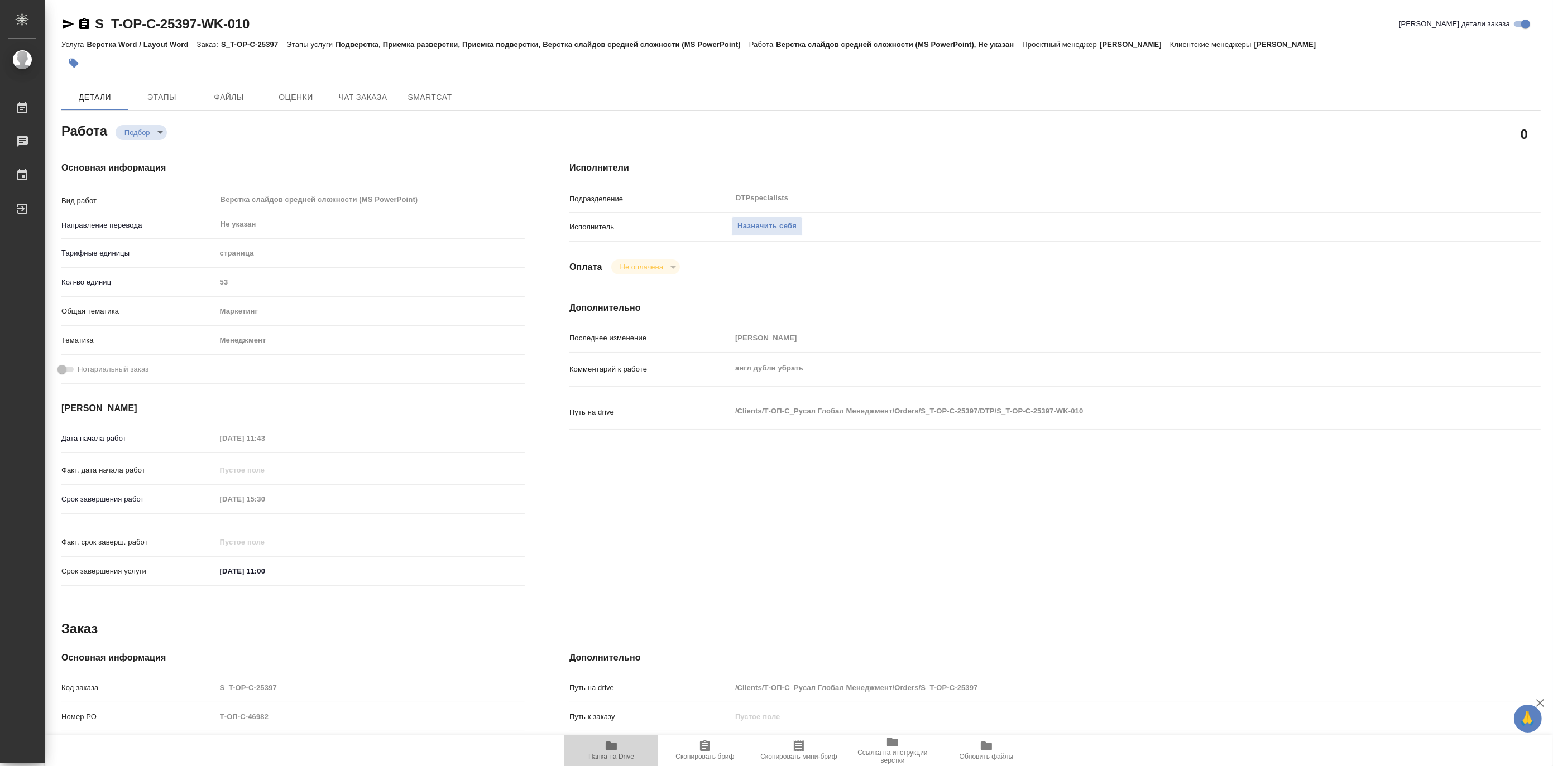
click at [599, 755] on span "Папка на Drive" at bounding box center [611, 757] width 46 height 8
type textarea "x"
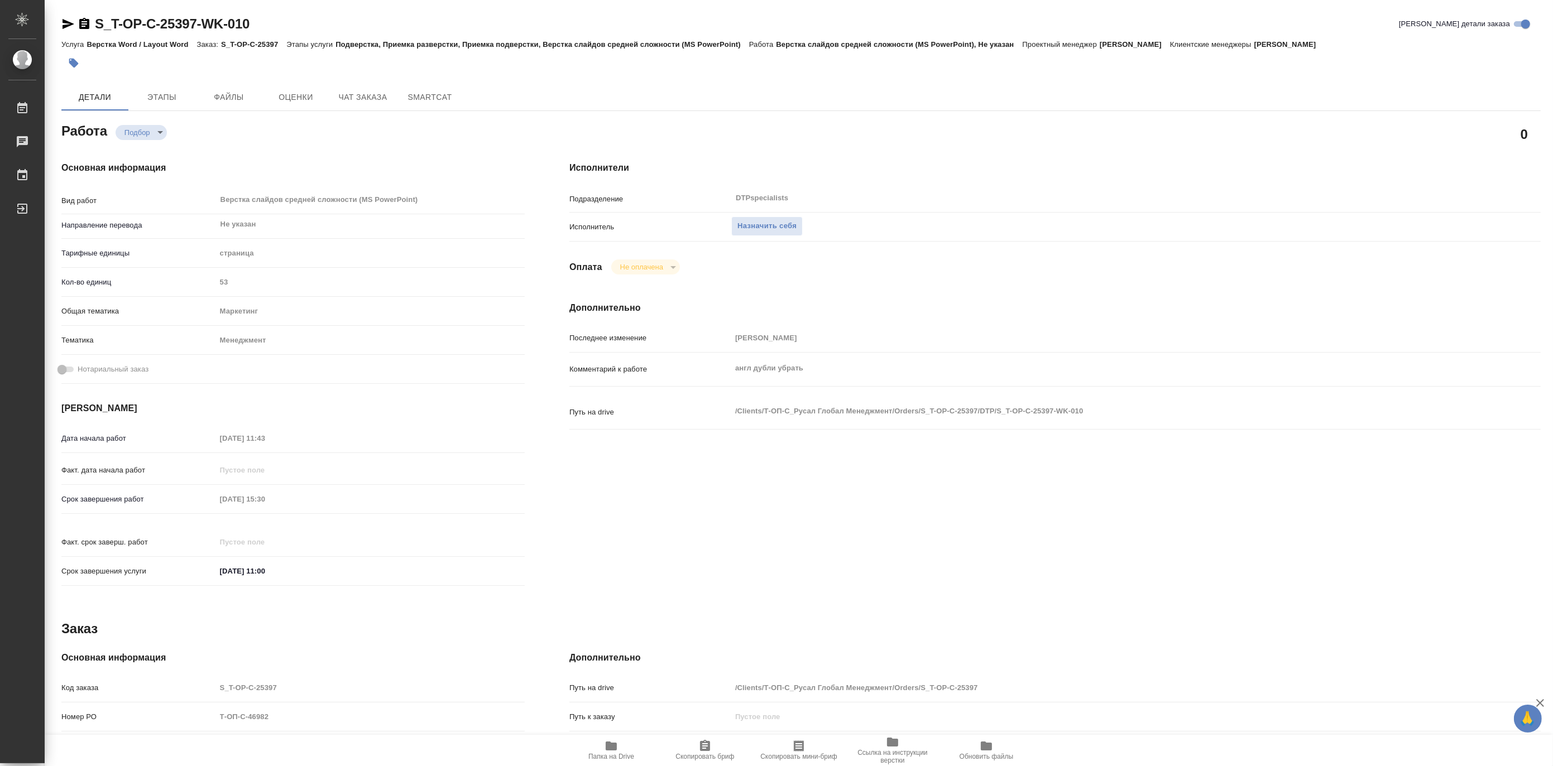
type textarea "x"
click at [771, 227] on span "Назначить себя" at bounding box center [766, 226] width 59 height 13
type textarea "x"
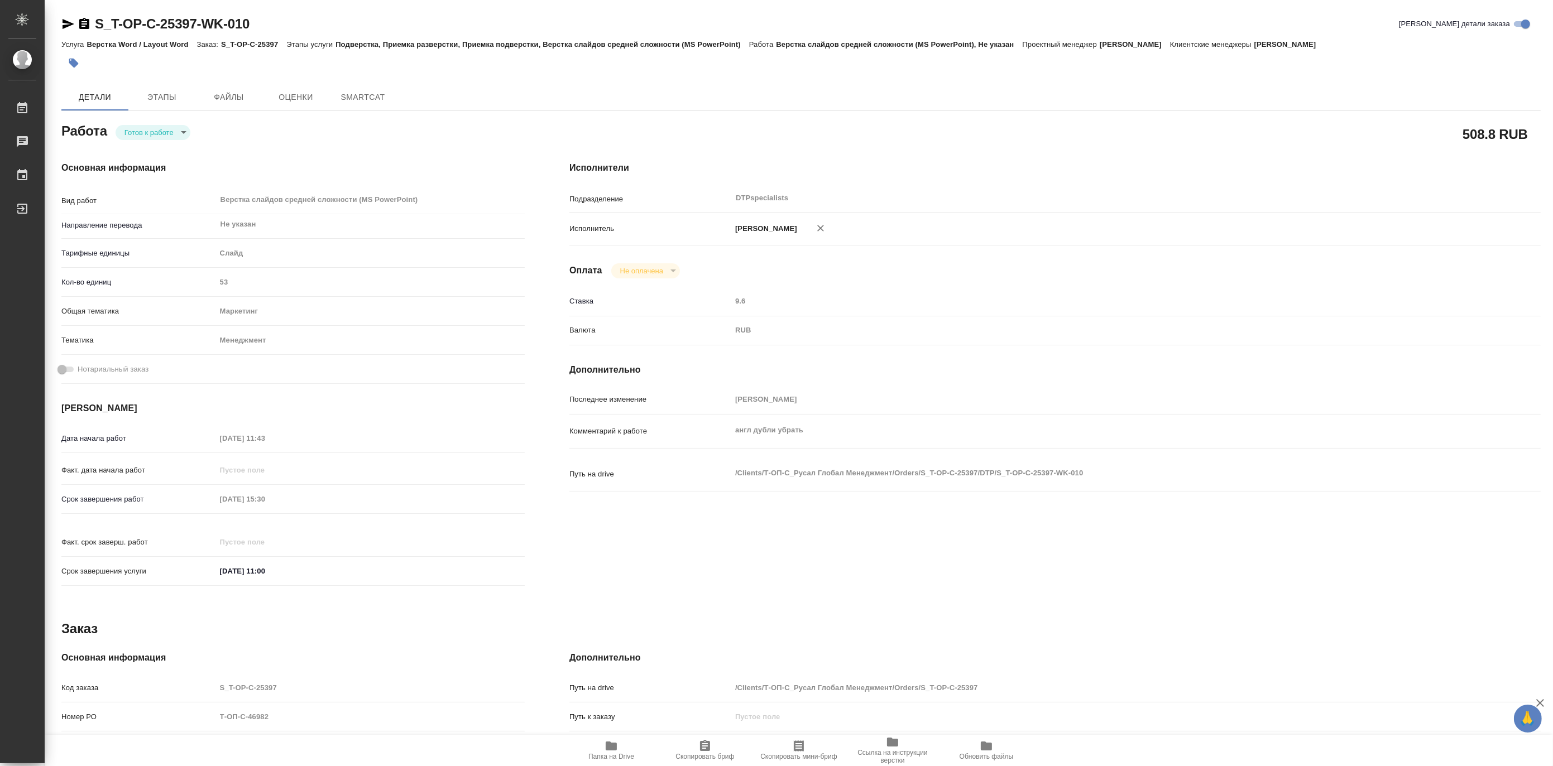
type textarea "x"
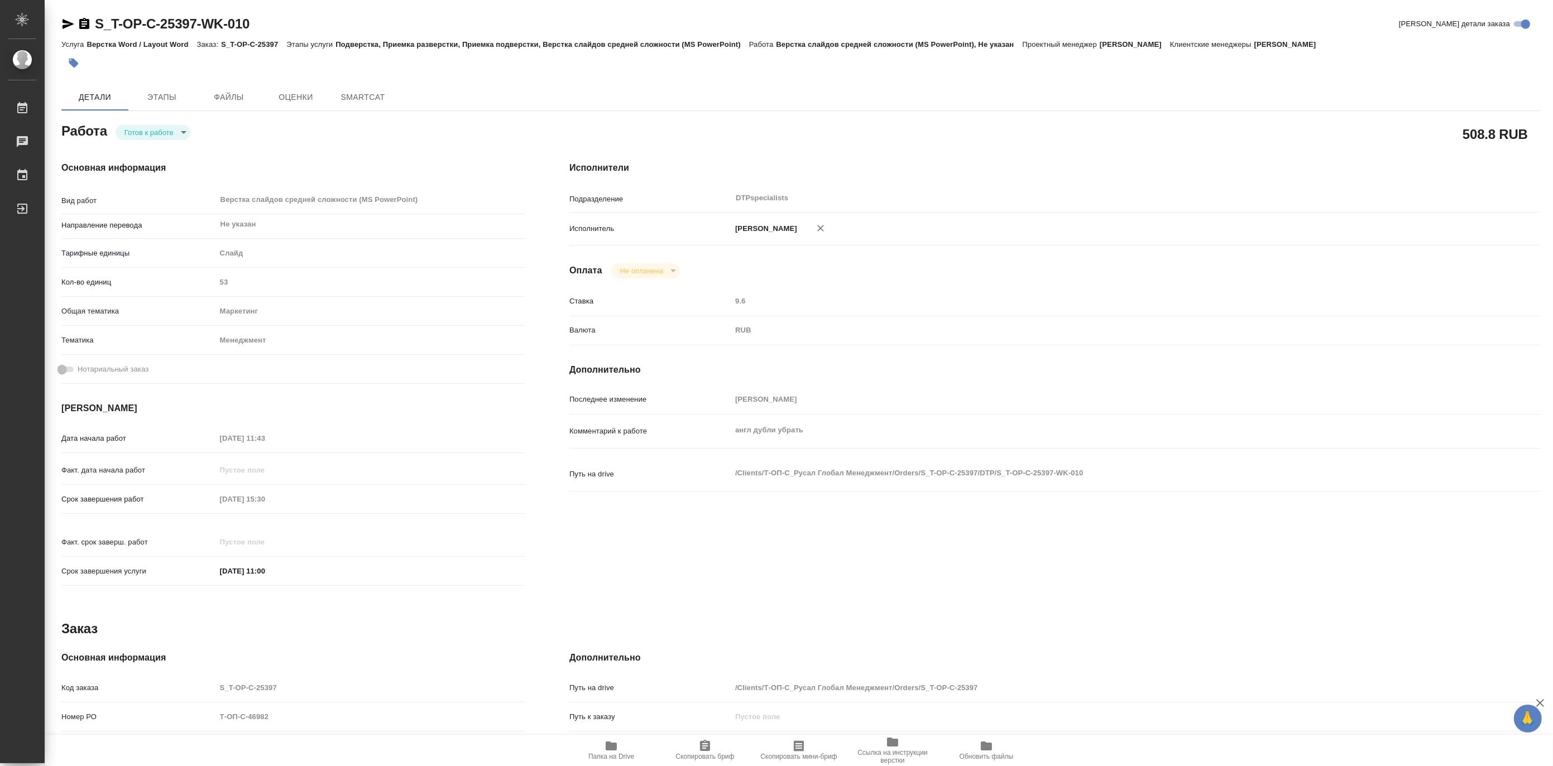
type textarea "x"
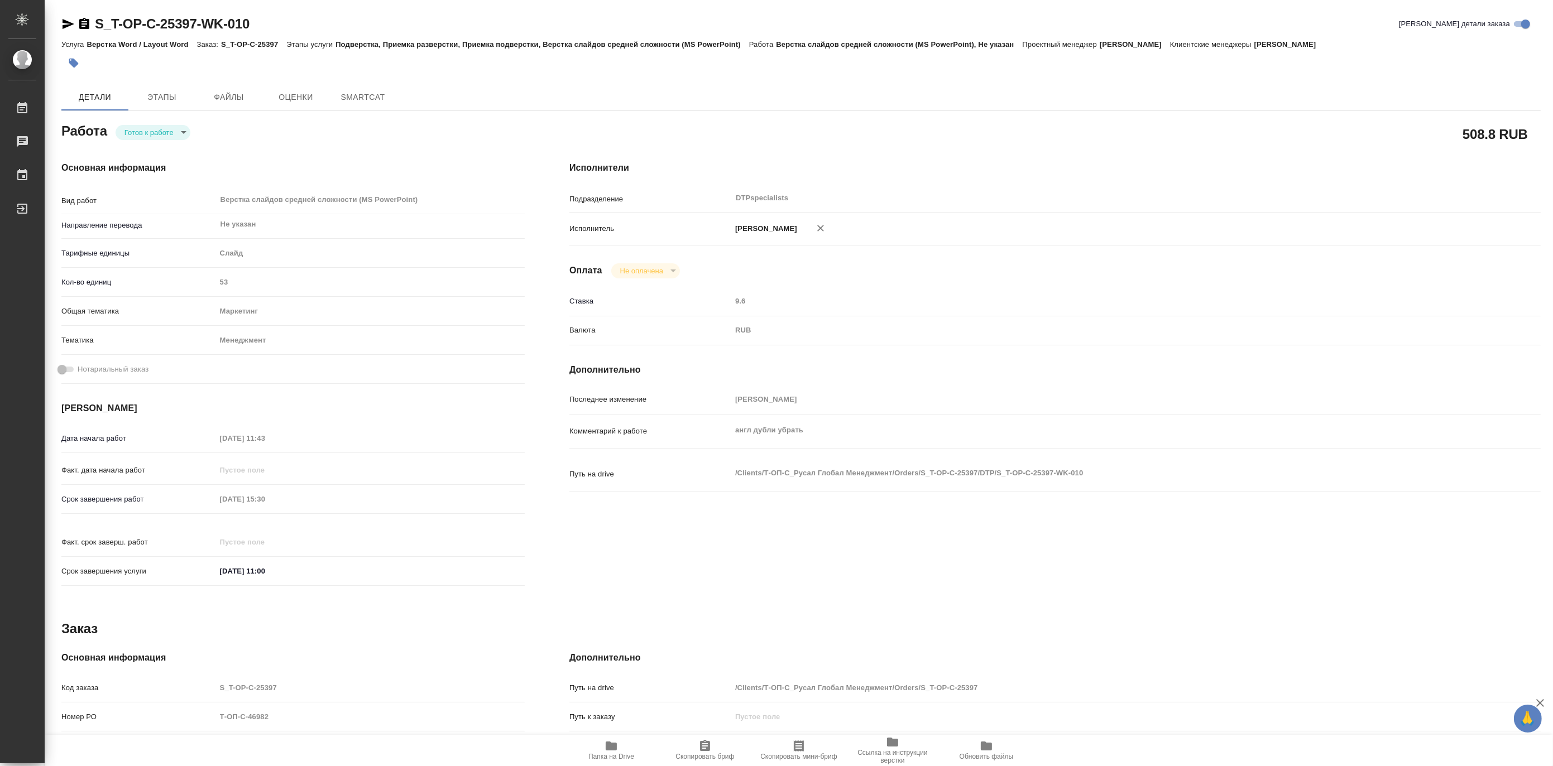
type textarea "x"
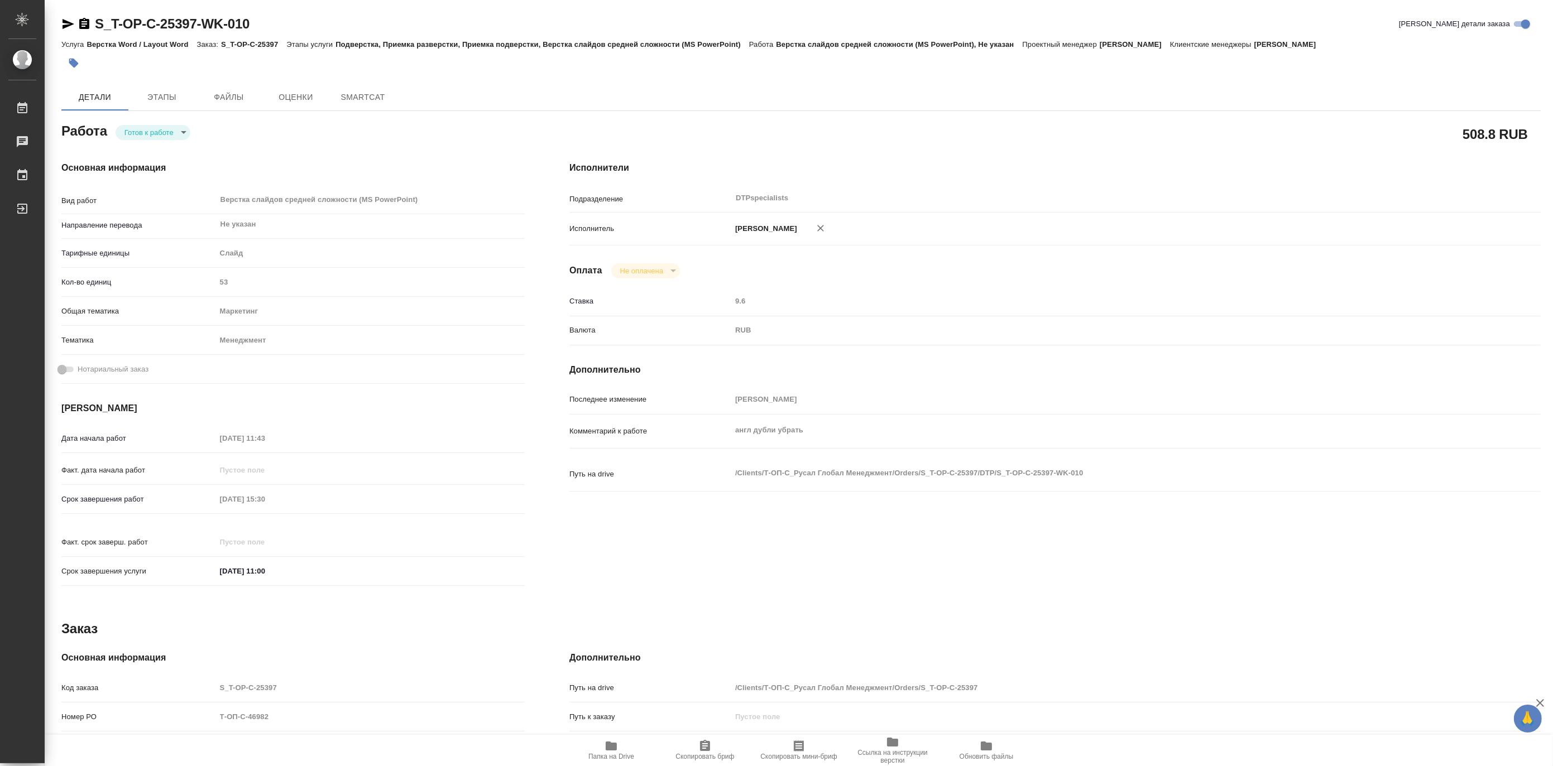
type textarea "x"
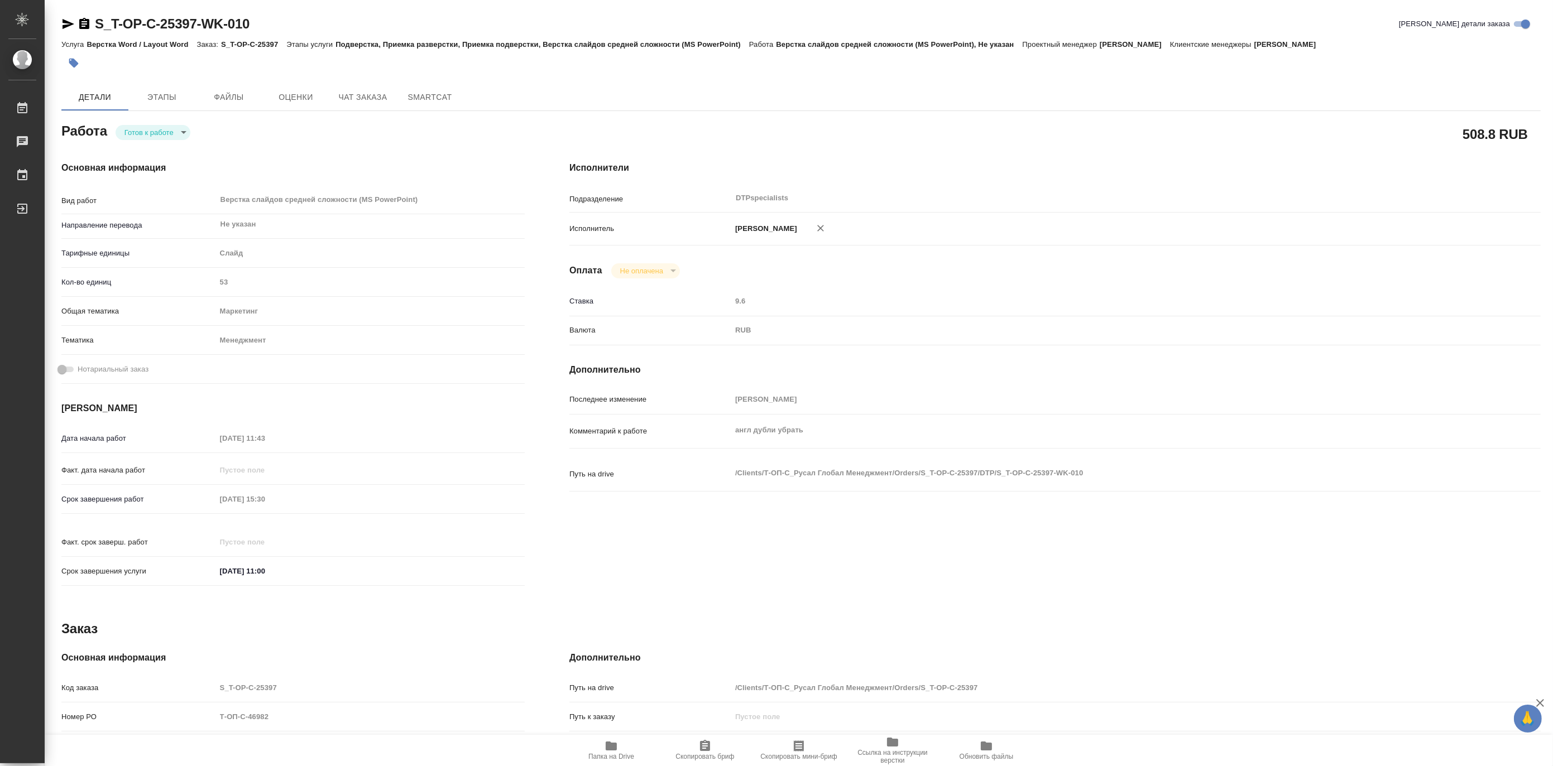
type textarea "x"
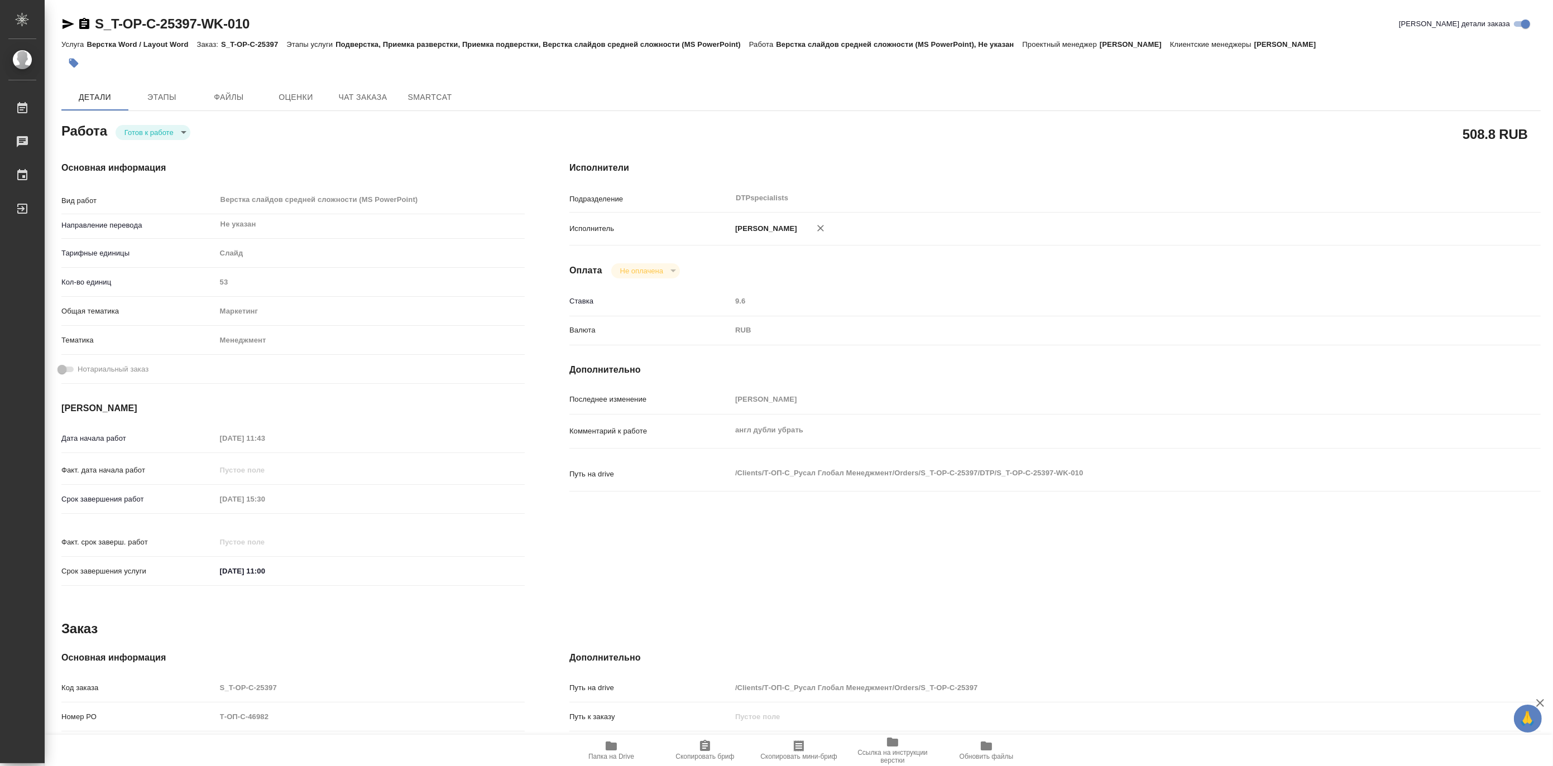
type textarea "x"
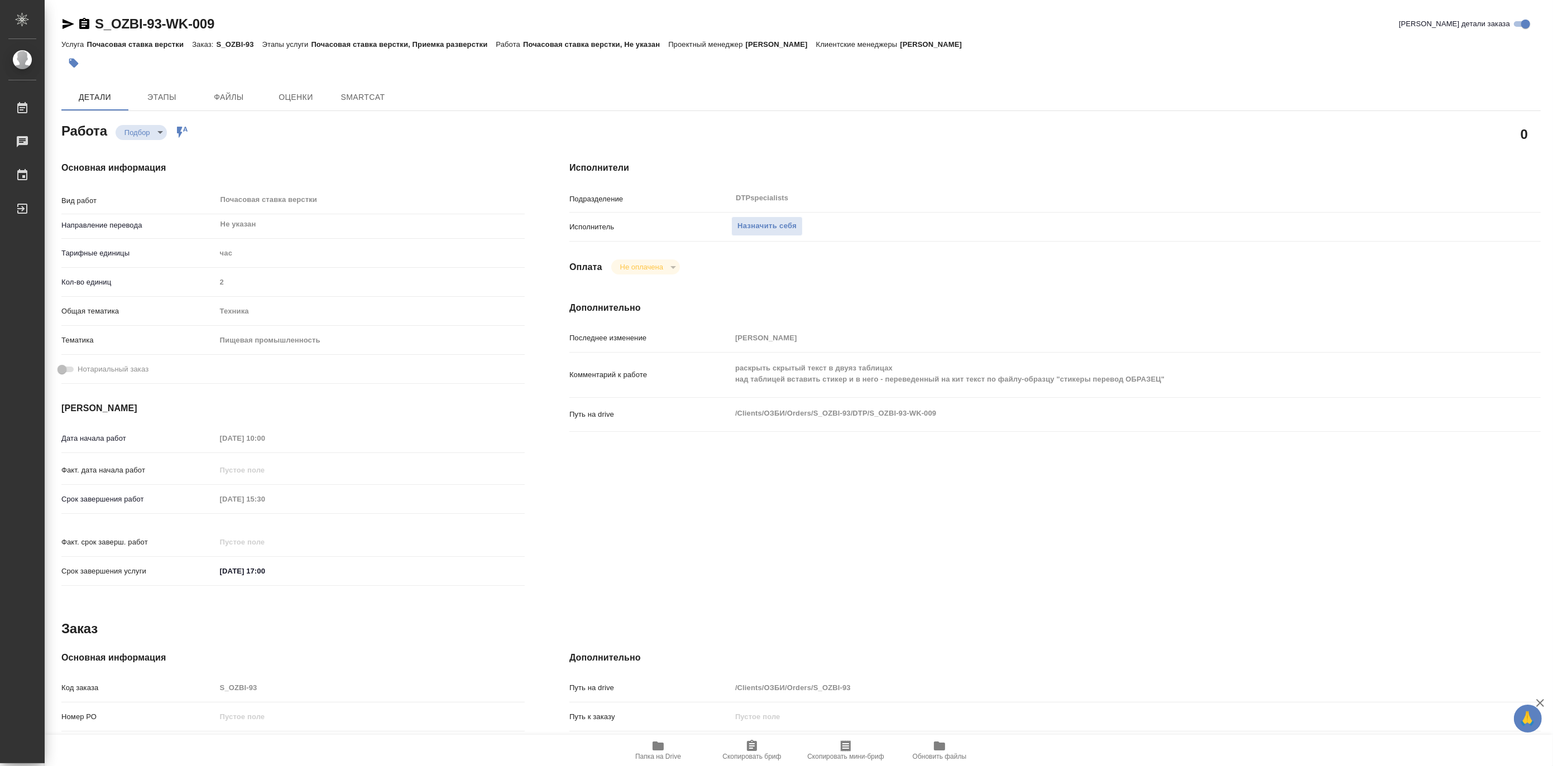
type textarea "x"
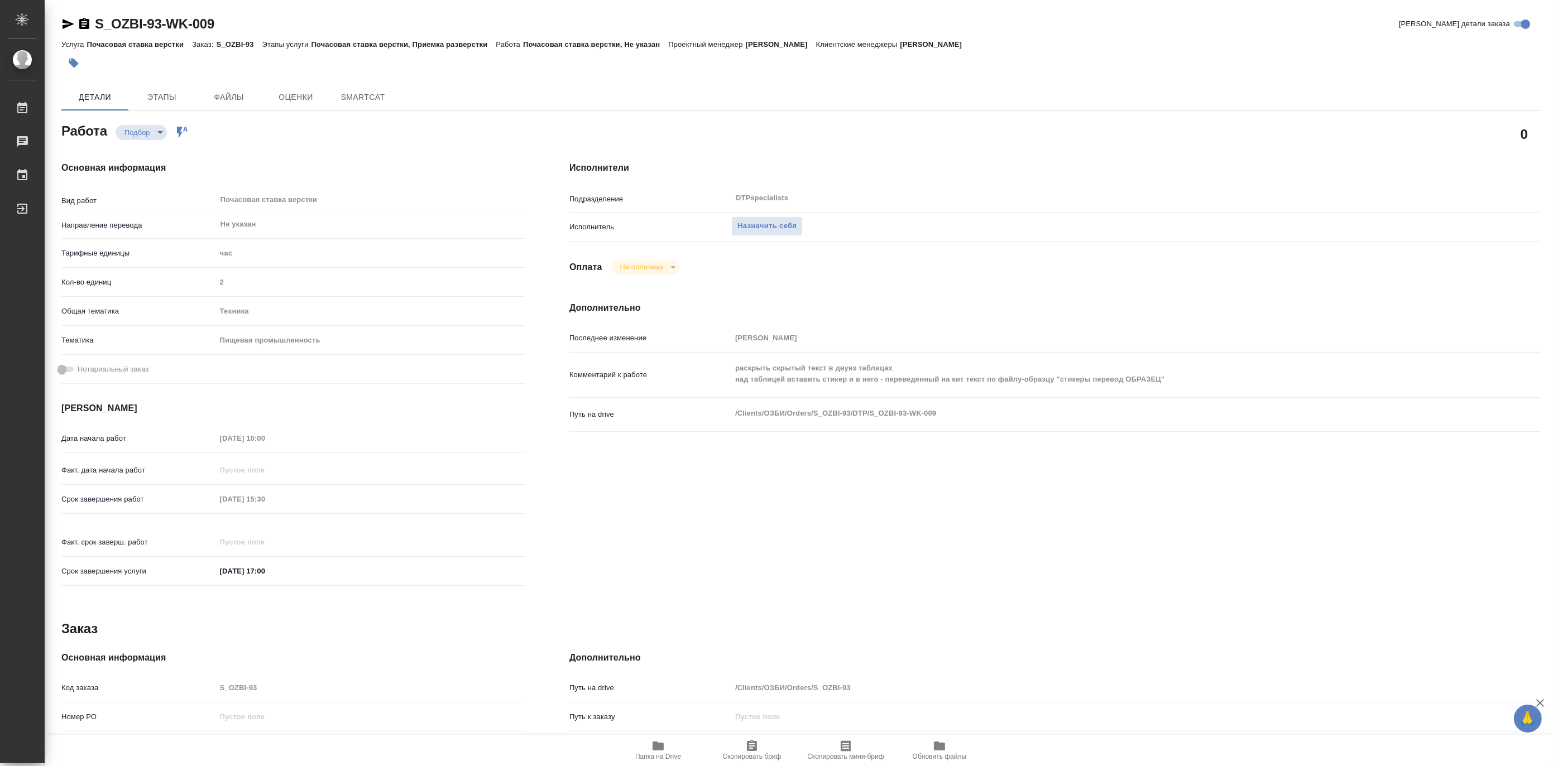
type textarea "x"
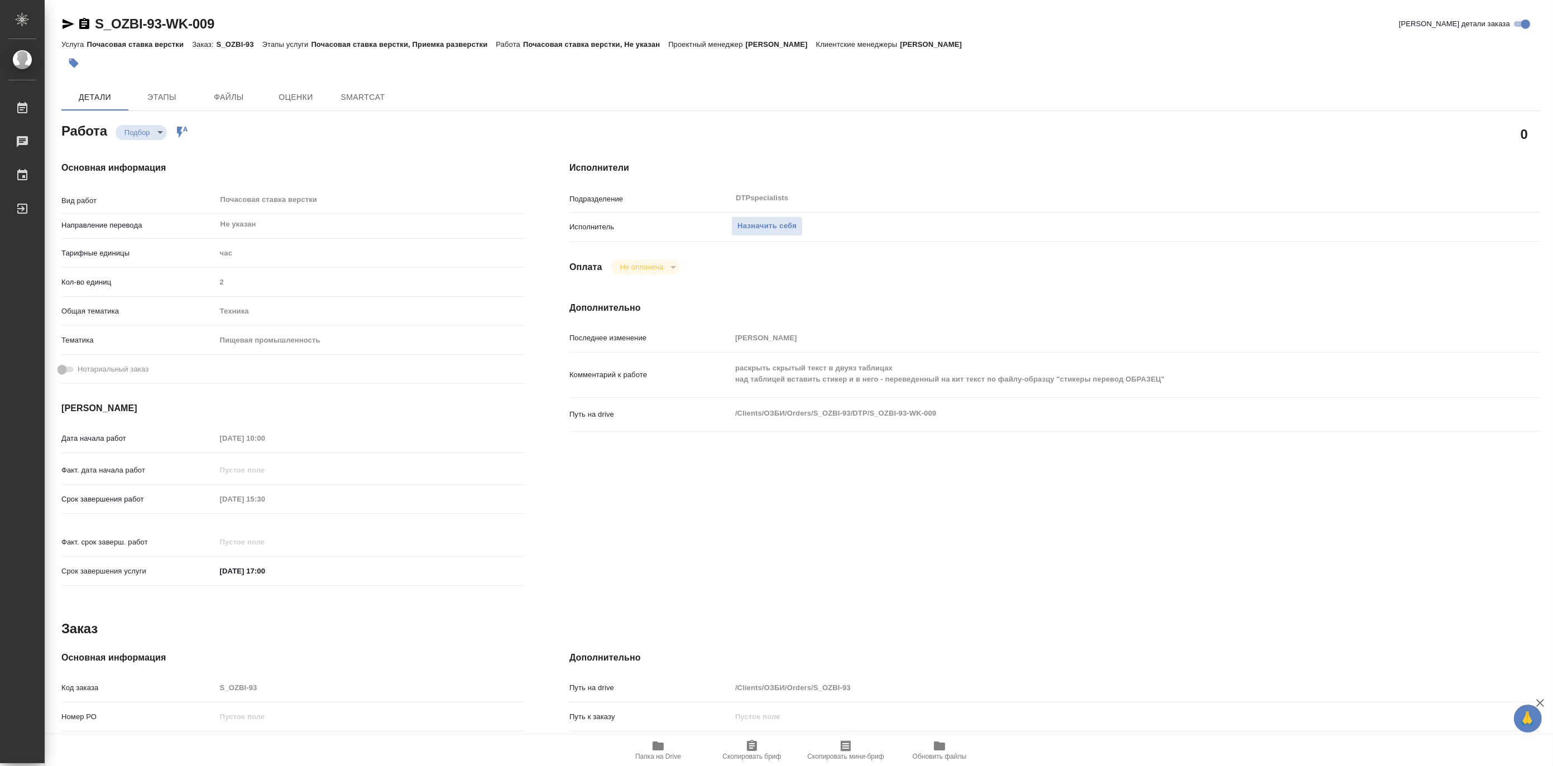
type textarea "x"
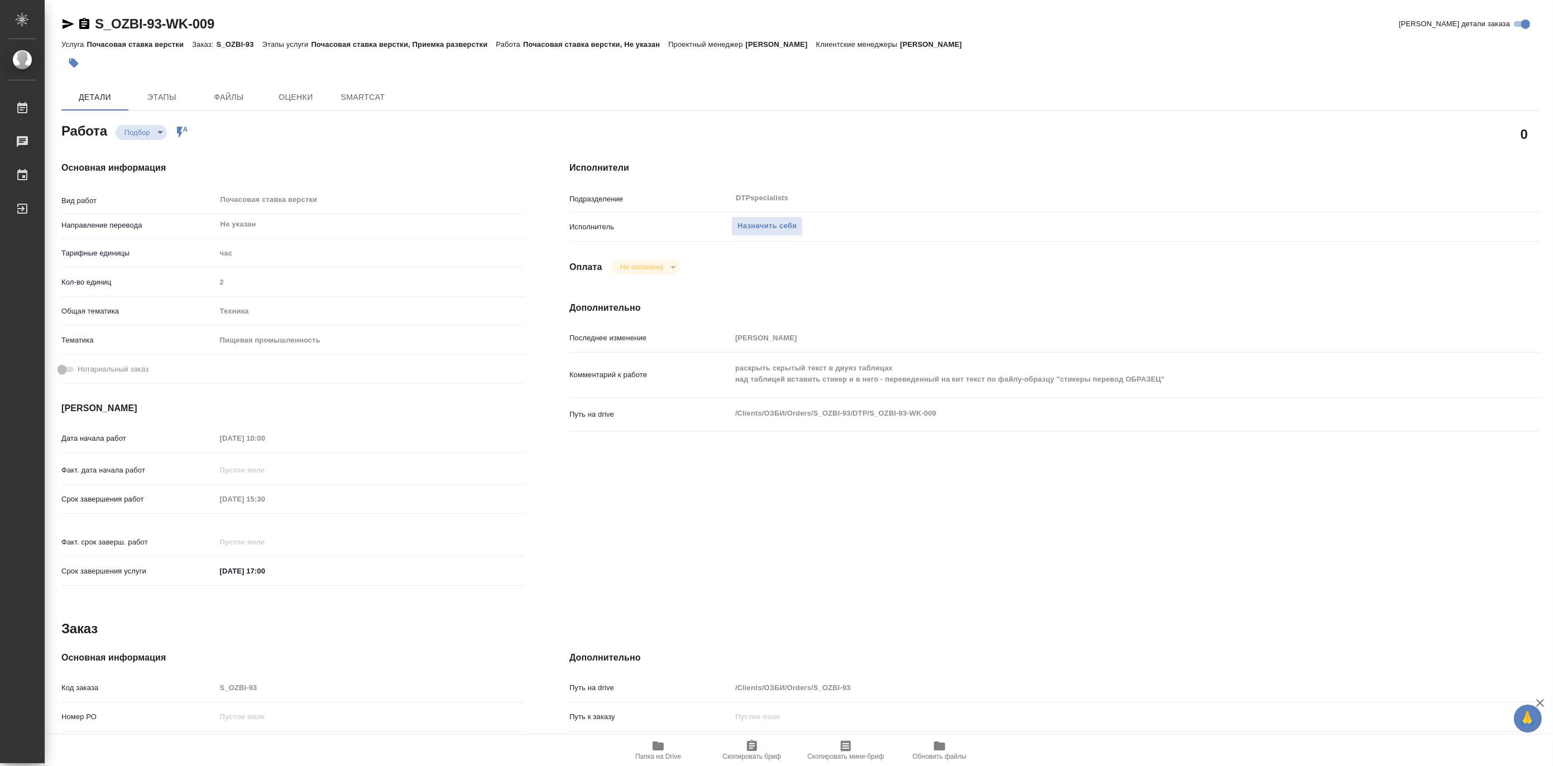
type textarea "x"
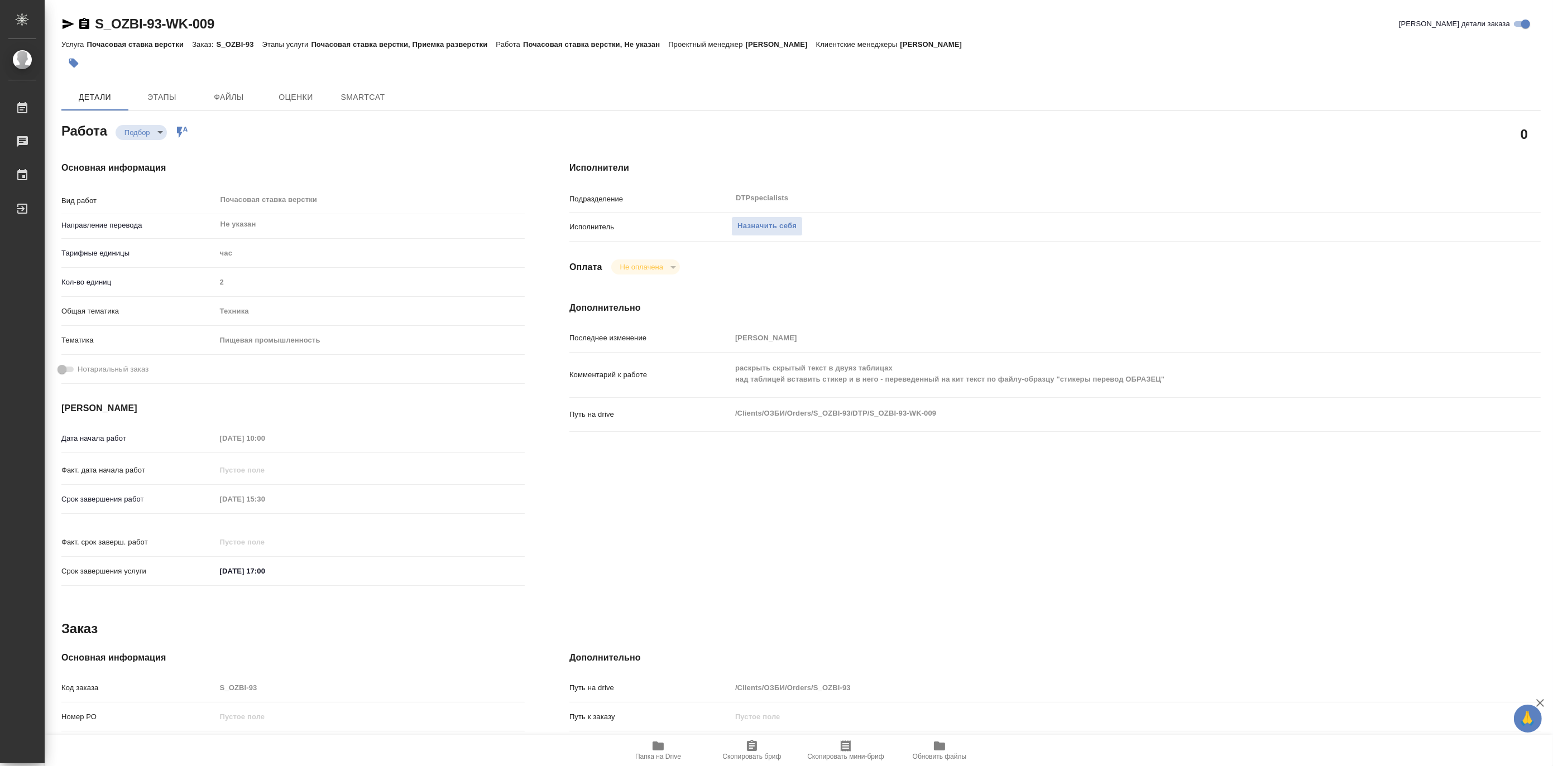
type textarea "x"
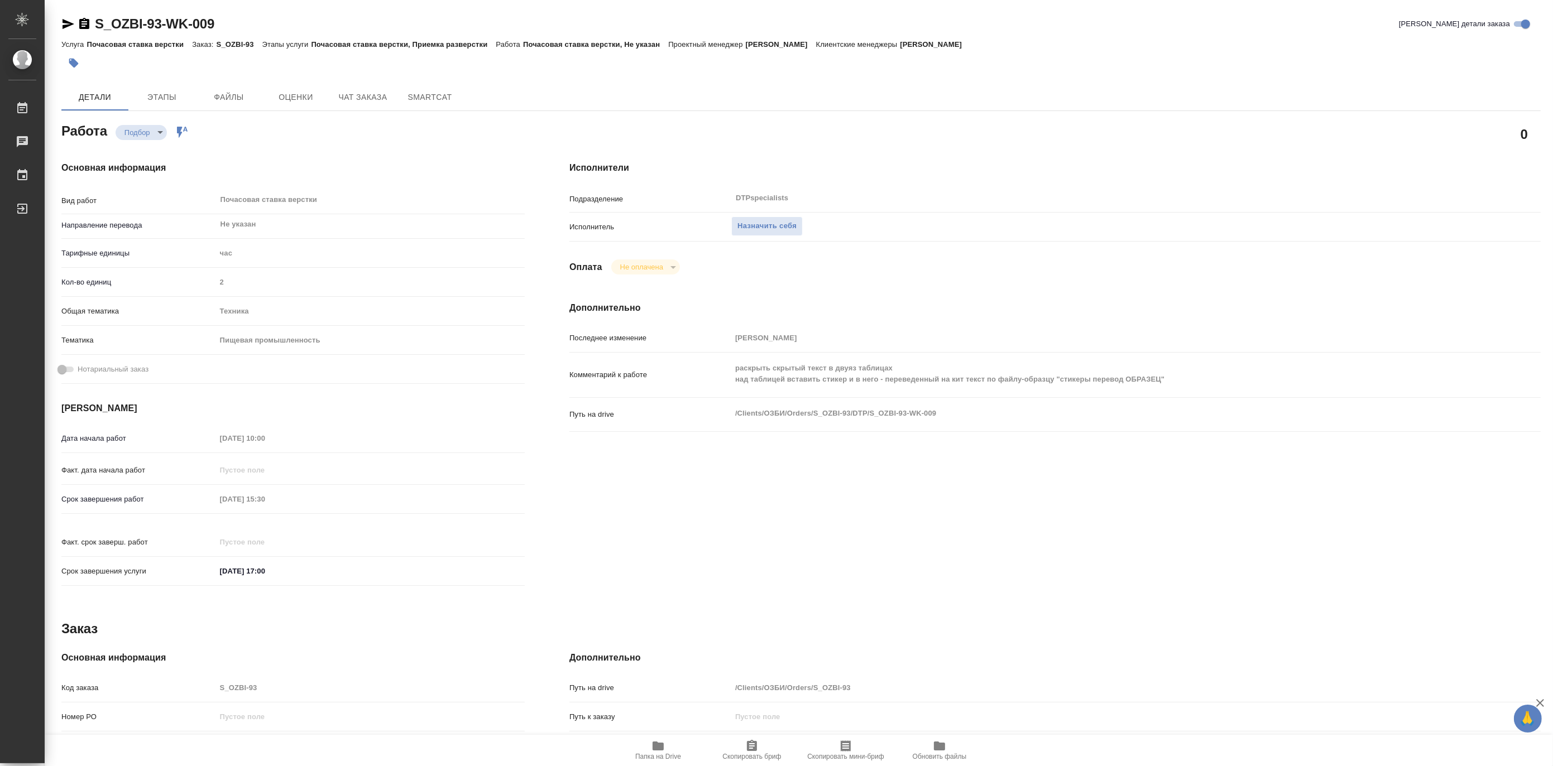
type textarea "x"
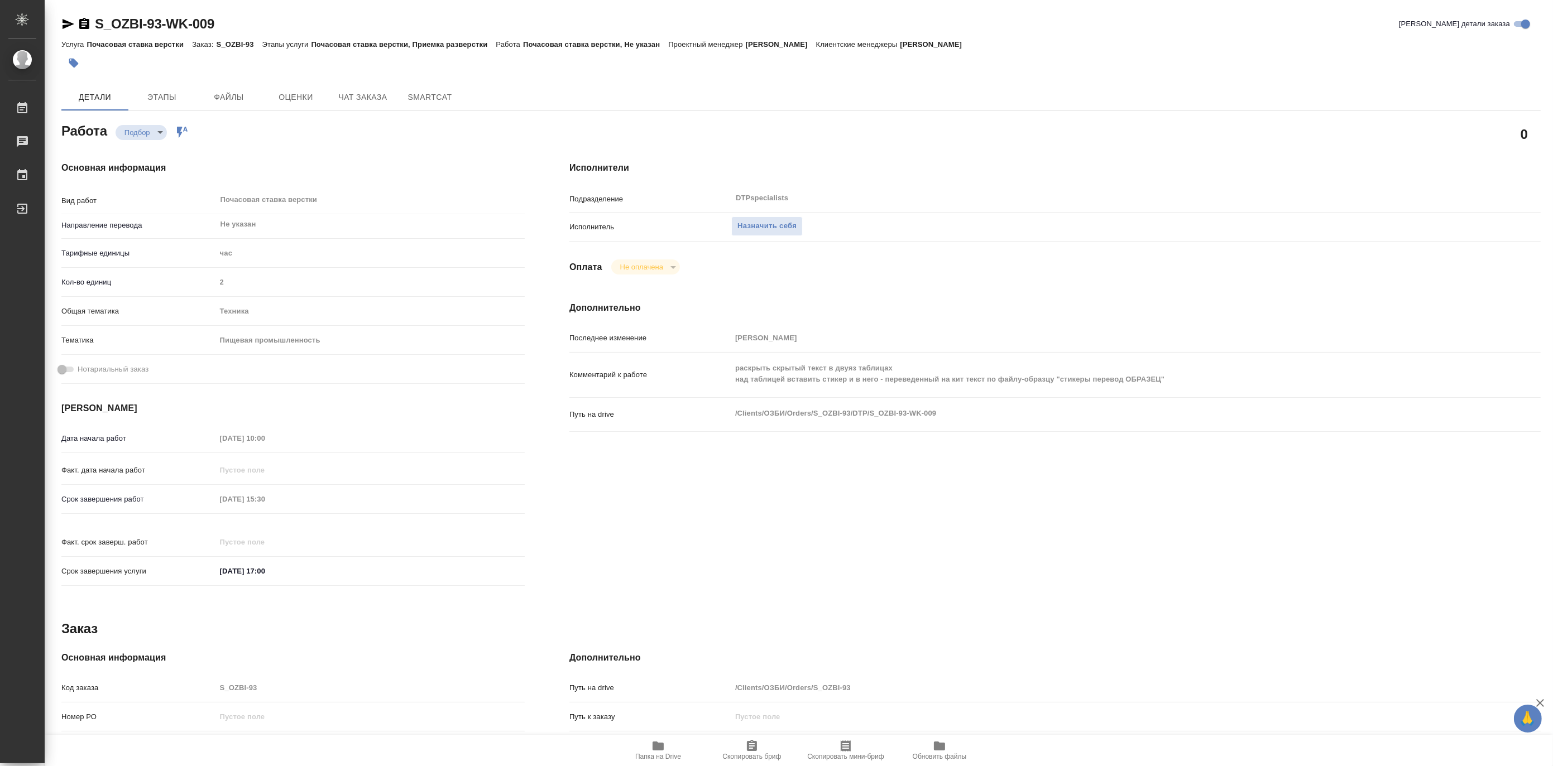
type textarea "x"
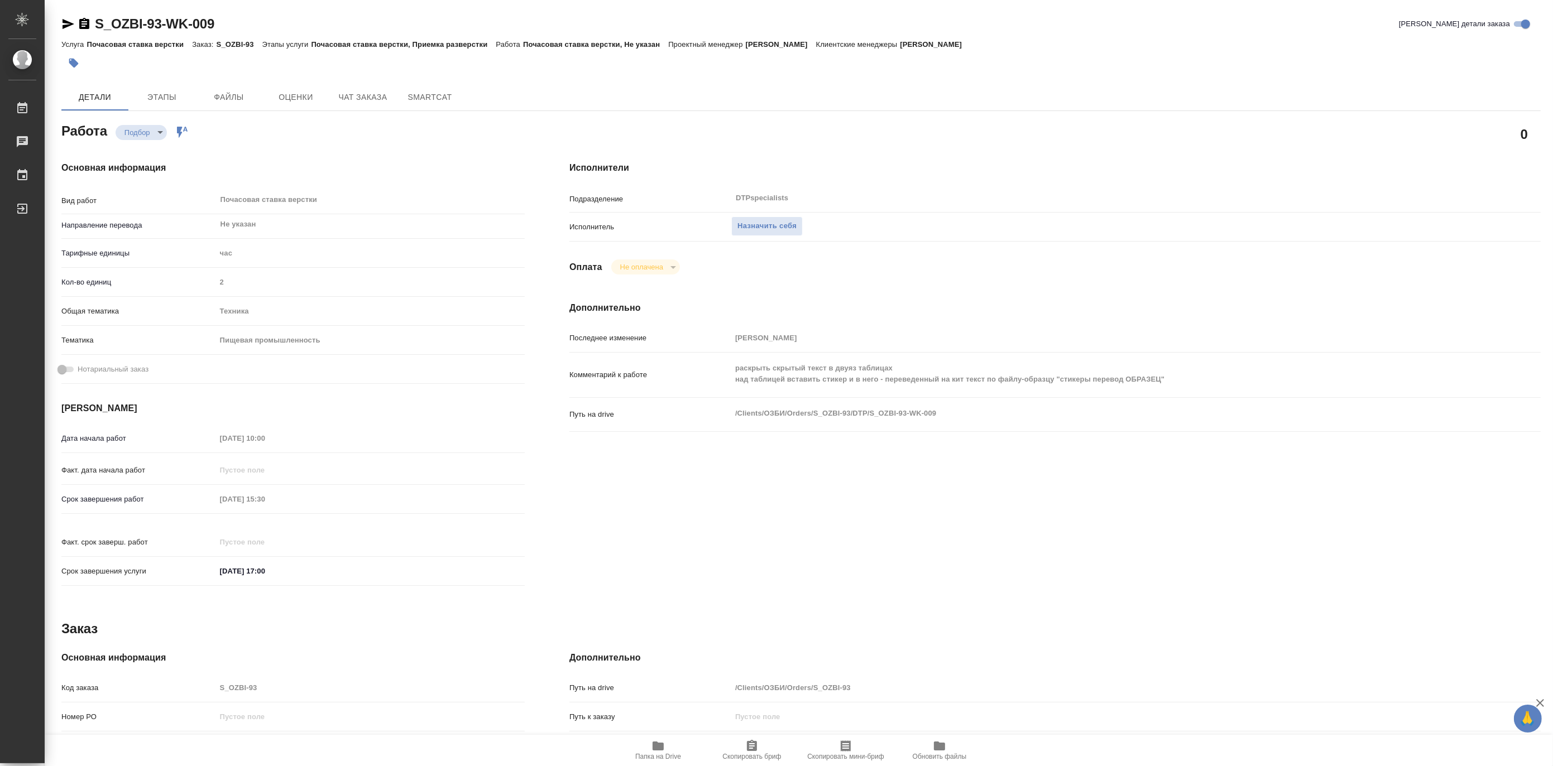
click at [642, 750] on span "Папка на Drive" at bounding box center [658, 750] width 80 height 21
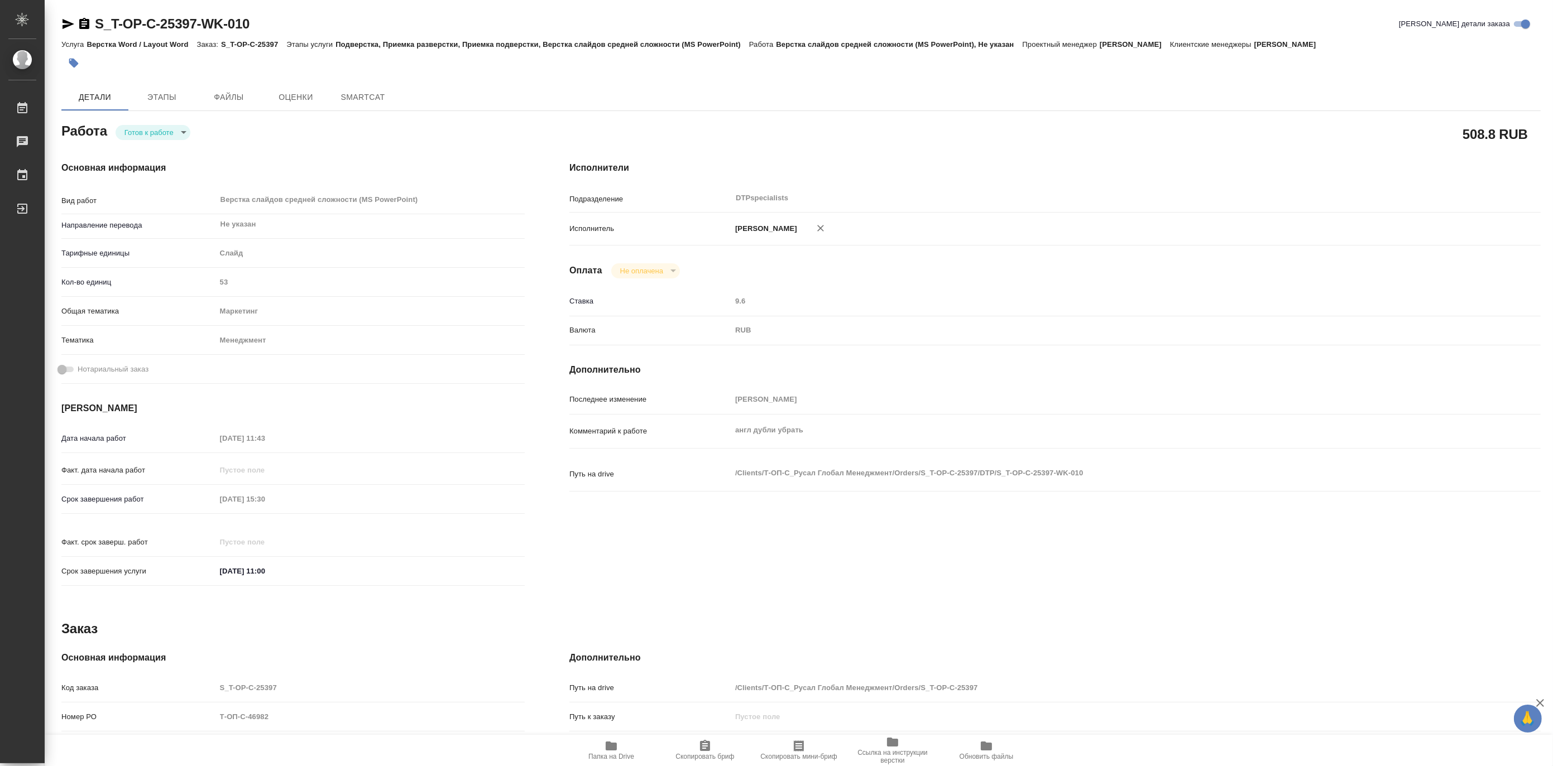
type textarea "x"
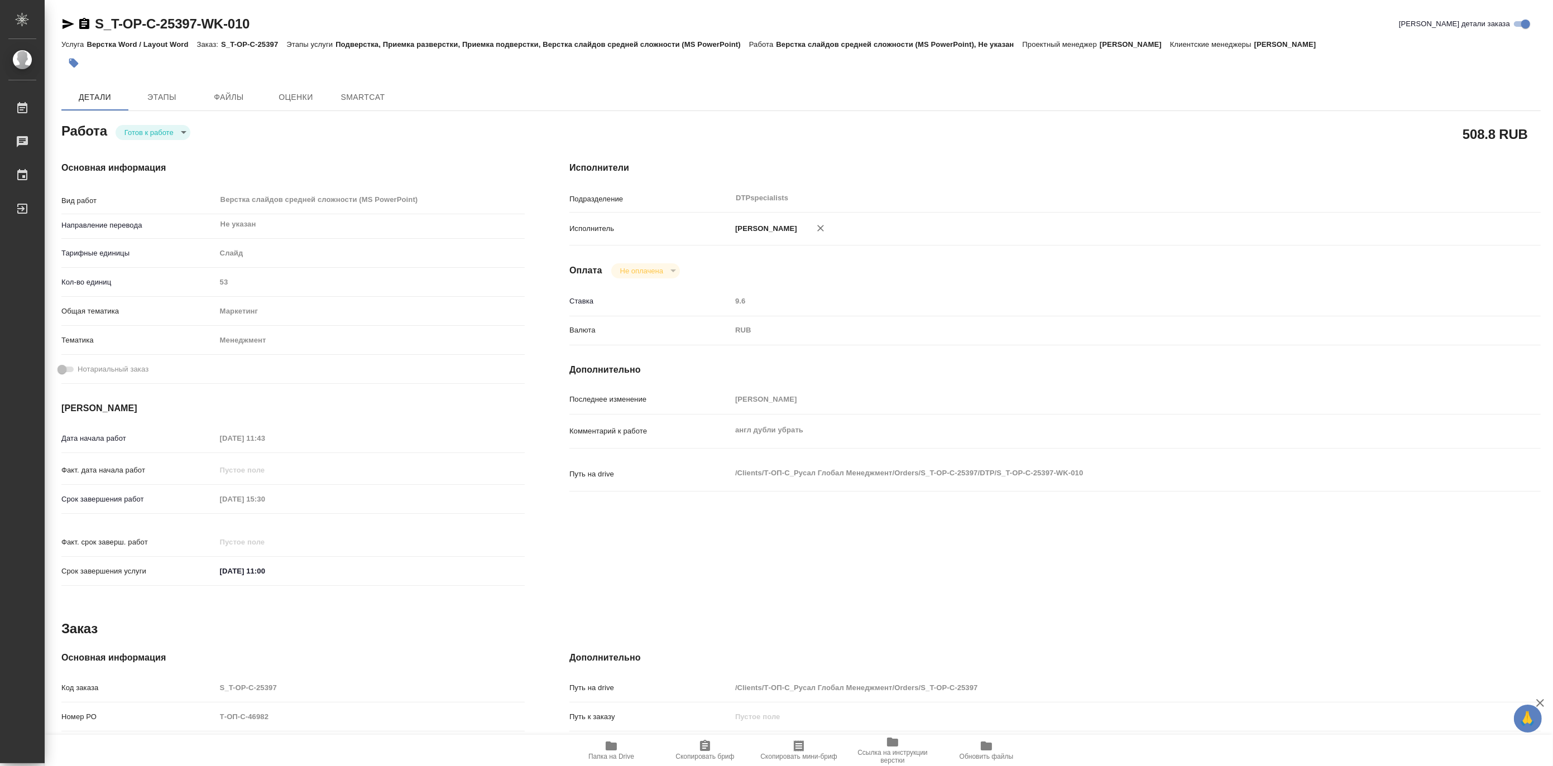
type textarea "x"
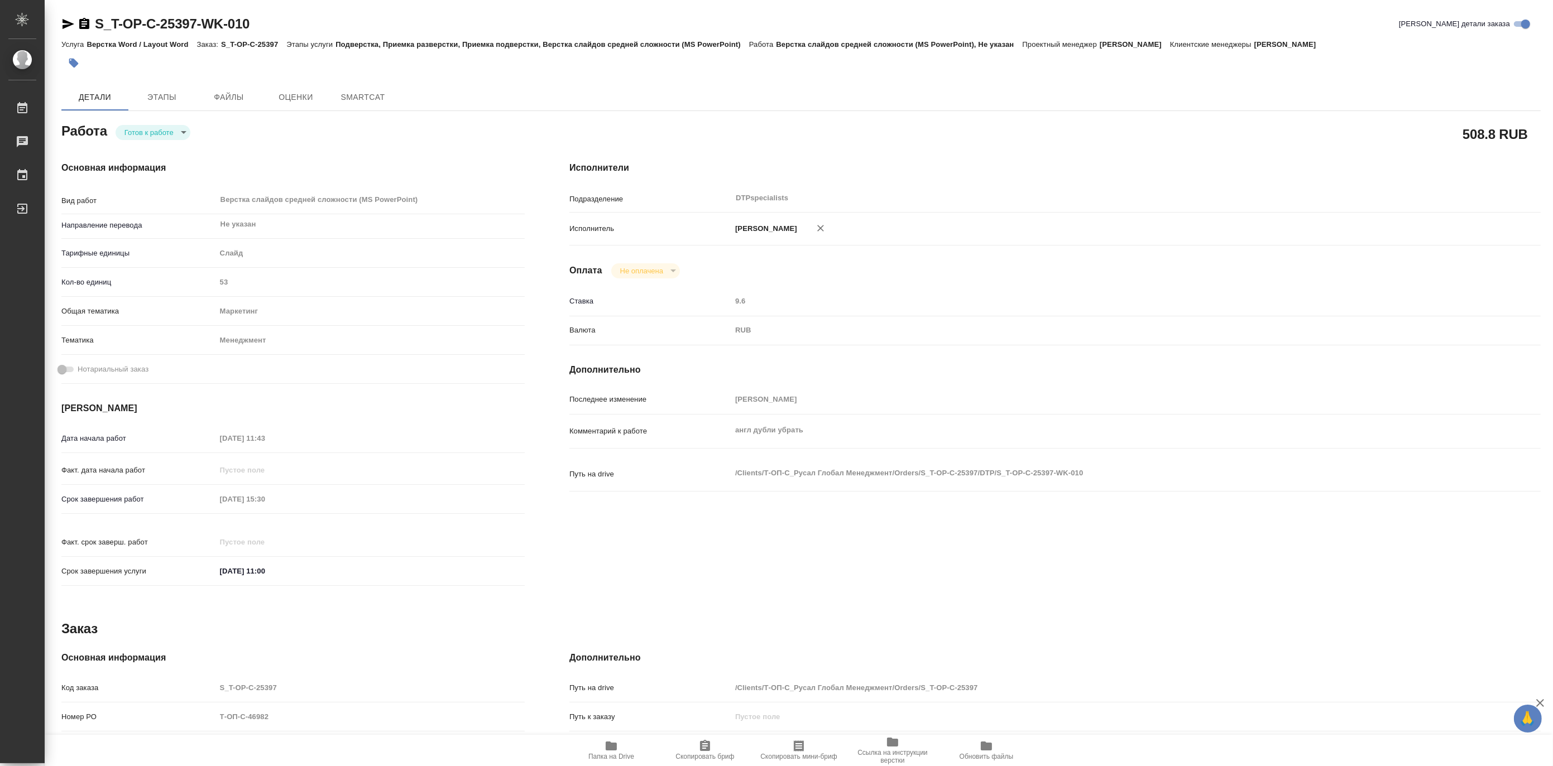
type textarea "x"
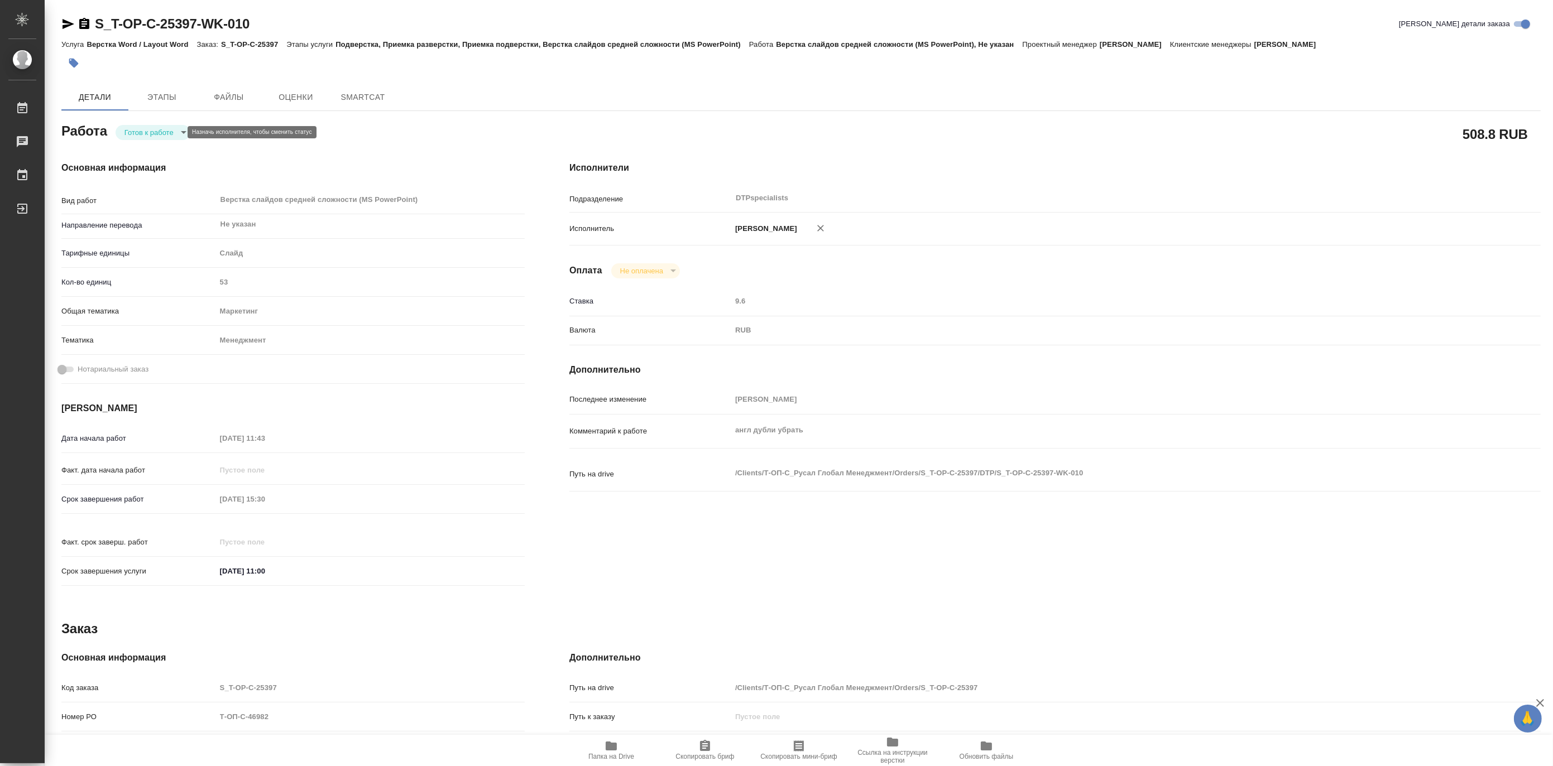
type textarea "x"
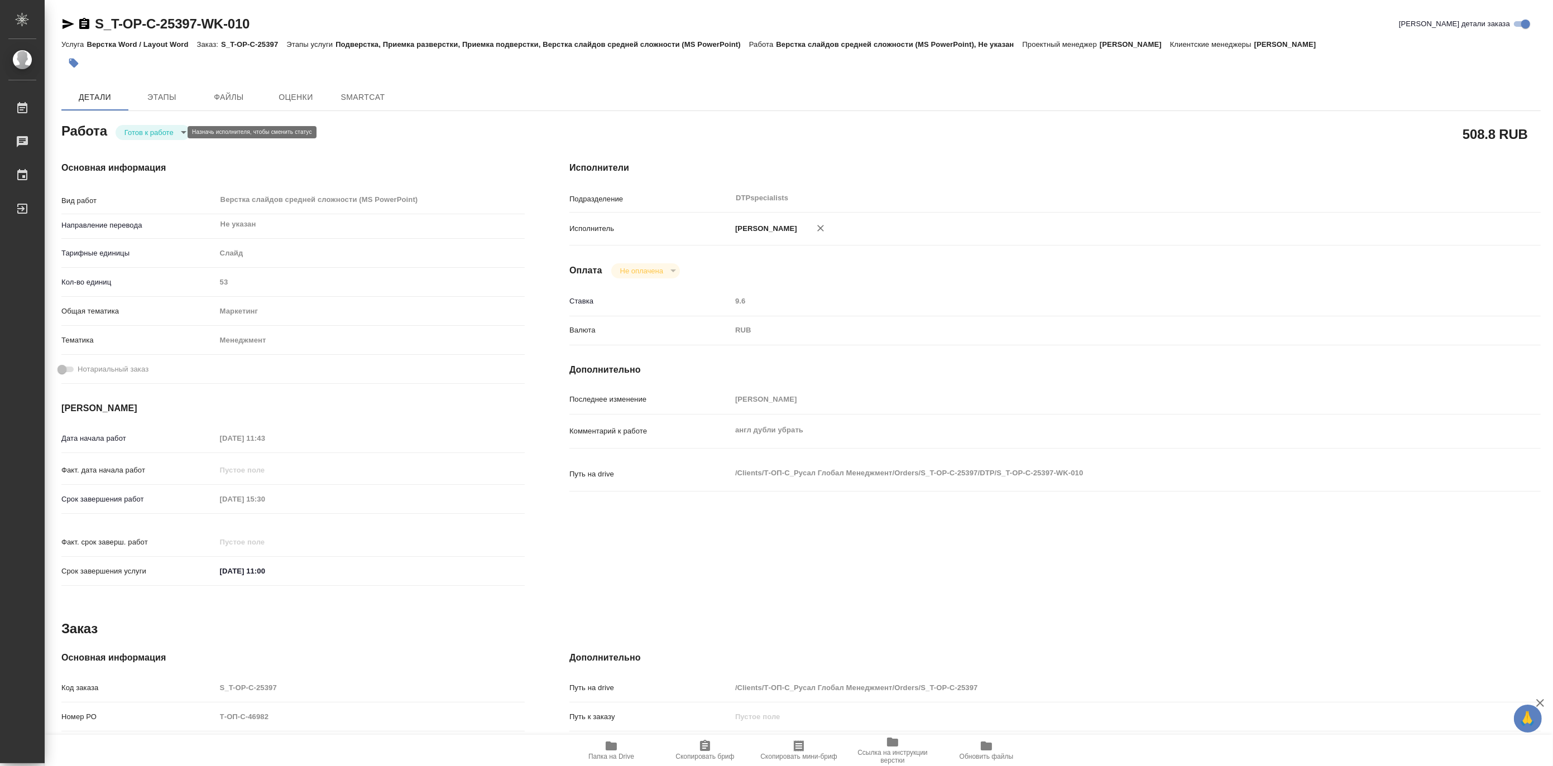
click at [132, 130] on body "🙏 .cls-1 fill:#fff; AWATERA [PERSON_NAME] Чаты График Выйти S_T-OP-C-25397-WK-0…" at bounding box center [776, 383] width 1553 height 766
click at [129, 130] on button "В работе" at bounding box center [142, 132] width 37 height 12
type textarea "x"
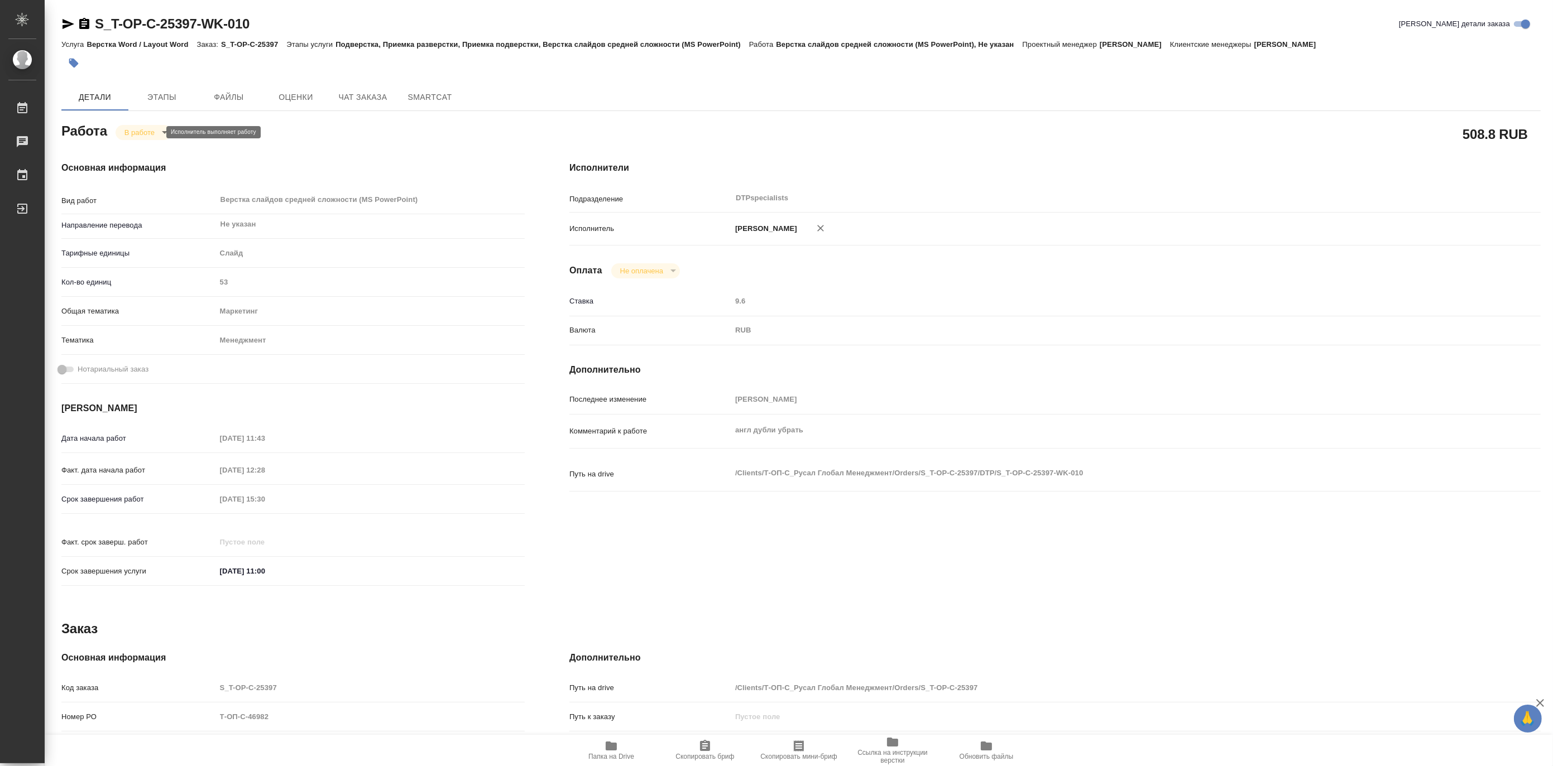
type textarea "x"
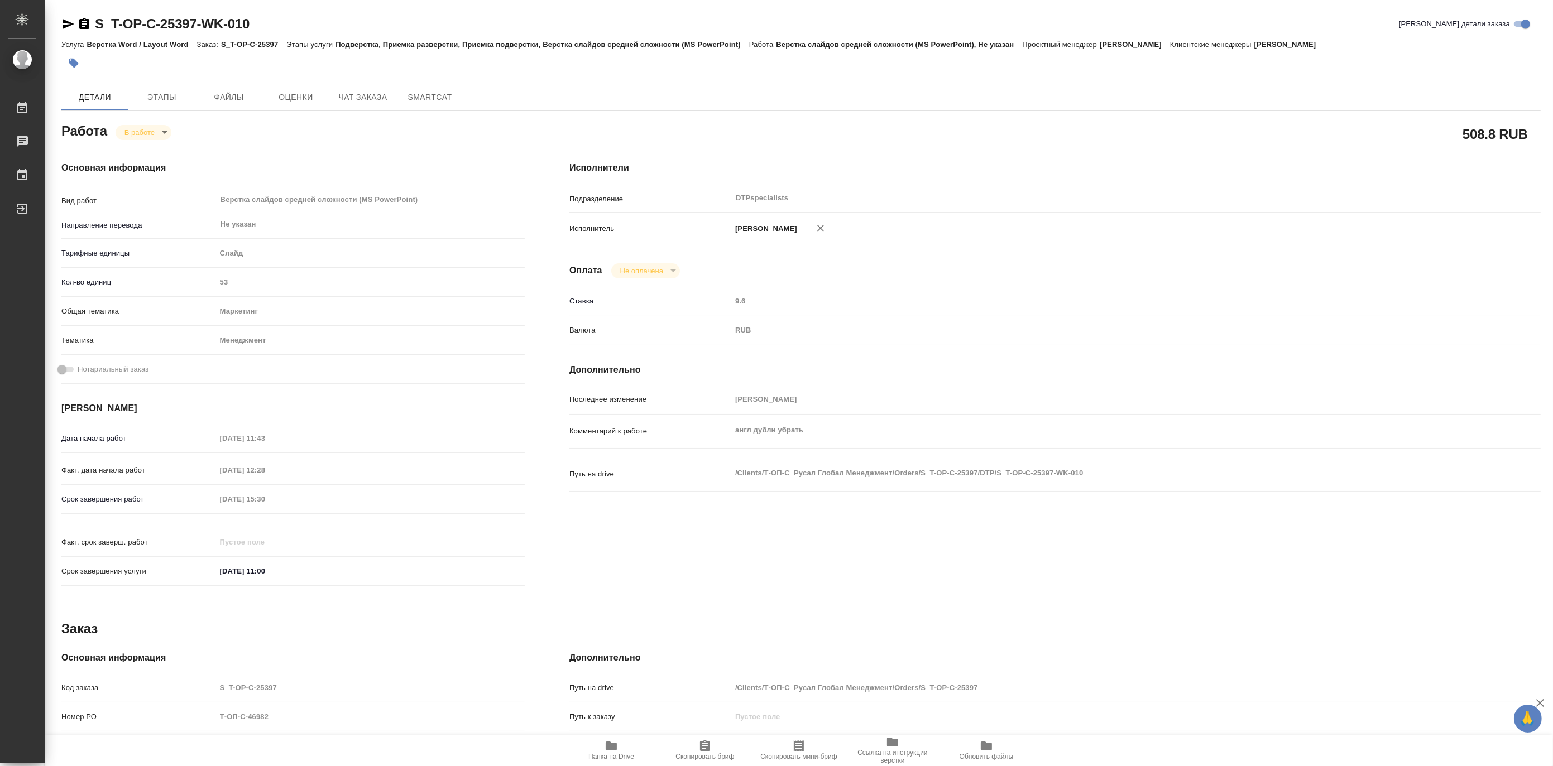
type textarea "x"
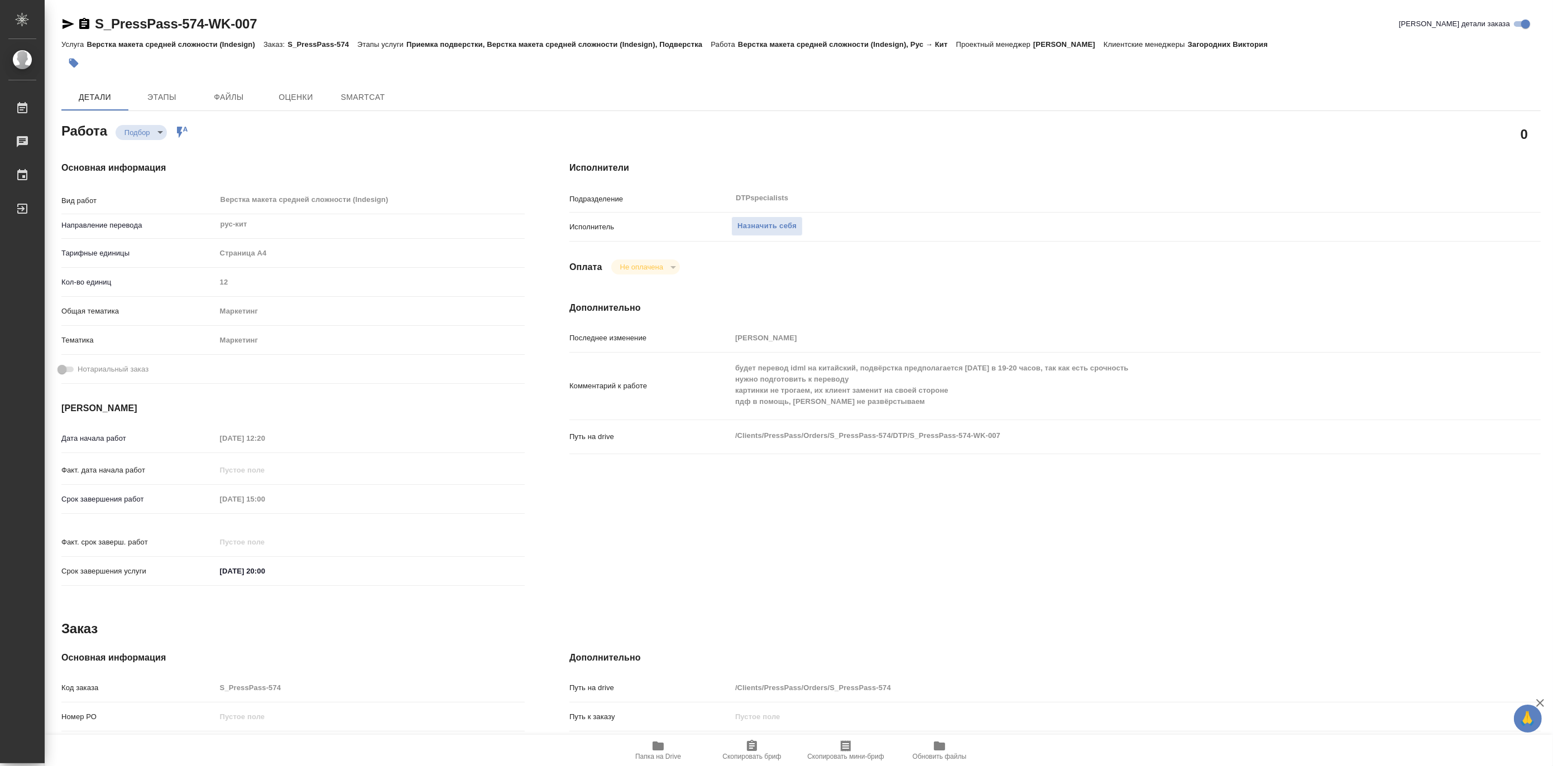
type textarea "x"
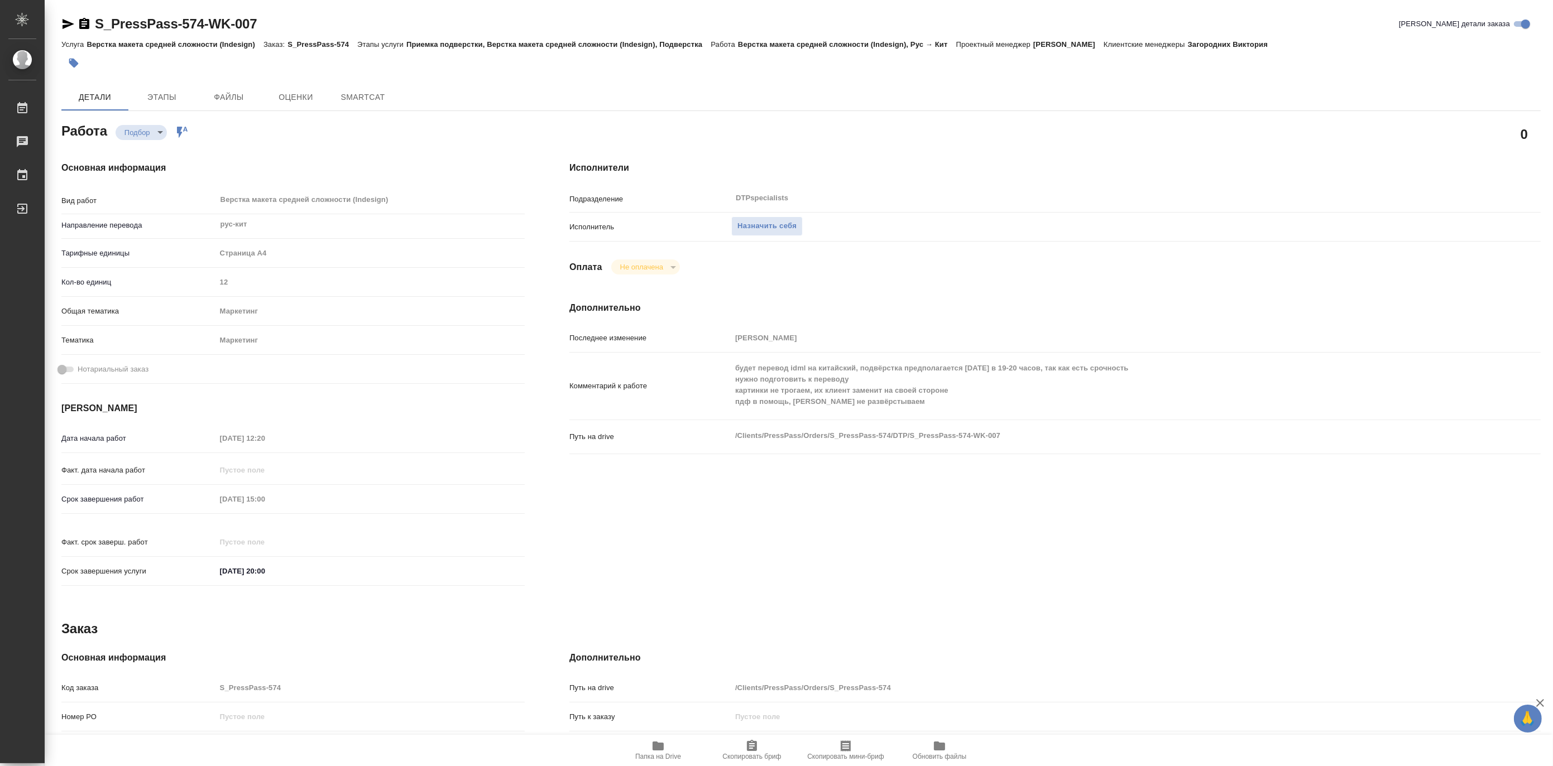
type textarea "x"
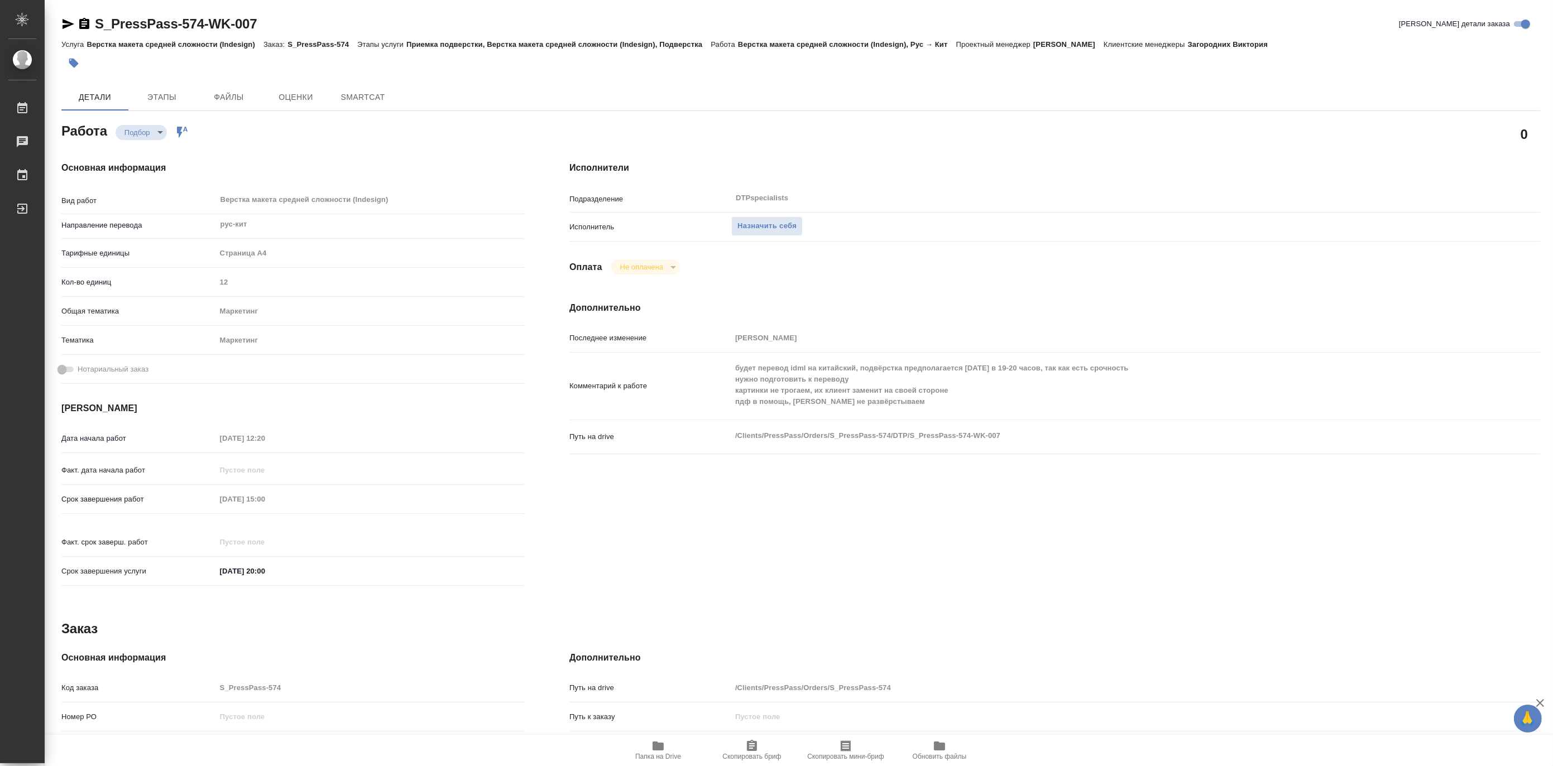
type textarea "x"
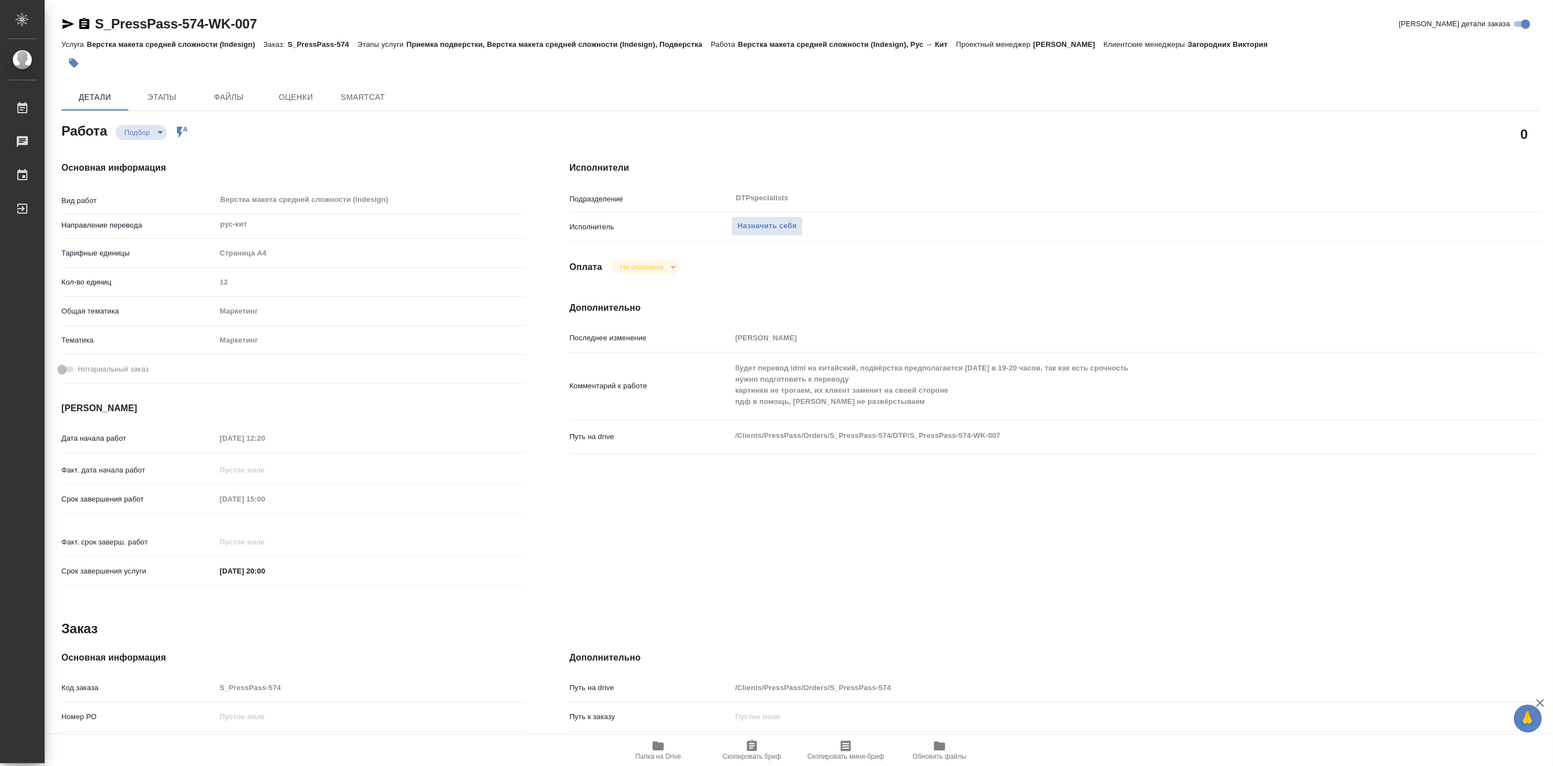
type textarea "x"
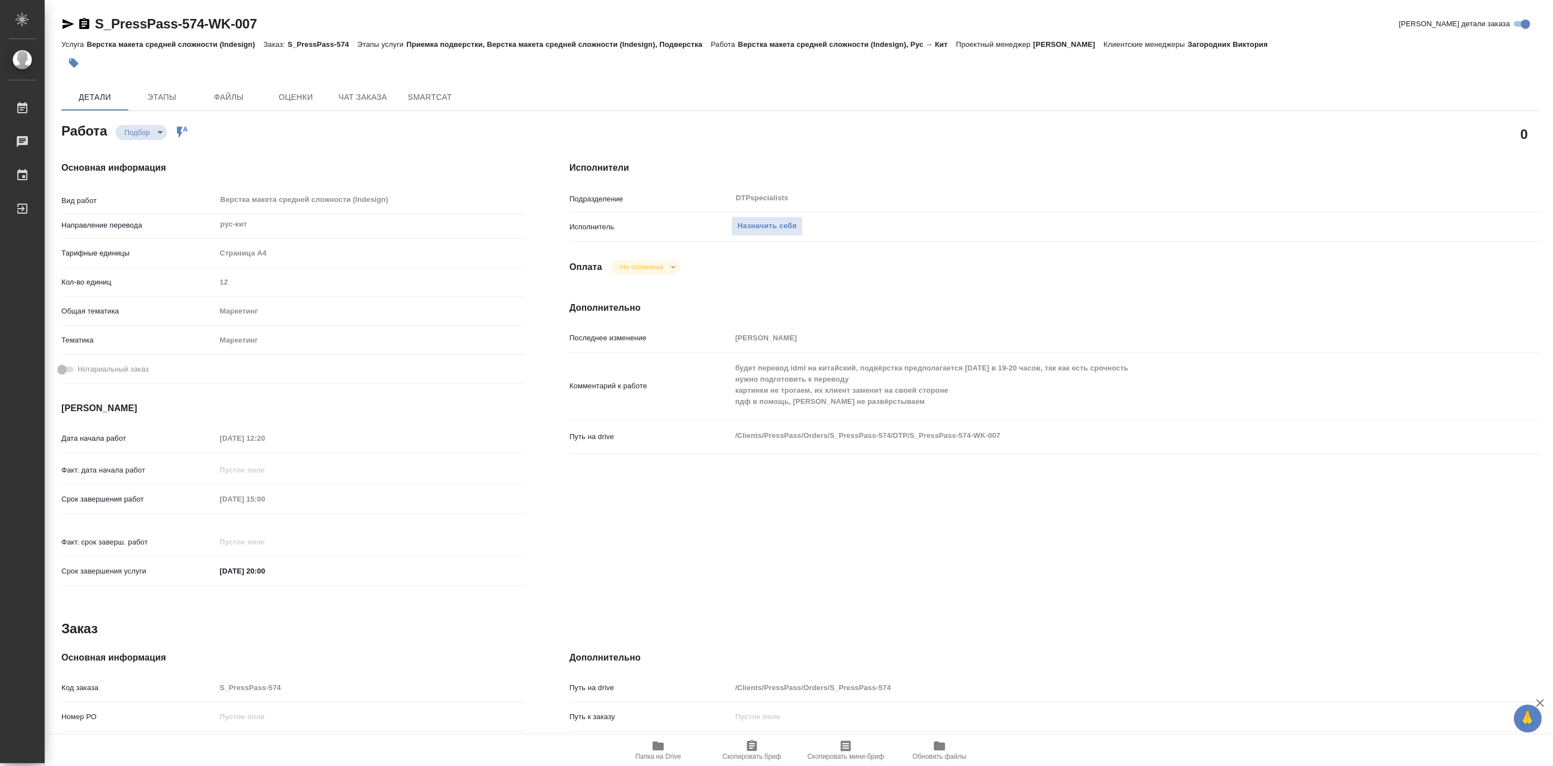
type textarea "x"
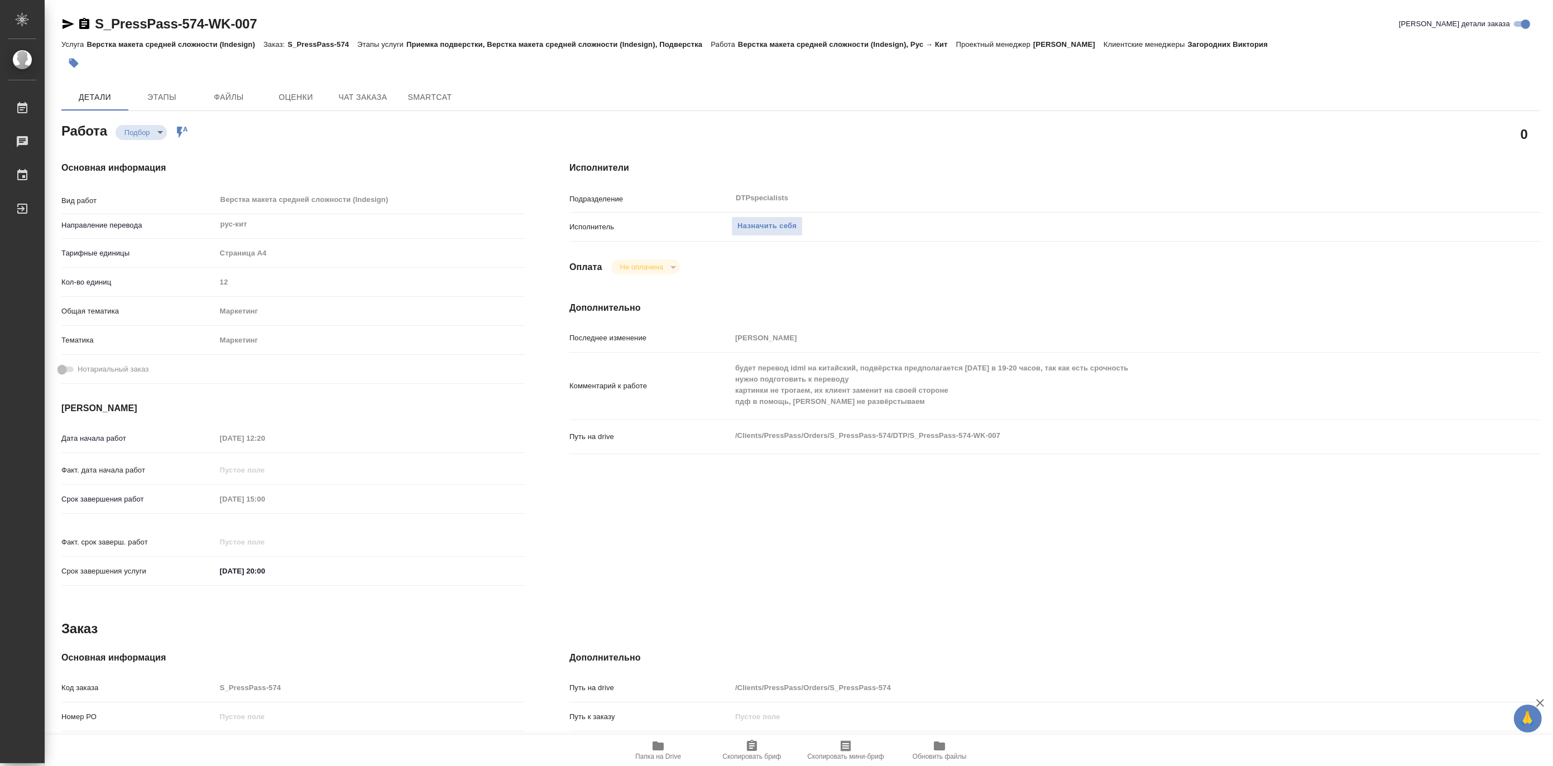
type textarea "x"
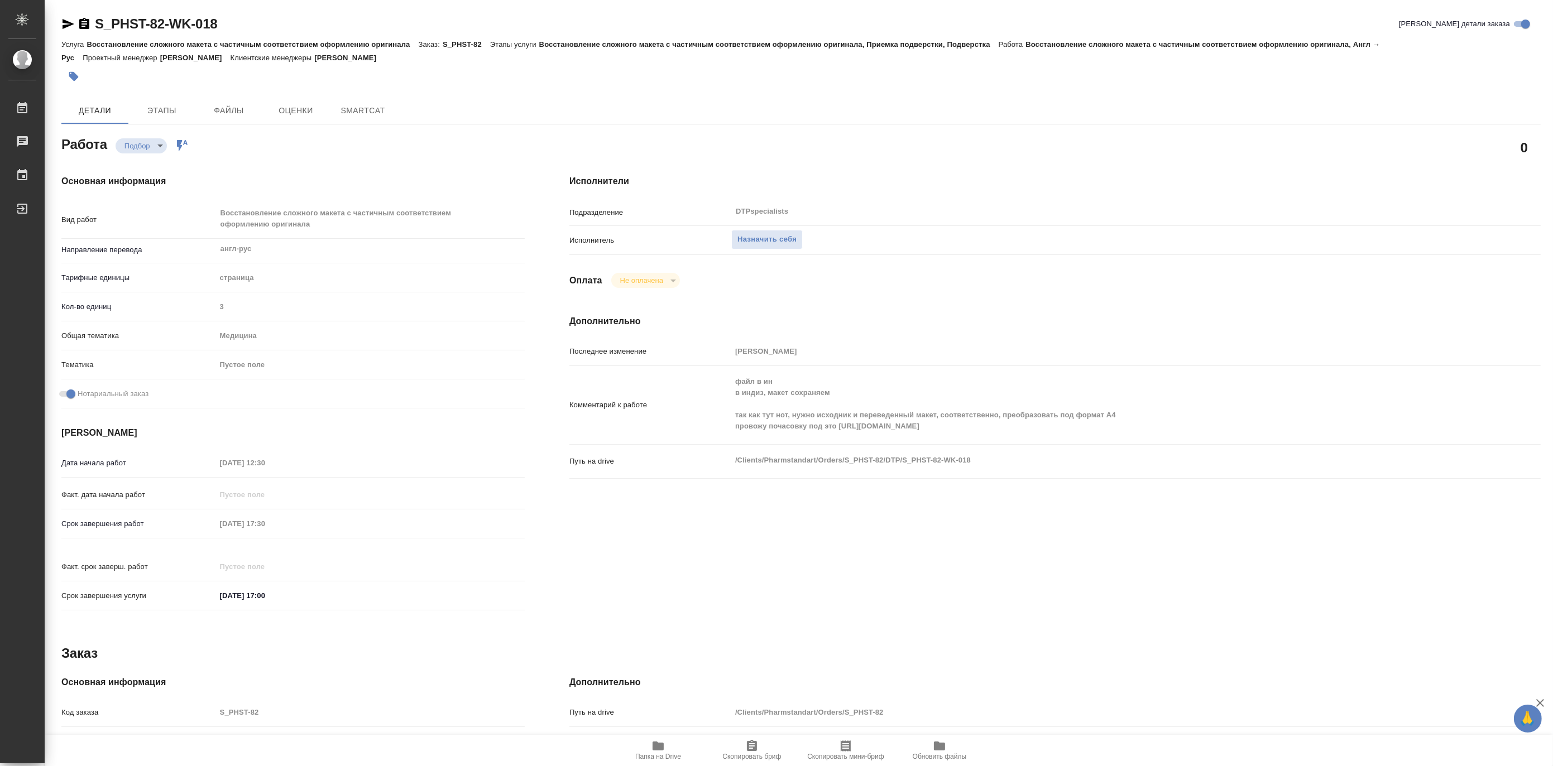
type textarea "x"
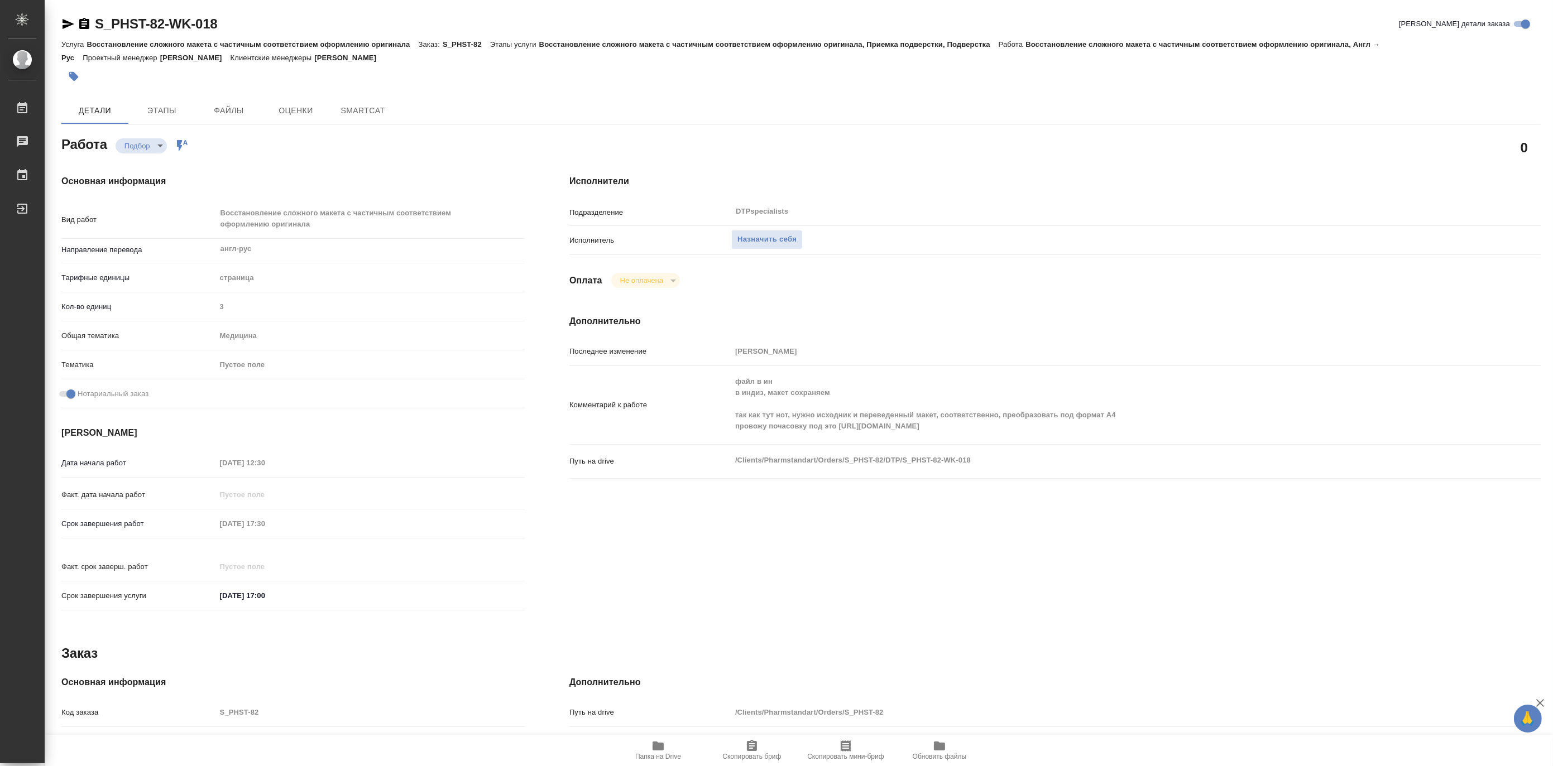
type textarea "x"
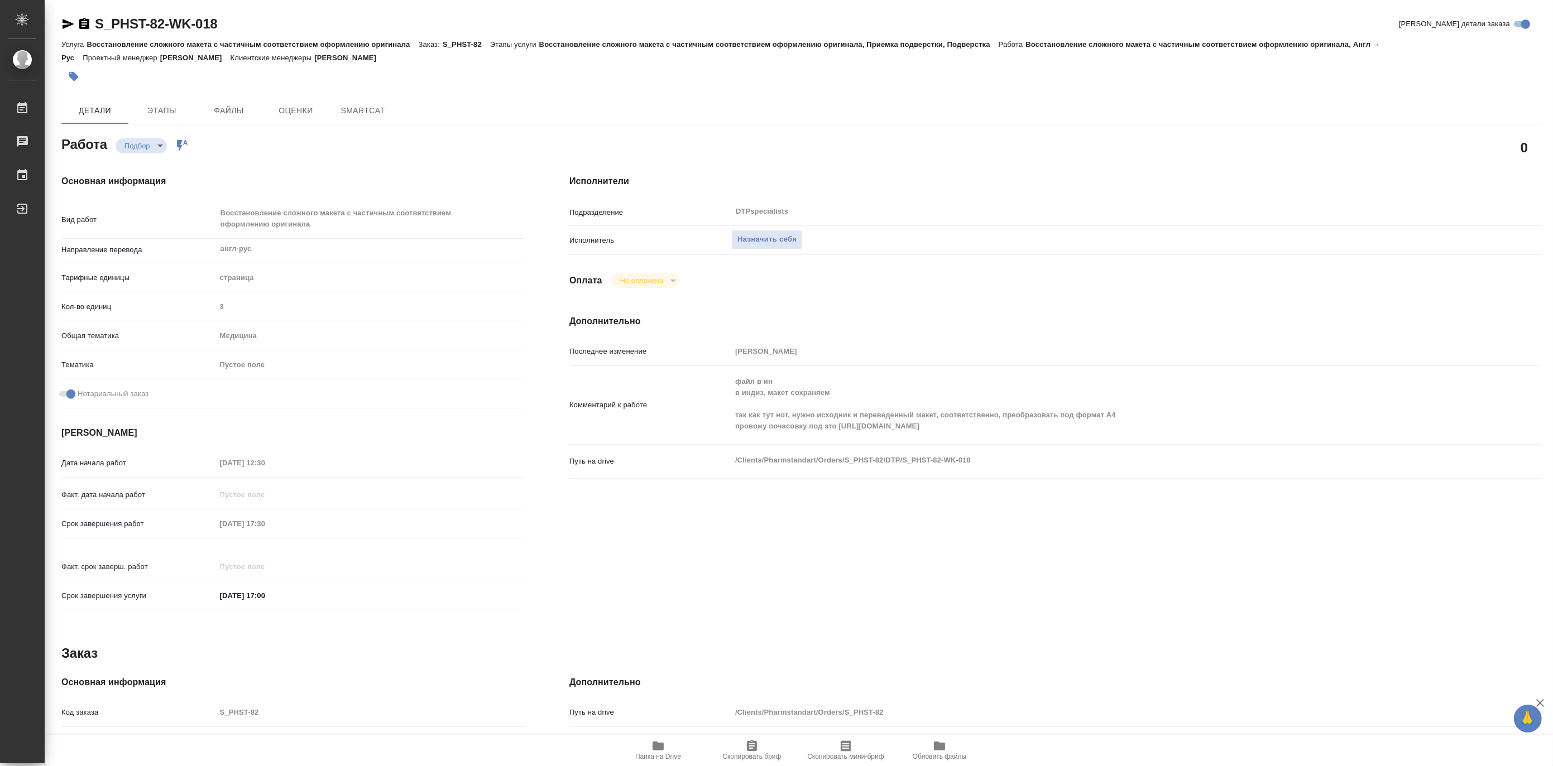
type textarea "x"
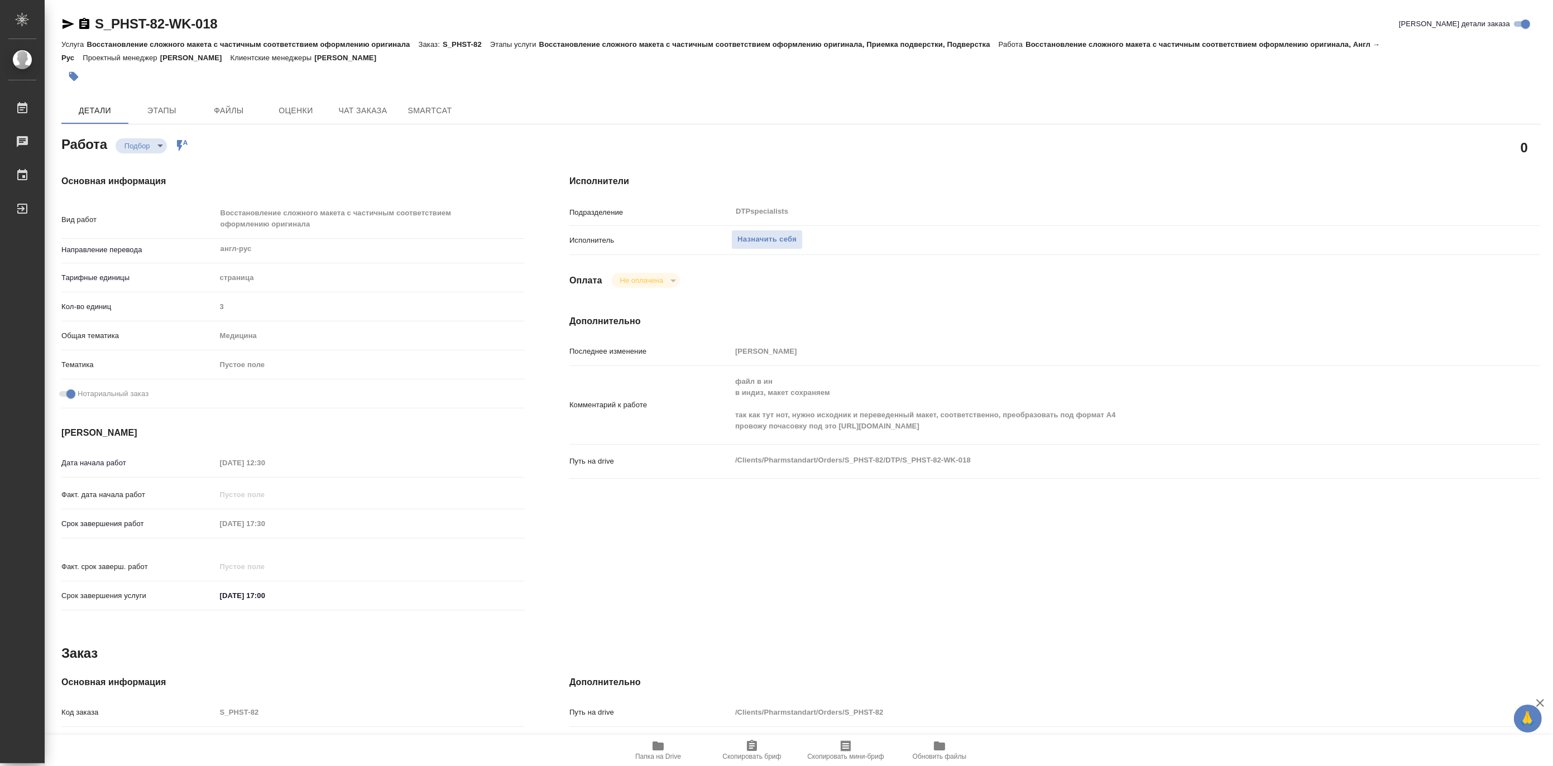
type textarea "x"
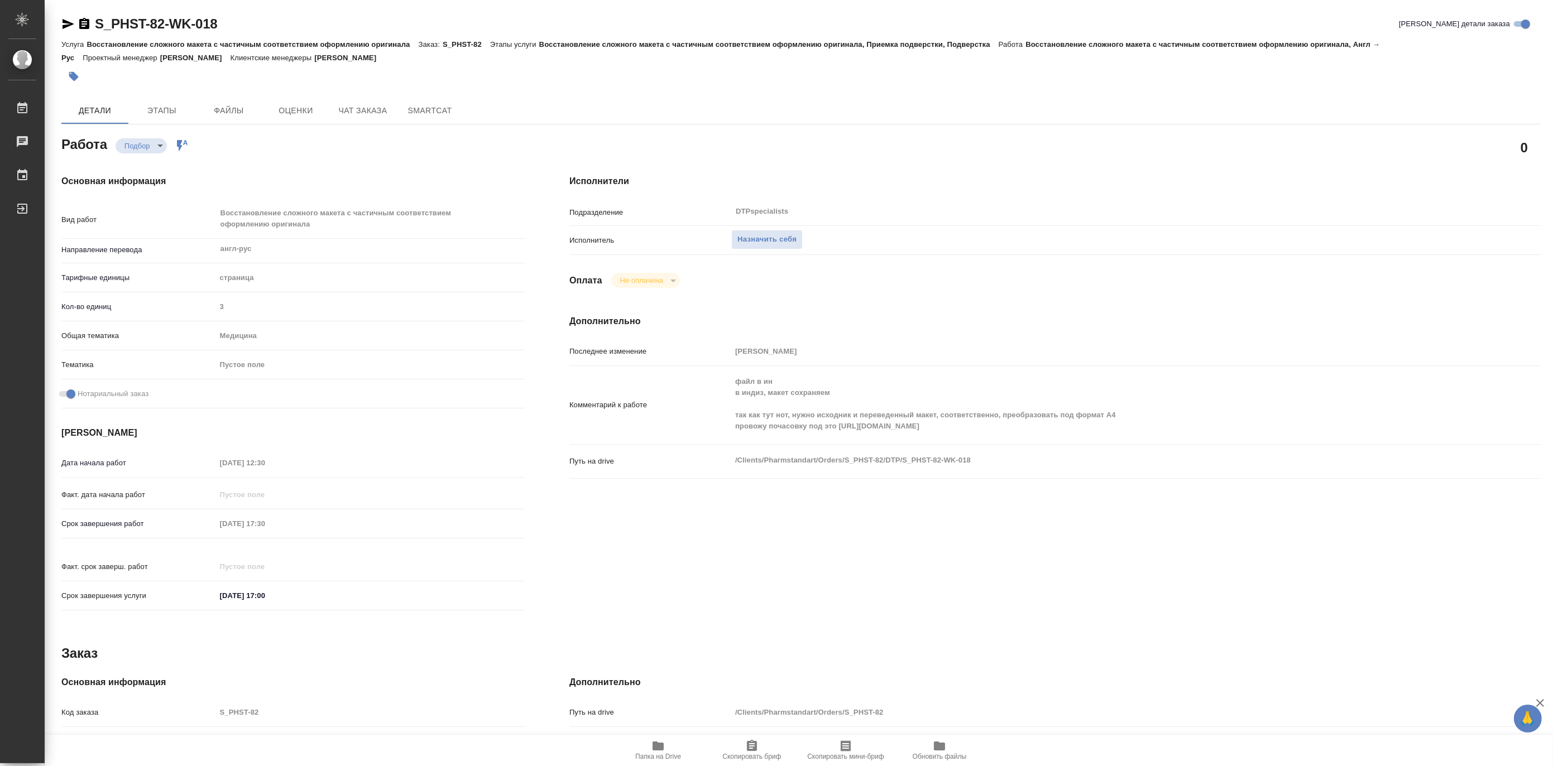
type textarea "x"
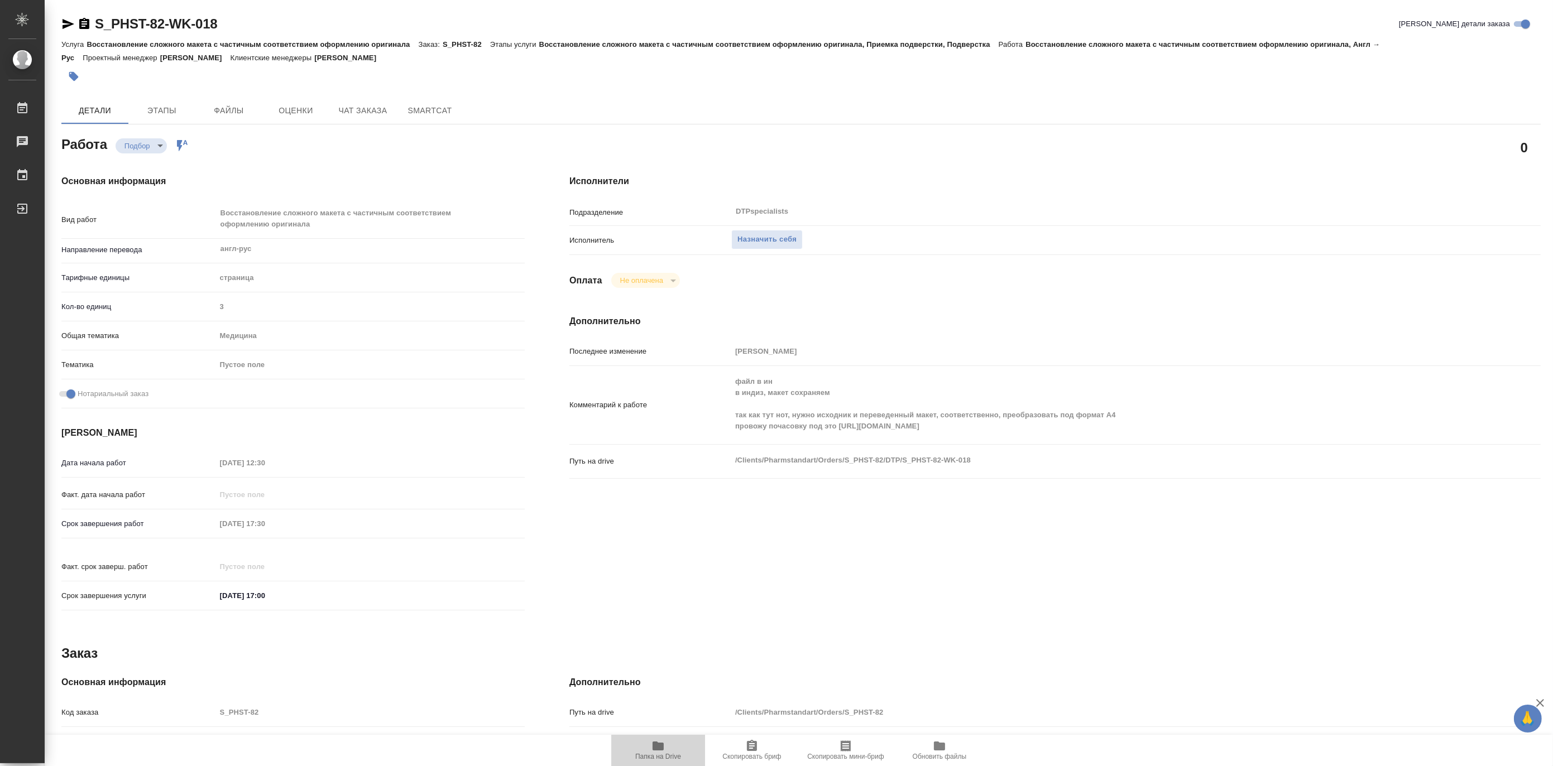
click at [657, 754] on span "Папка на Drive" at bounding box center [658, 757] width 46 height 8
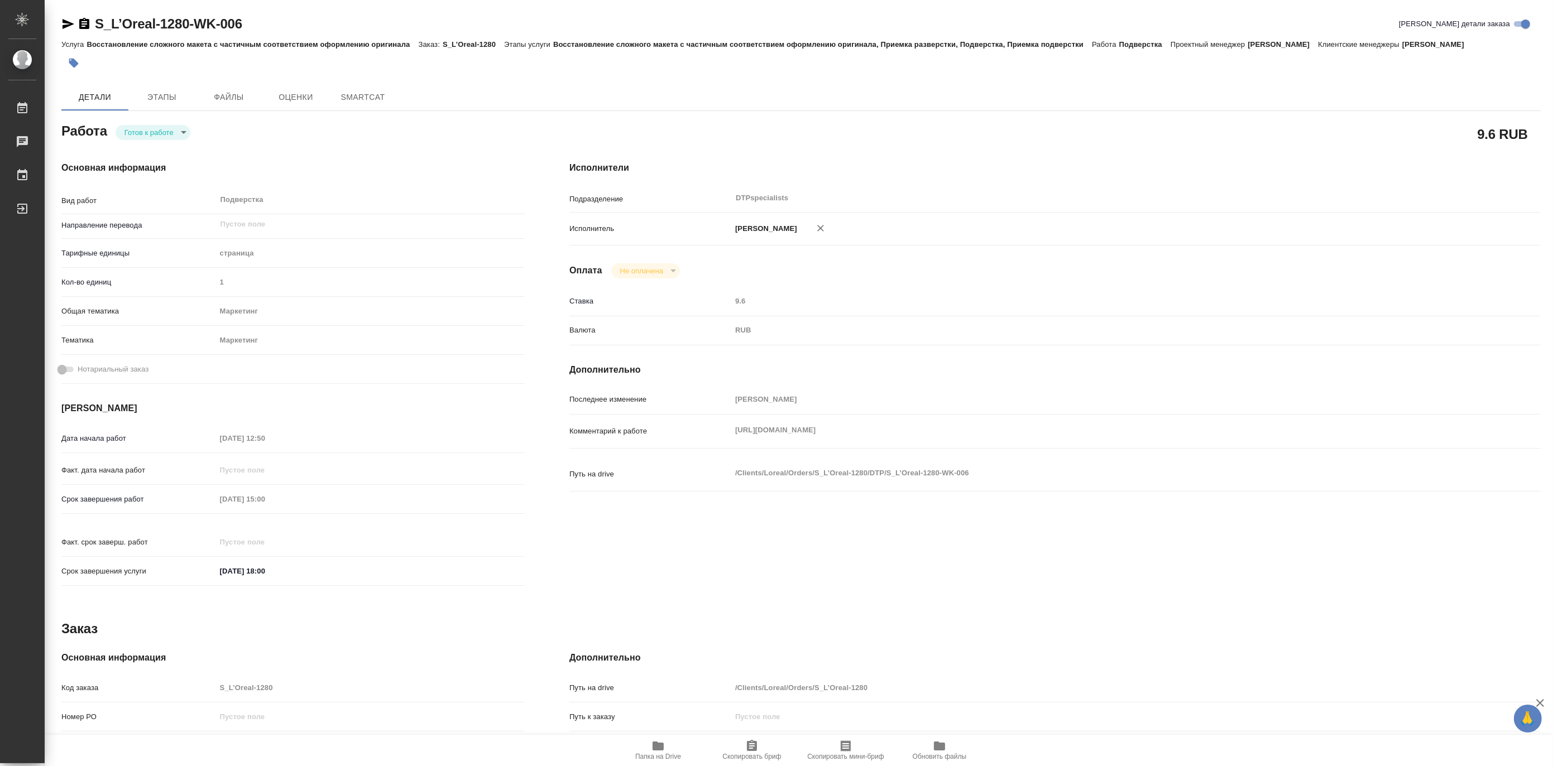
type textarea "x"
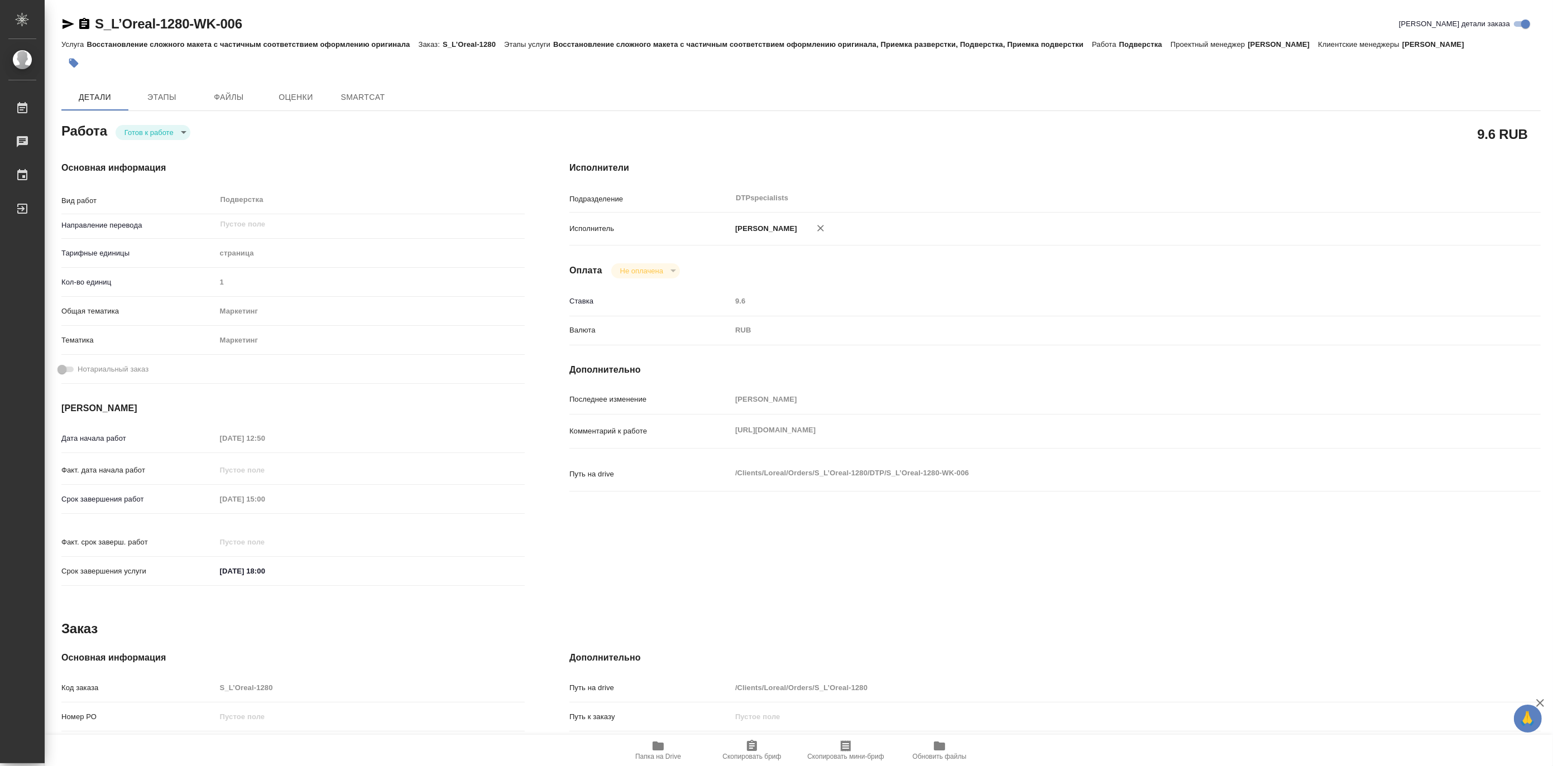
type textarea "x"
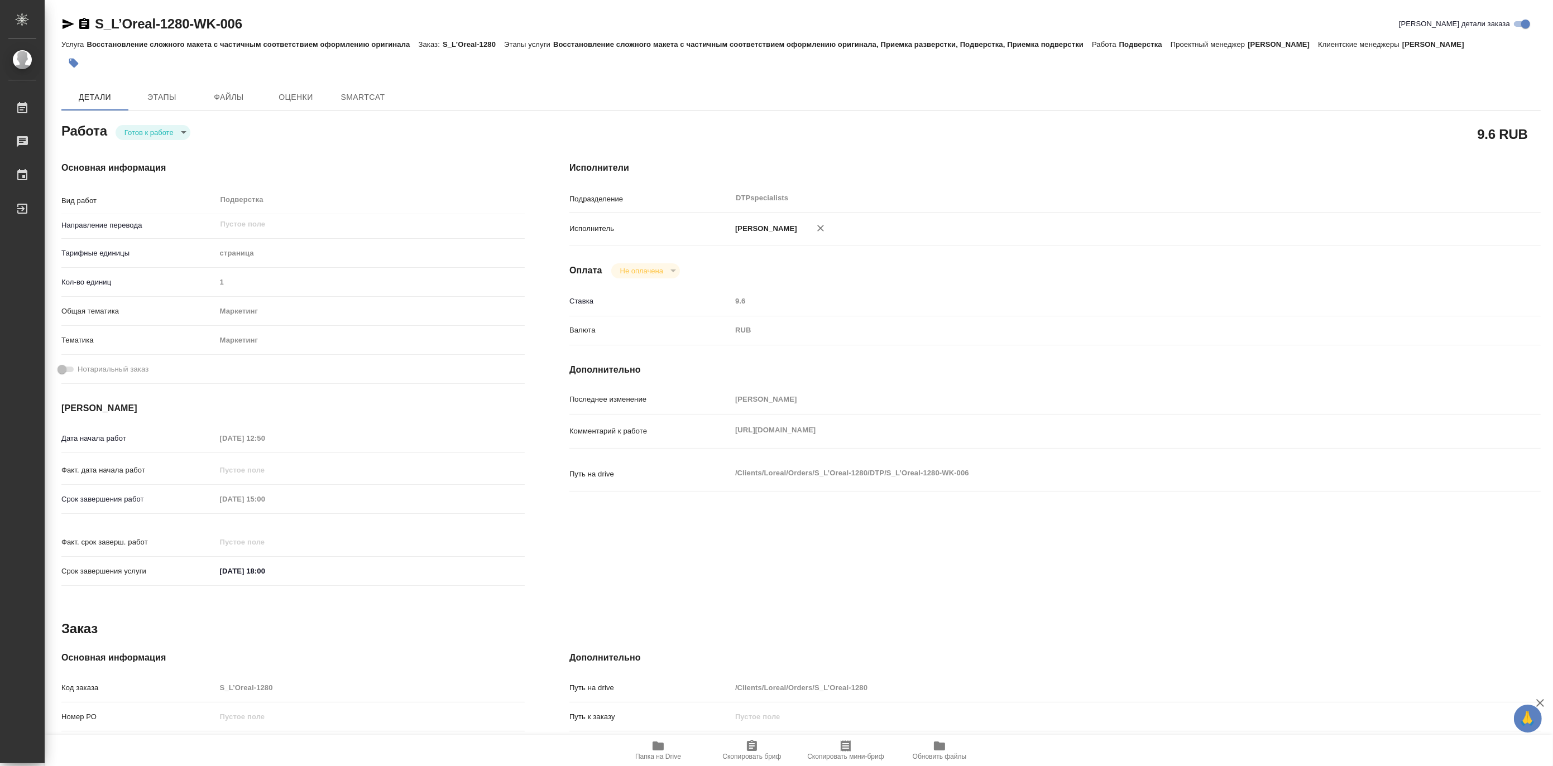
type textarea "x"
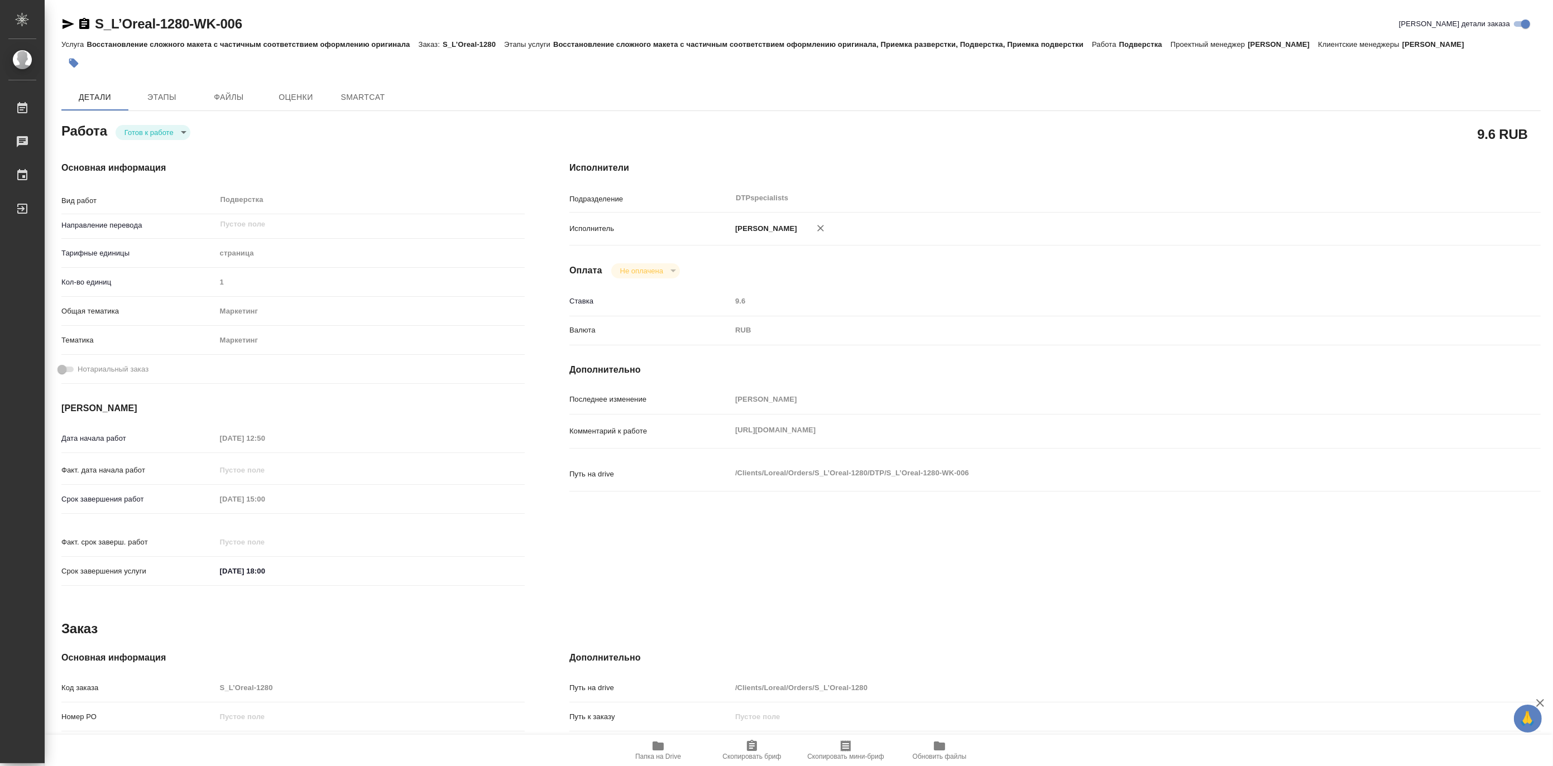
click at [136, 126] on body "🙏 .cls-1 fill:#fff; AWATERA [PERSON_NAME] Чаты График Выйти S_L’Oreal-1280-WK-0…" at bounding box center [776, 383] width 1553 height 766
type textarea "x"
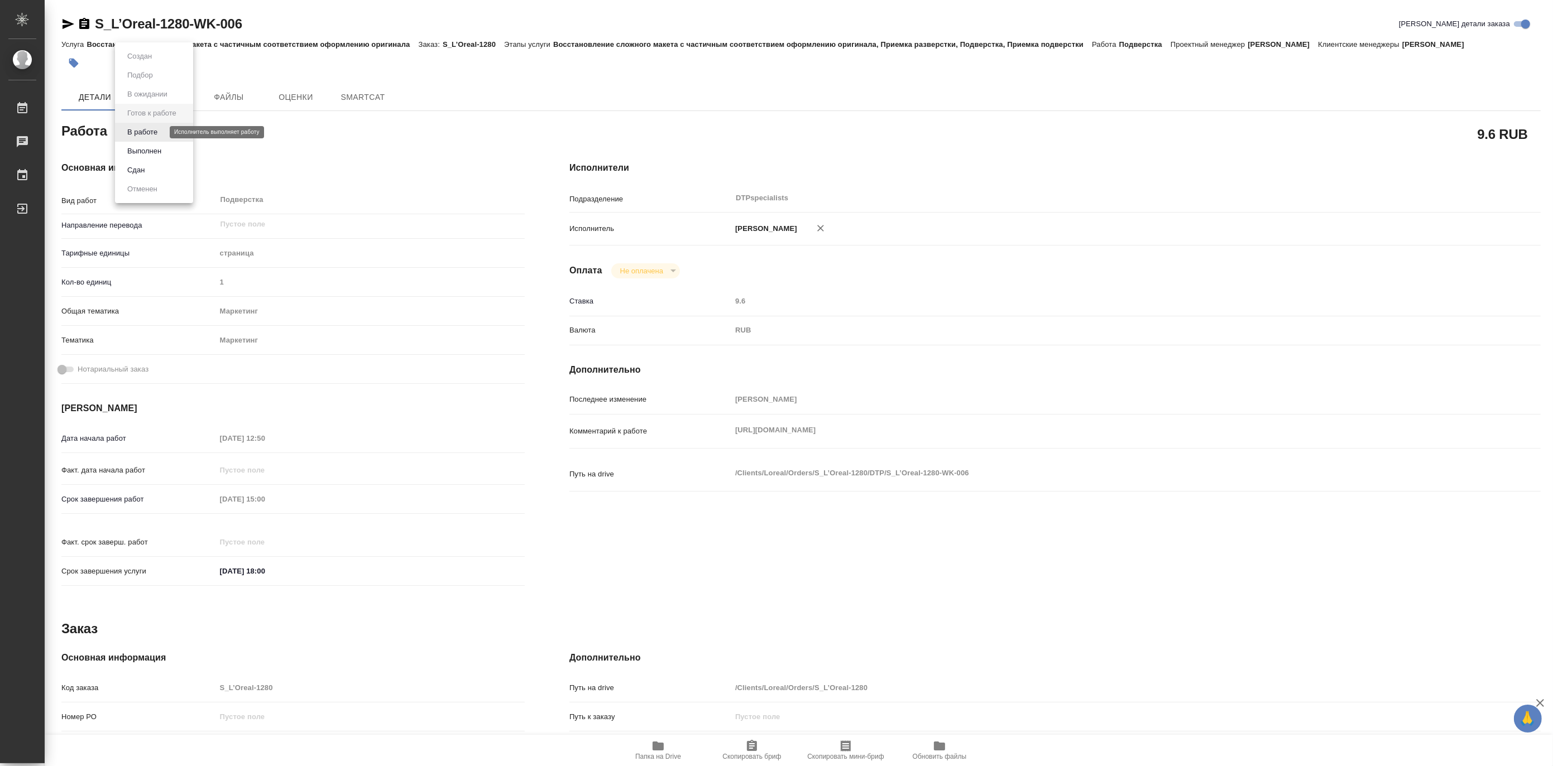
type textarea "x"
click at [136, 126] on button "В работе" at bounding box center [142, 132] width 37 height 12
type textarea "x"
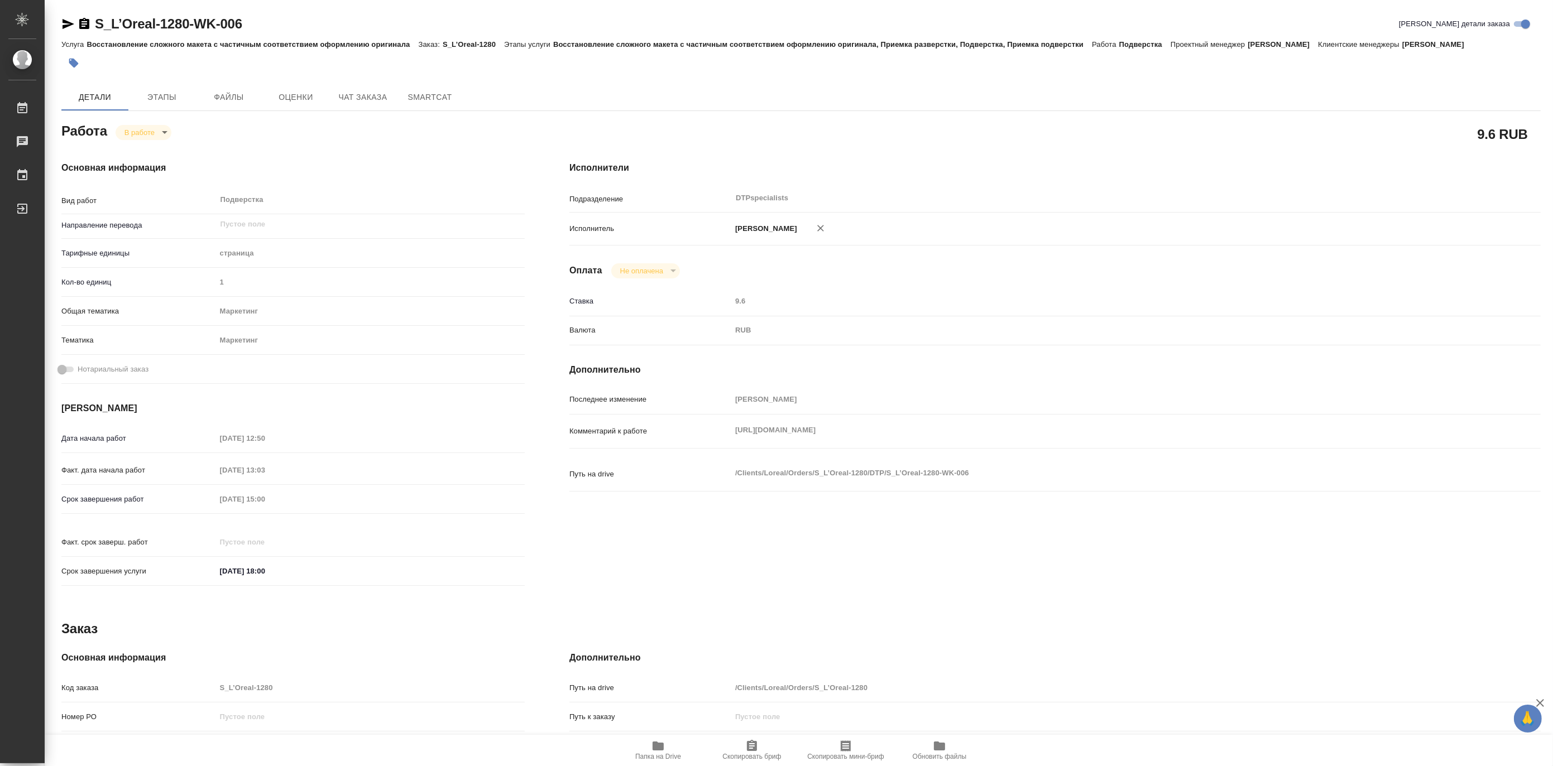
type textarea "x"
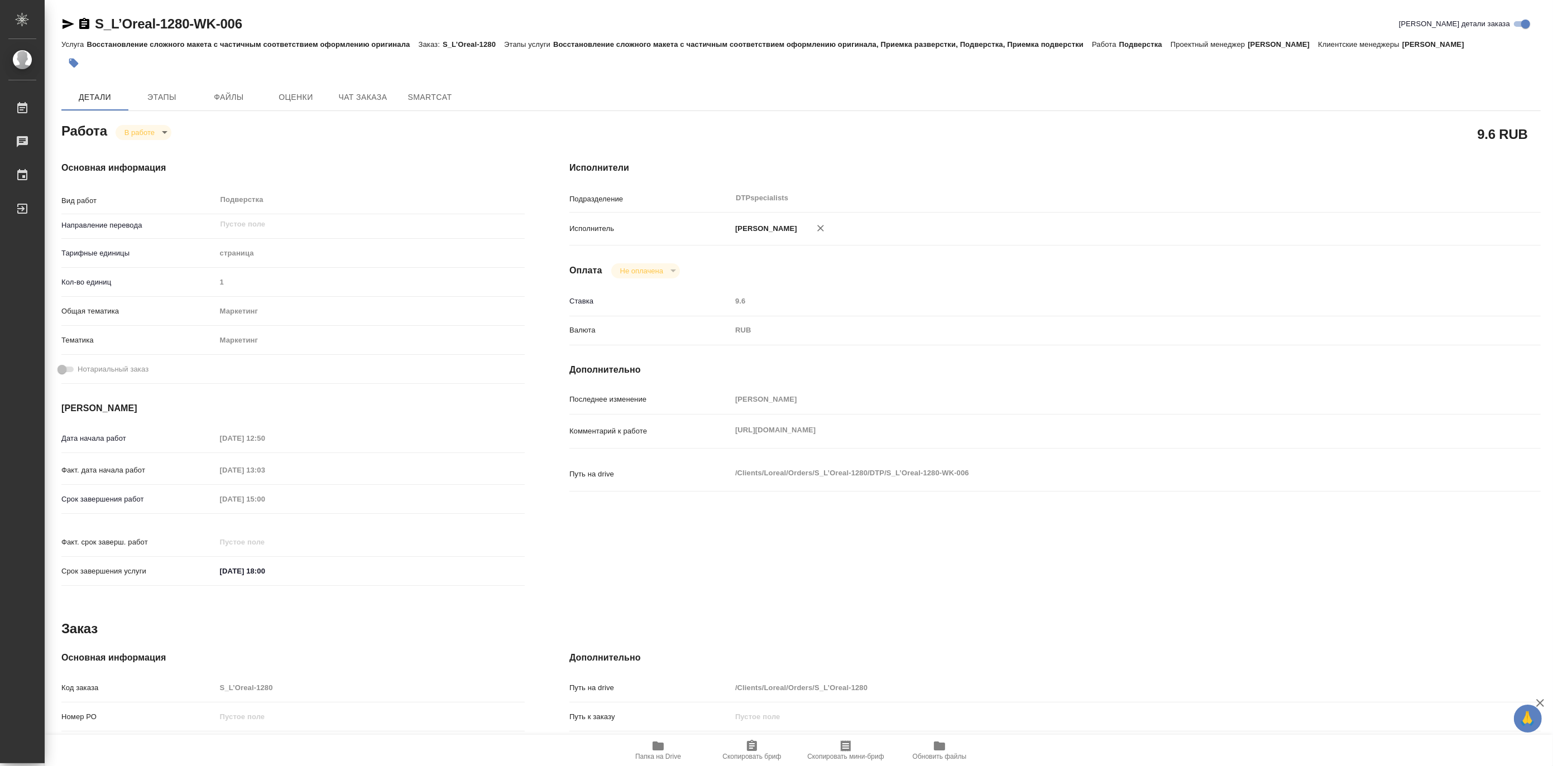
type textarea "x"
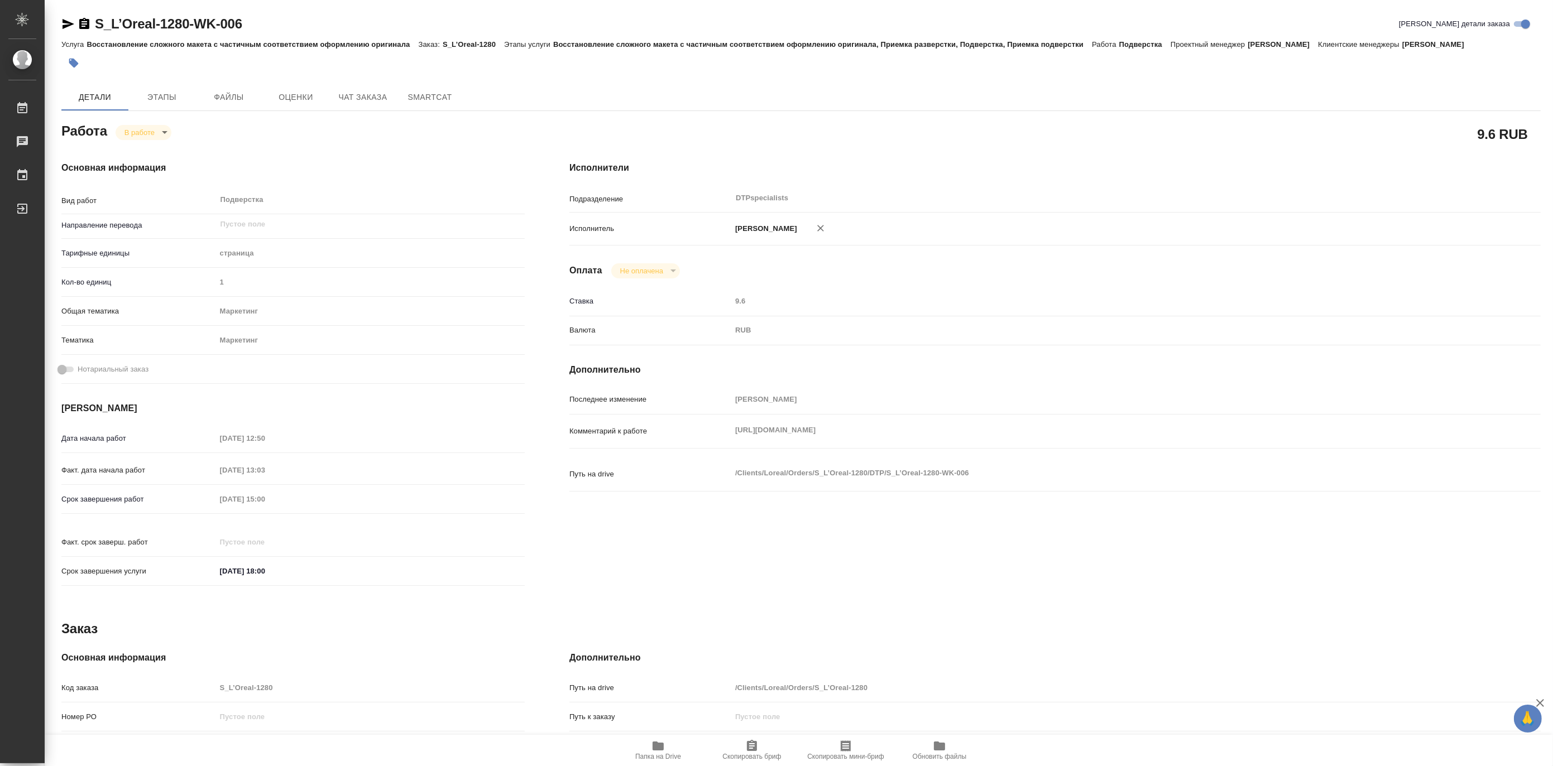
type textarea "x"
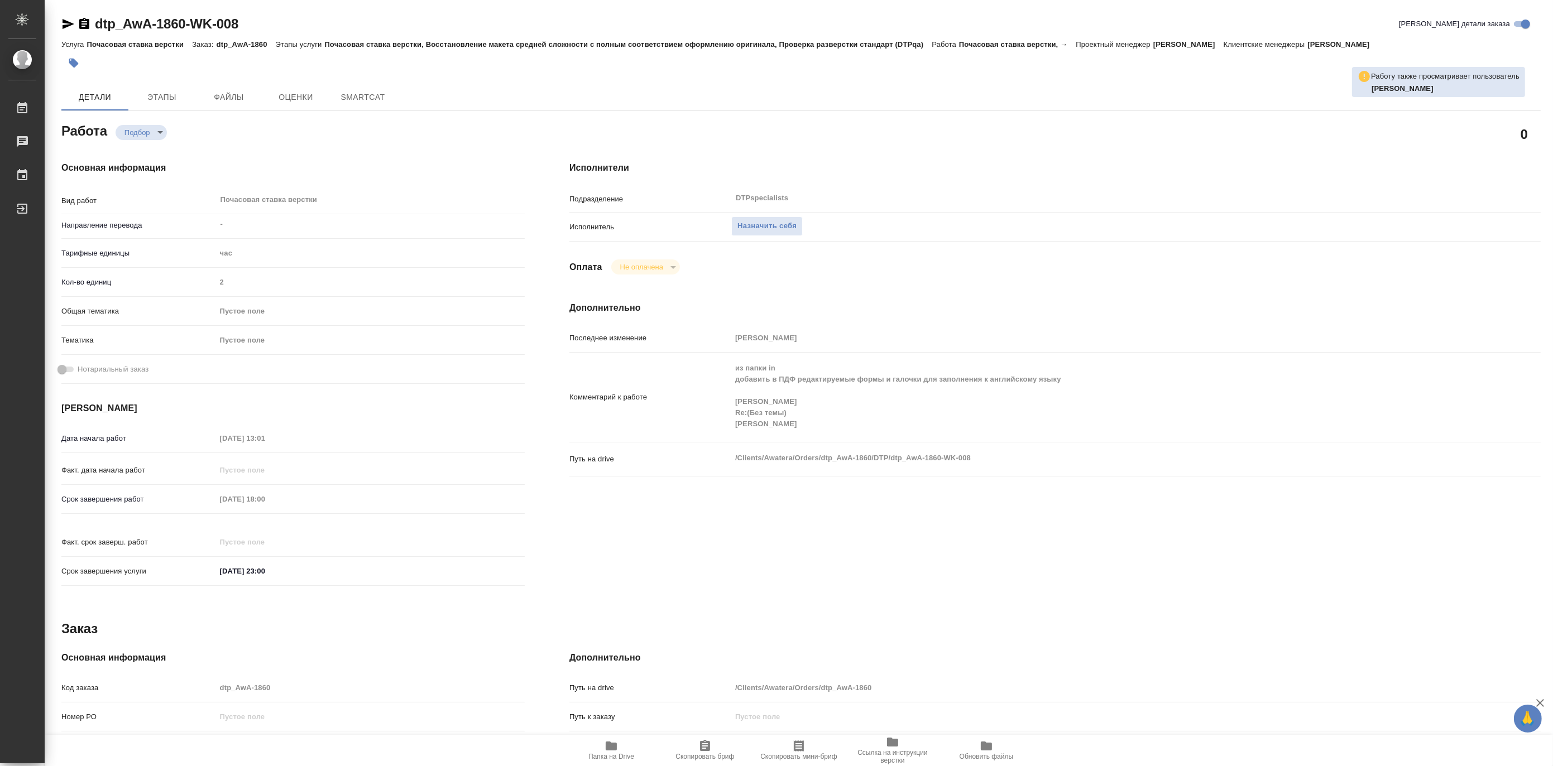
type textarea "x"
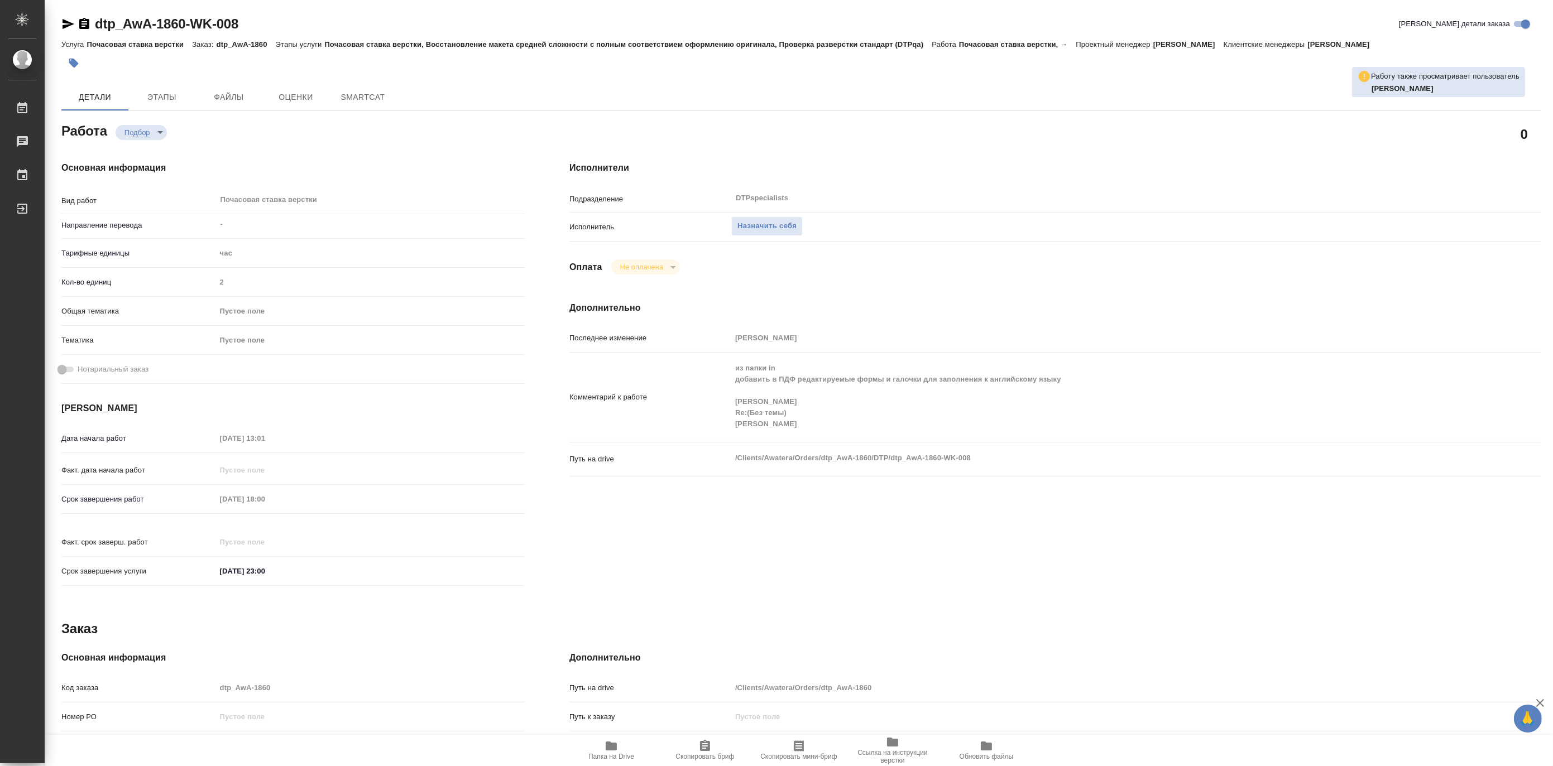
type textarea "x"
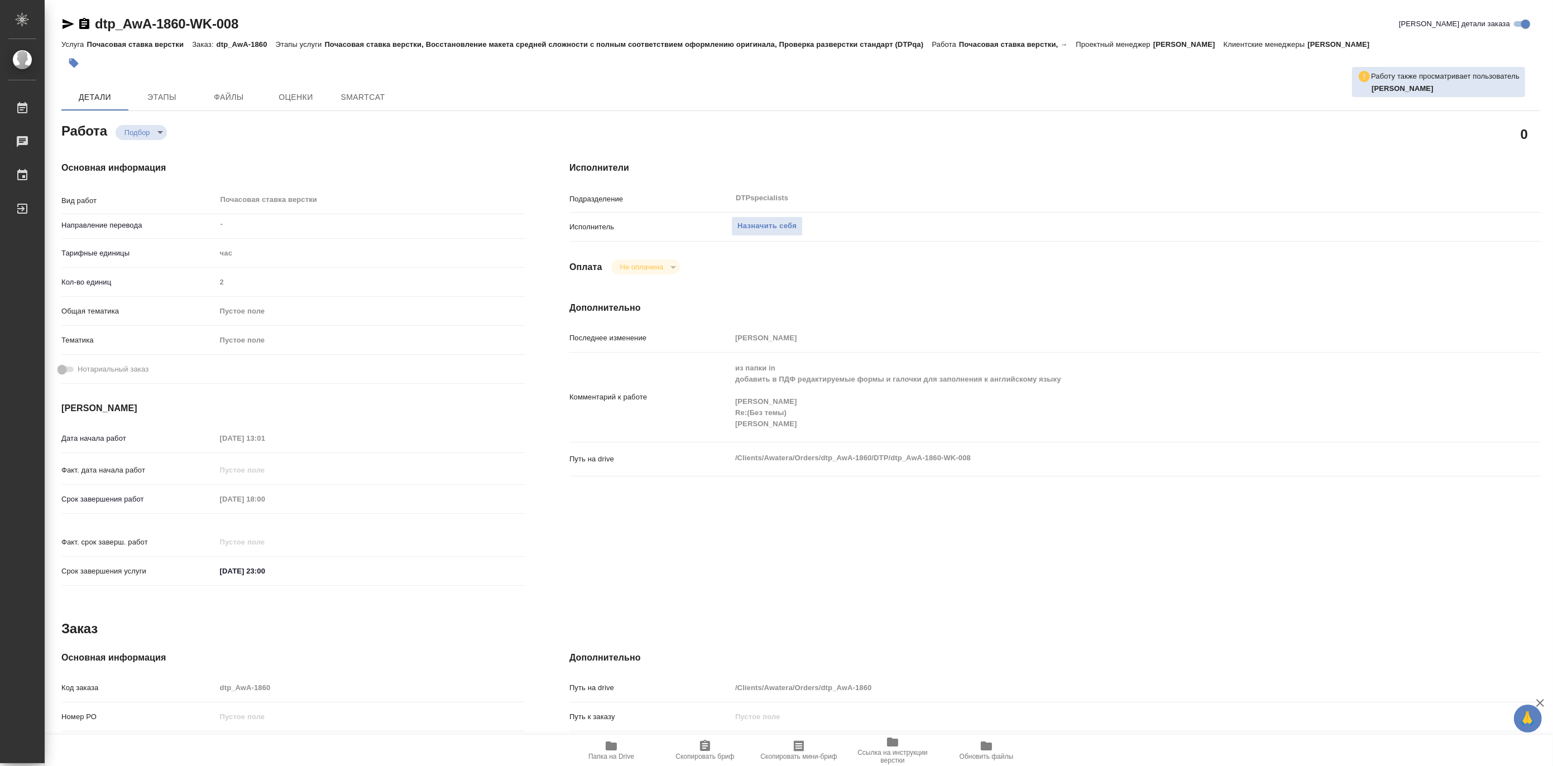
type textarea "x"
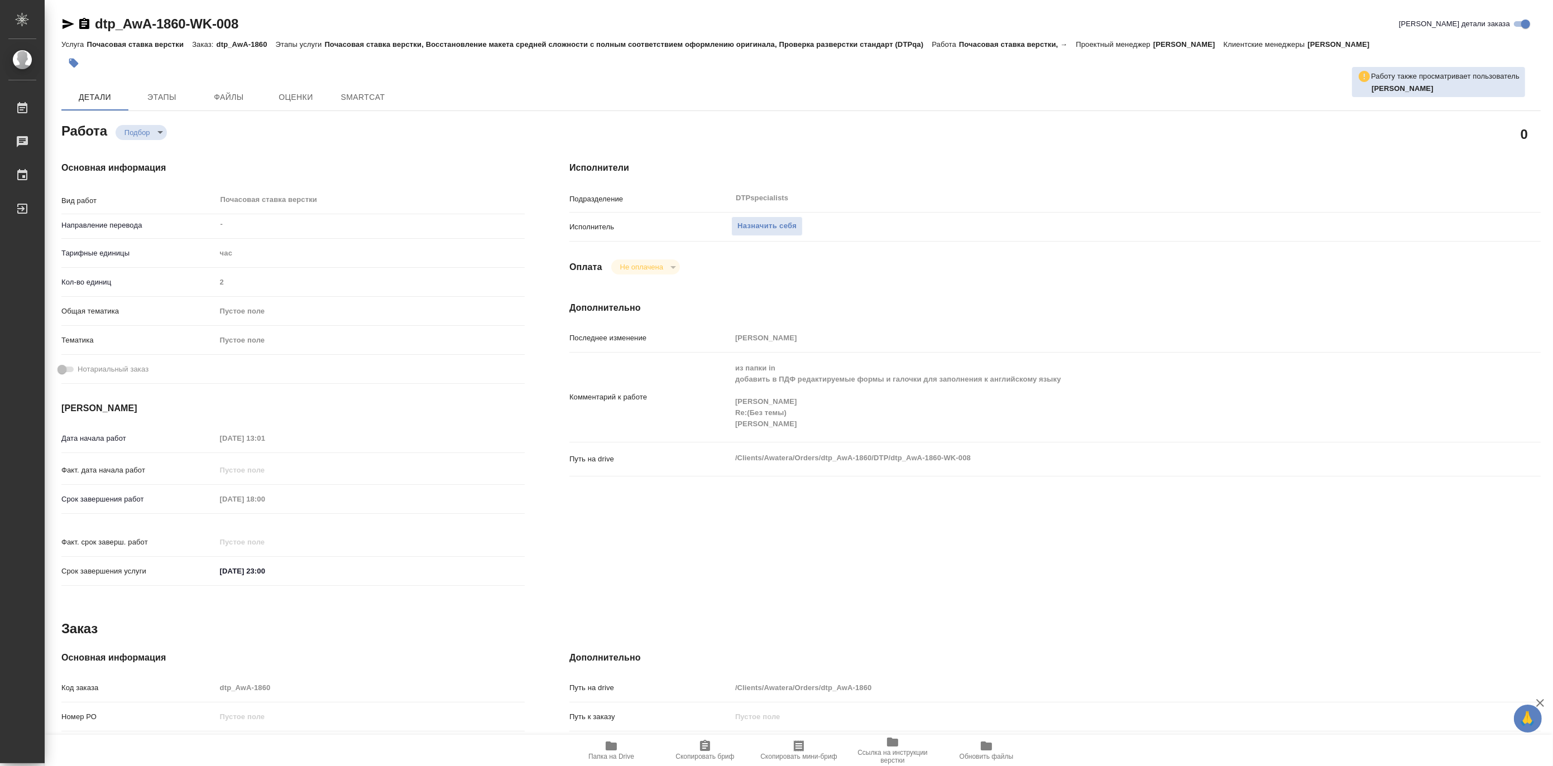
type textarea "x"
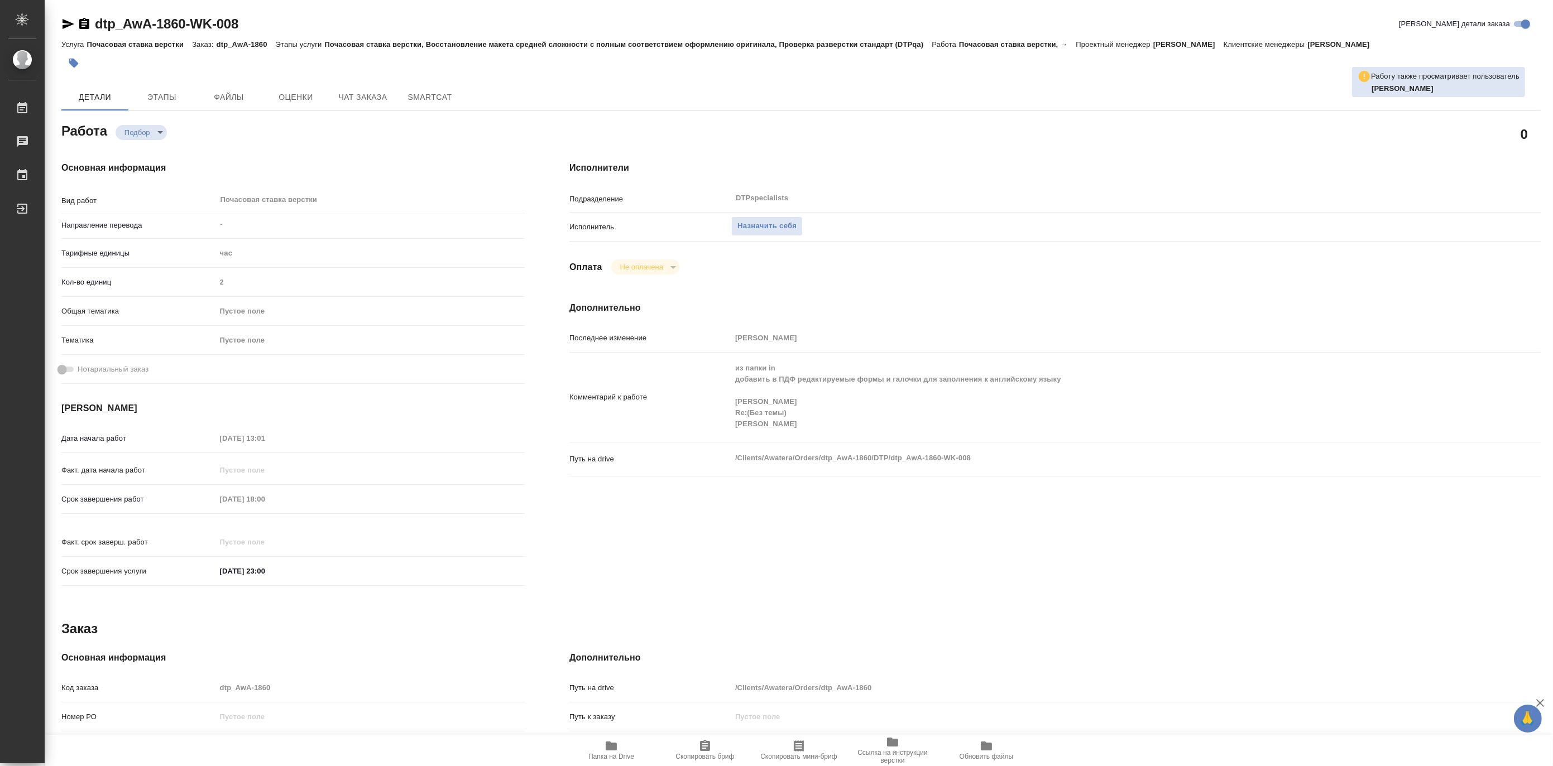
type textarea "x"
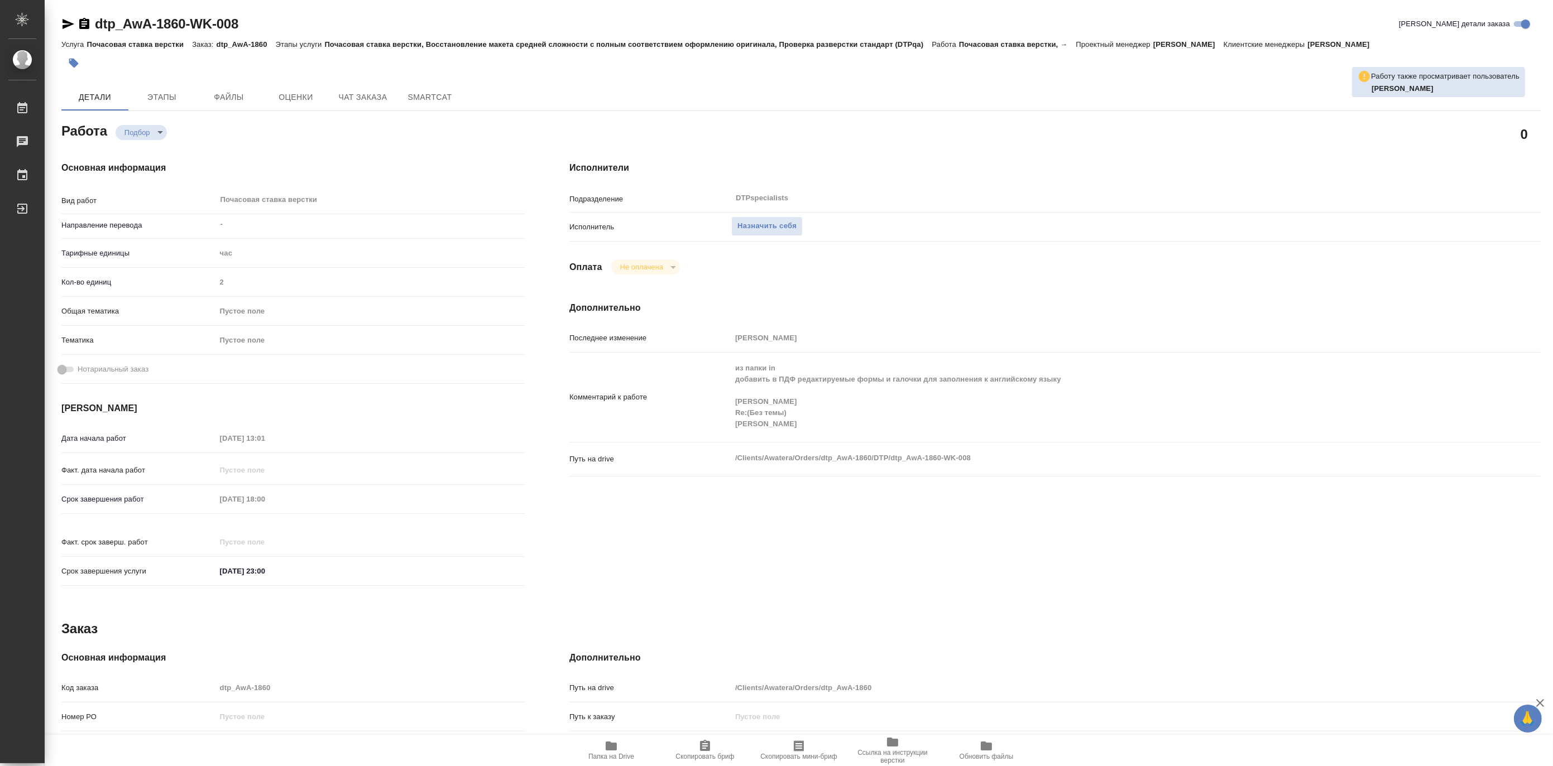
type textarea "x"
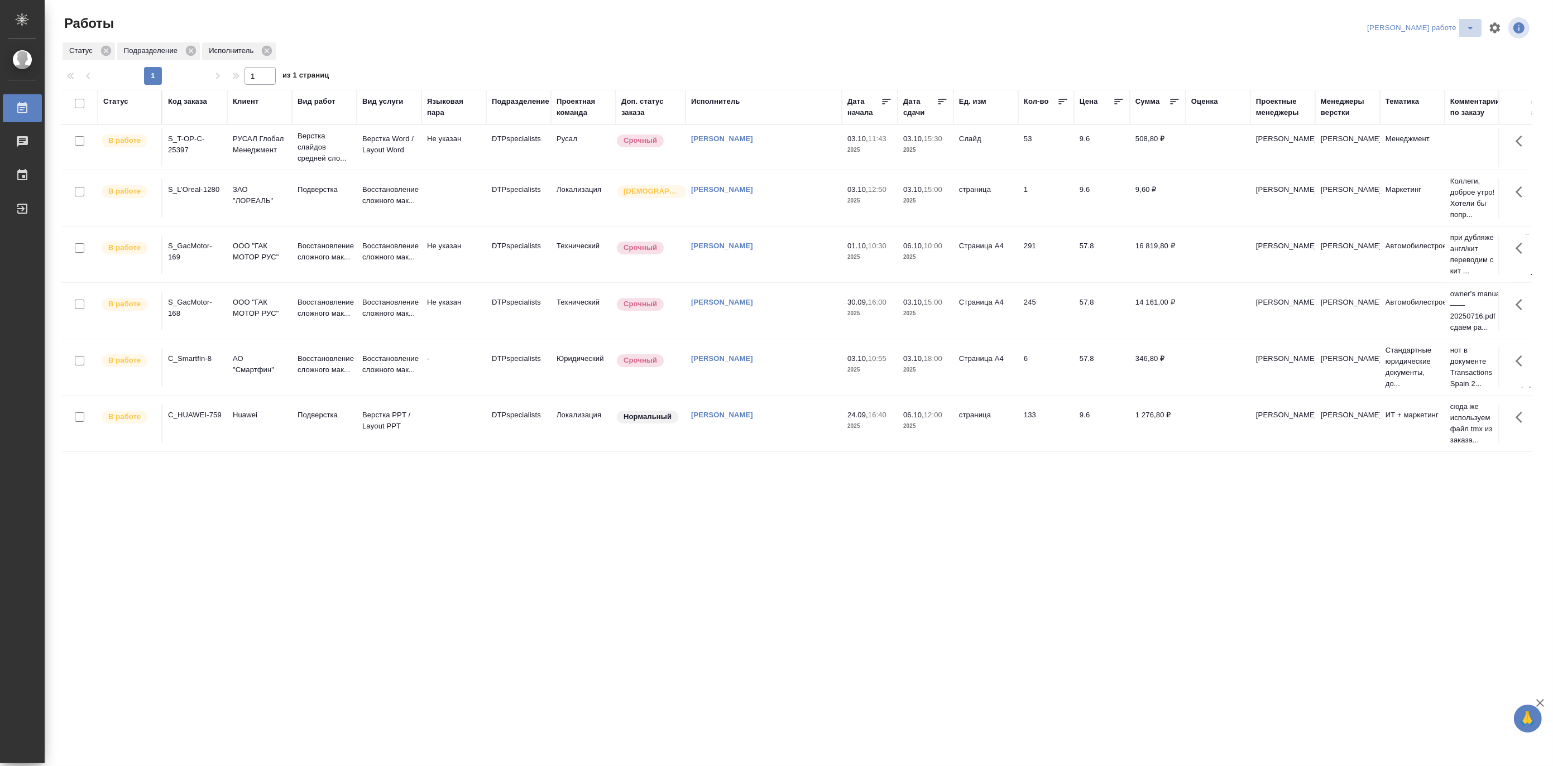
click at [1470, 21] on icon "split button" at bounding box center [1469, 27] width 13 height 13
click at [1455, 69] on li "Матвеева_назначено" at bounding box center [1430, 68] width 101 height 18
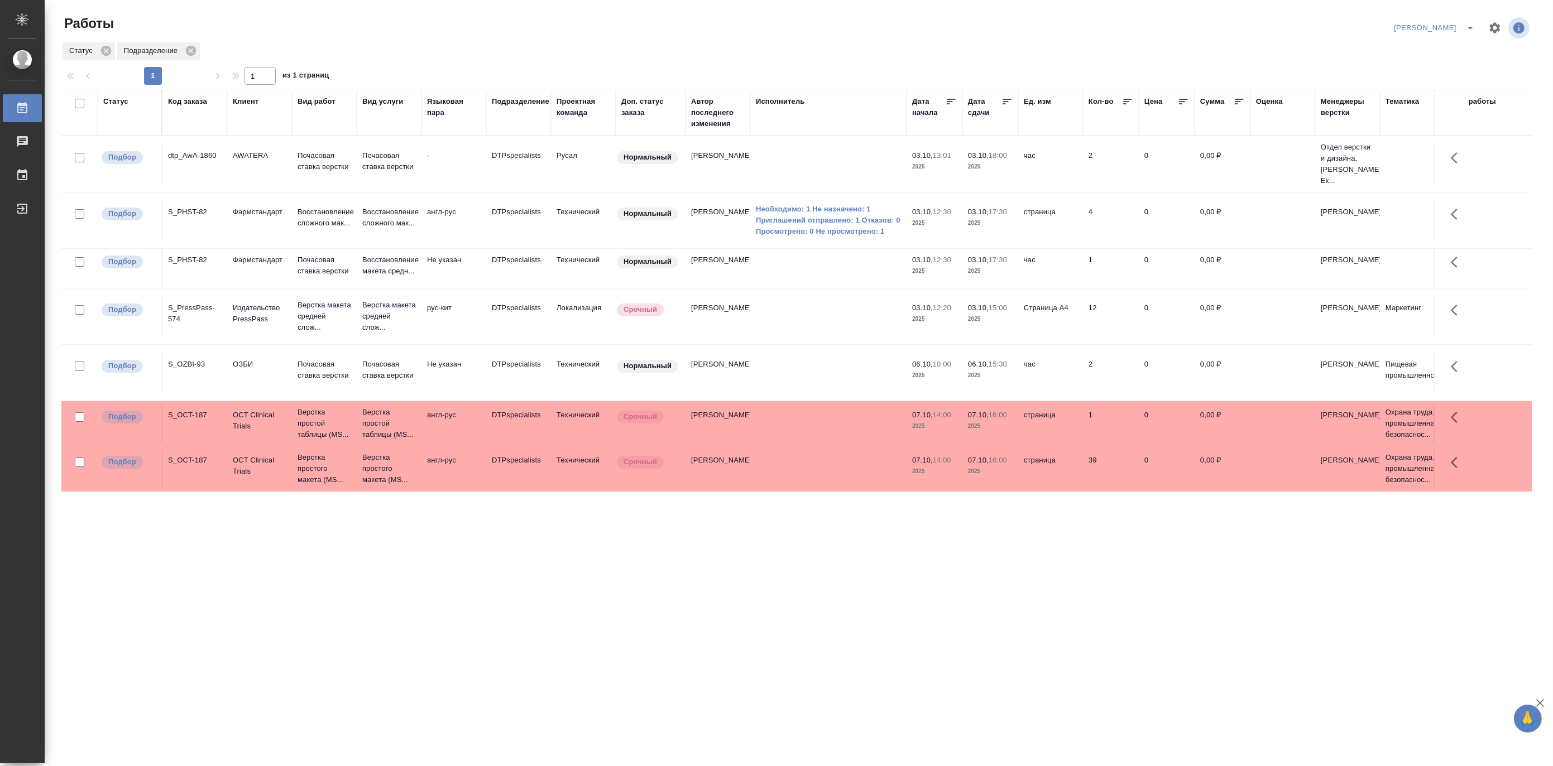
click at [1469, 23] on icon "split button" at bounding box center [1469, 27] width 13 height 13
click at [1418, 86] on li "Ждемс" at bounding box center [1427, 86] width 107 height 18
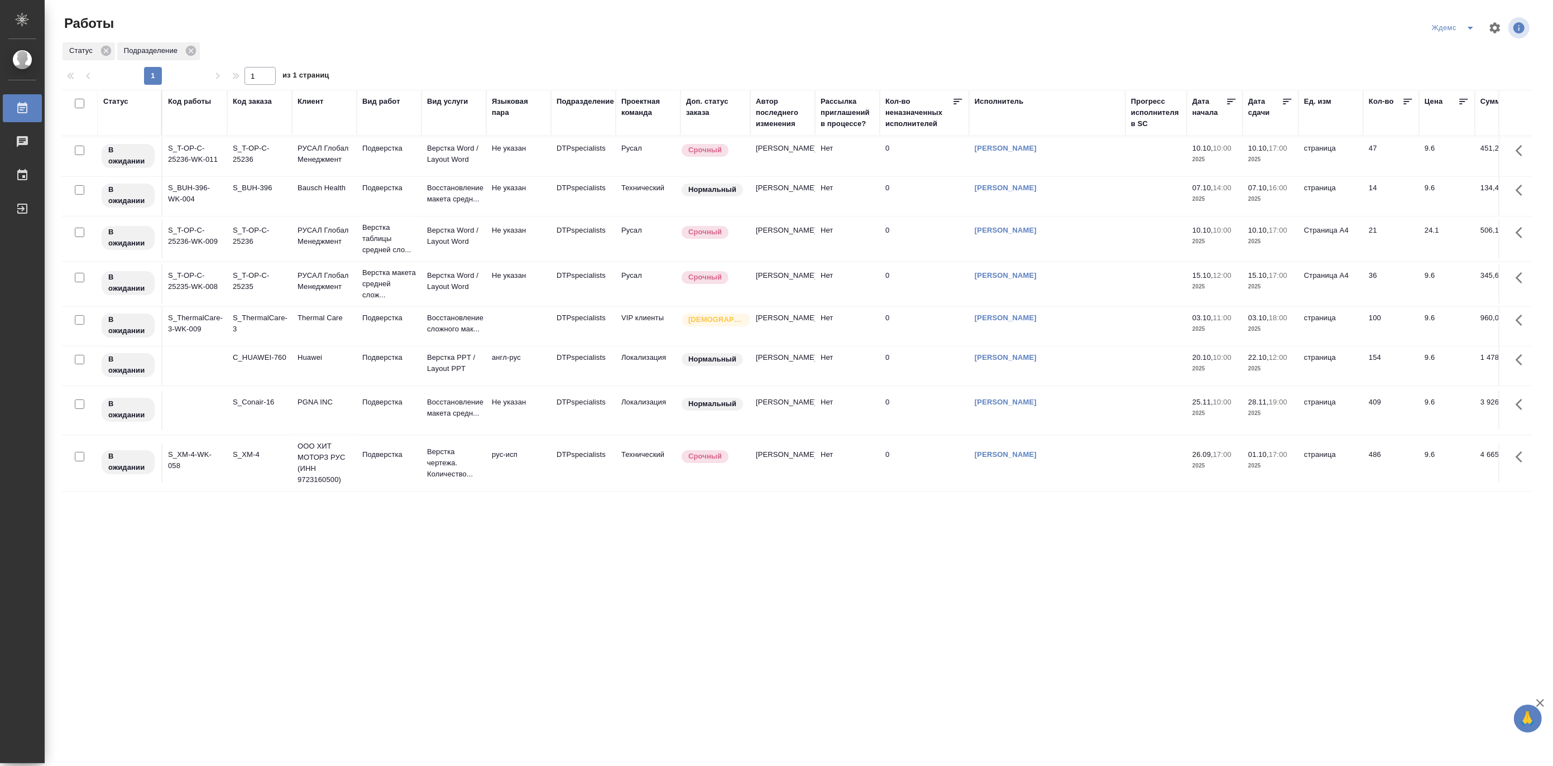
scroll to position [434, 0]
click at [345, 346] on td "Thermal Care" at bounding box center [324, 326] width 65 height 39
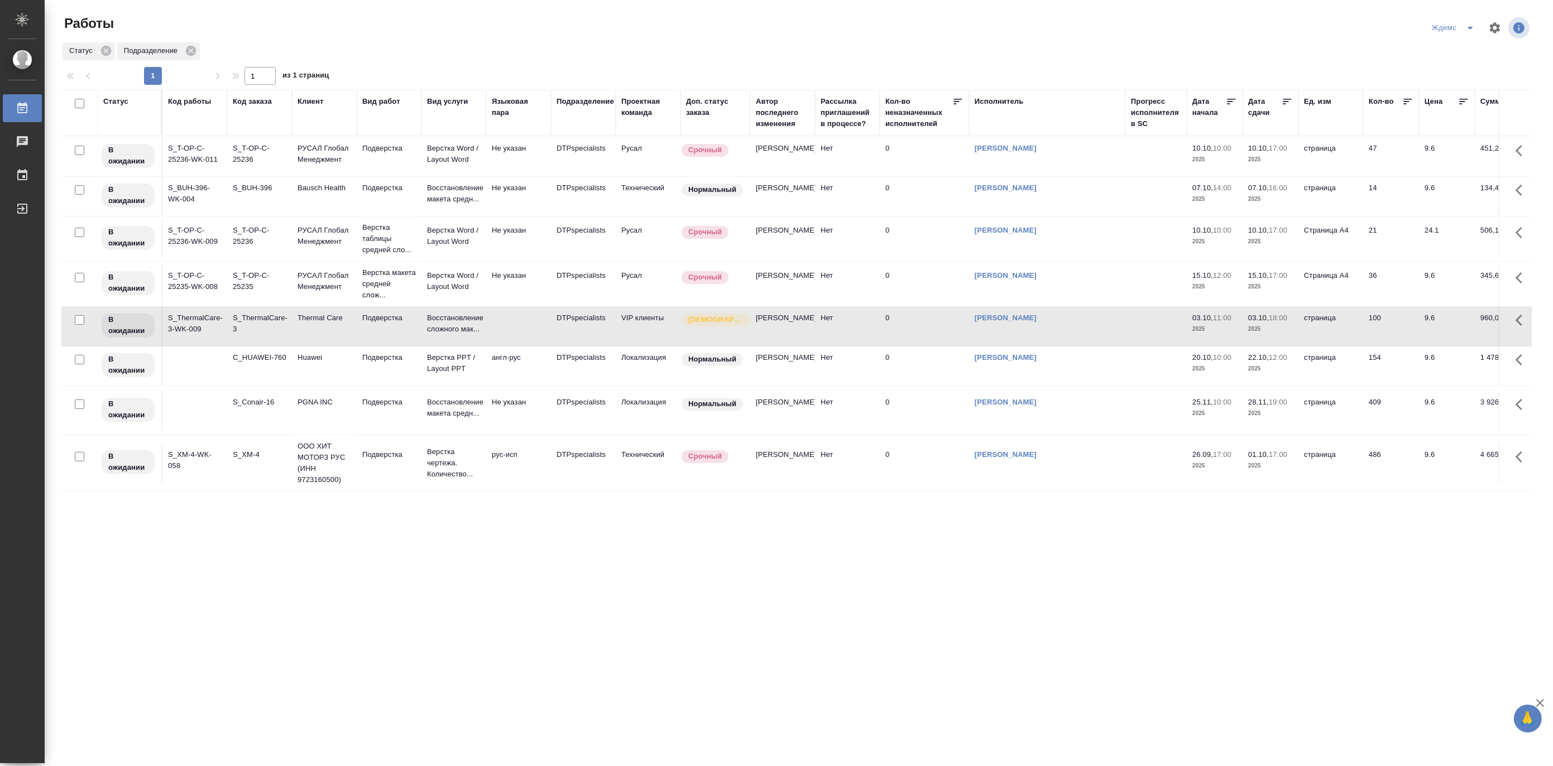
click at [345, 346] on td "Thermal Care" at bounding box center [324, 326] width 65 height 39
click at [1471, 23] on icon "split button" at bounding box center [1469, 27] width 13 height 13
click at [1464, 57] on li "[PERSON_NAME] работе" at bounding box center [1460, 50] width 107 height 18
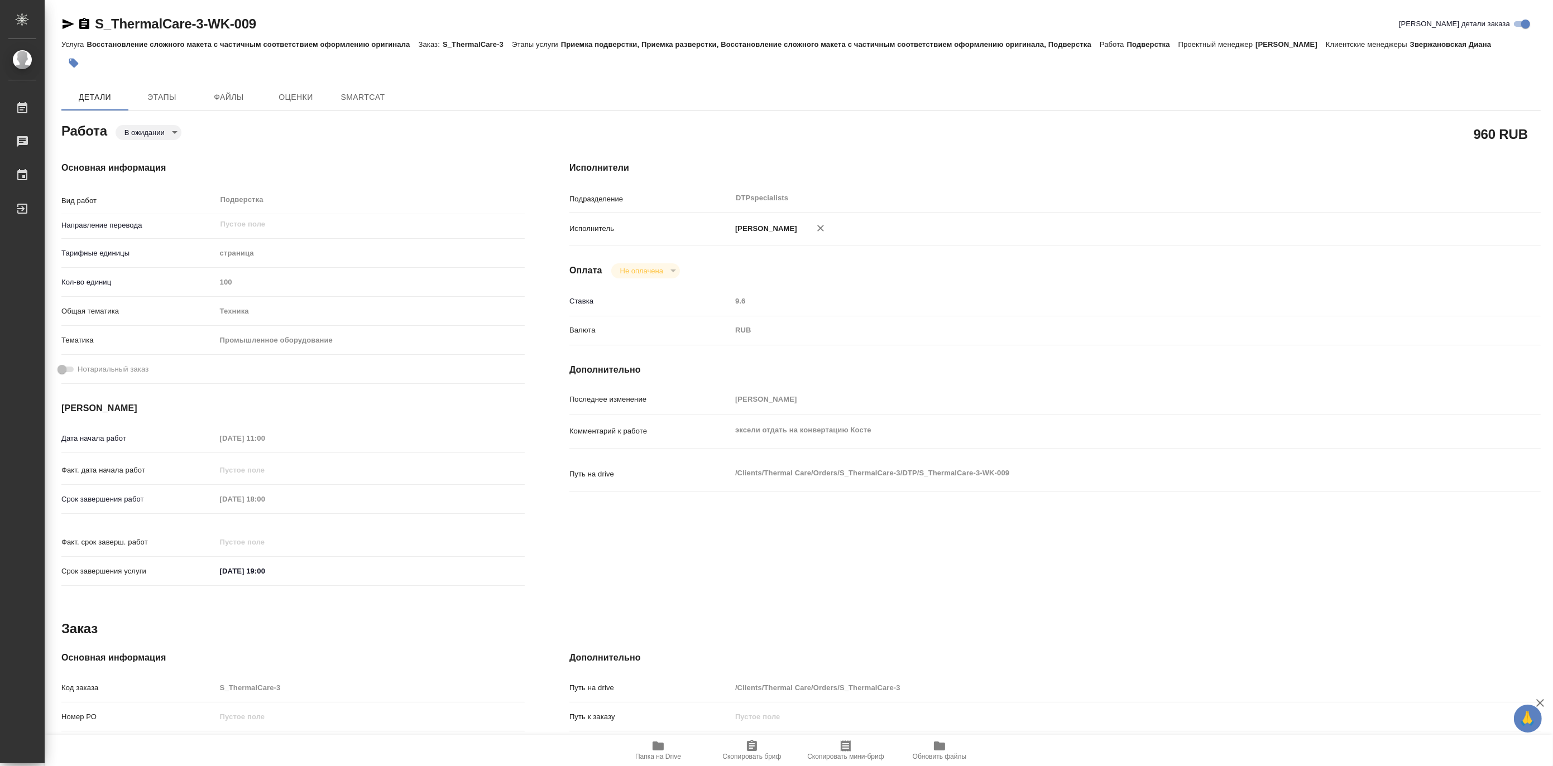
type textarea "x"
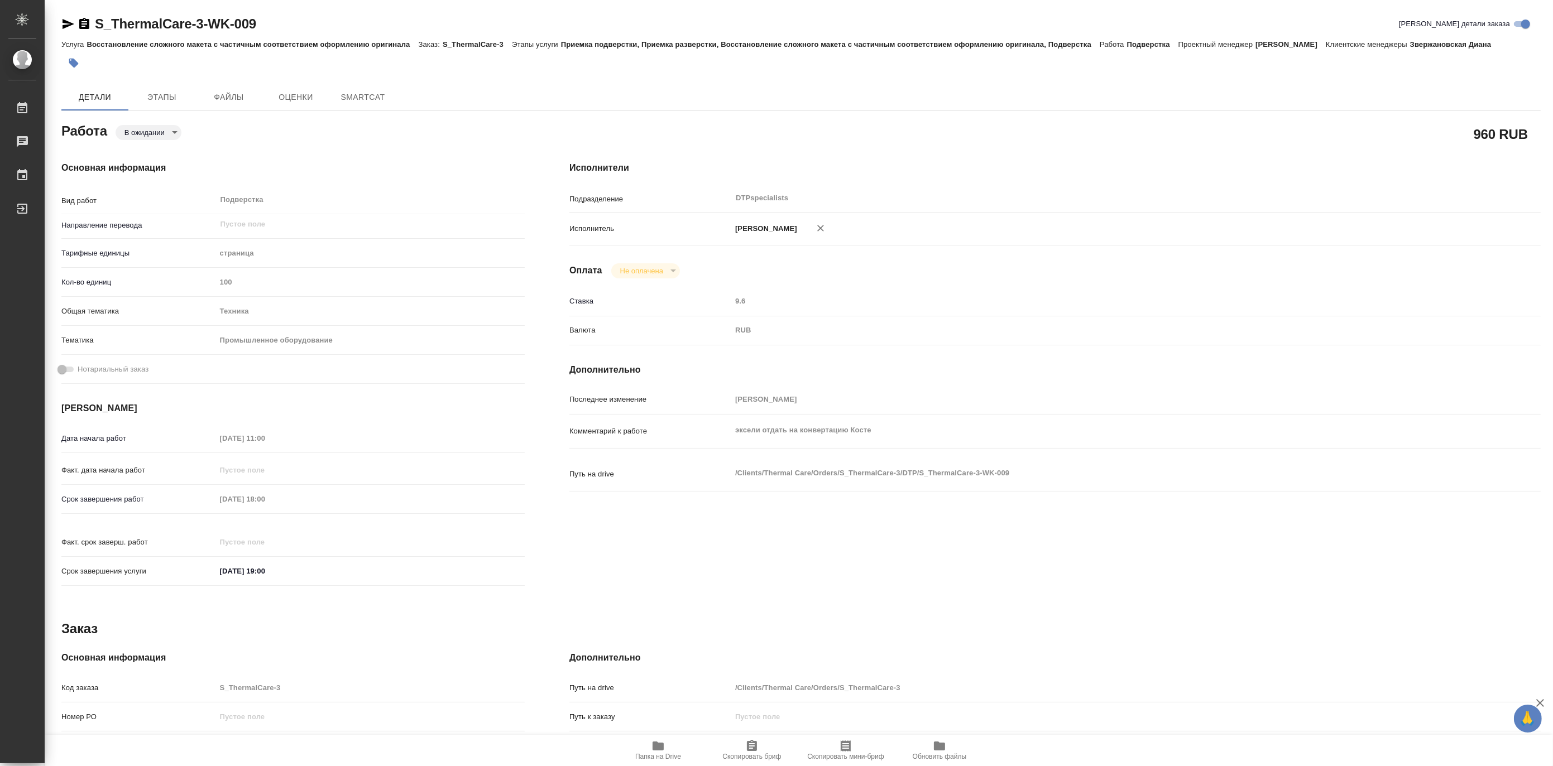
type textarea "x"
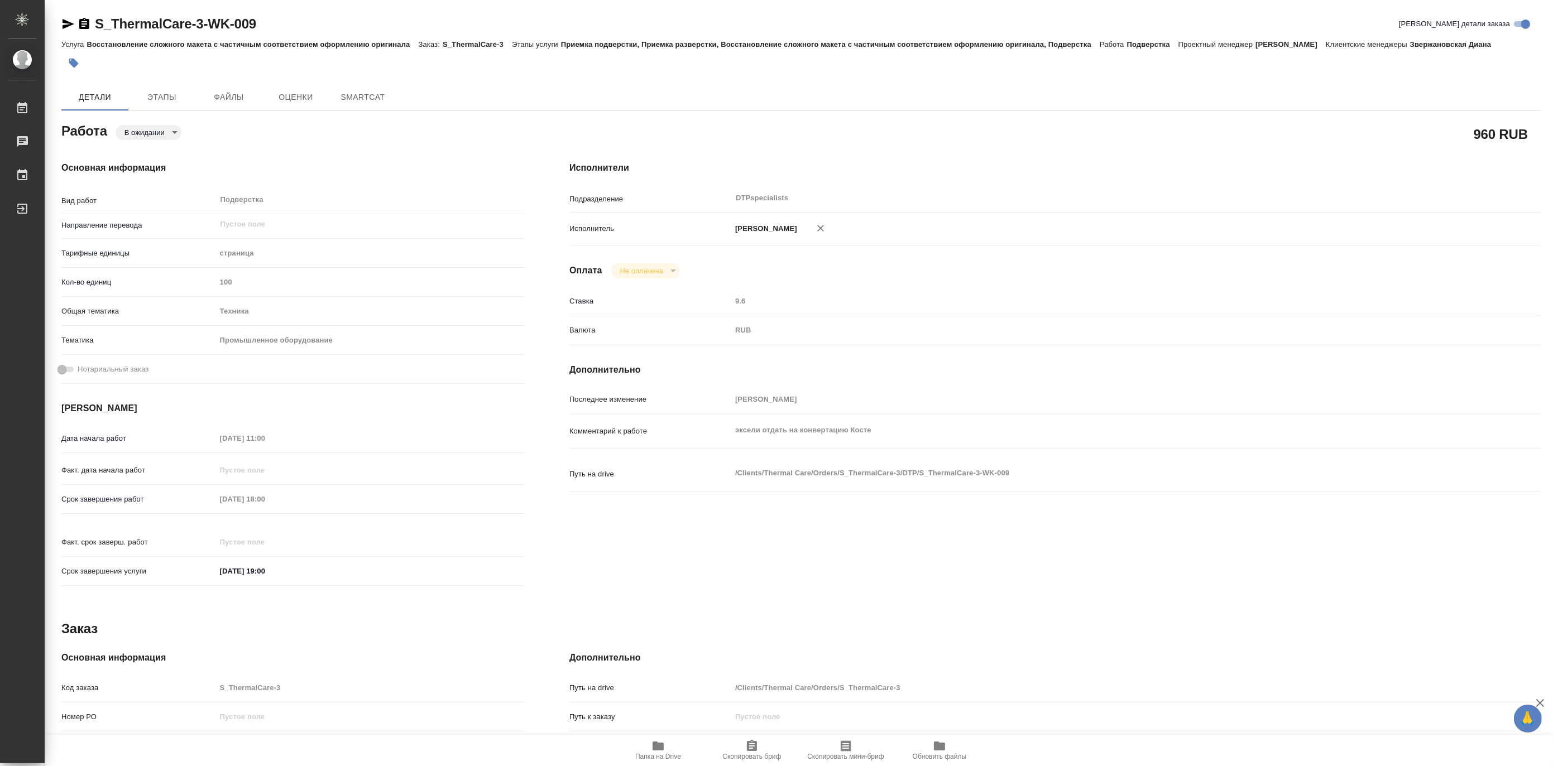
type textarea "x"
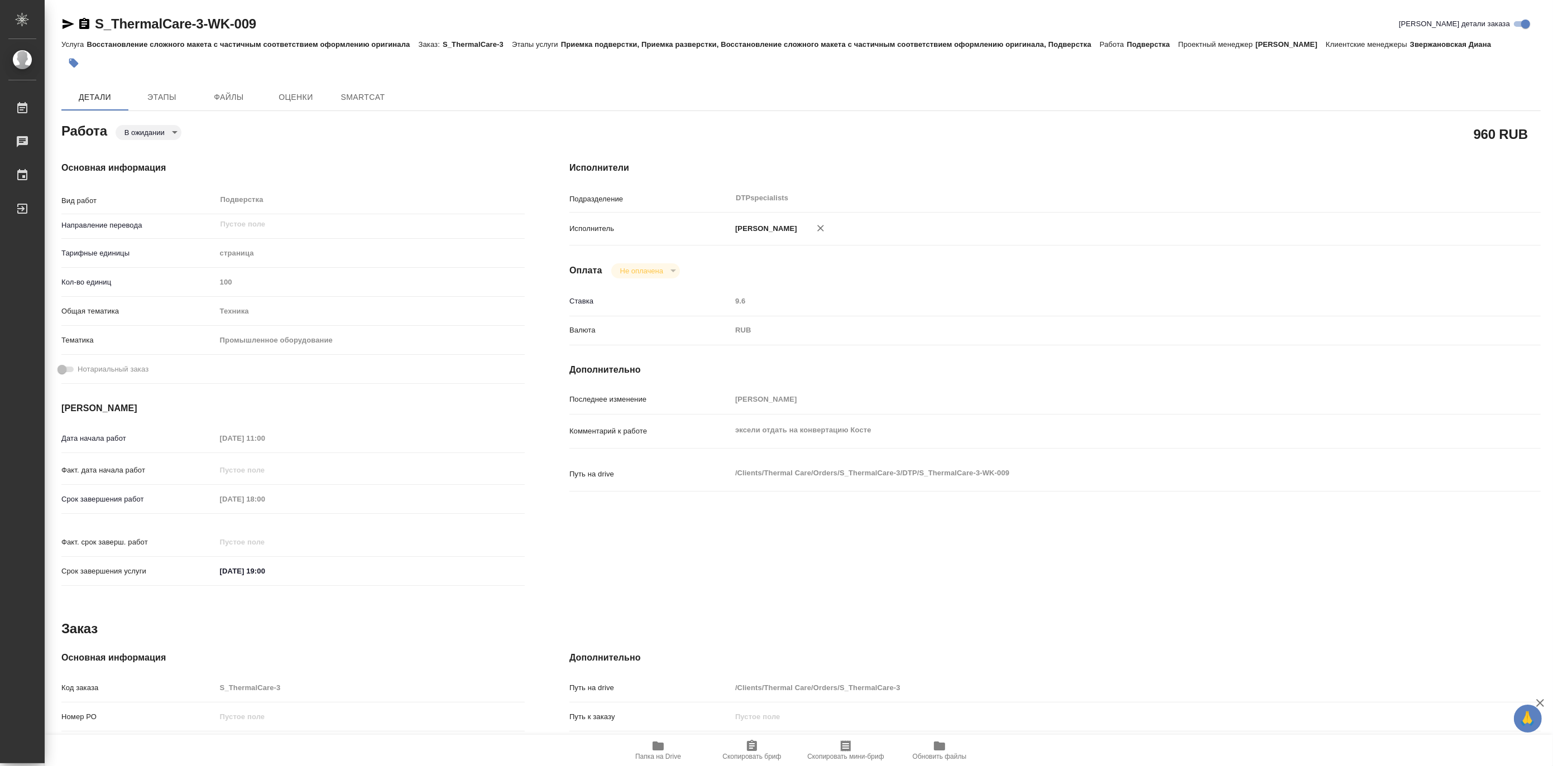
type textarea "x"
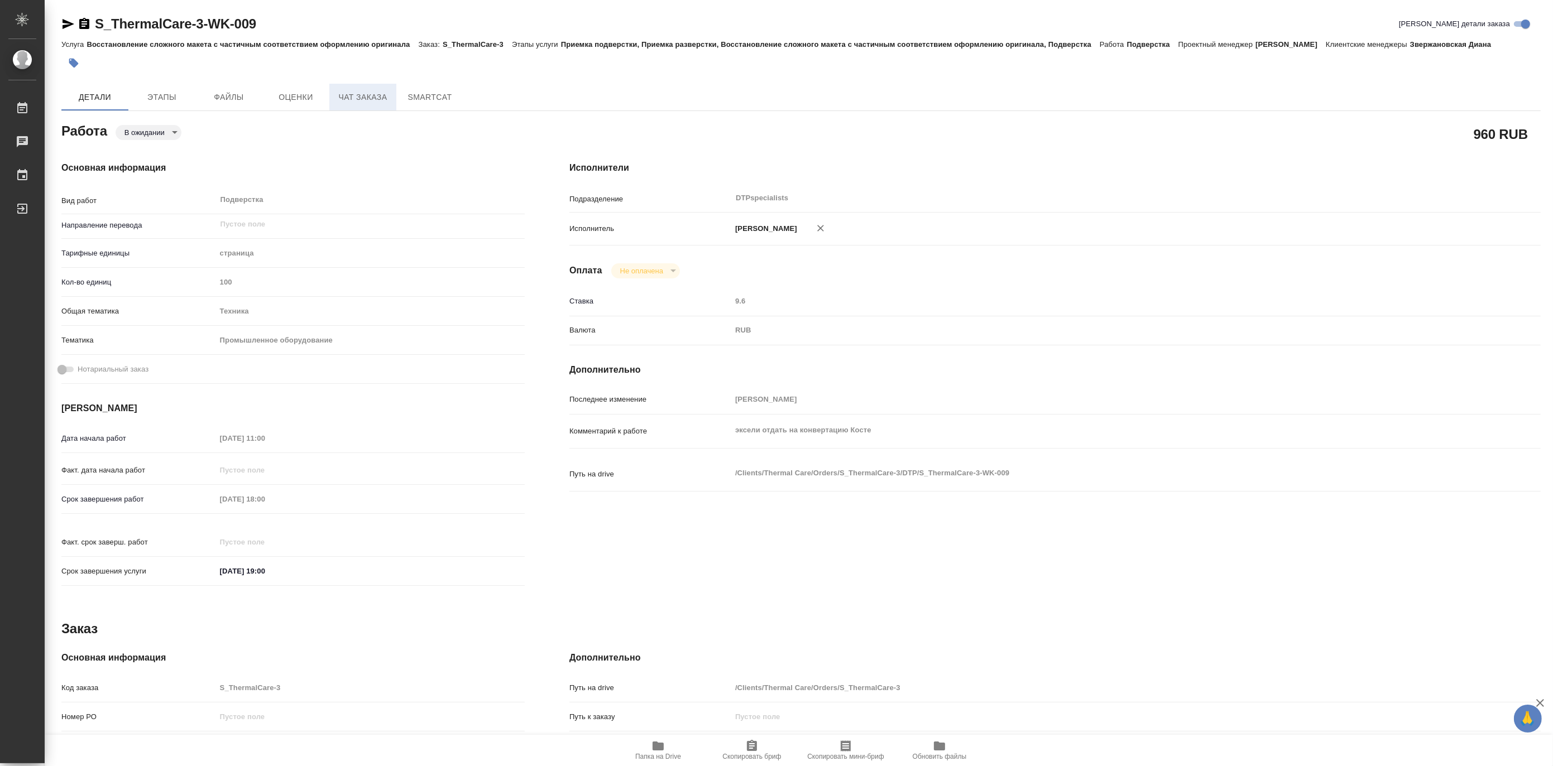
click at [353, 104] on button "Чат заказа" at bounding box center [362, 97] width 67 height 27
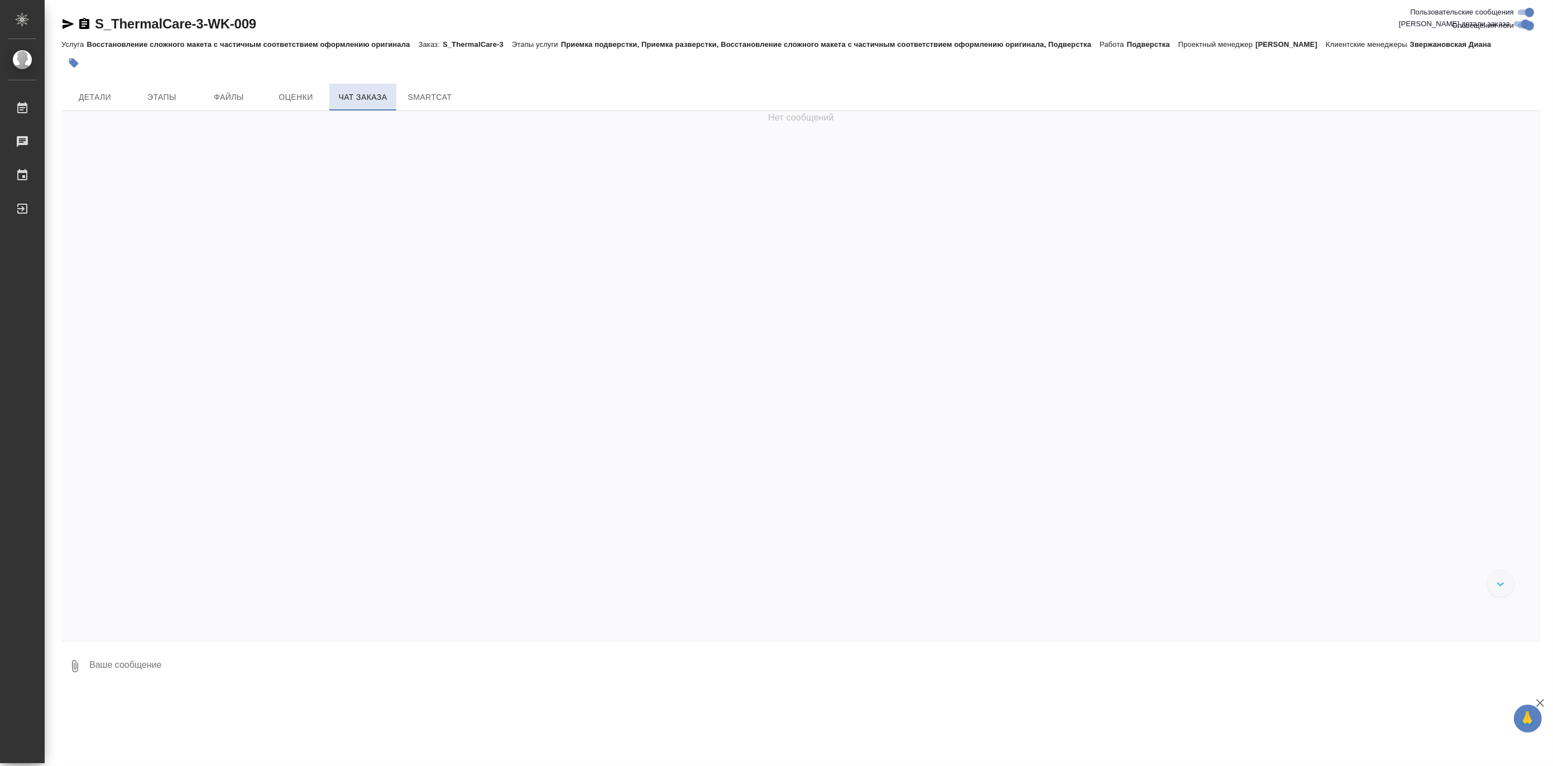
scroll to position [7327, 0]
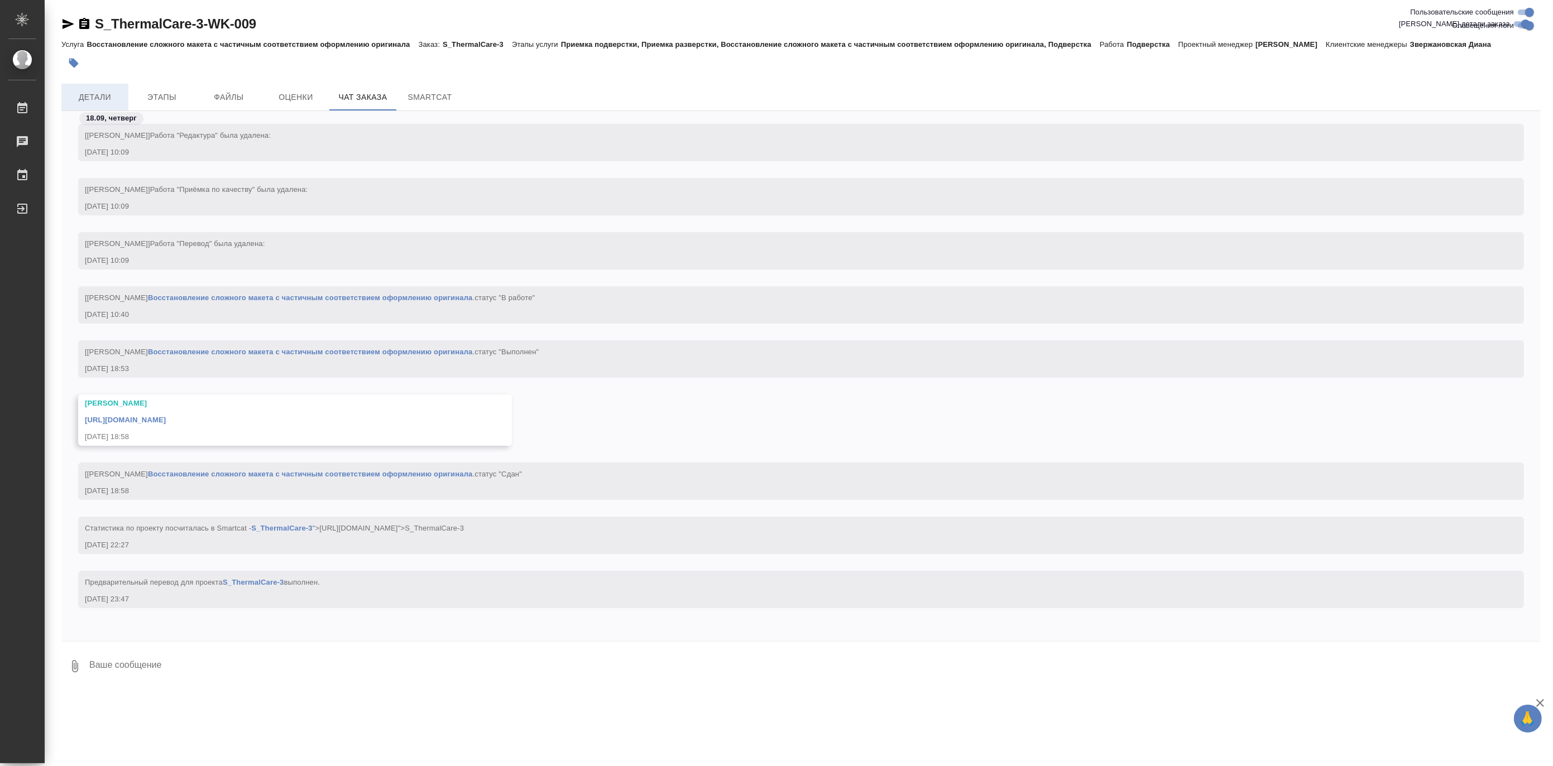
click at [107, 95] on span "Детали" at bounding box center [95, 97] width 54 height 14
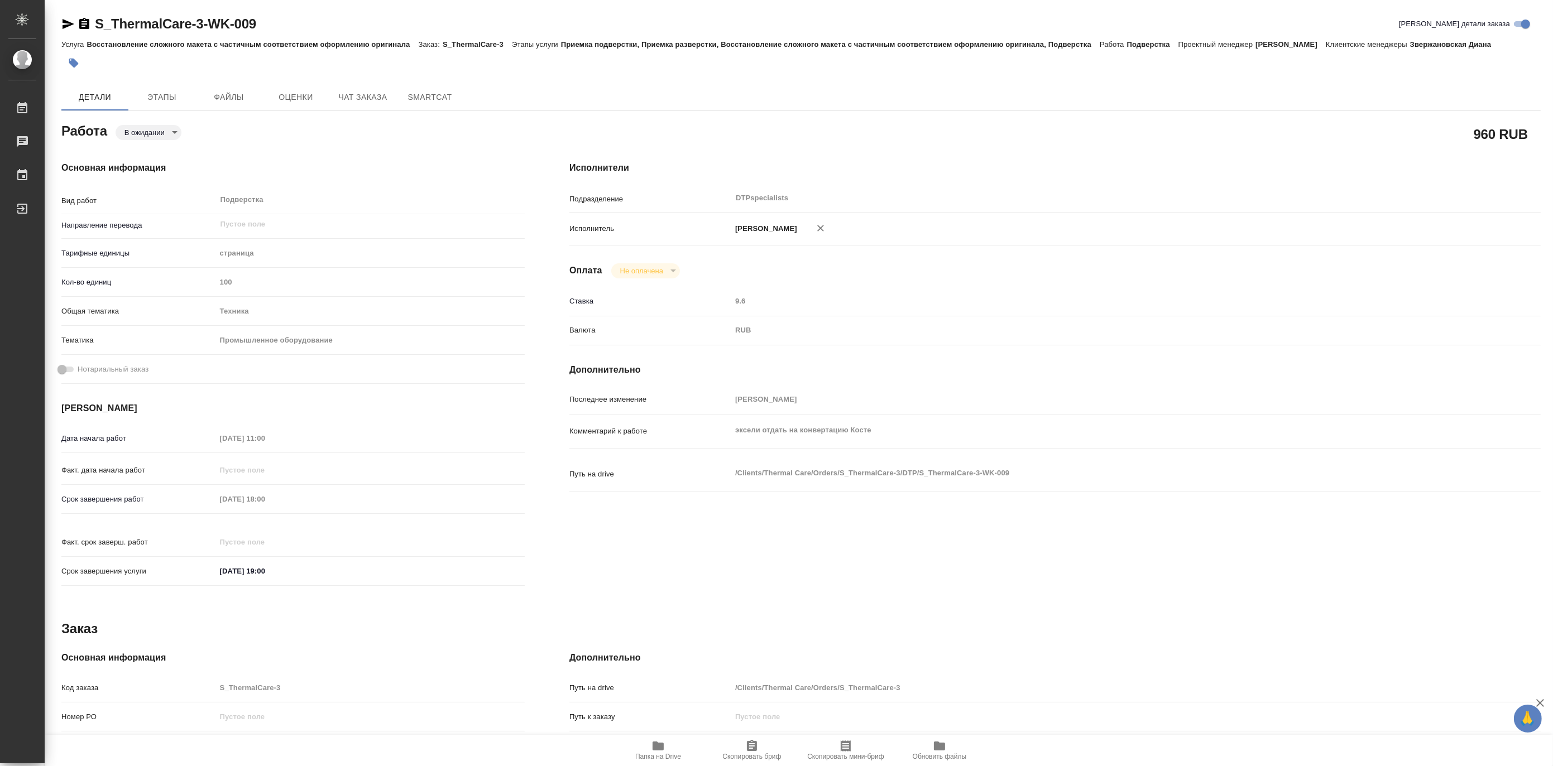
type textarea "x"
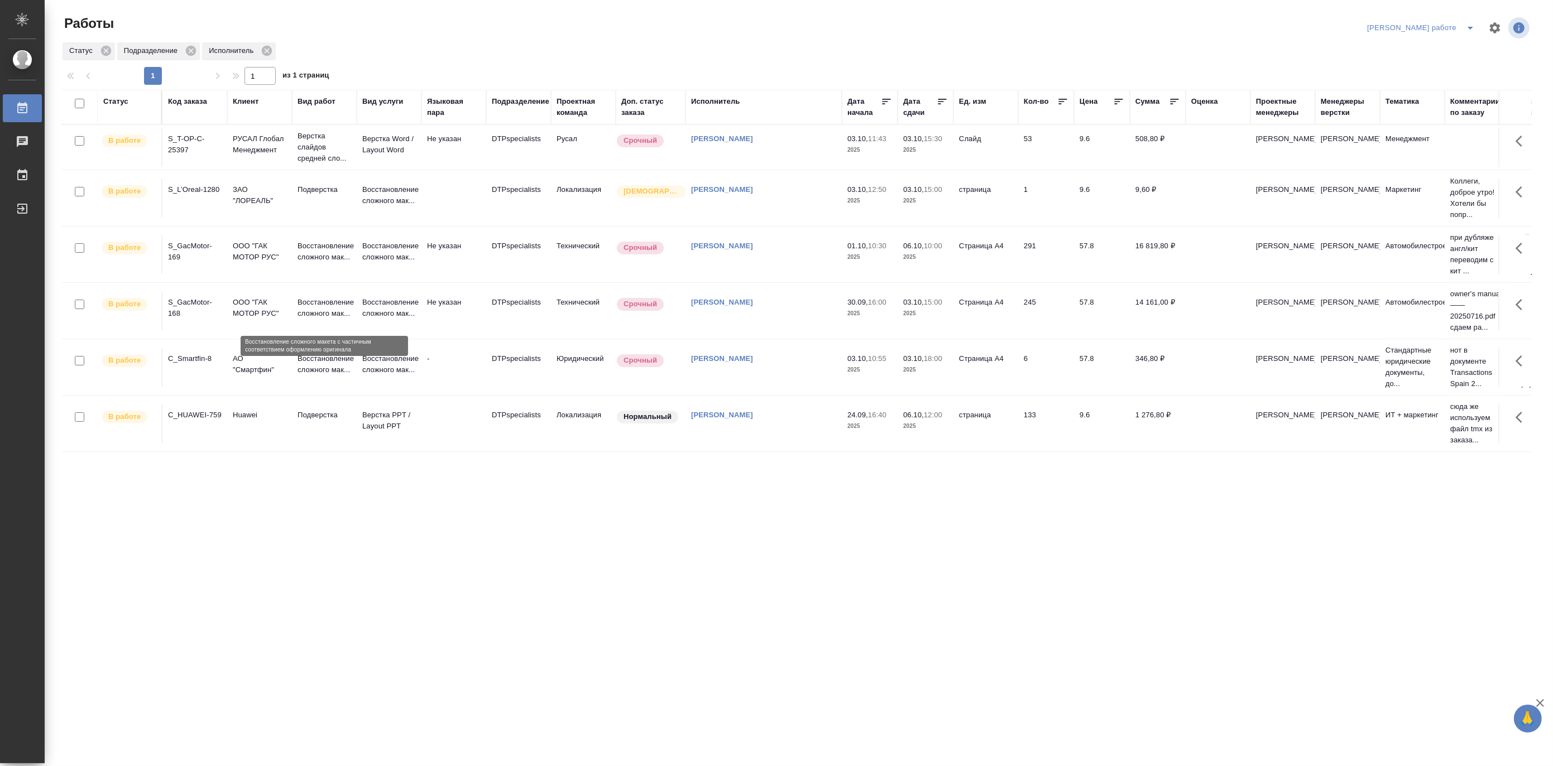
click at [319, 306] on p "Восстановление сложного мак..." at bounding box center [324, 308] width 54 height 22
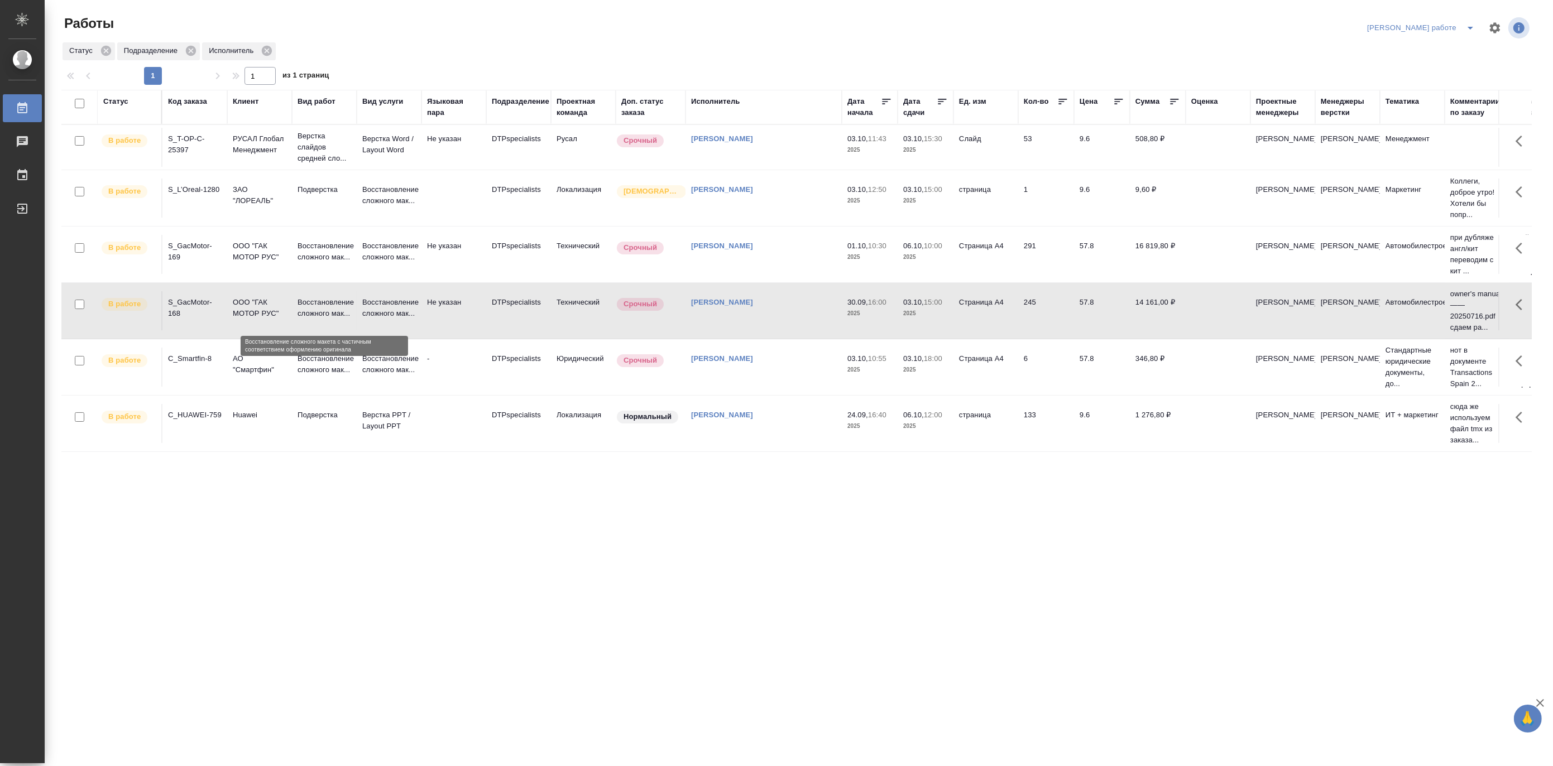
click at [319, 306] on p "Восстановление сложного мак..." at bounding box center [324, 308] width 54 height 22
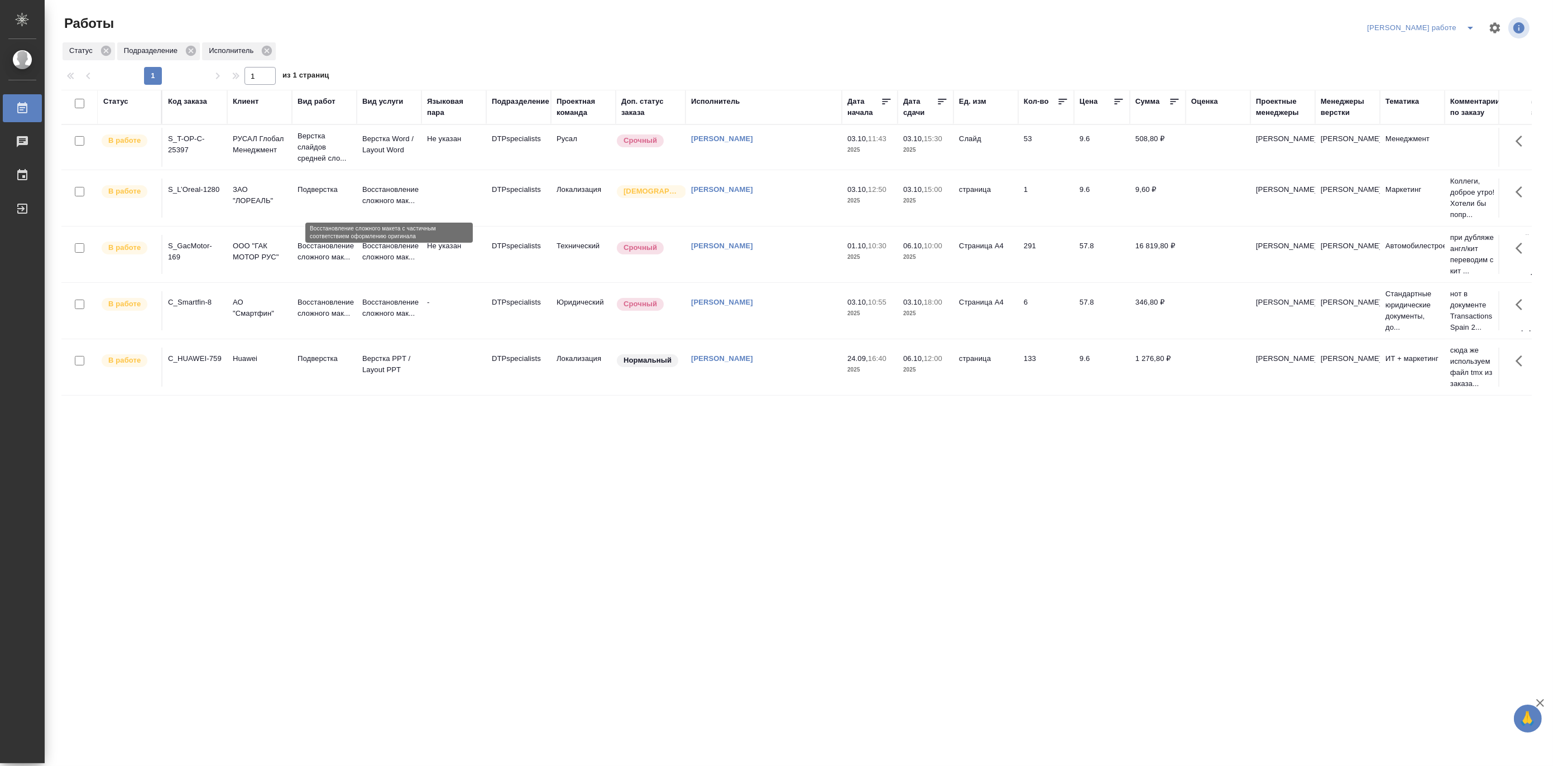
click at [375, 188] on p "Восстановление сложного мак..." at bounding box center [389, 195] width 54 height 22
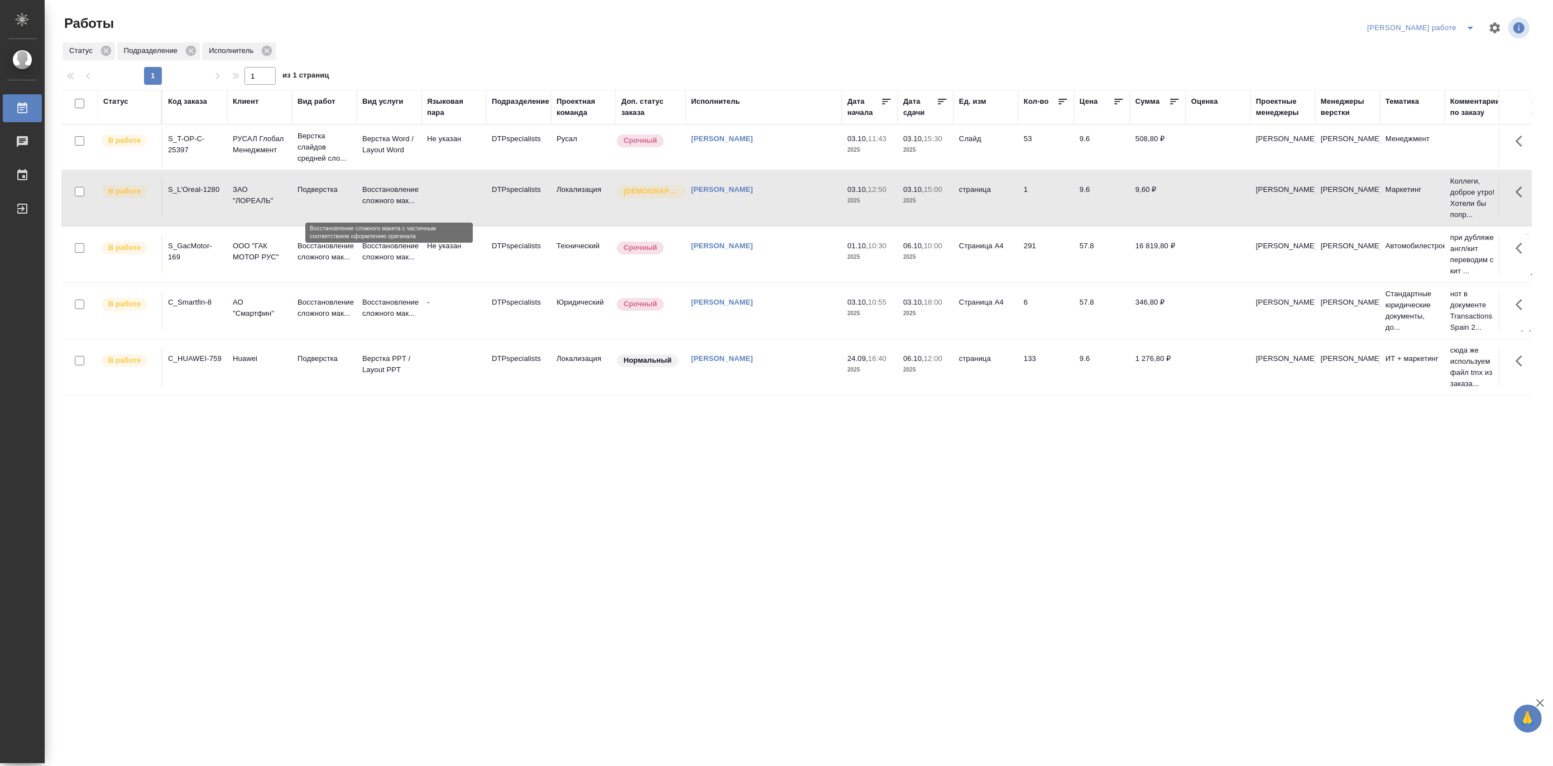
click at [375, 188] on p "Восстановление сложного мак..." at bounding box center [389, 195] width 54 height 22
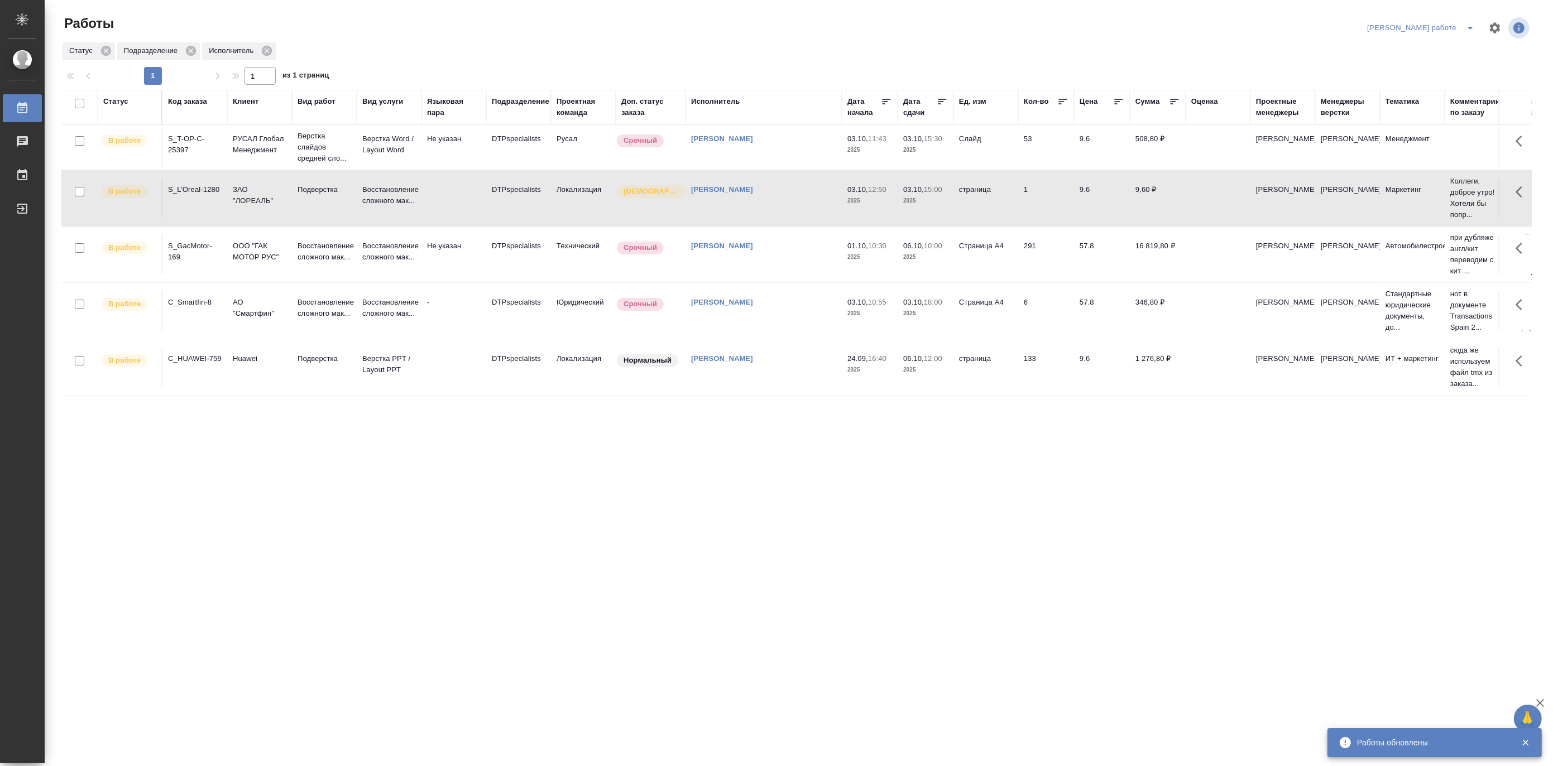
click at [1463, 23] on span "split button" at bounding box center [1470, 27] width 17 height 13
click at [1447, 68] on li "Матвеева_назначено" at bounding box center [1430, 68] width 101 height 18
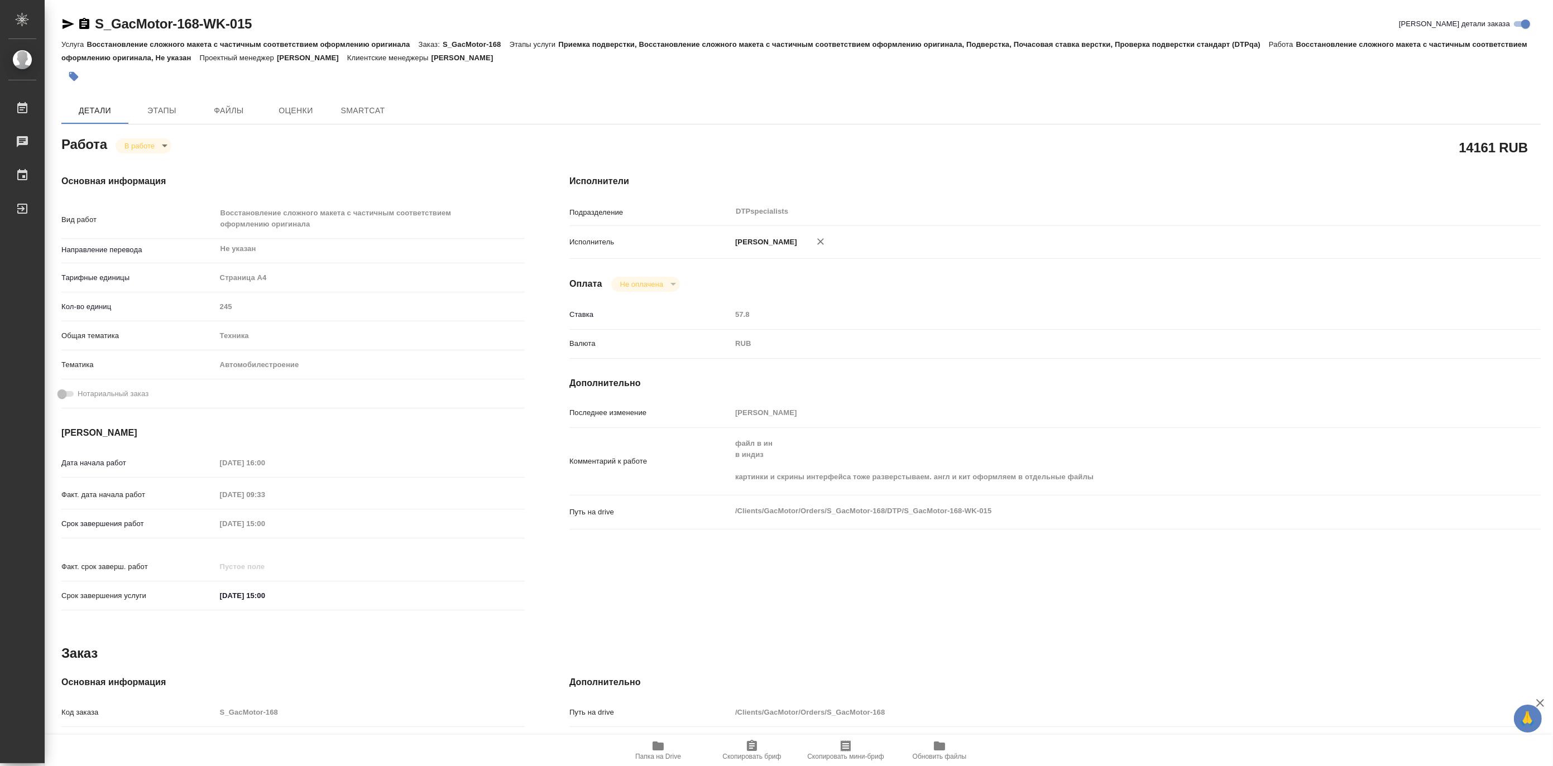
type textarea "x"
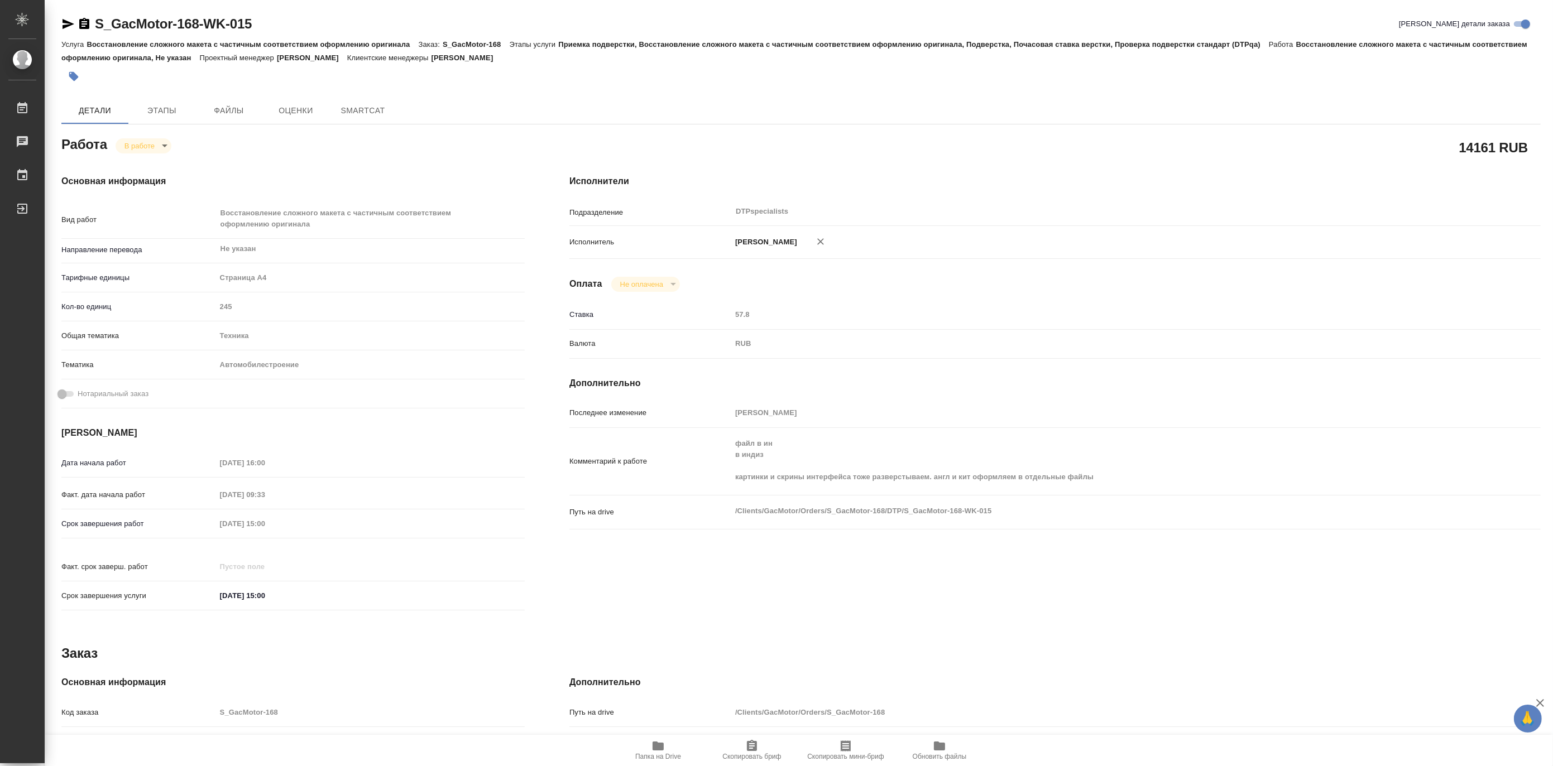
type textarea "x"
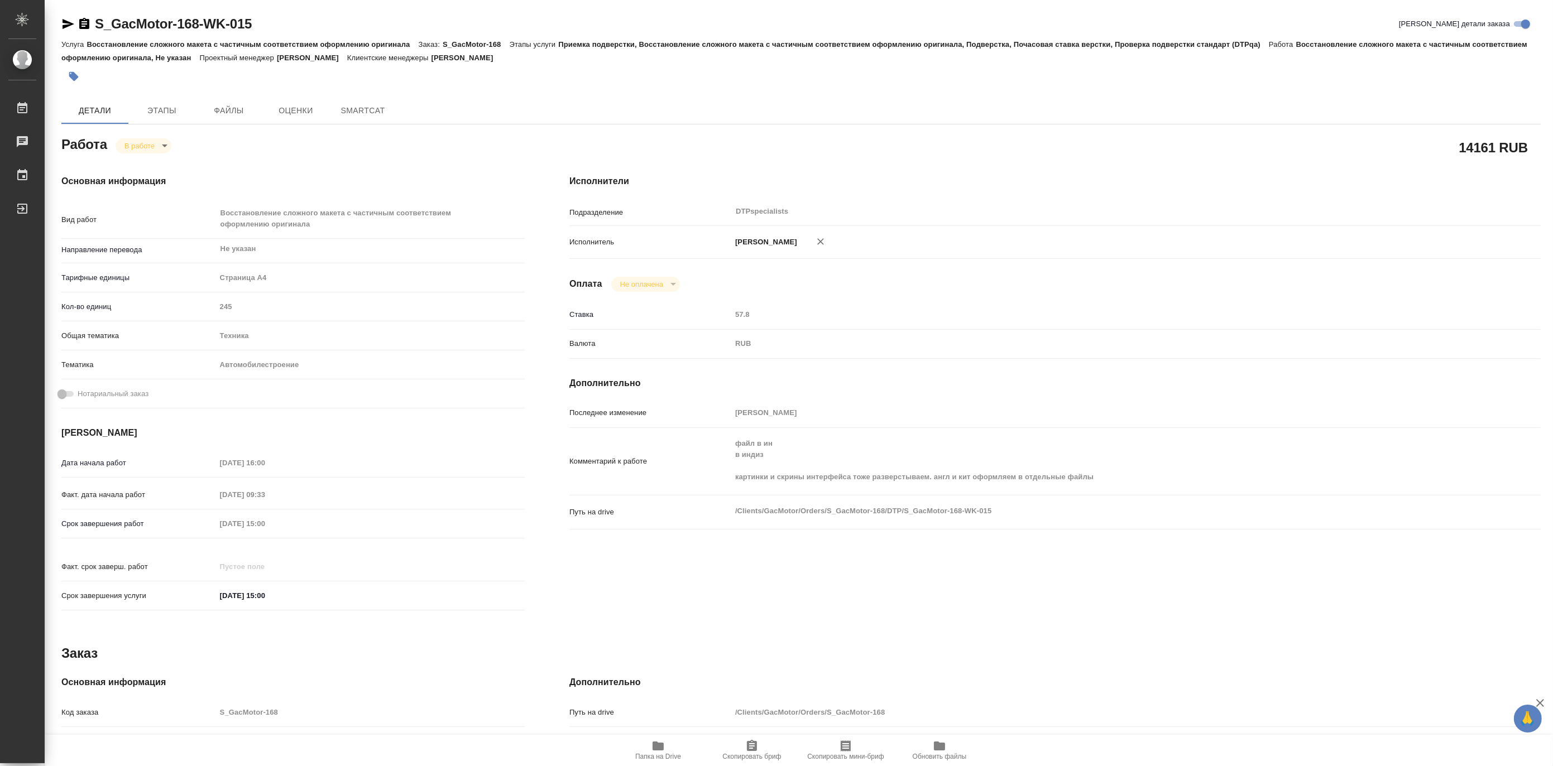
type textarea "x"
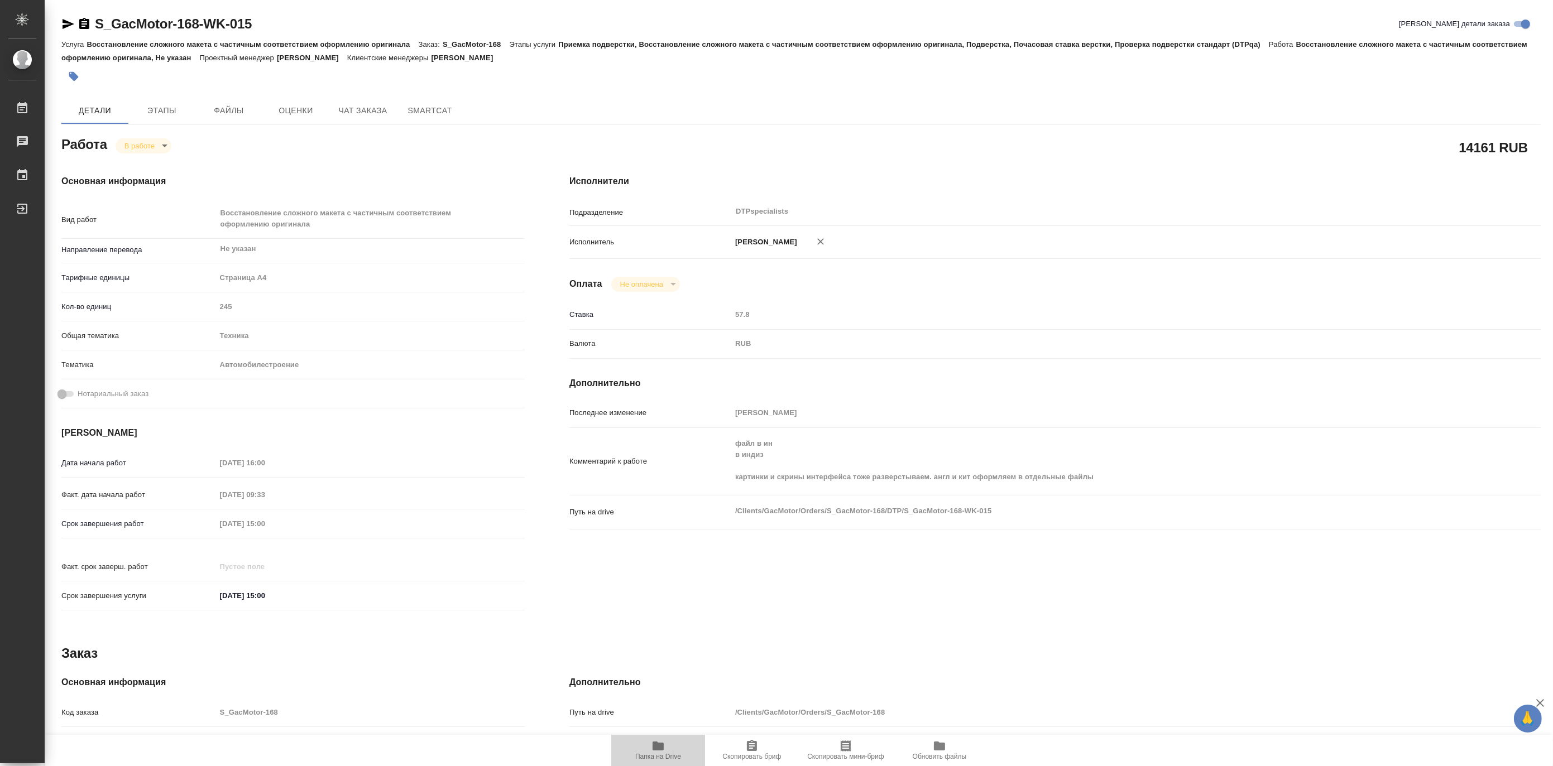
click at [656, 750] on icon "button" at bounding box center [657, 746] width 11 height 9
type textarea "x"
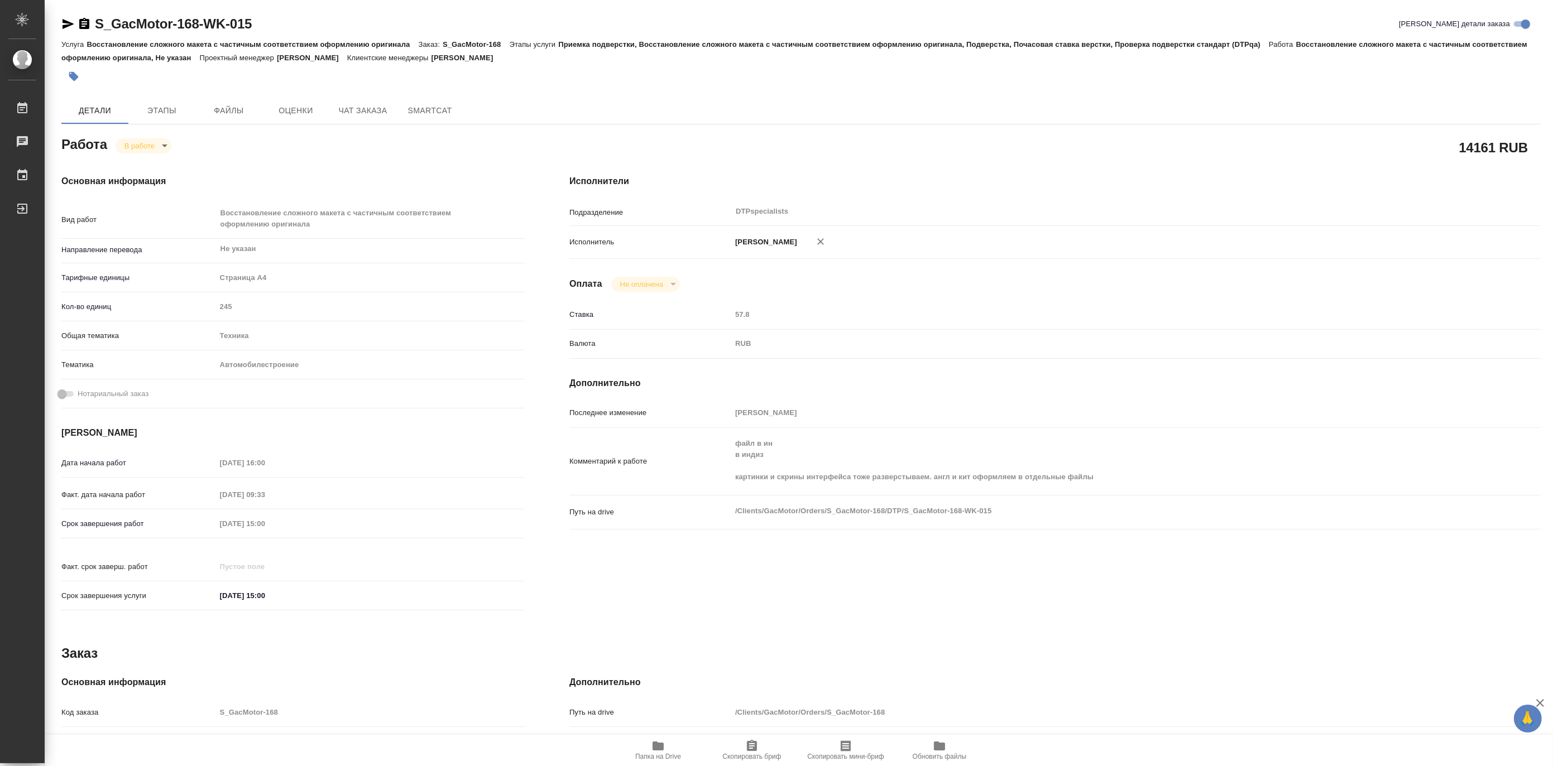
type textarea "x"
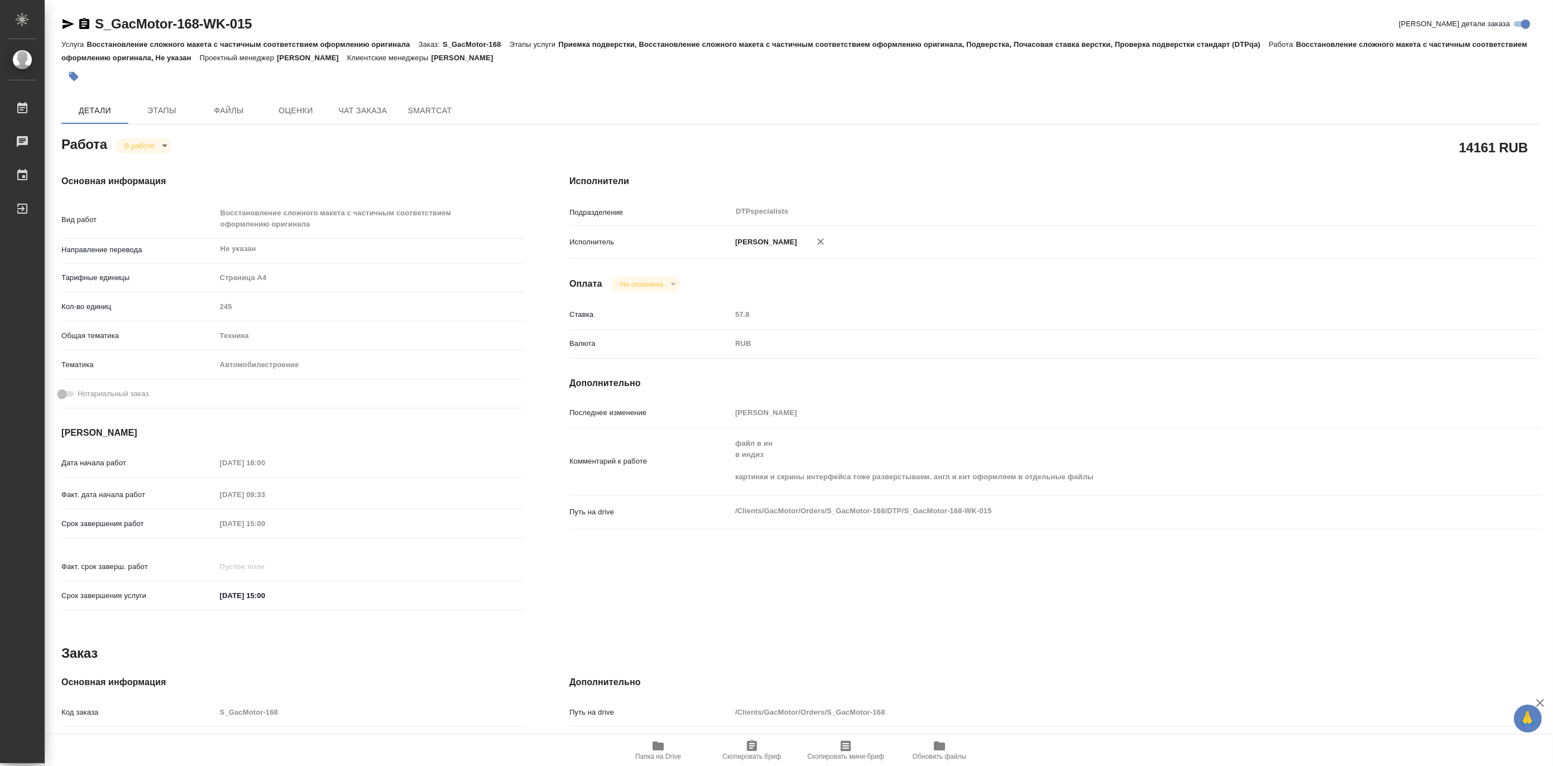
type textarea "x"
click at [129, 148] on body "🙏 .cls-1 fill:#fff; AWATERA Matveeva Maria Работы 0 Чаты График Выйти S_GacMoto…" at bounding box center [776, 383] width 1553 height 766
click at [129, 163] on button "Выполнен" at bounding box center [144, 165] width 41 height 12
type textarea "x"
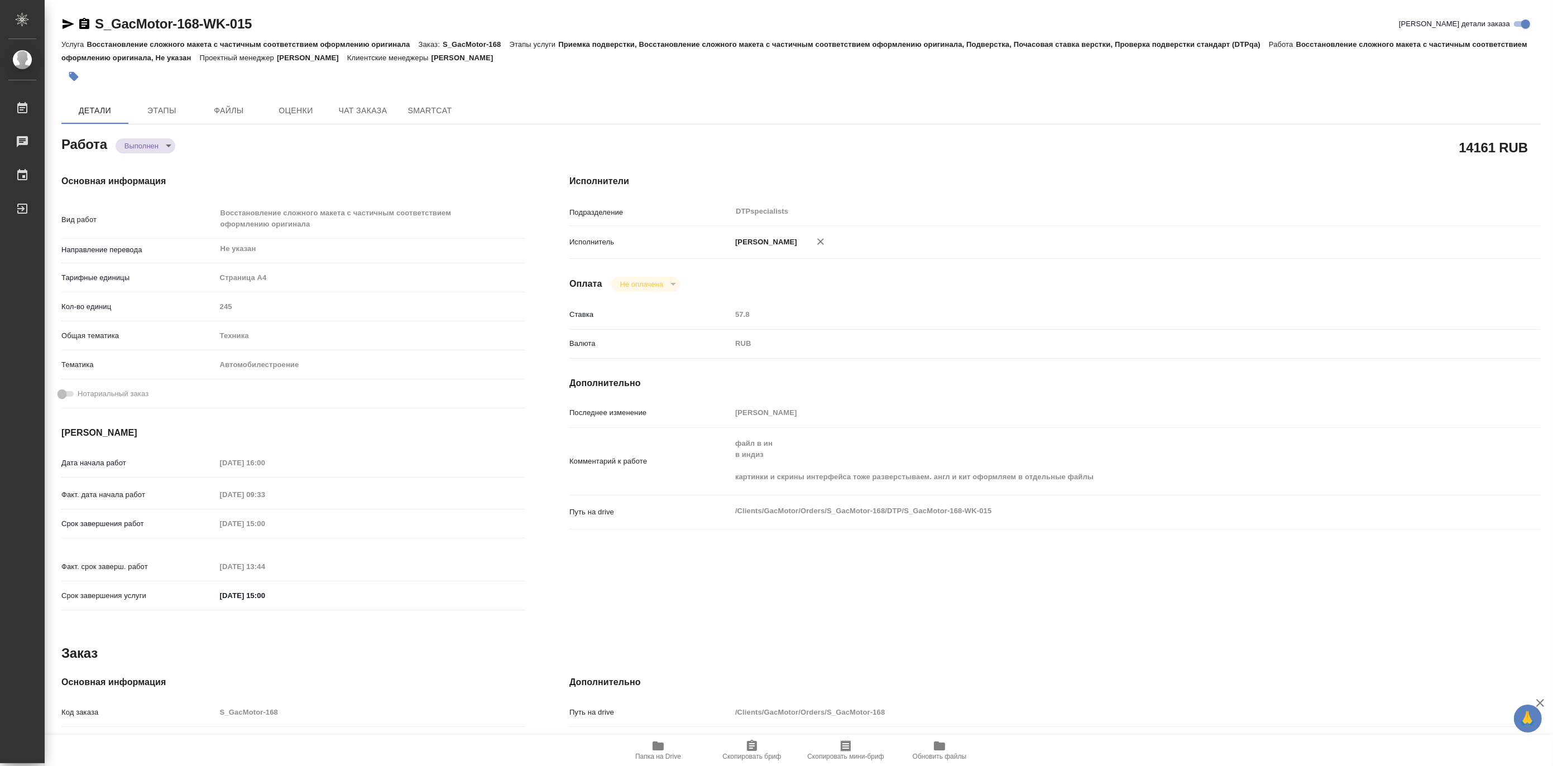
type textarea "x"
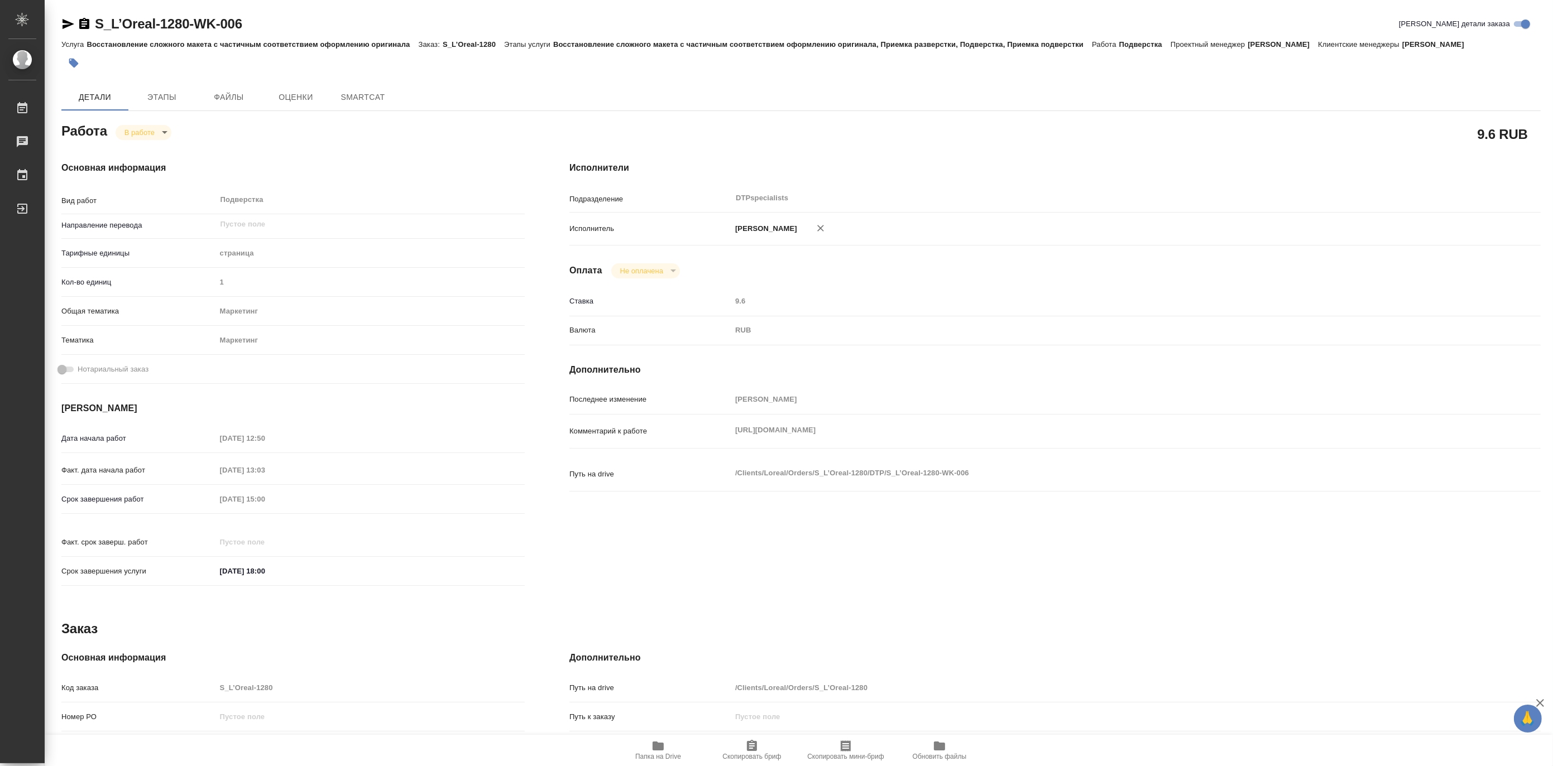
type textarea "x"
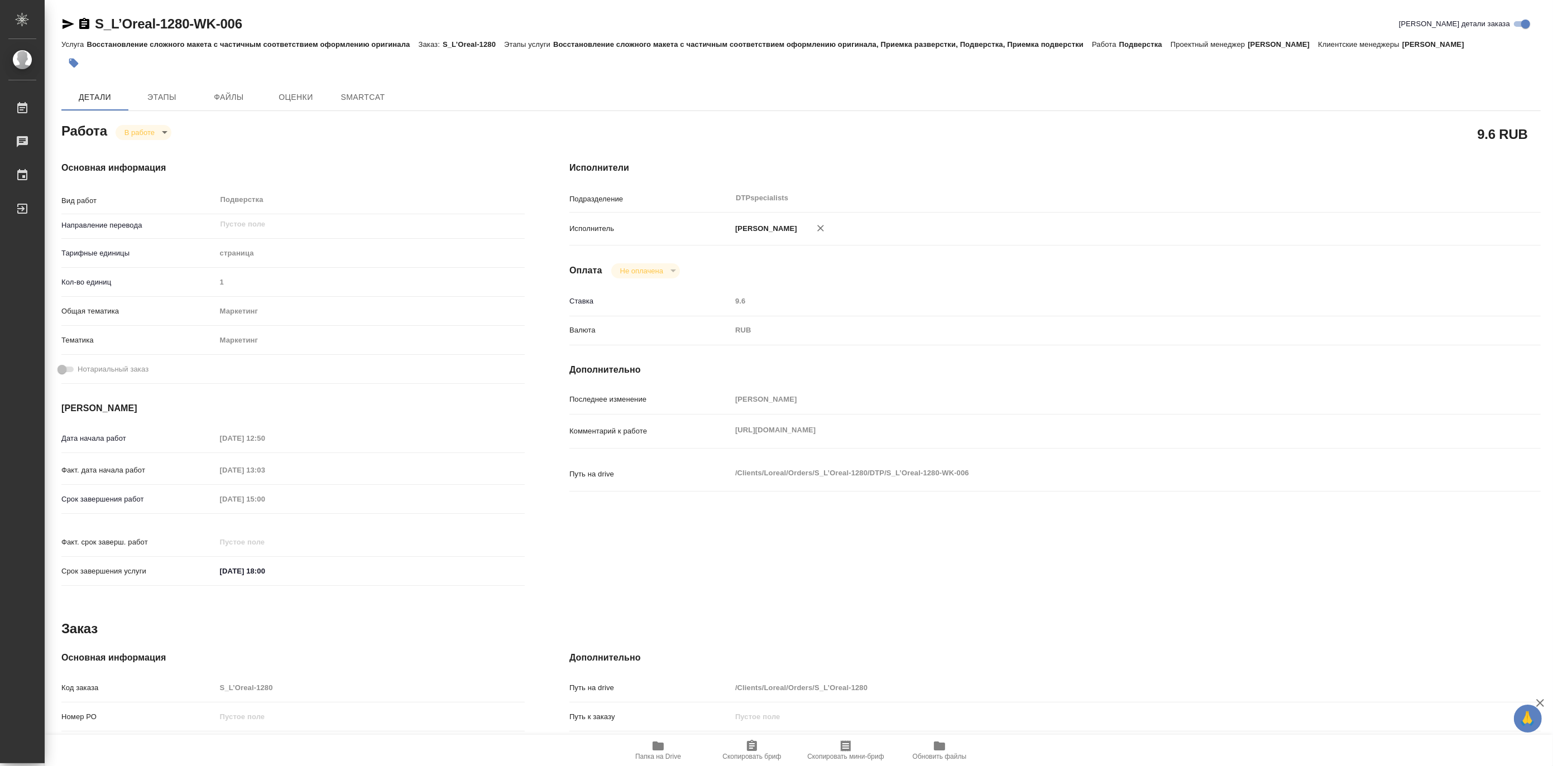
type textarea "x"
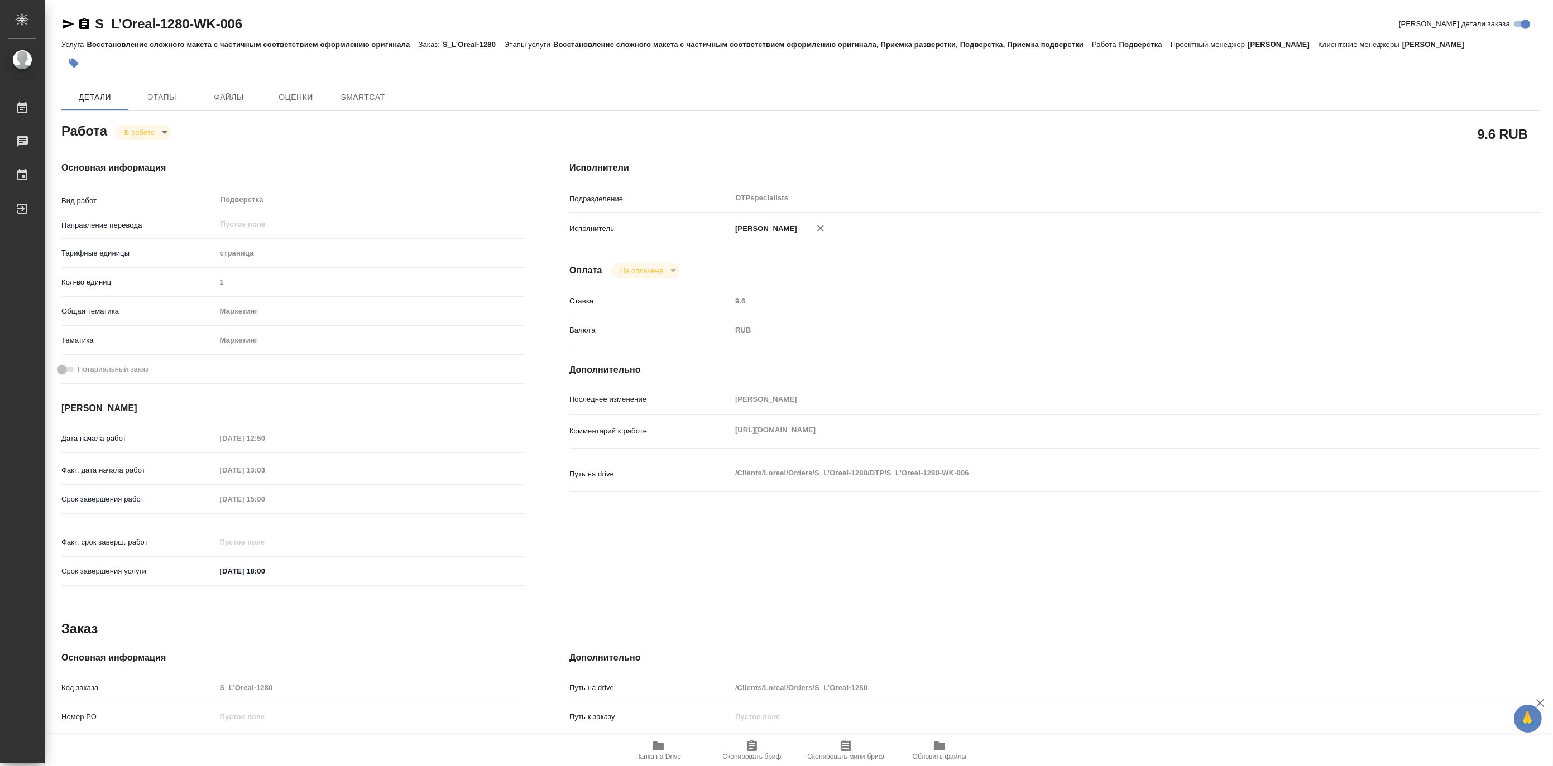
type textarea "x"
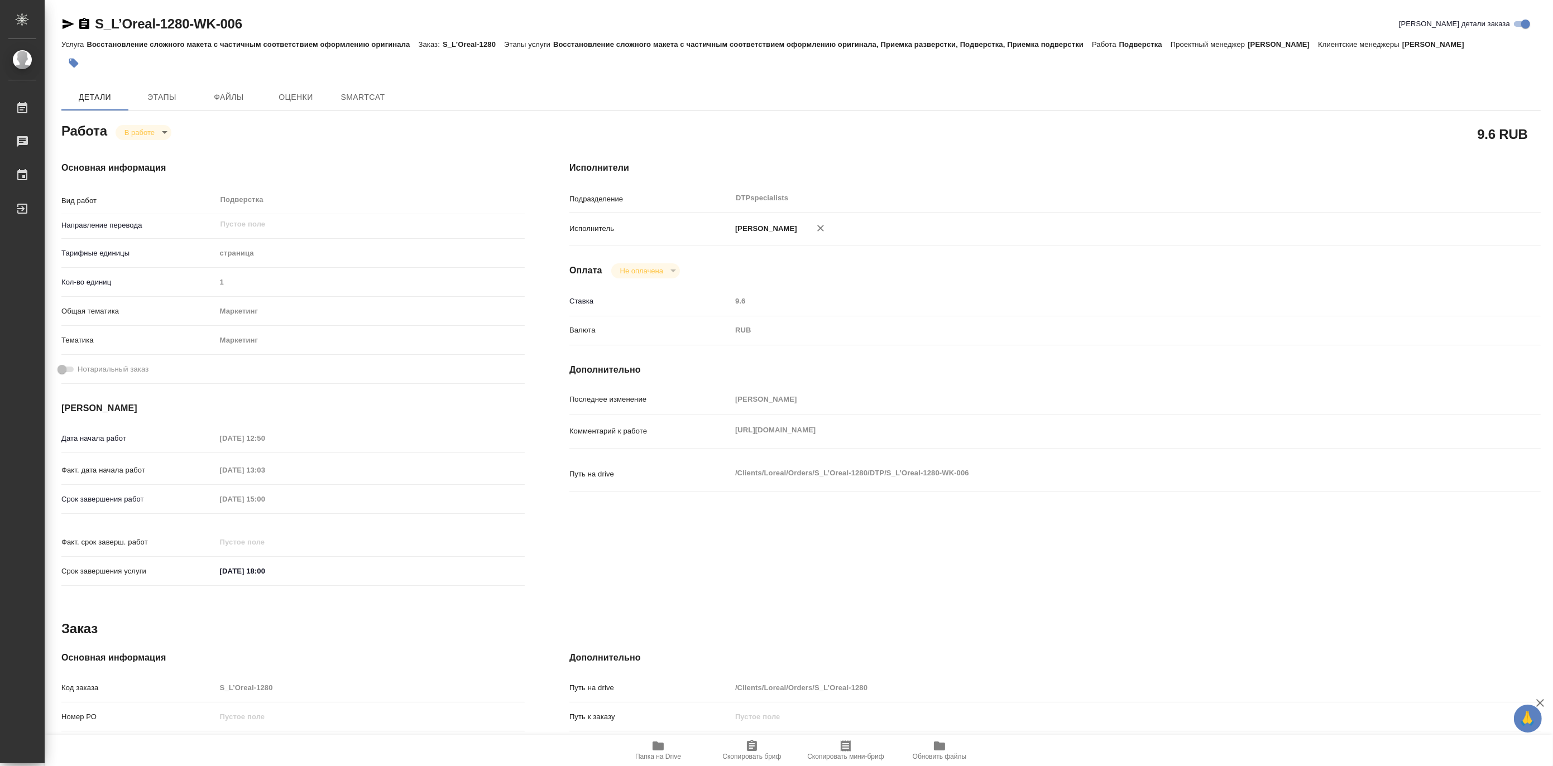
type textarea "x"
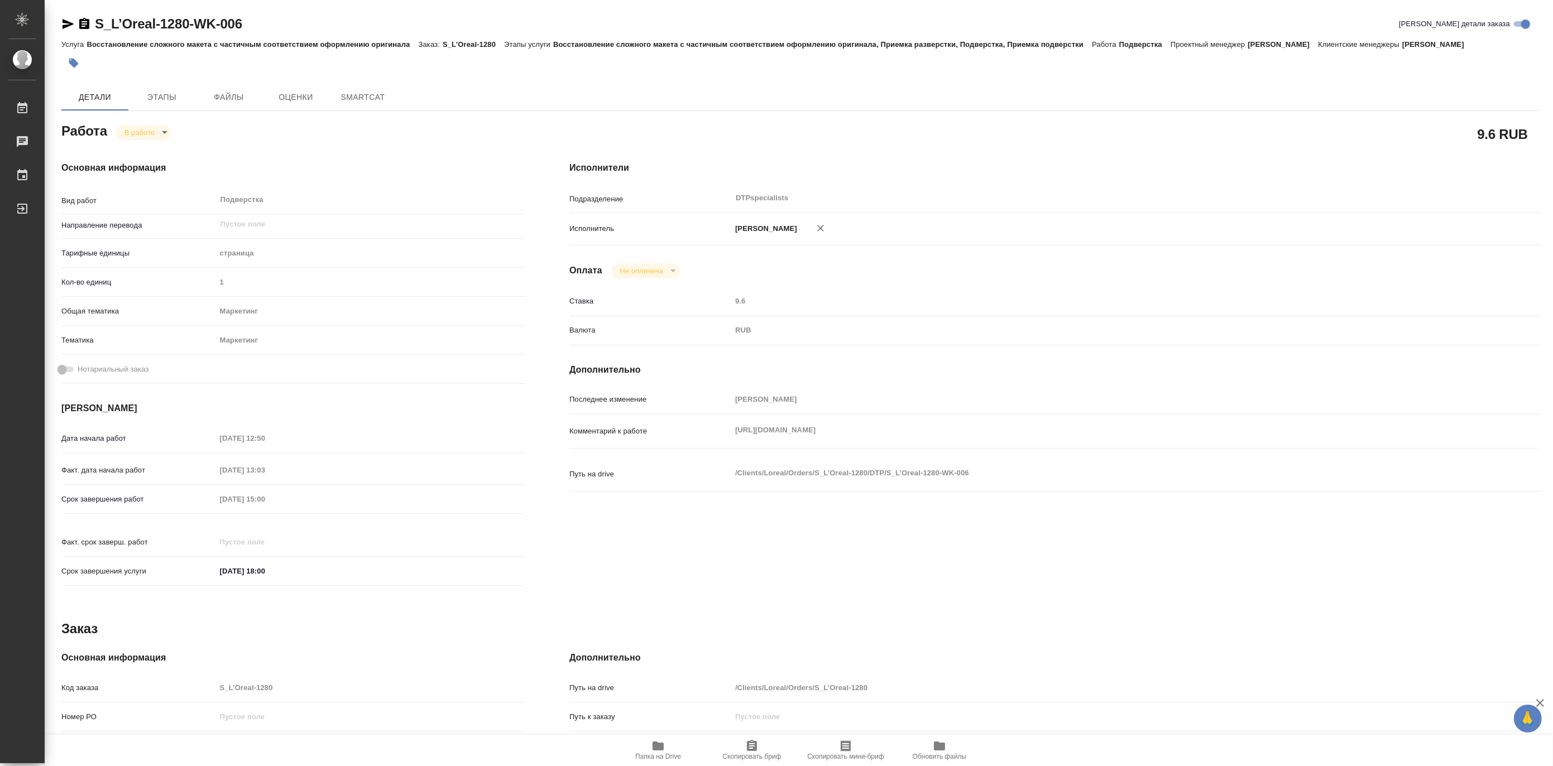
type textarea "x"
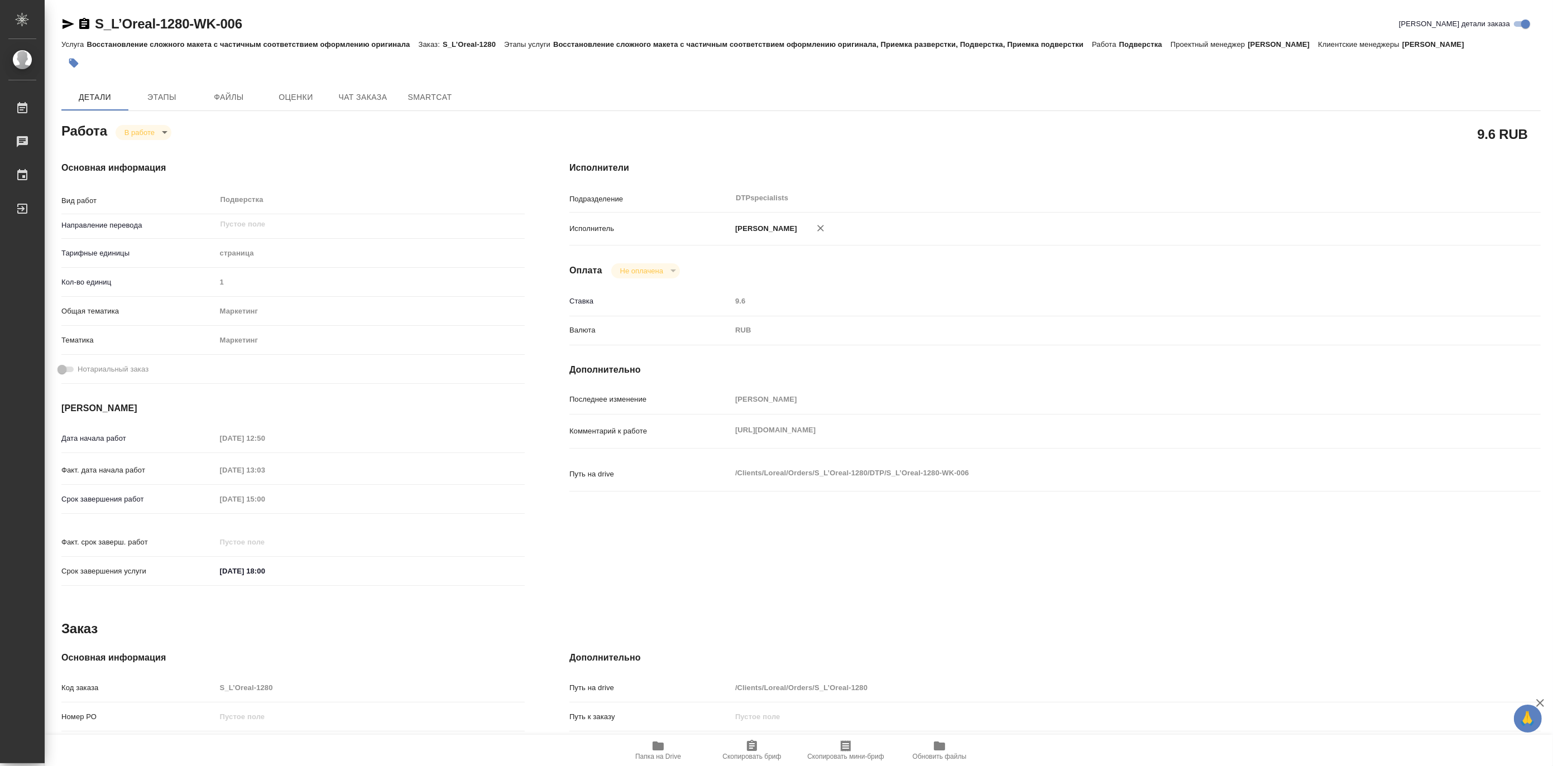
type textarea "x"
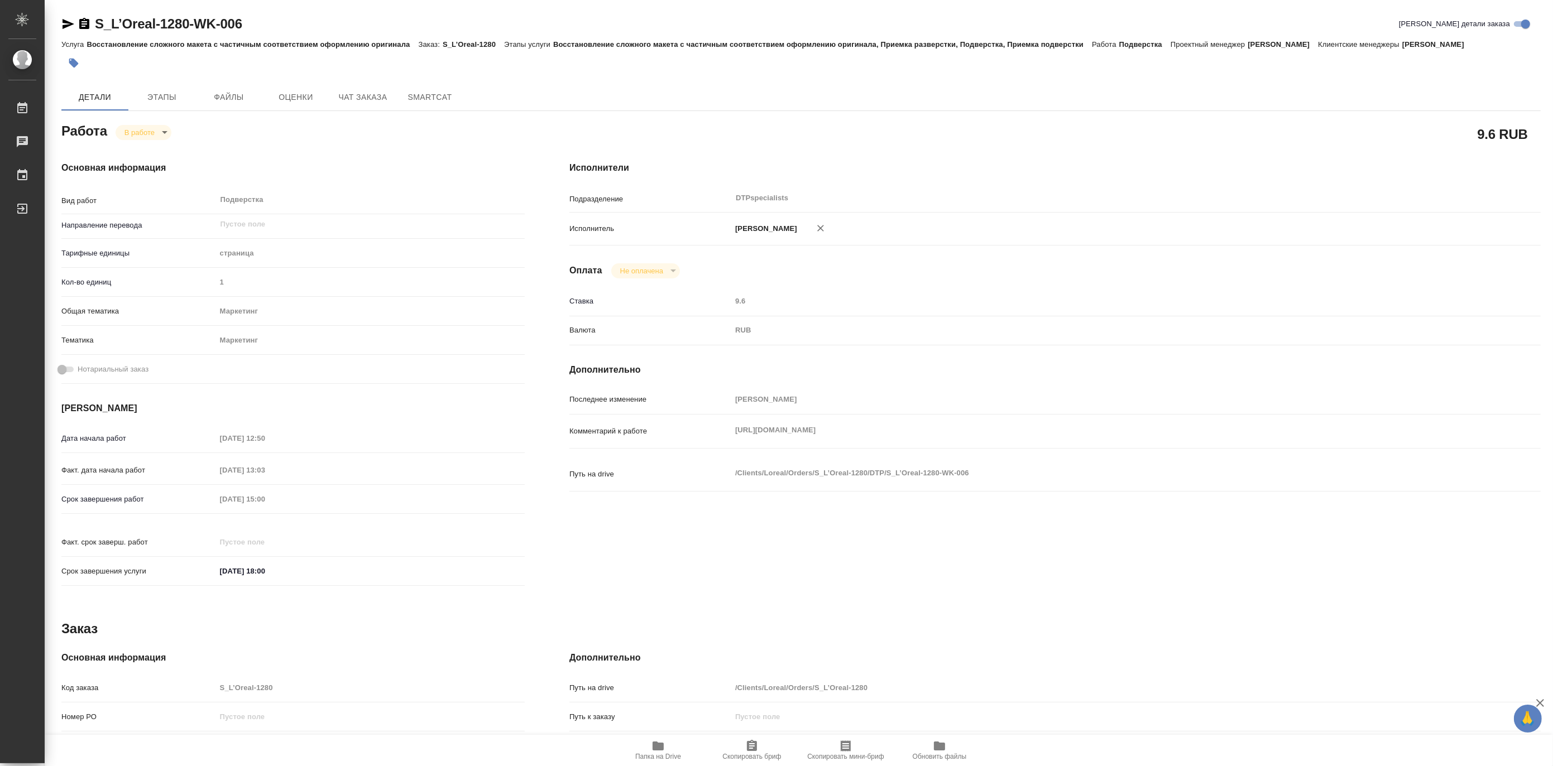
click at [716, 443] on div "Комментарий к работе https://drive.awatera.com/s/cN9SR59jksAbaKi x" at bounding box center [1054, 431] width 971 height 25
type textarea "x"
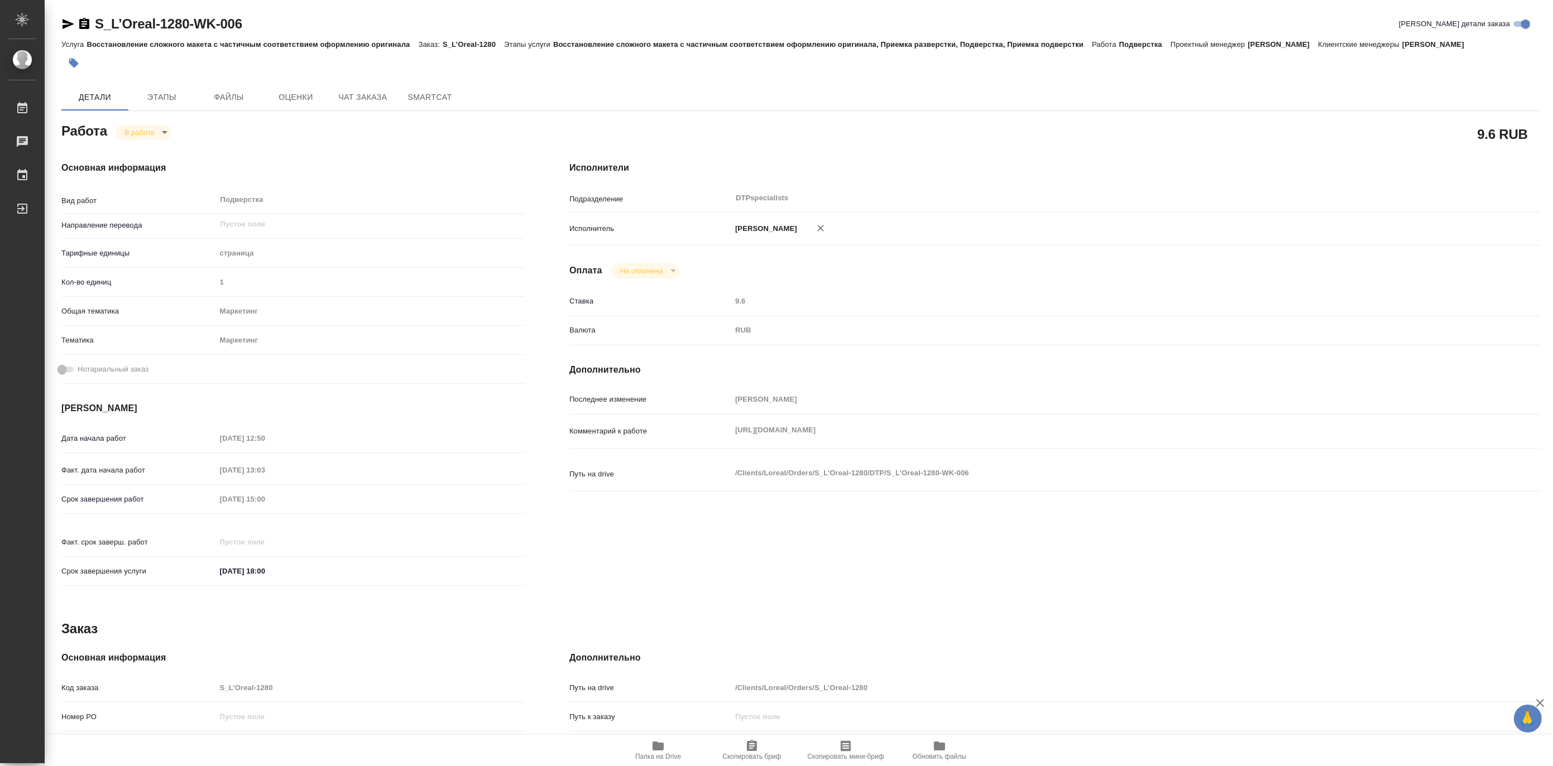
type textarea "x"
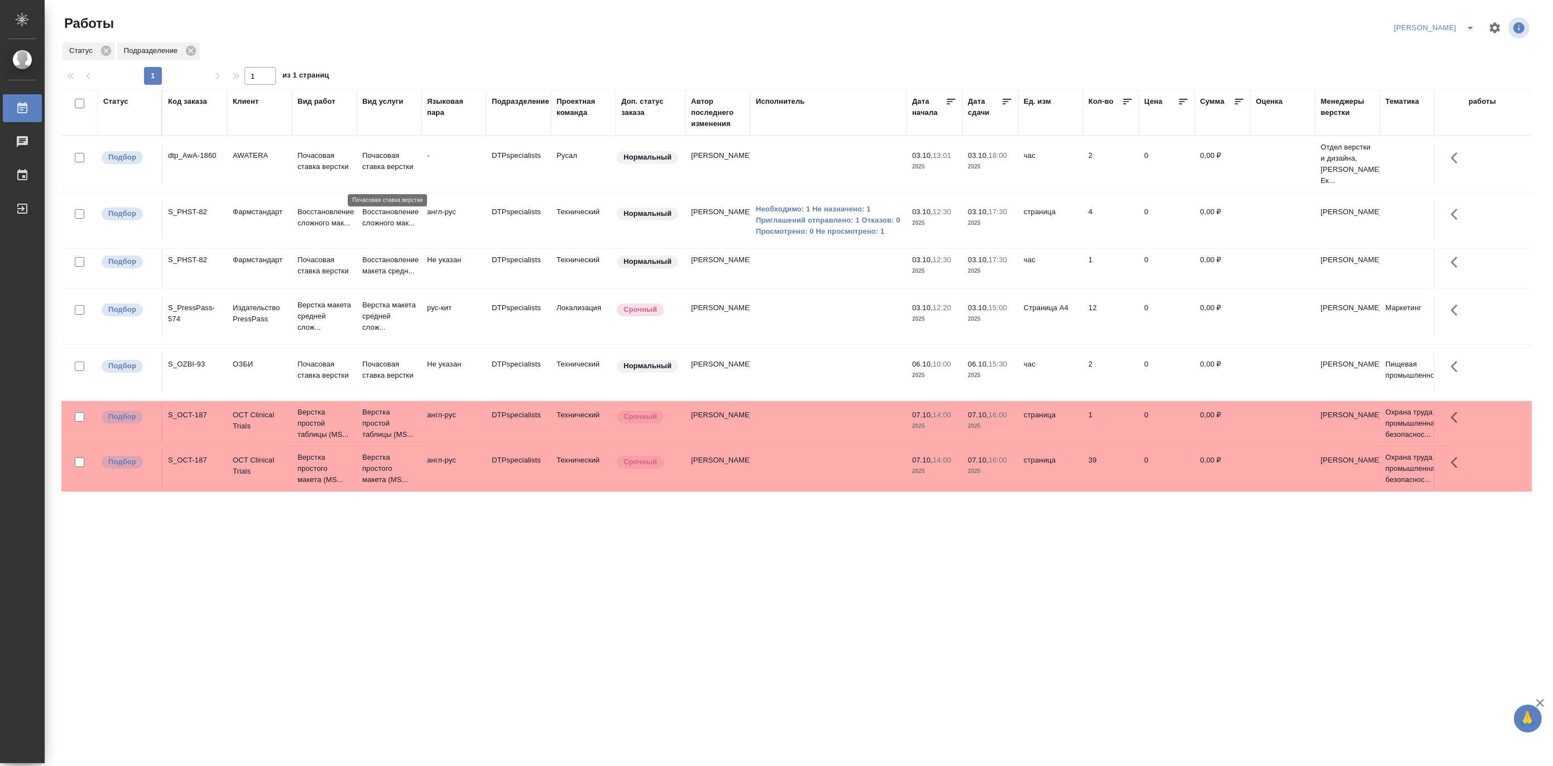
click at [382, 172] on p "Почасовая ставка верстки" at bounding box center [389, 161] width 54 height 22
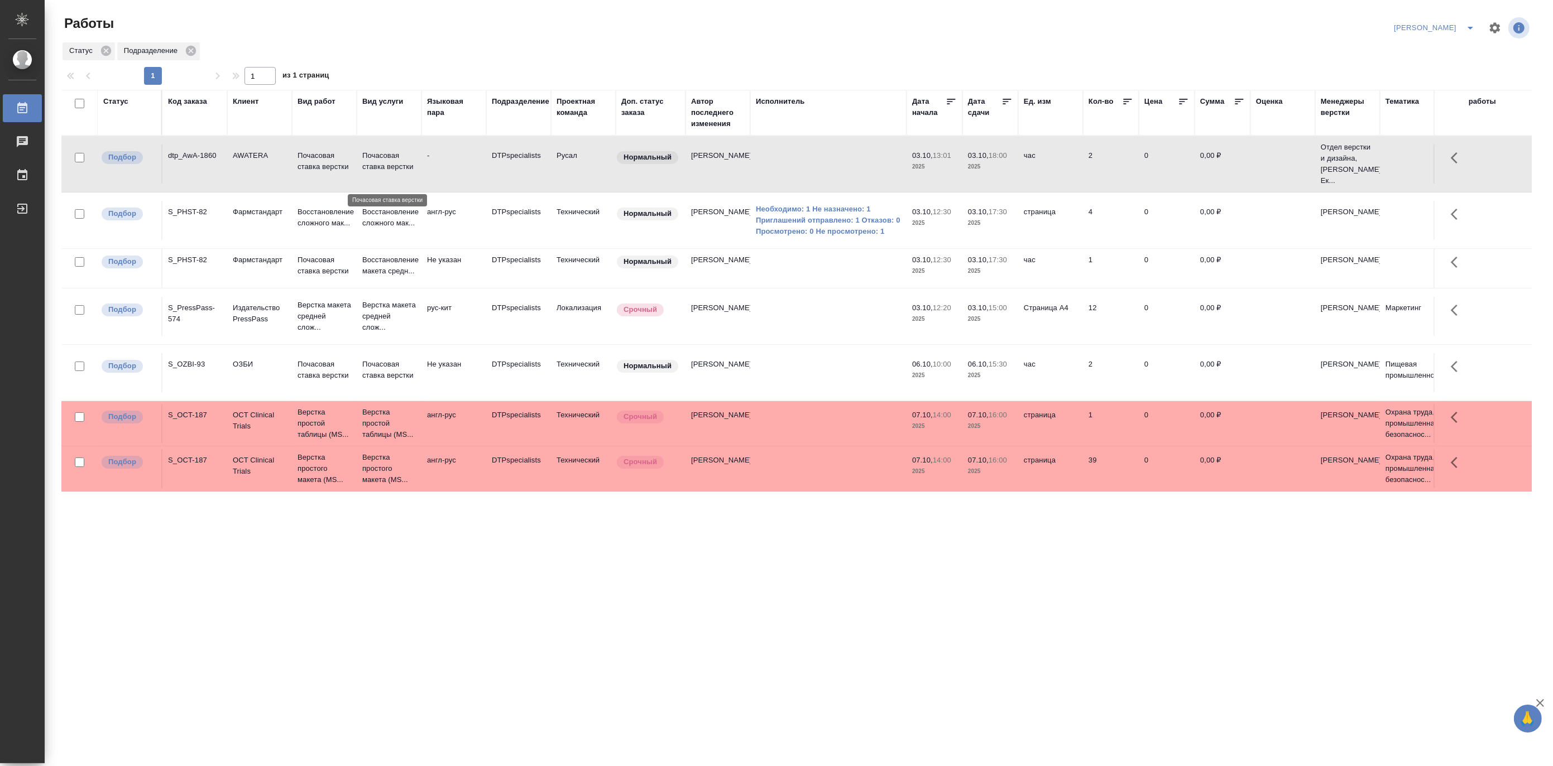
click at [382, 172] on p "Почасовая ставка верстки" at bounding box center [389, 161] width 54 height 22
click at [1466, 20] on button "split button" at bounding box center [1470, 28] width 22 height 18
click at [1439, 52] on li "[PERSON_NAME] работе" at bounding box center [1427, 50] width 107 height 18
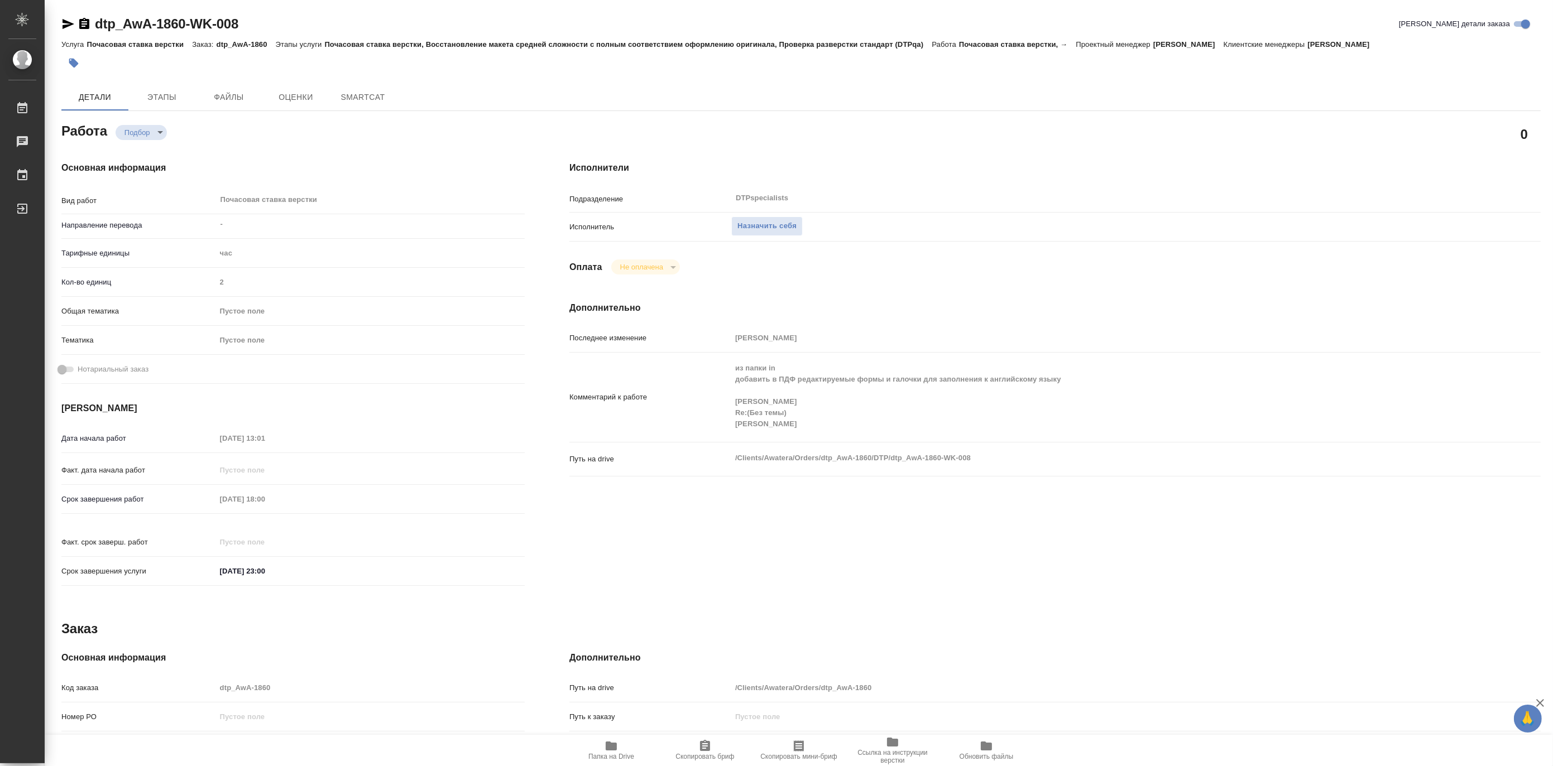
type textarea "x"
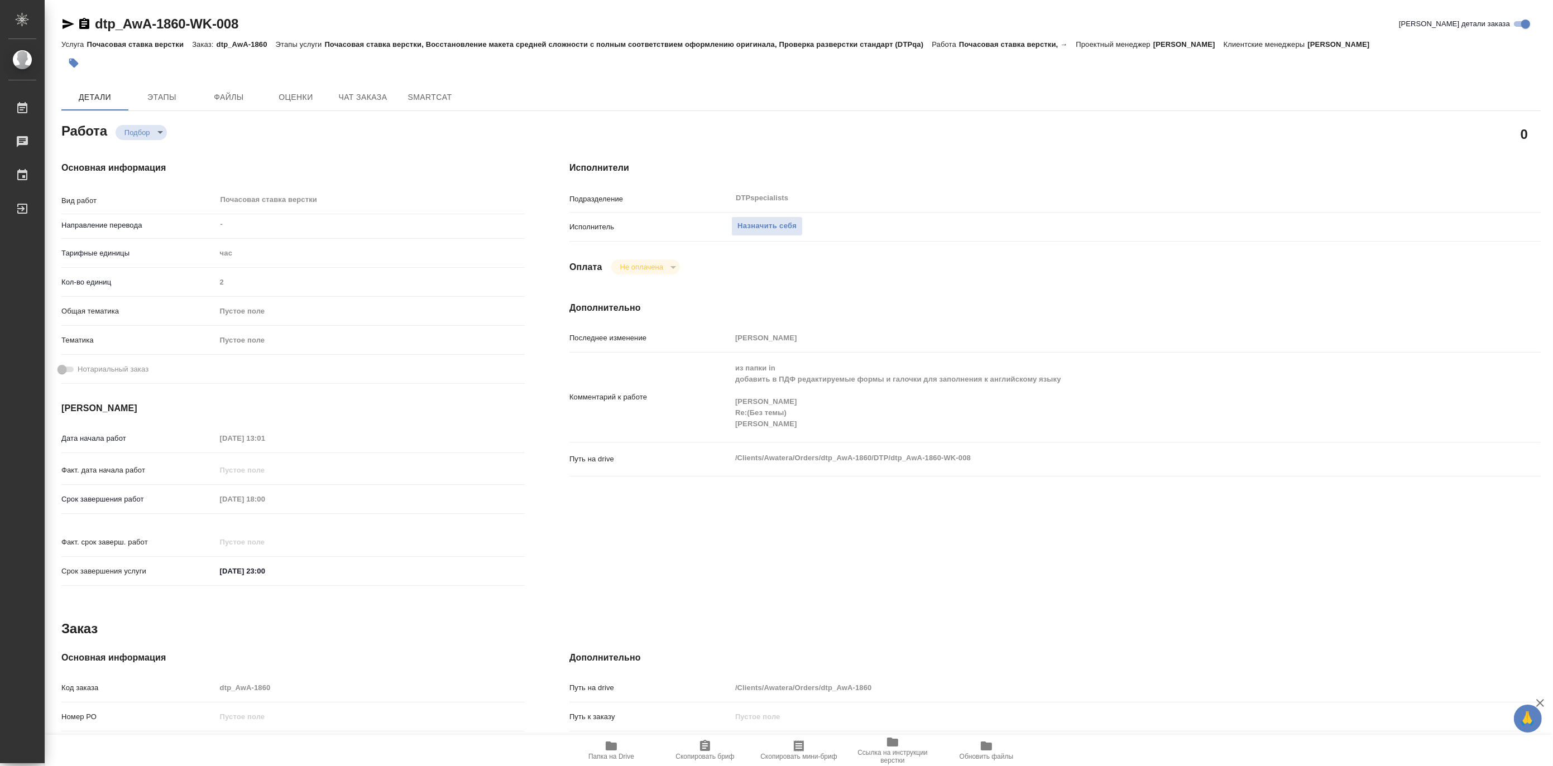
type textarea "x"
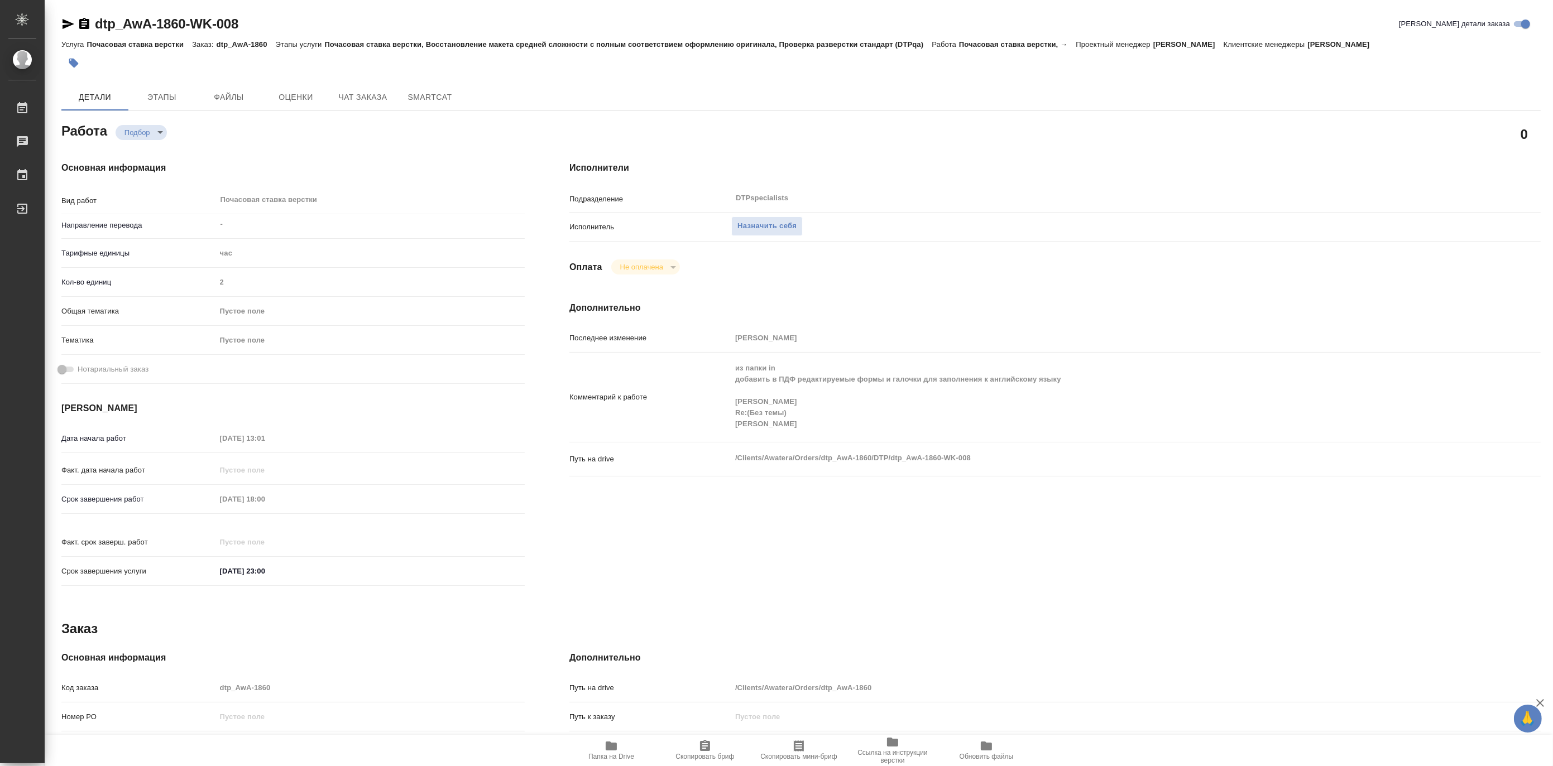
type textarea "x"
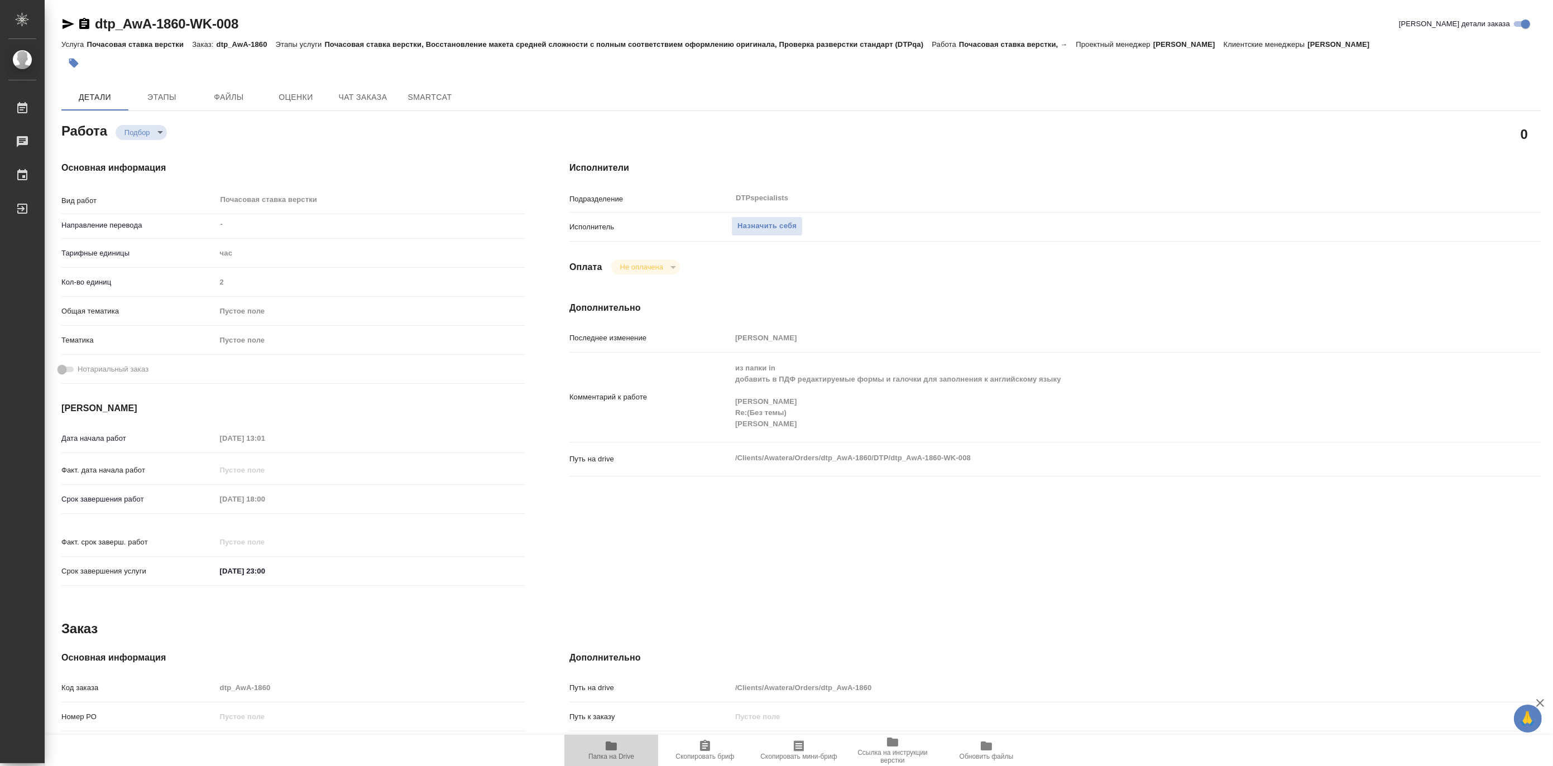
click at [606, 748] on icon "button" at bounding box center [611, 746] width 11 height 9
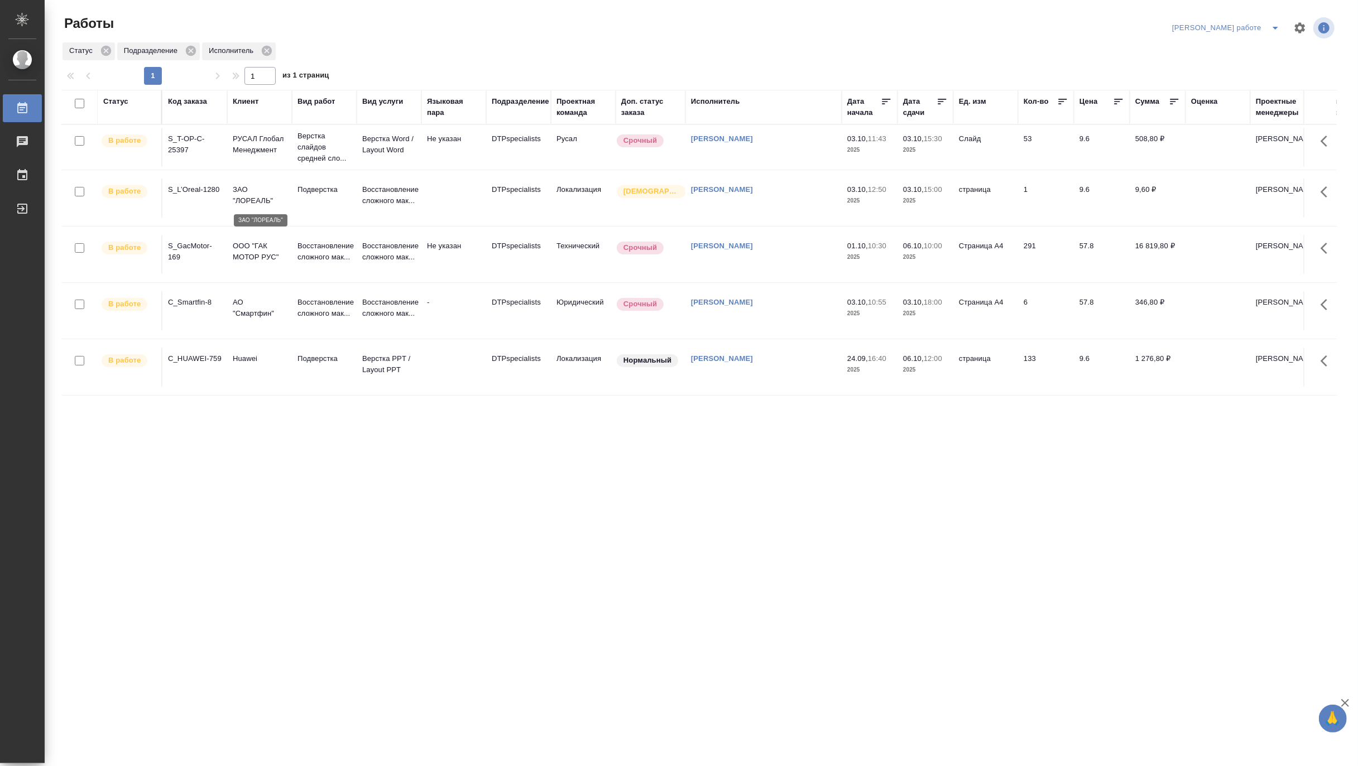
click at [272, 191] on p "ЗАО "ЛОРЕАЛЬ"" at bounding box center [260, 195] width 54 height 22
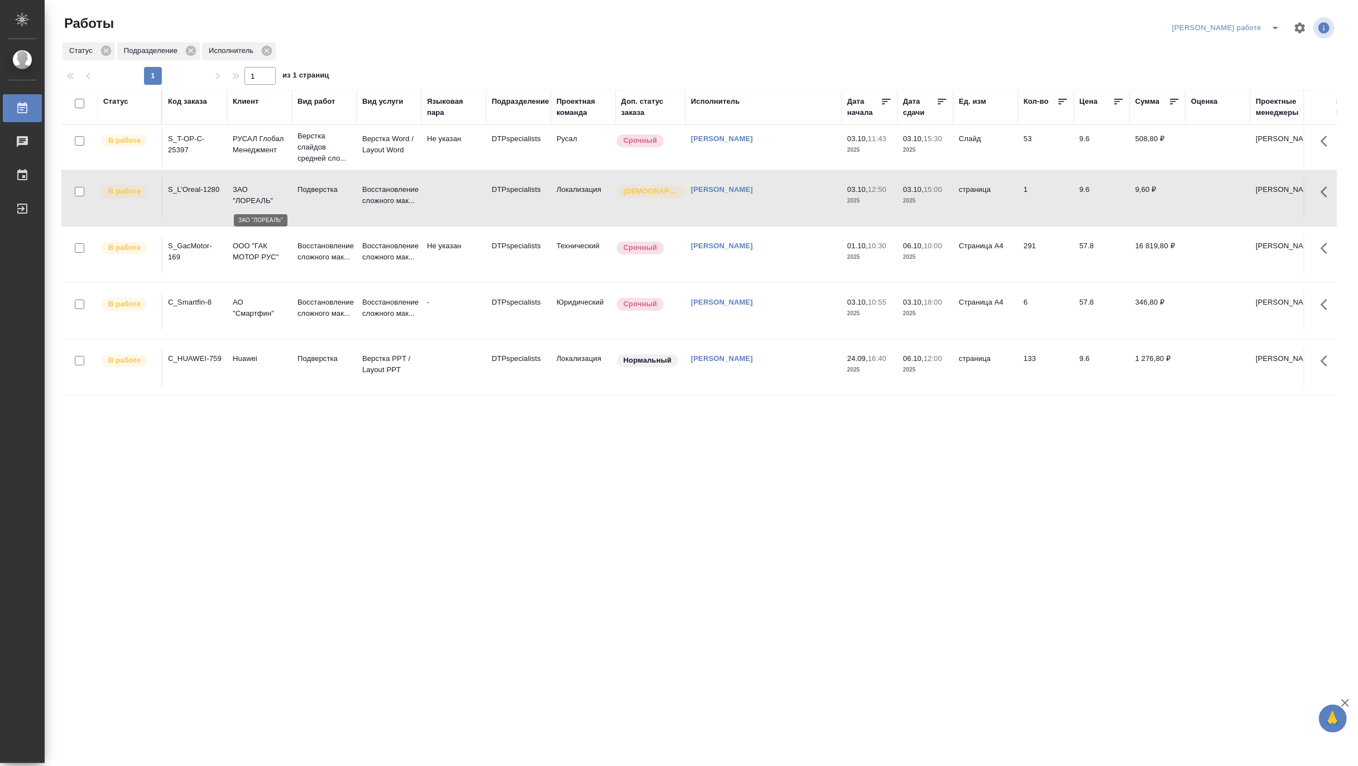
click at [272, 191] on p "ЗАО "ЛОРЕАЛЬ"" at bounding box center [260, 195] width 54 height 22
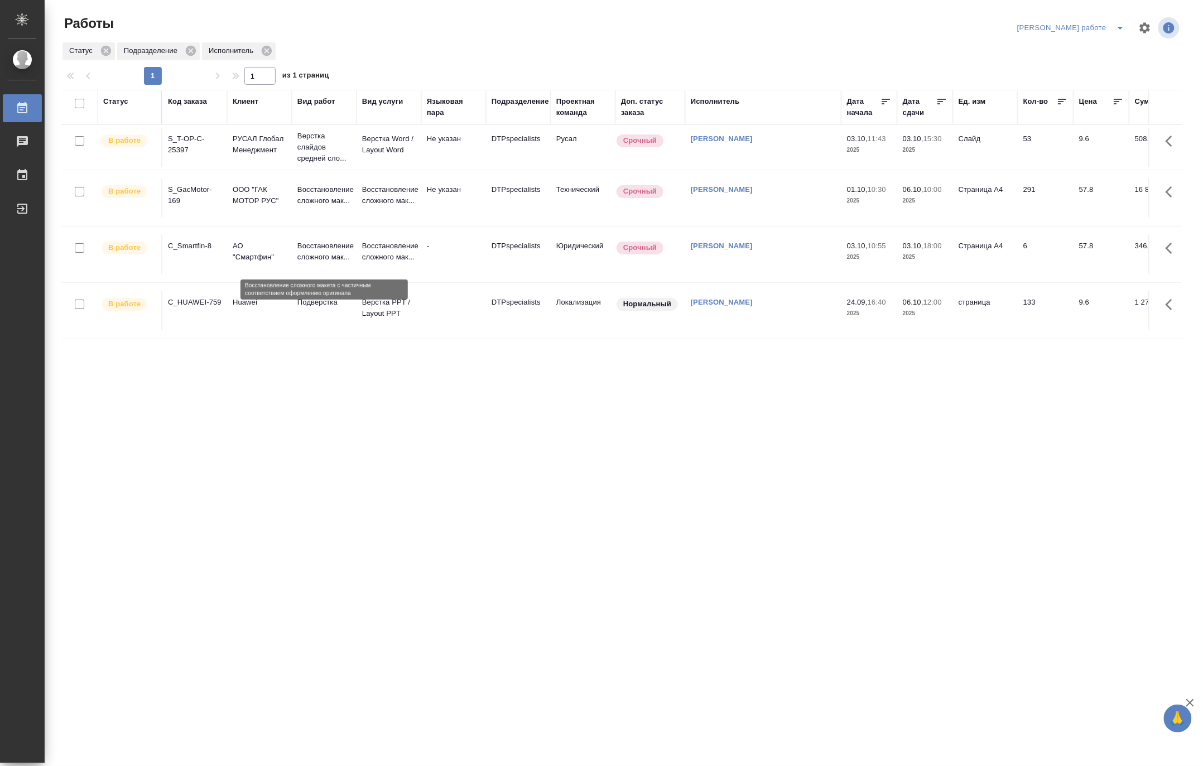
click at [310, 247] on p "Восстановление сложного мак..." at bounding box center [324, 252] width 54 height 22
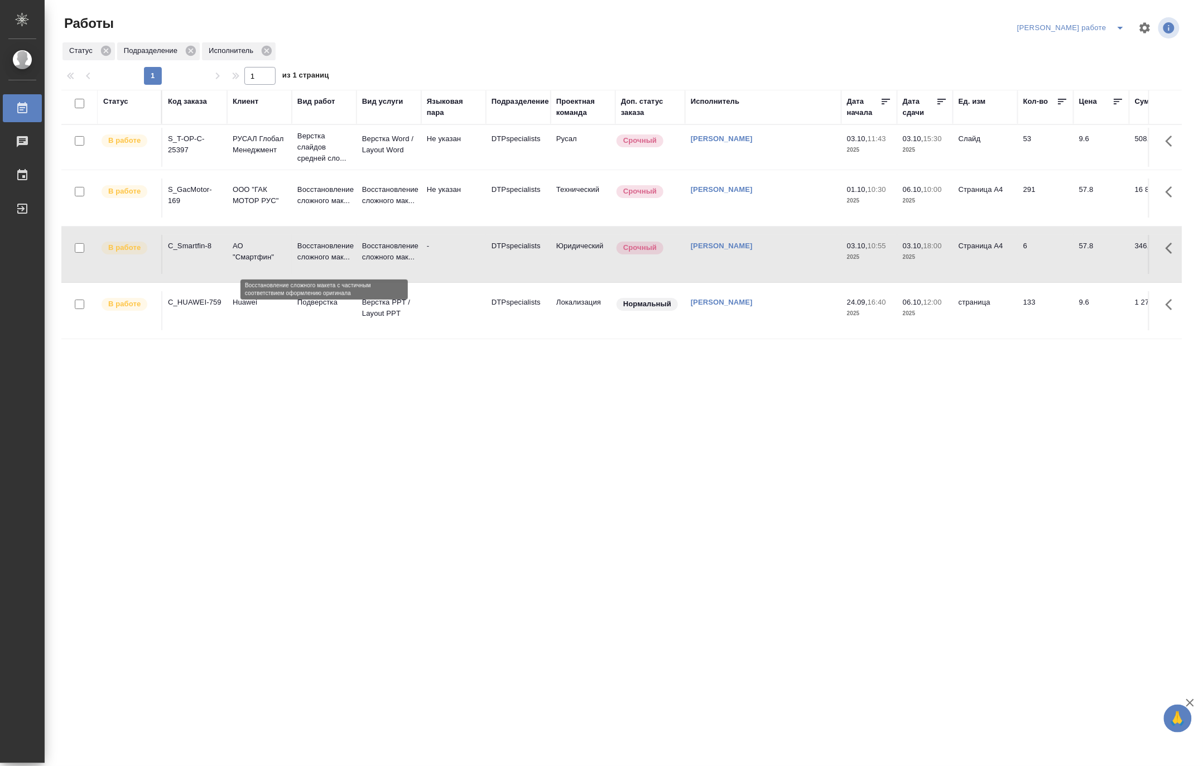
click at [310, 247] on p "Восстановление сложного мак..." at bounding box center [324, 252] width 54 height 22
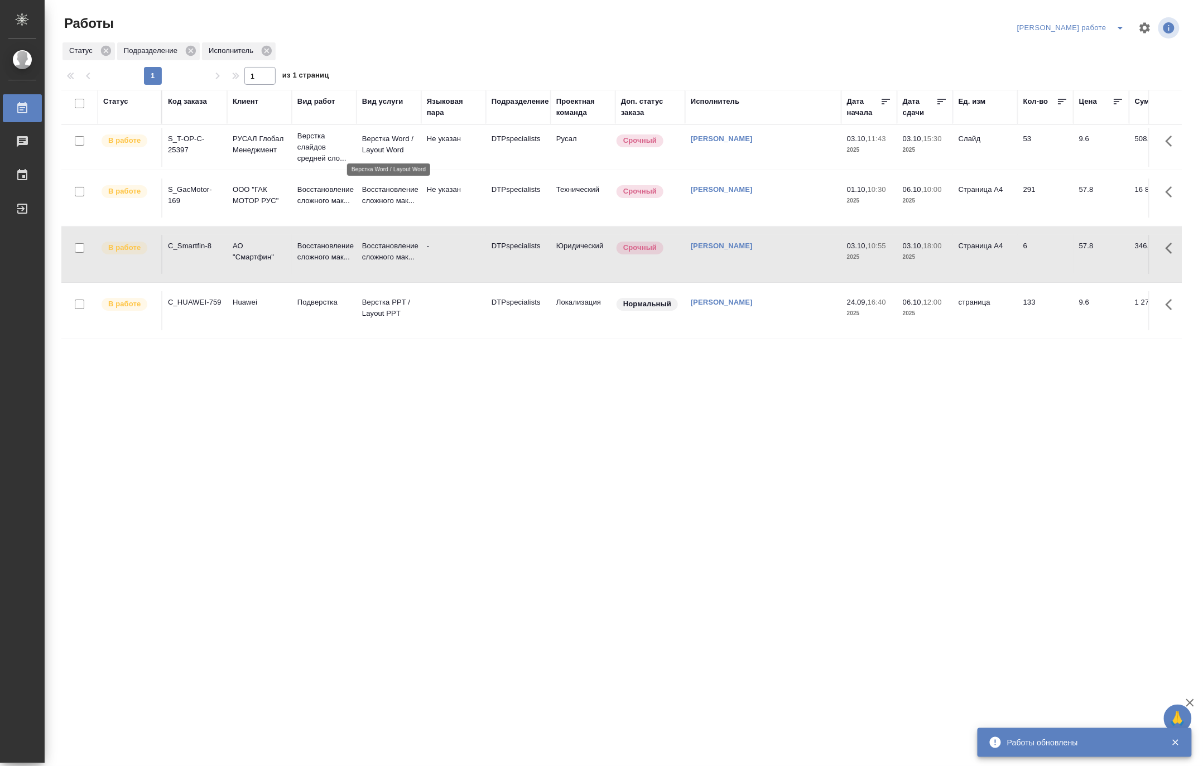
click at [398, 144] on p "Верстка Word / Layout Word" at bounding box center [389, 144] width 54 height 22
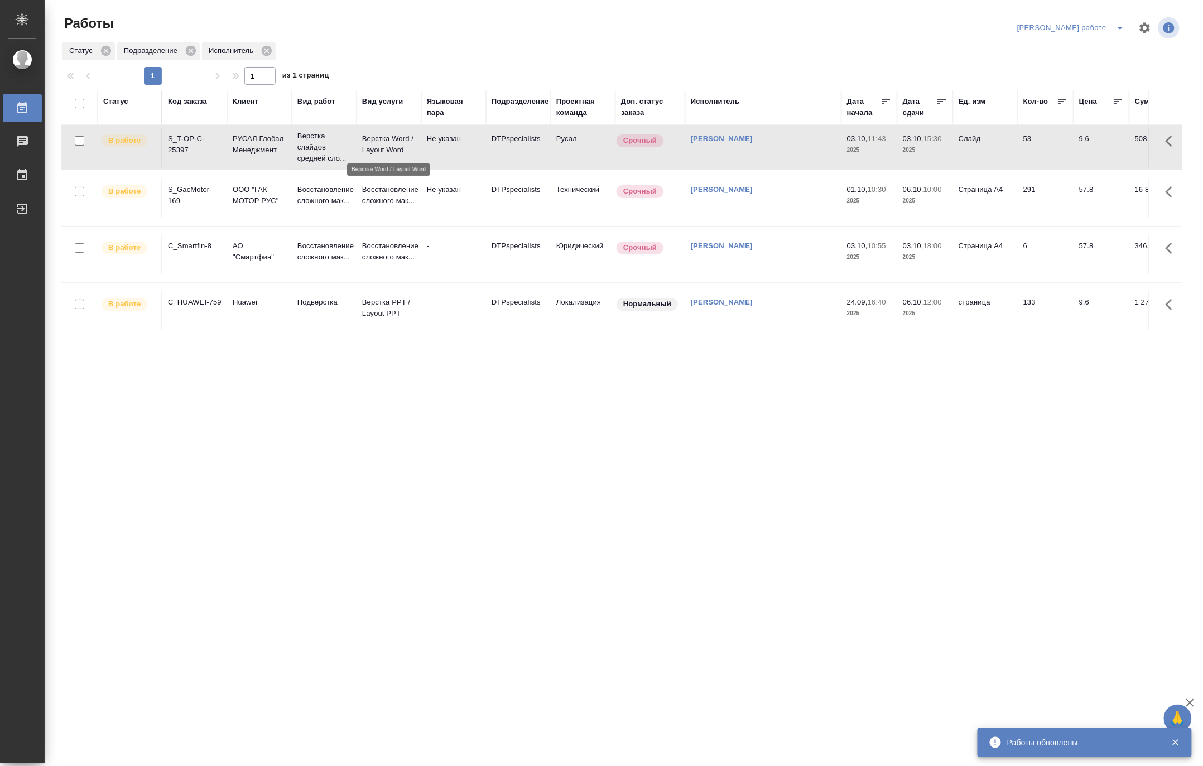
click at [398, 144] on p "Верстка Word / Layout Word" at bounding box center [389, 144] width 54 height 22
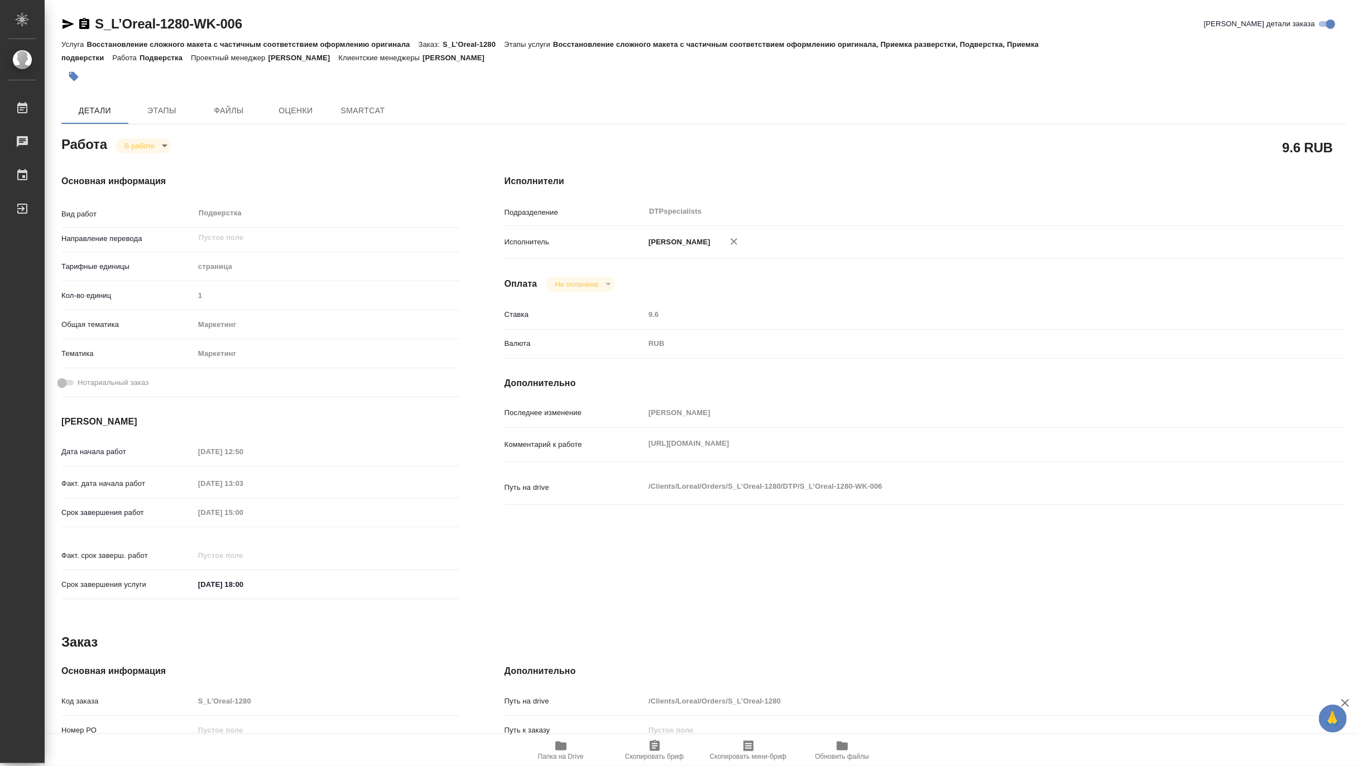
type textarea "x"
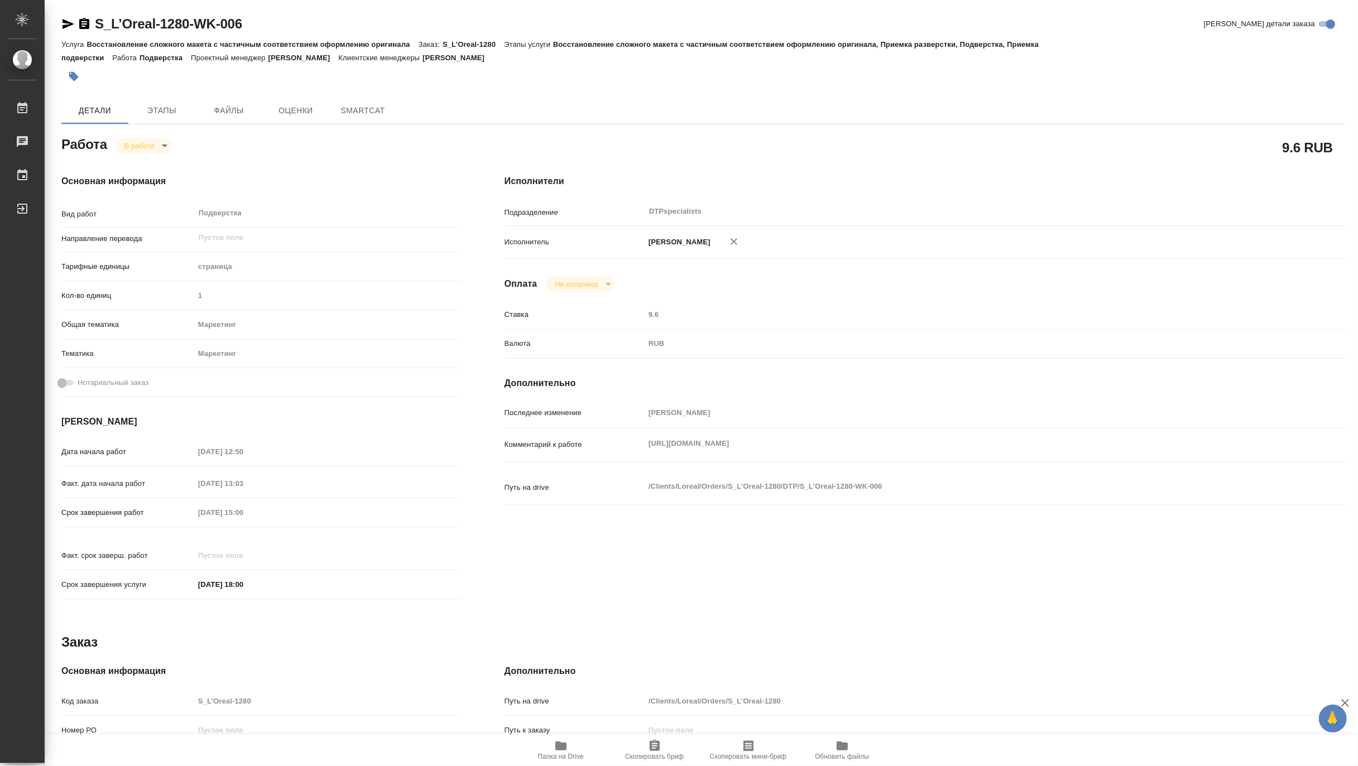
type textarea "x"
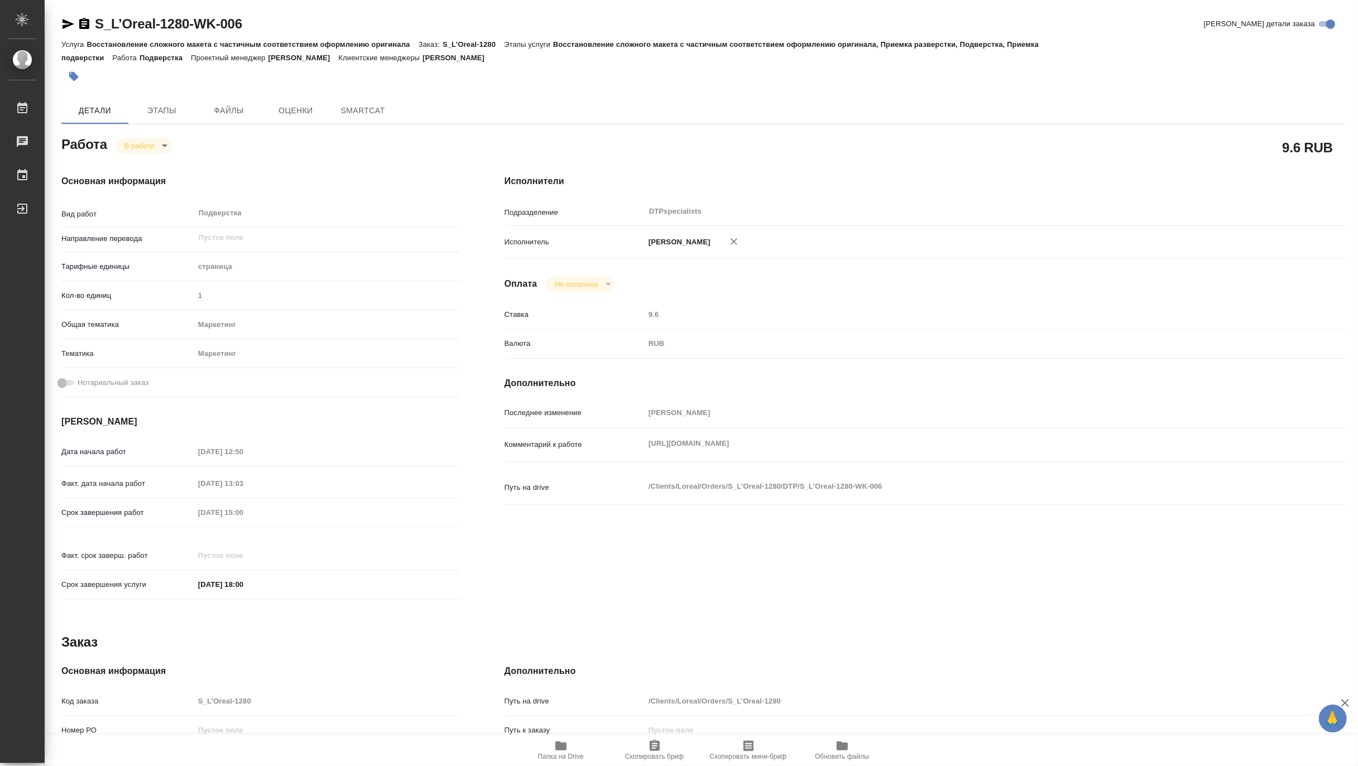
type textarea "x"
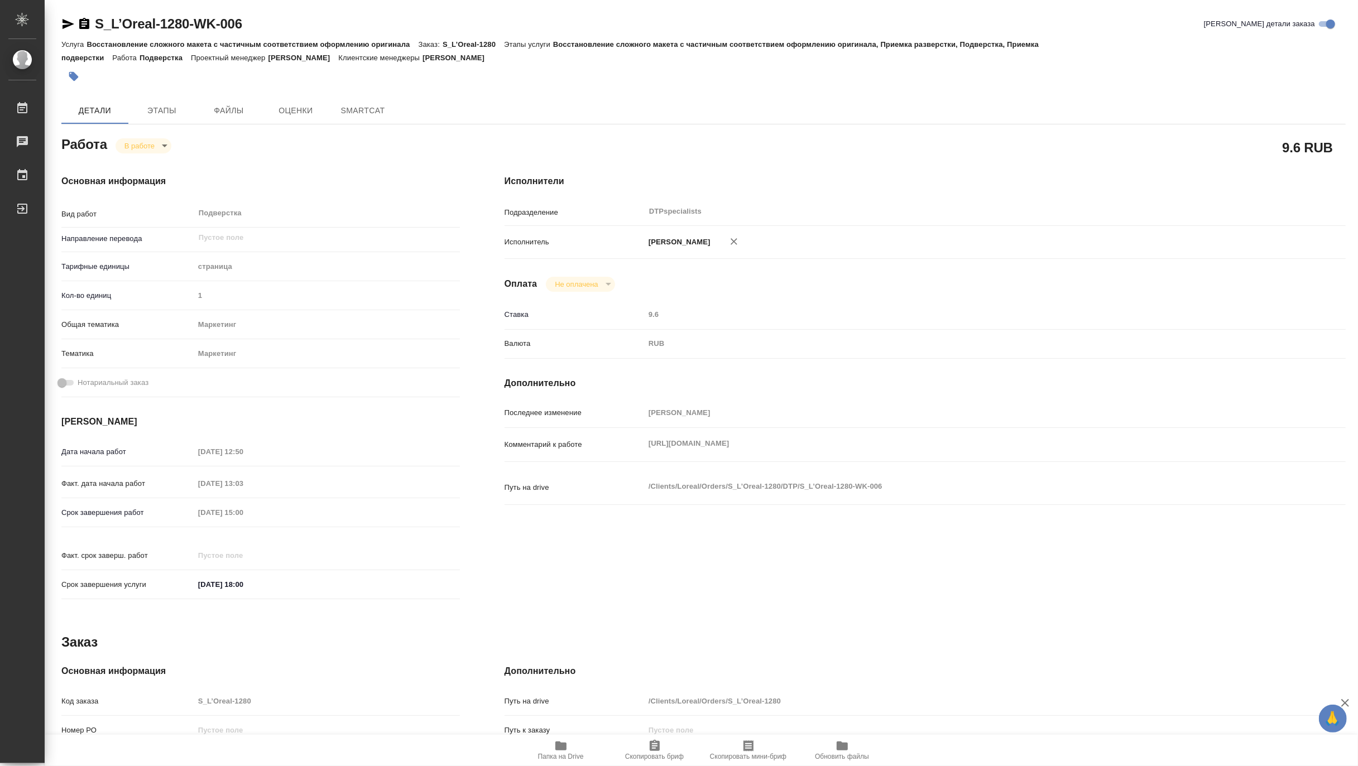
type textarea "x"
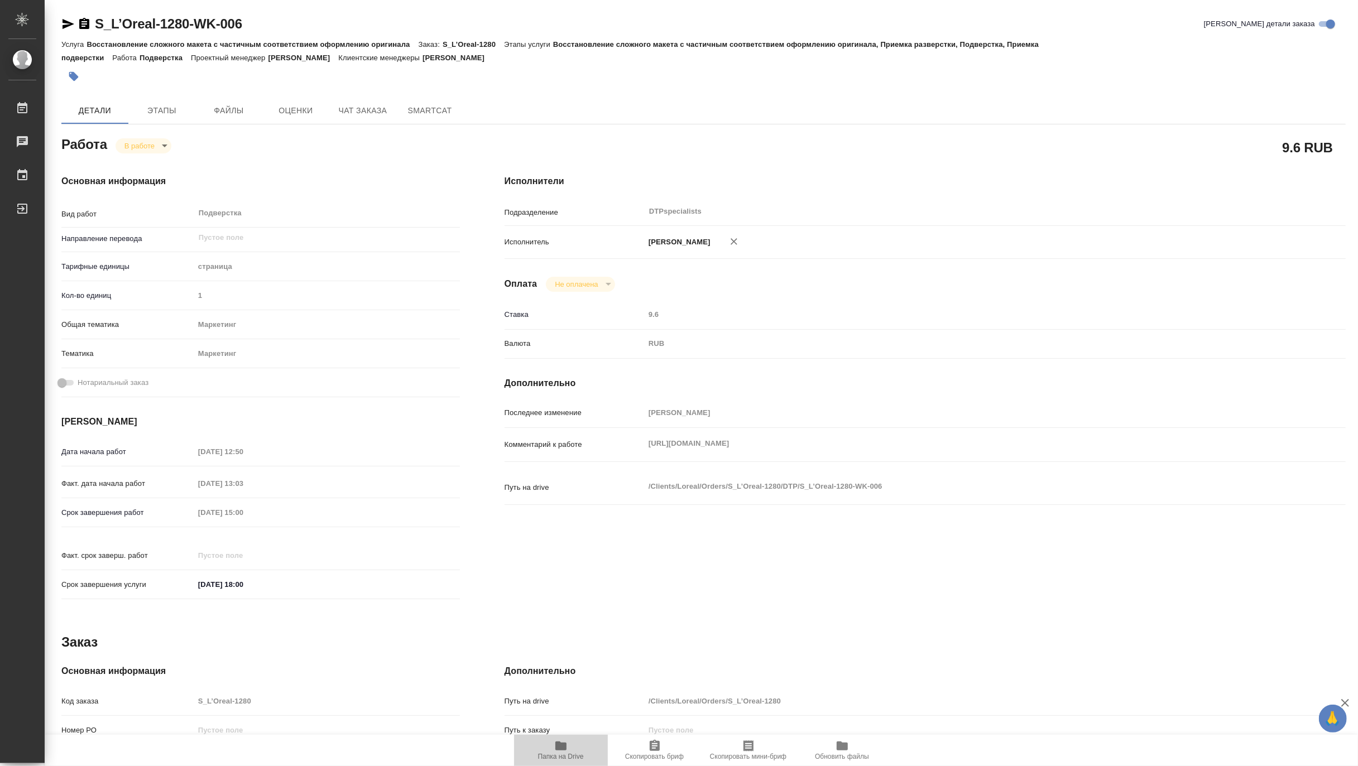
click at [563, 753] on span "Папка на Drive" at bounding box center [561, 757] width 46 height 8
type textarea "x"
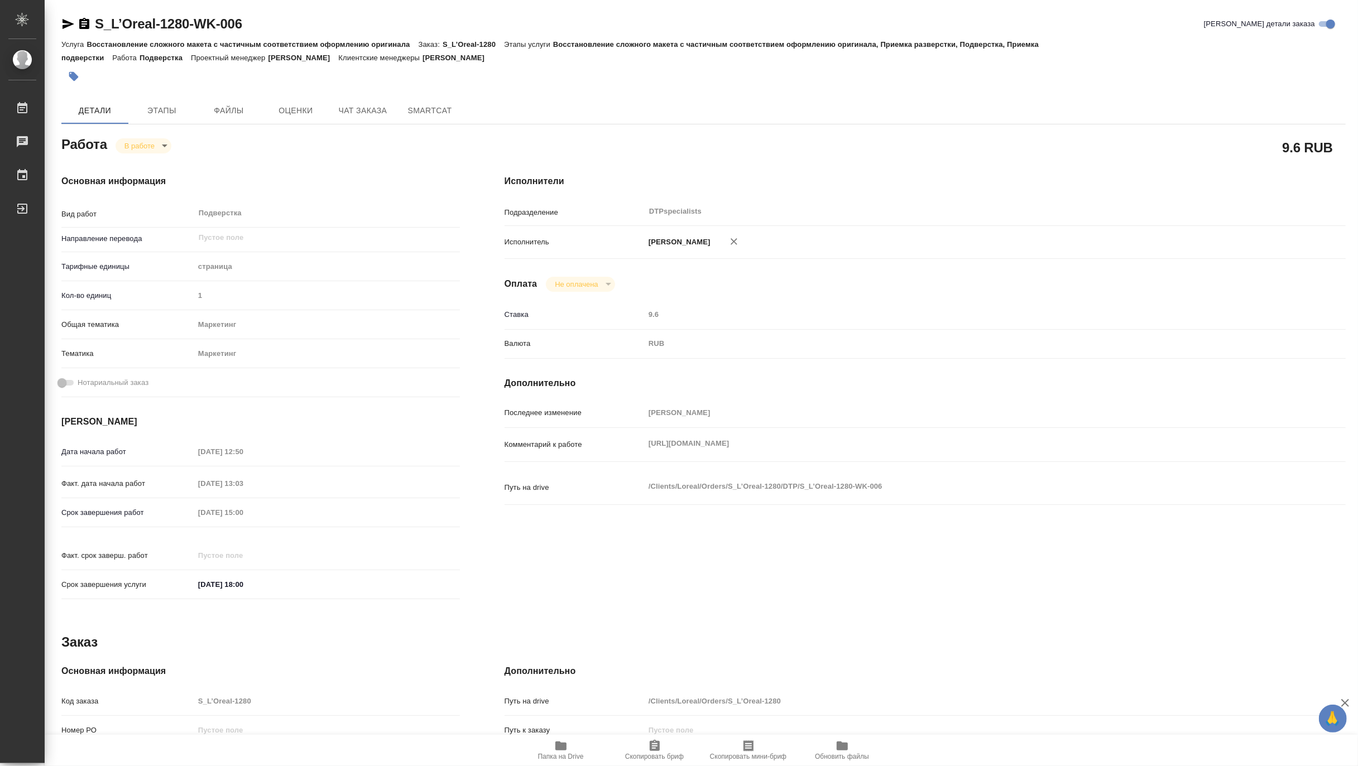
type textarea "x"
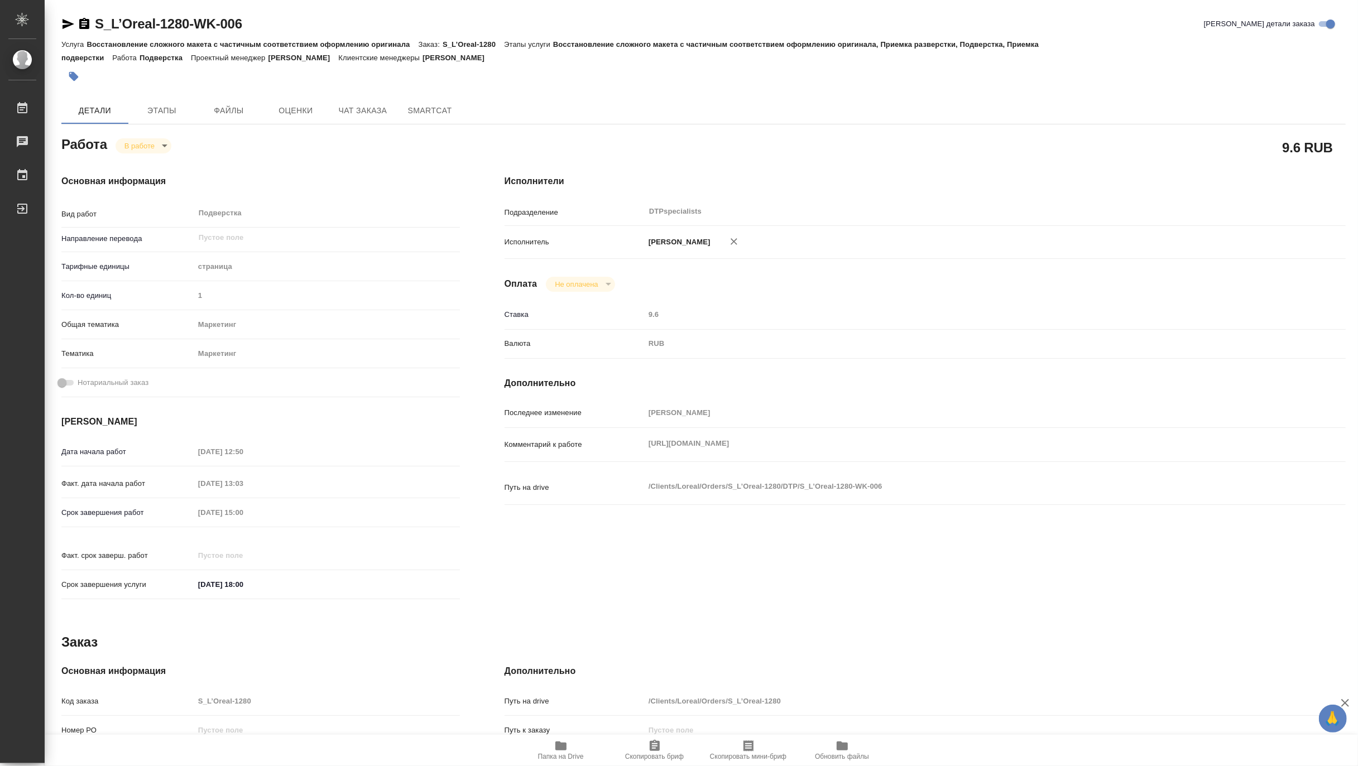
type textarea "x"
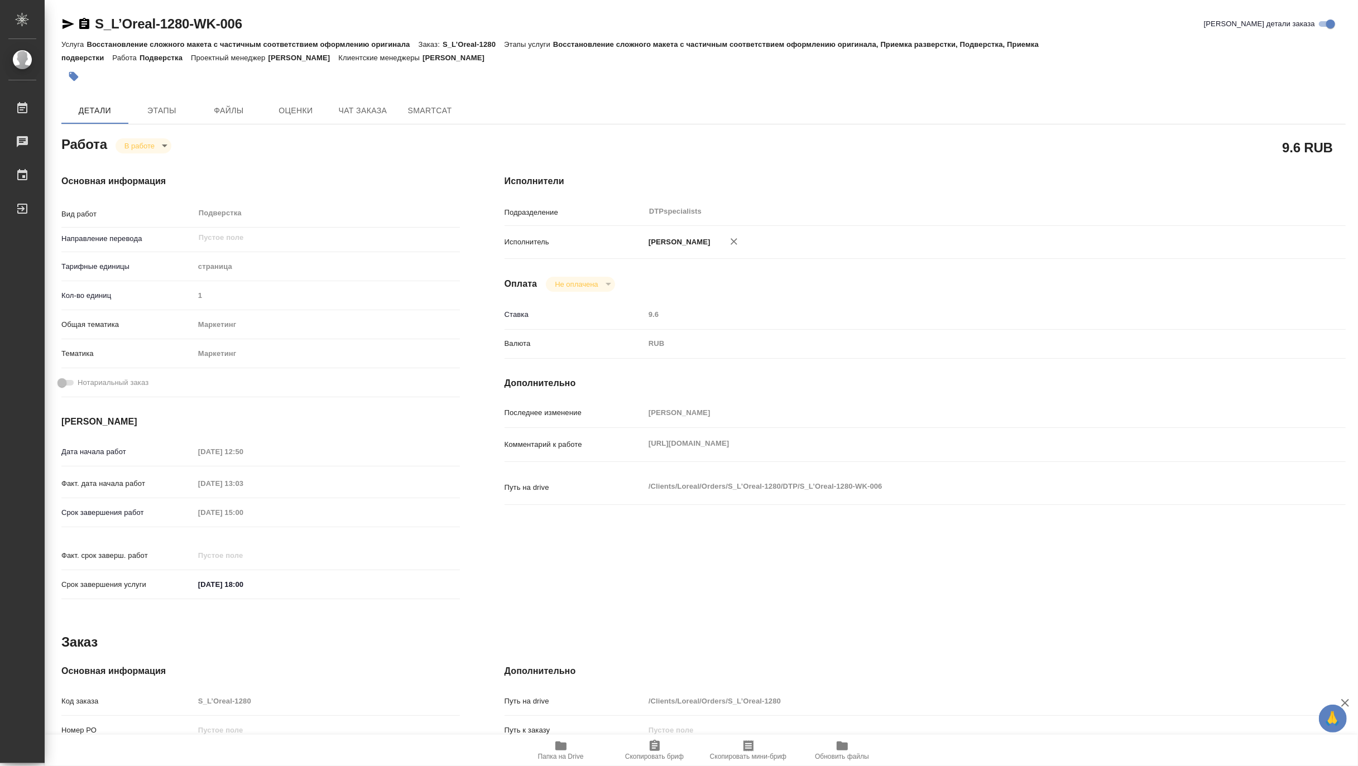
type textarea "x"
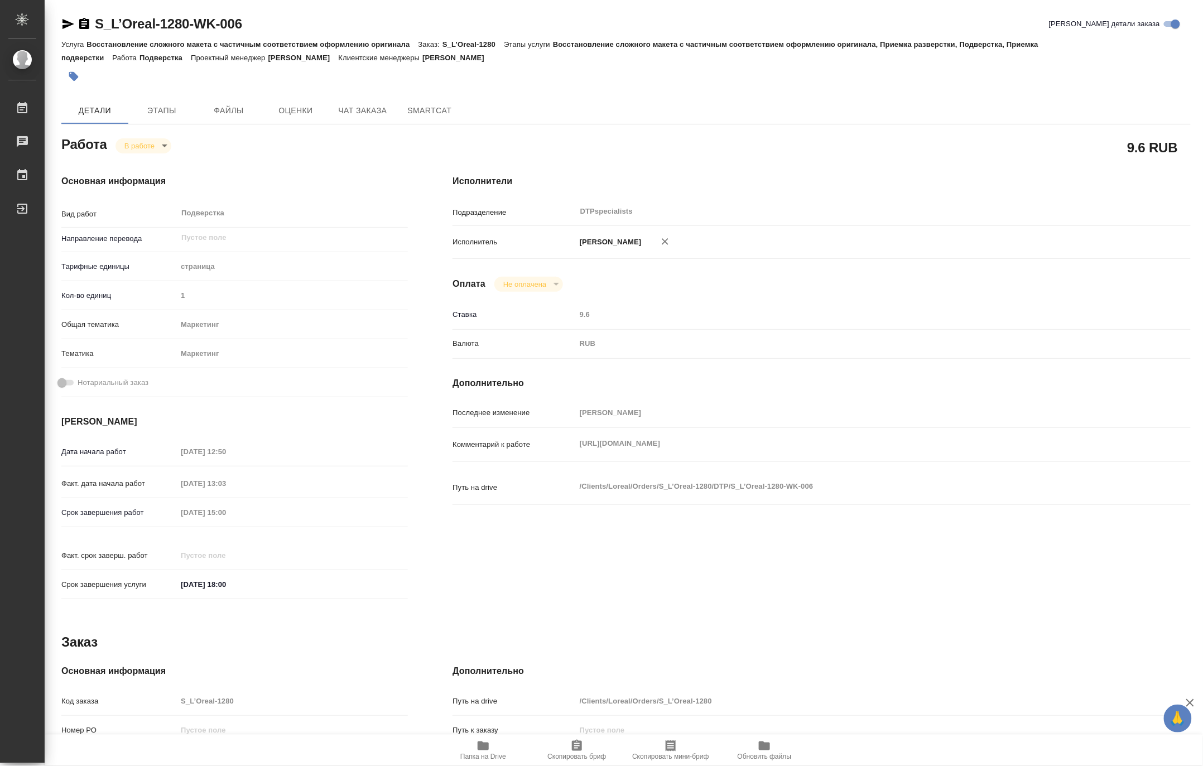
type textarea "x"
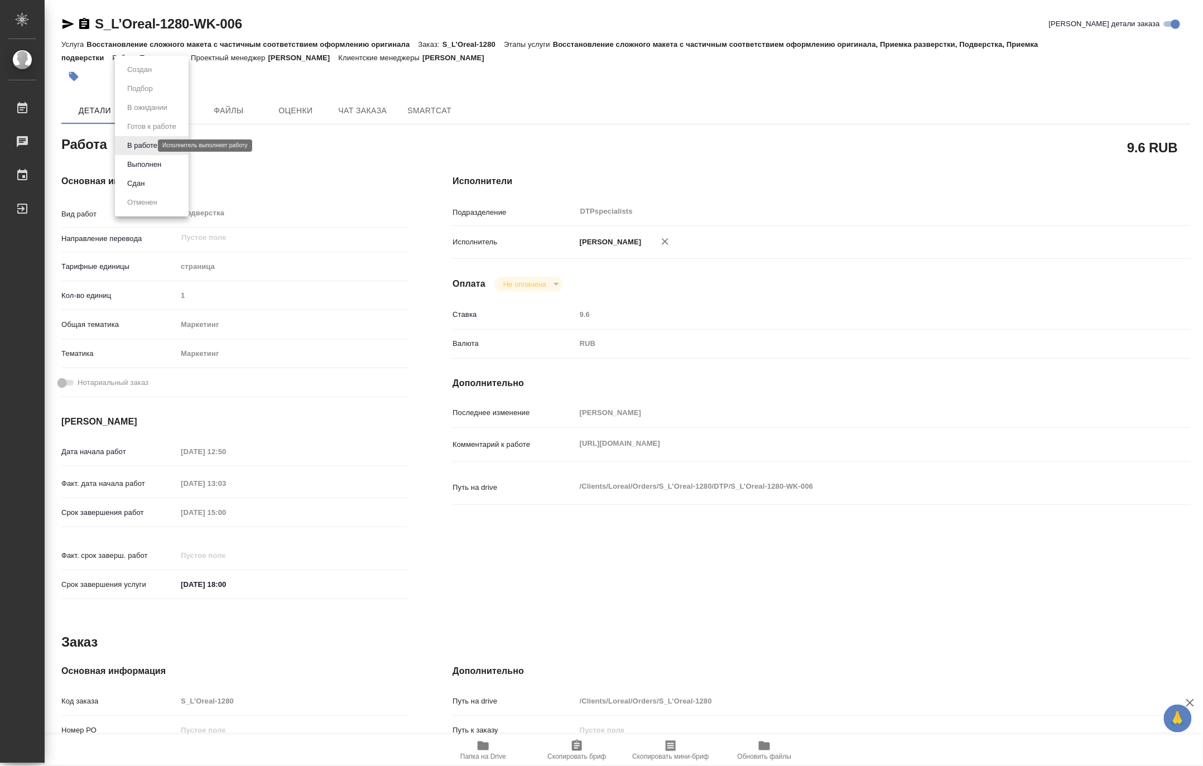
click at [127, 147] on body "🙏 .cls-1 fill:#fff; AWATERA Matveeva Maria Работы 0 Чаты График Выйти S_L’Oreal…" at bounding box center [601, 383] width 1203 height 766
click at [129, 164] on button "Выполнен" at bounding box center [144, 165] width 41 height 12
type textarea "x"
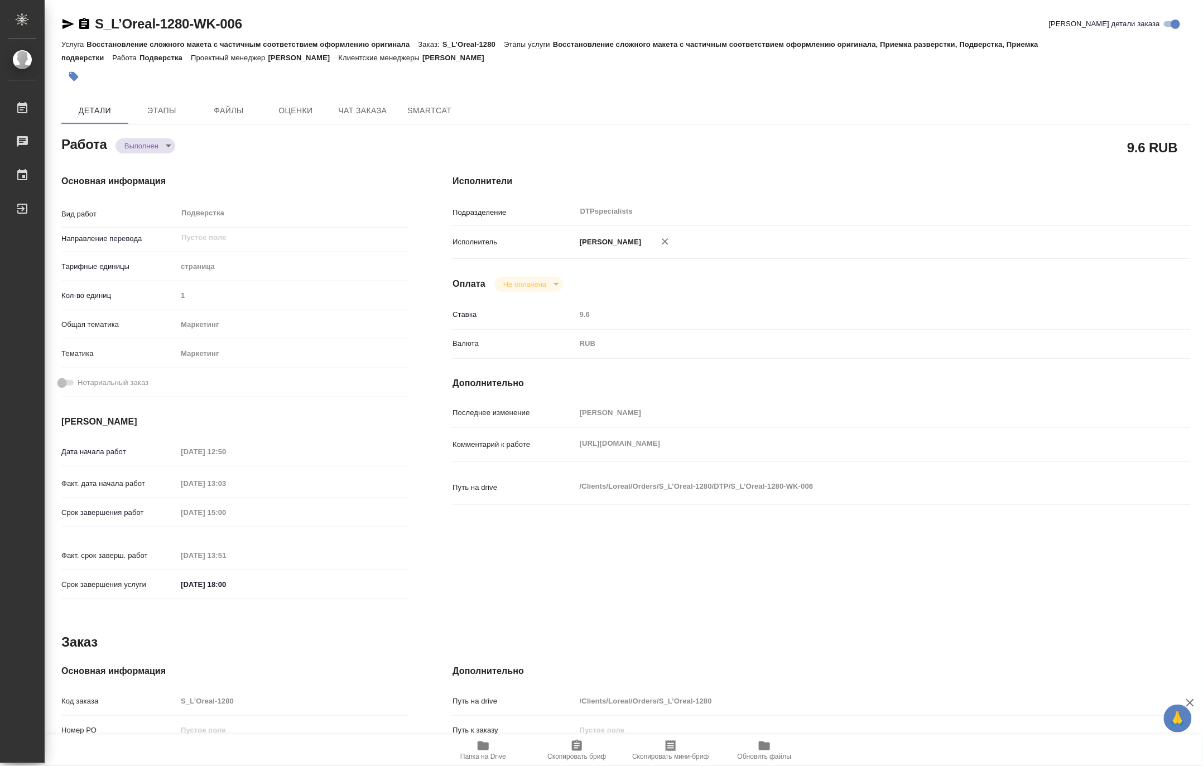
type textarea "x"
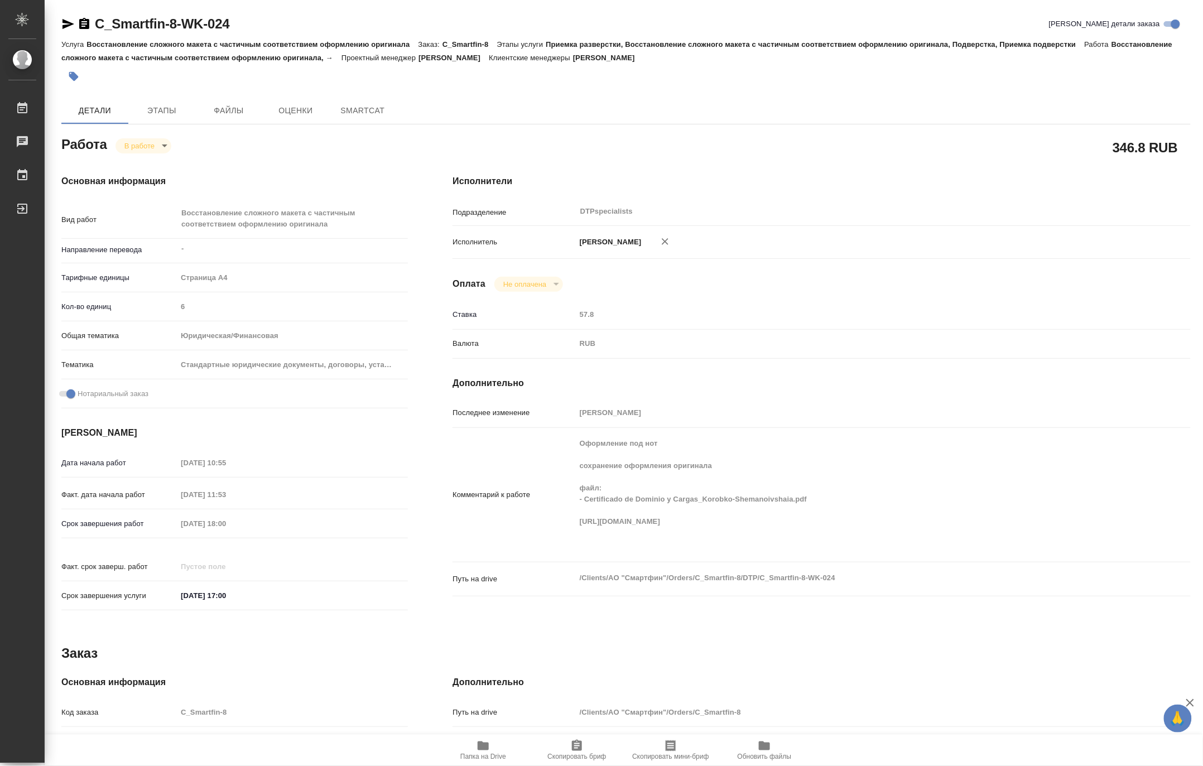
type textarea "x"
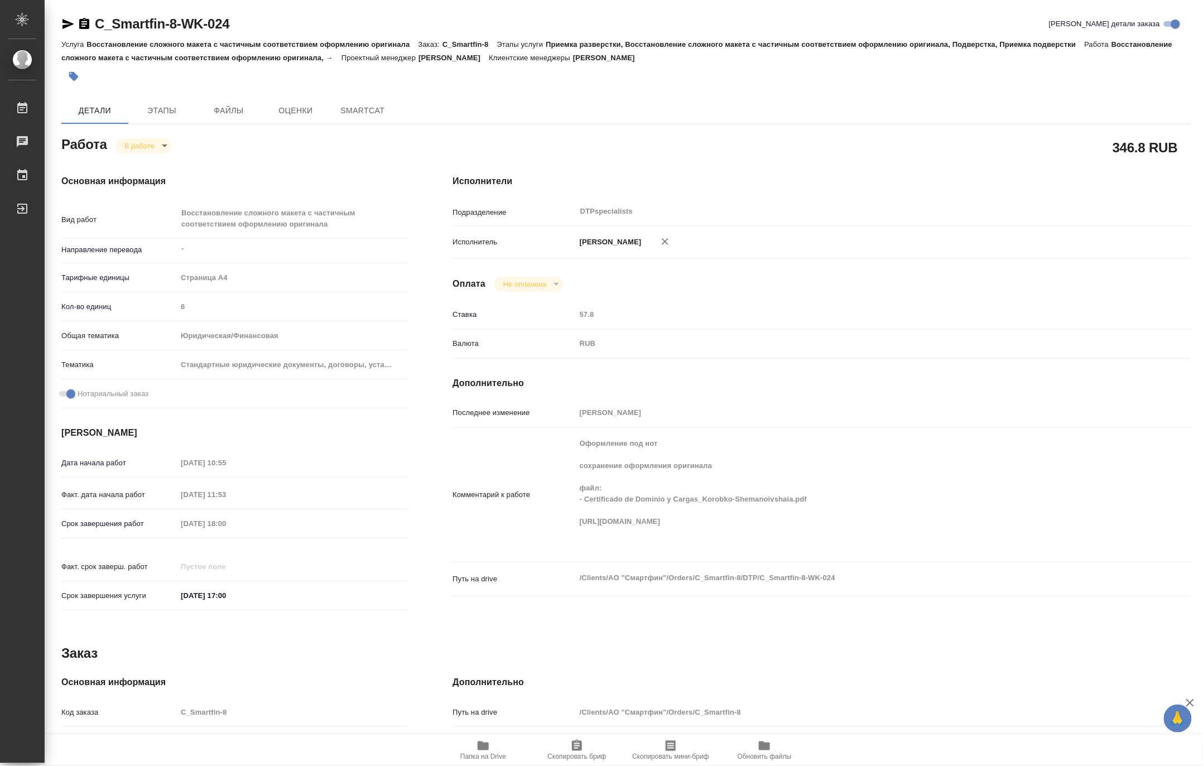
type textarea "x"
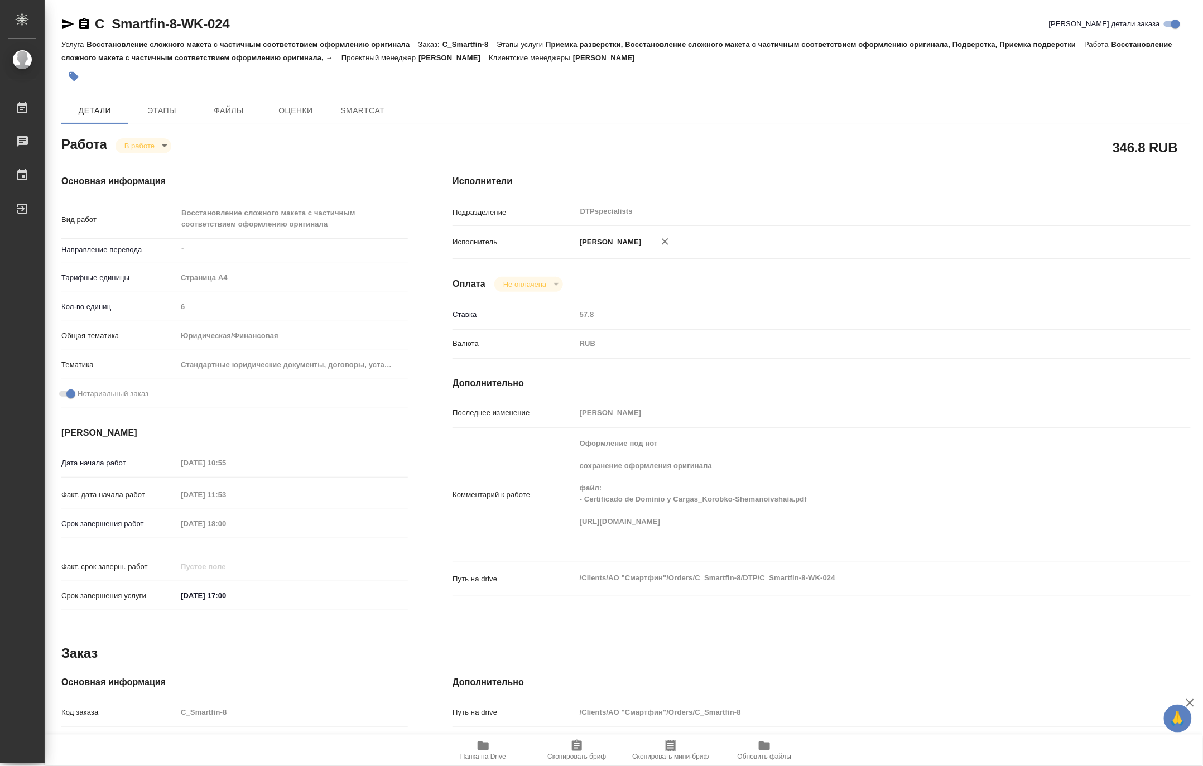
type textarea "x"
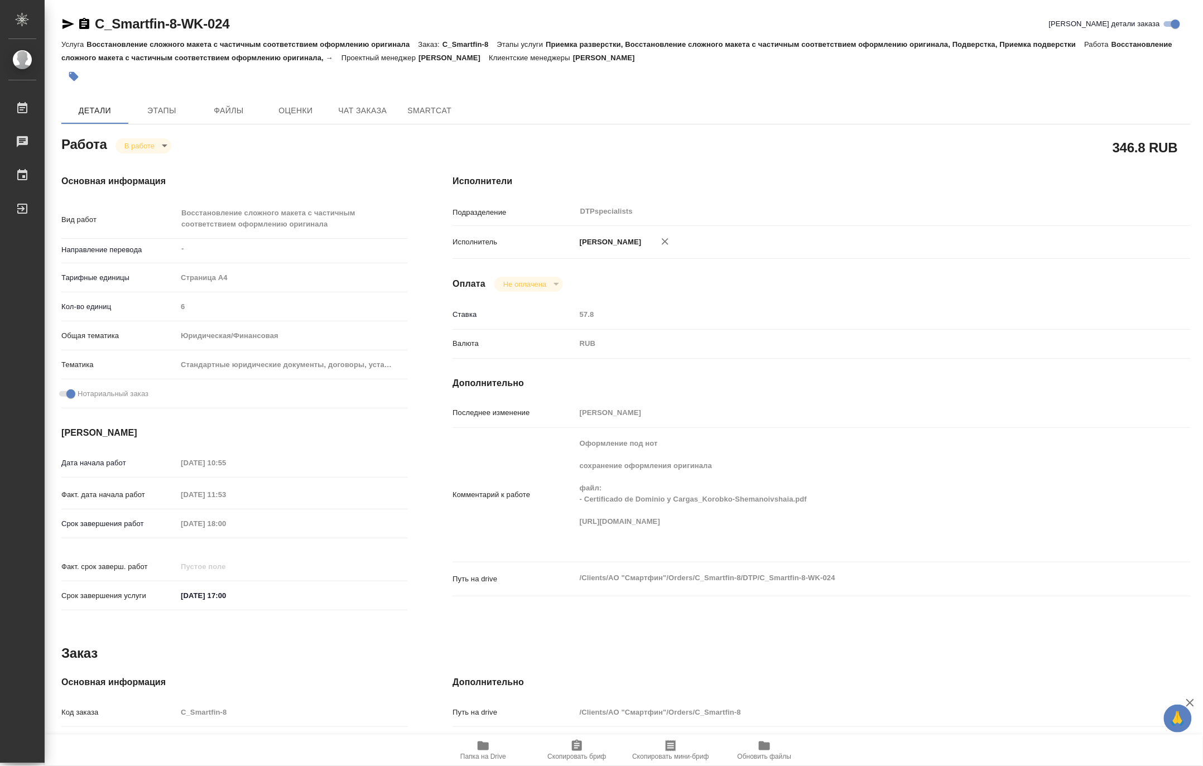
type textarea "x"
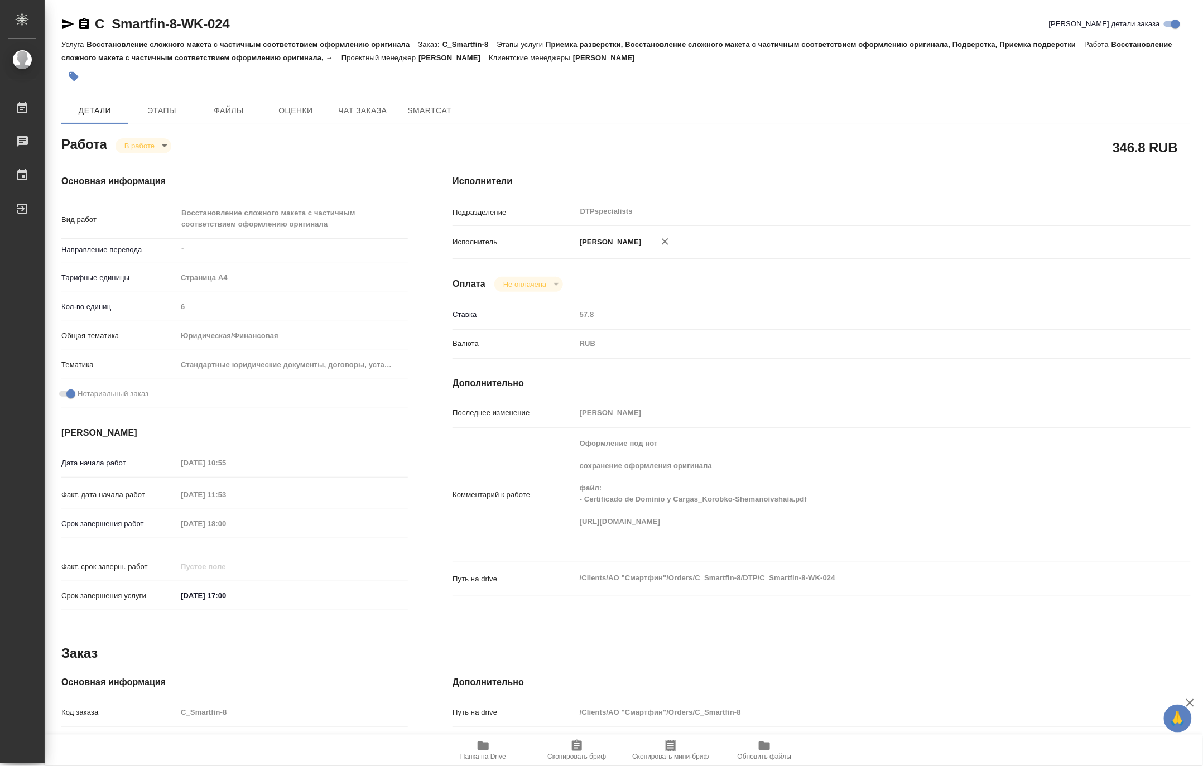
type textarea "x"
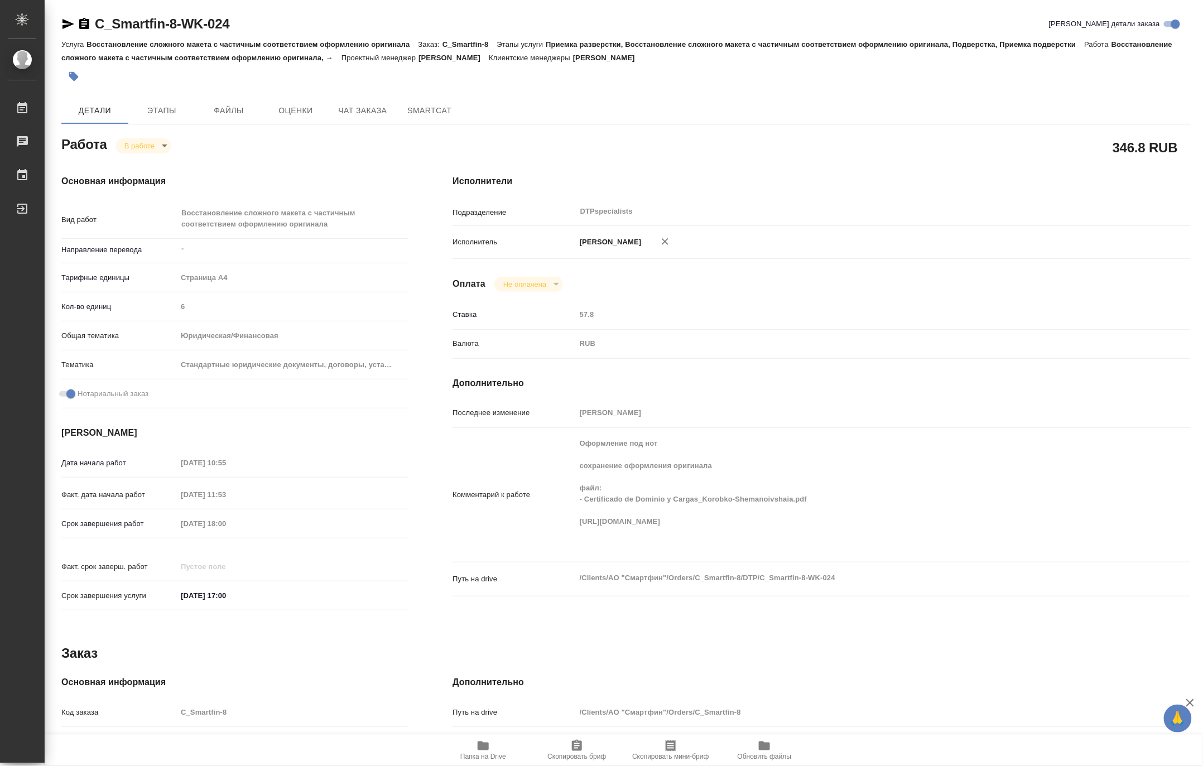
click at [574, 535] on div "Комментарий к работе Оформление под нот сохранение оформления оригинала файл: -…" at bounding box center [822, 495] width 738 height 125
drag, startPoint x: 253, startPoint y: 25, endPoint x: 95, endPoint y: 21, distance: 158.6
click at [95, 21] on div "C_Smartfin-8-WK-024 Кратко детали заказа" at bounding box center [626, 24] width 1130 height 18
copy link "C_Smartfin-8-WK-024"
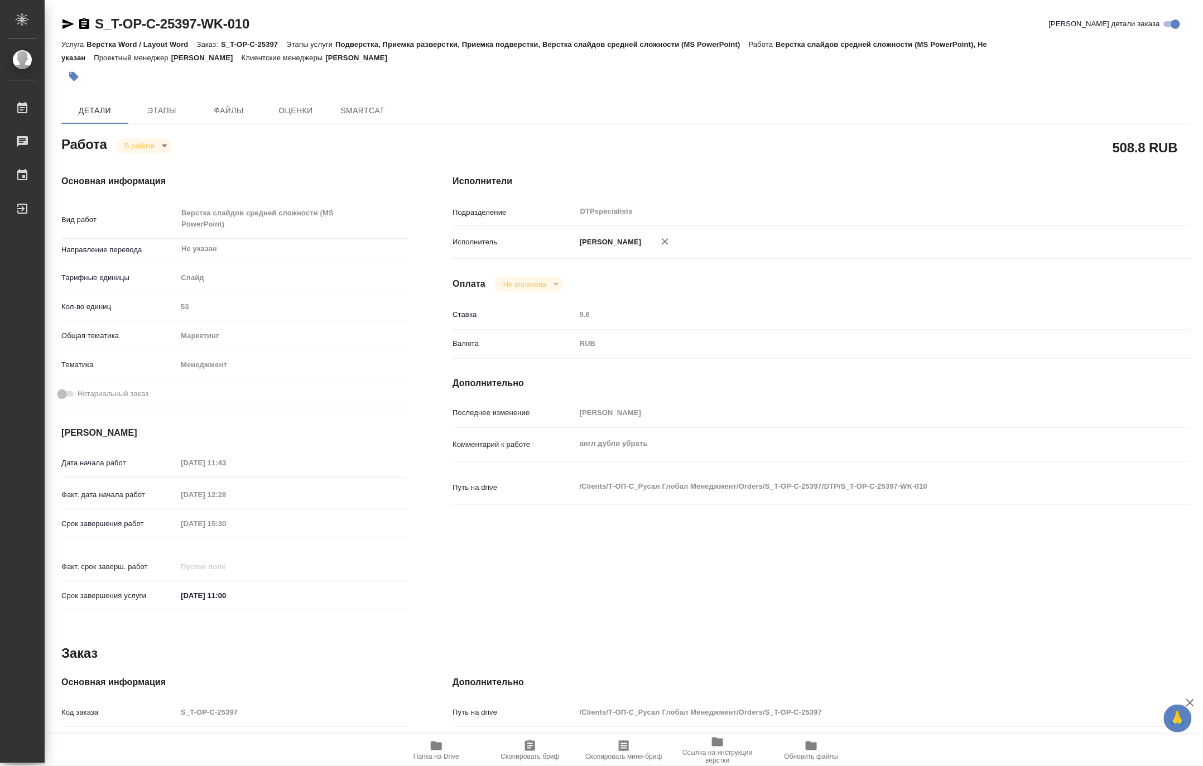
type textarea "x"
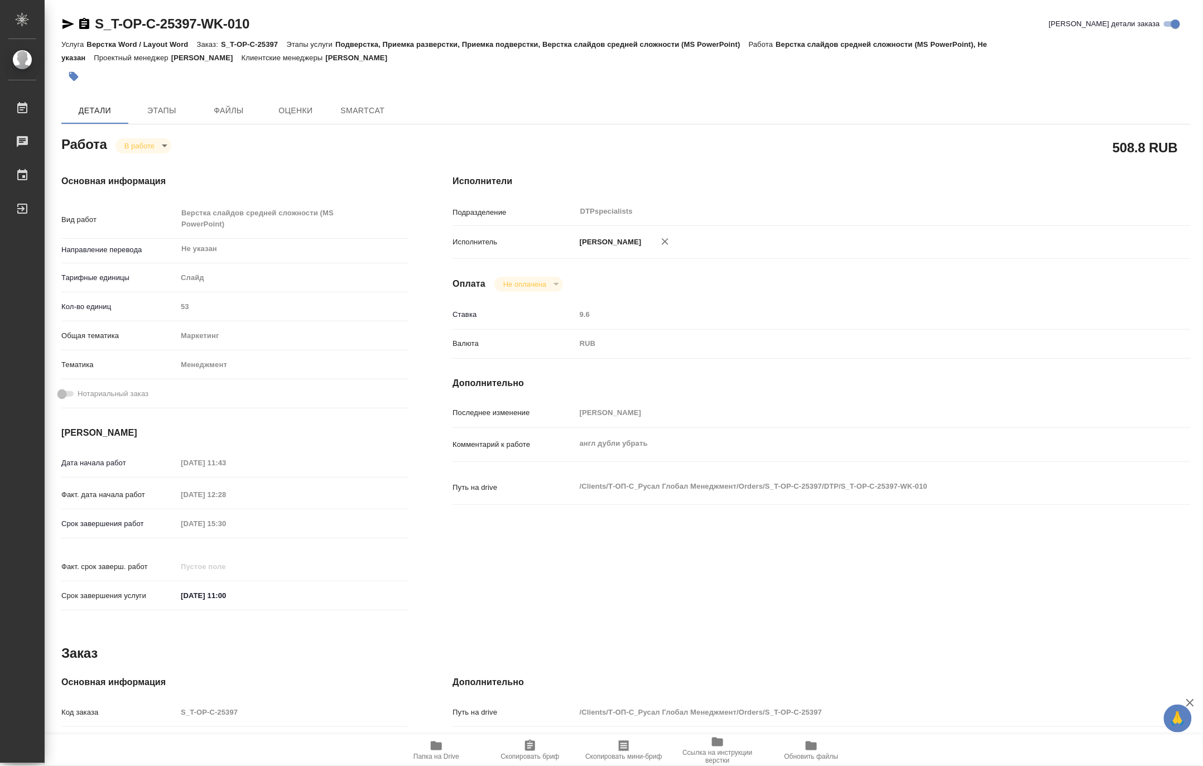
type textarea "x"
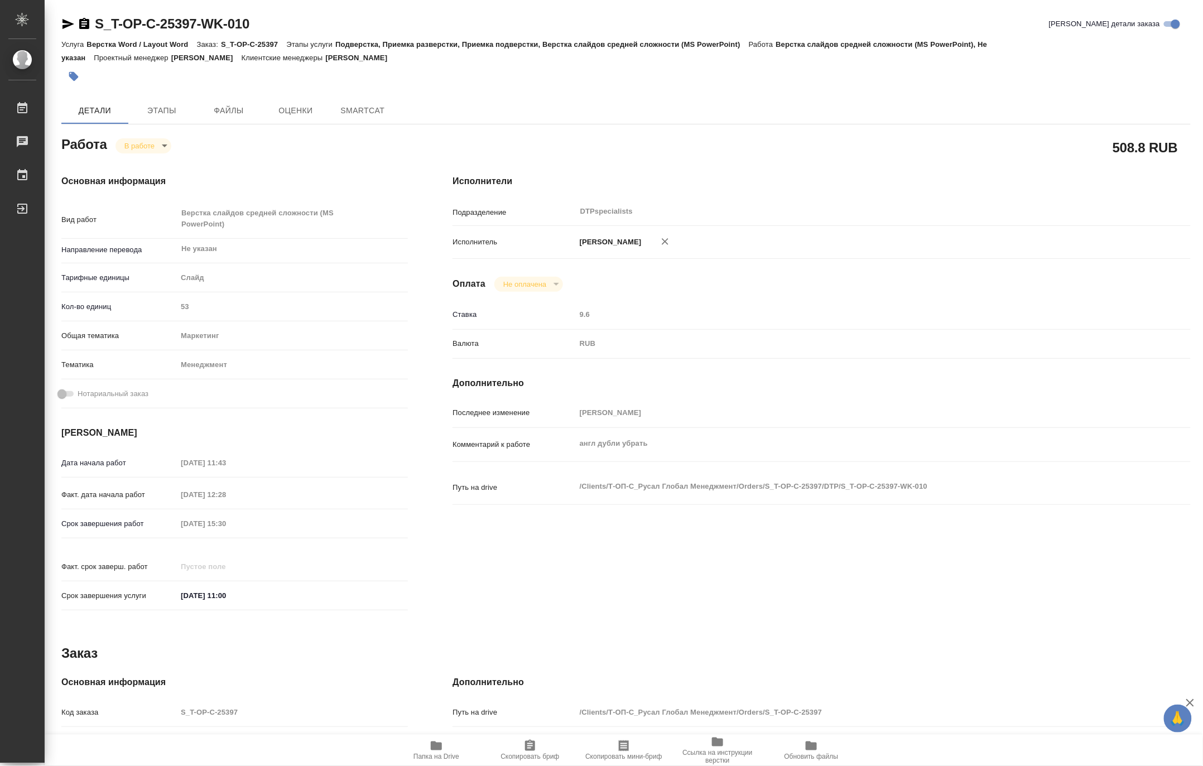
type textarea "x"
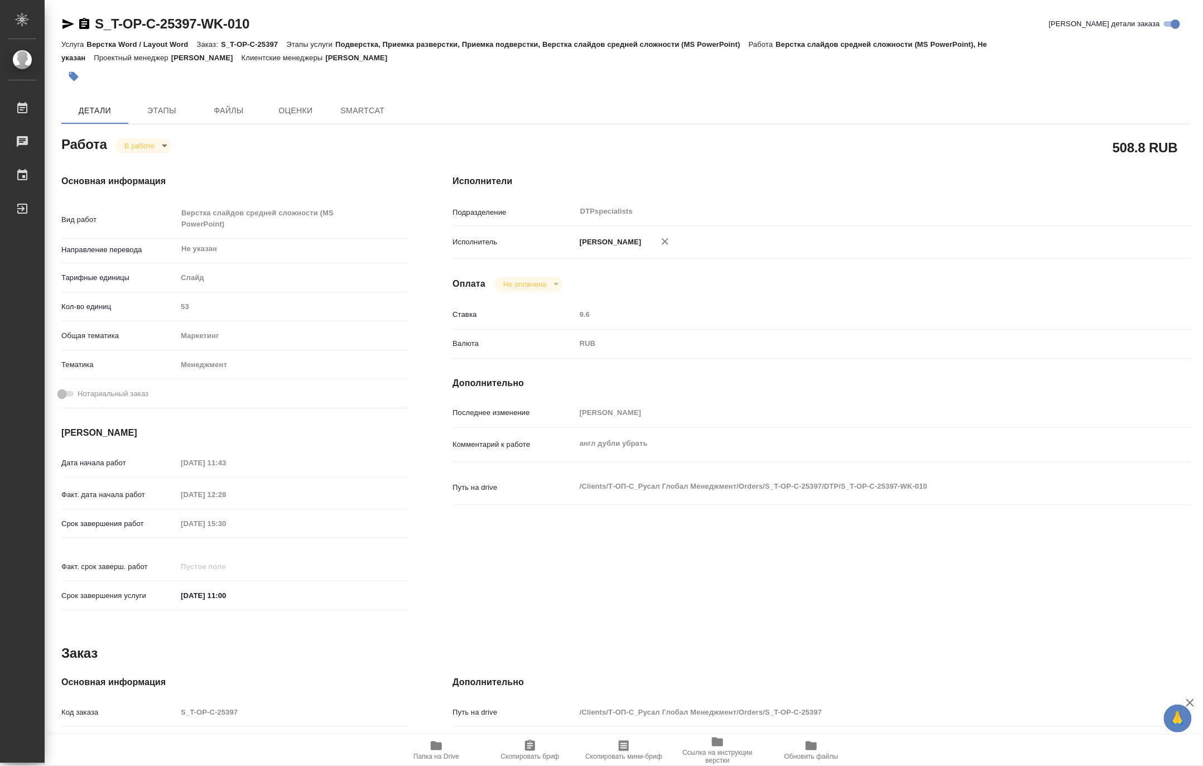
type textarea "x"
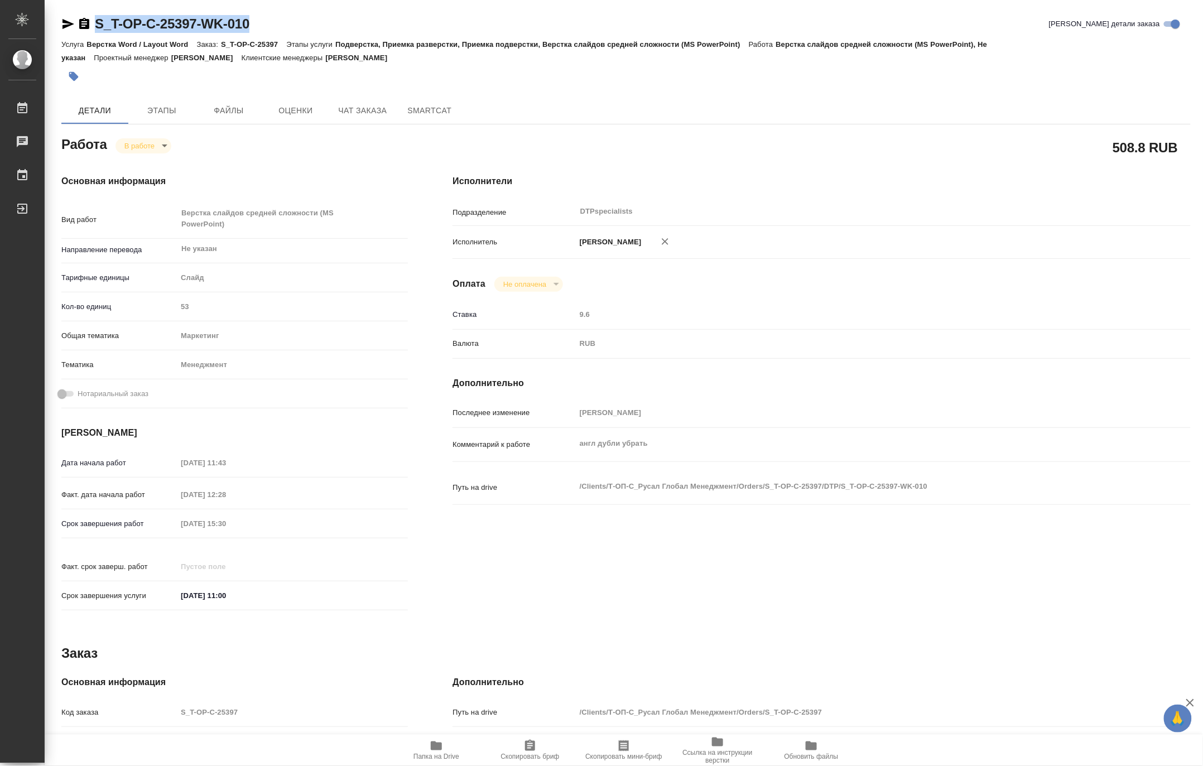
drag, startPoint x: 287, startPoint y: 20, endPoint x: 95, endPoint y: 11, distance: 191.7
click at [95, 11] on div "S_T-OP-C-25397-WK-010 Кратко детали заказа Услуга Верстка Word / Layout Word За…" at bounding box center [626, 487] width 1142 height 975
type textarea "x"
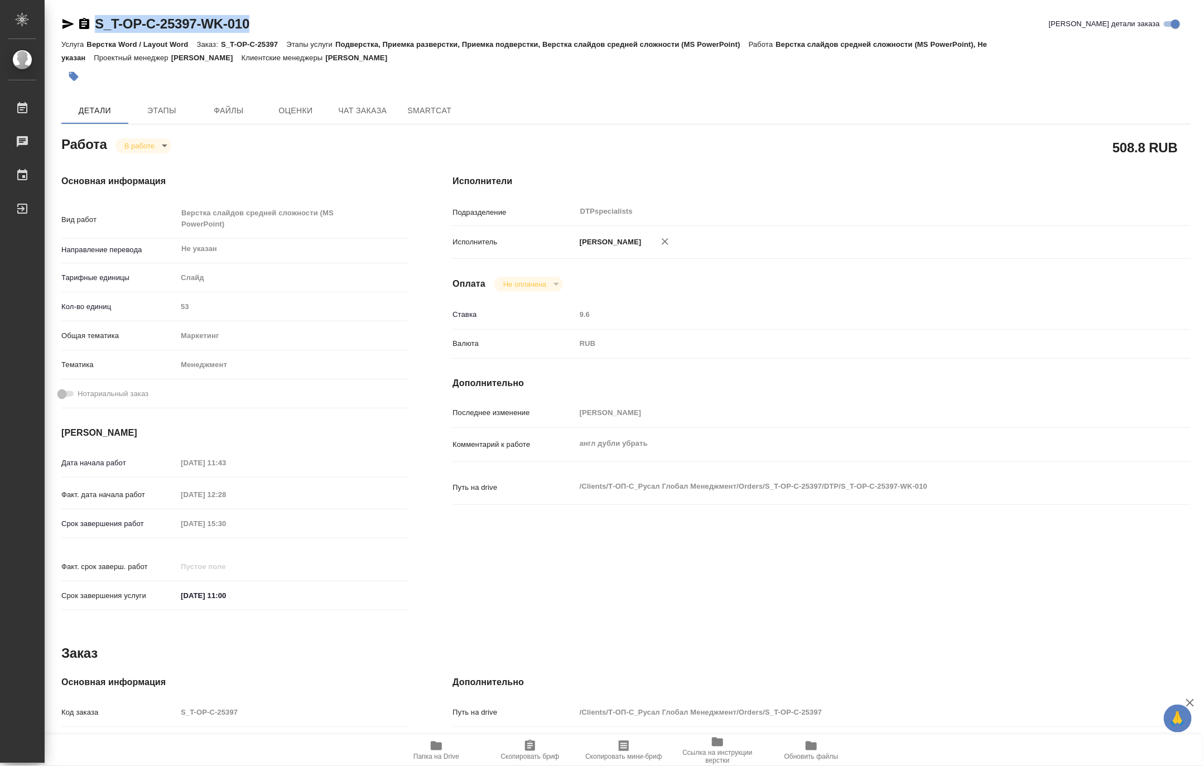
type textarea "x"
copy link "S_T-OP-C-25397-WK-010"
type textarea "x"
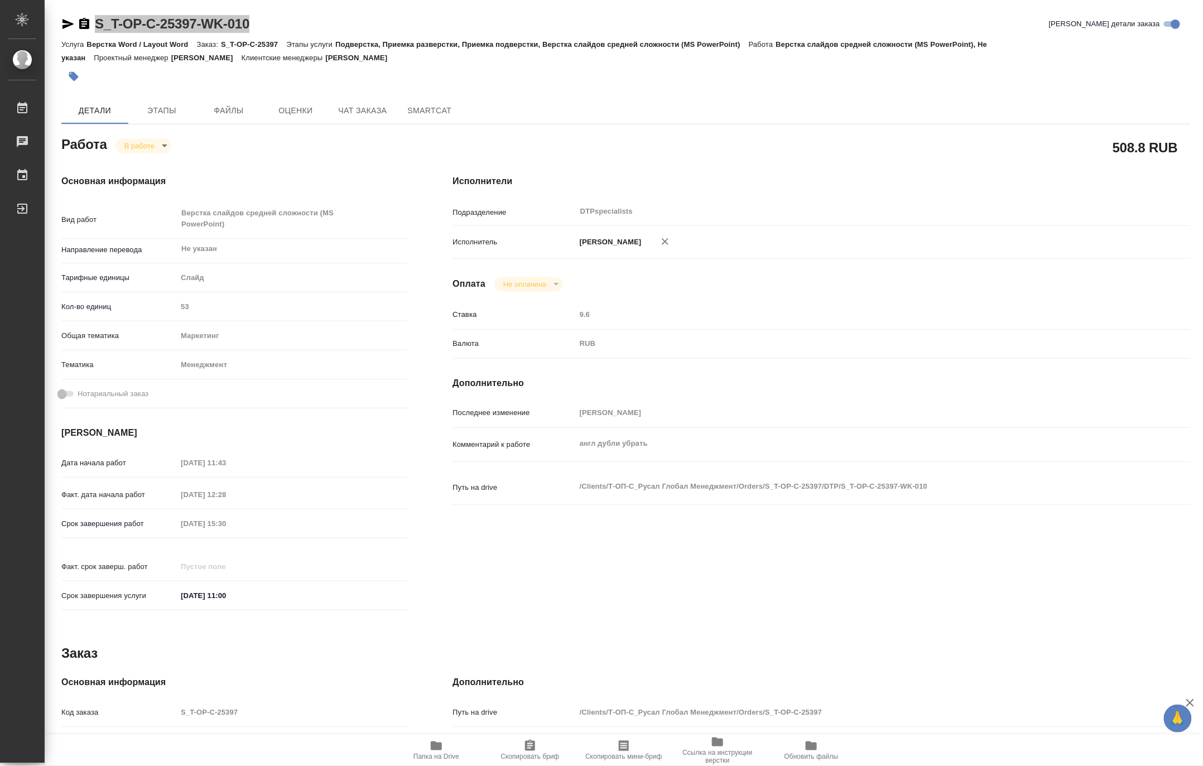
type textarea "x"
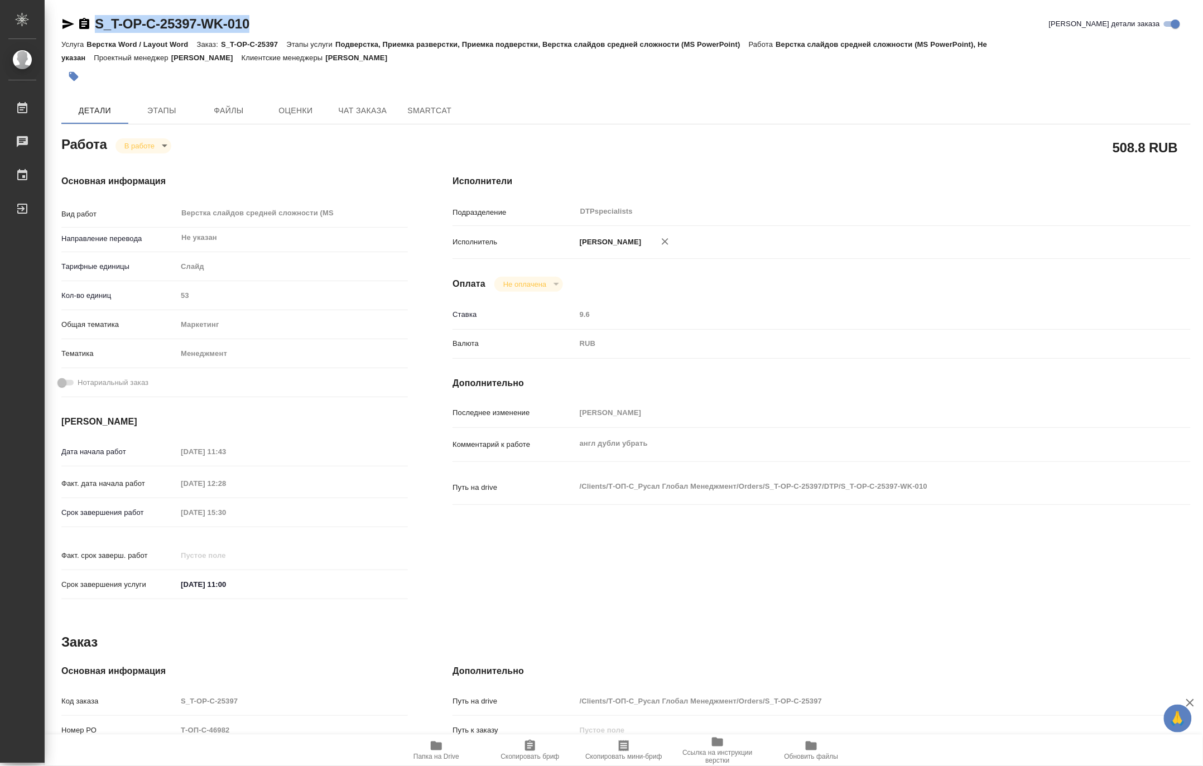
type textarea "x"
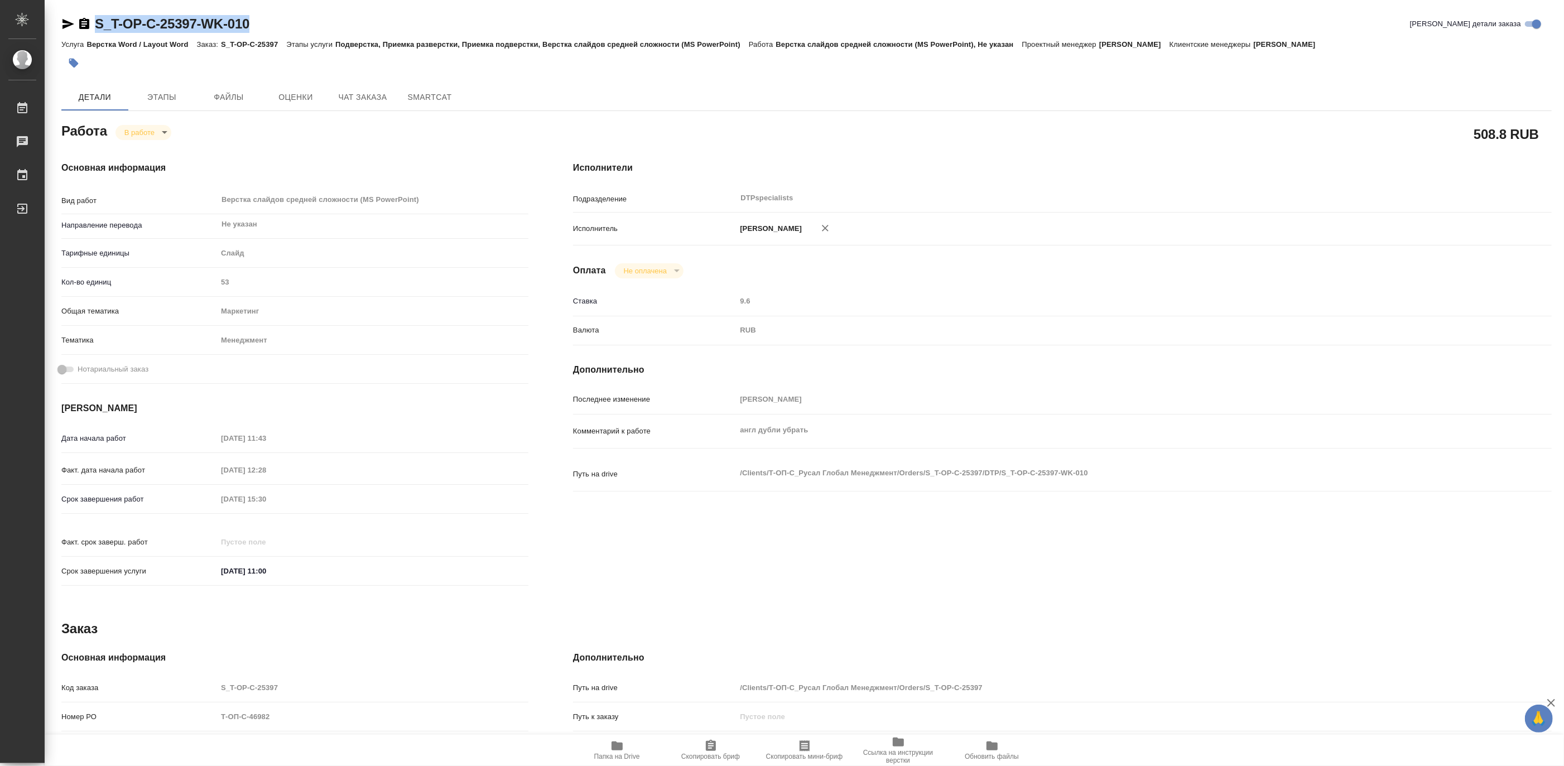
type textarea "x"
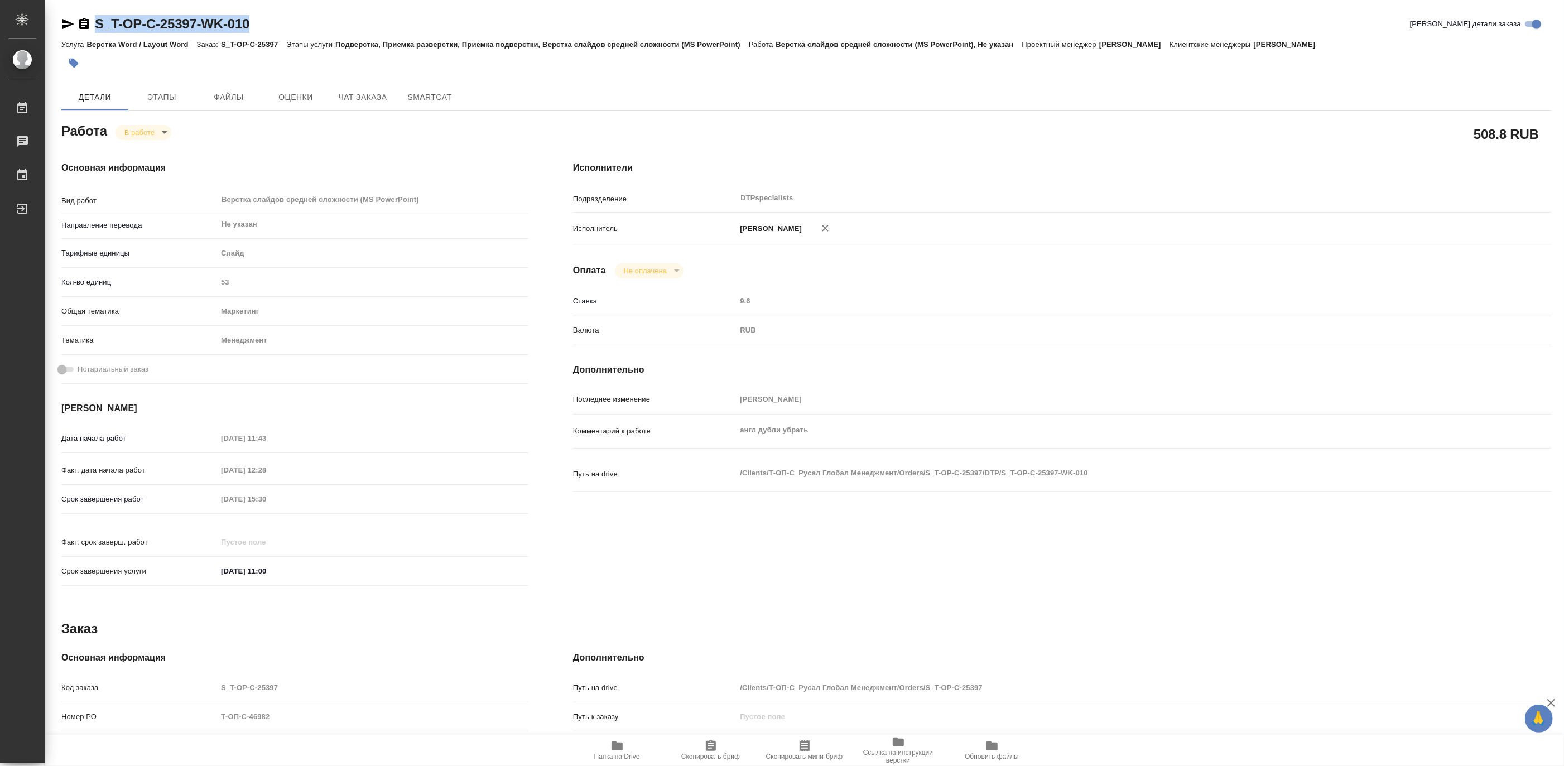
click at [615, 746] on icon "button" at bounding box center [617, 746] width 11 height 9
click at [630, 748] on span "Папка на Drive" at bounding box center [617, 750] width 80 height 21
click at [123, 134] on body "🙏 .cls-1 fill:#fff; AWATERA Matveeva Maria Работы 0 Чаты График Выйти S_T-OP-C-…" at bounding box center [782, 383] width 1564 height 766
click at [125, 146] on button "Выполнен" at bounding box center [144, 151] width 41 height 12
type textarea "x"
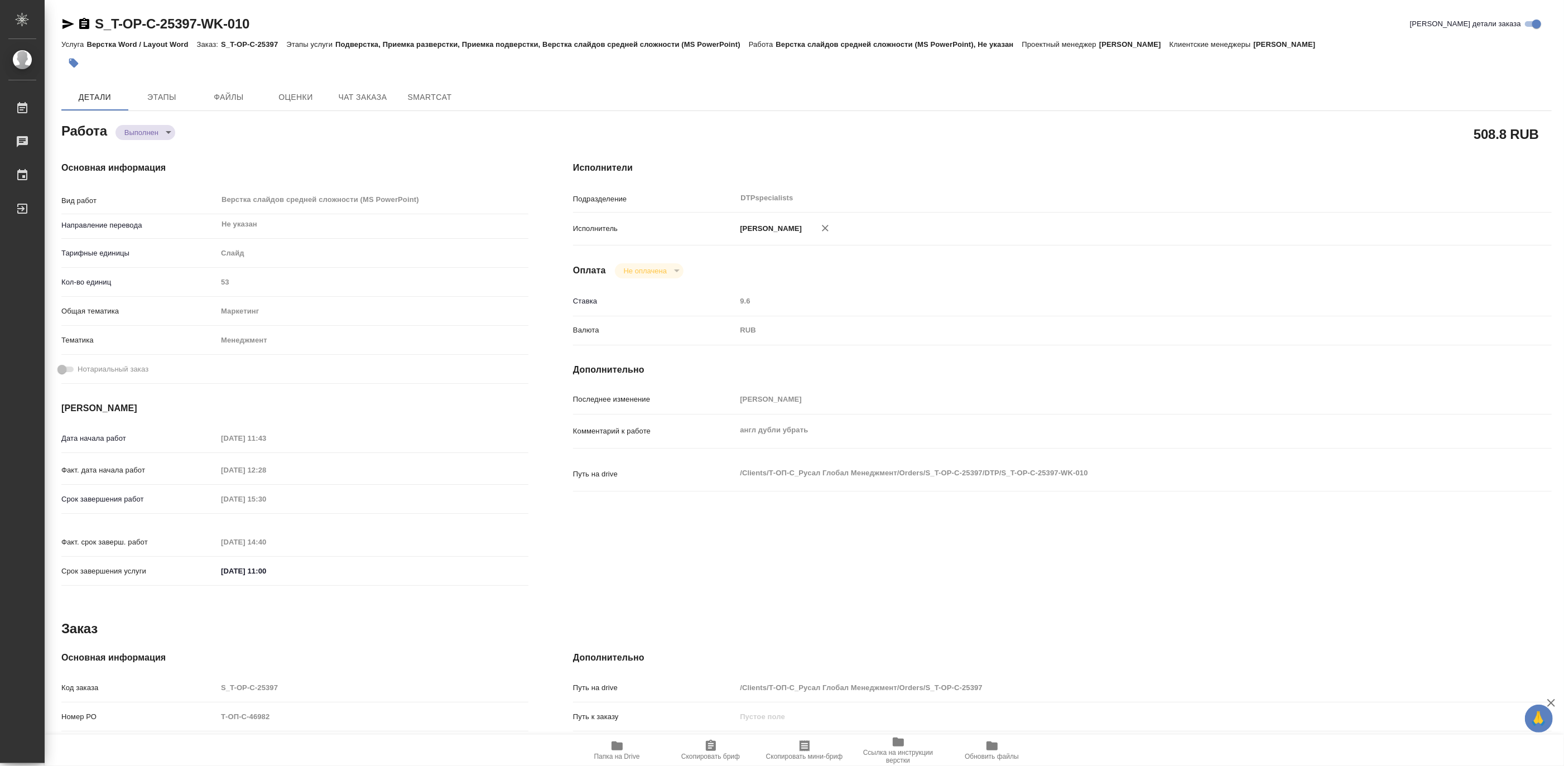
type textarea "x"
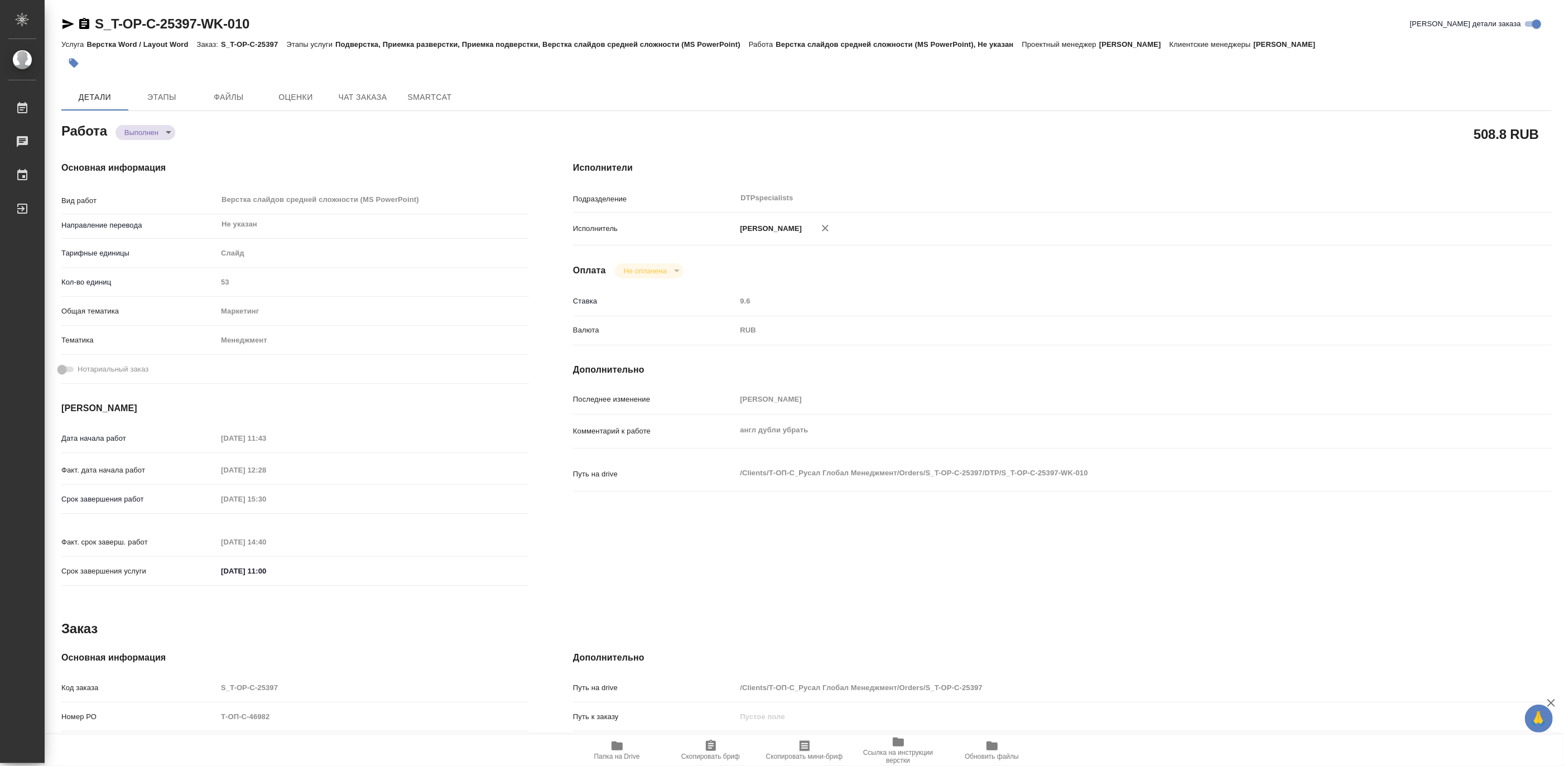
type textarea "x"
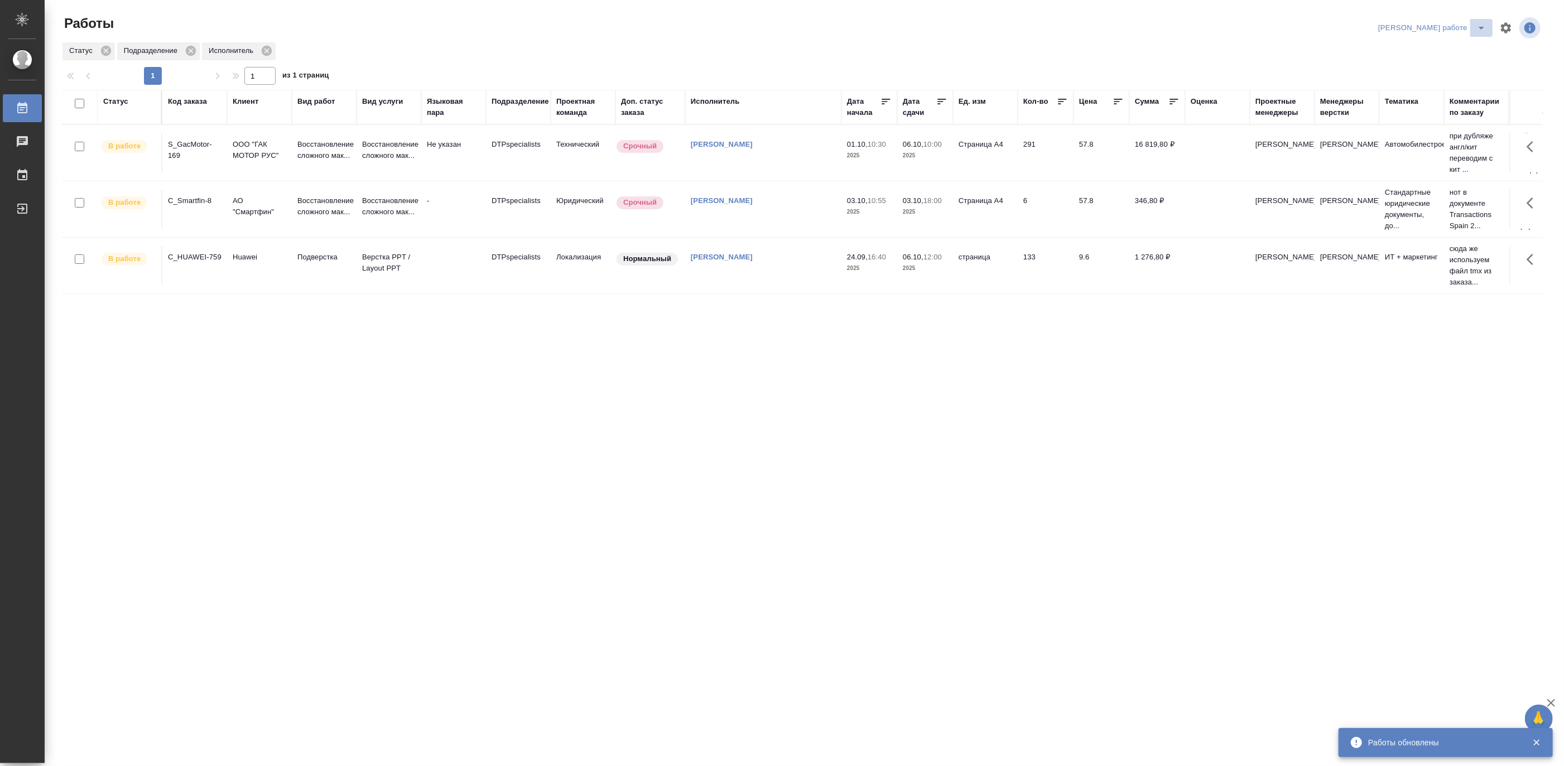
click at [1480, 20] on button "split button" at bounding box center [1482, 28] width 22 height 18
click at [1465, 64] on li "[PERSON_NAME]" at bounding box center [1441, 68] width 101 height 18
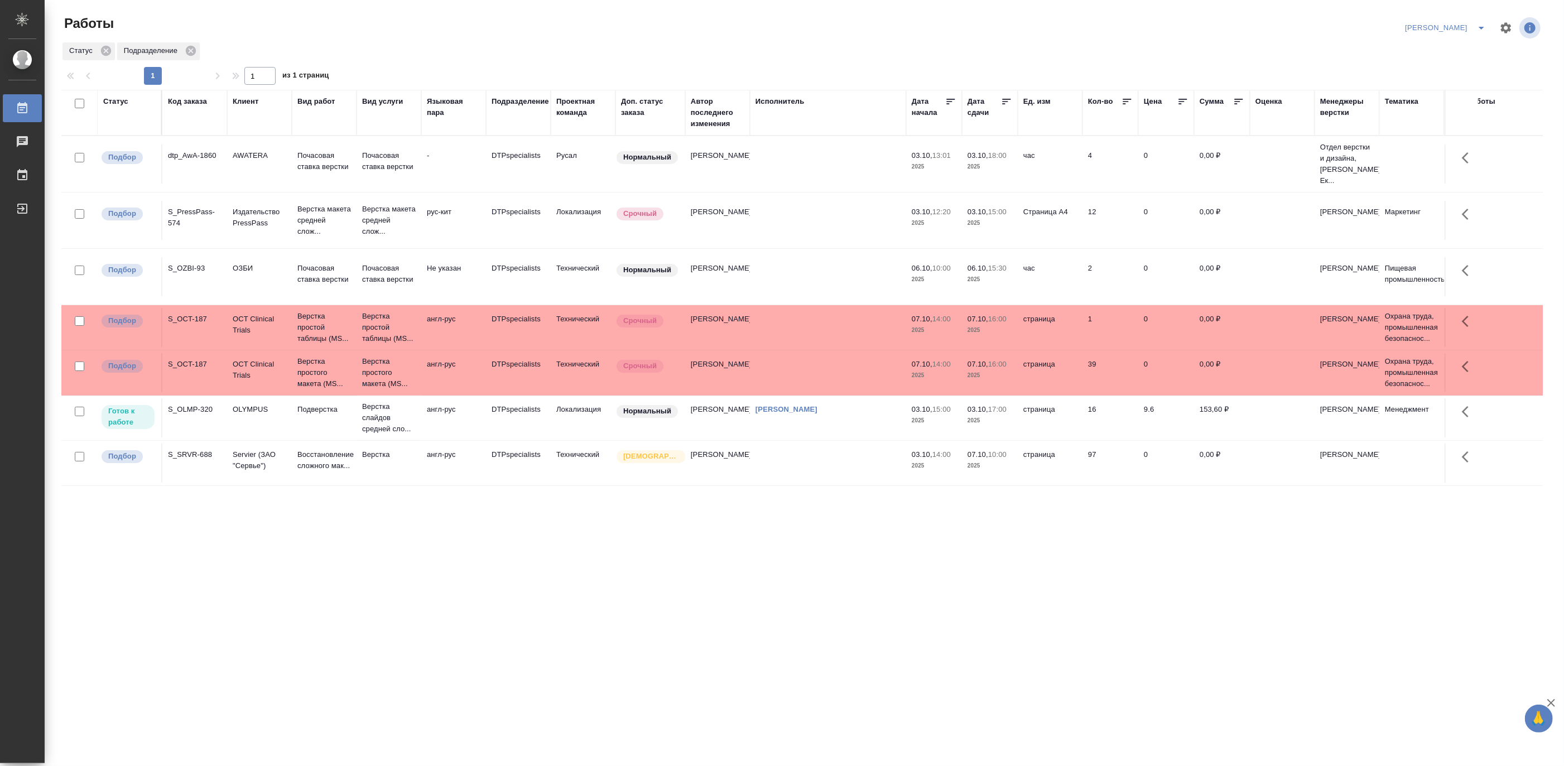
scroll to position [26, 0]
click at [386, 401] on p "Верстка слайдов средней сло..." at bounding box center [389, 417] width 54 height 33
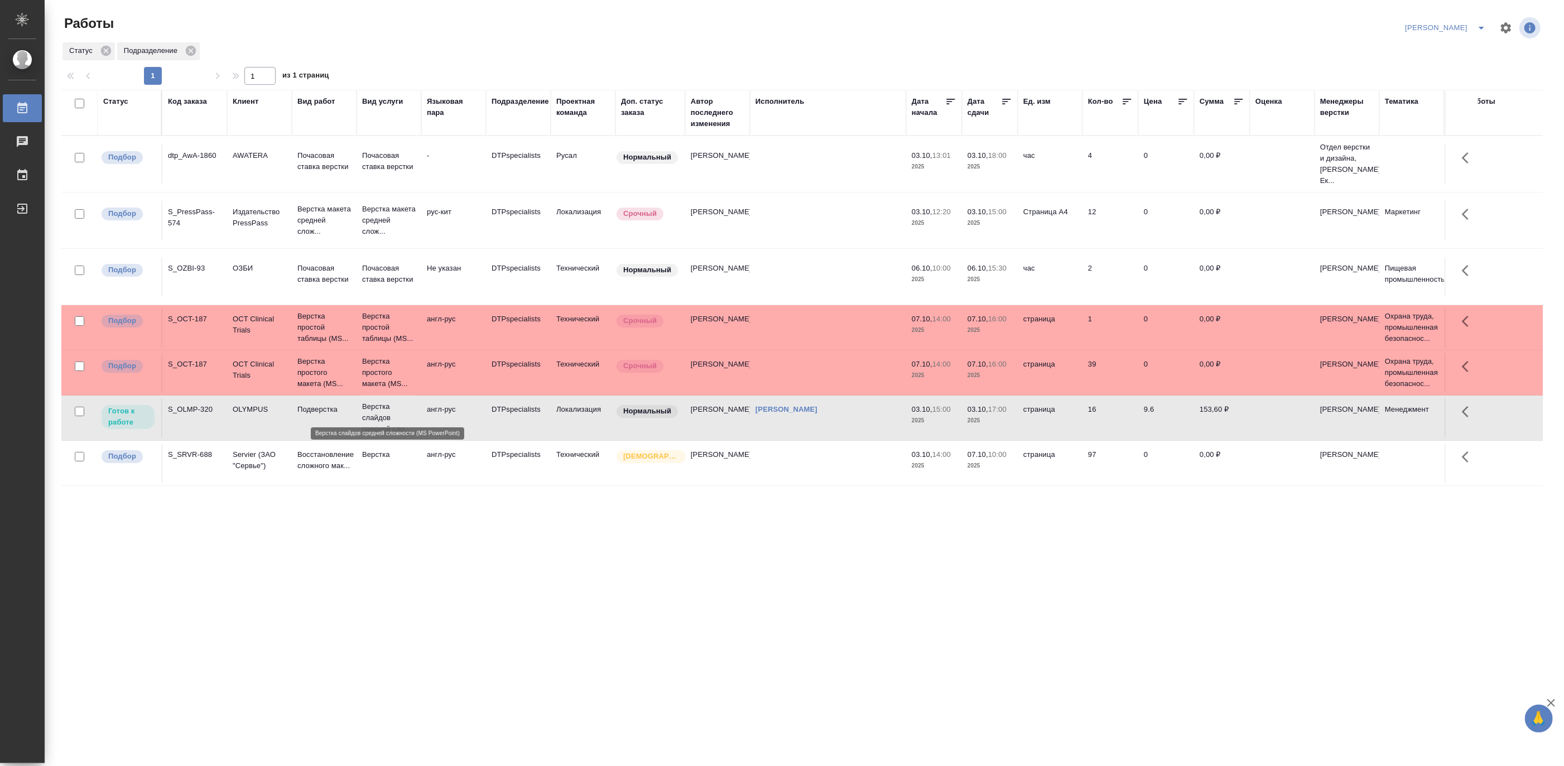
click at [386, 401] on p "Верстка слайдов средней сло..." at bounding box center [389, 417] width 54 height 33
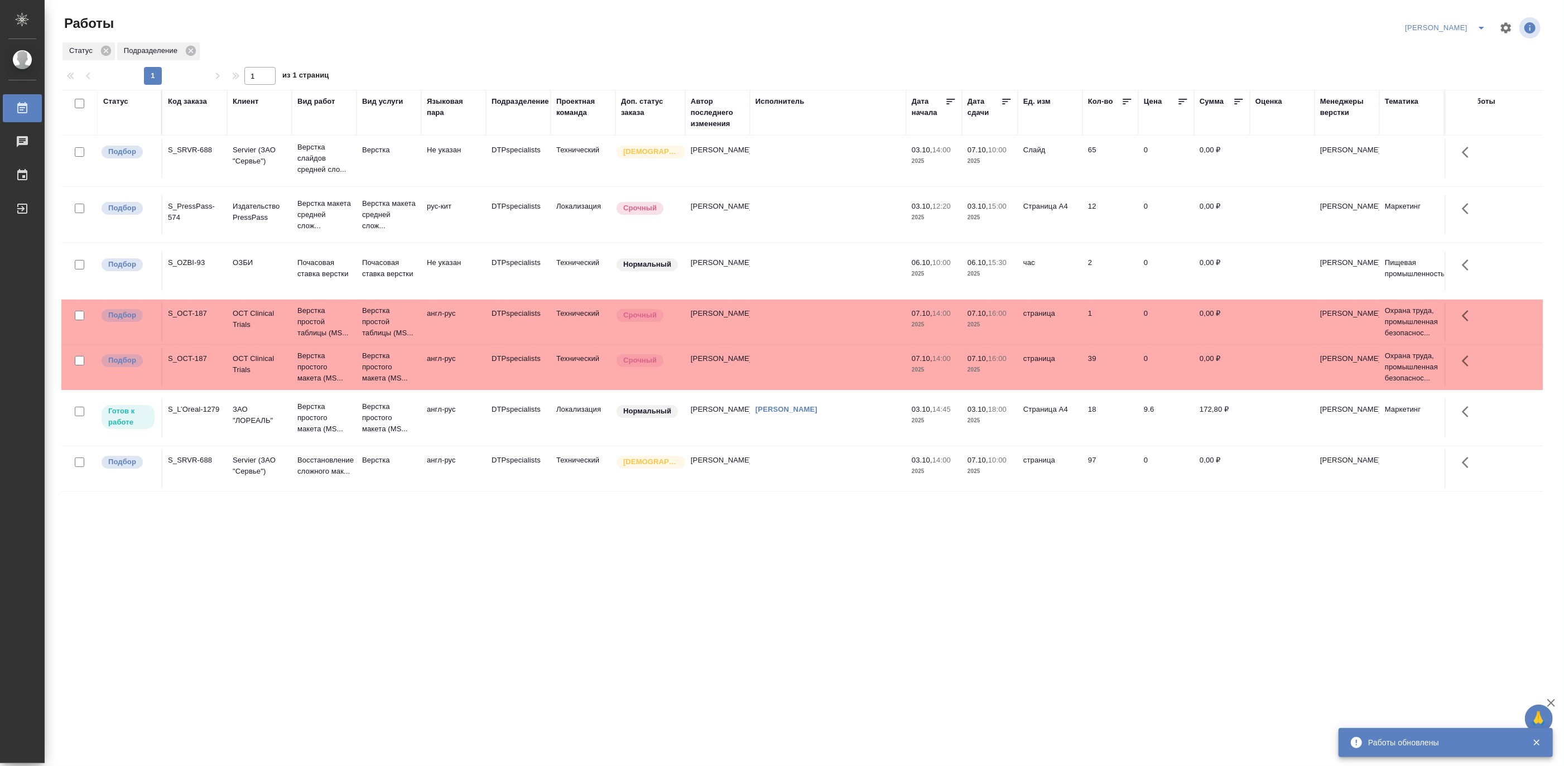
scroll to position [83, 0]
click at [350, 407] on p "Верстка простого макета (MS..." at bounding box center [324, 417] width 54 height 33
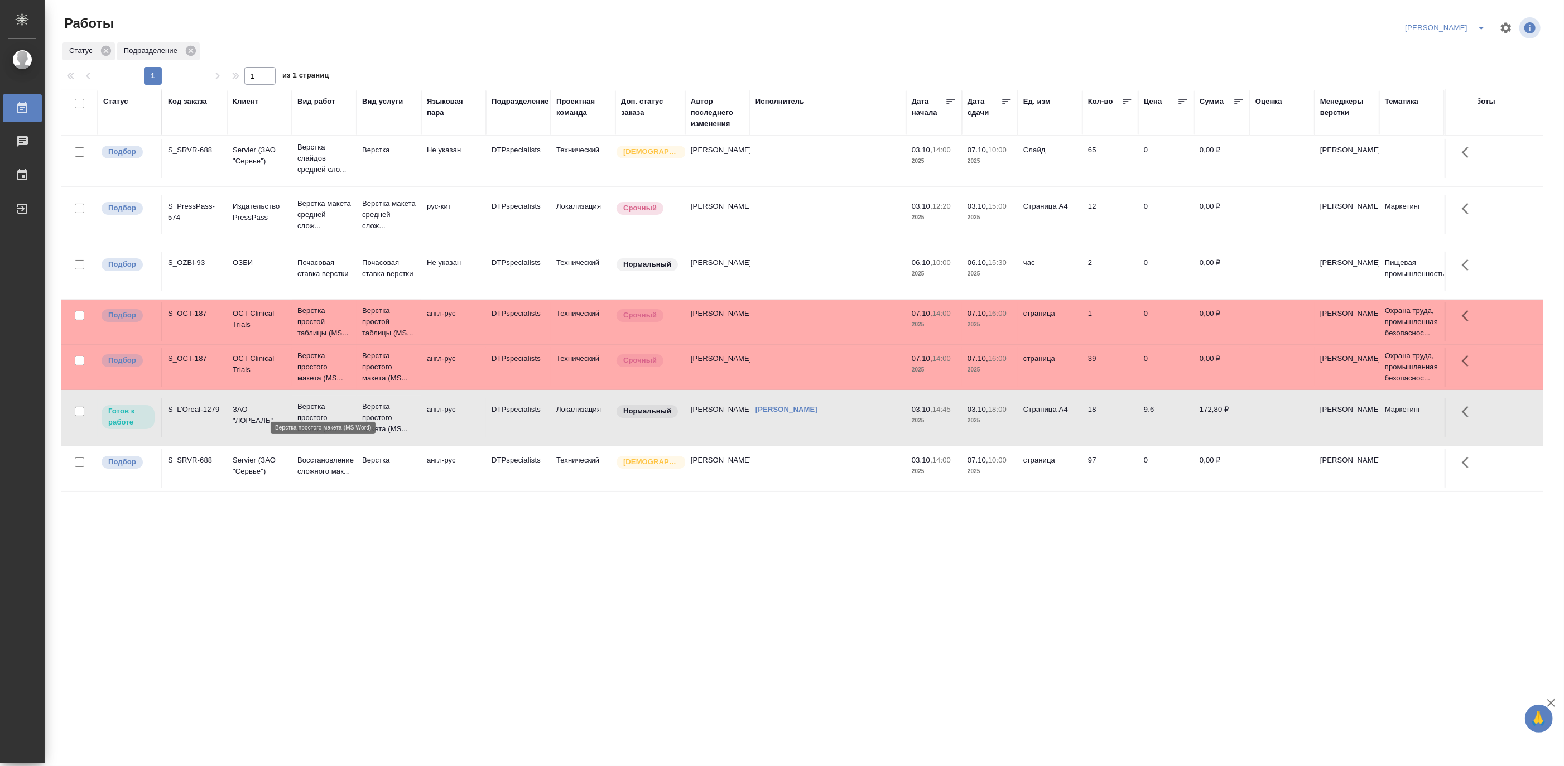
click at [350, 407] on p "Верстка простого макета (MS..." at bounding box center [324, 417] width 54 height 33
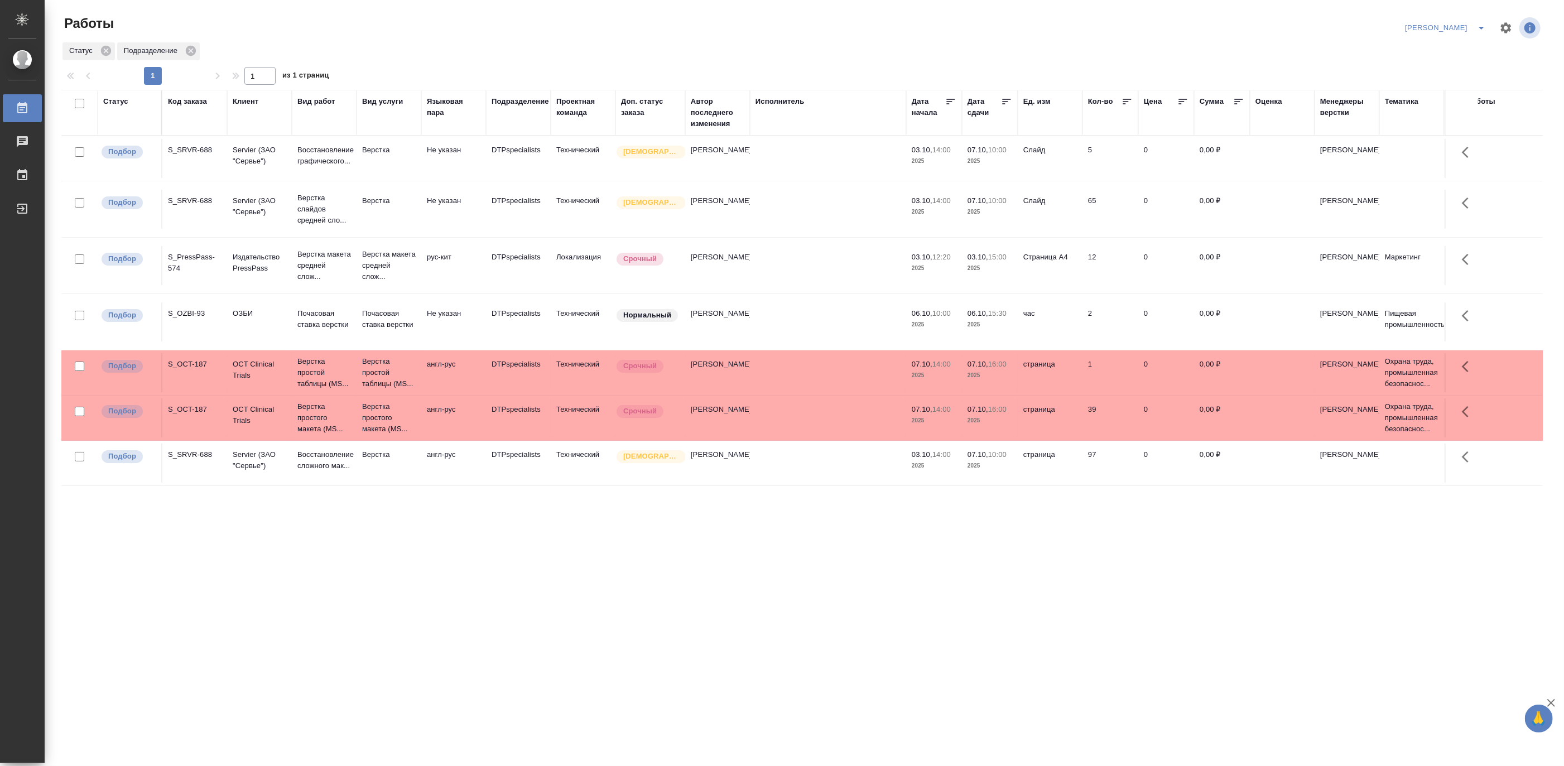
scroll to position [26, 0]
click at [328, 458] on p "Восстановление сложного мак..." at bounding box center [324, 460] width 54 height 22
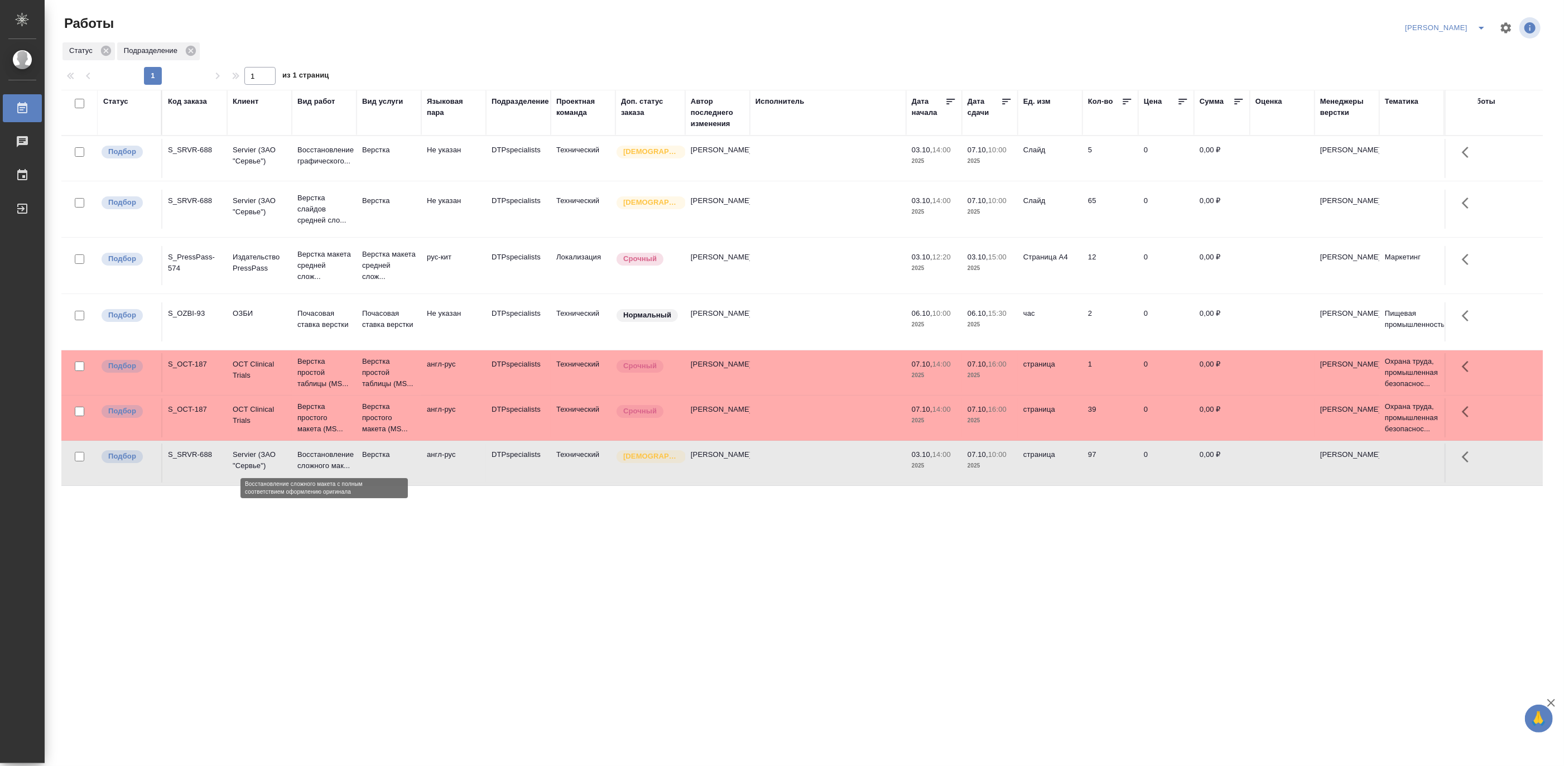
click at [328, 458] on p "Восстановление сложного мак..." at bounding box center [324, 460] width 54 height 22
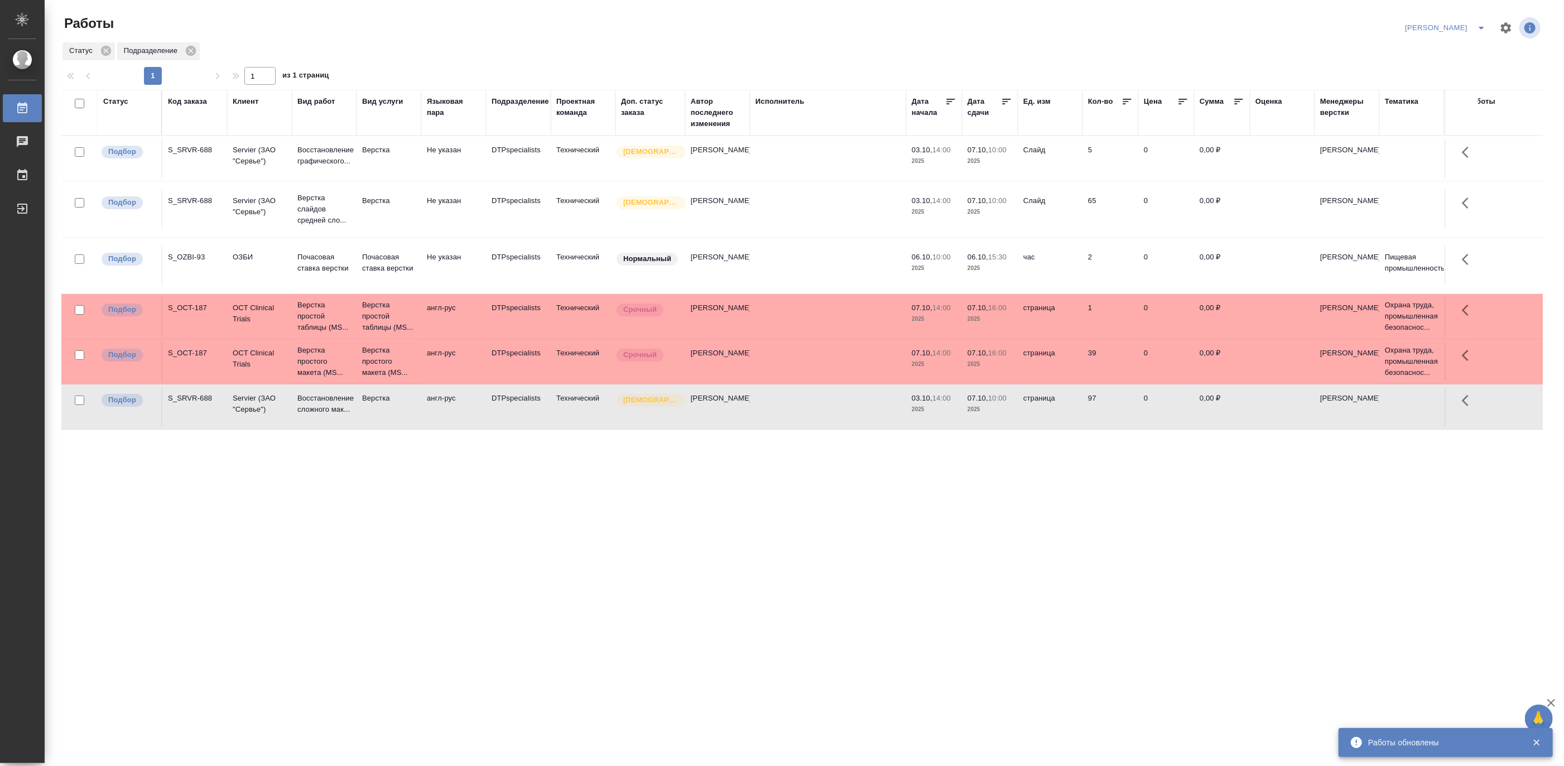
scroll to position [0, 0]
click at [1479, 23] on icon "split button" at bounding box center [1481, 27] width 13 height 13
click at [1441, 49] on li "[PERSON_NAME] работе" at bounding box center [1439, 50] width 107 height 18
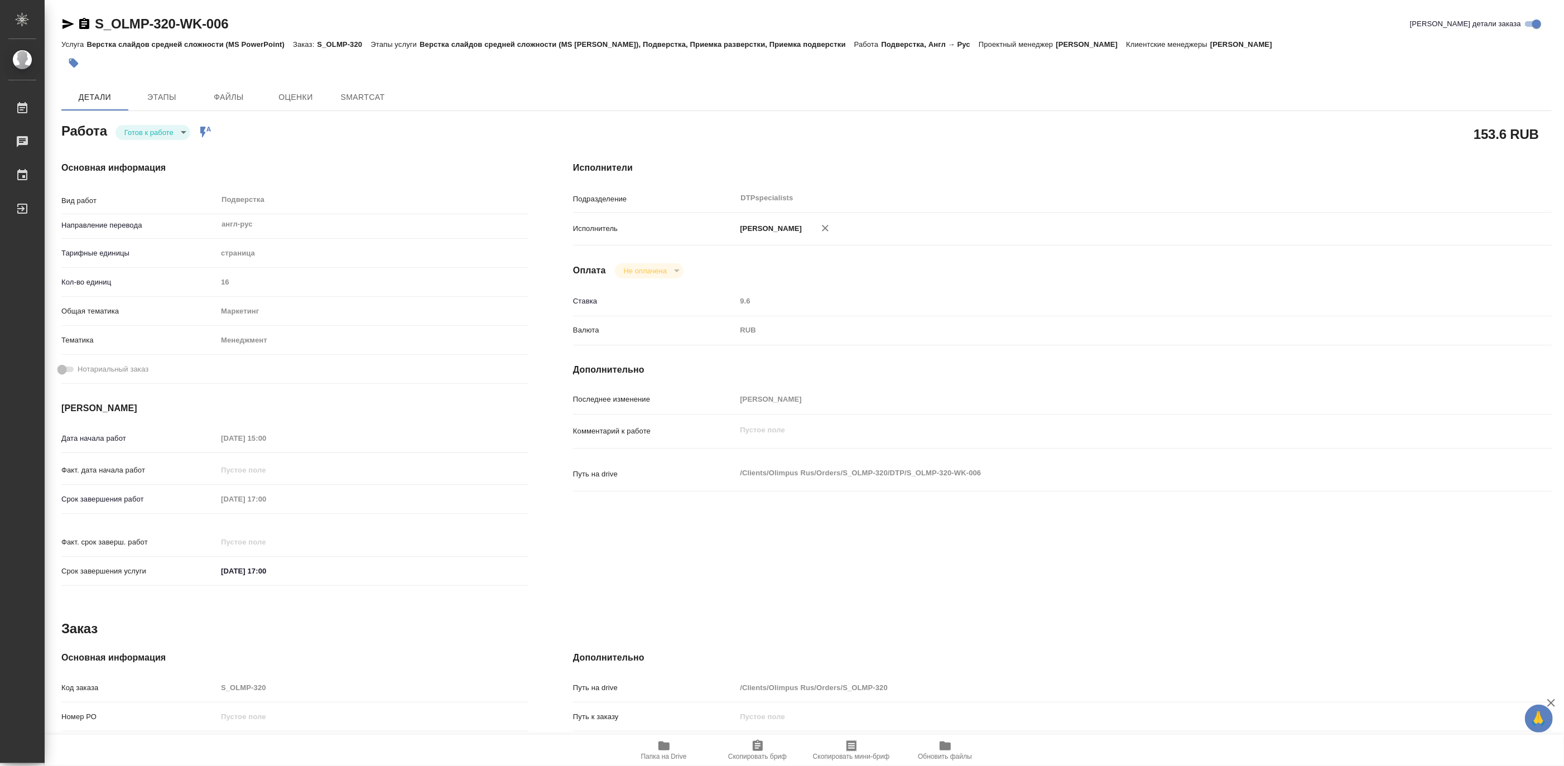
type textarea "x"
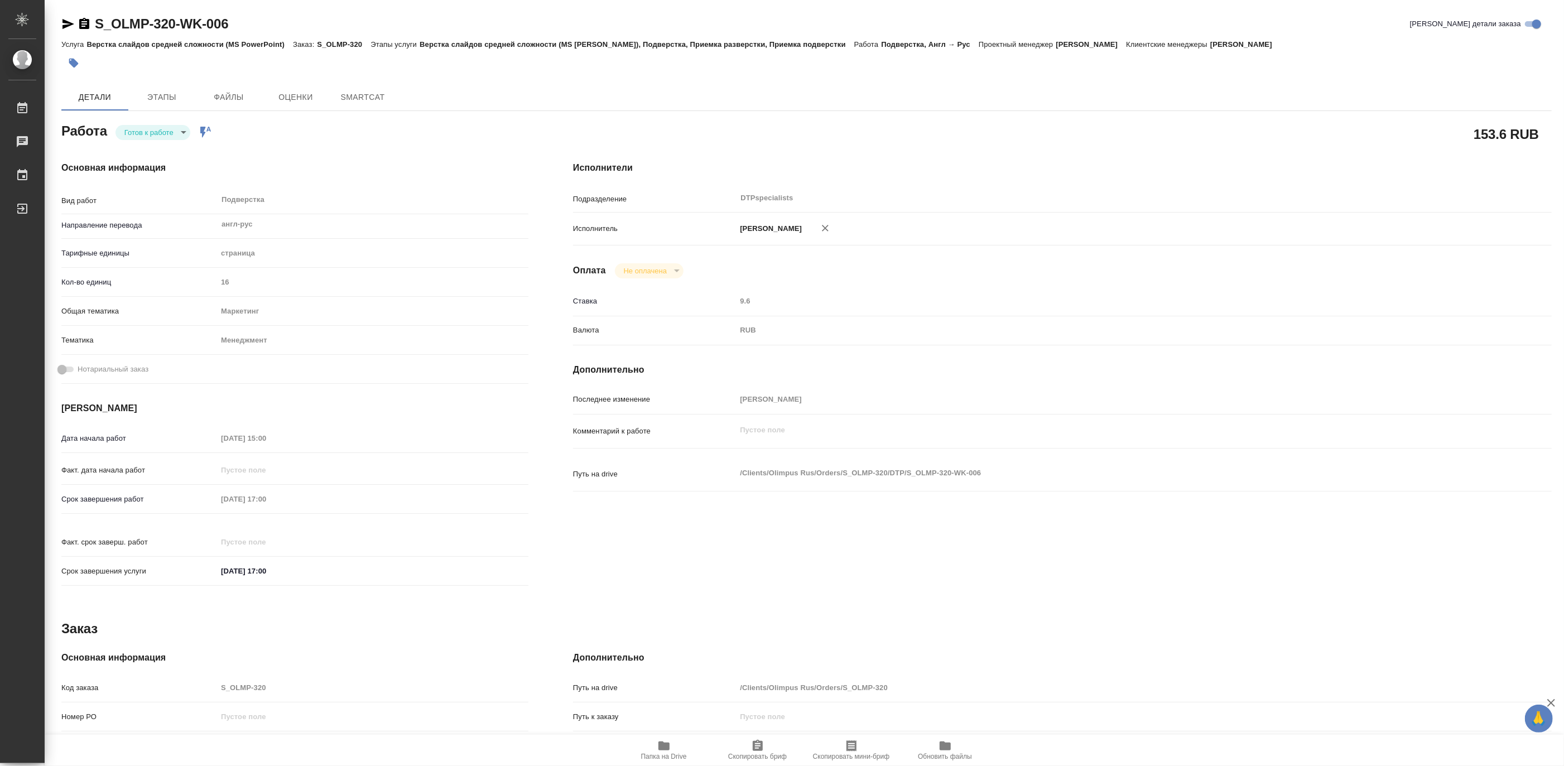
type textarea "x"
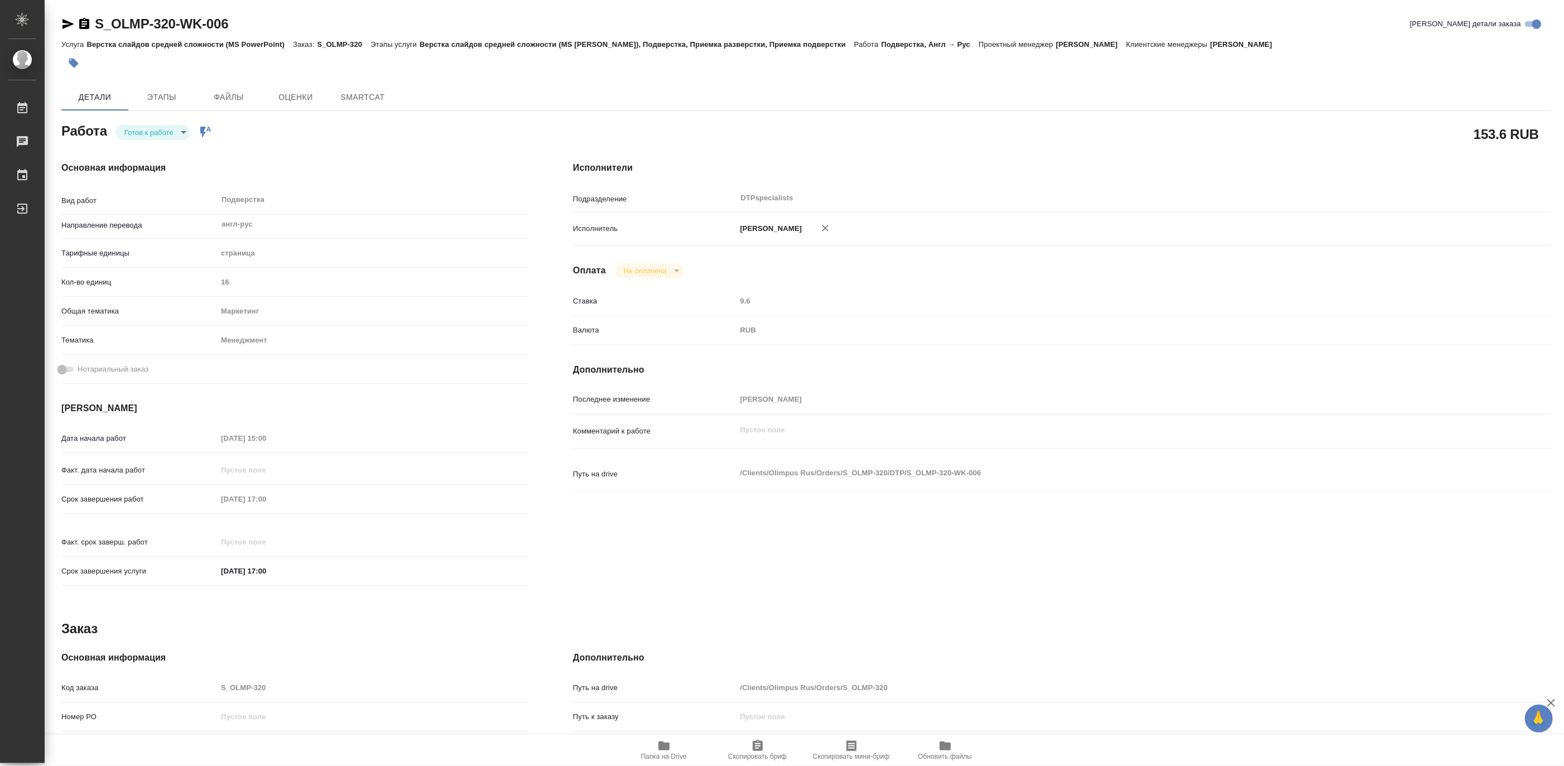
type textarea "x"
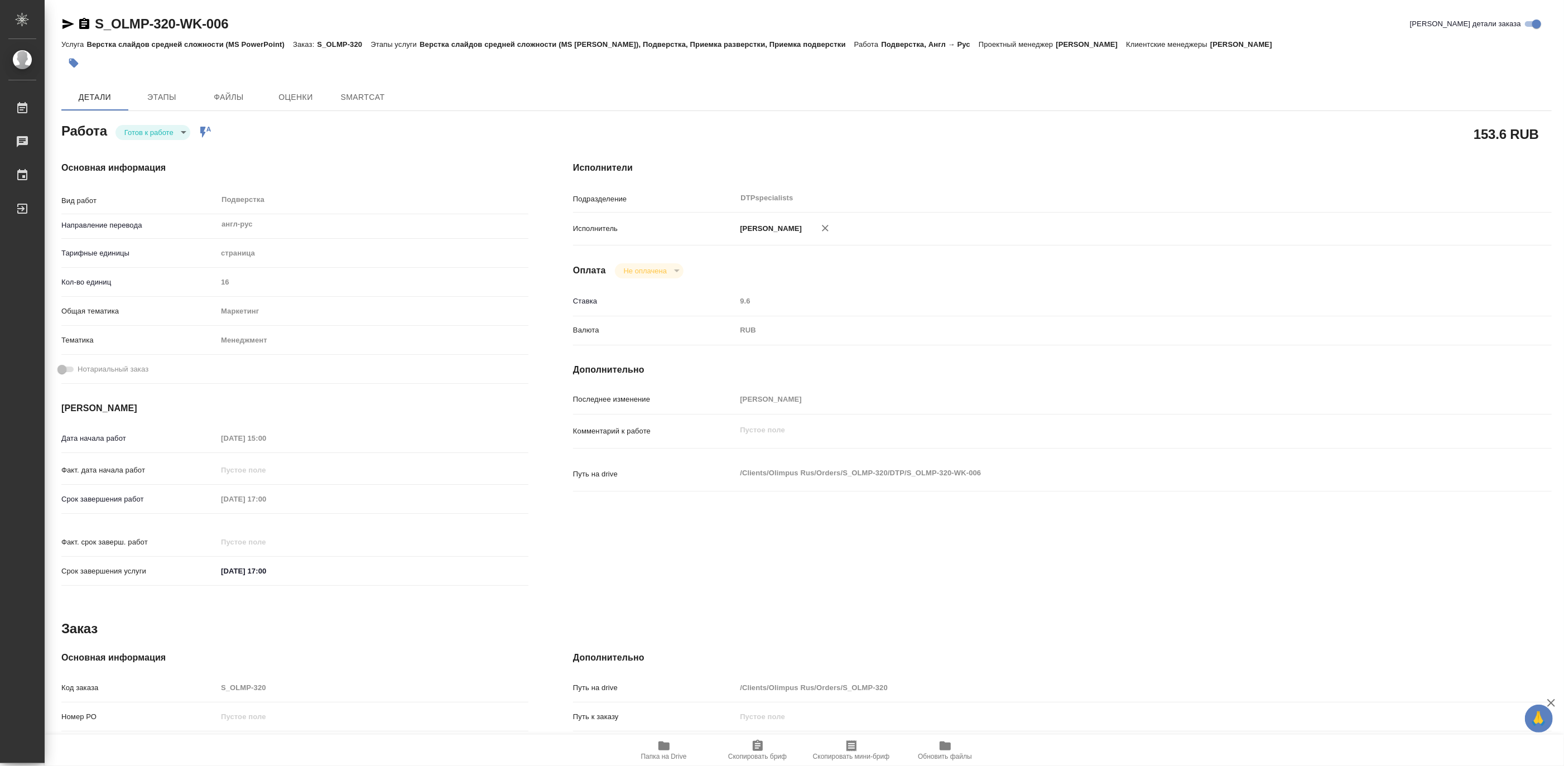
type textarea "x"
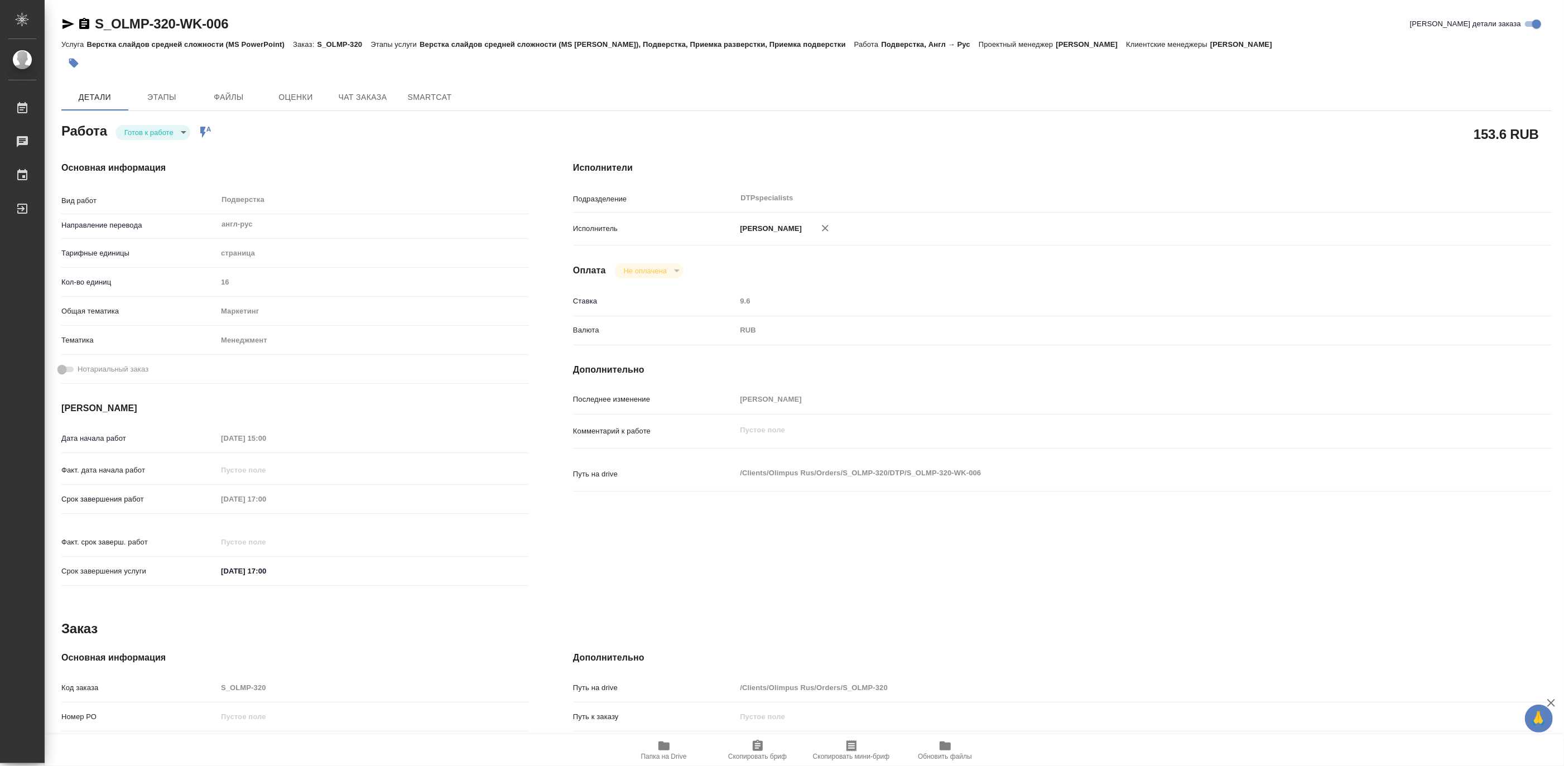
type textarea "x"
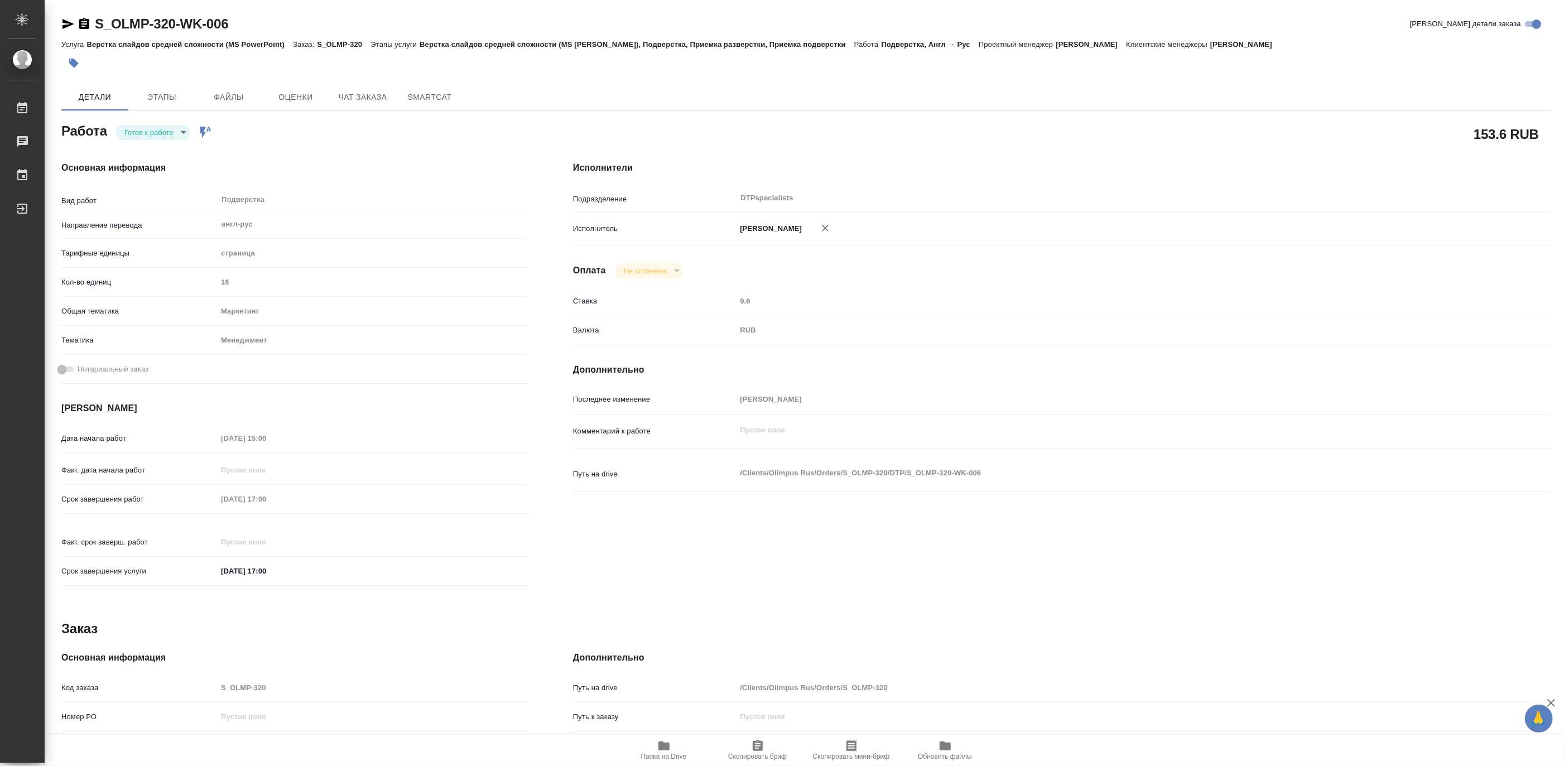
type textarea "x"
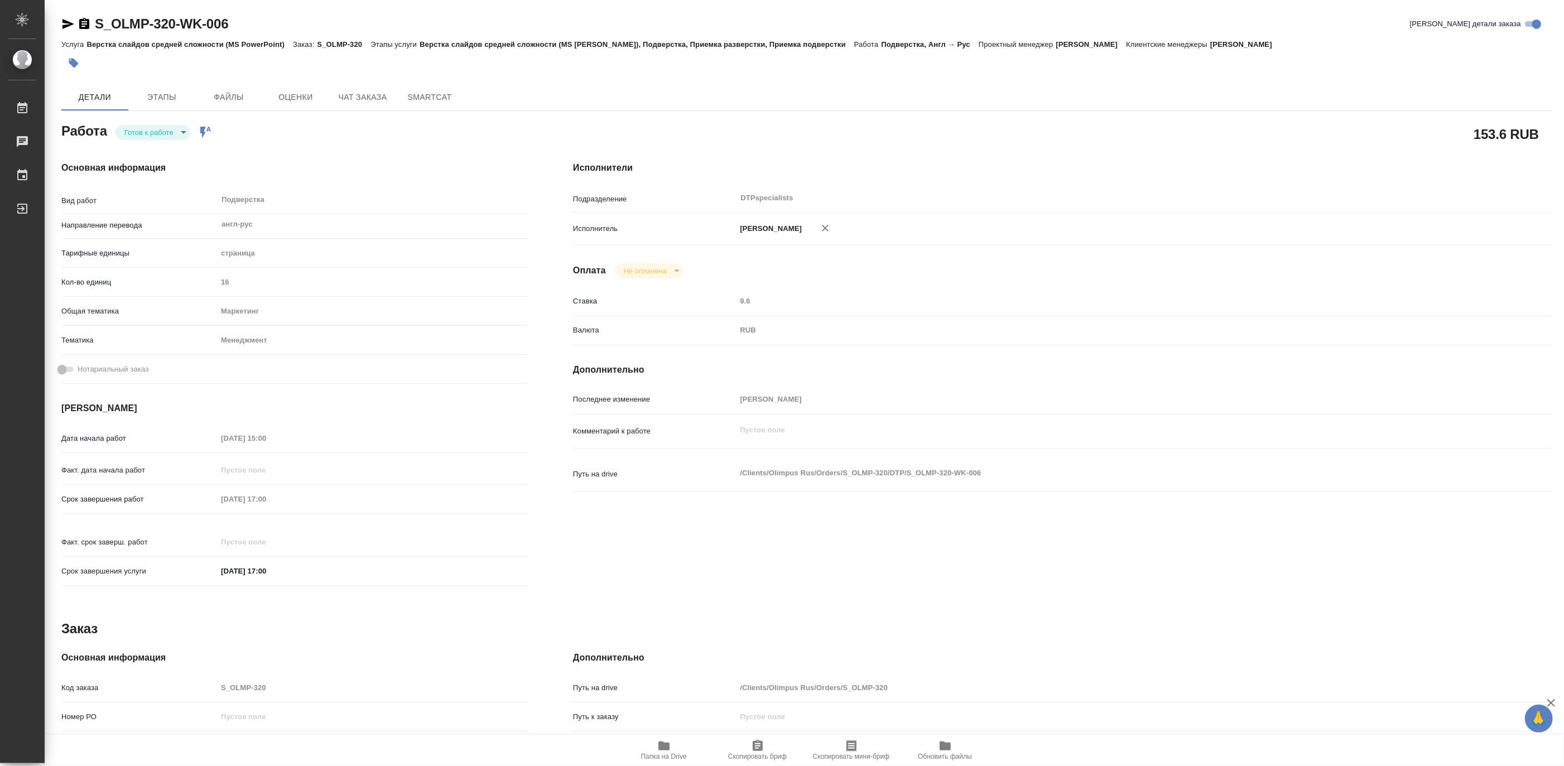
click at [394, 393] on div "Основная информация Вид работ Подверстка x ​ Направление перевода англ-рус ​ Та…" at bounding box center [294, 377] width 467 height 432
click at [137, 129] on body "🙏 .cls-1 fill:#fff; AWATERA [PERSON_NAME] 0 Чаты График Выйти S_OLMP-320-WK-006…" at bounding box center [782, 383] width 1564 height 766
click at [136, 137] on button "В работе" at bounding box center [142, 132] width 37 height 12
type textarea "x"
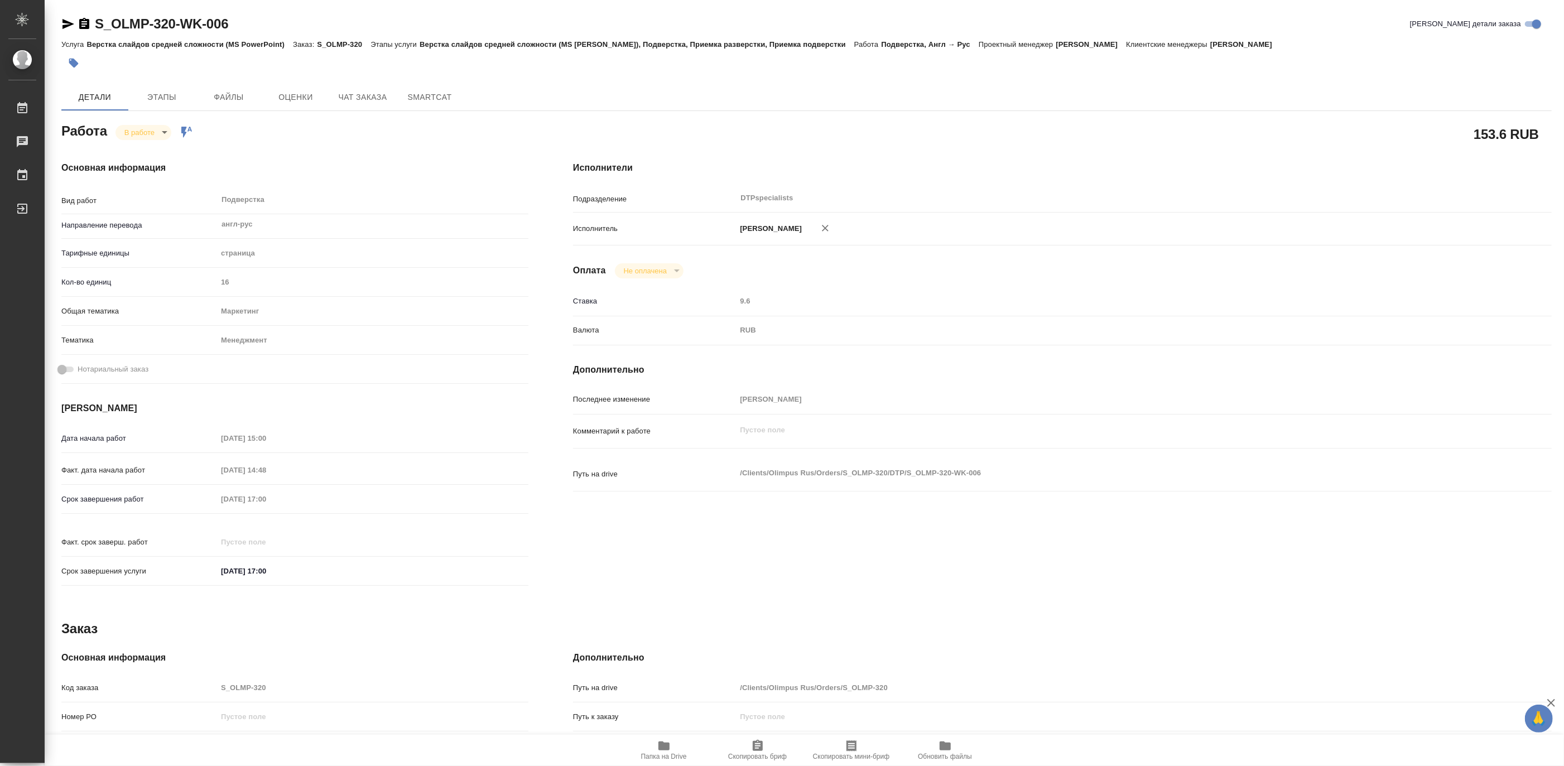
type textarea "x"
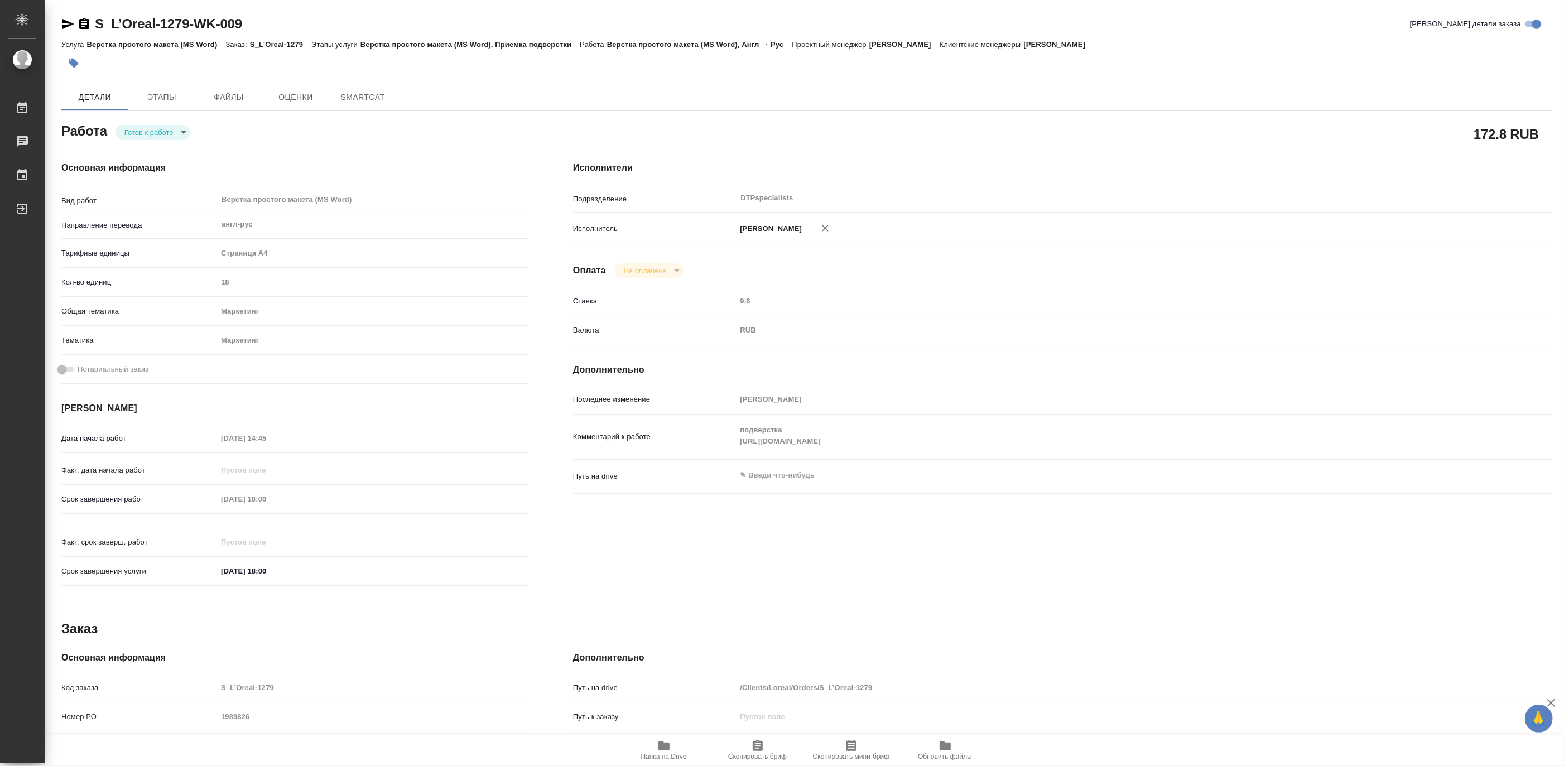
type textarea "x"
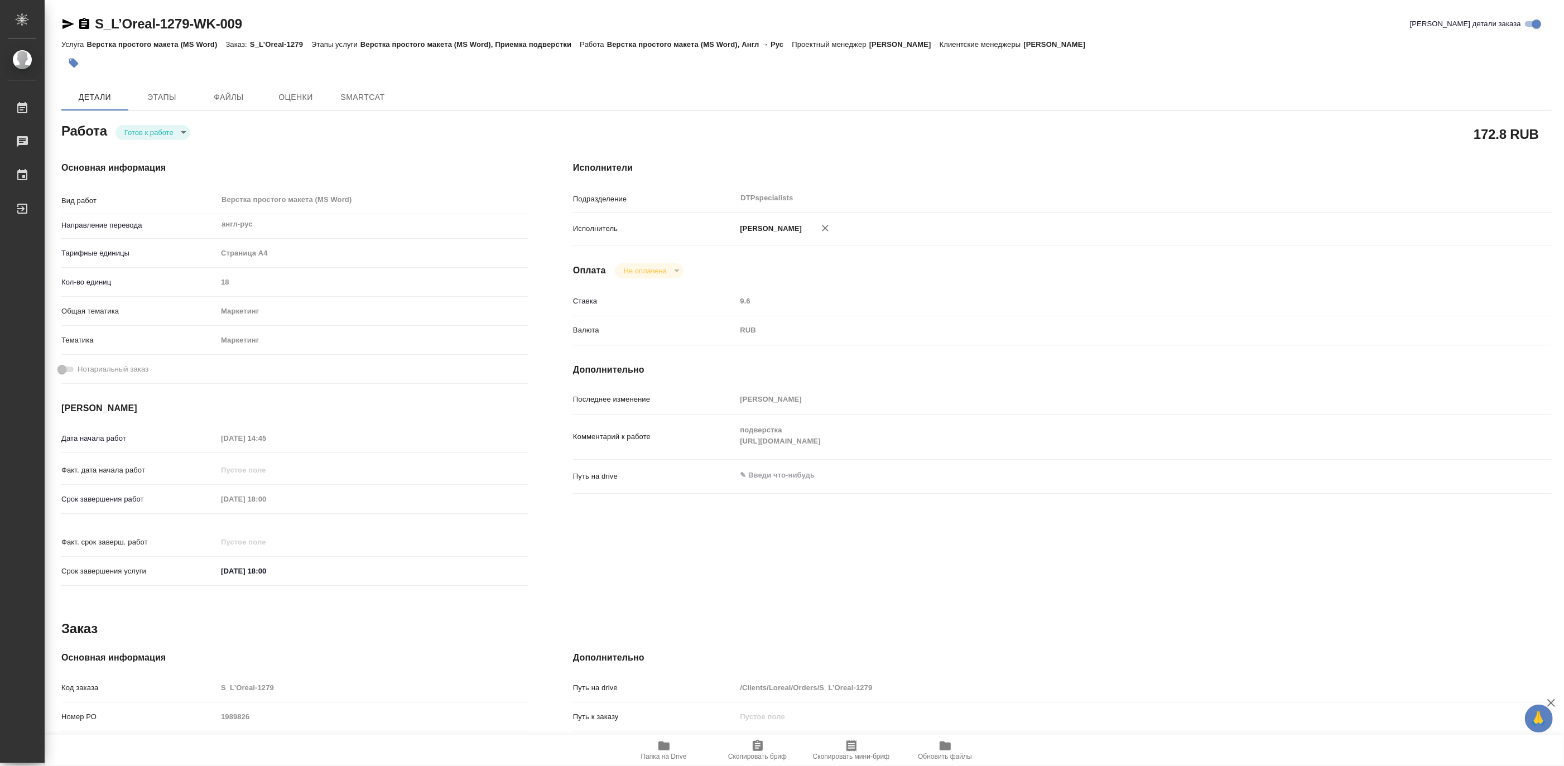
type textarea "x"
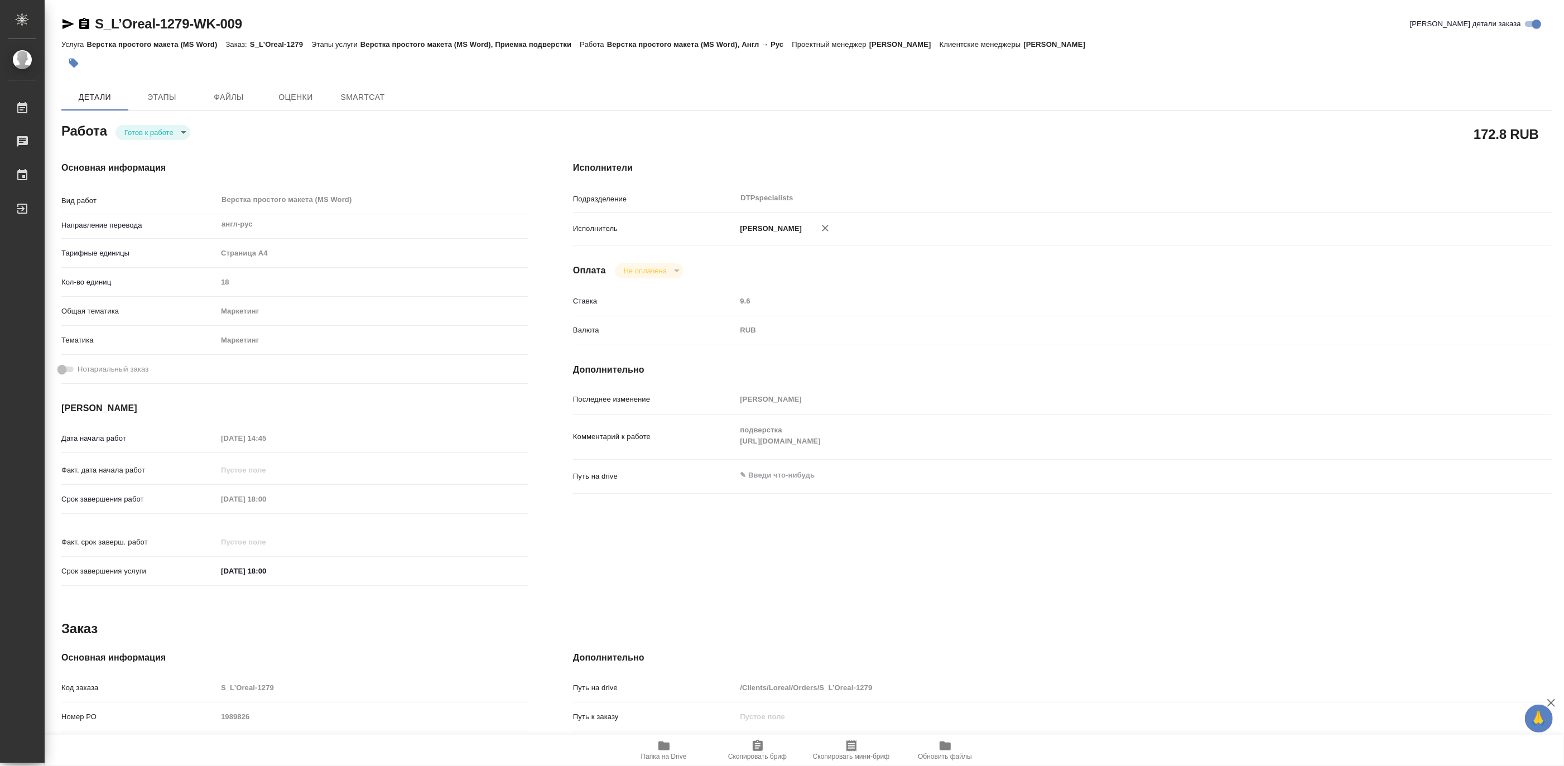
type textarea "x"
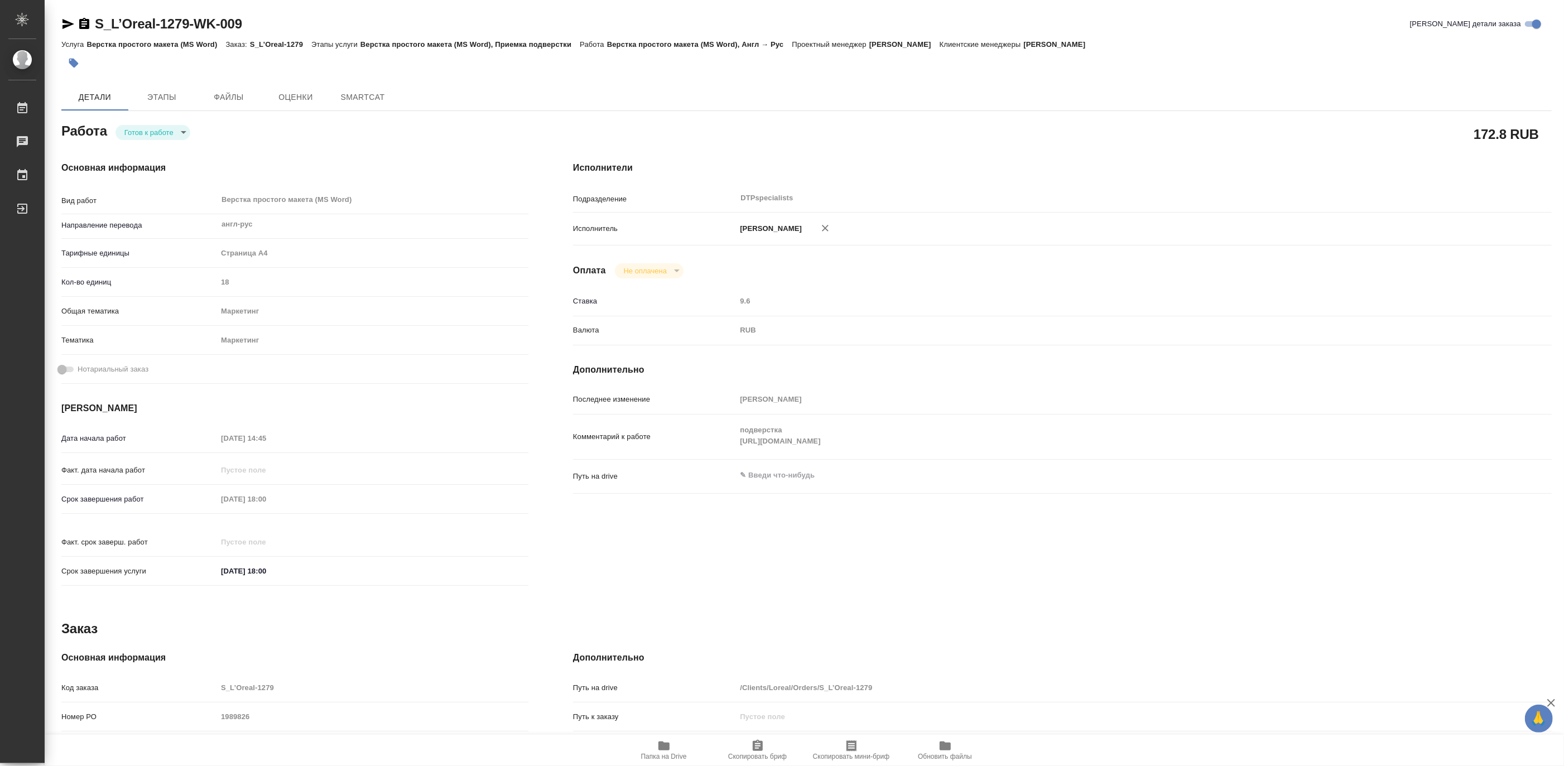
type textarea "x"
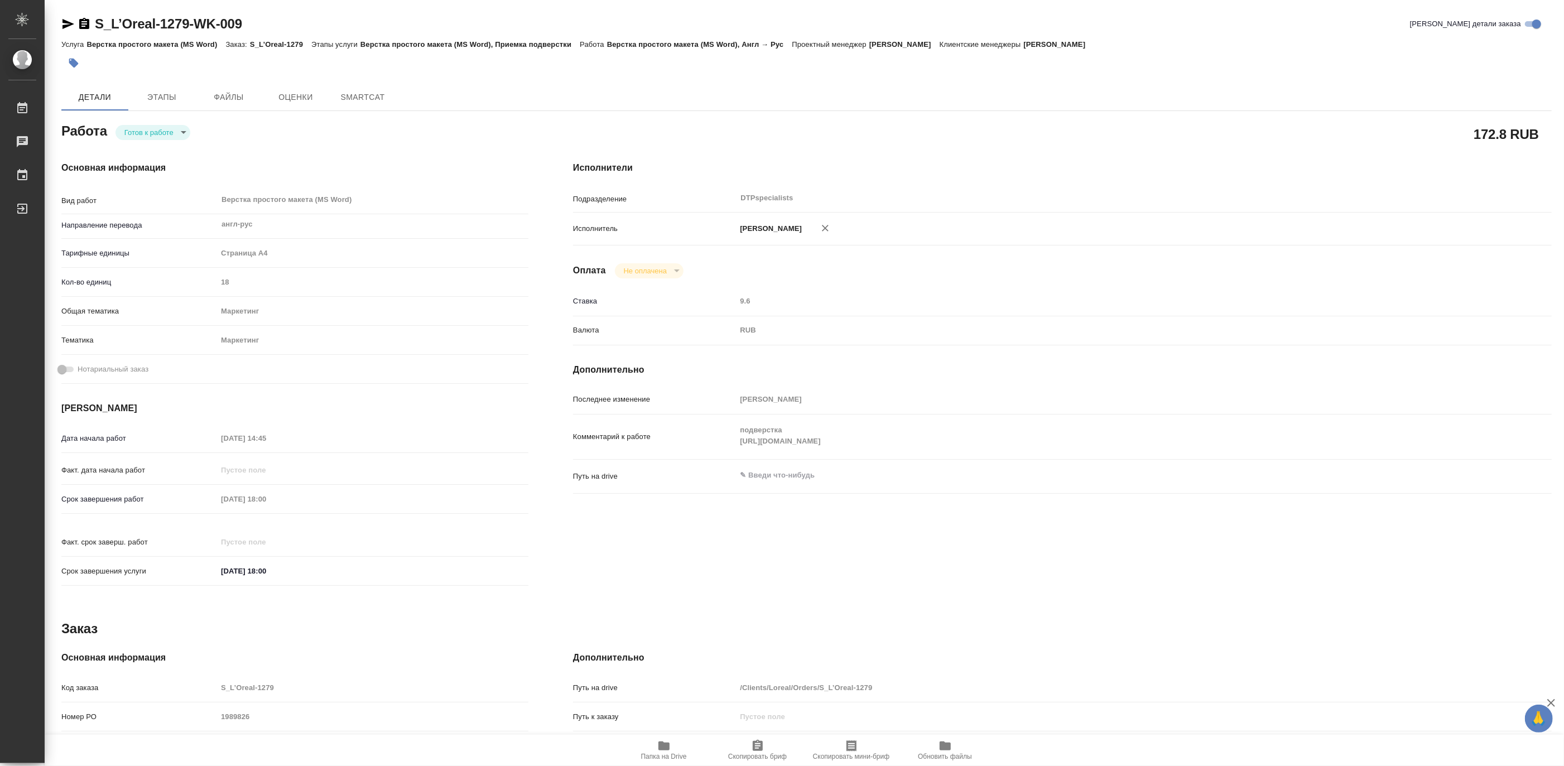
type textarea "x"
click at [136, 134] on body "🙏 .cls-1 fill:#fff; AWATERA Matveeva Maria Работы Чаты График Выйти S_L’Oreal-1…" at bounding box center [782, 383] width 1564 height 766
click at [136, 134] on button "В работе" at bounding box center [142, 132] width 37 height 12
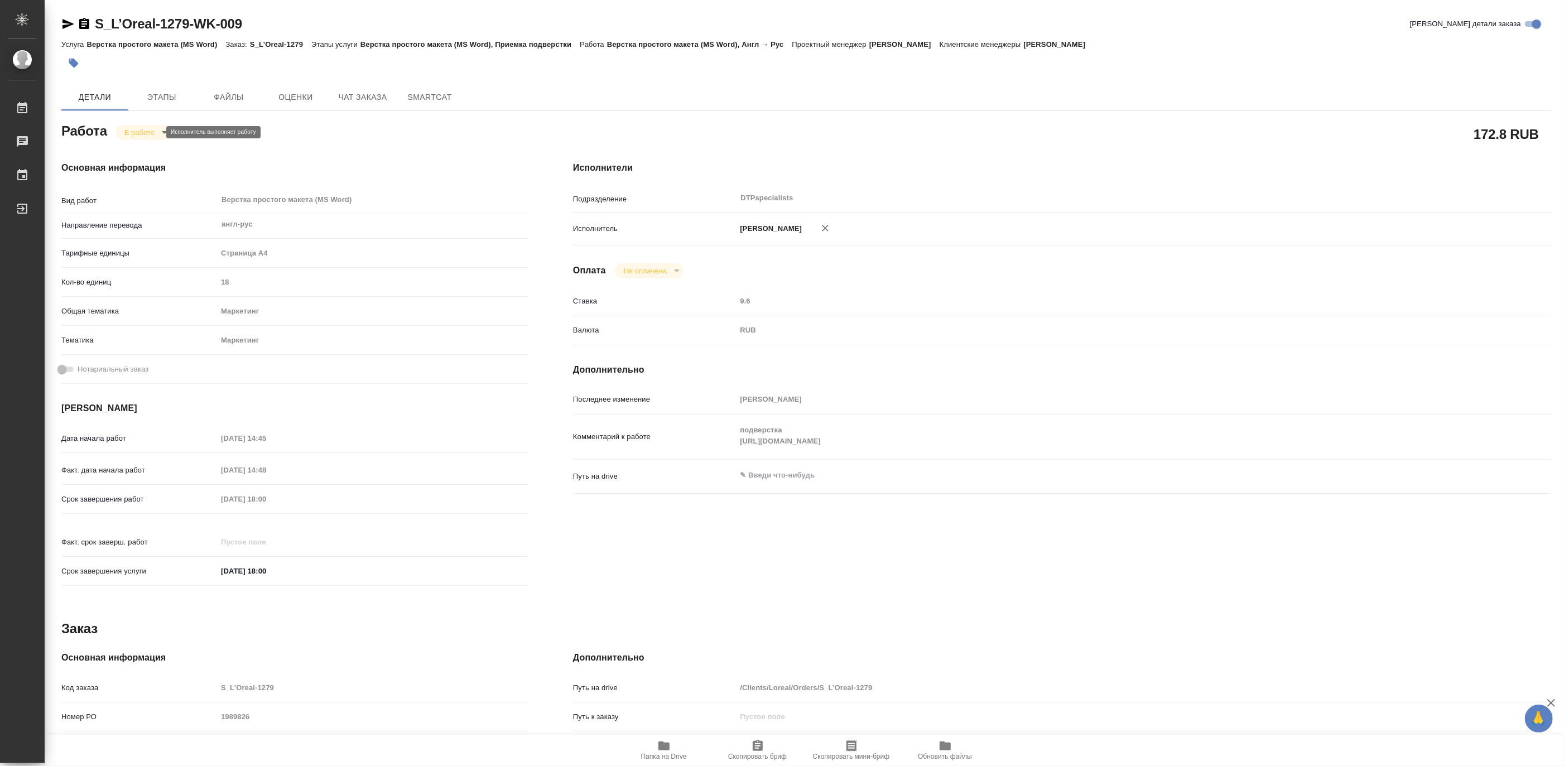
type textarea "x"
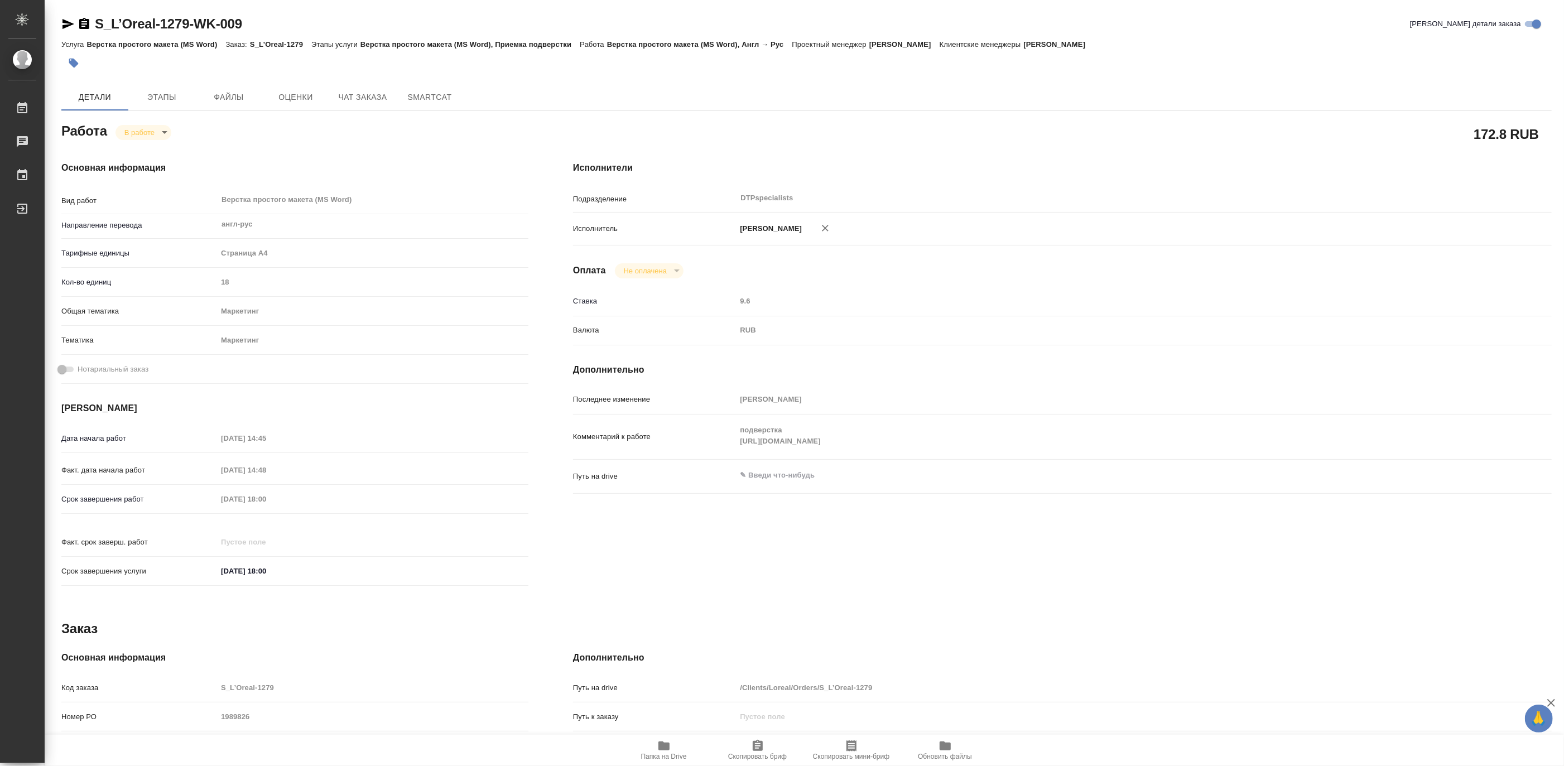
type textarea "x"
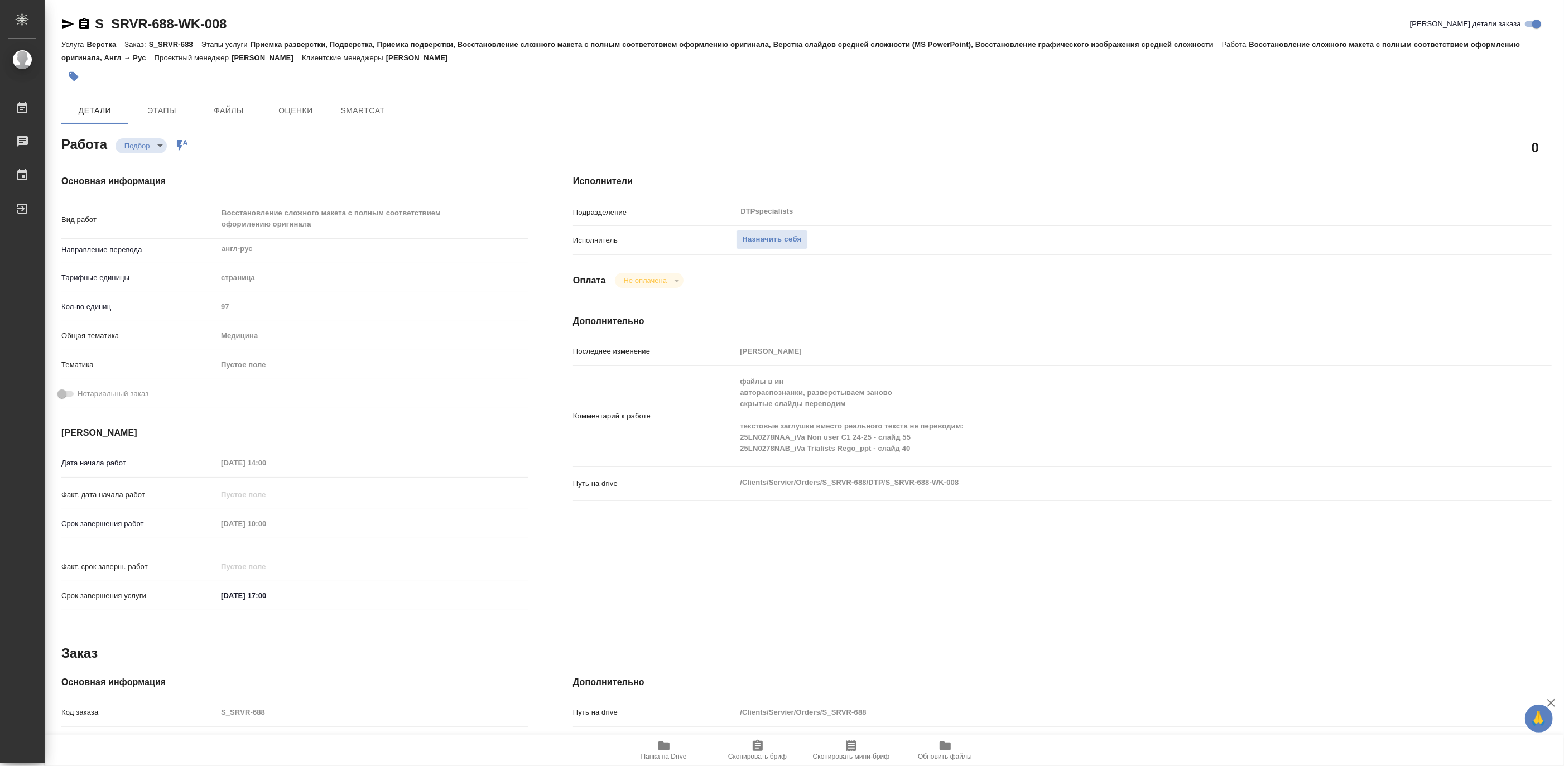
type textarea "x"
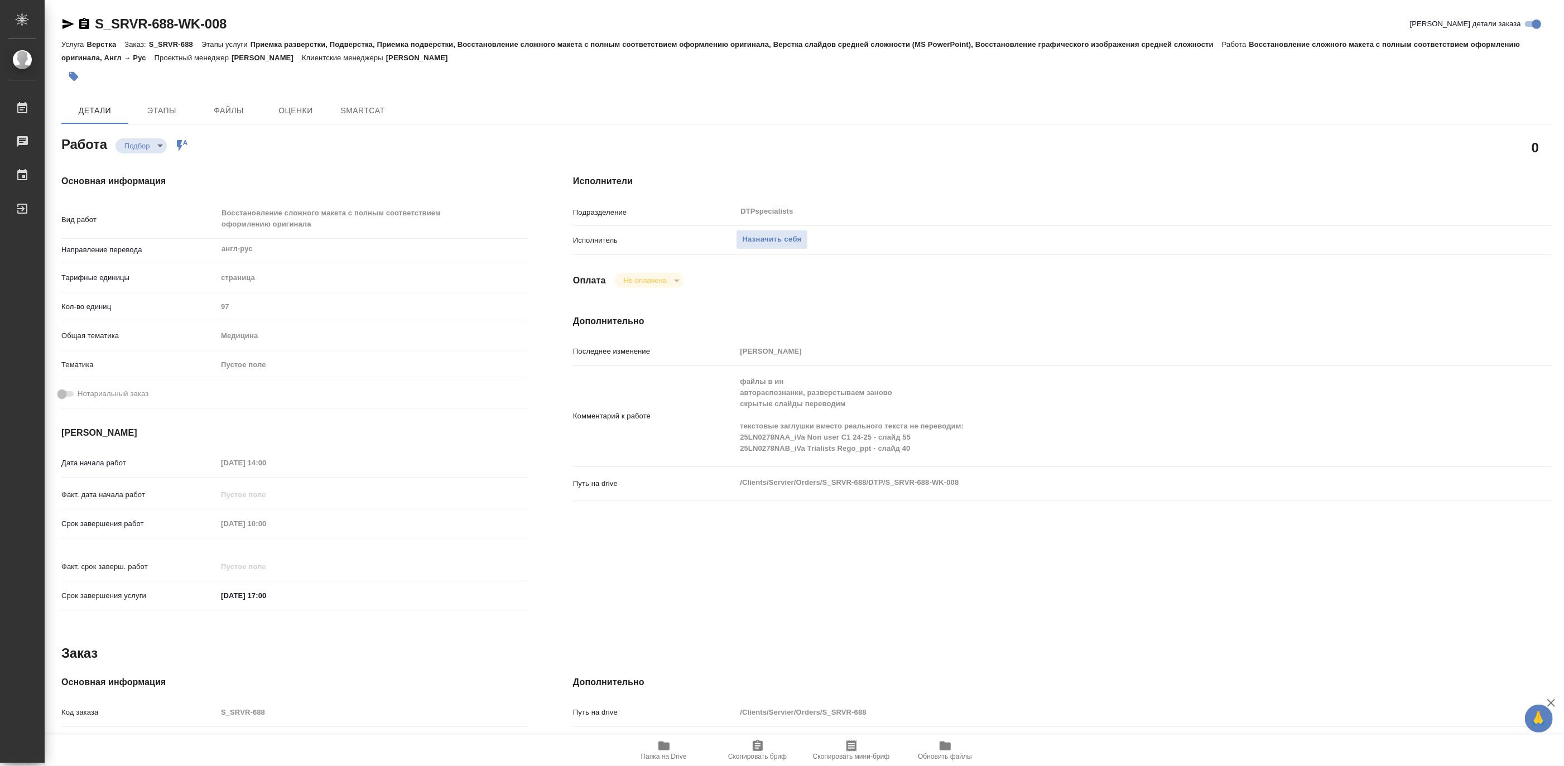
type textarea "x"
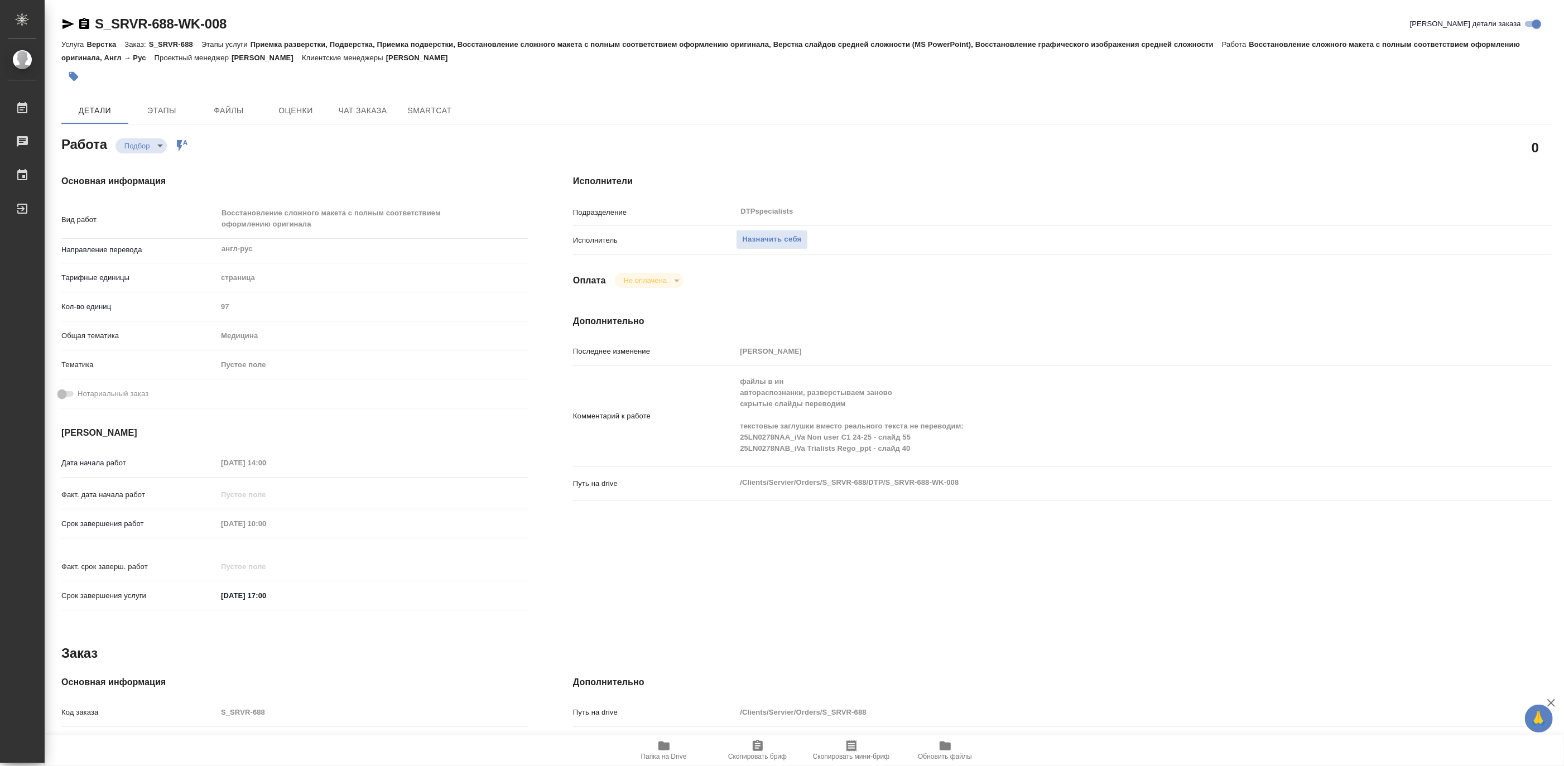
type textarea "x"
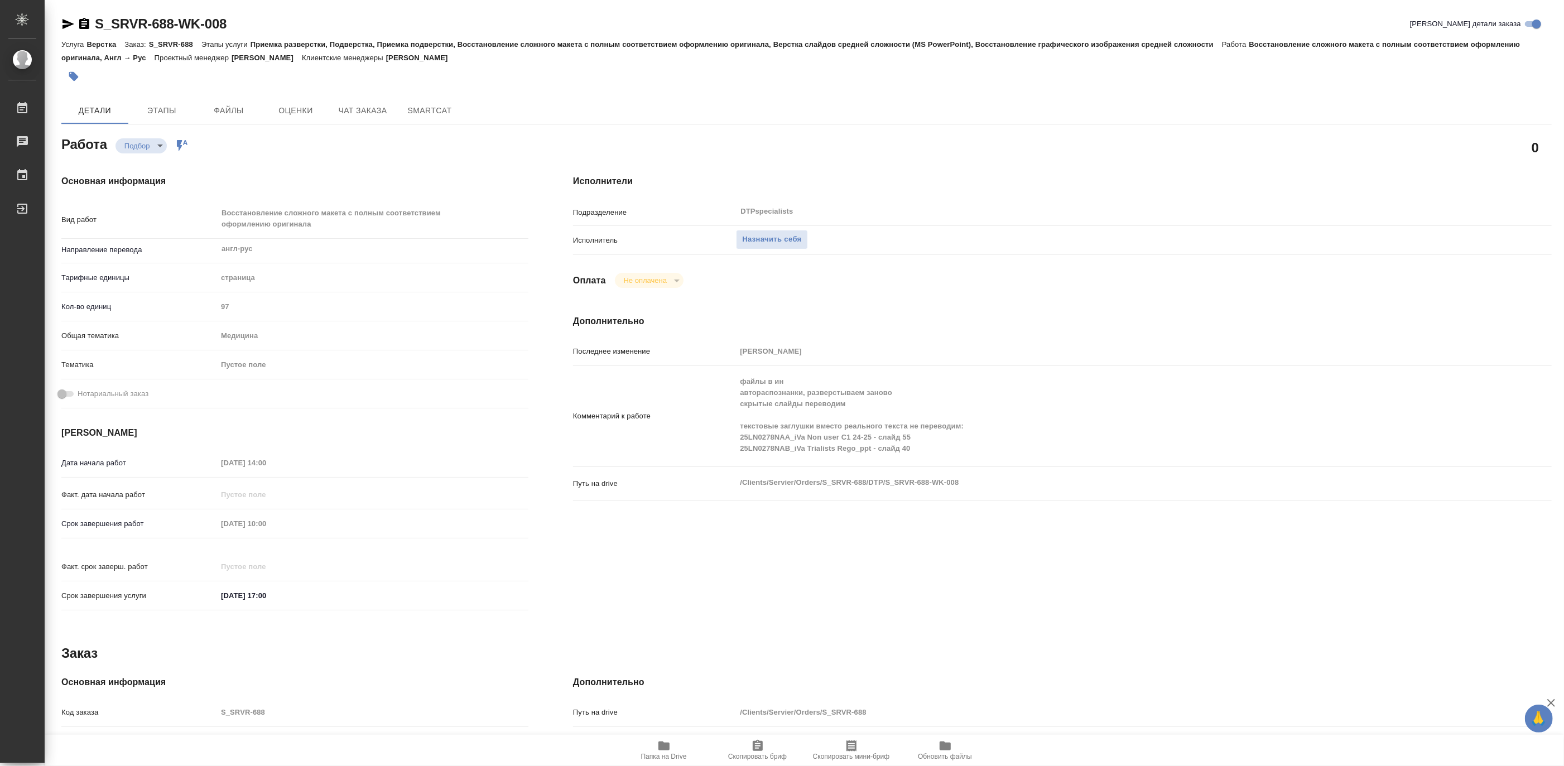
type textarea "x"
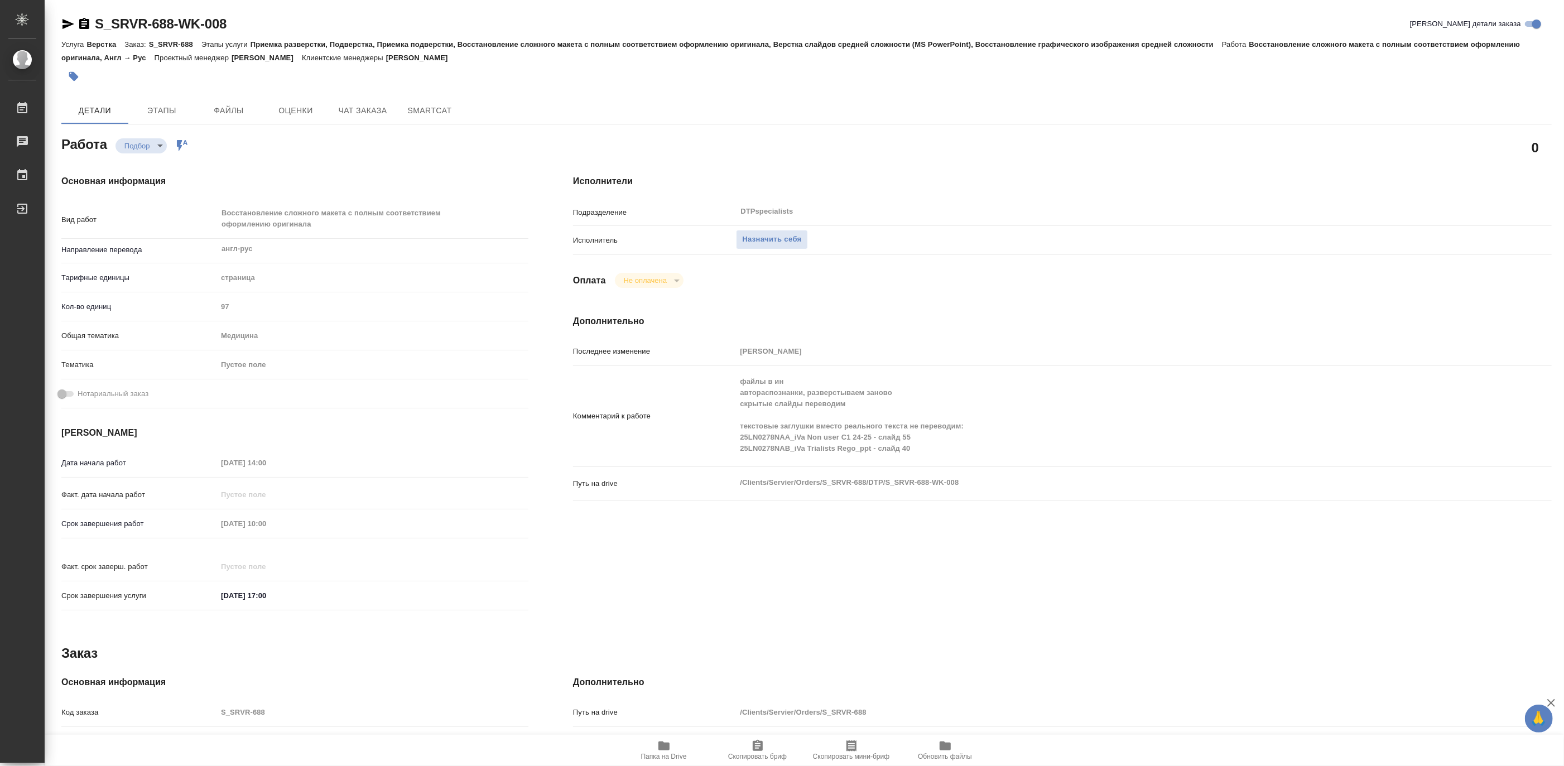
click at [654, 758] on span "Папка на Drive" at bounding box center [664, 757] width 46 height 8
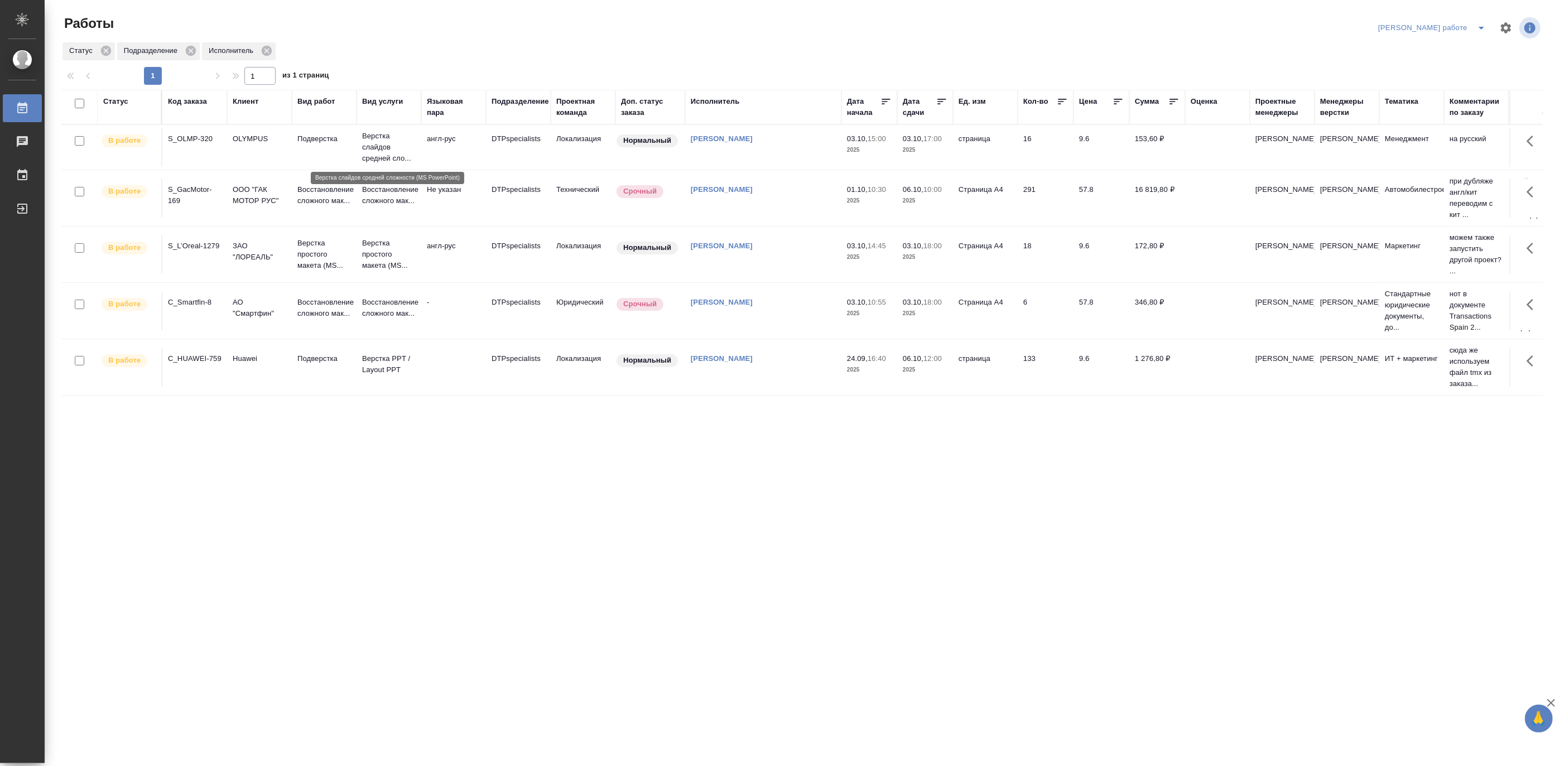
click at [381, 146] on p "Верстка слайдов средней сло..." at bounding box center [389, 147] width 54 height 33
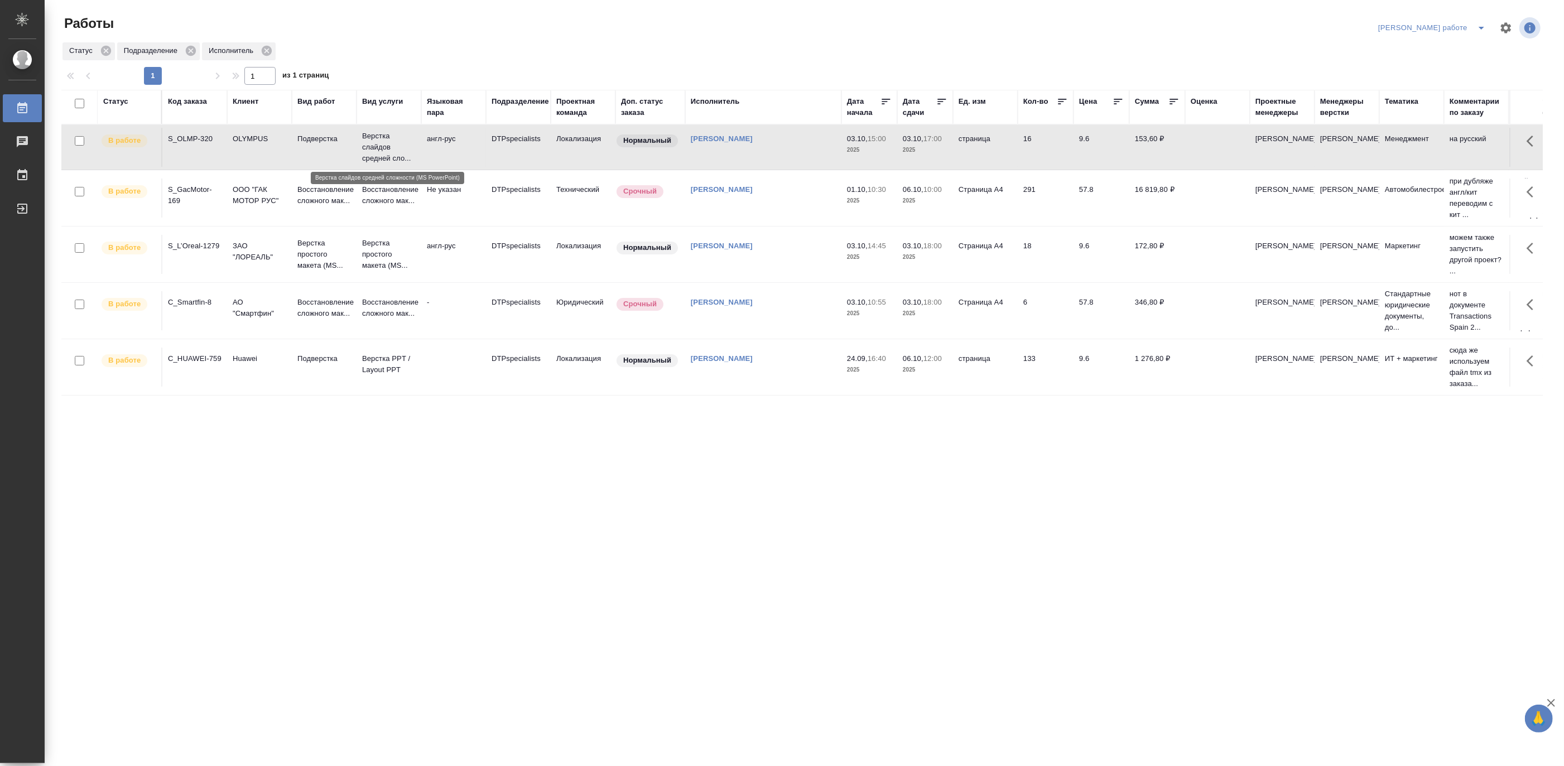
click at [381, 146] on p "Верстка слайдов средней сло..." at bounding box center [389, 147] width 54 height 33
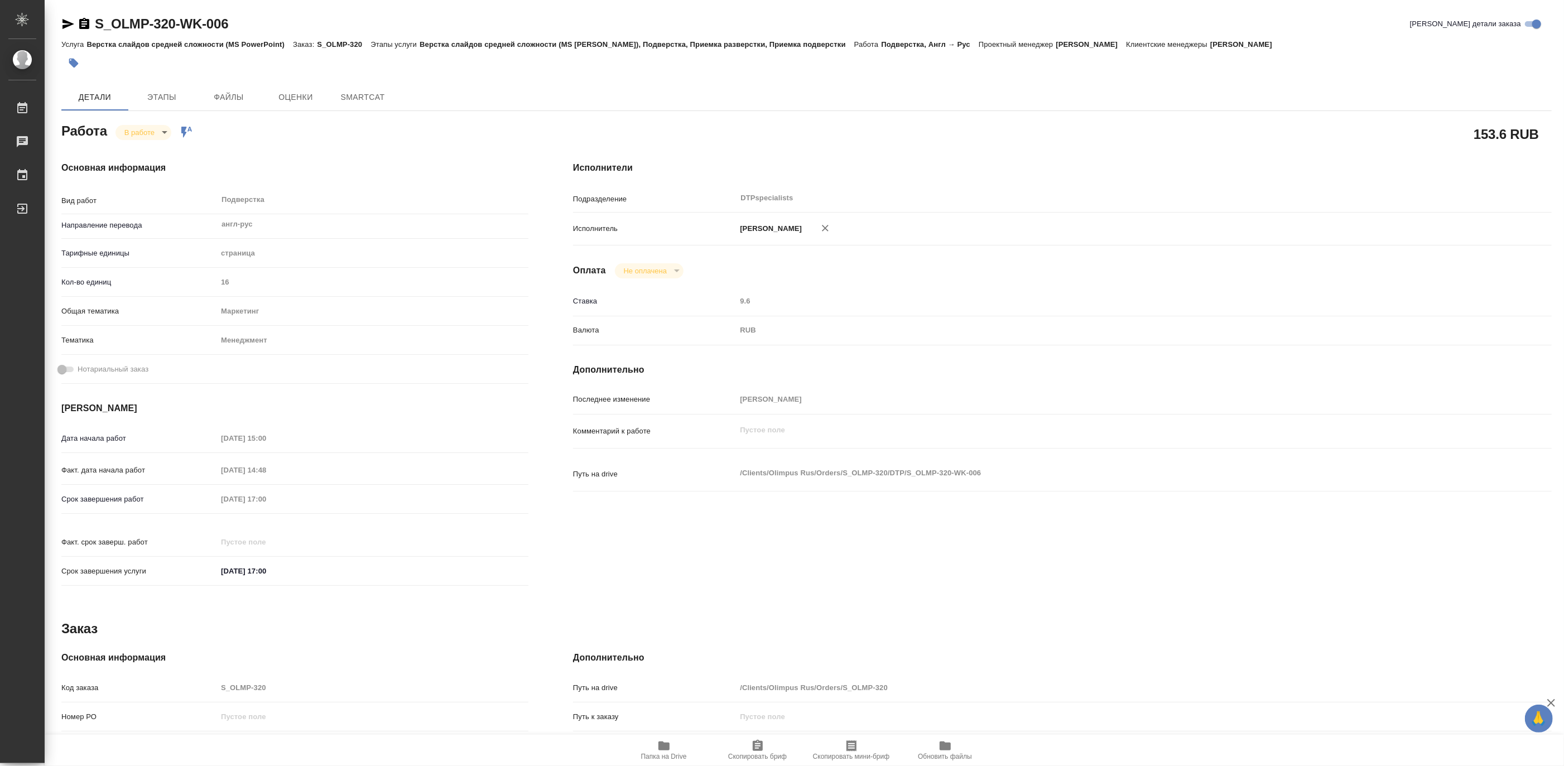
type textarea "x"
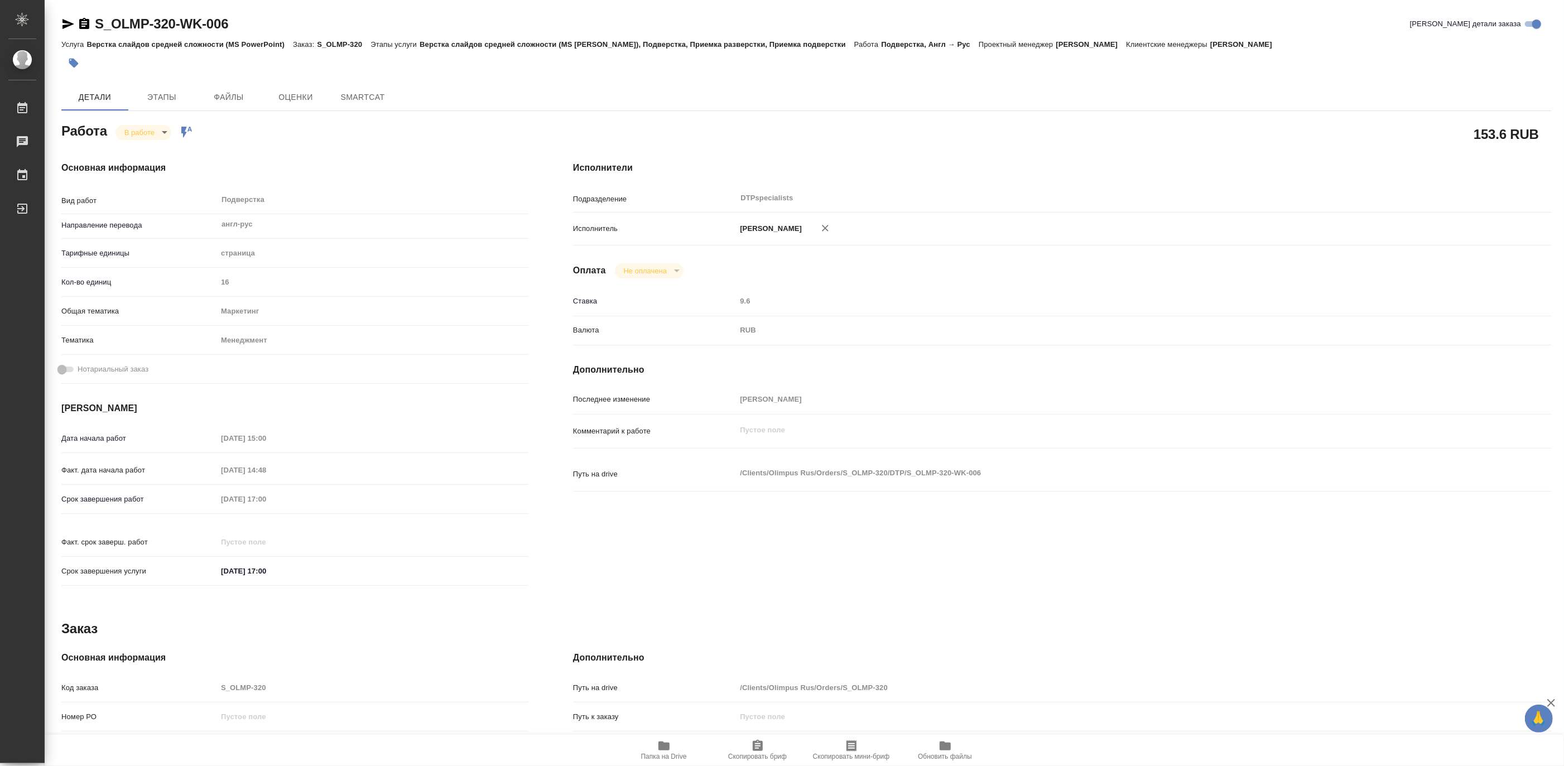
type textarea "x"
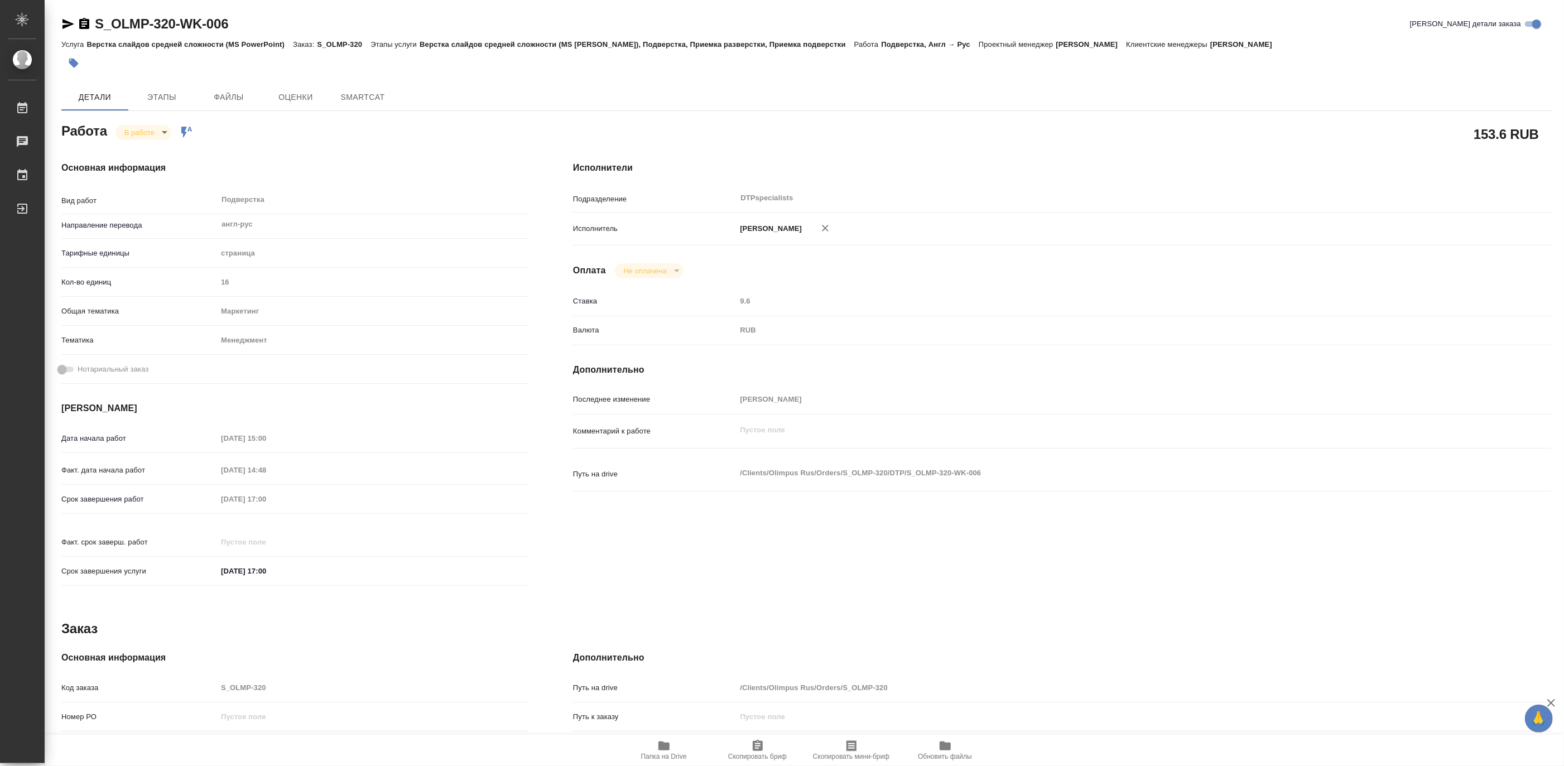
type textarea "x"
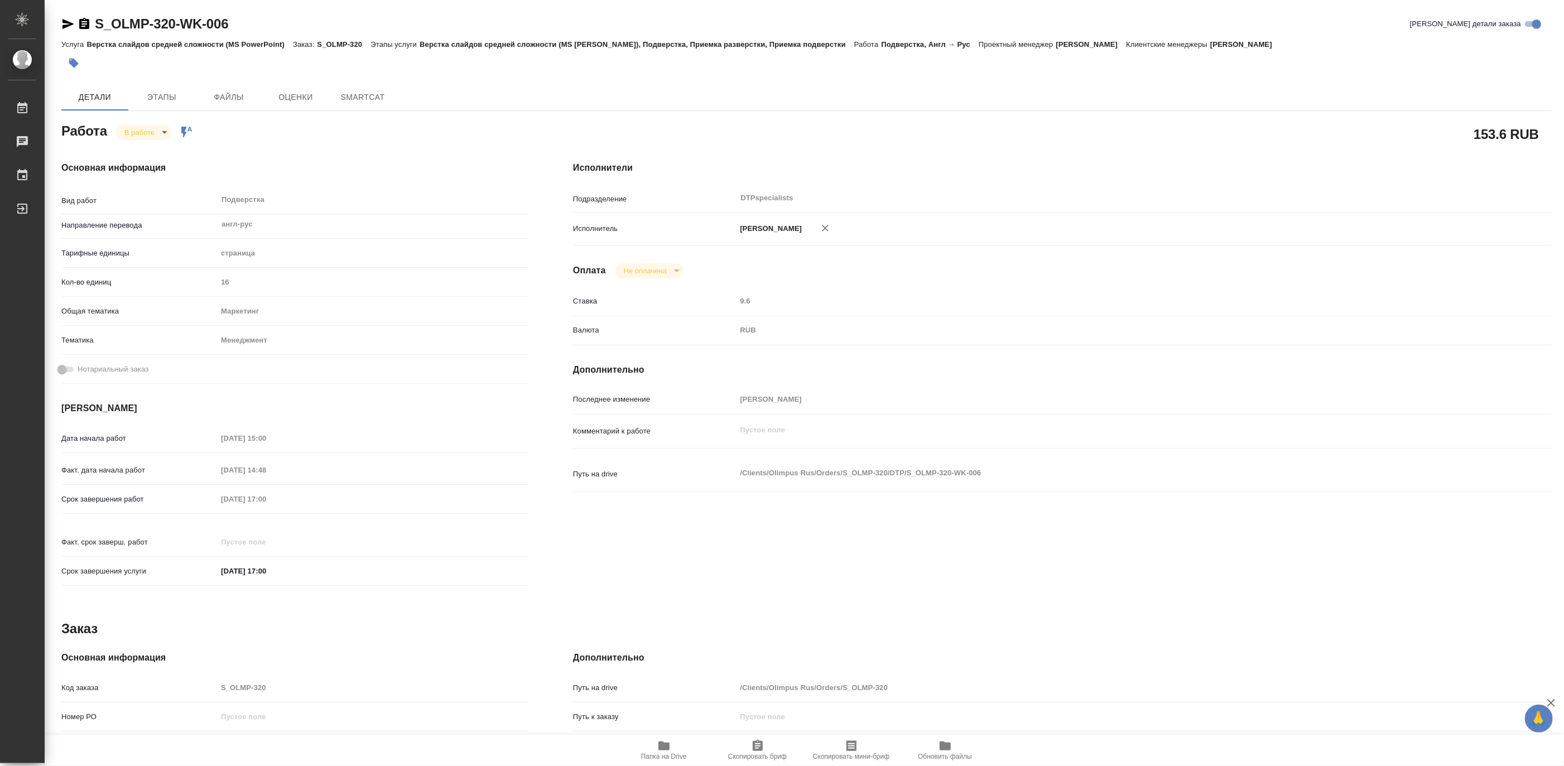
type textarea "x"
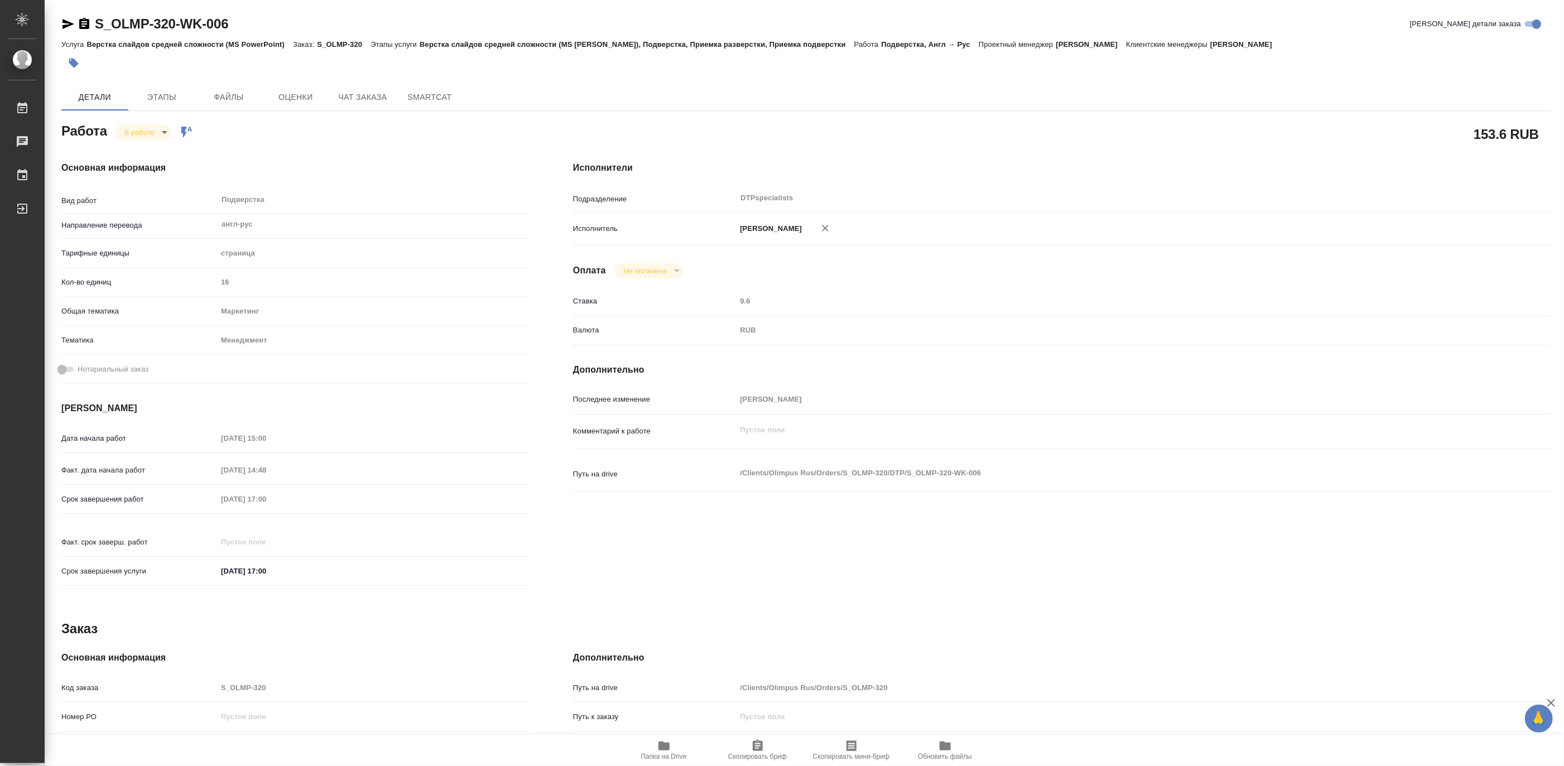
click at [655, 753] on span "Папка на Drive" at bounding box center [664, 757] width 46 height 8
type textarea "x"
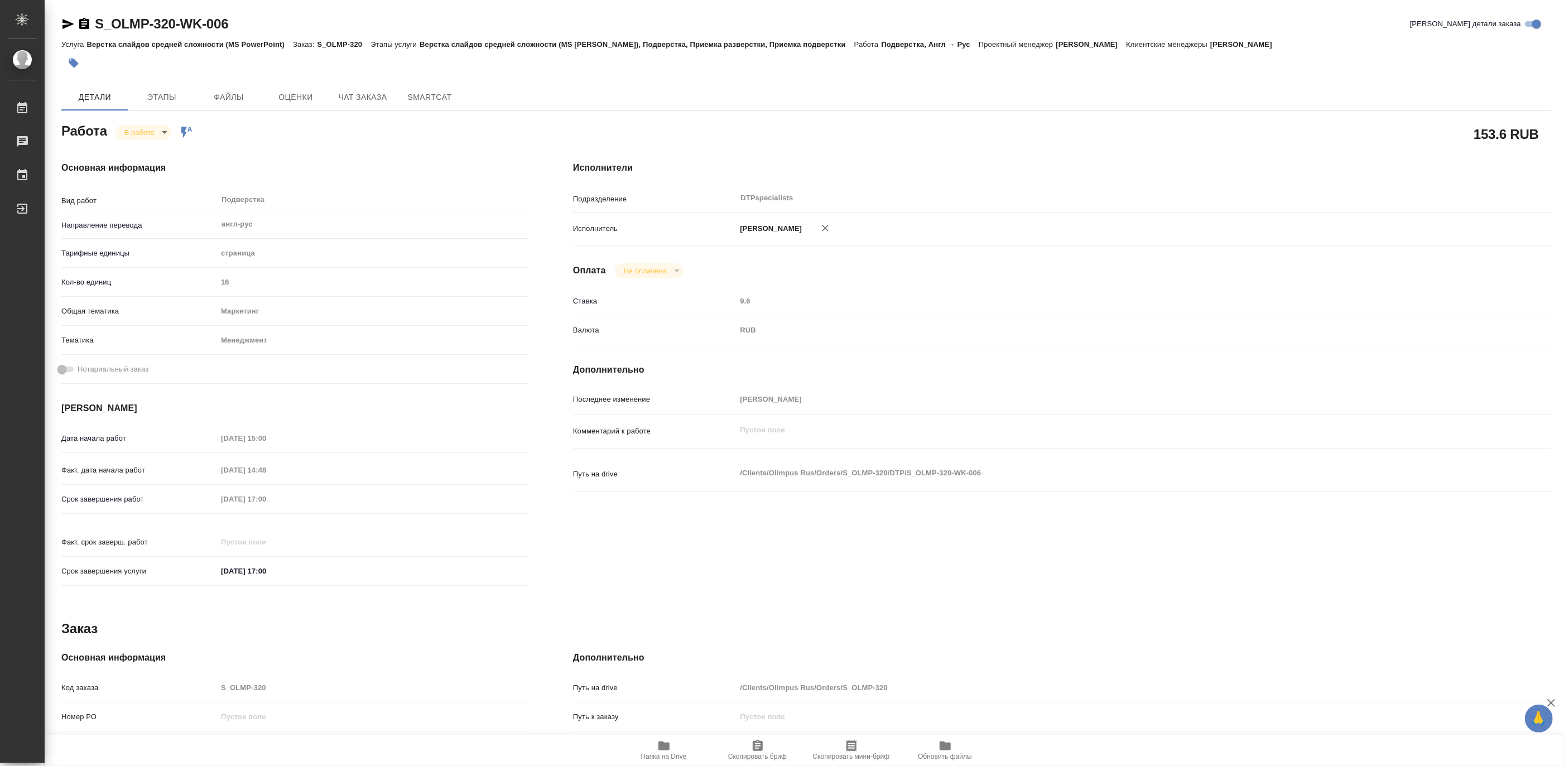
type textarea "x"
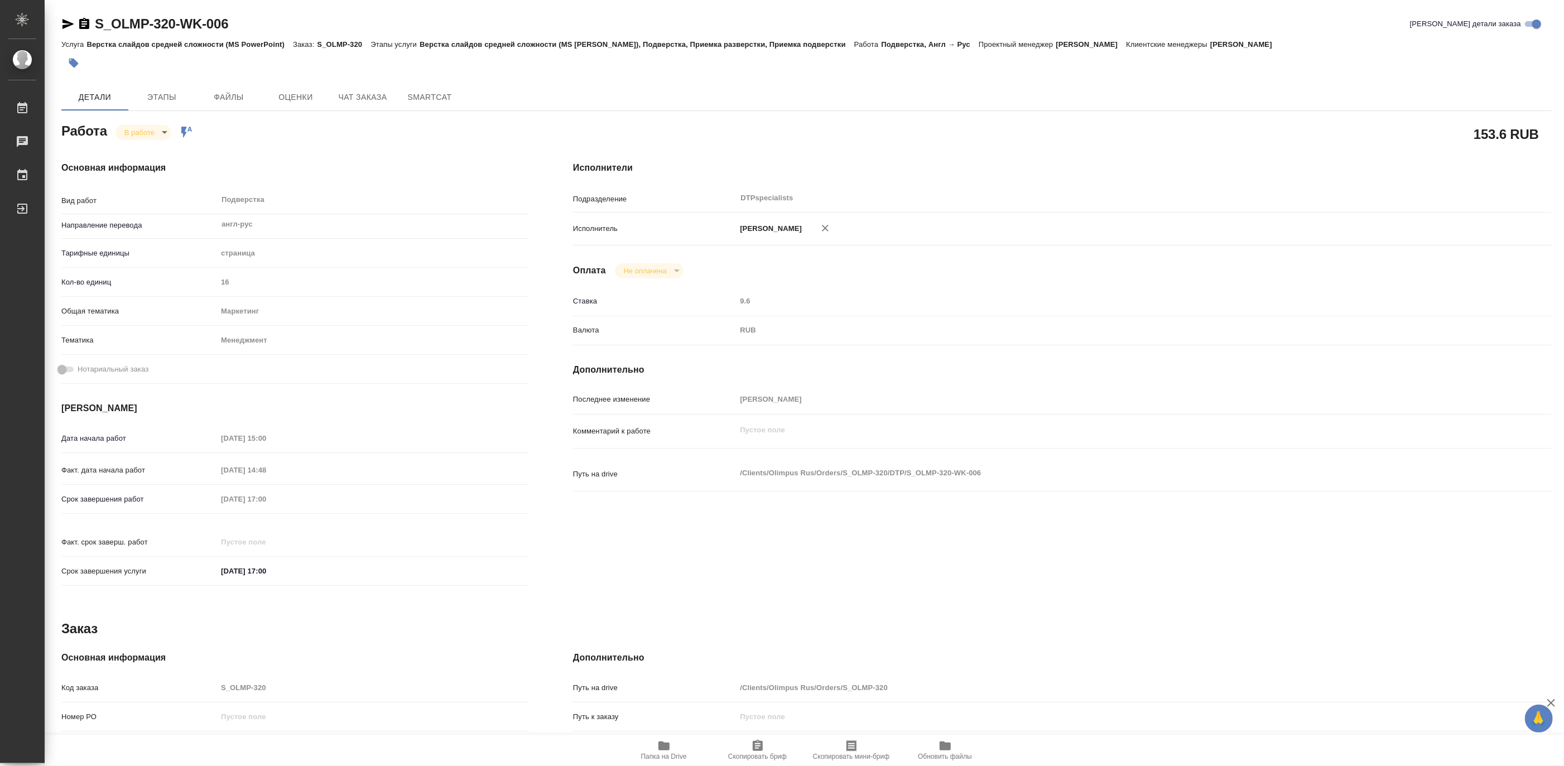
type textarea "x"
